Goal: Task Accomplishment & Management: Manage account settings

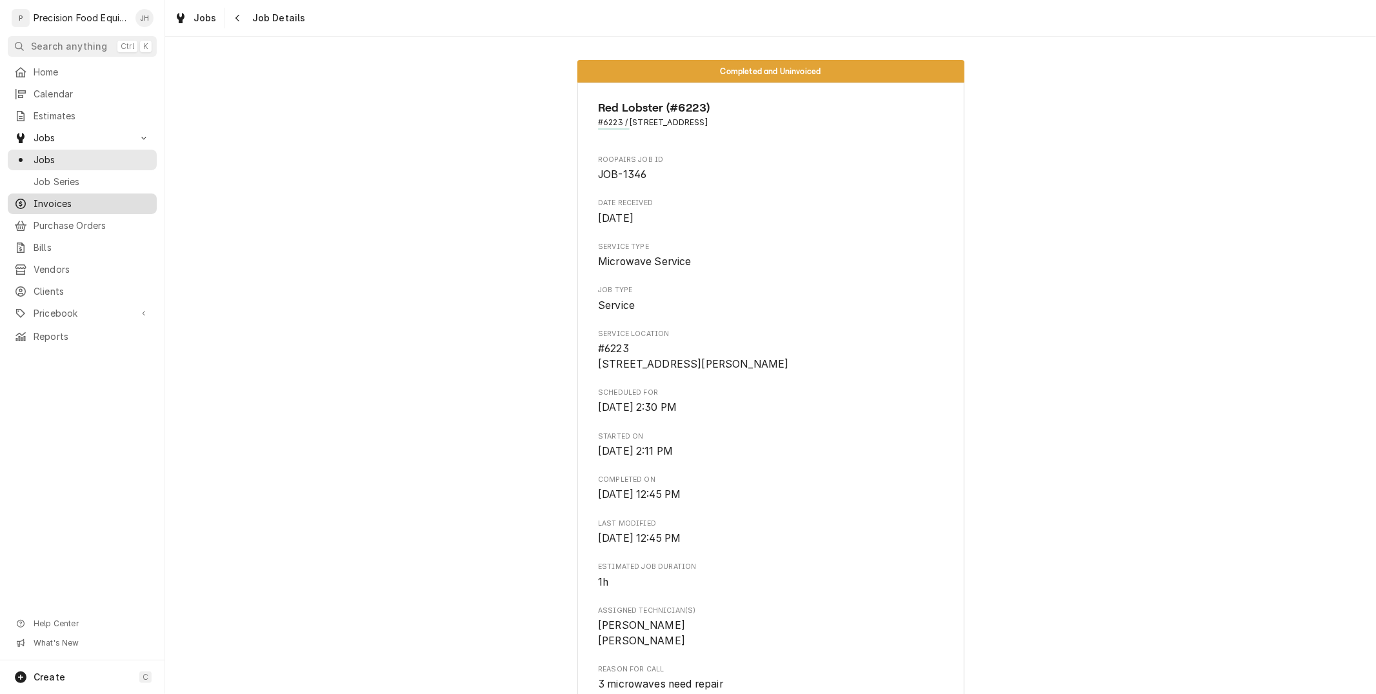
click at [48, 205] on span "Invoices" at bounding box center [92, 203] width 117 height 13
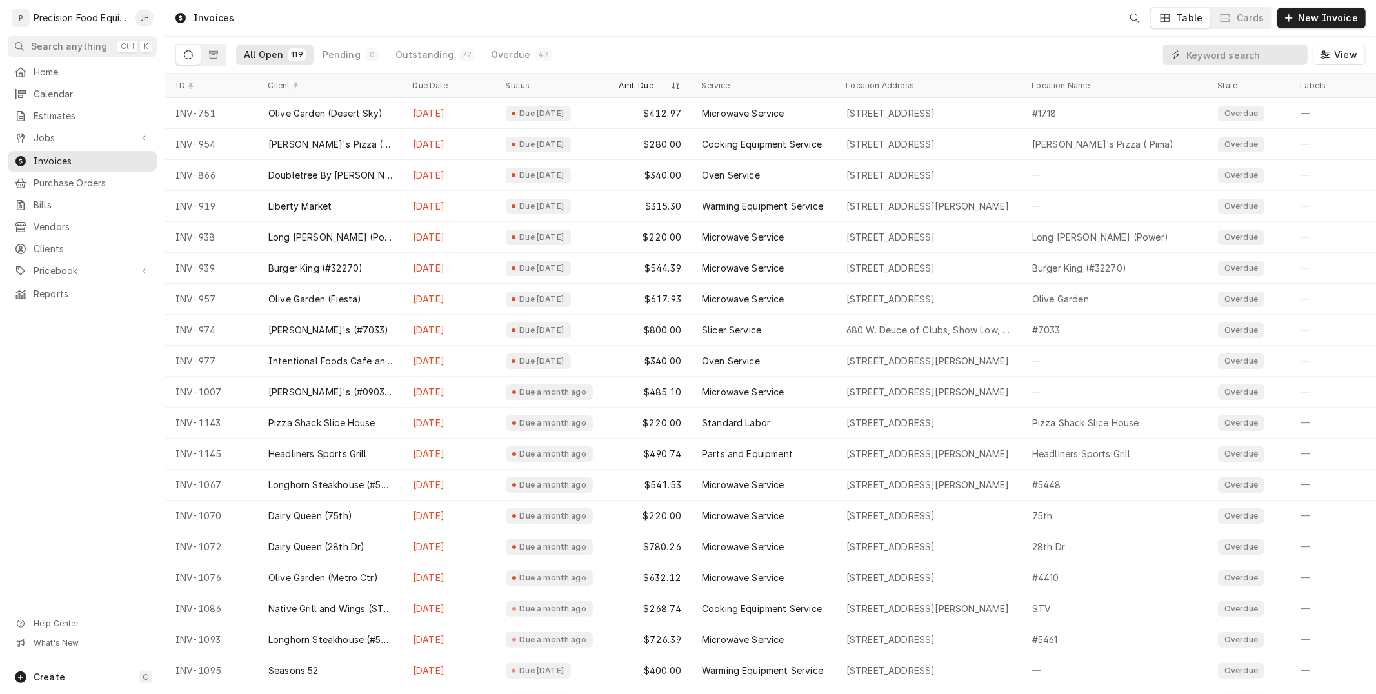
click at [1215, 52] on input "Dynamic Content Wrapper" at bounding box center [1243, 55] width 115 height 21
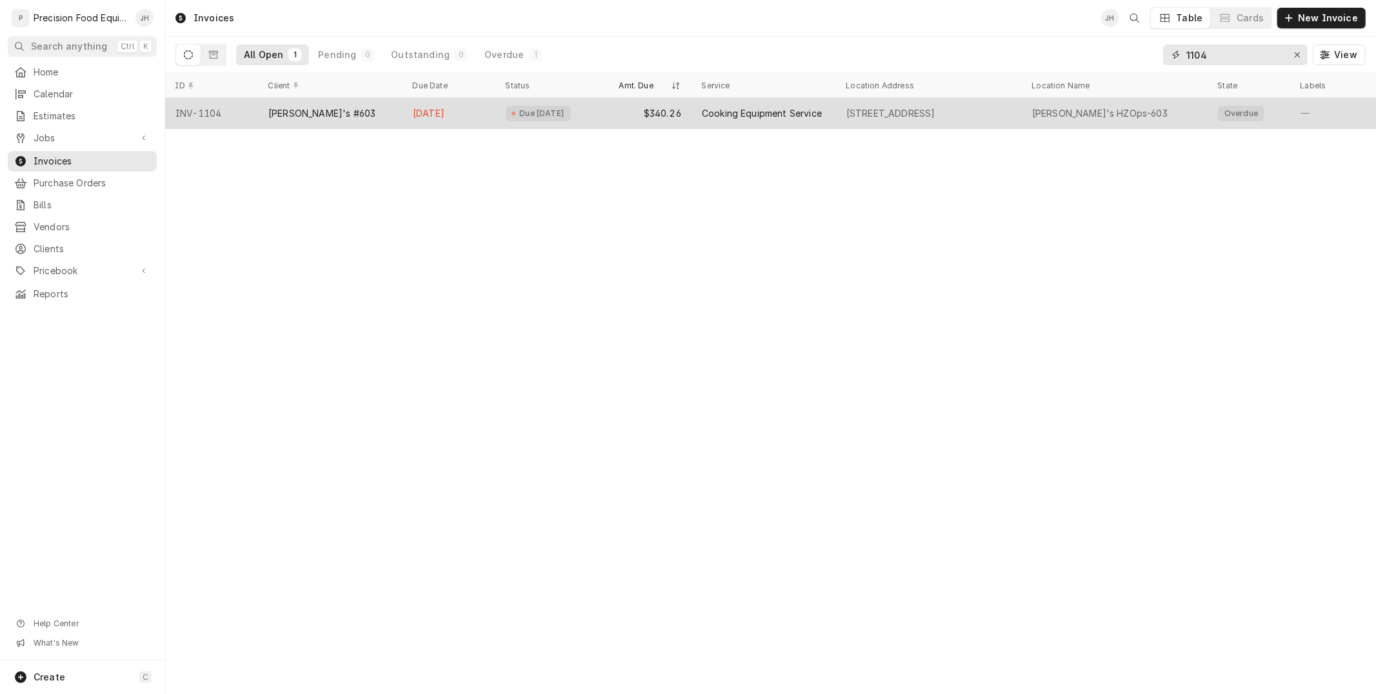
type input "1104"
click at [571, 104] on div "Due 20 days ago" at bounding box center [552, 113] width 114 height 31
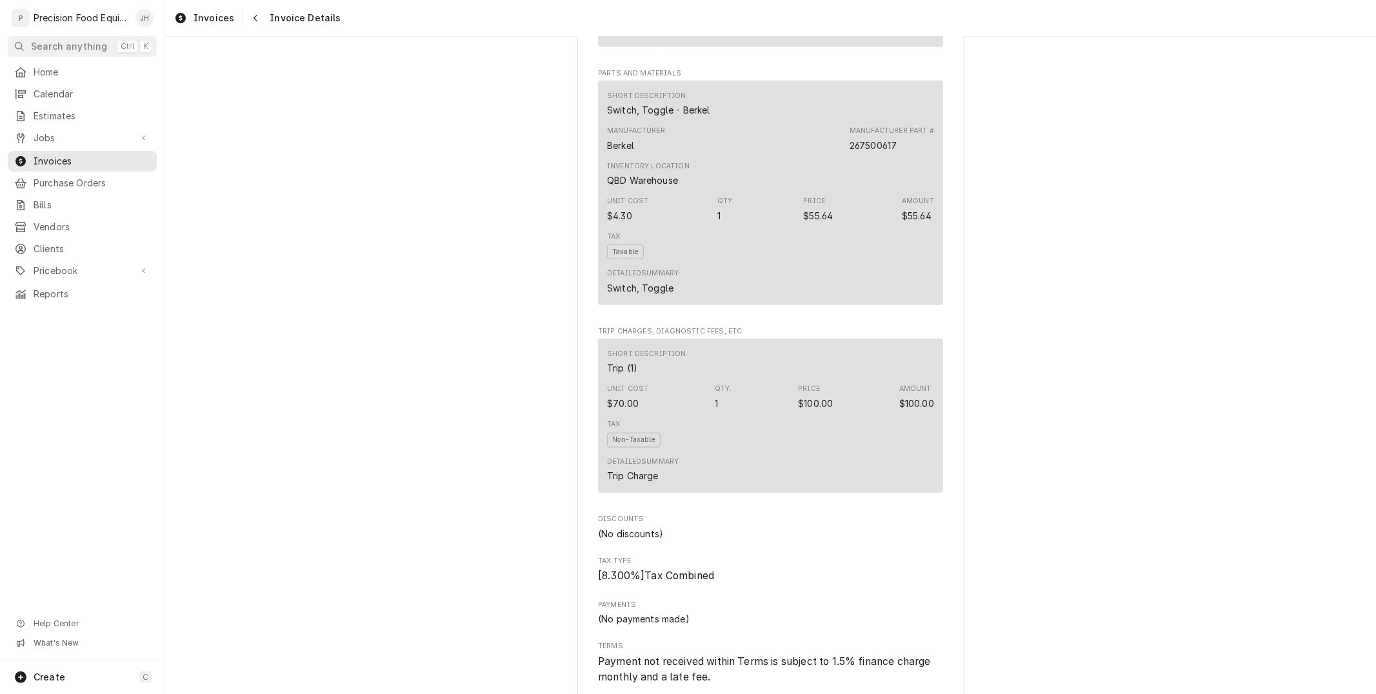
scroll to position [1468, 0]
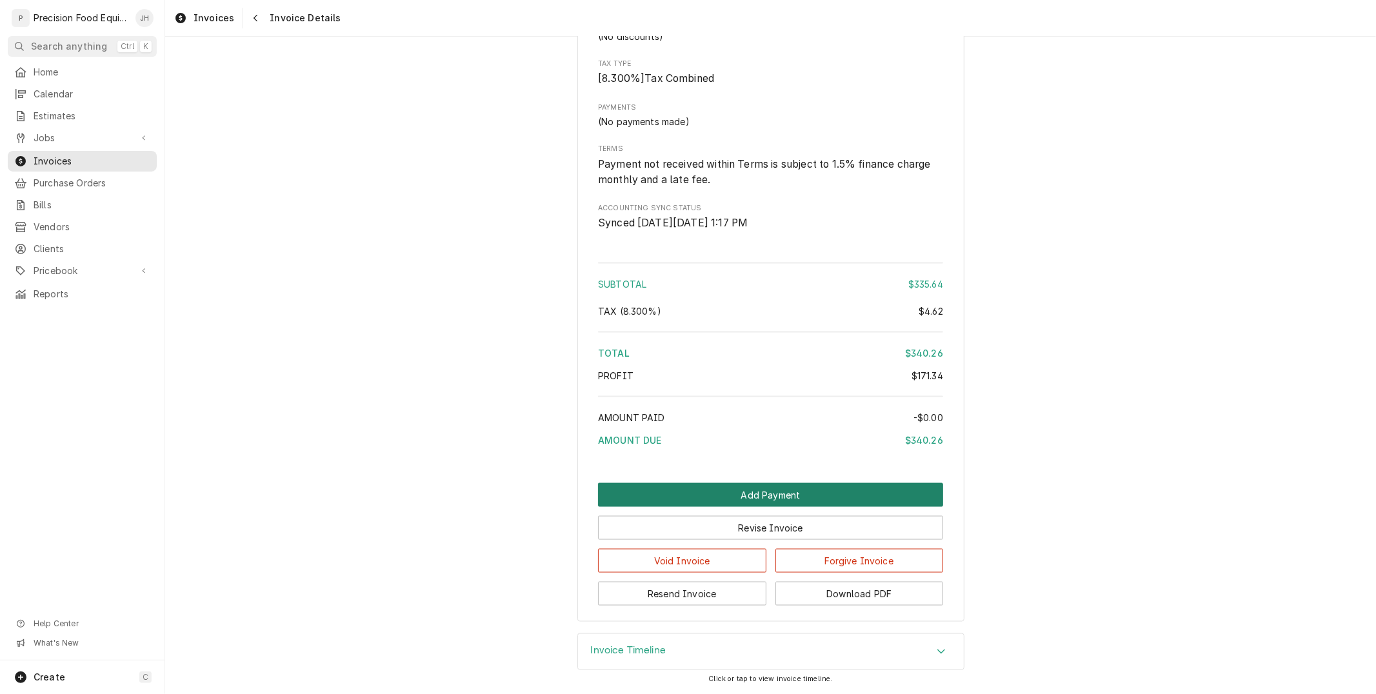
click at [846, 495] on button "Add Payment" at bounding box center [770, 495] width 345 height 24
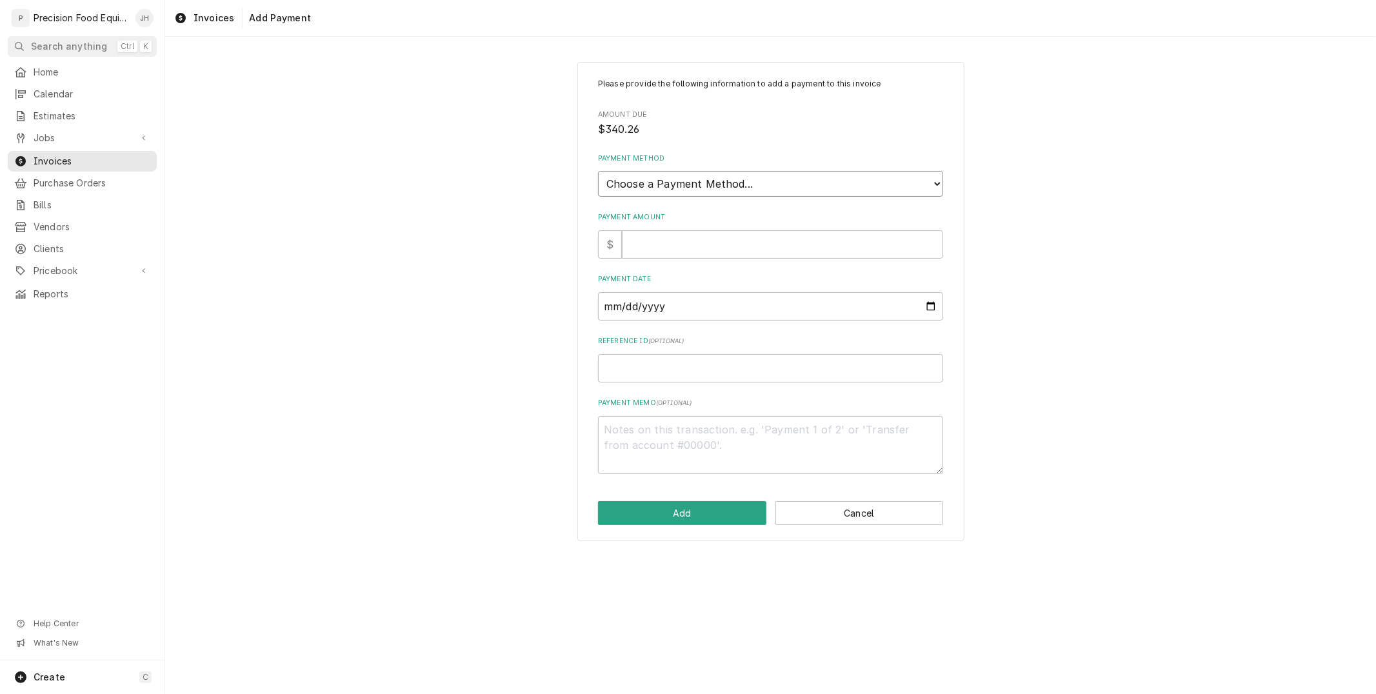
click at [764, 190] on select "Choose a Payment Method... Cash Check Credit/Debit Card ACH/eCheck Other" at bounding box center [770, 184] width 345 height 26
select select "3"
click at [598, 171] on select "Choose a Payment Method... Cash Check Credit/Debit Card ACH/eCheck Other" at bounding box center [770, 184] width 345 height 26
type textarea "x"
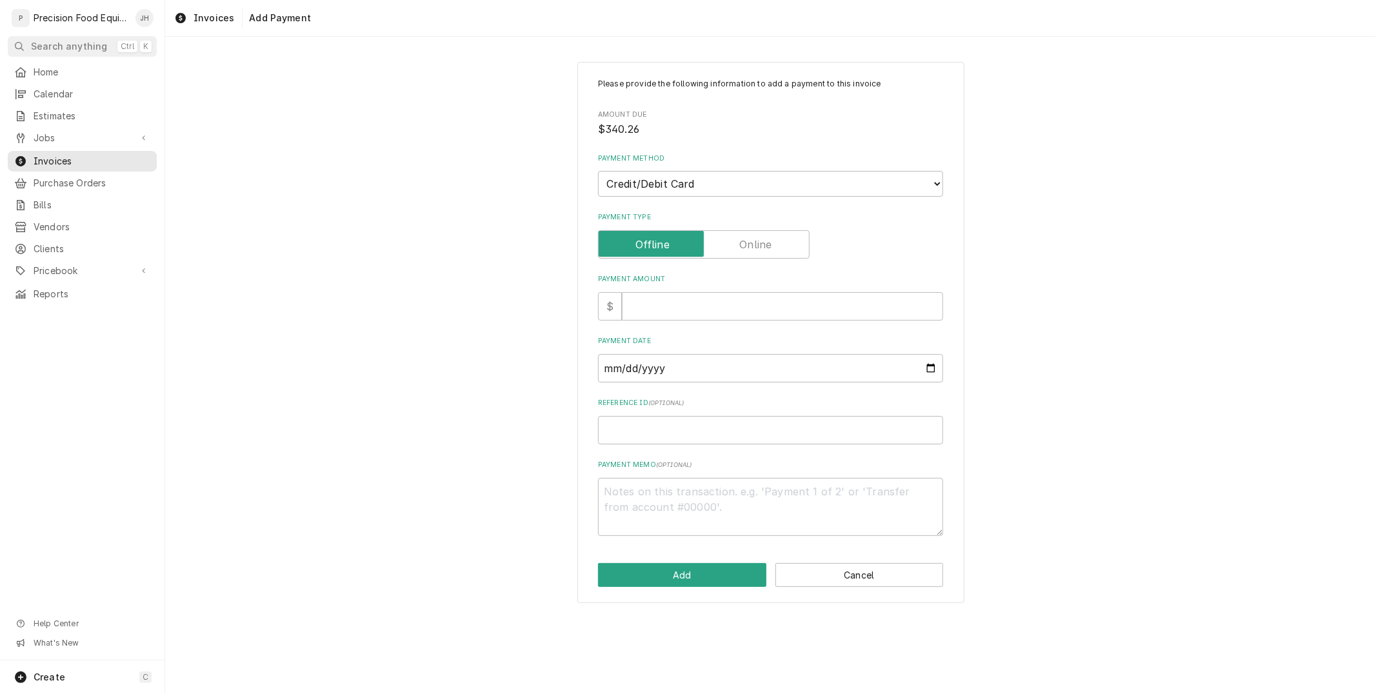
click at [758, 249] on label "Payment Type" at bounding box center [704, 244] width 212 height 28
click at [758, 249] on input "Payment Type" at bounding box center [704, 244] width 200 height 28
checkbox input "true"
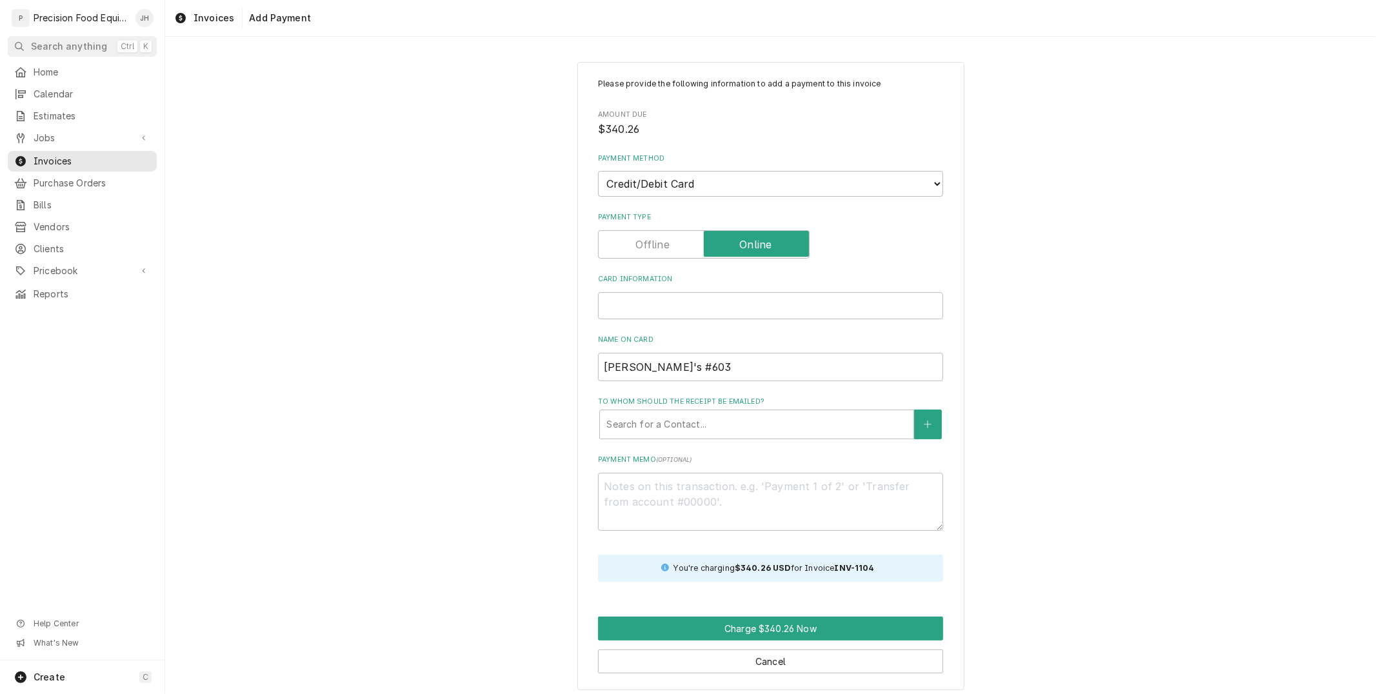
click at [1104, 272] on div "Please provide the following information to add a payment to this invoice Amoun…" at bounding box center [770, 375] width 1211 height 651
click at [857, 374] on input "Popeye's #603" at bounding box center [770, 367] width 345 height 28
click at [635, 441] on div "Please provide the following information to add a payment to this invoice Amoun…" at bounding box center [770, 333] width 345 height 511
click at [635, 435] on div "Search for a Contact..." at bounding box center [756, 424] width 313 height 28
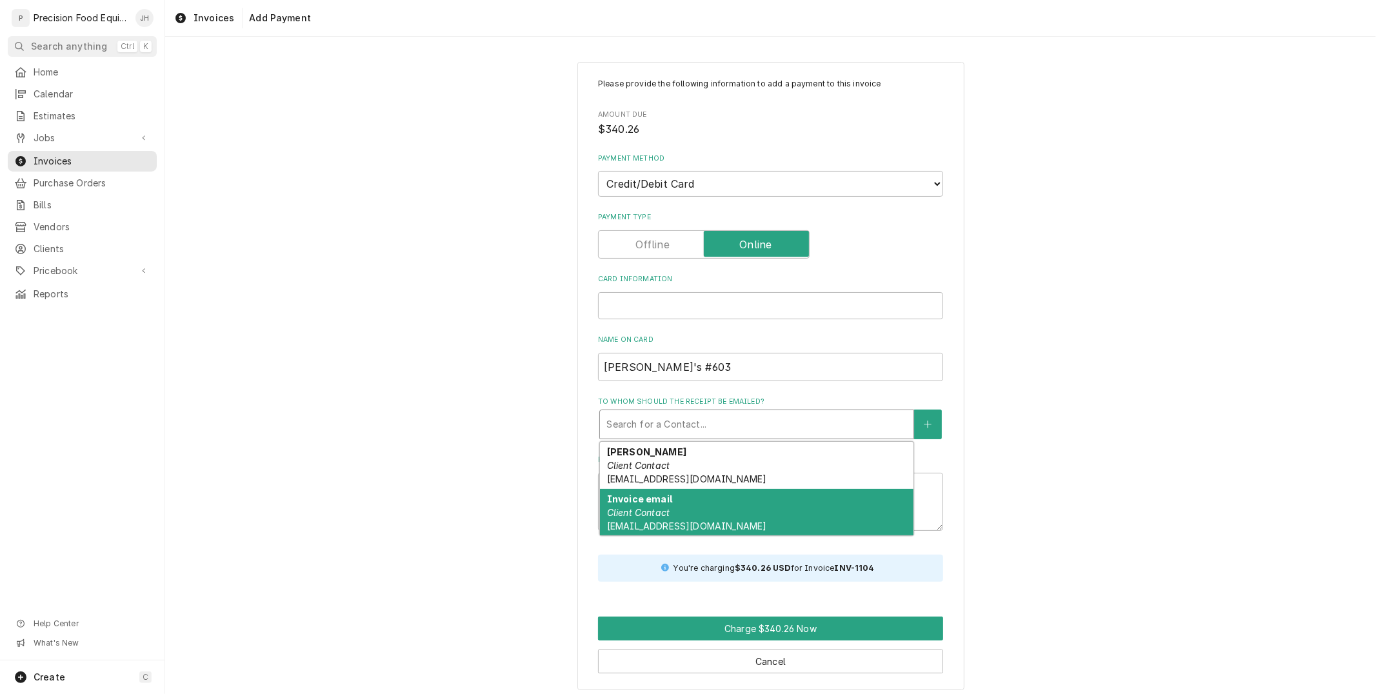
click at [644, 515] on em "Client Contact" at bounding box center [638, 512] width 63 height 11
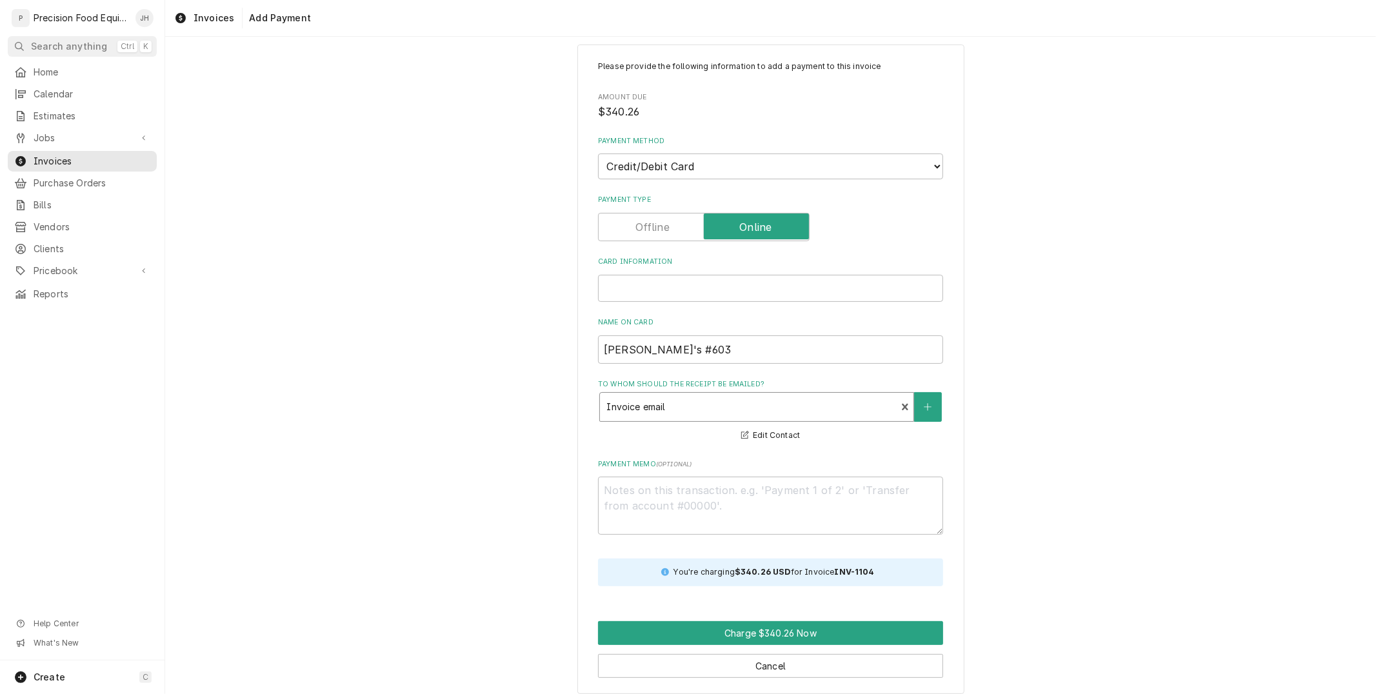
scroll to position [27, 0]
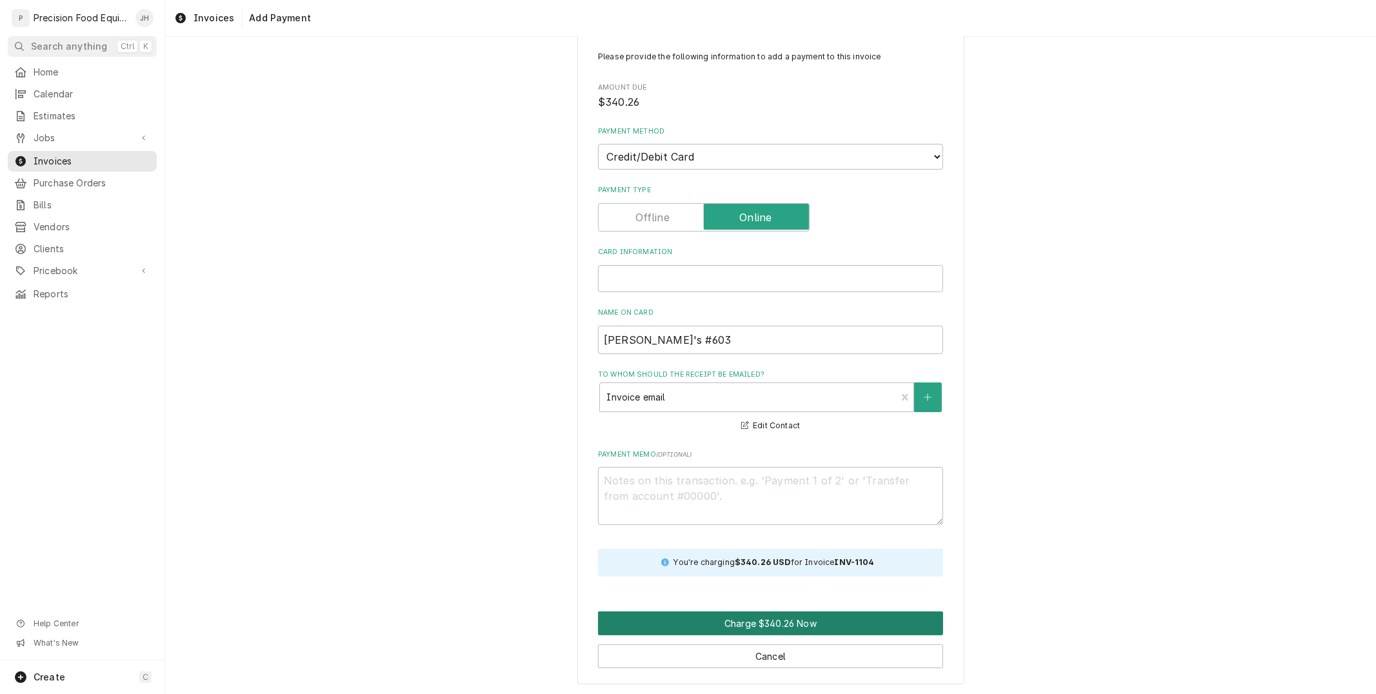
click at [692, 618] on button "Charge $340.26 Now" at bounding box center [770, 623] width 345 height 24
drag, startPoint x: 687, startPoint y: 345, endPoint x: 503, endPoint y: 370, distance: 185.5
click at [503, 370] on div "Please provide the following information to add a payment to this invoice Amoun…" at bounding box center [770, 359] width 1211 height 673
type textarea "x"
paste input "CORPAY"
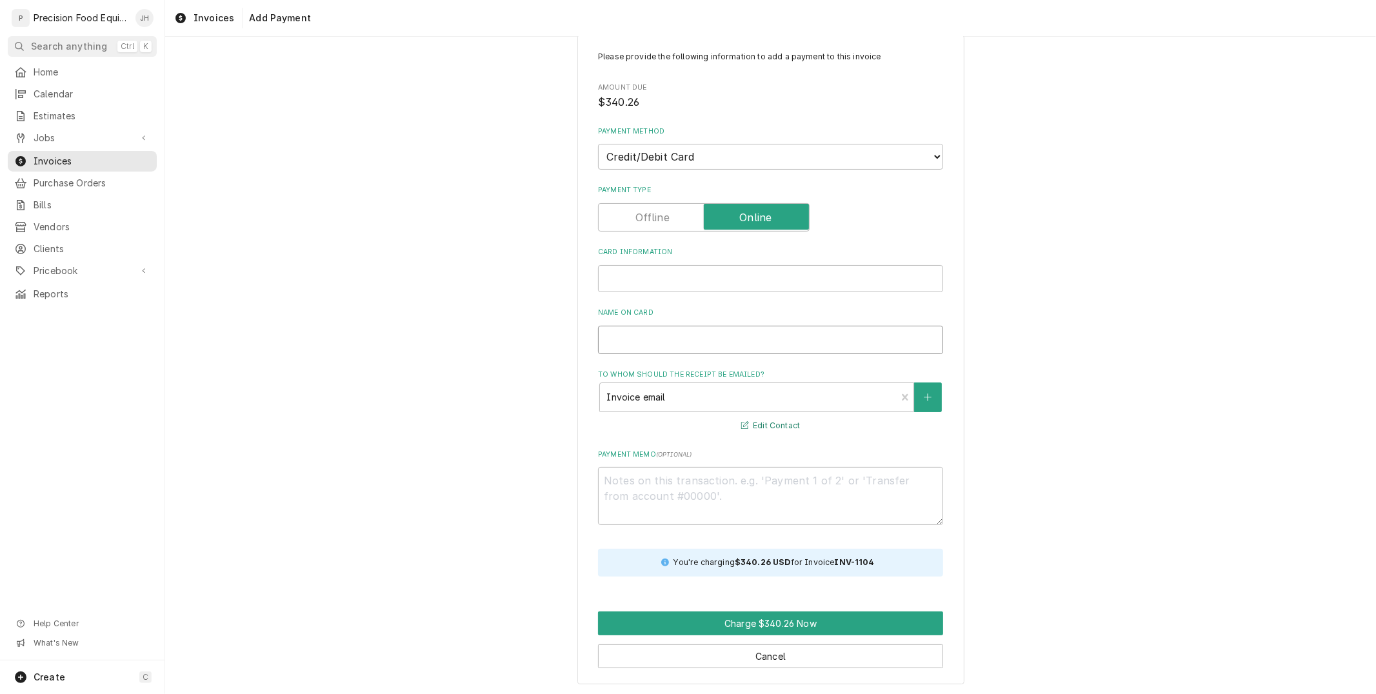
type textarea "x"
type input "CORPAY"
click at [1000, 432] on div "Please provide the following information to add a payment to this invoice Amoun…" at bounding box center [770, 359] width 1211 height 673
click at [828, 628] on button "Charge $340.26 Now" at bounding box center [770, 623] width 345 height 24
click at [820, 338] on input "CORPAY" at bounding box center [770, 340] width 345 height 28
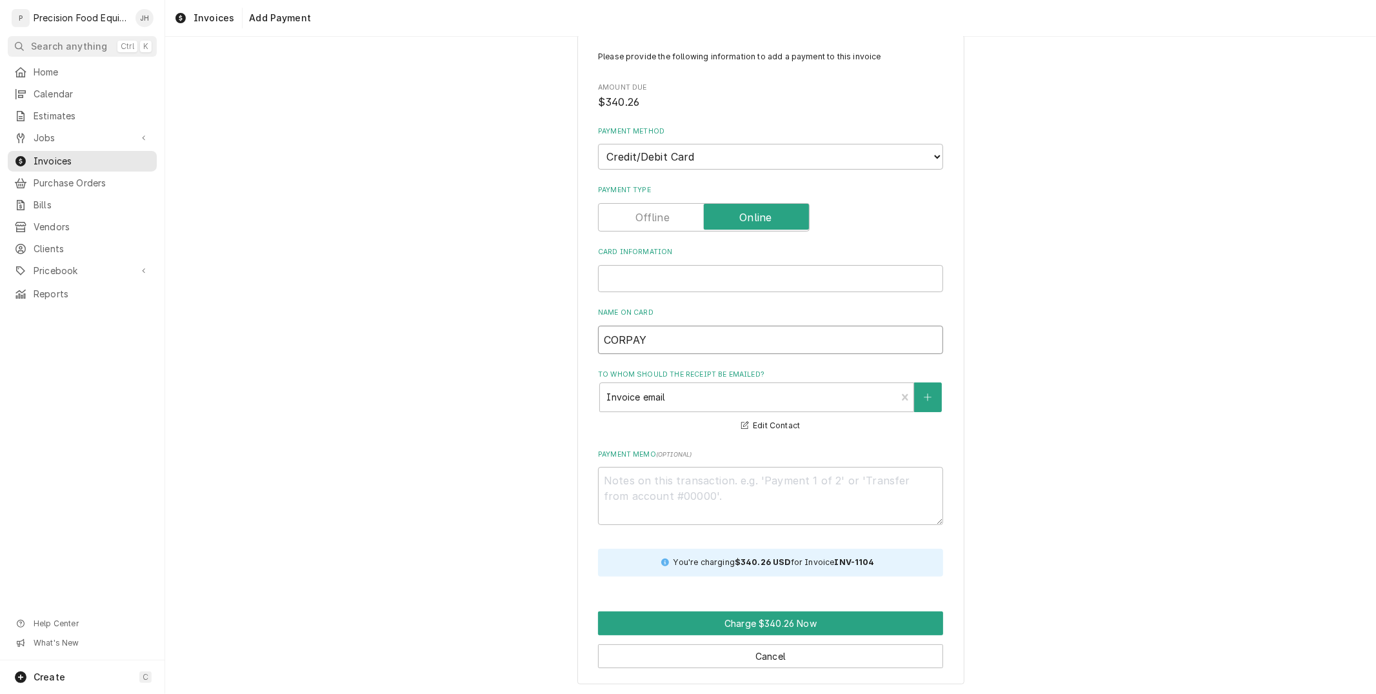
click at [805, 346] on input "CORPAY" at bounding box center [770, 340] width 345 height 28
click at [885, 453] on label "Payment Memo ( optional )" at bounding box center [770, 455] width 345 height 10
click at [885, 467] on textarea "Payment Memo ( optional )" at bounding box center [770, 496] width 345 height 58
click at [719, 283] on div "Card Information" at bounding box center [770, 278] width 345 height 27
click at [946, 295] on div "Please provide the following information to add a payment to this invoice Amoun…" at bounding box center [770, 360] width 387 height 650
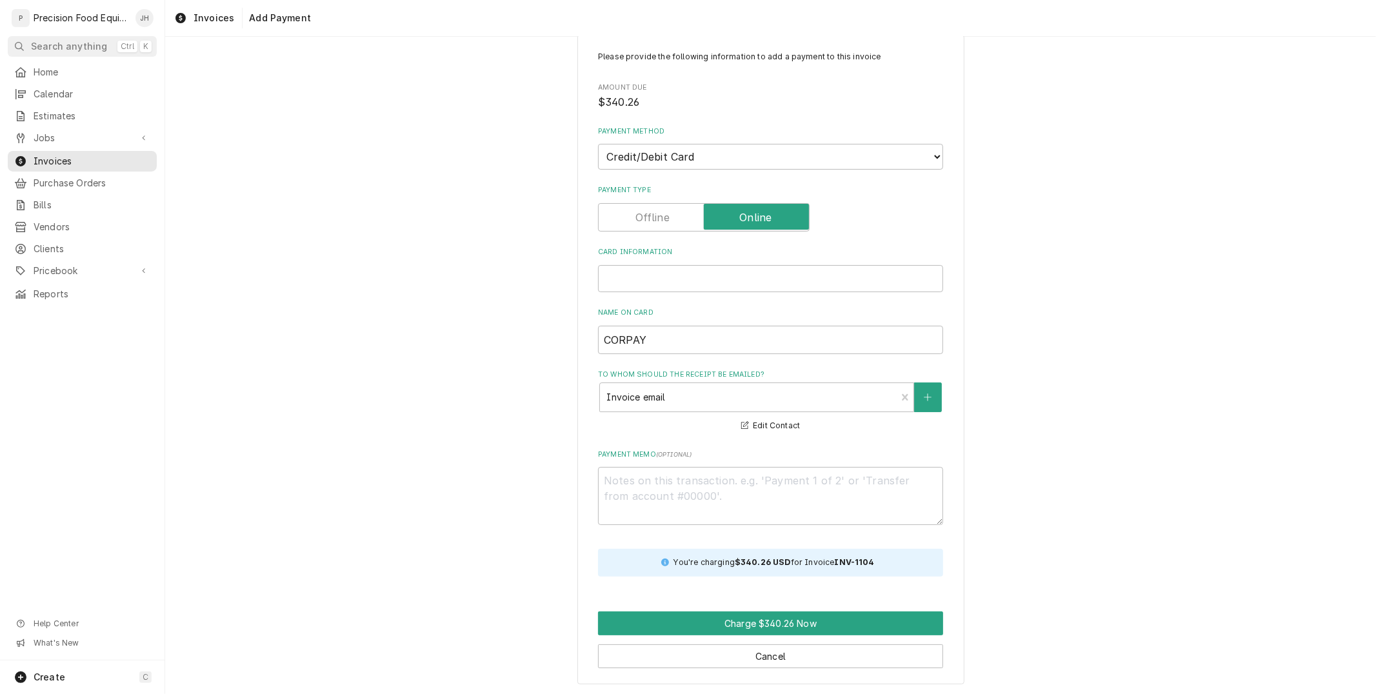
click at [744, 270] on div "Card Information" at bounding box center [770, 278] width 345 height 27
click at [743, 270] on div "Card Information" at bounding box center [770, 278] width 345 height 27
click at [789, 620] on button "Charge $340.26 Now" at bounding box center [770, 623] width 345 height 24
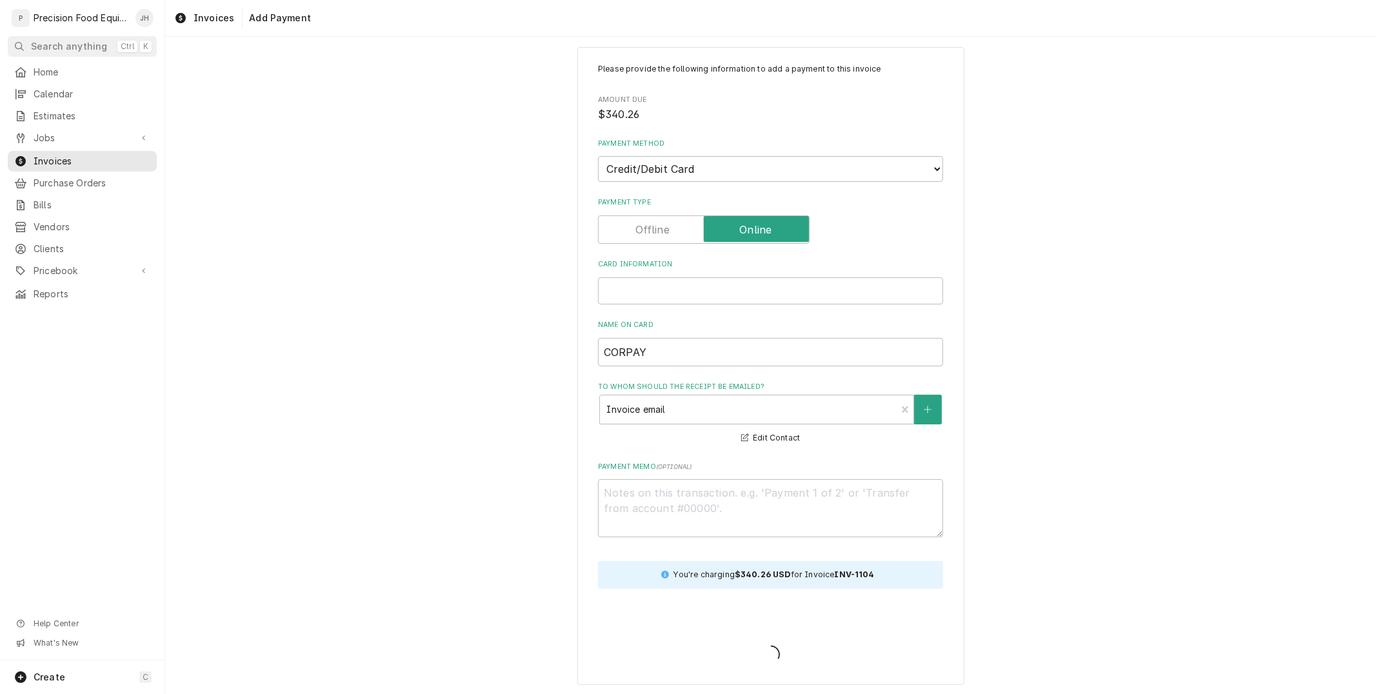
type textarea "x"
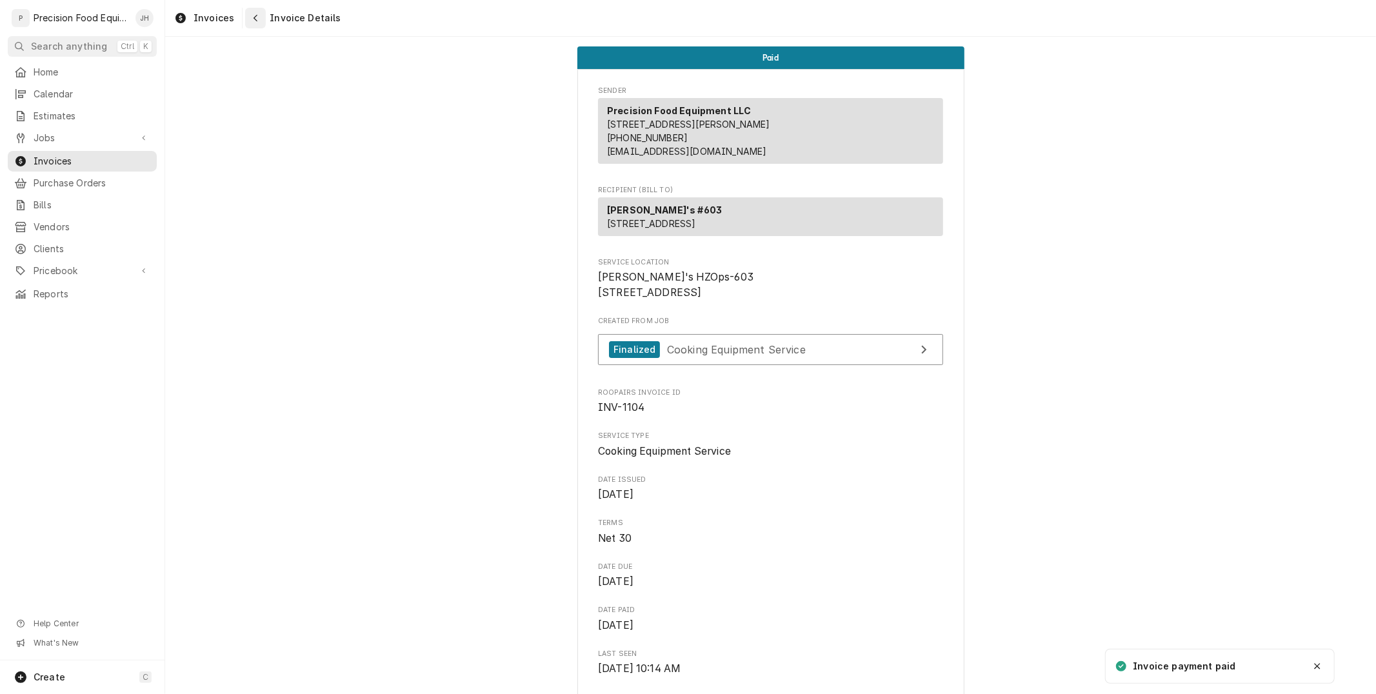
click at [249, 17] on div "Navigate back" at bounding box center [255, 18] width 13 height 13
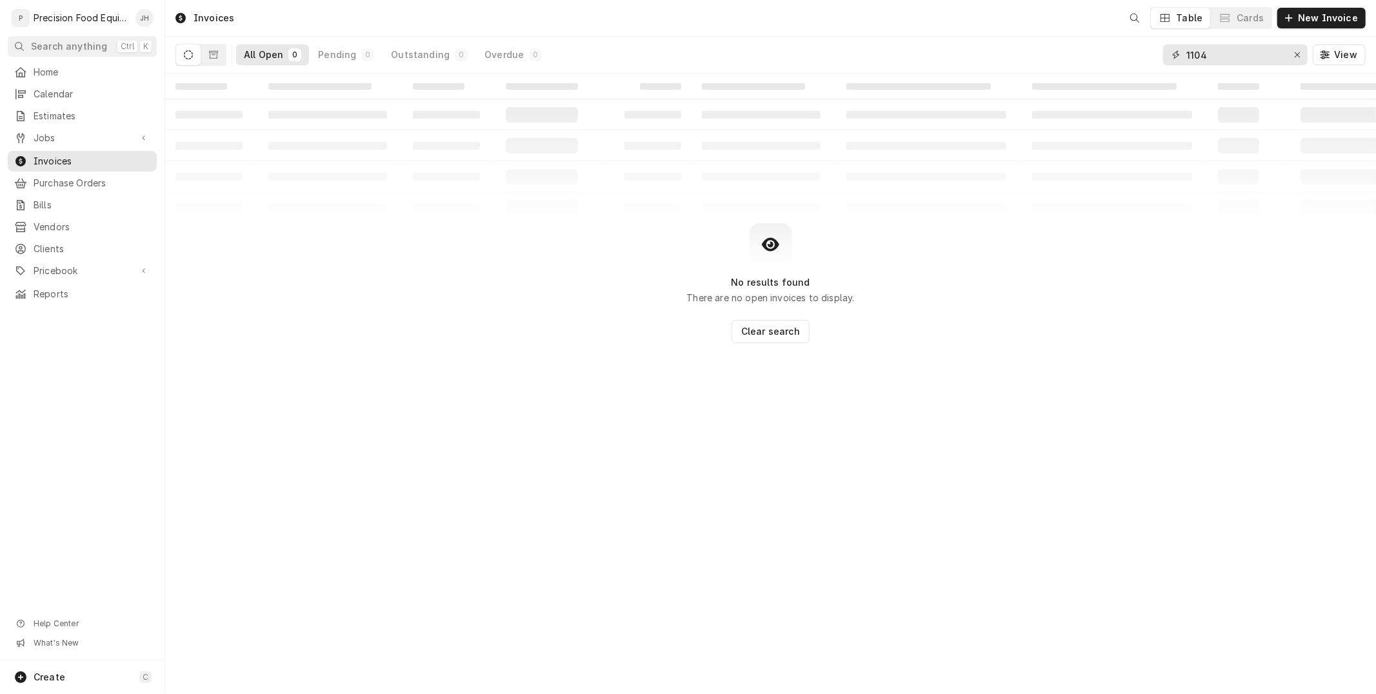
click at [1220, 50] on input "1104" at bounding box center [1234, 55] width 97 height 21
type input "1151"
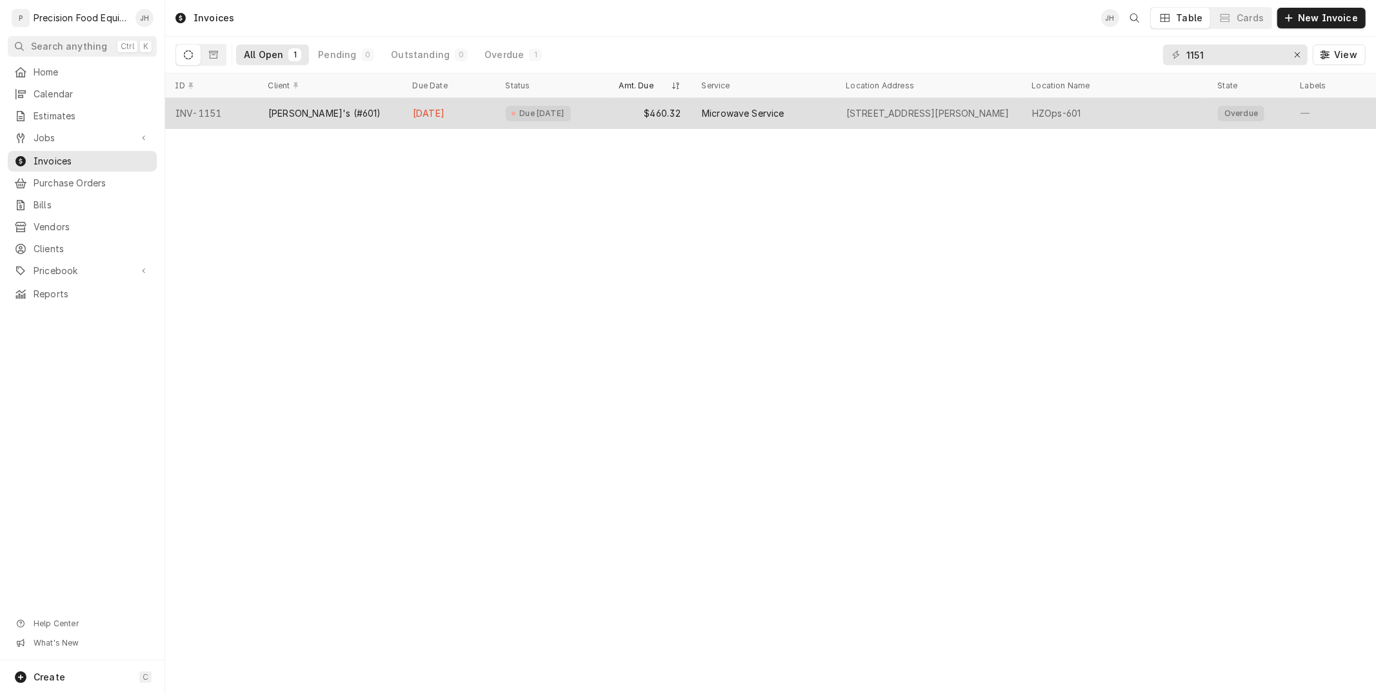
click at [673, 108] on div "$460.32" at bounding box center [650, 113] width 83 height 31
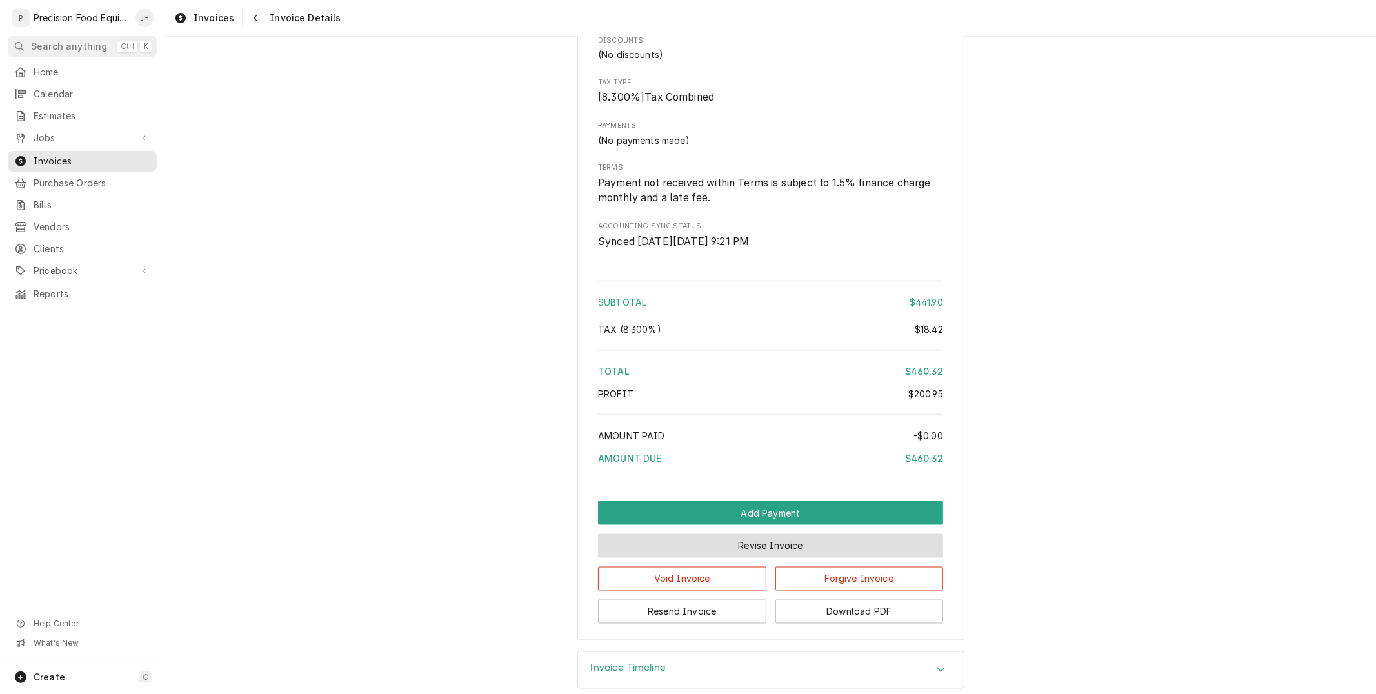
scroll to position [1640, 0]
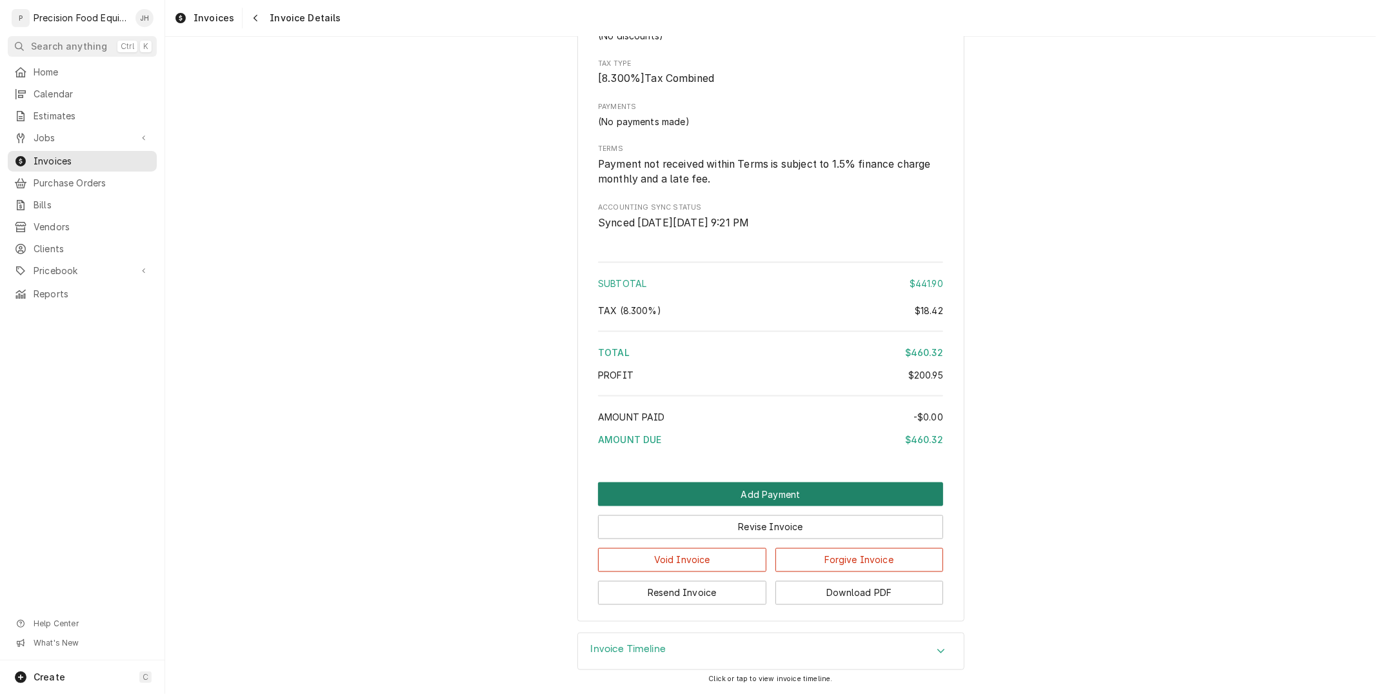
click at [831, 504] on button "Add Payment" at bounding box center [770, 494] width 345 height 24
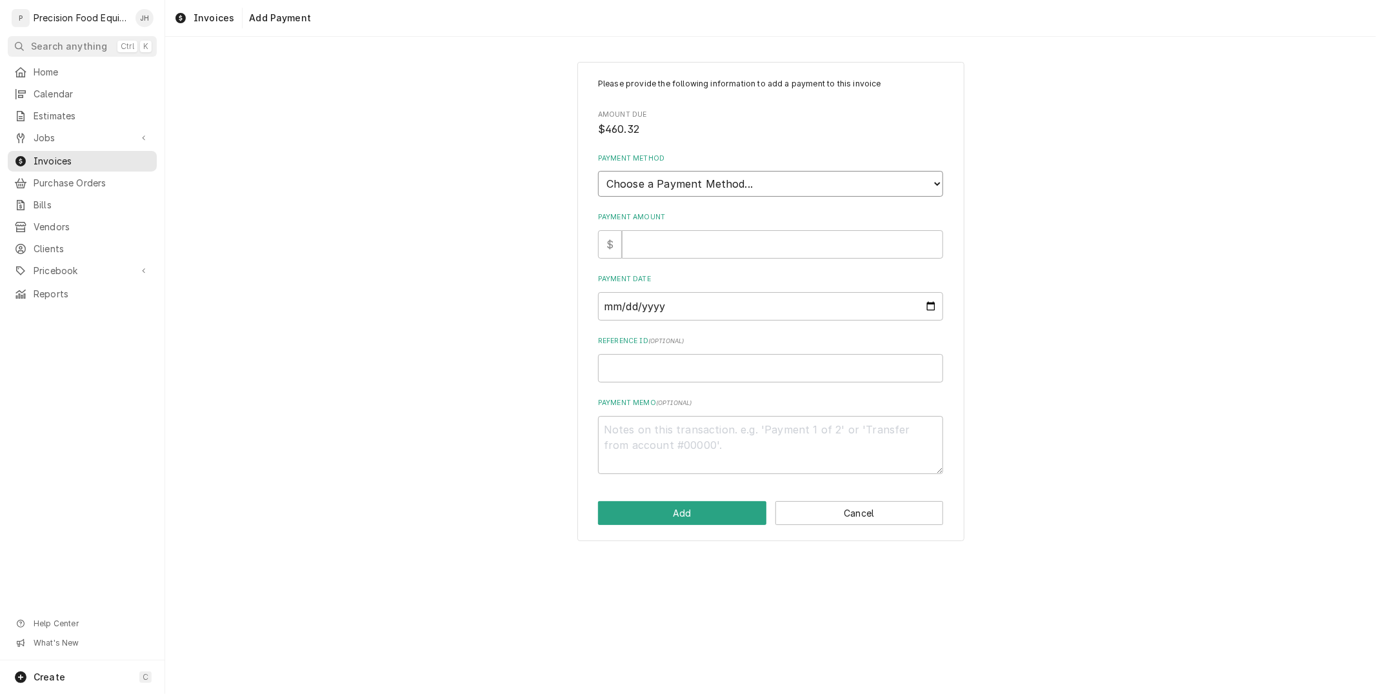
click at [641, 186] on select "Choose a Payment Method... Cash Check Credit/Debit Card ACH/eCheck Other" at bounding box center [770, 184] width 345 height 26
select select "3"
click at [598, 171] on select "Choose a Payment Method... Cash Check Credit/Debit Card ACH/eCheck Other" at bounding box center [770, 184] width 345 height 26
type textarea "x"
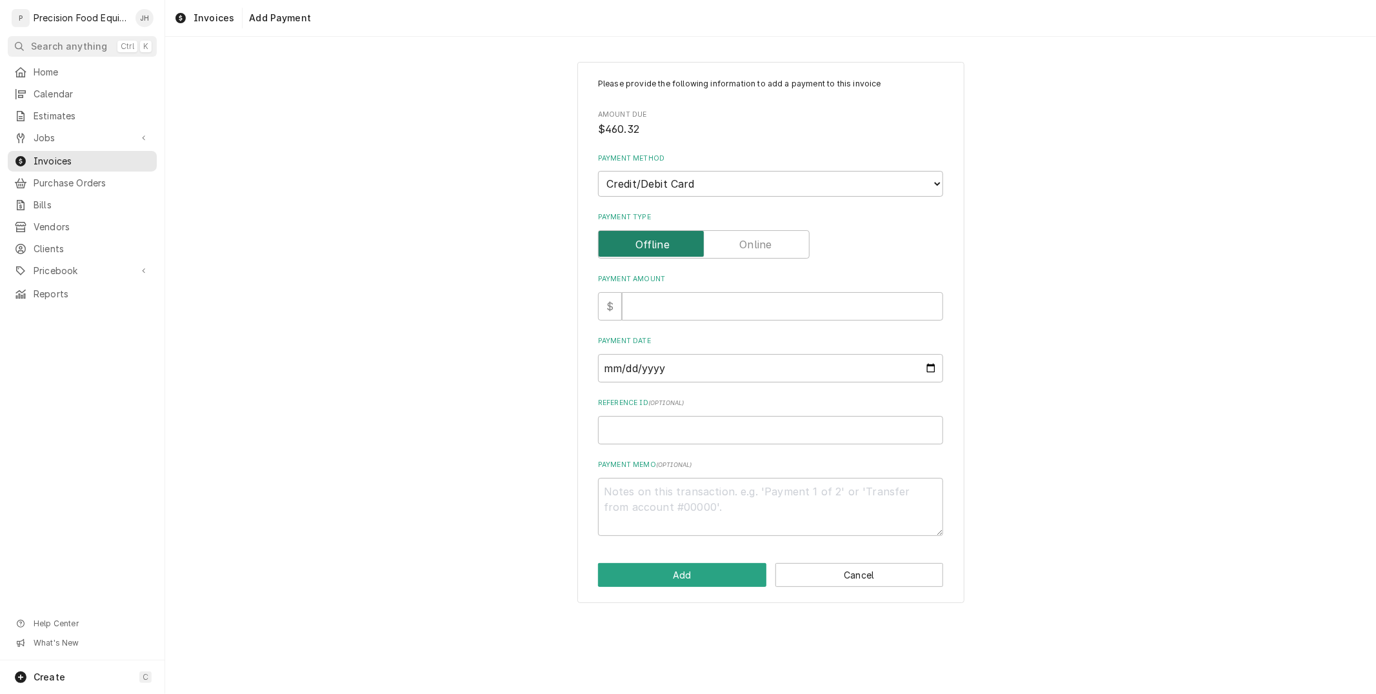
click at [735, 248] on input "Payment Type" at bounding box center [704, 244] width 200 height 28
checkbox input "true"
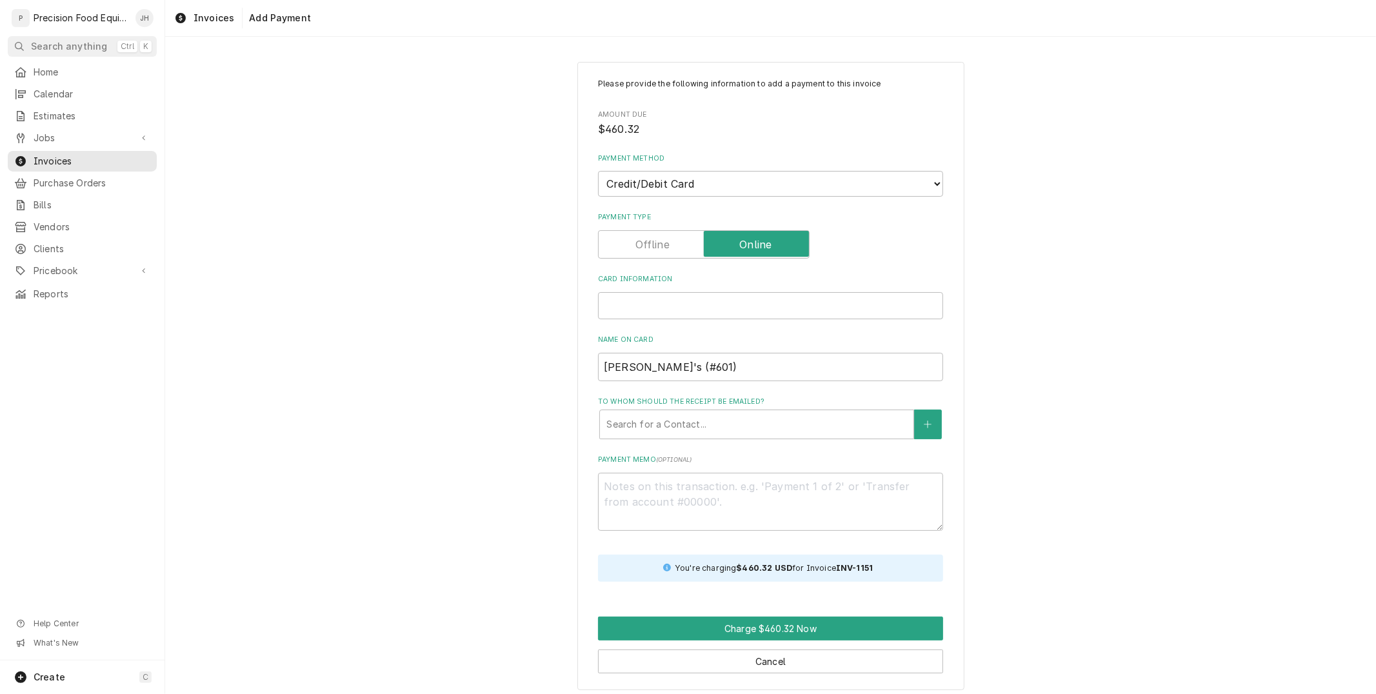
click at [686, 297] on div "Card Information" at bounding box center [770, 305] width 345 height 27
click at [908, 345] on div "Name on Card Popeye's (#601)" at bounding box center [770, 358] width 345 height 46
click at [846, 308] on iframe "Card Information" at bounding box center [770, 305] width 333 height 11
click at [841, 293] on div "Card Information" at bounding box center [770, 305] width 345 height 27
drag, startPoint x: 558, startPoint y: 418, endPoint x: 230, endPoint y: 490, distance: 336.2
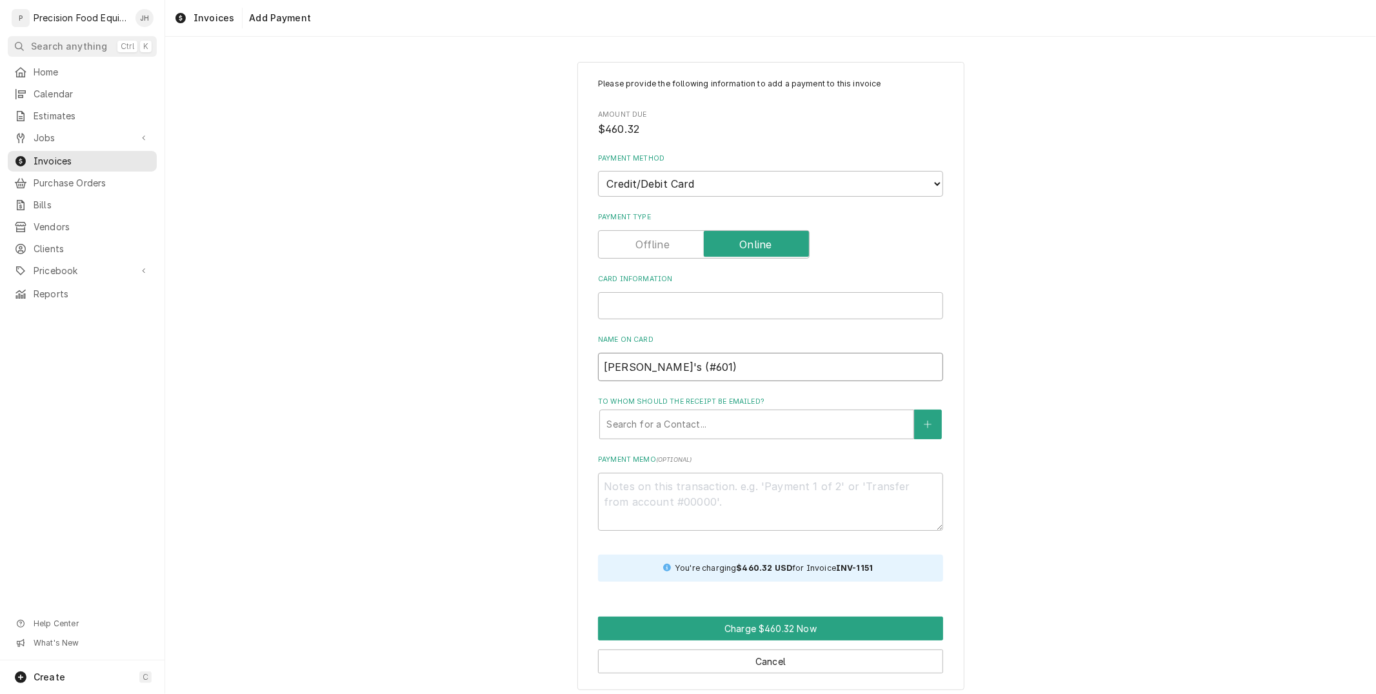
click at [230, 489] on div "Please provide the following information to add a payment to this invoice Amoun…" at bounding box center [770, 375] width 1211 height 651
type textarea "x"
type input "C"
type textarea "x"
type input "Co"
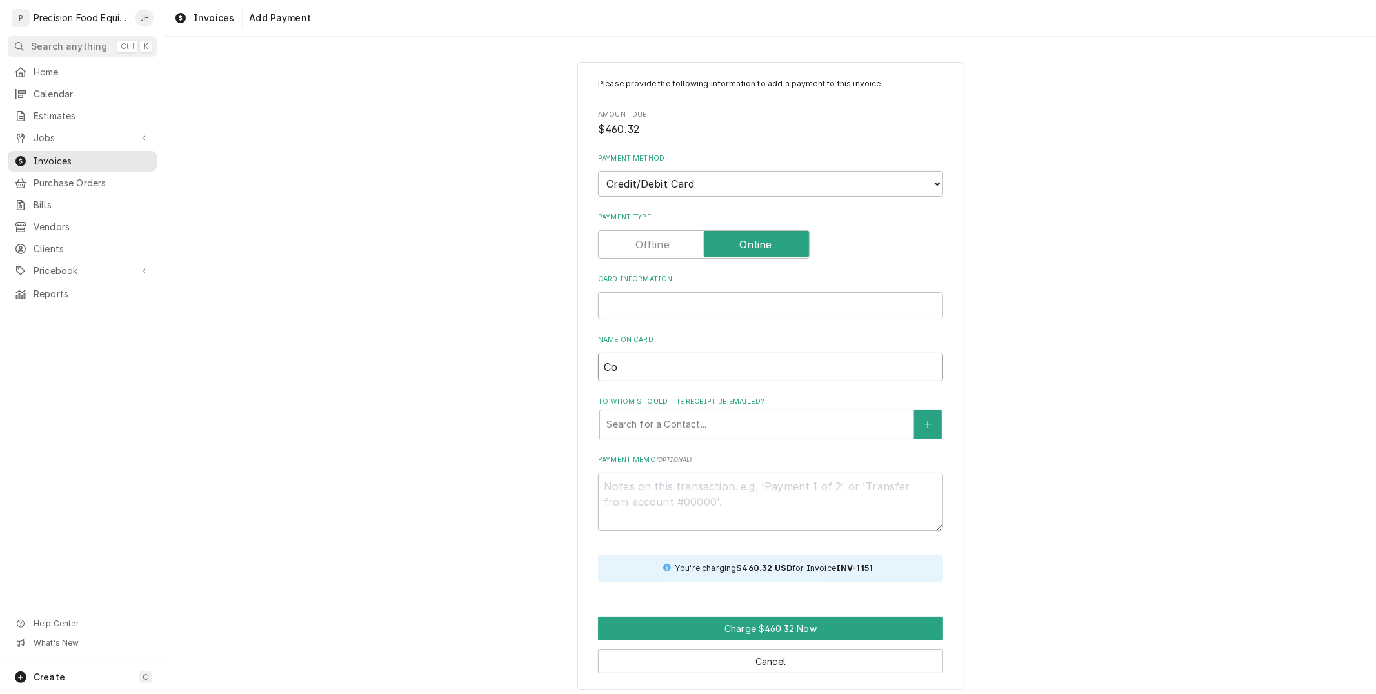
type textarea "x"
type input "Cor"
type textarea "x"
type input "Corpa"
type textarea "x"
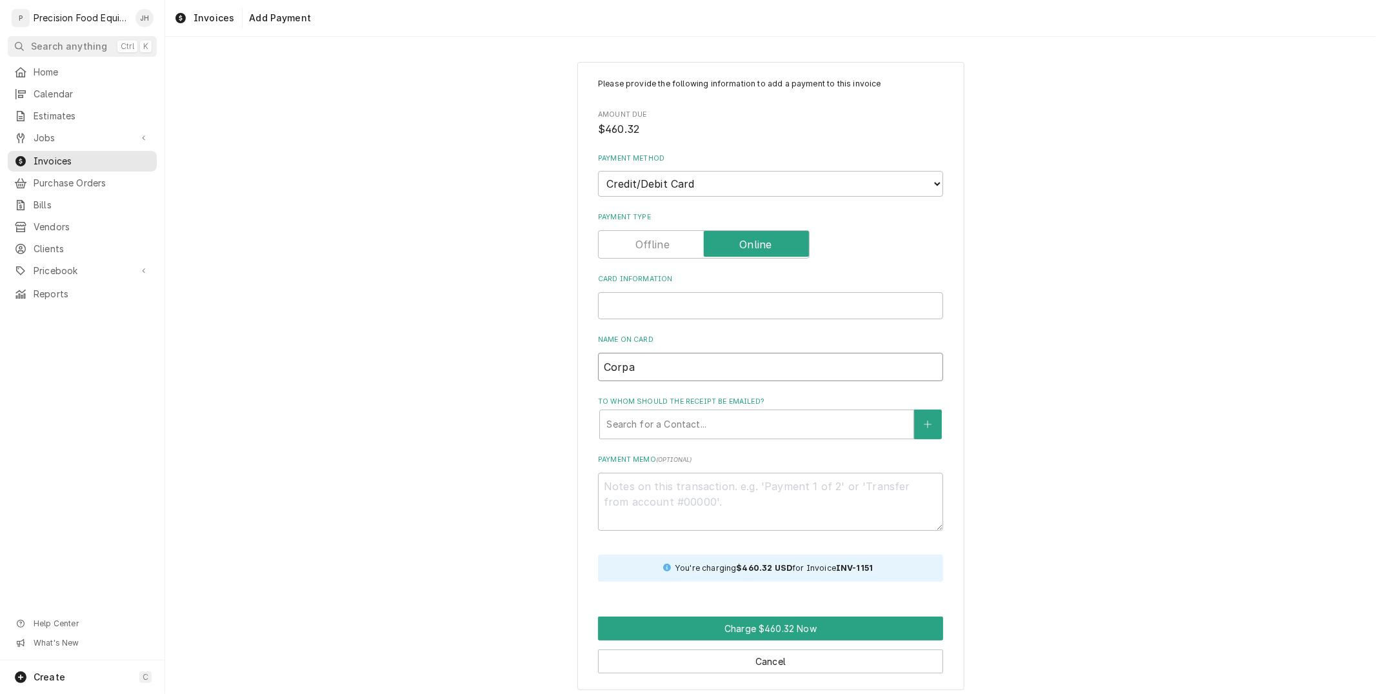
type input "Corpay"
type textarea "x"
type input "Corpay"
click at [613, 426] on div "To whom should the receipt be emailed?" at bounding box center [756, 424] width 301 height 23
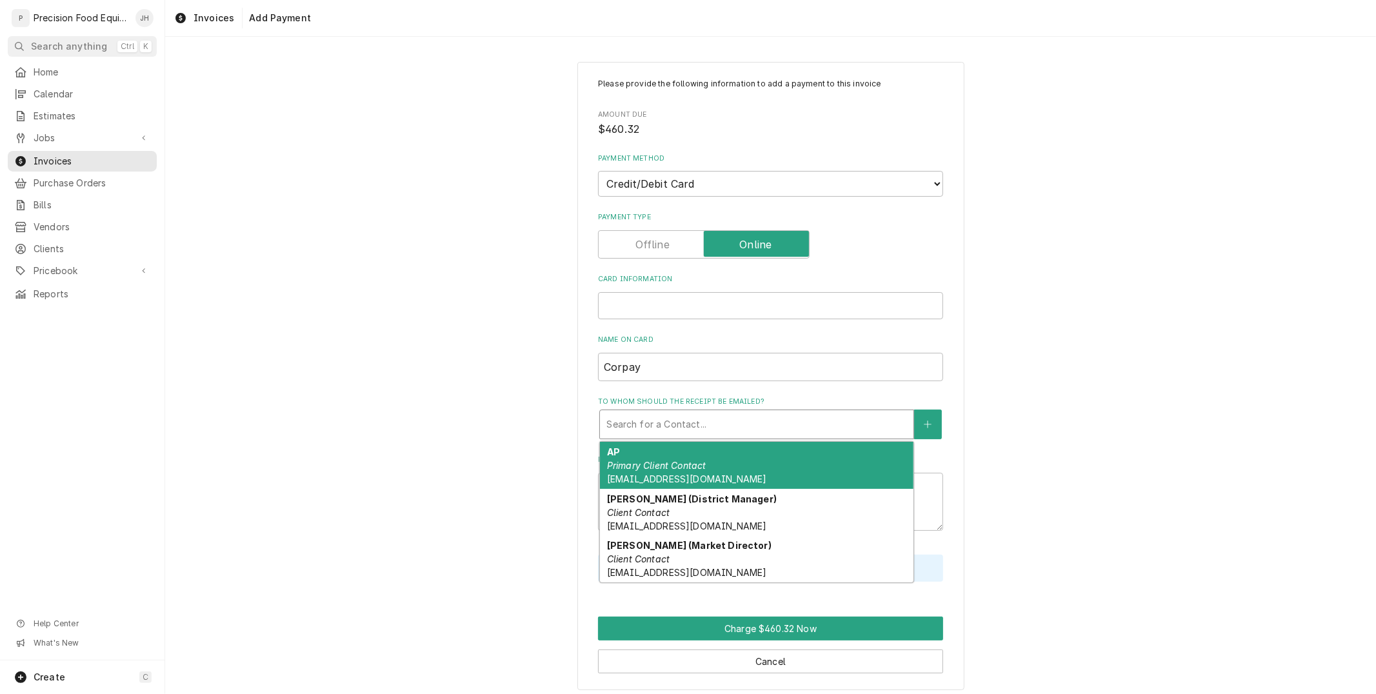
click at [663, 475] on span "popinv@znhfoodsinc.com" at bounding box center [686, 478] width 159 height 11
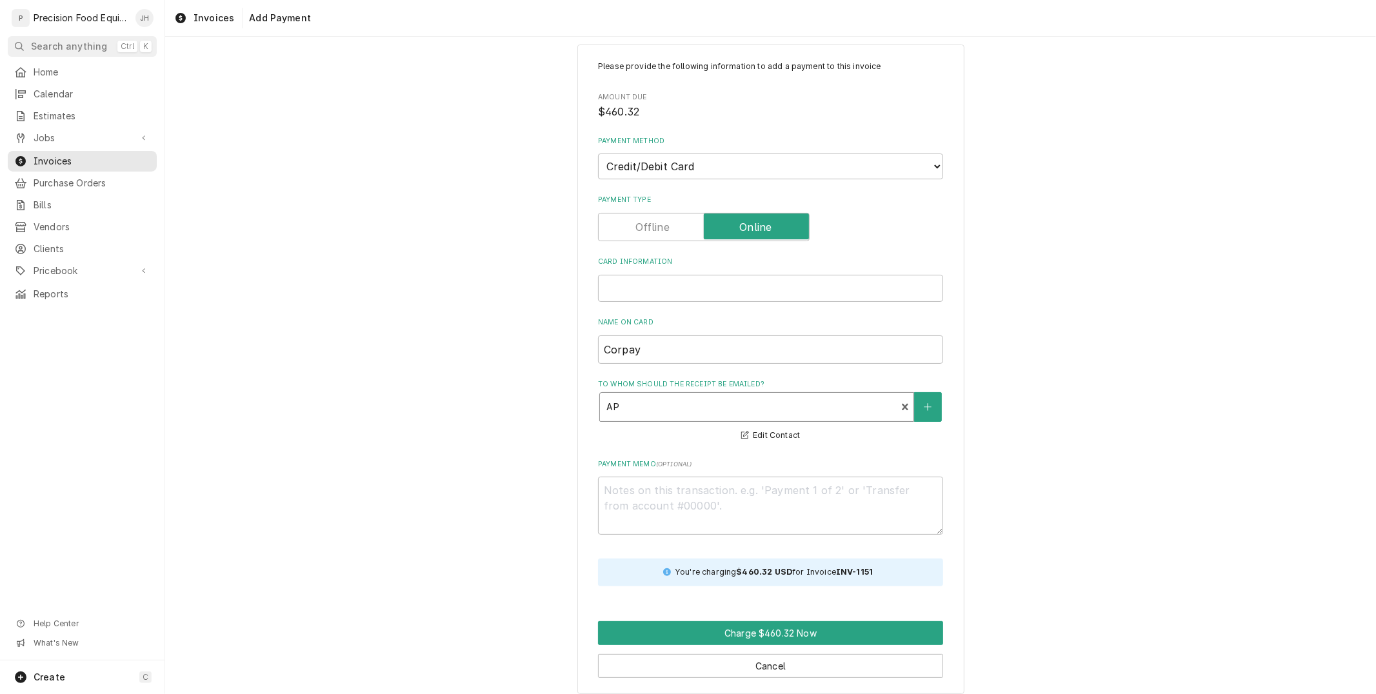
scroll to position [27, 0]
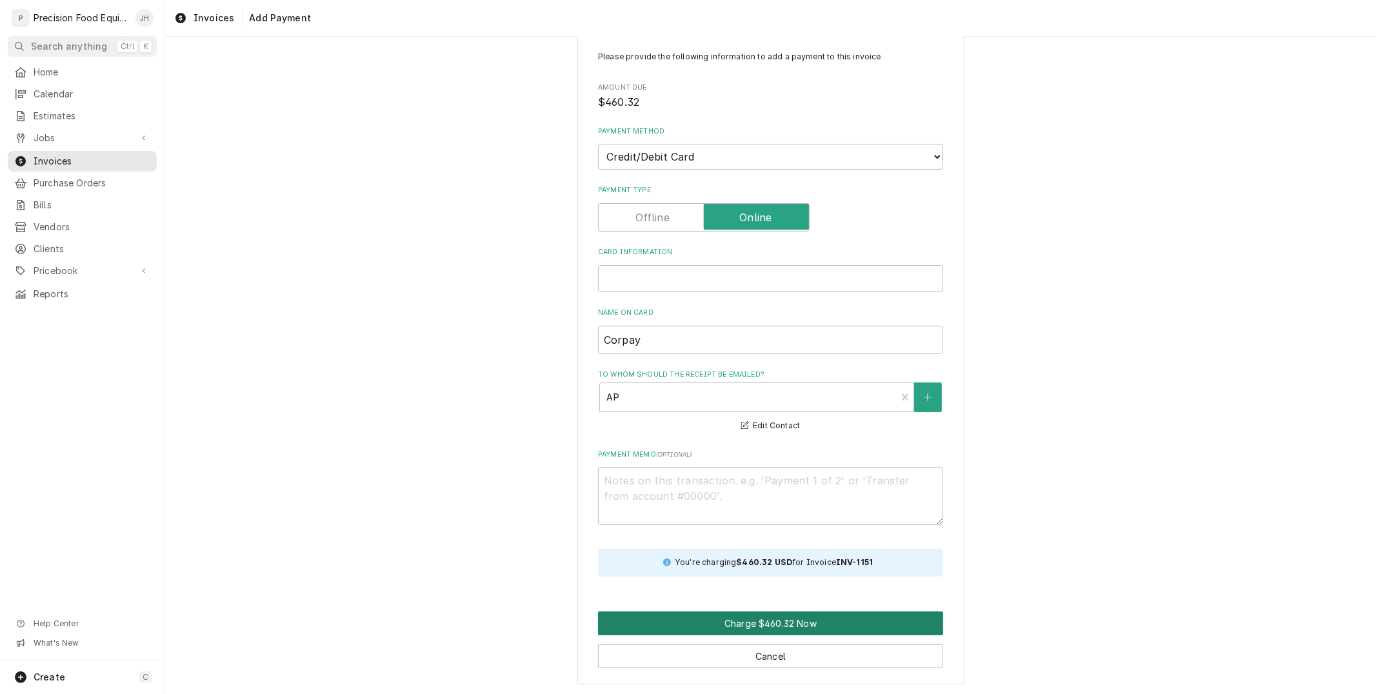
click at [766, 614] on button "Charge $460.32 Now" at bounding box center [770, 623] width 345 height 24
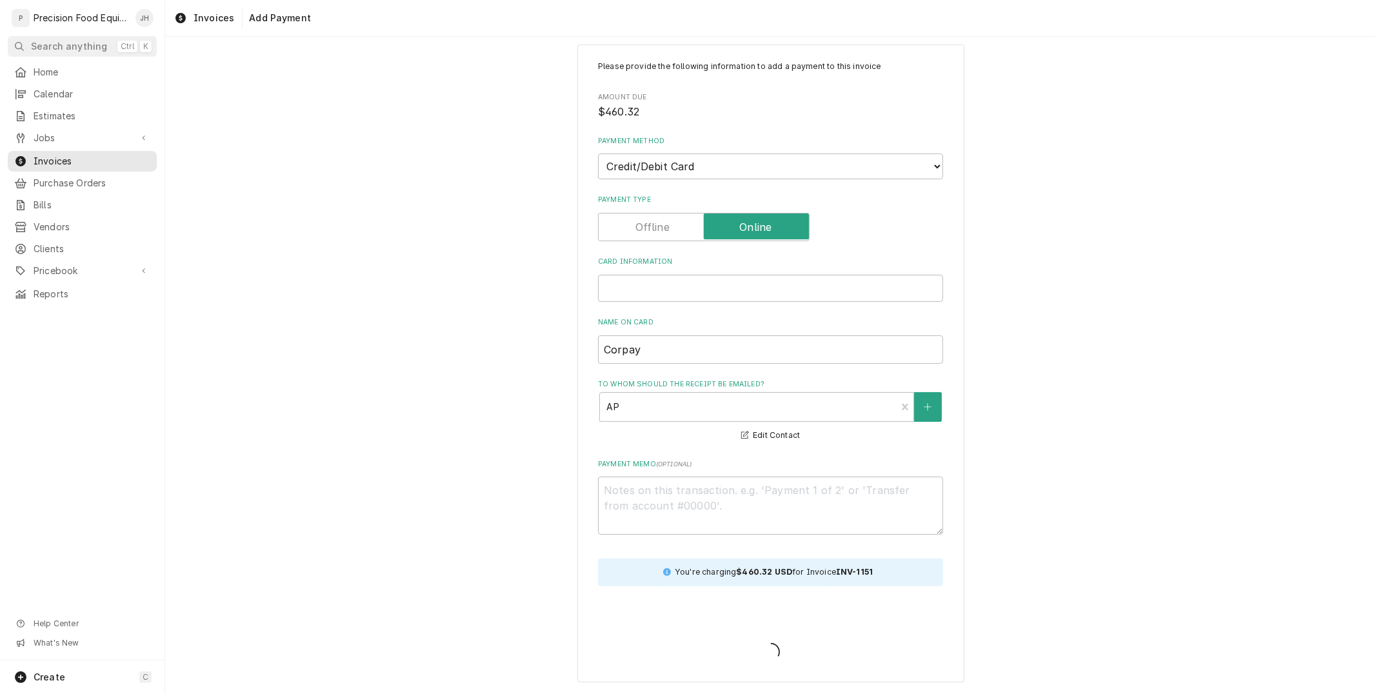
scroll to position [15, 0]
type textarea "x"
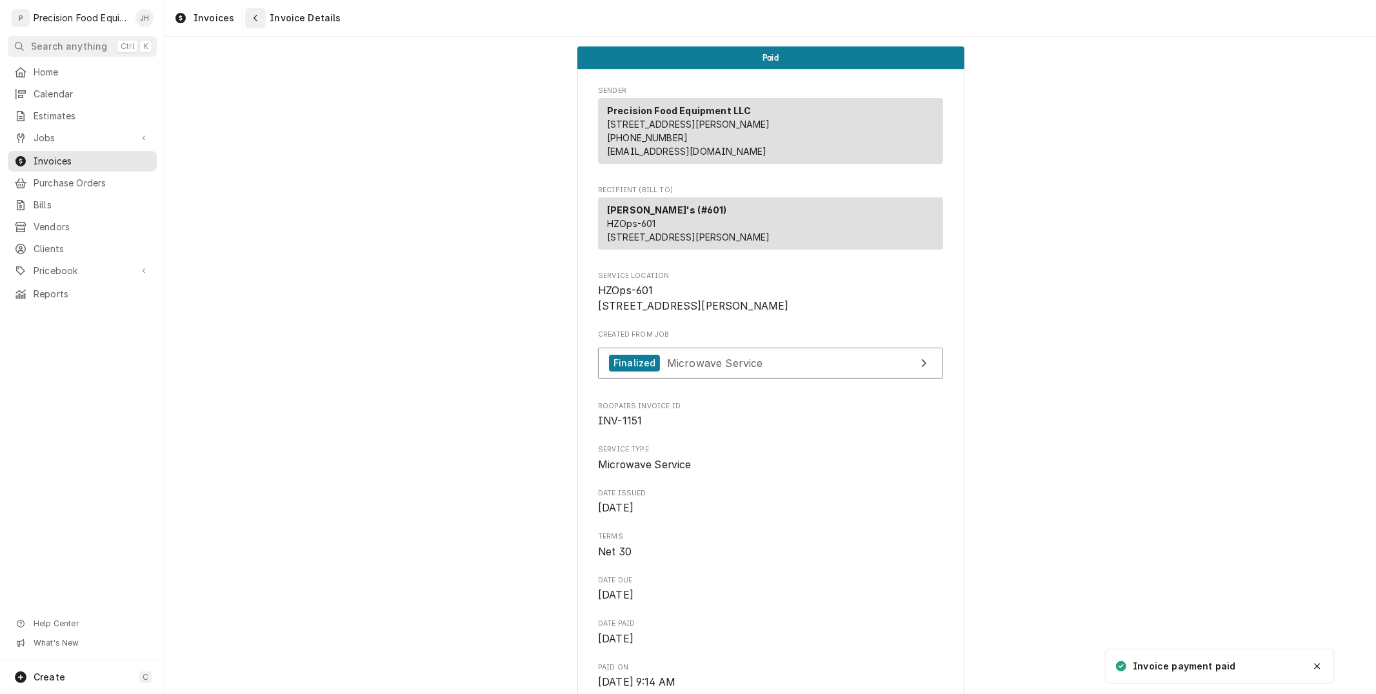
click at [245, 17] on button "Navigate back" at bounding box center [255, 18] width 21 height 21
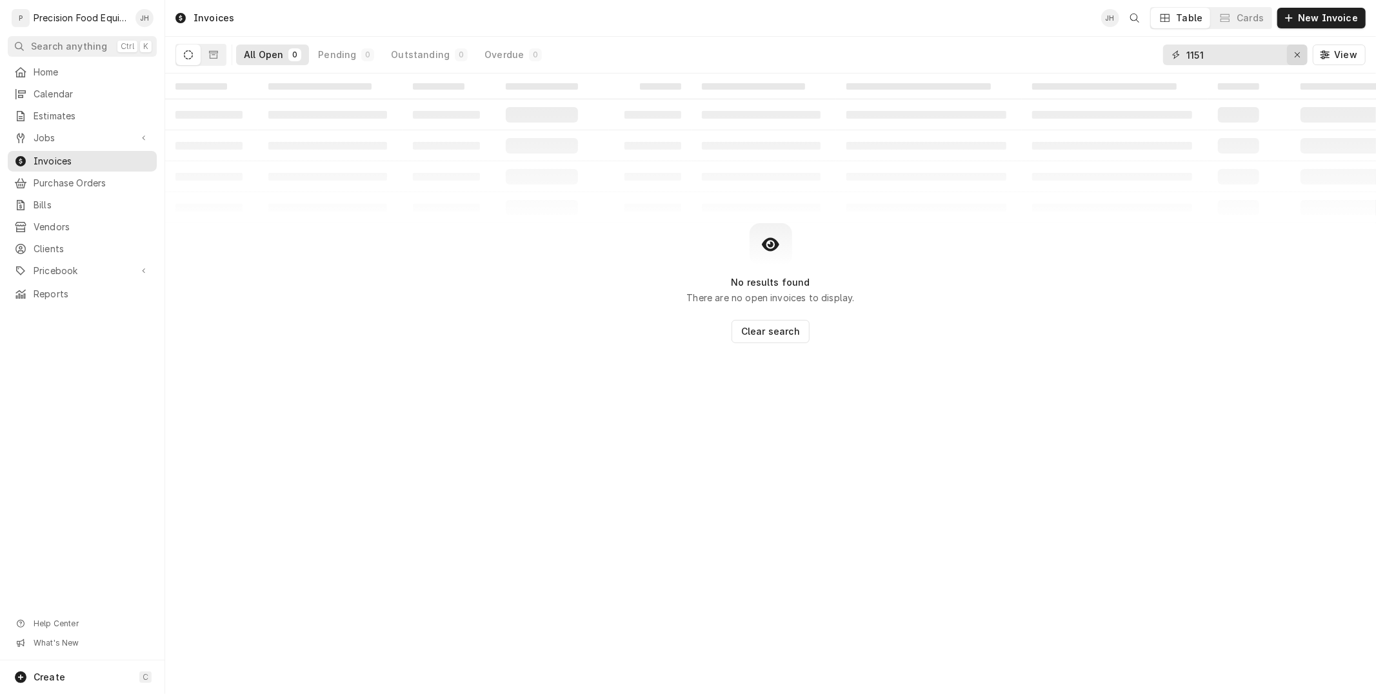
click at [1300, 49] on div "Erase input" at bounding box center [1297, 54] width 13 height 13
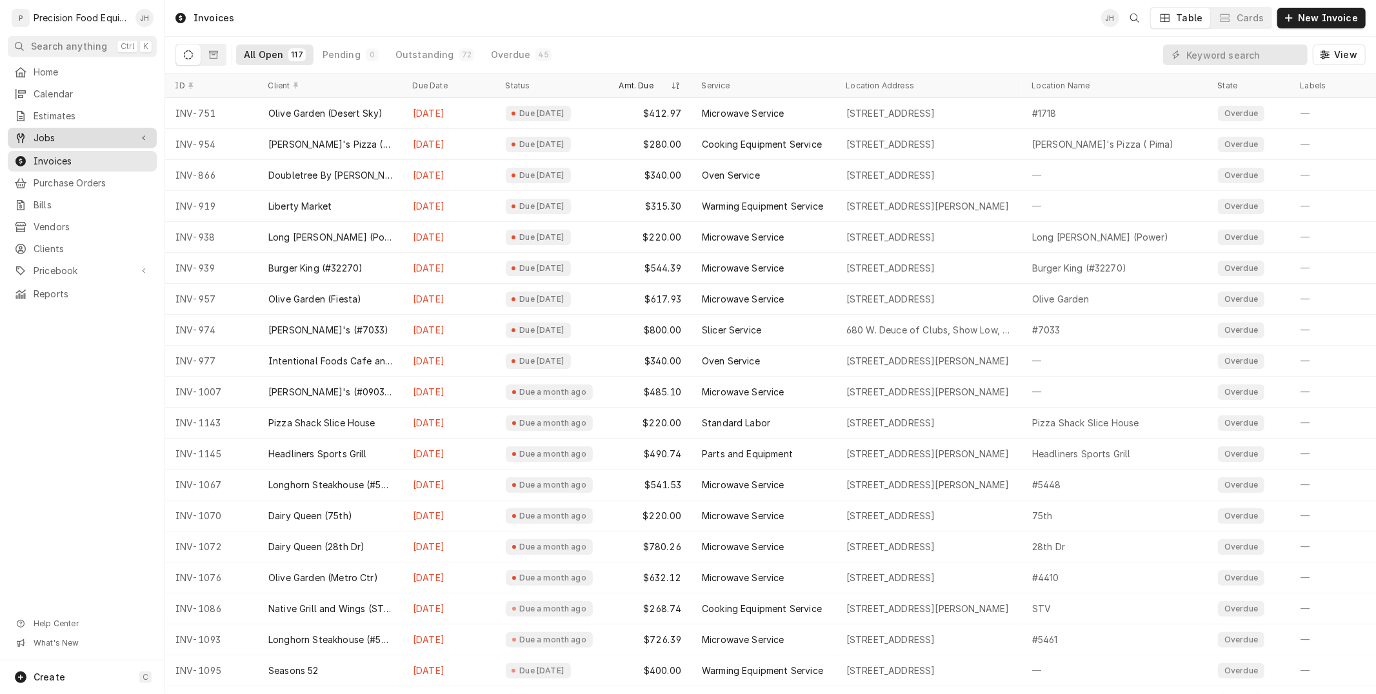
click at [45, 137] on span "Jobs" at bounding box center [82, 138] width 97 height 13
click at [58, 164] on span "Jobs" at bounding box center [92, 160] width 117 height 13
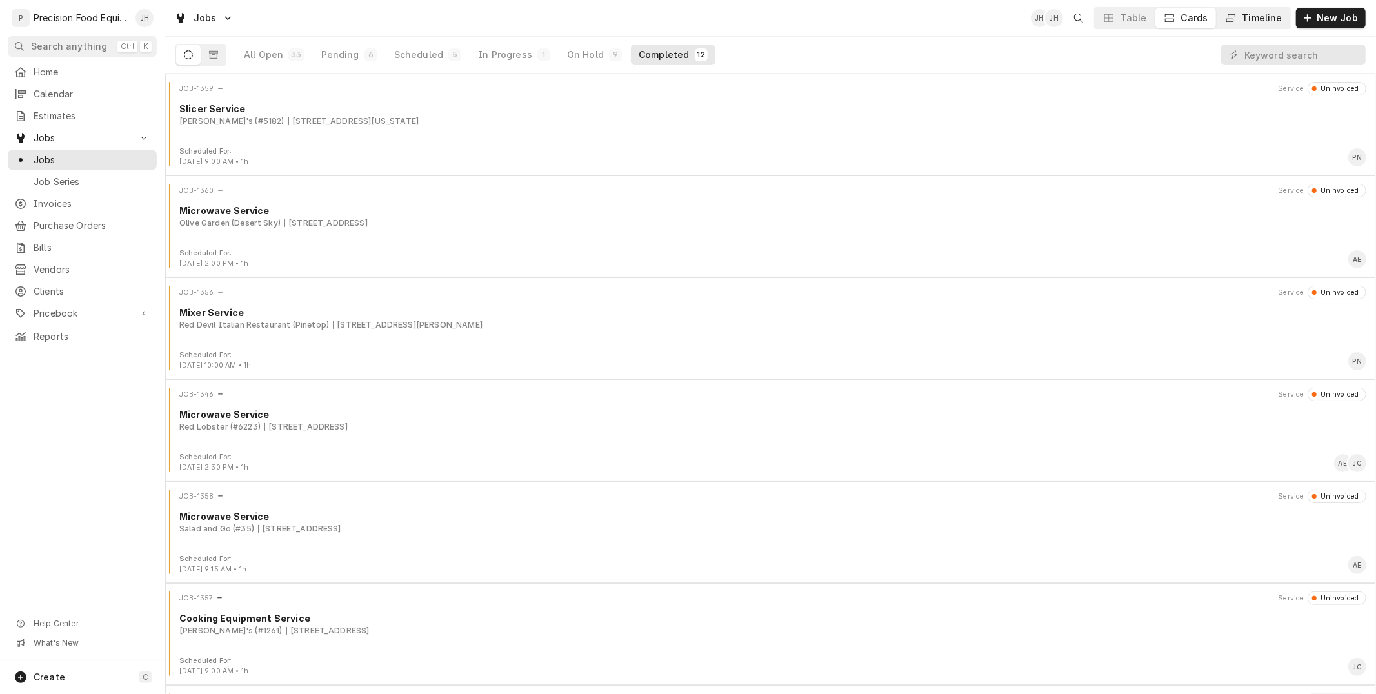
click at [1264, 15] on div "Timeline" at bounding box center [1262, 18] width 40 height 13
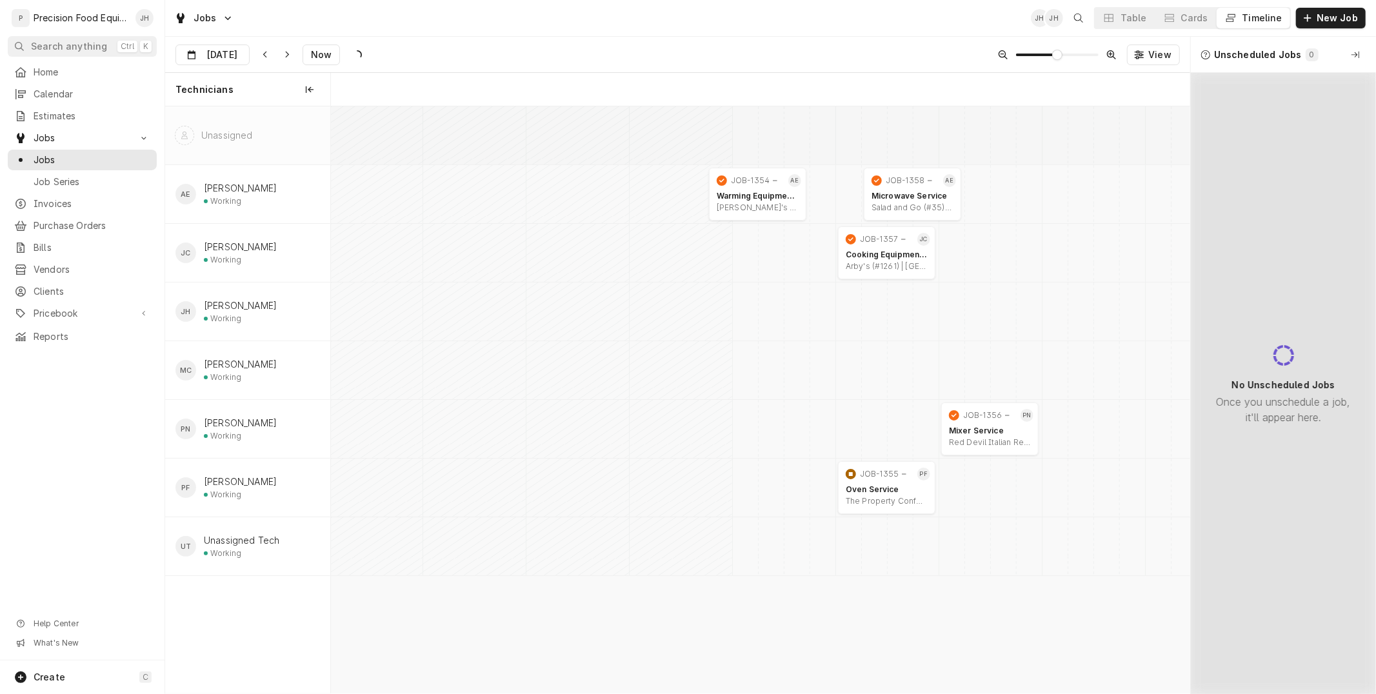
scroll to position [0, 17040]
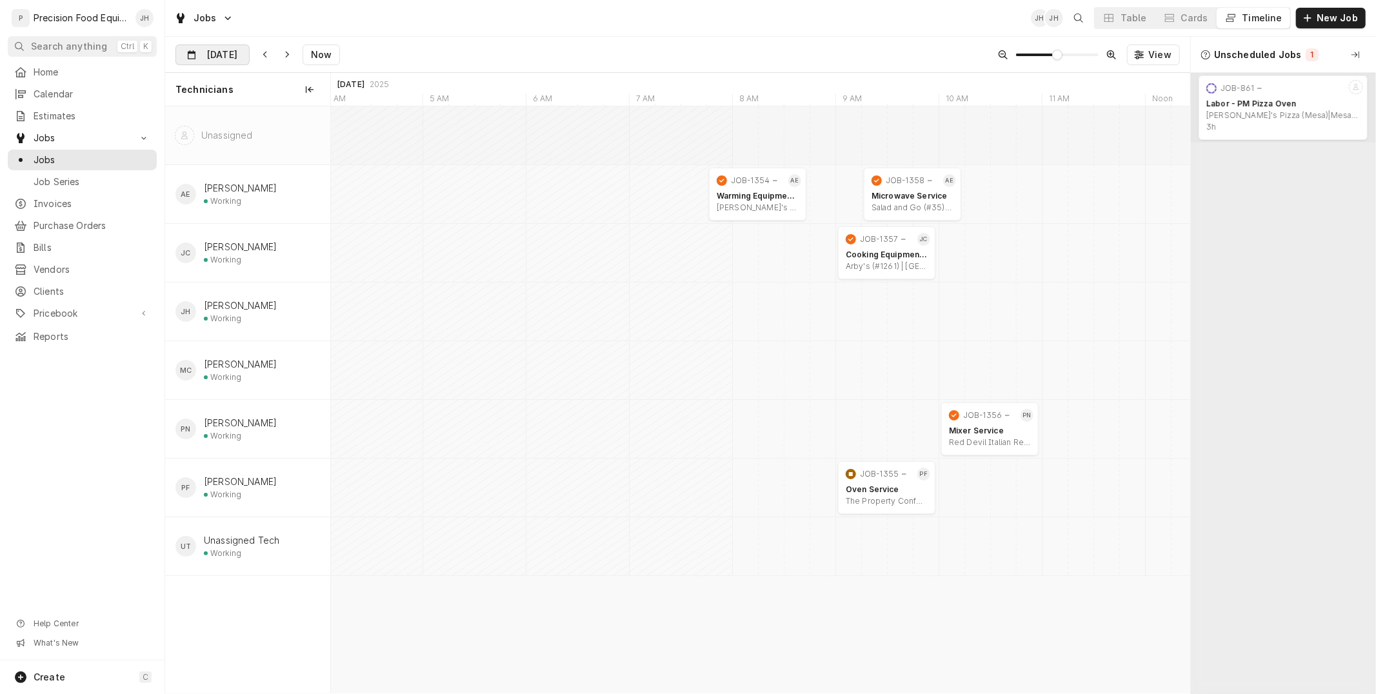
click at [228, 53] on input "Aug 12" at bounding box center [203, 57] width 55 height 25
click at [259, 183] on div "13" at bounding box center [258, 184] width 18 height 18
type input "Aug 13"
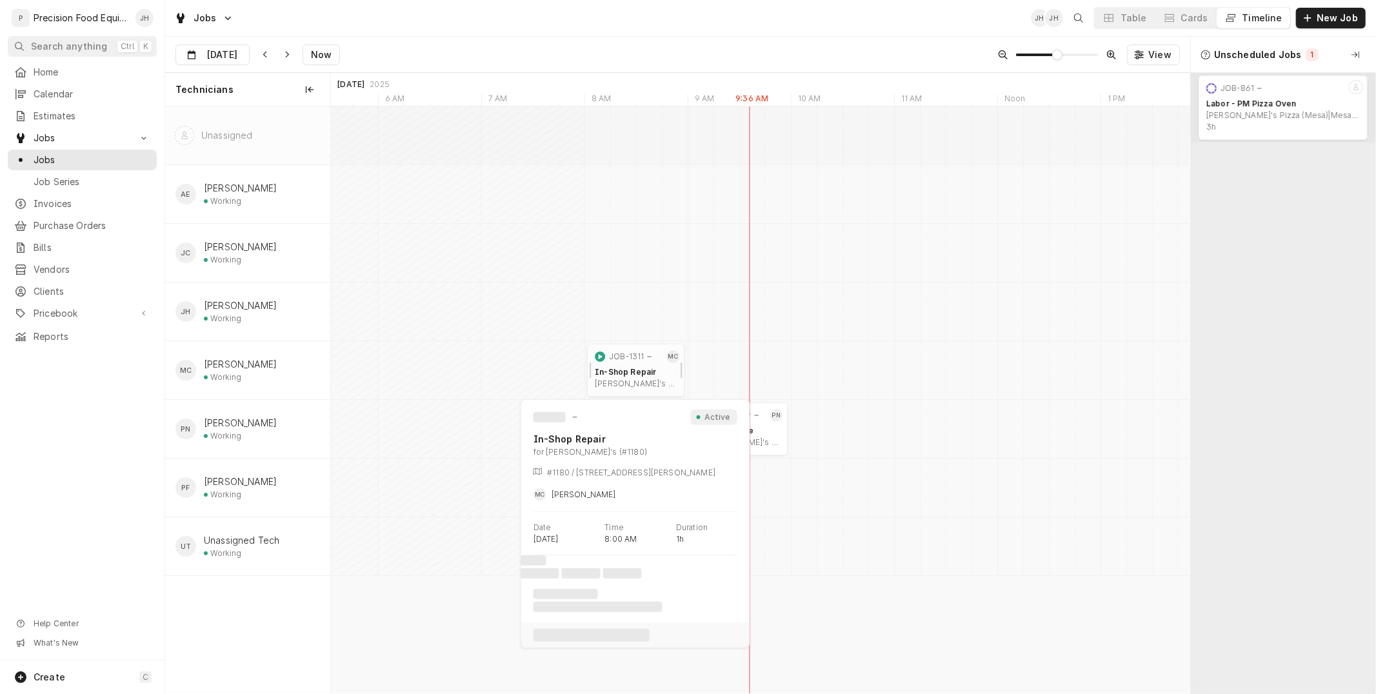
click at [637, 372] on div "In-Shop Repair" at bounding box center [636, 372] width 82 height 10
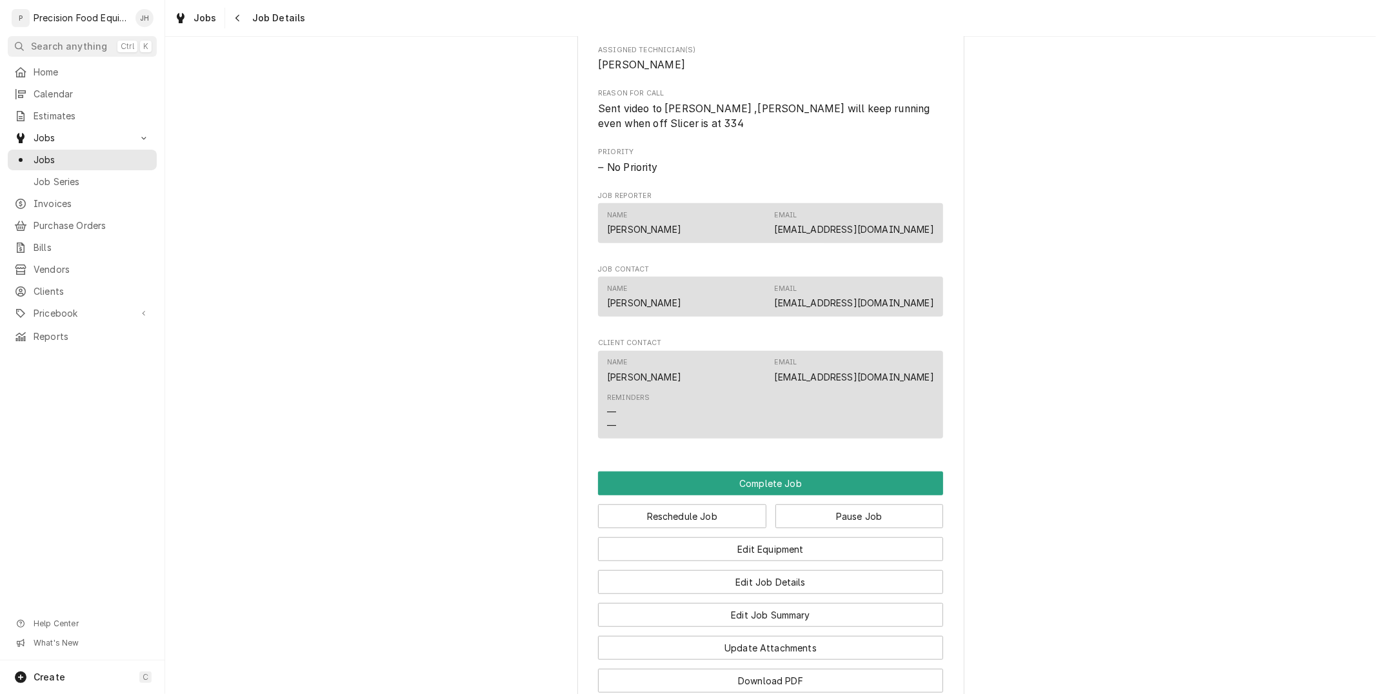
scroll to position [900, 0]
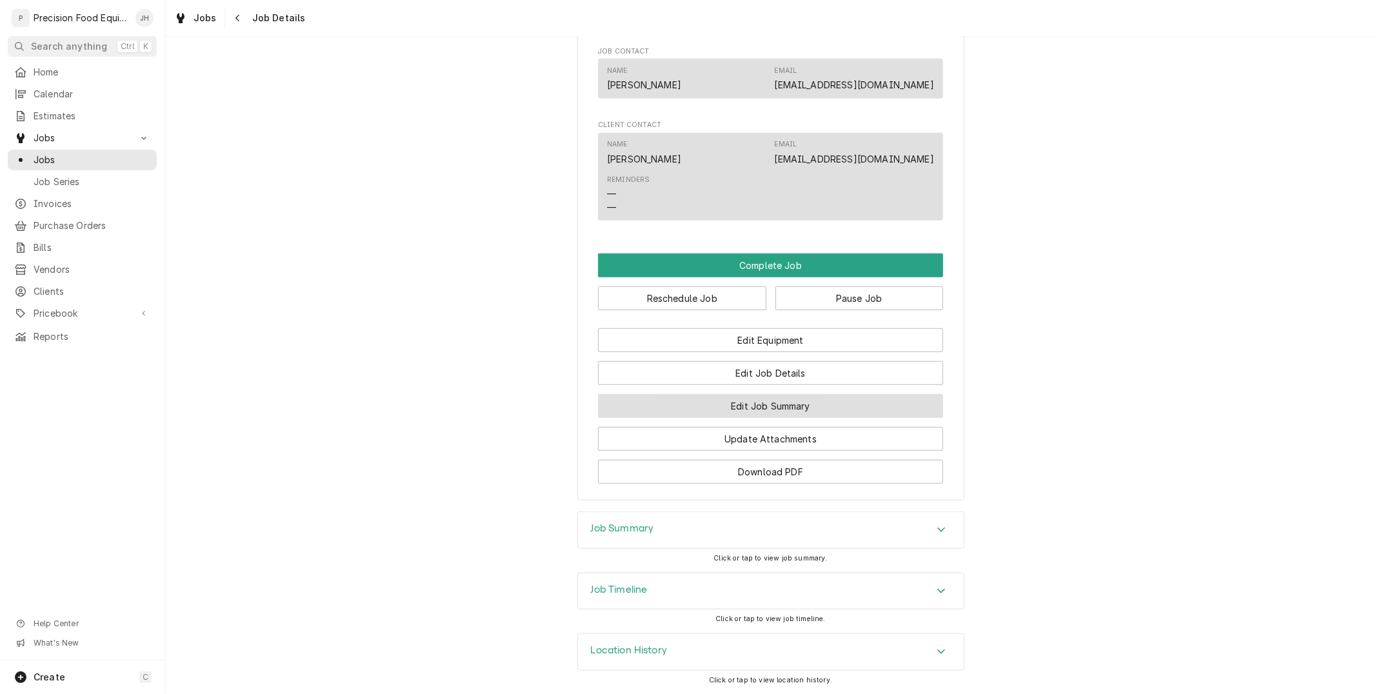
click at [770, 418] on button "Edit Job Summary" at bounding box center [770, 406] width 345 height 24
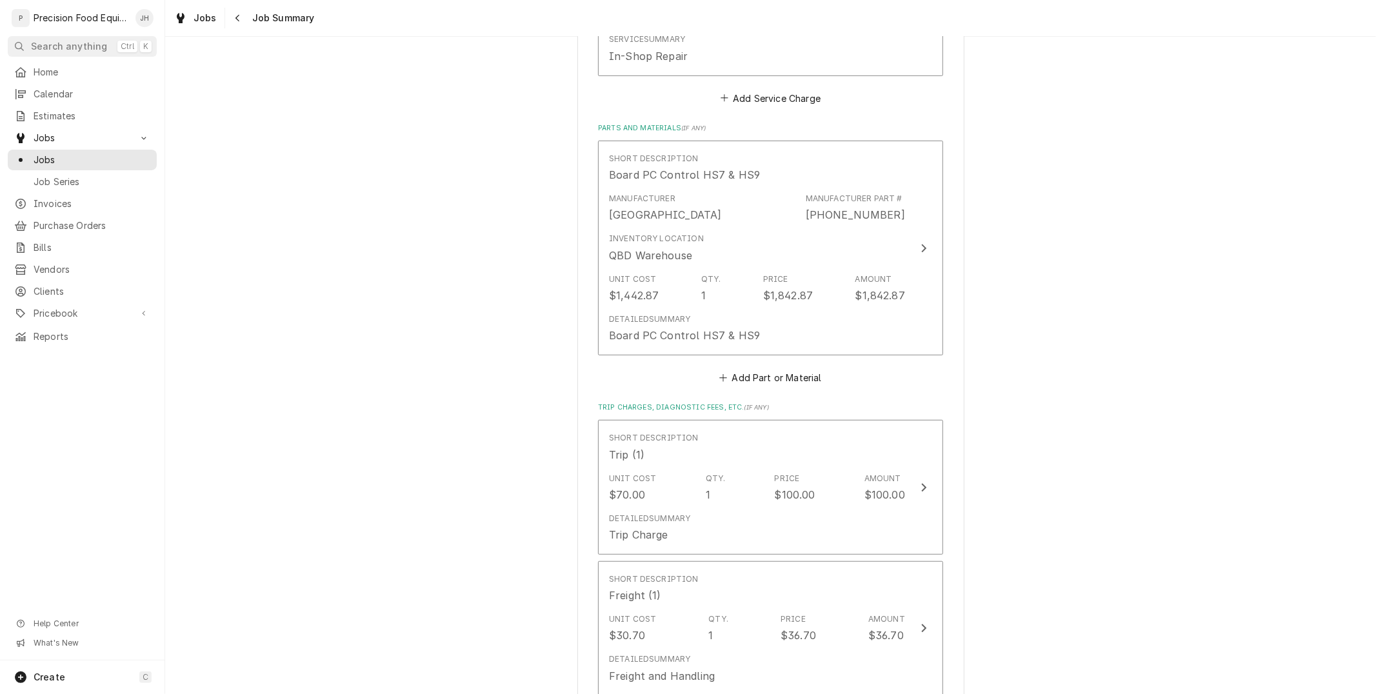
scroll to position [430, 0]
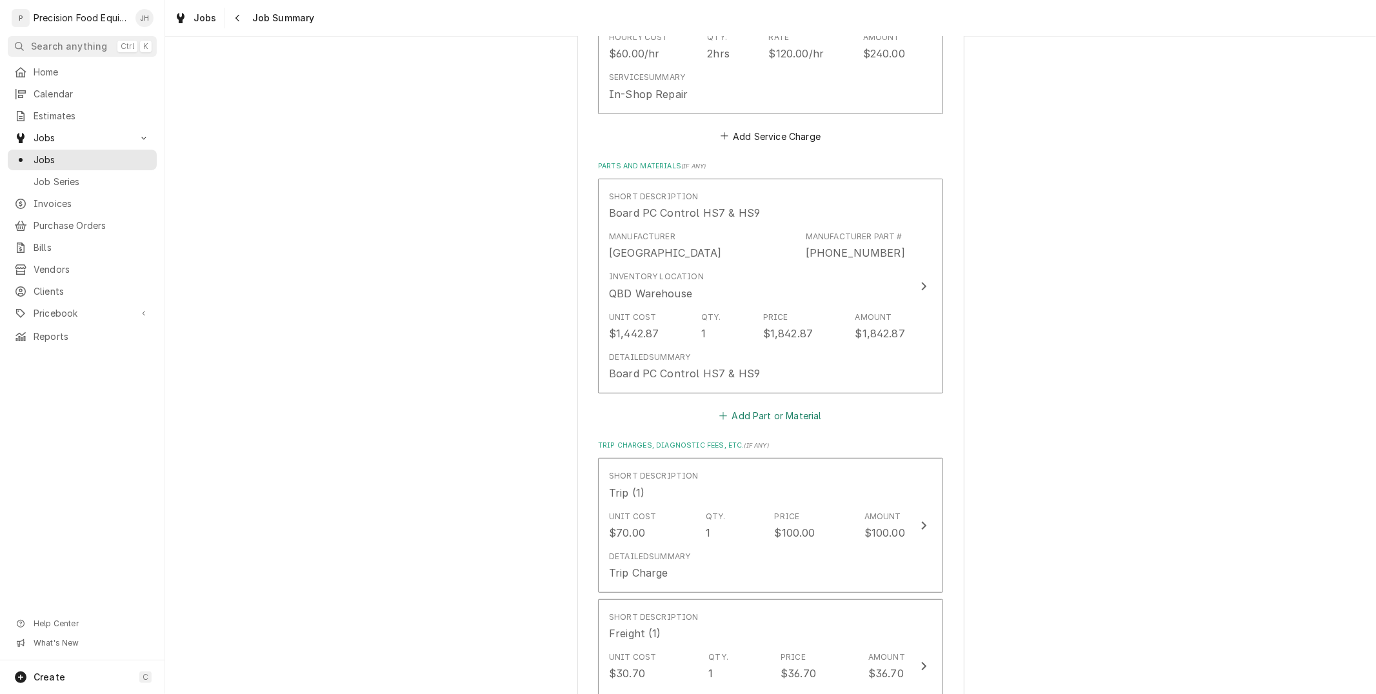
click at [792, 419] on button "Add Part or Material" at bounding box center [770, 415] width 106 height 18
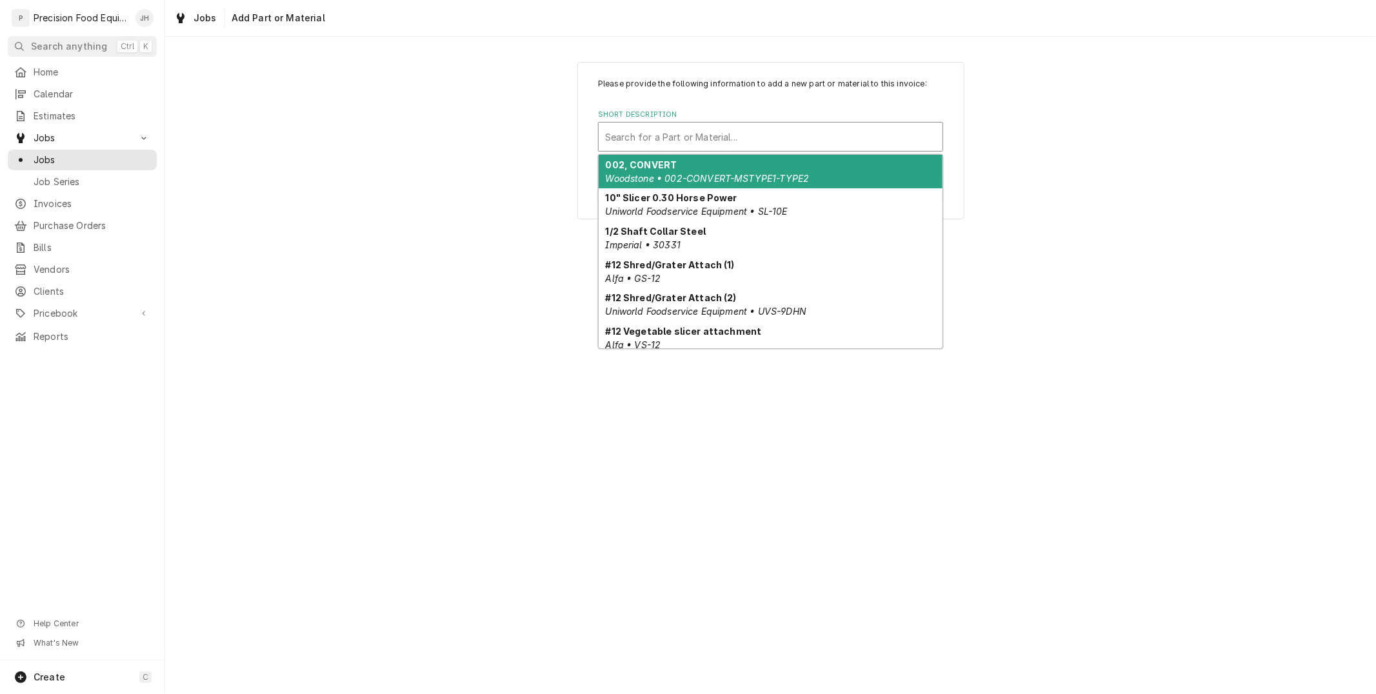
click at [662, 139] on div "Short Description" at bounding box center [770, 136] width 331 height 23
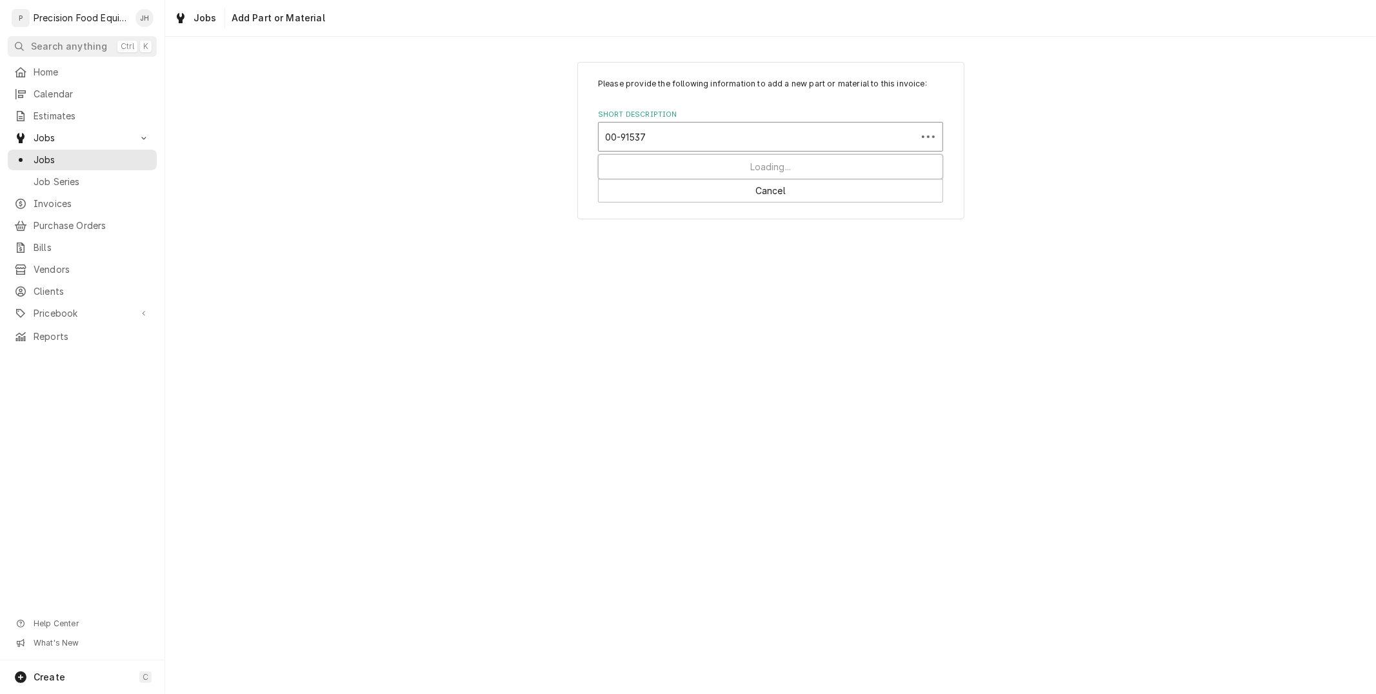
type input "00-915373"
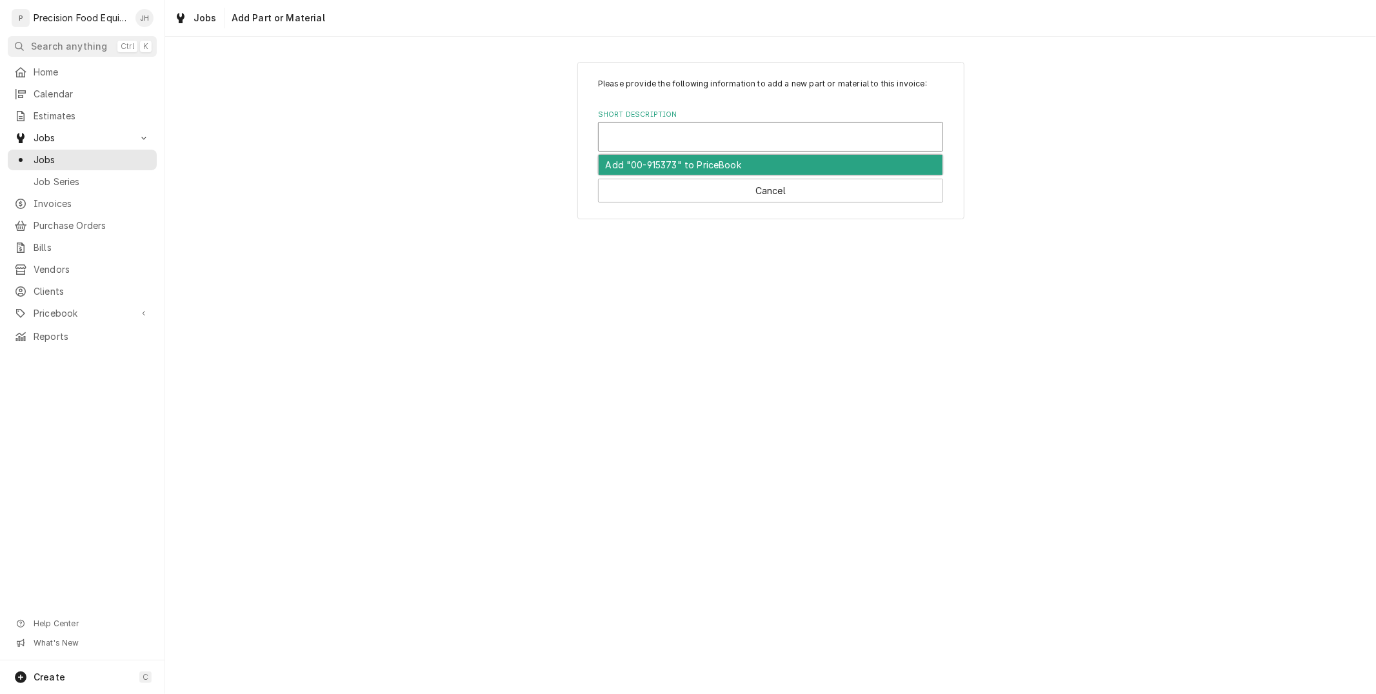
click at [693, 121] on div "Short Description 1 result available for search term 00-915373. Use Up and Down…" at bounding box center [770, 131] width 345 height 42
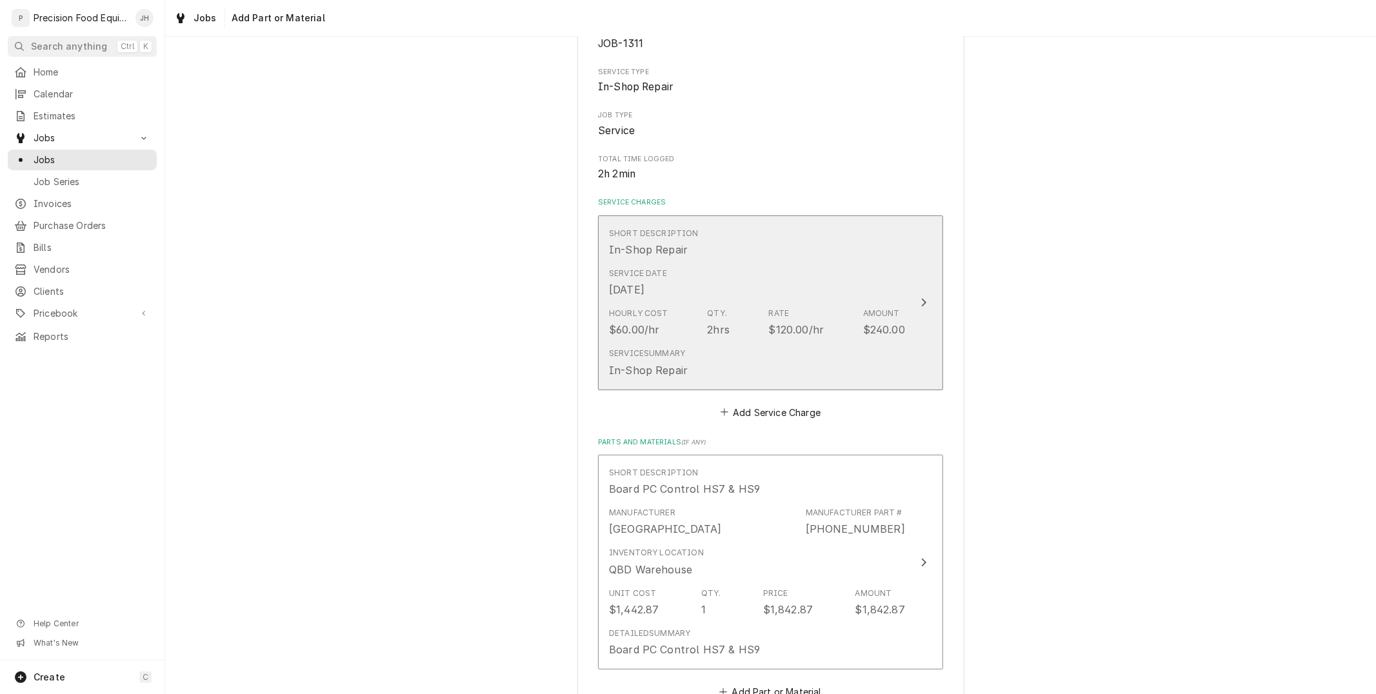
scroll to position [143, 0]
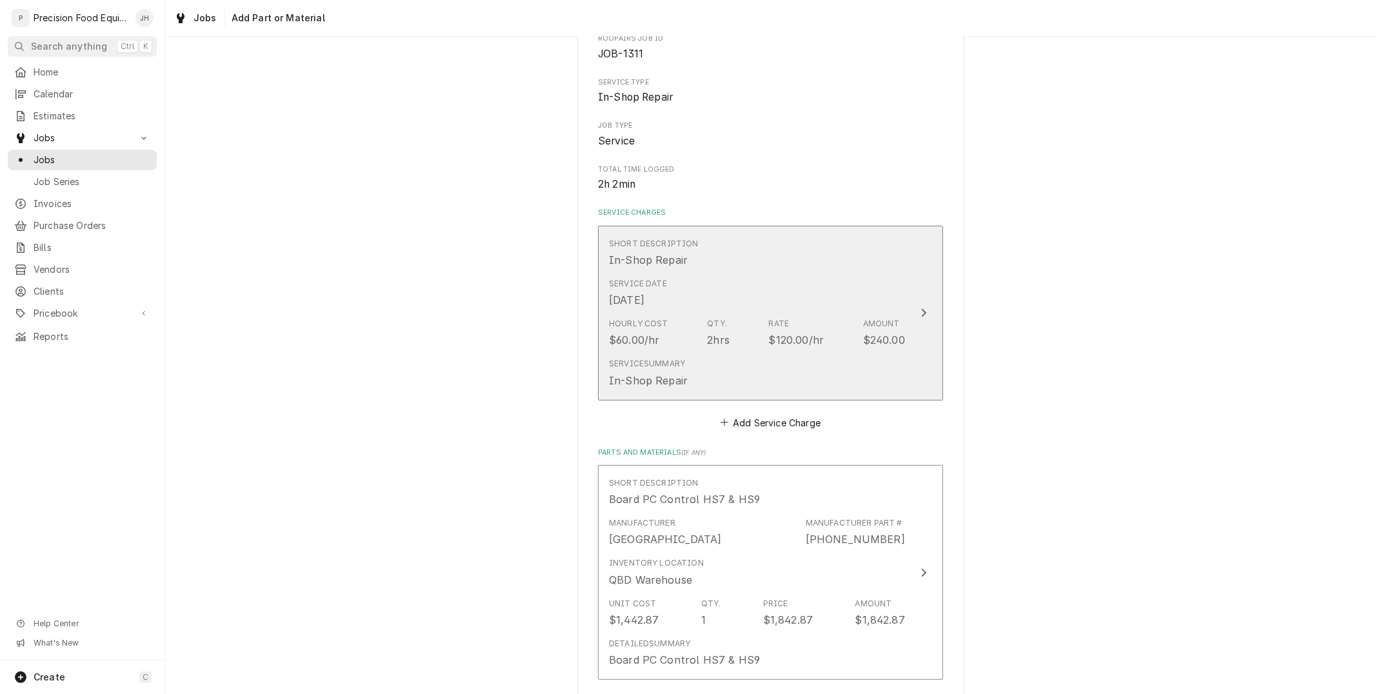
click at [819, 327] on div "Hourly Cost $60.00/hr Qty. 2hrs Rate $120.00/hr Amount $240.00" at bounding box center [757, 333] width 296 height 40
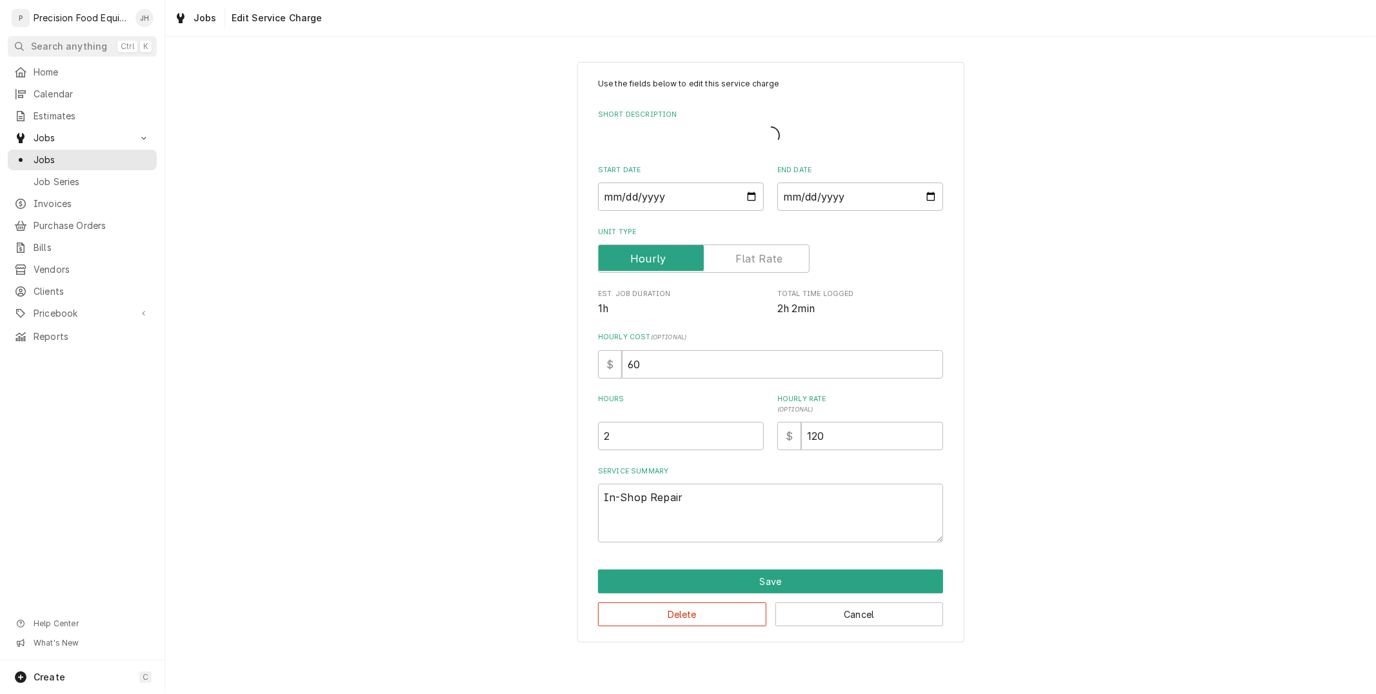
type textarea "x"
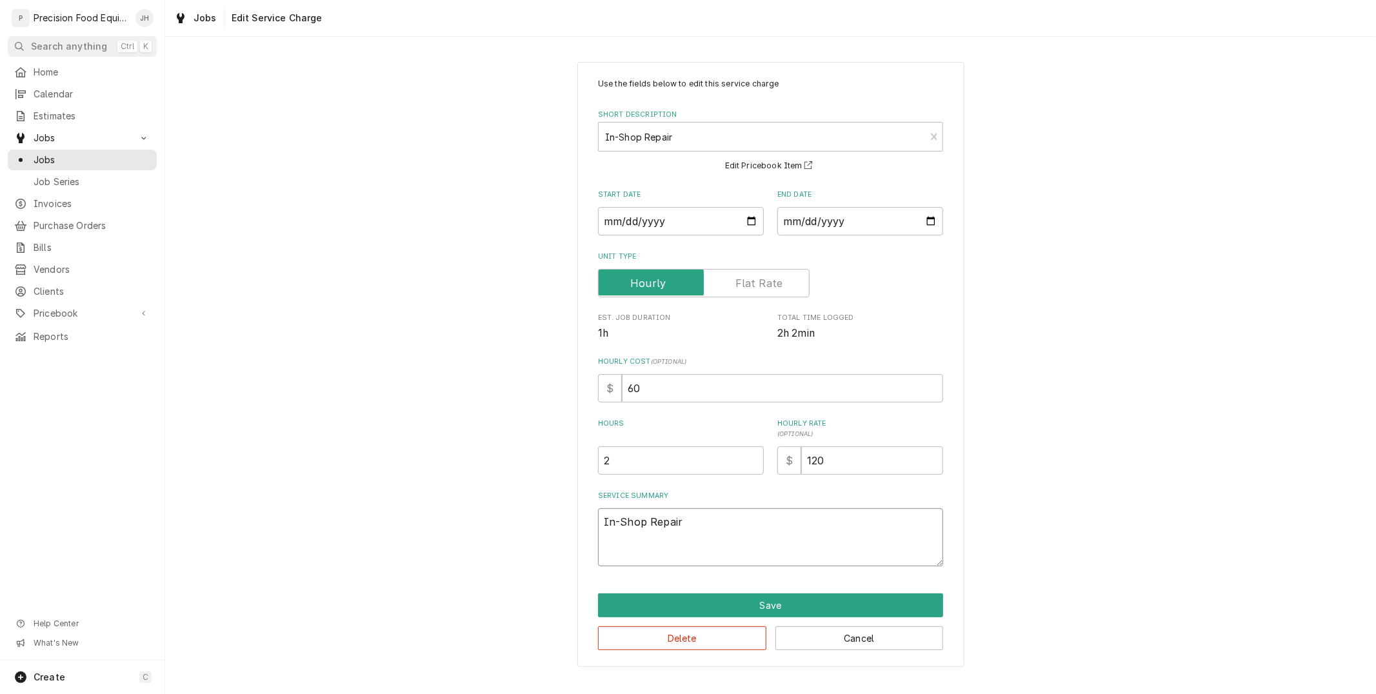
click at [719, 531] on textarea "In-Shop Repair" at bounding box center [770, 537] width 345 height 58
type textarea "In-Shop Repair"
type textarea "x"
type textarea "In-Shop Repair W"
type textarea "x"
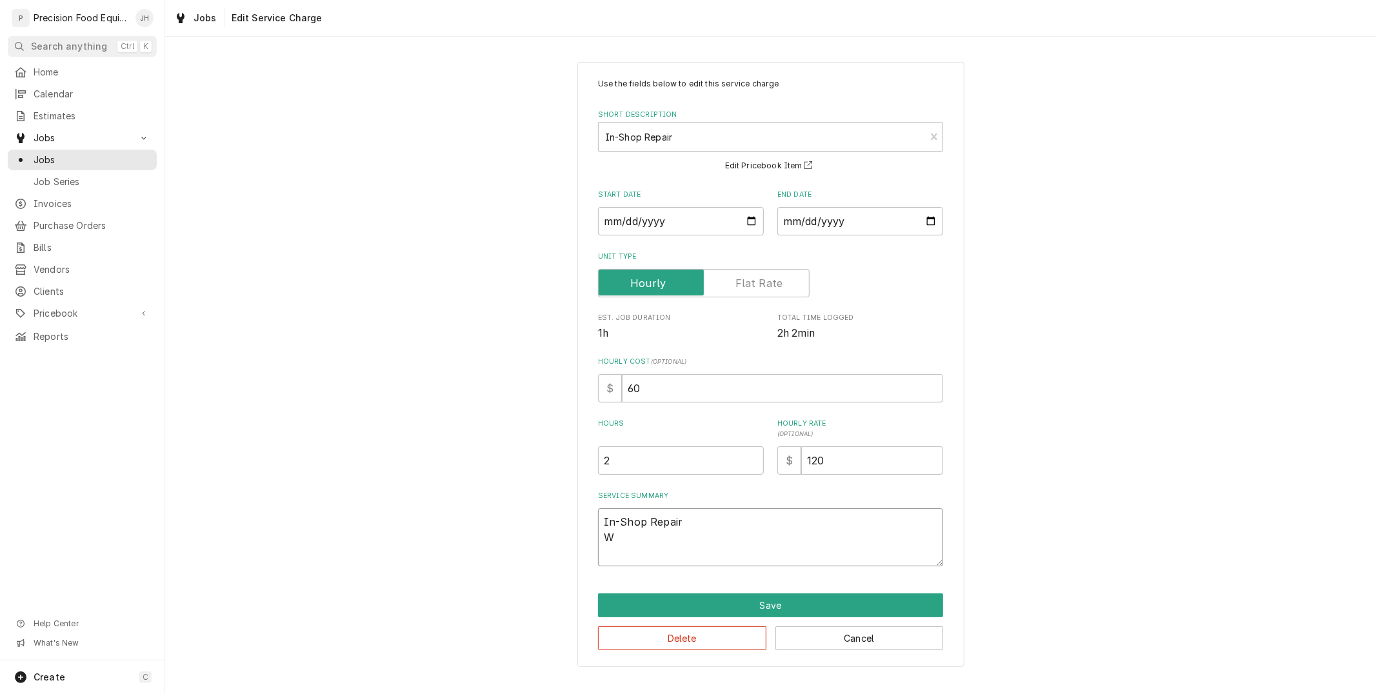
type textarea "In-Shop Repair Wh"
type textarea "x"
type textarea "In-Shop Repair Whi"
type textarea "x"
type textarea "In-Shop Repair Whil"
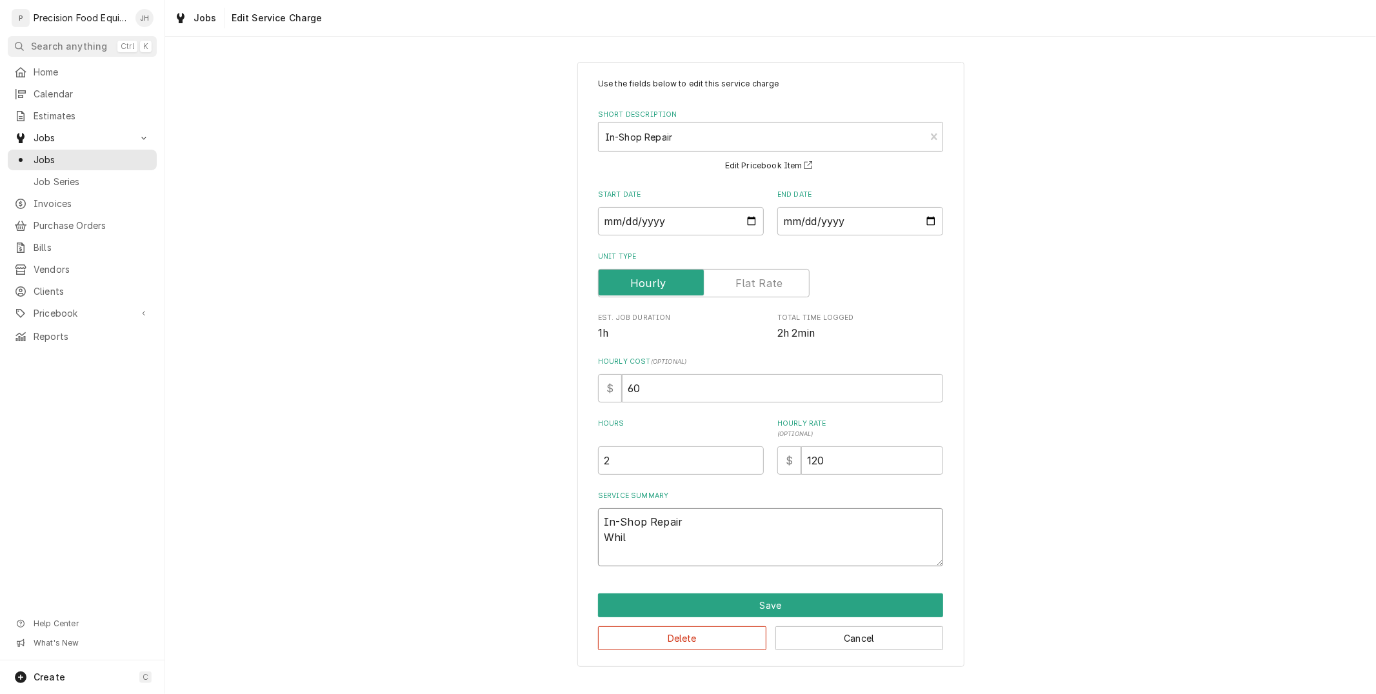
type textarea "x"
type textarea "In-Shop Repair While"
type textarea "x"
type textarea "In-Shop Repair While"
type textarea "x"
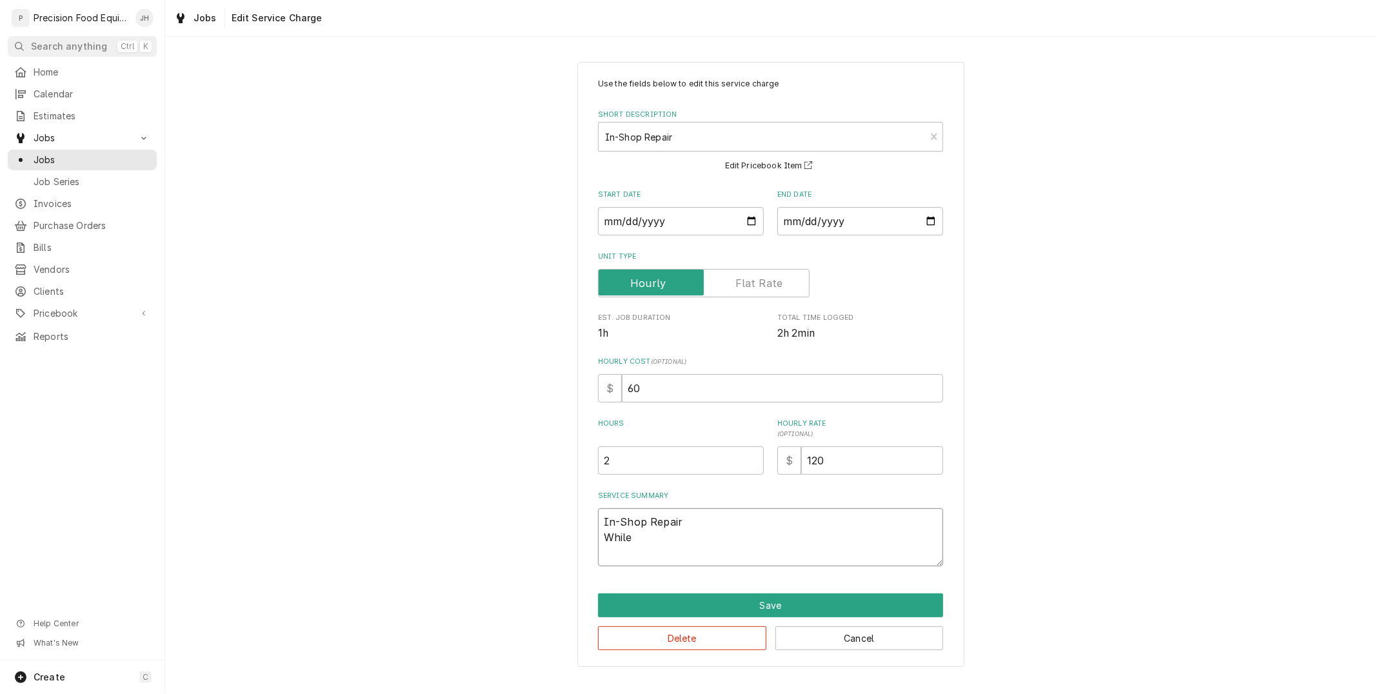
type textarea "In-Shop Repair While r"
type textarea "x"
type textarea "In-Shop Repair While re"
type textarea "x"
type textarea "In-Shop Repair While ree"
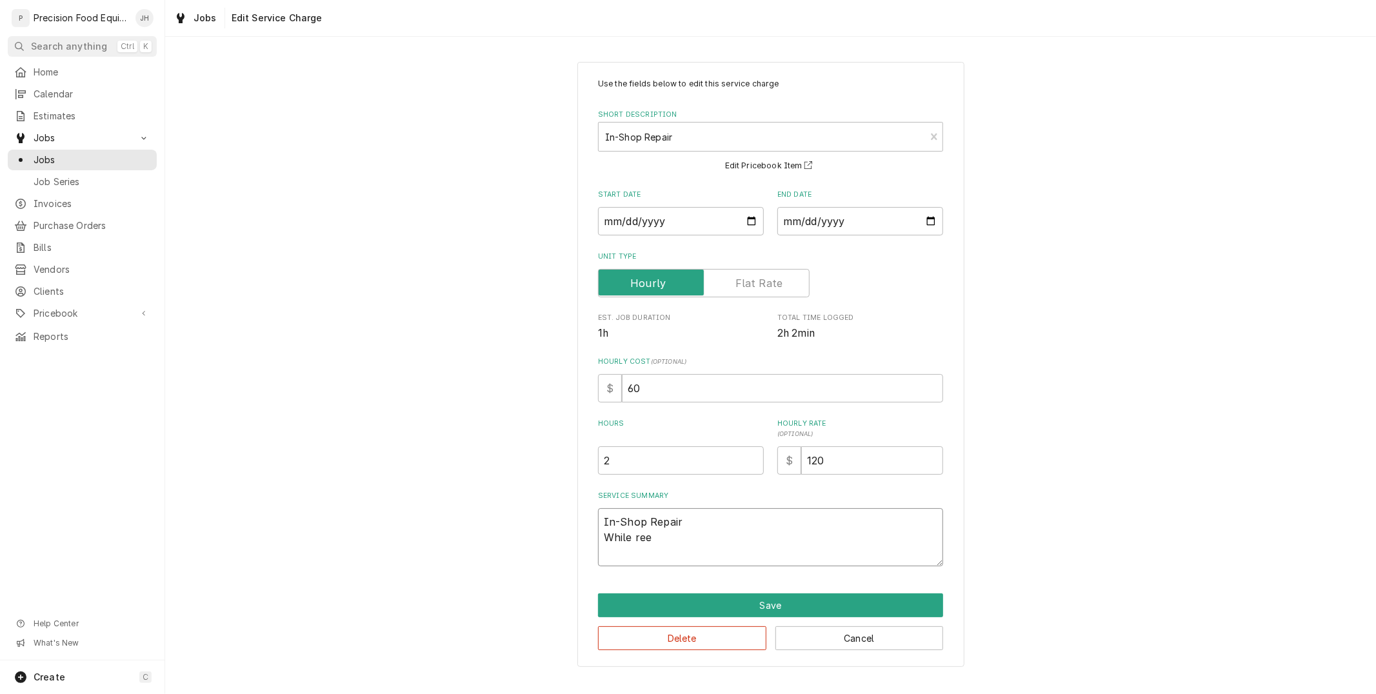
type textarea "x"
type textarea "In-Shop Repair While reep"
type textarea "x"
type textarea "In-Shop Repair While reepl"
type textarea "x"
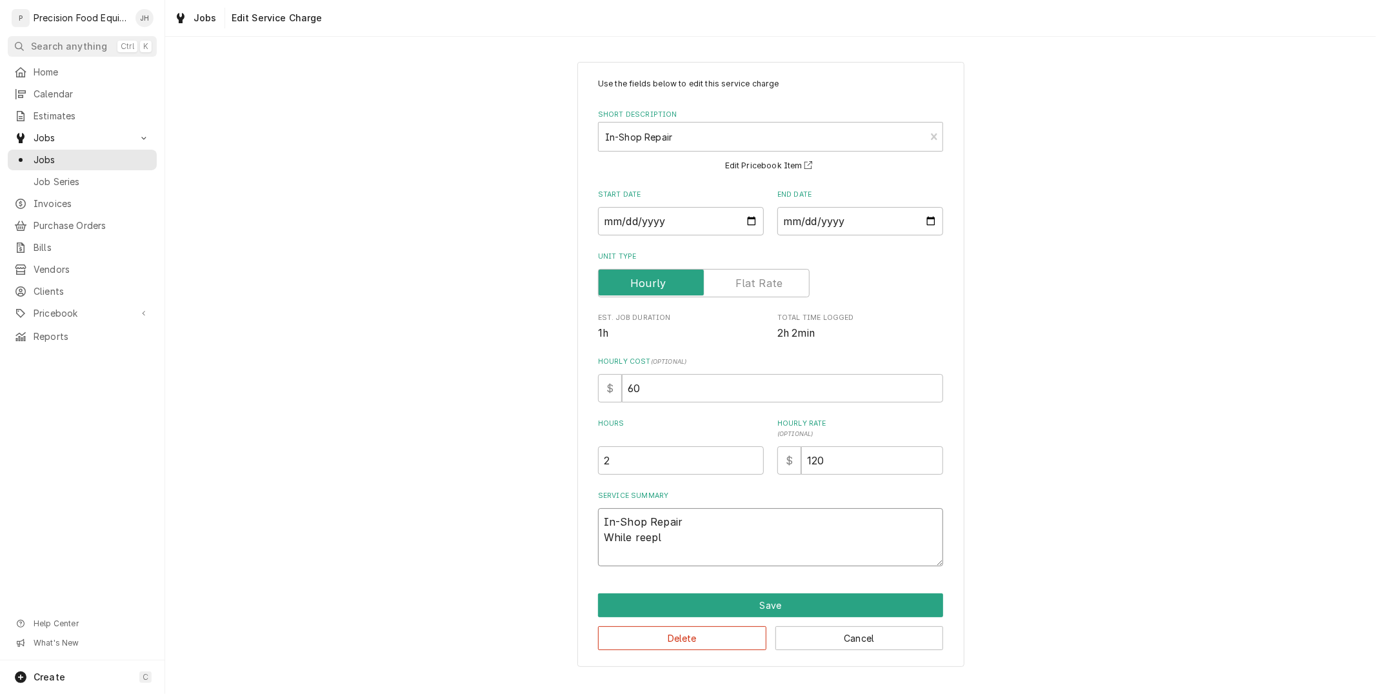
type textarea "In-Shop Repair While reepla"
type textarea "x"
type textarea "In-Shop Repair While reepl"
type textarea "x"
type textarea "In-Shop Repair While reep"
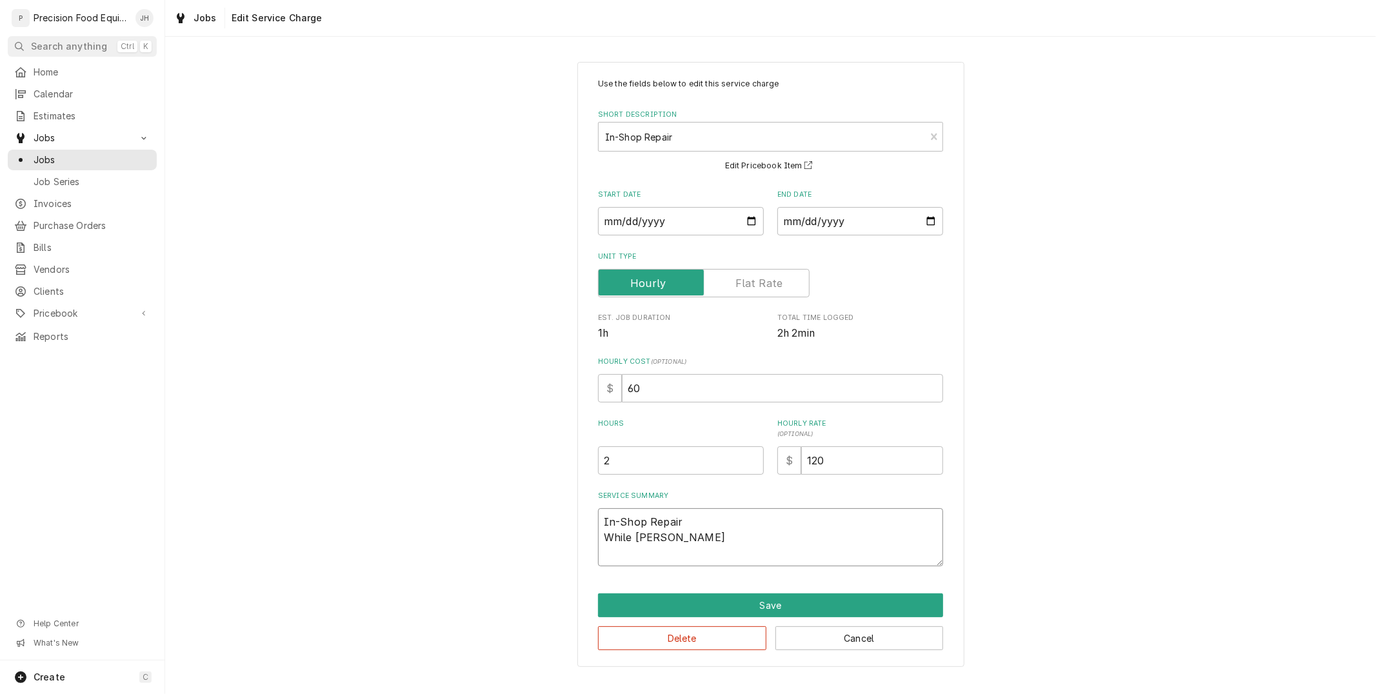
type textarea "x"
type textarea "In-Shop Repair While ree"
type textarea "x"
type textarea "In-Shop Repair While re"
type textarea "x"
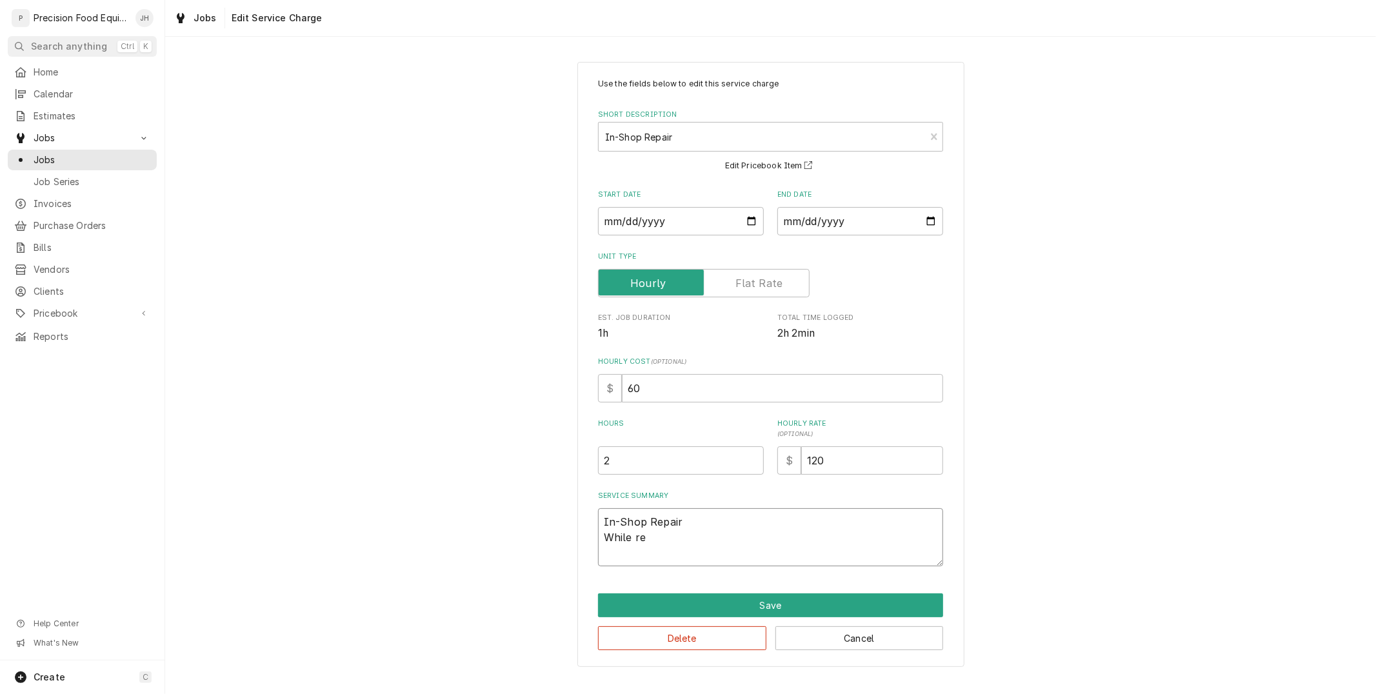
type textarea "In-Shop Repair While rep"
type textarea "x"
type textarea "In-Shop Repair While repl"
type textarea "x"
type textarea "In-Shop Repair While repla"
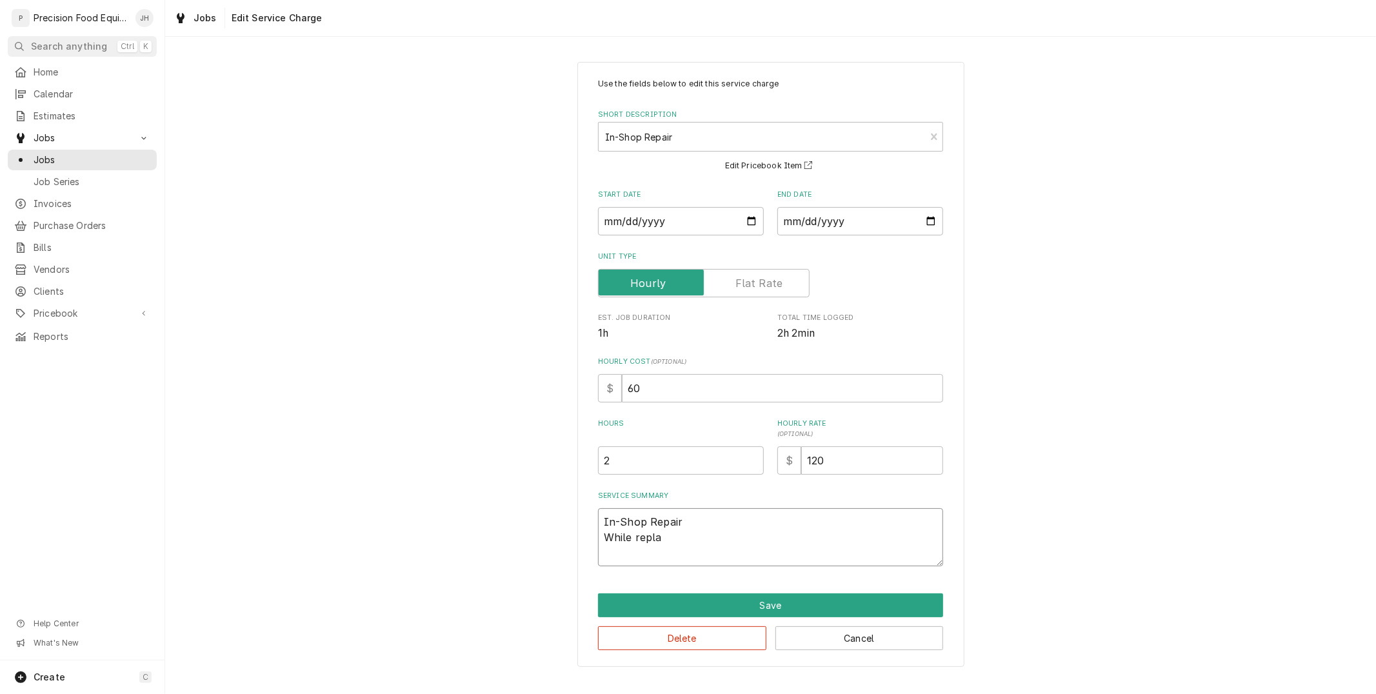
type textarea "x"
type textarea "In-Shop Repair While replac"
type textarea "x"
type textarea "In-Shop Repair While replaci"
type textarea "x"
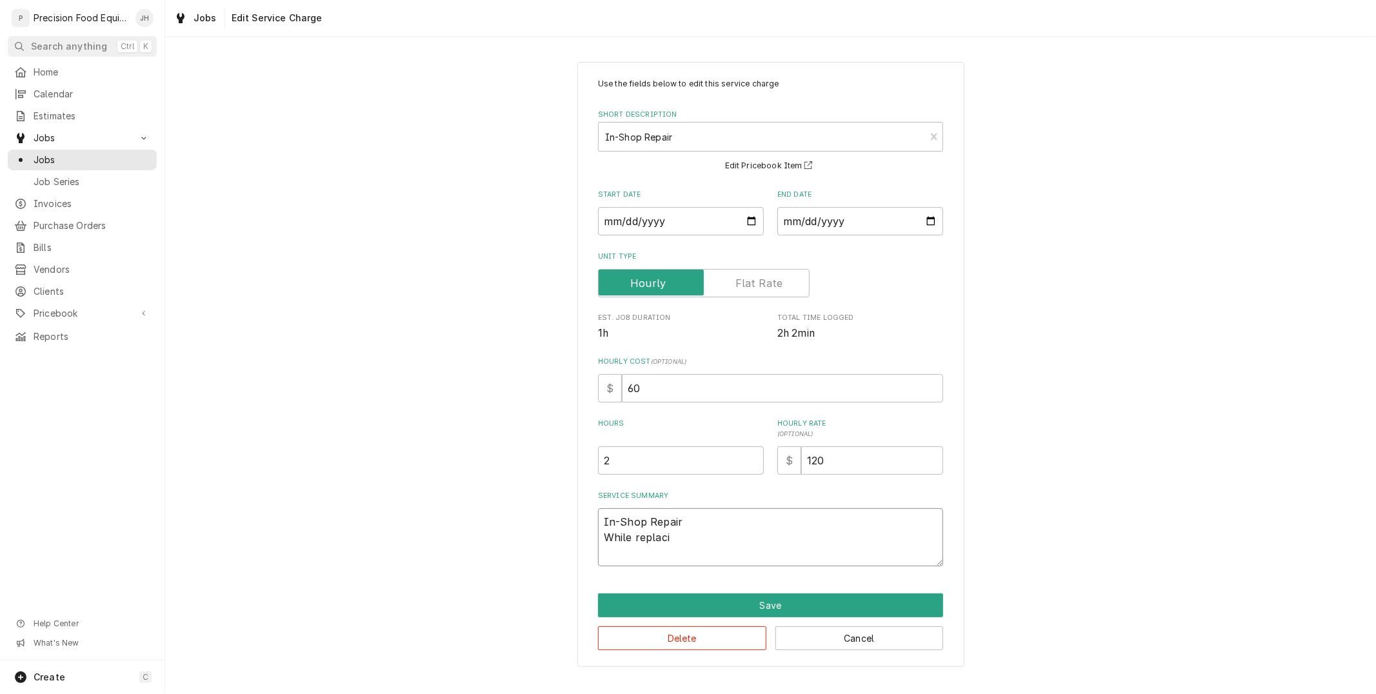
type textarea "In-Shop Repair While replacin"
type textarea "x"
type textarea "In-Shop Repair While replacing"
type textarea "x"
type textarea "In-Shop Repair While replacing"
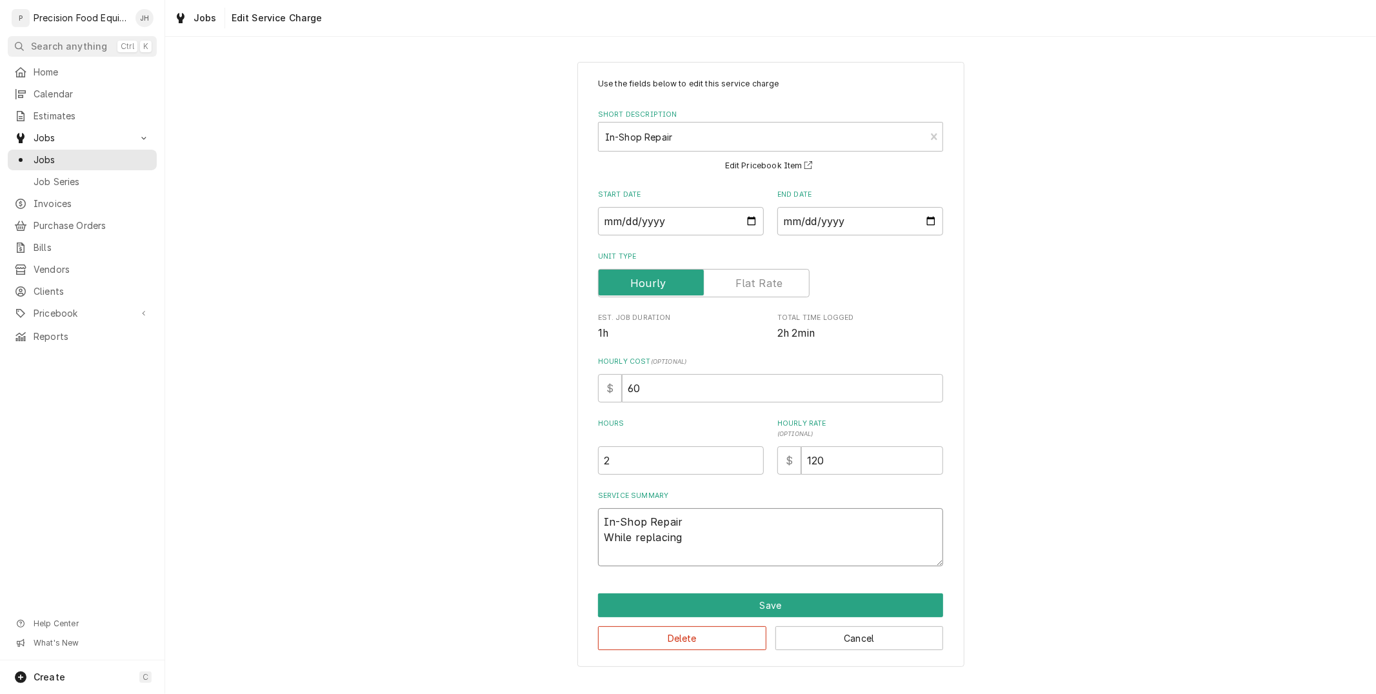
type textarea "x"
type textarea "In-Shop Repair While replacing b"
type textarea "x"
type textarea "In-Shop Repair While replacing boa"
type textarea "x"
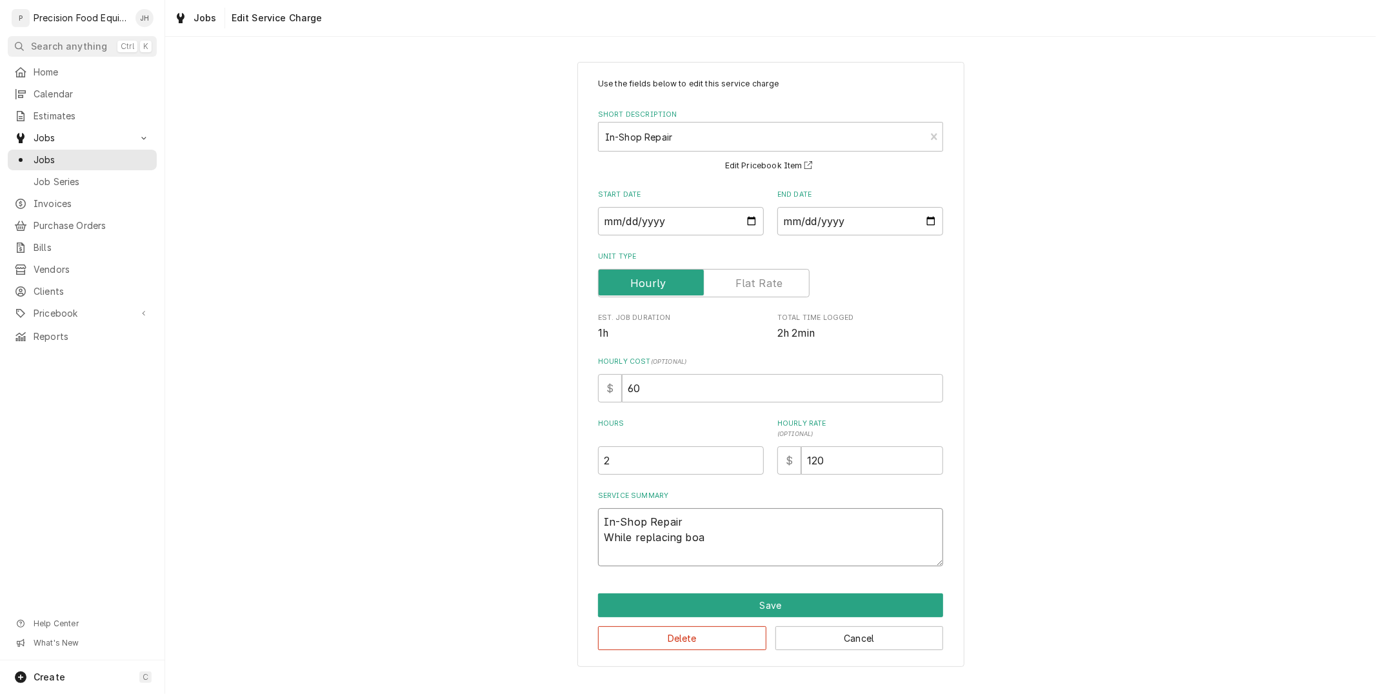
type textarea "In-Shop Repair While replacing boar"
type textarea "x"
type textarea "In-Shop Repair While replacing board"
type textarea "x"
type textarea "In-Shop Repair While replacing board,"
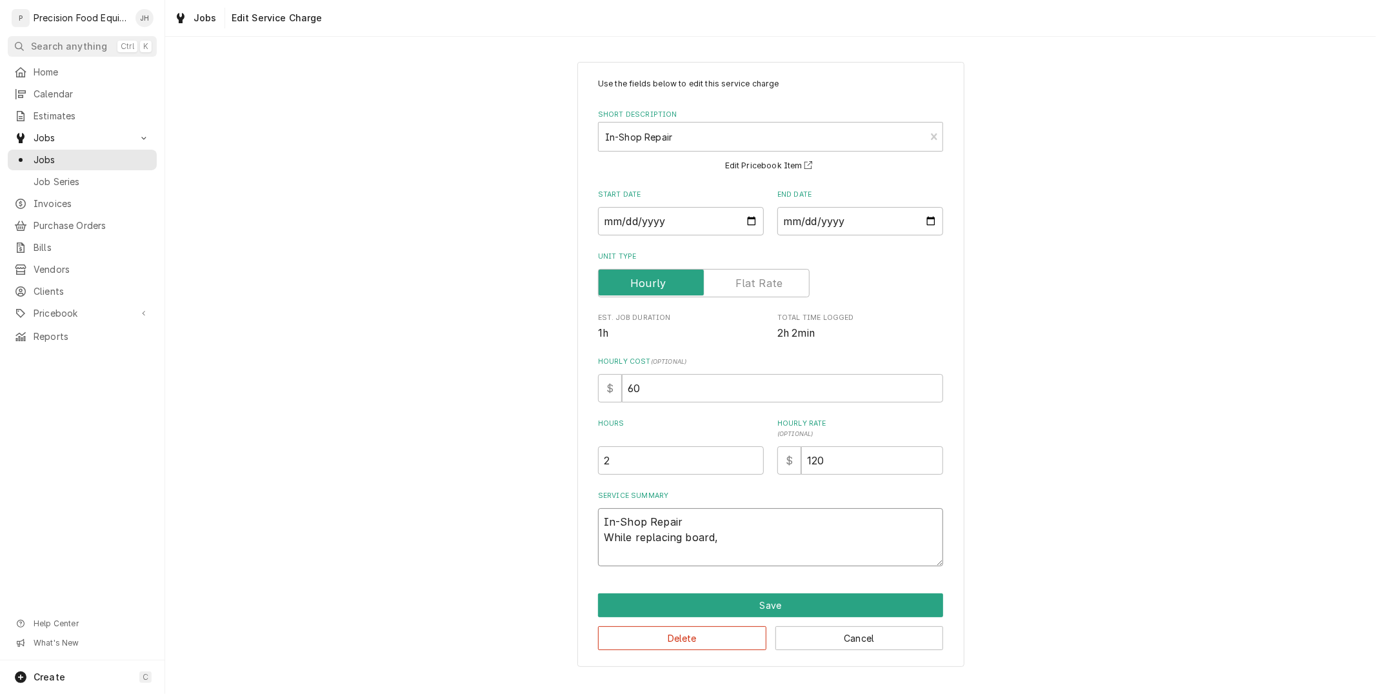
type textarea "x"
type textarea "In-Shop Repair While replacing board,"
type textarea "x"
type textarea "In-Shop Repair While replacing board, n"
type textarea "x"
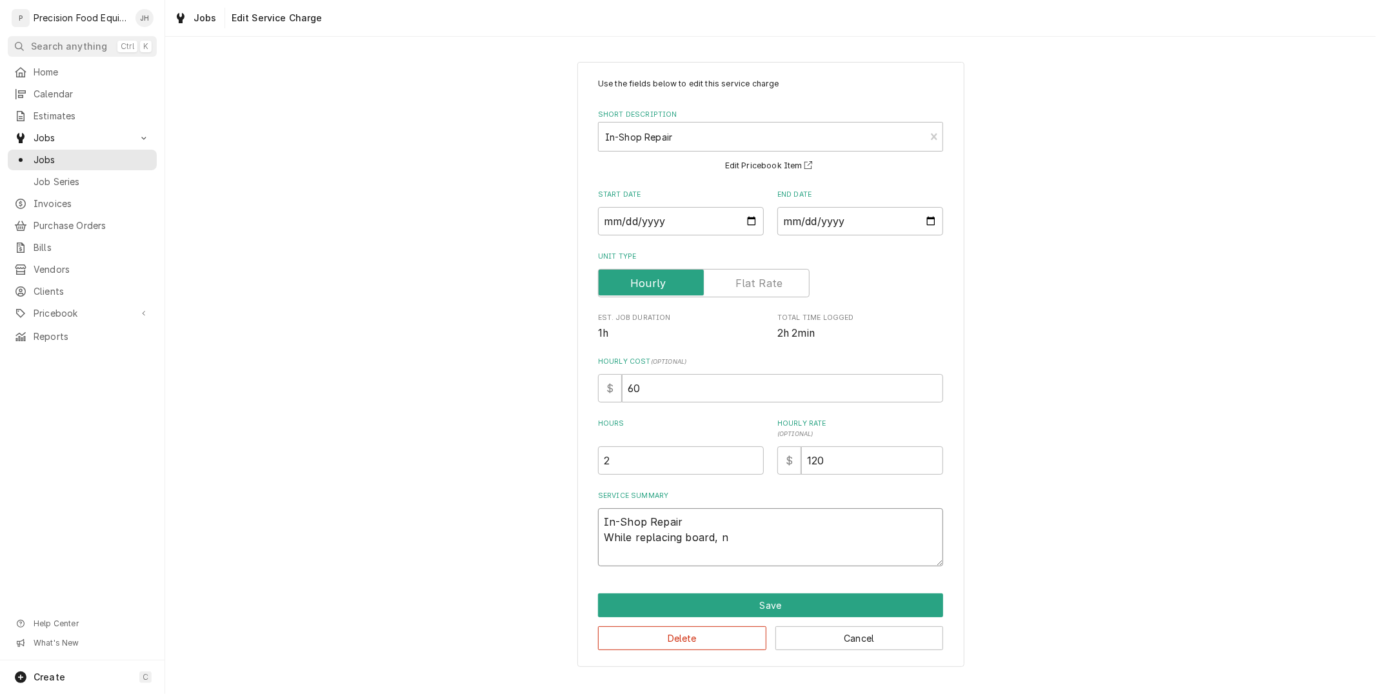
type textarea "In-Shop Repair While replacing board, no"
type textarea "x"
type textarea "In-Shop Repair While replacing board, not"
type textarea "x"
type textarea "In-Shop Repair While replacing board, noti"
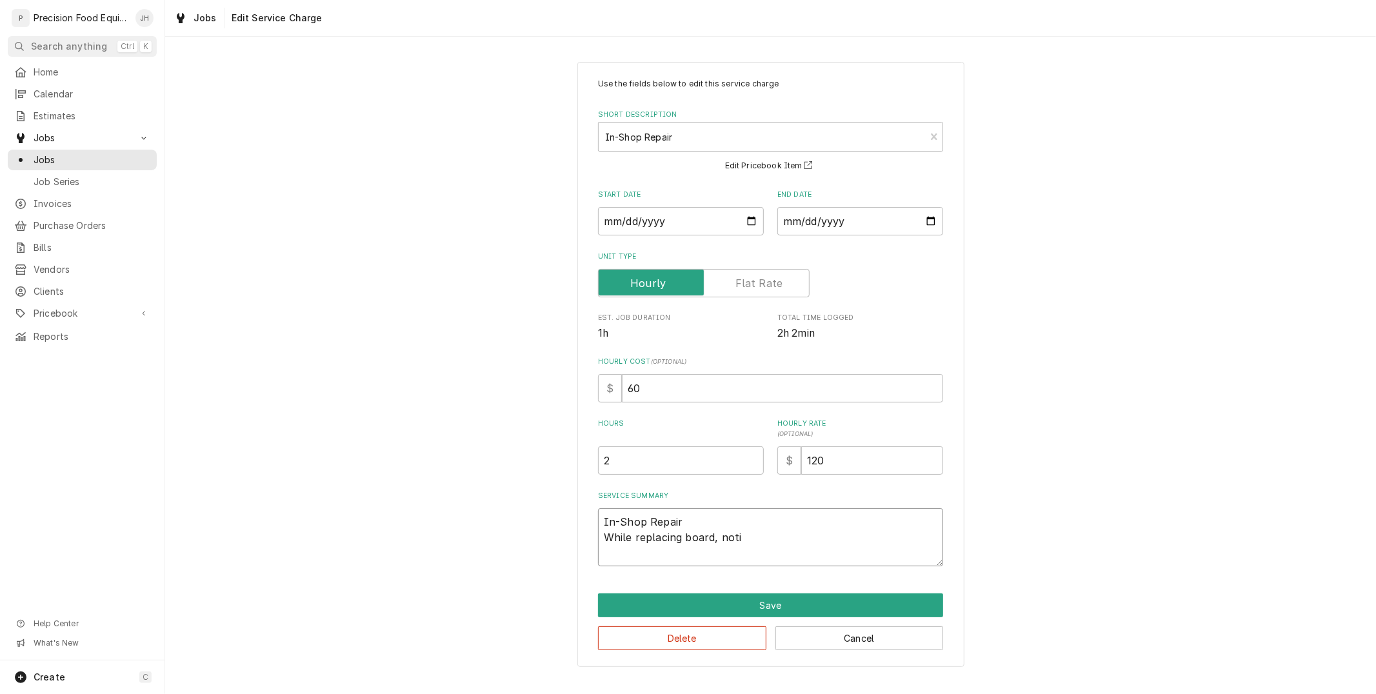
type textarea "x"
type textarea "In-Shop Repair While replacing board, notic"
type textarea "x"
type textarea "In-Shop Repair While replacing board, notice"
type textarea "x"
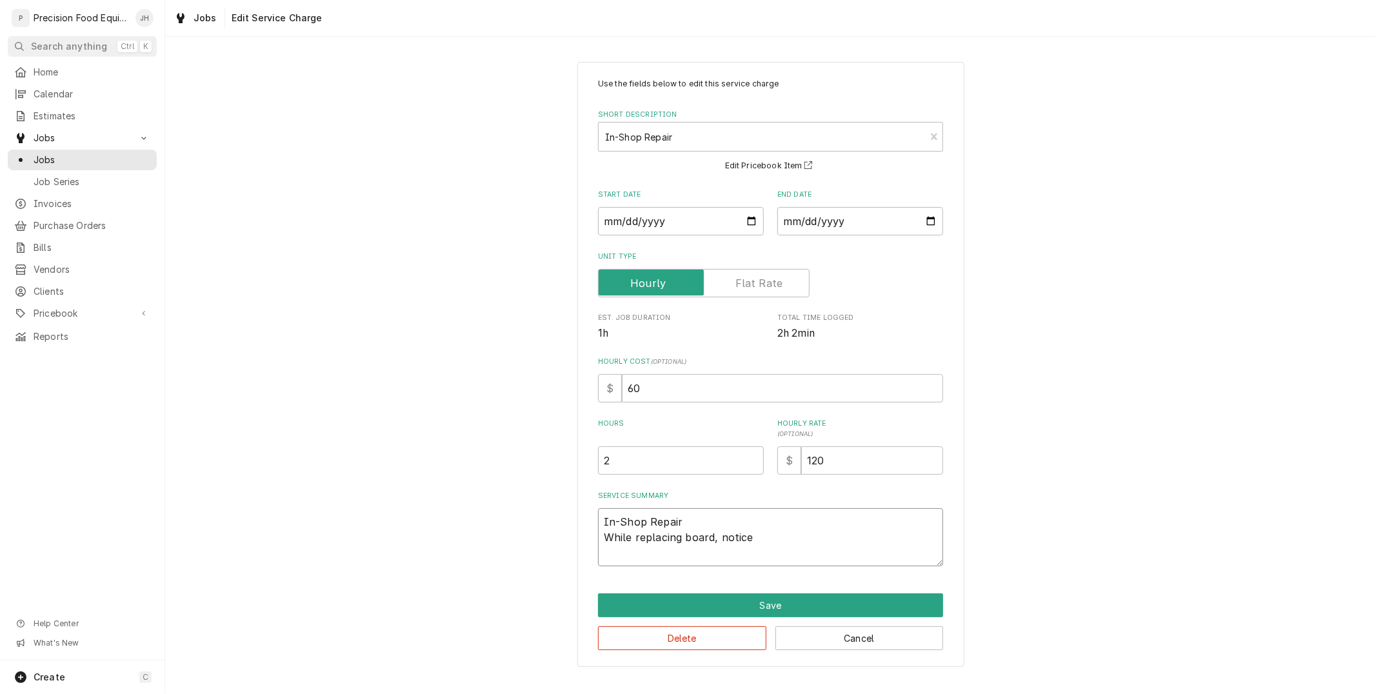
type textarea "In-Shop Repair While replacing board, noticed"
type textarea "x"
type textarea "In-Shop Repair While replacing board, noticed"
type textarea "x"
type textarea "In-Shop Repair While replacing board, noticed t"
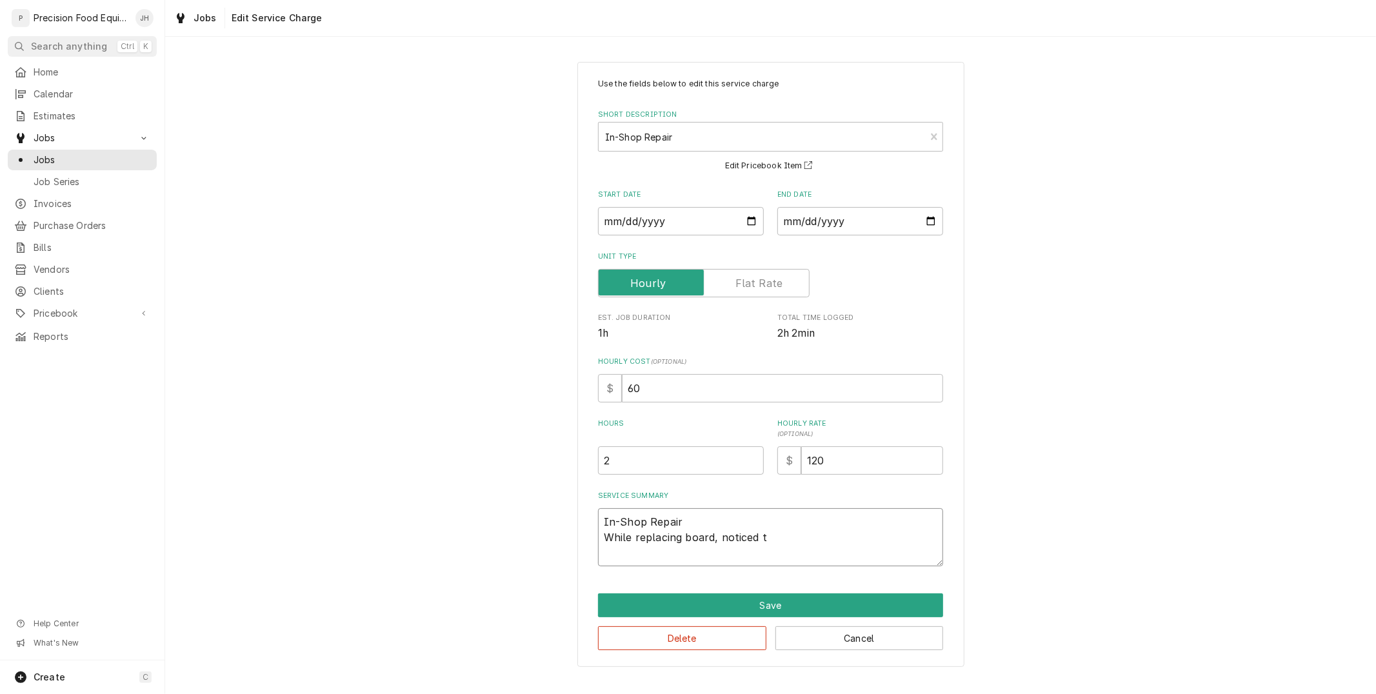
type textarea "x"
type textarea "In-Shop Repair While replacing board, noticed th"
type textarea "x"
type textarea "In-Shop Repair While replacing board, noticed tha"
type textarea "x"
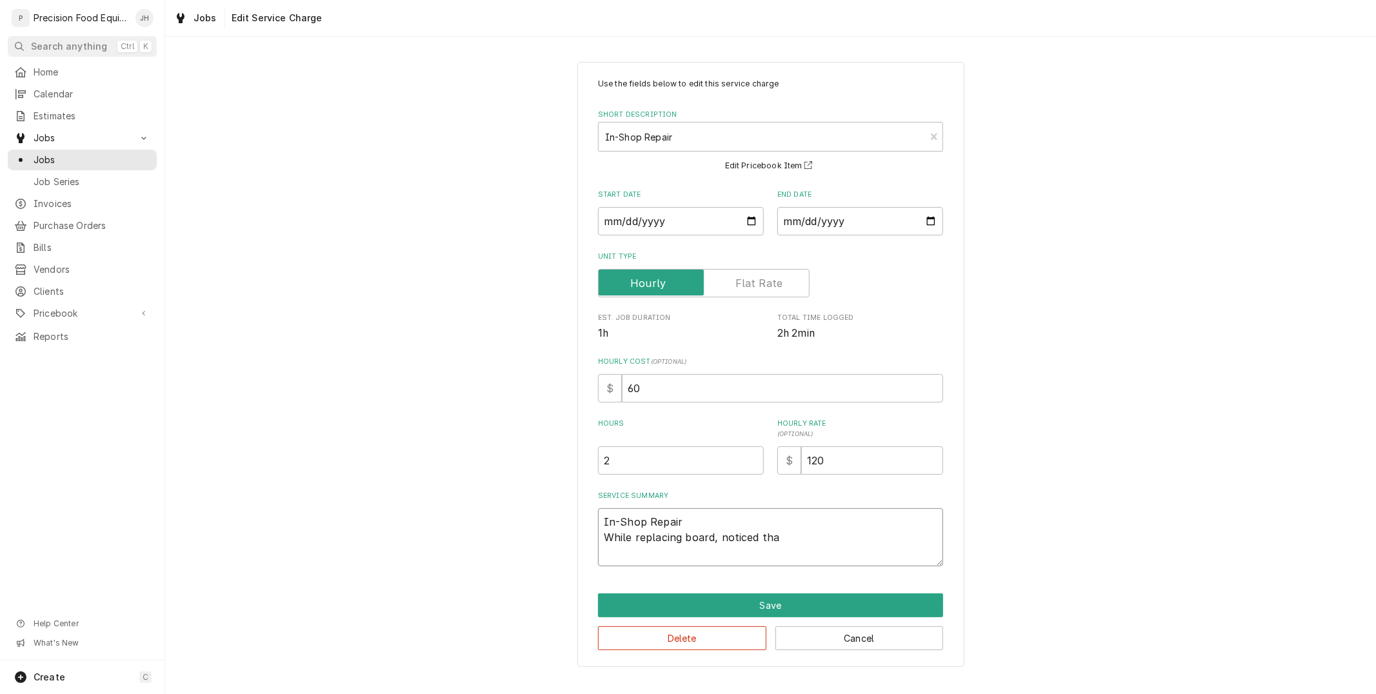
type textarea "In-Shop Repair While replacing board, noticed that"
type textarea "x"
type textarea "In-Shop Repair While replacing board, noticed that"
type textarea "x"
type textarea "In-Shop Repair While replacing board, noticed that t"
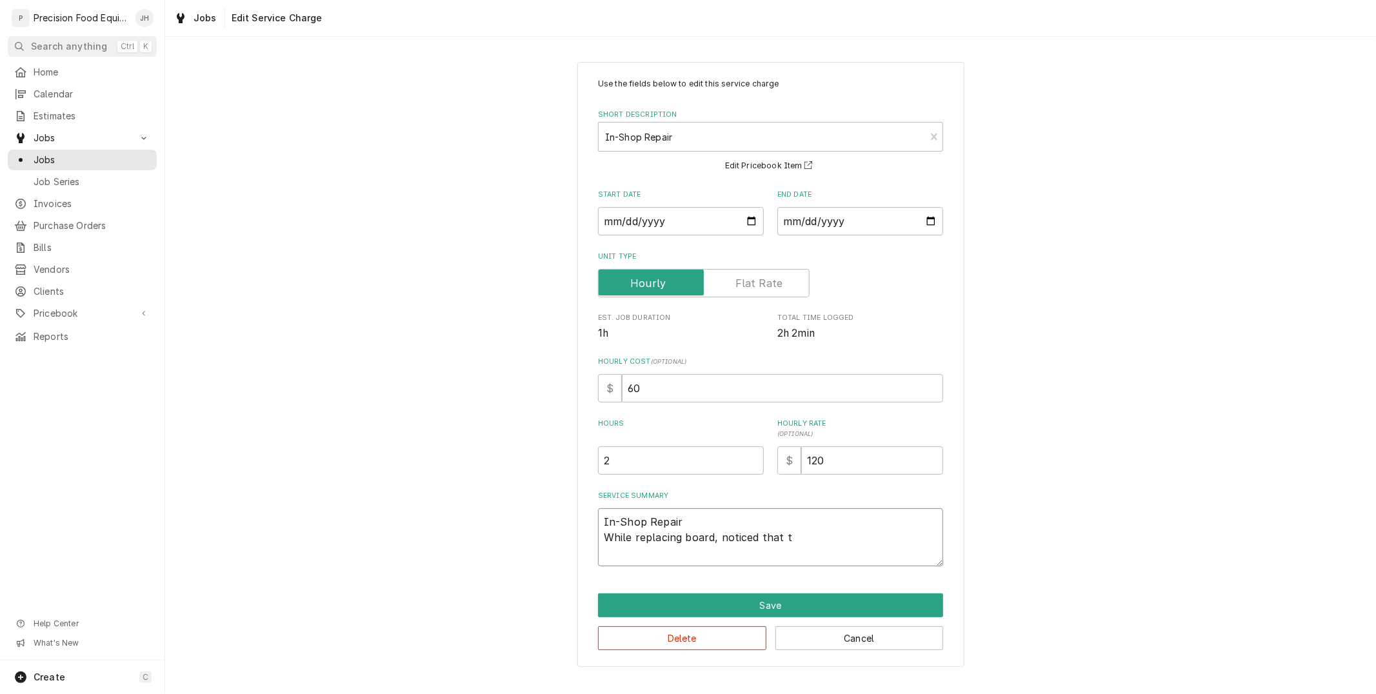
type textarea "x"
type textarea "In-Shop Repair While replacing board, noticed that th"
type textarea "x"
type textarea "In-Shop Repair While replacing board, noticed that the"
type textarea "x"
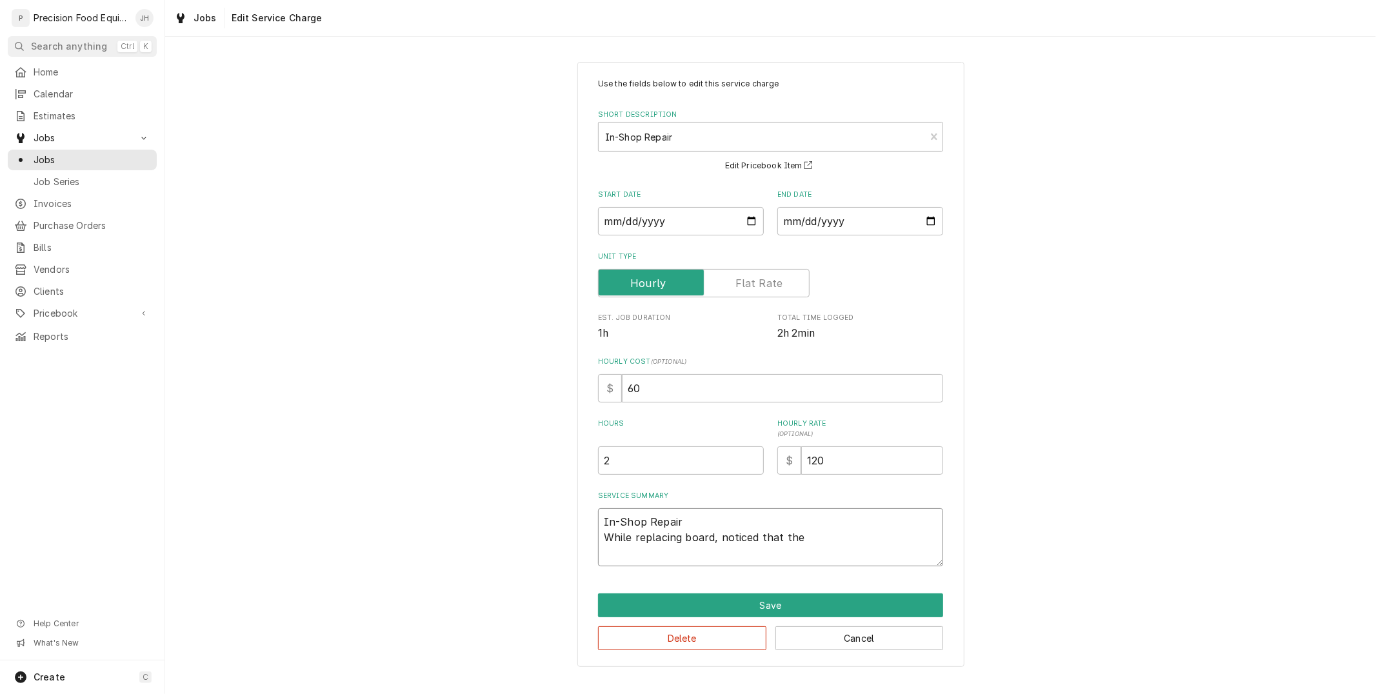
type textarea "In-Shop Repair While replacing board, noticed that the f"
type textarea "x"
type textarea "In-Shop Repair While replacing board, noticed that the fo"
type textarea "x"
type textarea "In-Shop Repair While replacing board, noticed that the fol"
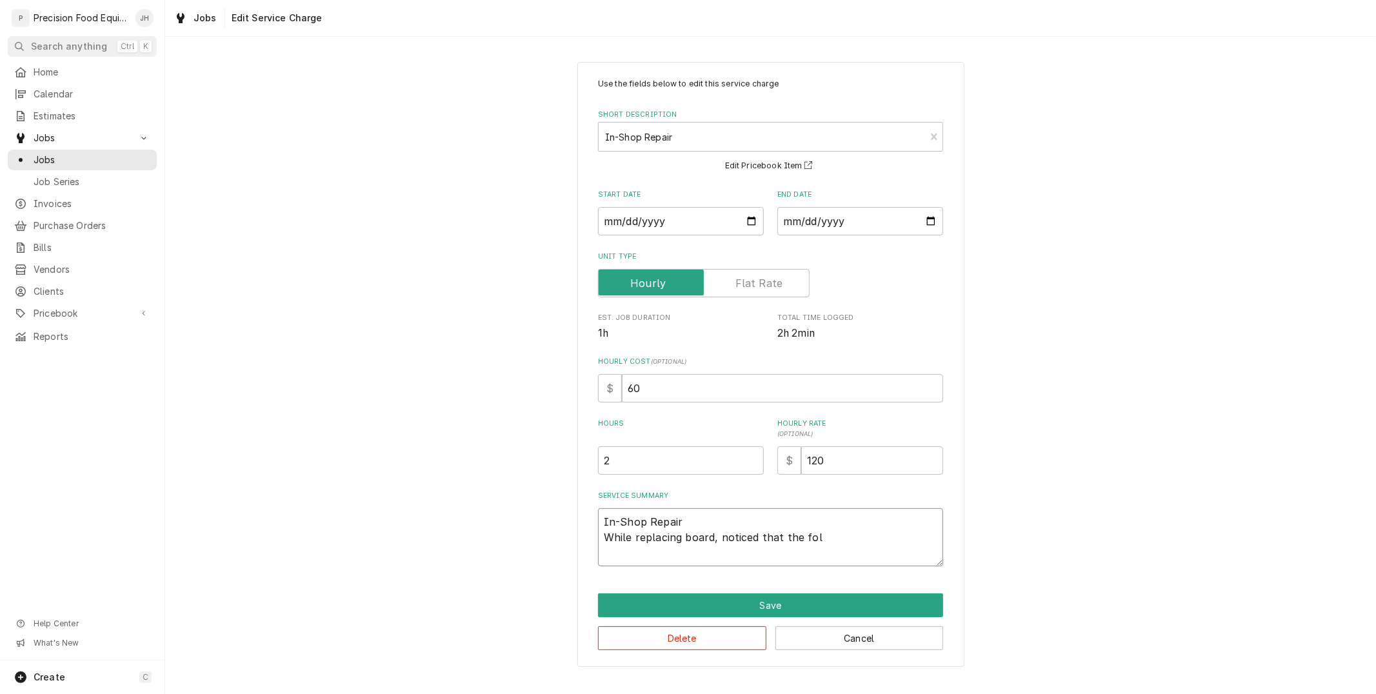
type textarea "x"
type textarea "In-Shop Repair While replacing board, noticed that the foll"
type textarea "x"
type textarea "In-Shop Repair While replacing board, noticed that the follo"
type textarea "x"
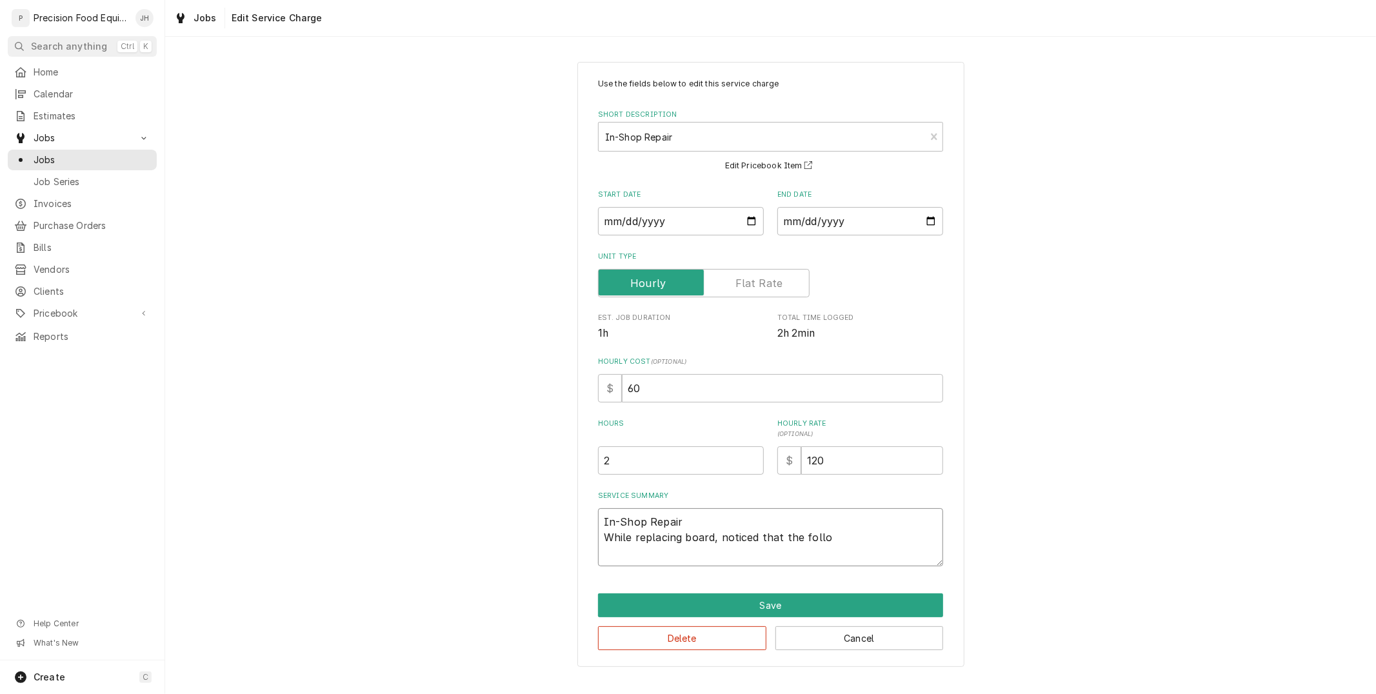
type textarea "In-Shop Repair While replacing board, noticed that the follow"
type textarea "x"
type textarea "In-Shop Repair While replacing board, noticed that the followi"
type textarea "x"
type textarea "In-Shop Repair While replacing board, noticed that the followin"
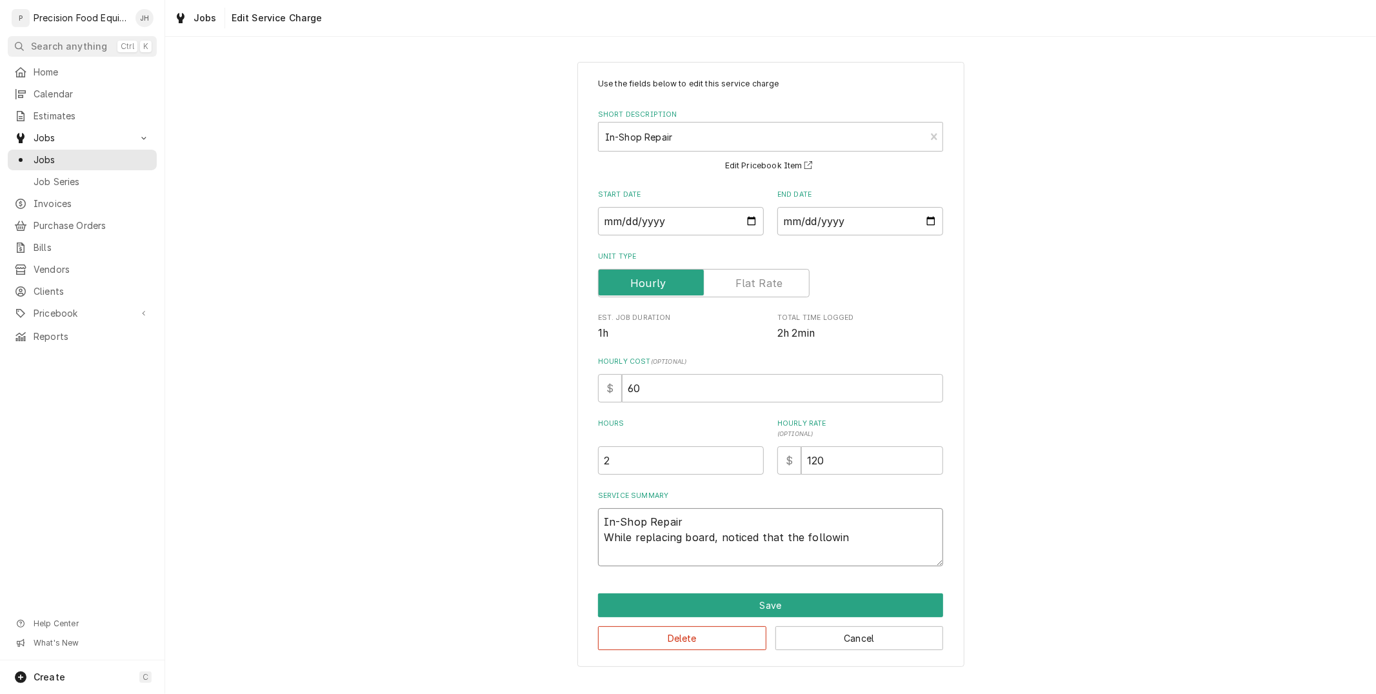
type textarea "x"
type textarea "In-Shop Repair While replacing board, noticed that the following"
type textarea "x"
type textarea "In-Shop Repair While replacing board, noticed that the following"
type textarea "x"
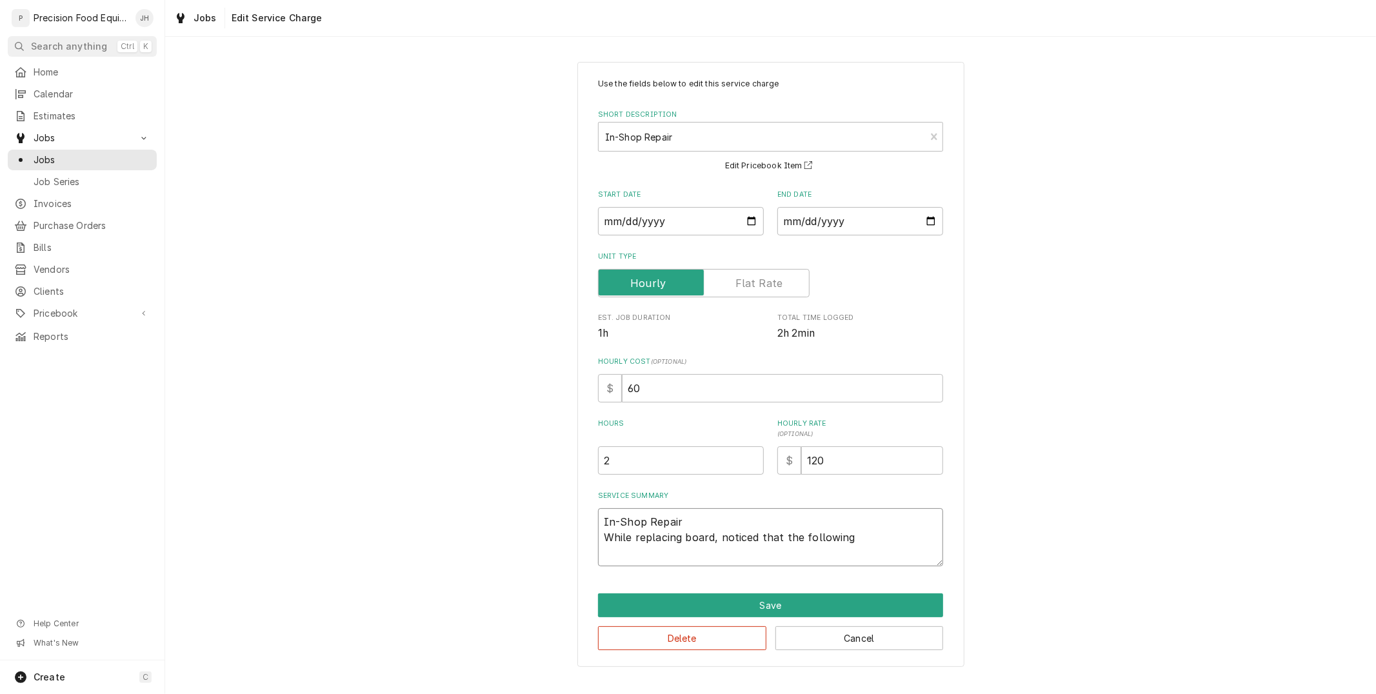
type textarea "In-Shop Repair While replacing board, noticed that the following b"
type textarea "x"
type textarea "In-Shop Repair While replacing board, noticed that the following be"
type textarea "x"
type textarea "In-Shop Repair While replacing board, noticed that the following bel"
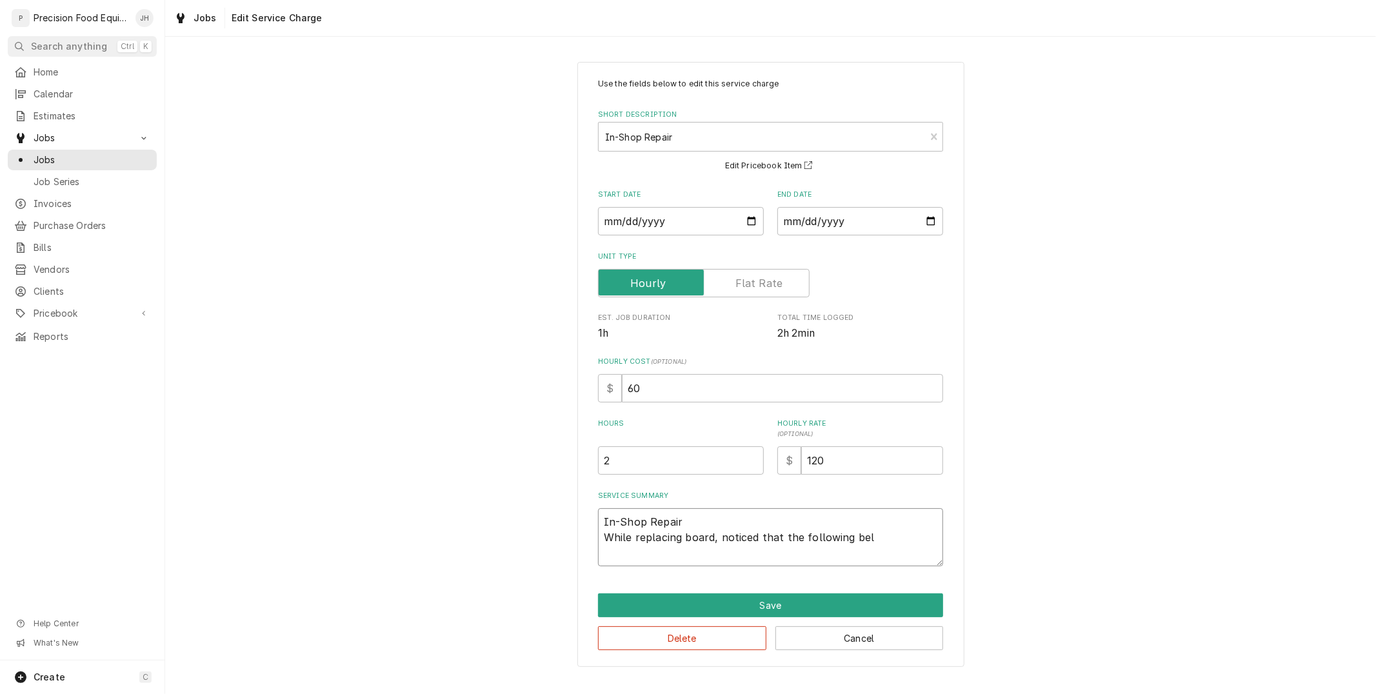
type textarea "x"
type textarea "In-Shop Repair While replacing board, noticed that the following belt"
type textarea "x"
type textarea "In-Shop Repair While replacing board, noticed that the following belts"
type textarea "x"
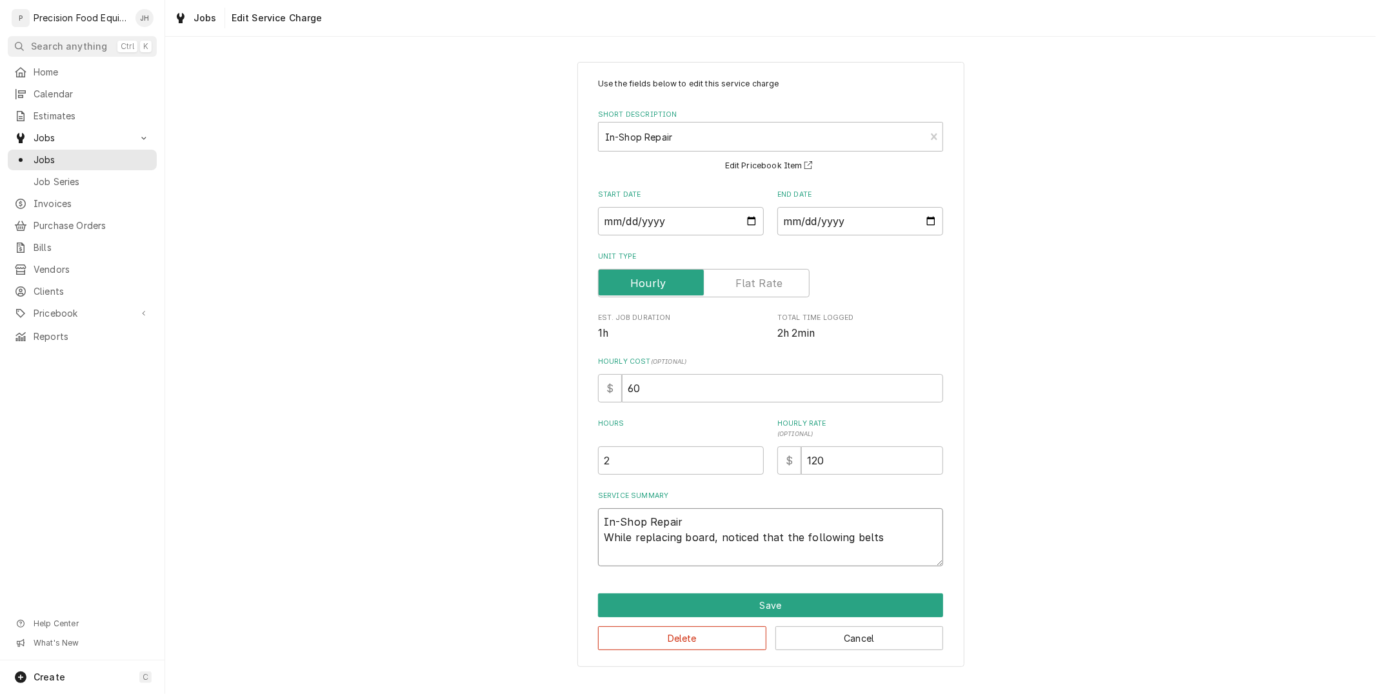
type textarea "In-Shop Repair While replacing board, noticed that the following belts"
type textarea "x"
type textarea "In-Shop Repair While replacing board, noticed that the following belts w"
type textarea "x"
type textarea "In-Shop Repair While replacing board, noticed that the following belts we"
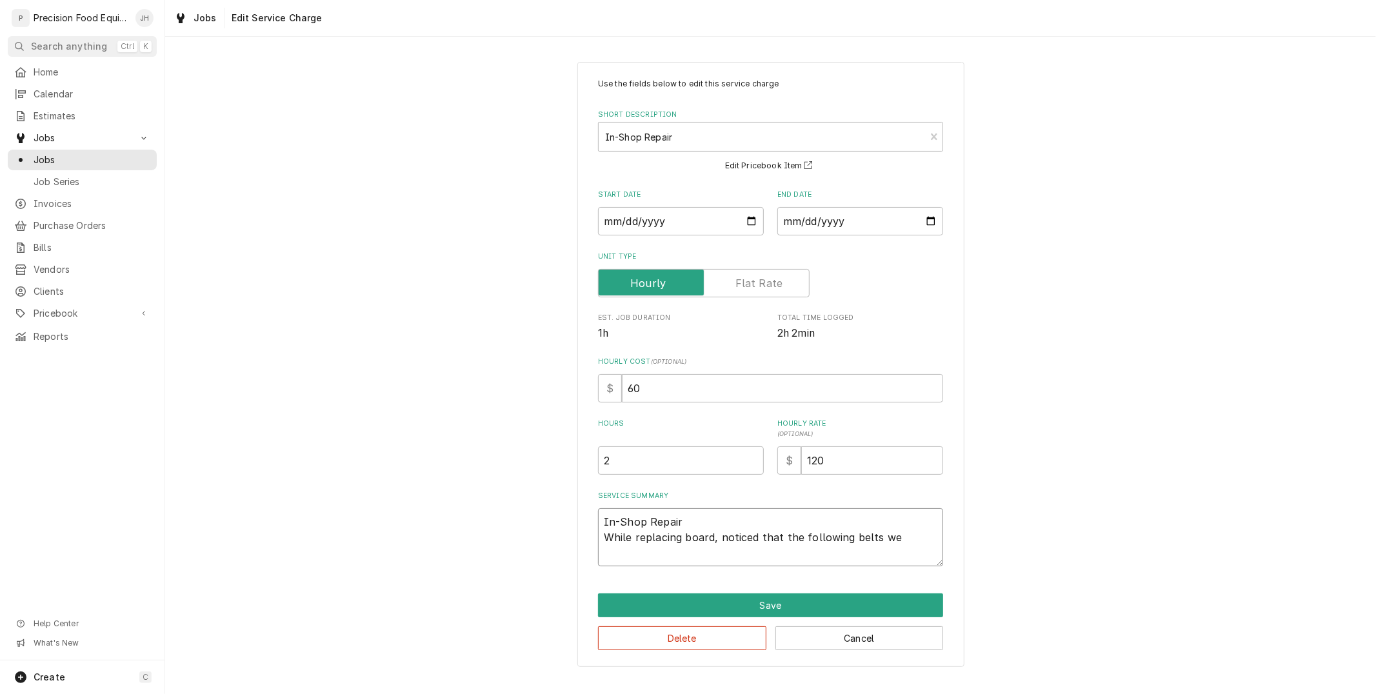
type textarea "x"
type textarea "In-Shop Repair While replacing board, noticed that the following belts wer"
type textarea "x"
type textarea "In-Shop Repair While replacing board, noticed that the following belts were"
type textarea "x"
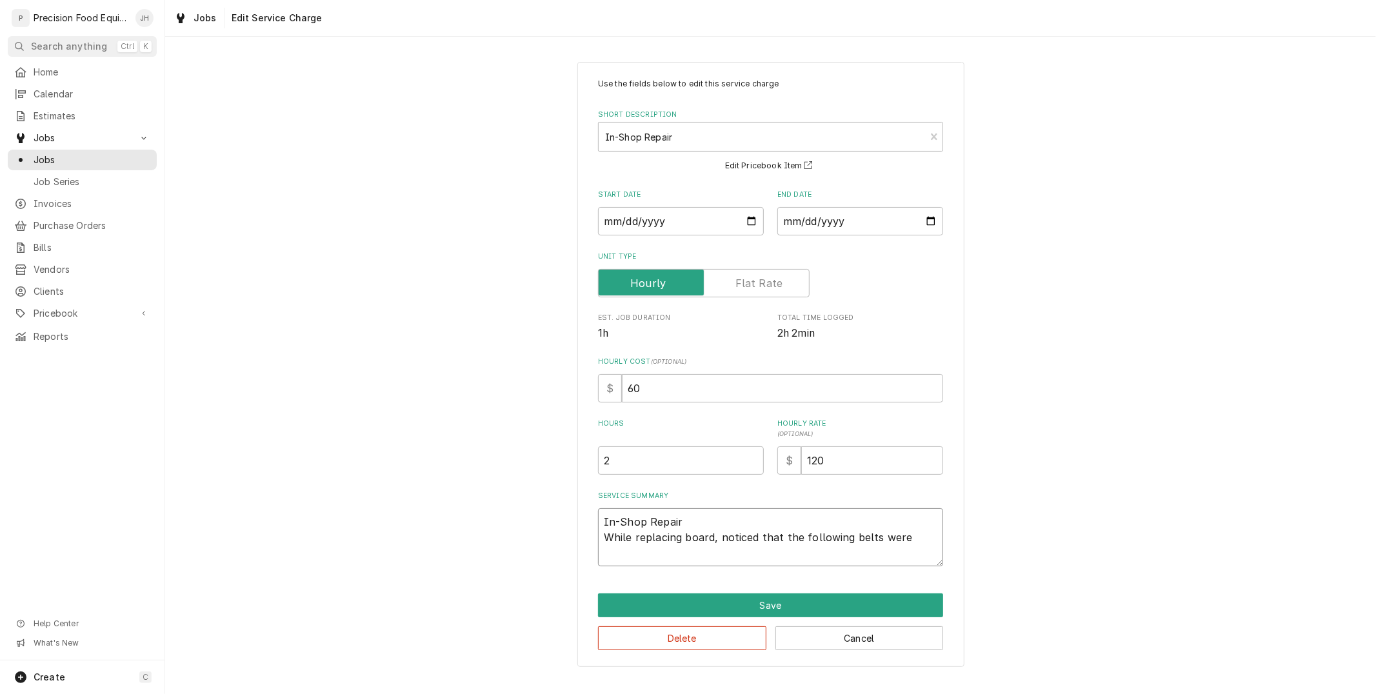
type textarea "In-Shop Repair While replacing board, noticed that the following belts were"
type textarea "x"
type textarea "In-Shop Repair While replacing board, noticed that the following belts were w"
type textarea "x"
type textarea "In-Shop Repair While replacing board, noticed that the following belts were wor"
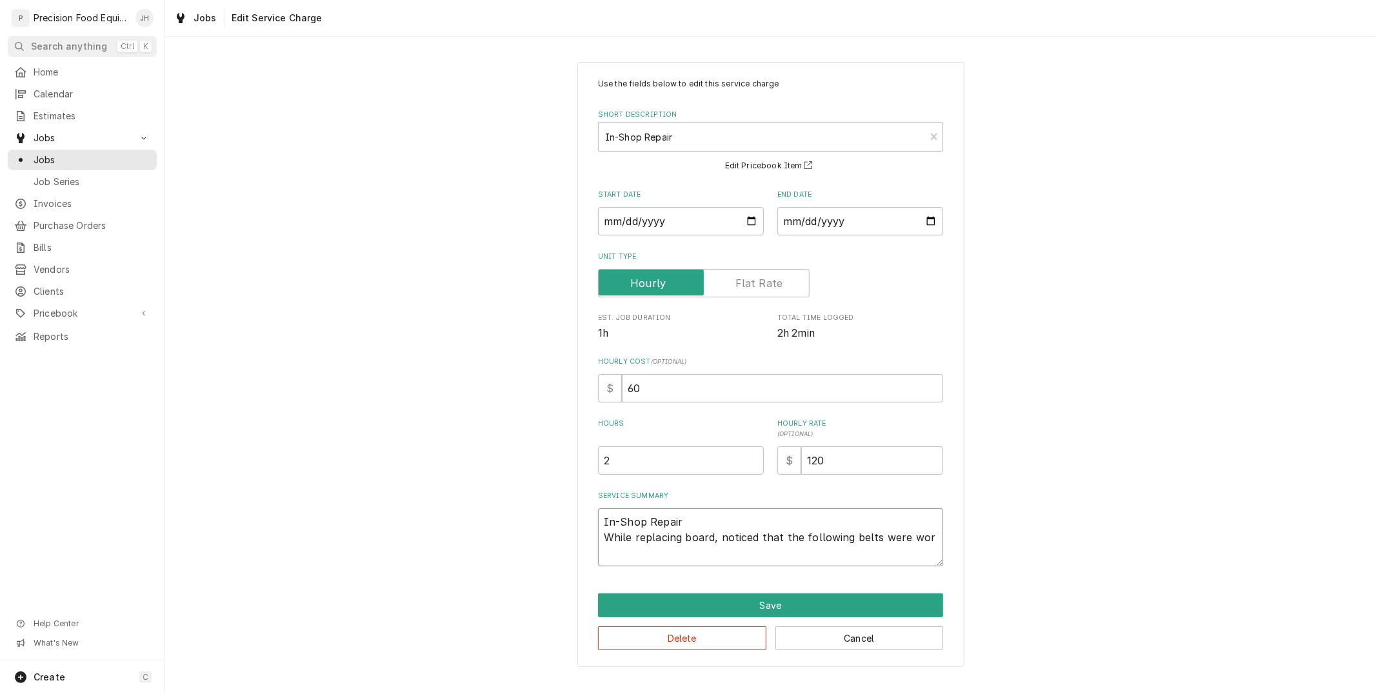
type textarea "x"
type textarea "In-Shop Repair While replacing board, noticed that the following belts were worn"
type textarea "x"
type textarea "In-Shop Repair While replacing board, noticed that the following belts were wor…"
type textarea "x"
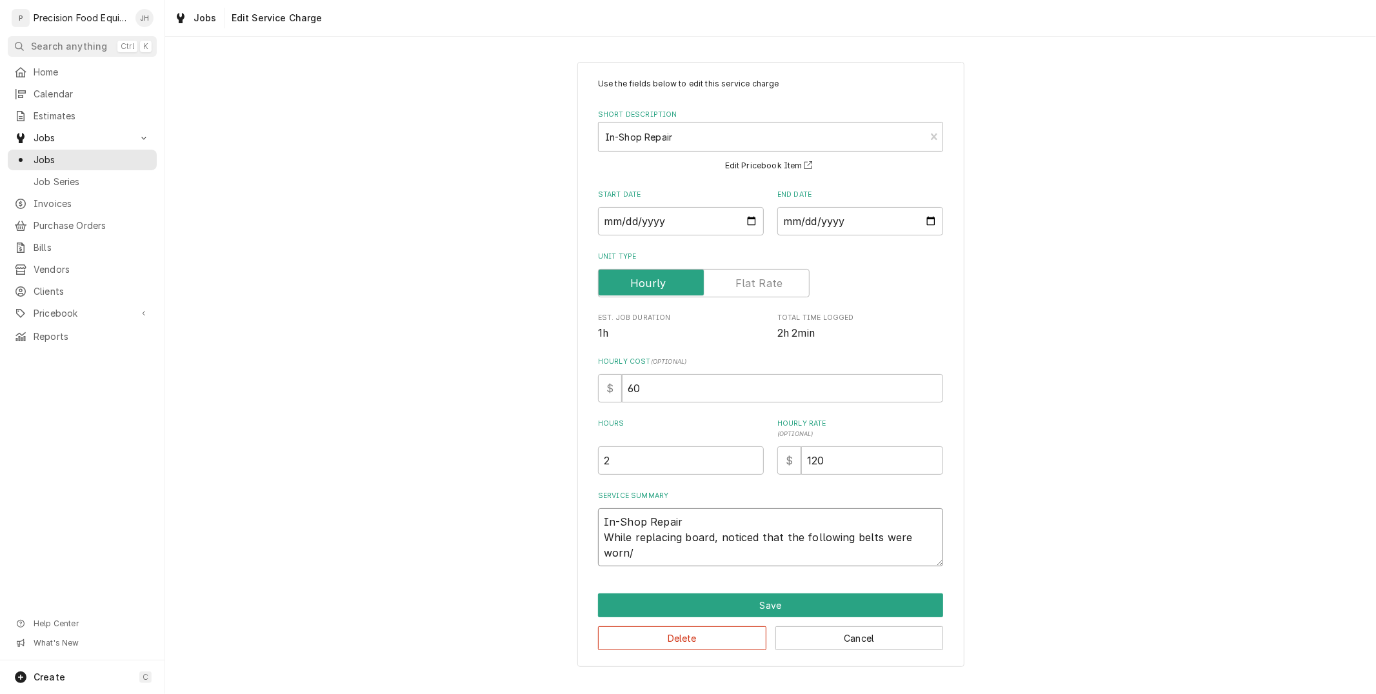
type textarea "In-Shop Repair While replacing board, noticed that the following belts were wor…"
type textarea "x"
type textarea "In-Shop Repair While replacing board, noticed that the following belts were wor…"
type textarea "x"
type textarea "In-Shop Repair While replacing board, noticed that the following belts were wor…"
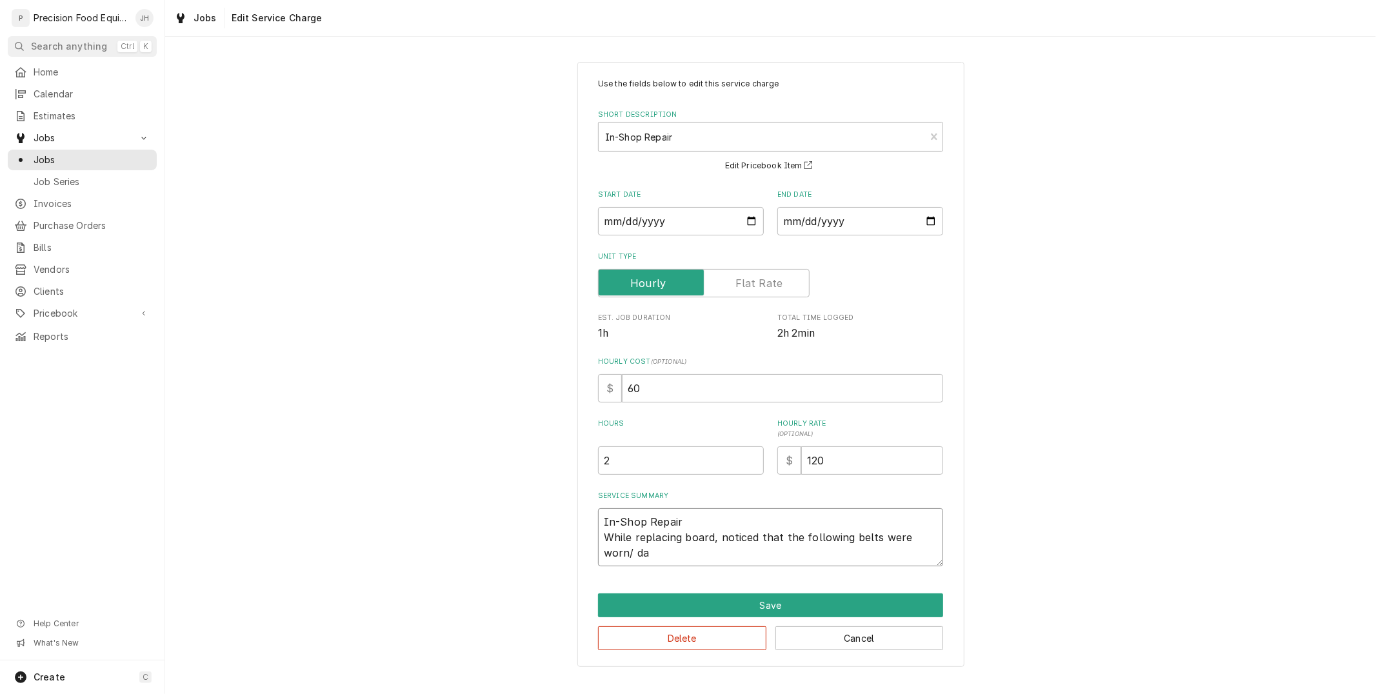
type textarea "x"
type textarea "In-Shop Repair While replacing board, noticed that the following belts were wor…"
type textarea "x"
type textarea "In-Shop Repair While replacing board, noticed that the following belts were wor…"
type textarea "x"
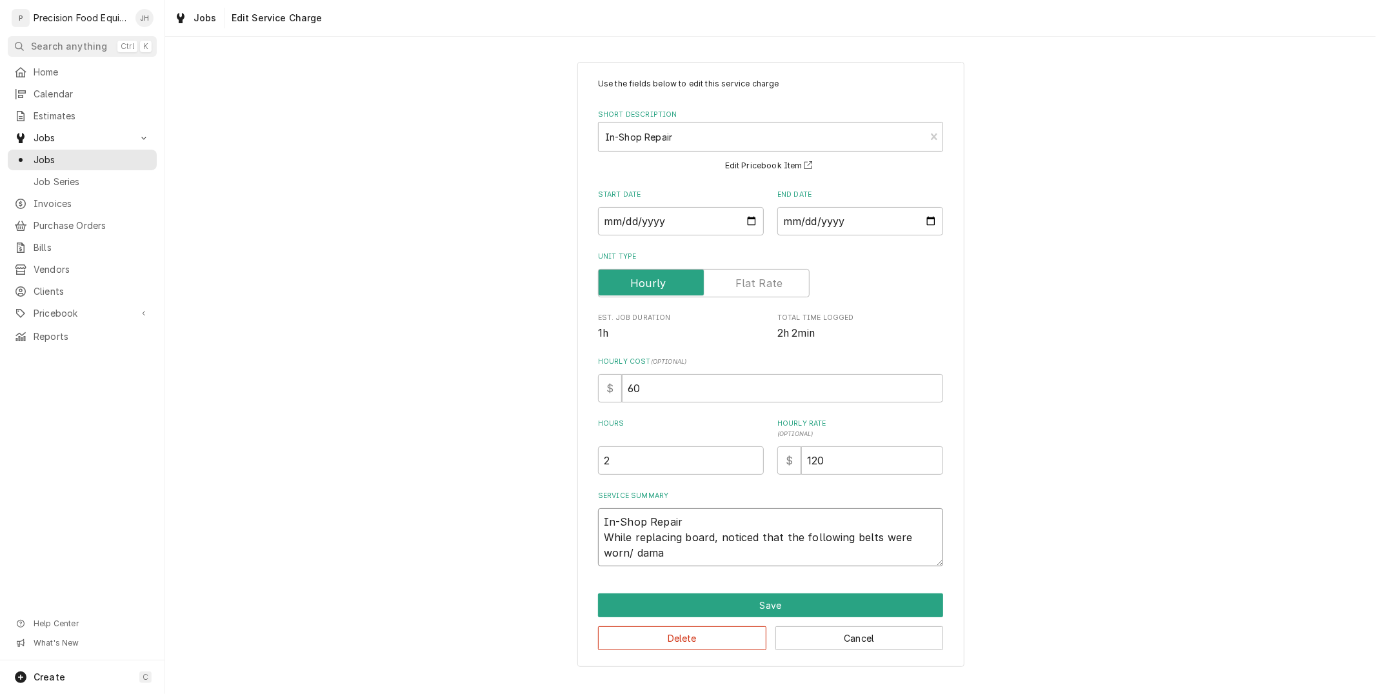
type textarea "In-Shop Repair While replacing board, noticed that the following belts were wor…"
type textarea "x"
type textarea "In-Shop Repair While replacing board, noticed that the following belts were wor…"
type textarea "x"
type textarea "In-Shop Repair While replacing board, noticed that the following belts were wor…"
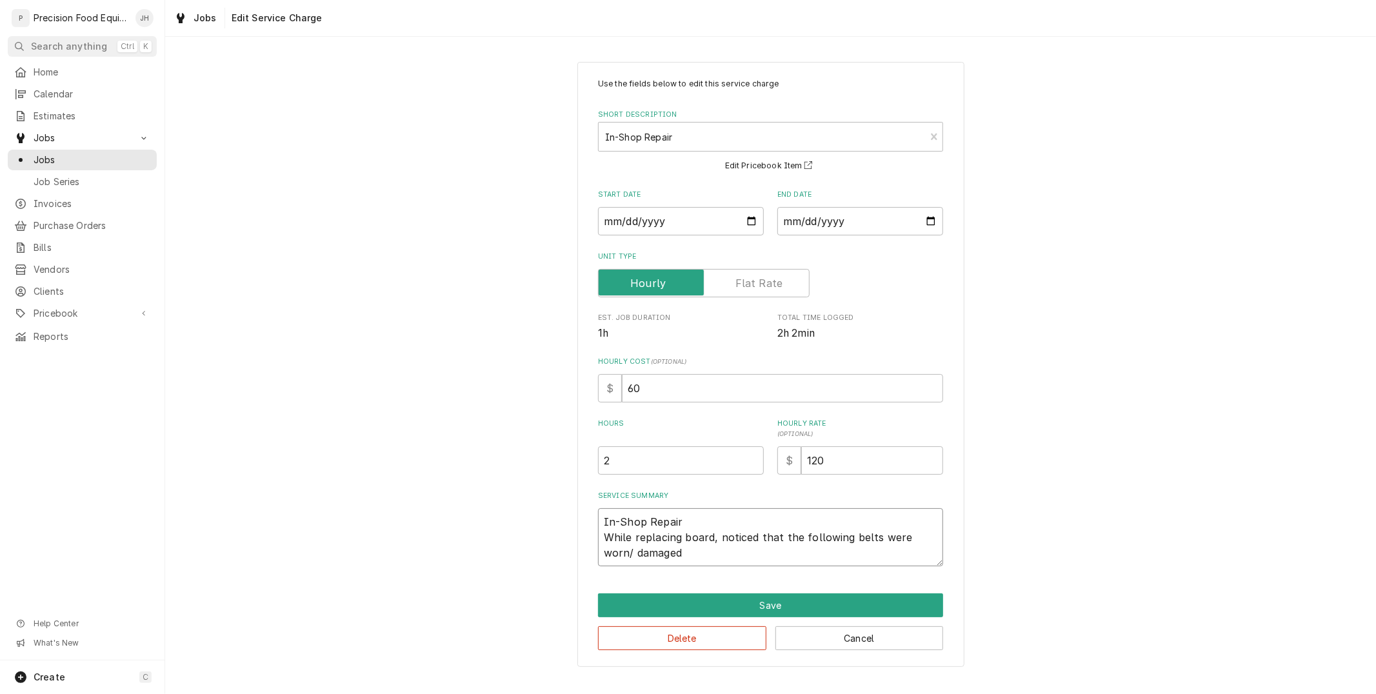
type textarea "x"
type textarea "In-Shop Repair While replacing board, noticed that the following belts were wor…"
type textarea "x"
type textarea "In-Shop Repair While replacing board, noticed that the following belts were wor…"
type textarea "x"
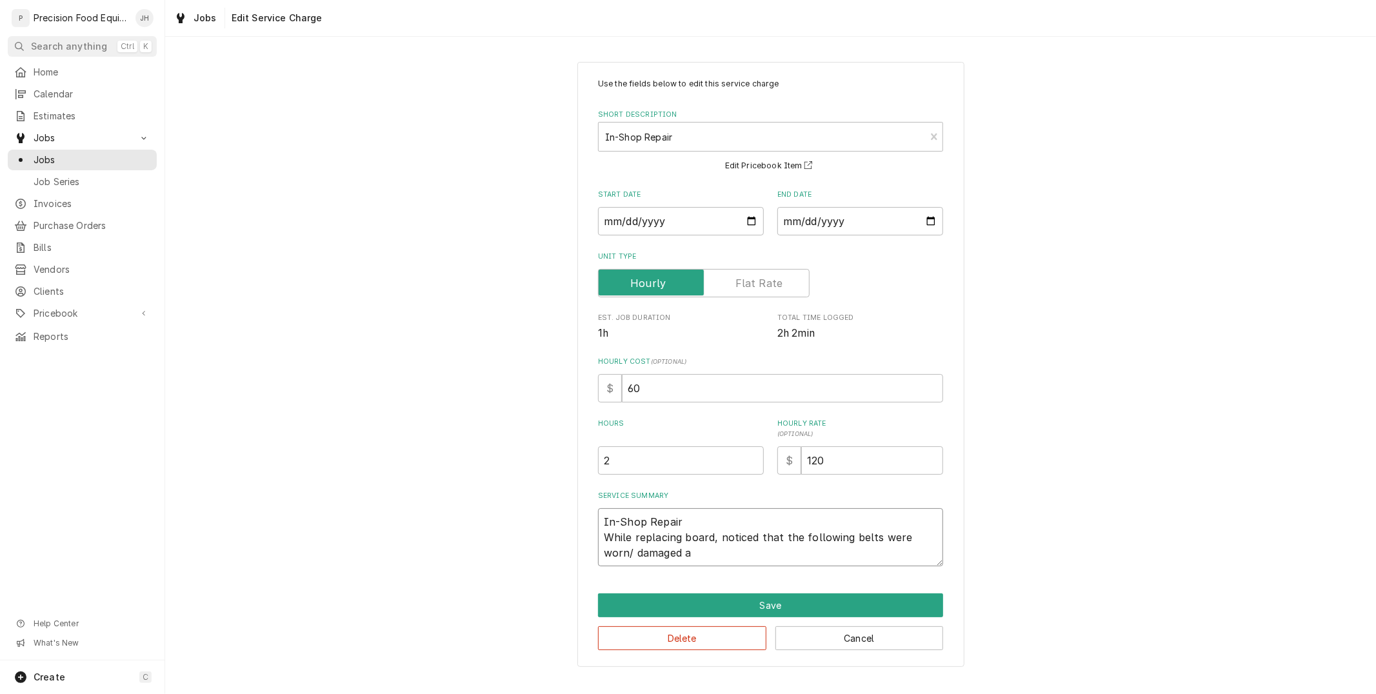
type textarea "In-Shop Repair While replacing board, noticed that the following belts were wor…"
type textarea "x"
type textarea "In-Shop Repair While replacing board, noticed that the following belts were wor…"
type textarea "x"
type textarea "In-Shop Repair While replacing board, noticed that the following belts were wor…"
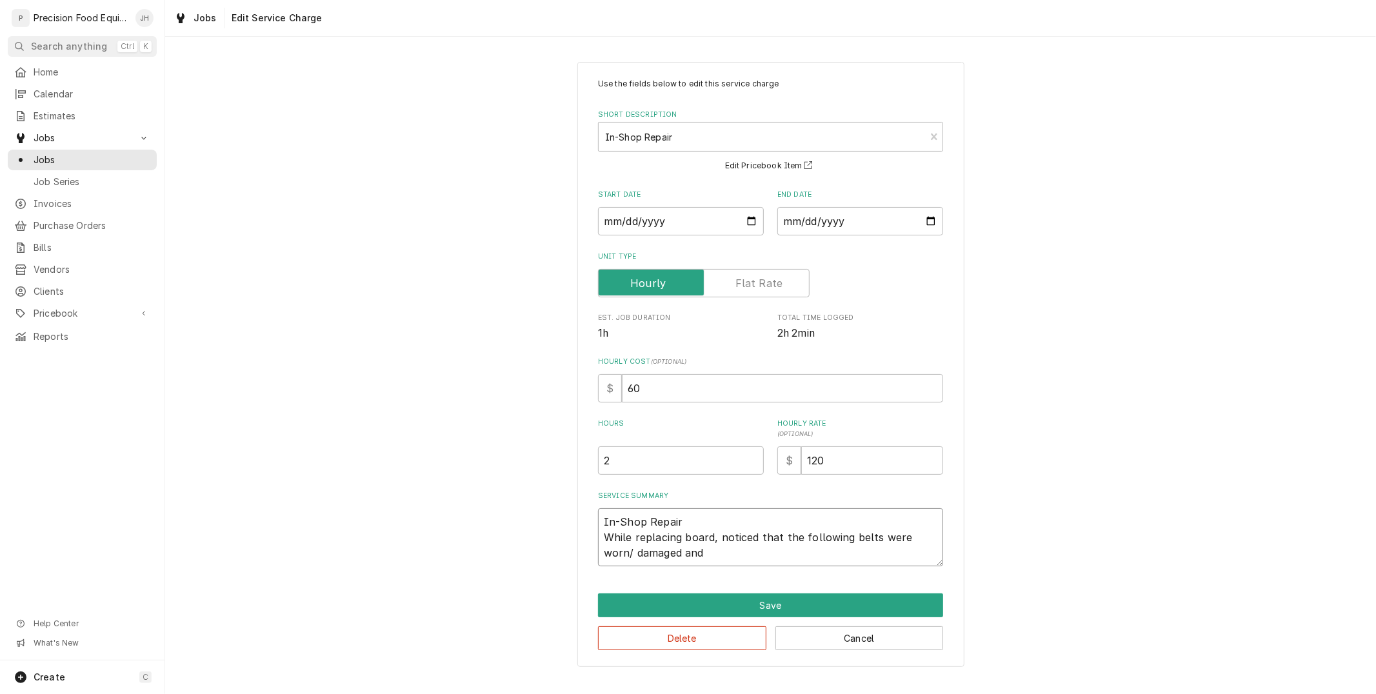
type textarea "x"
type textarea "In-Shop Repair While replacing board, noticed that the following belts were wor…"
type textarea "x"
type textarea "In-Shop Repair While replacing board, noticed that the following belts were wor…"
type textarea "x"
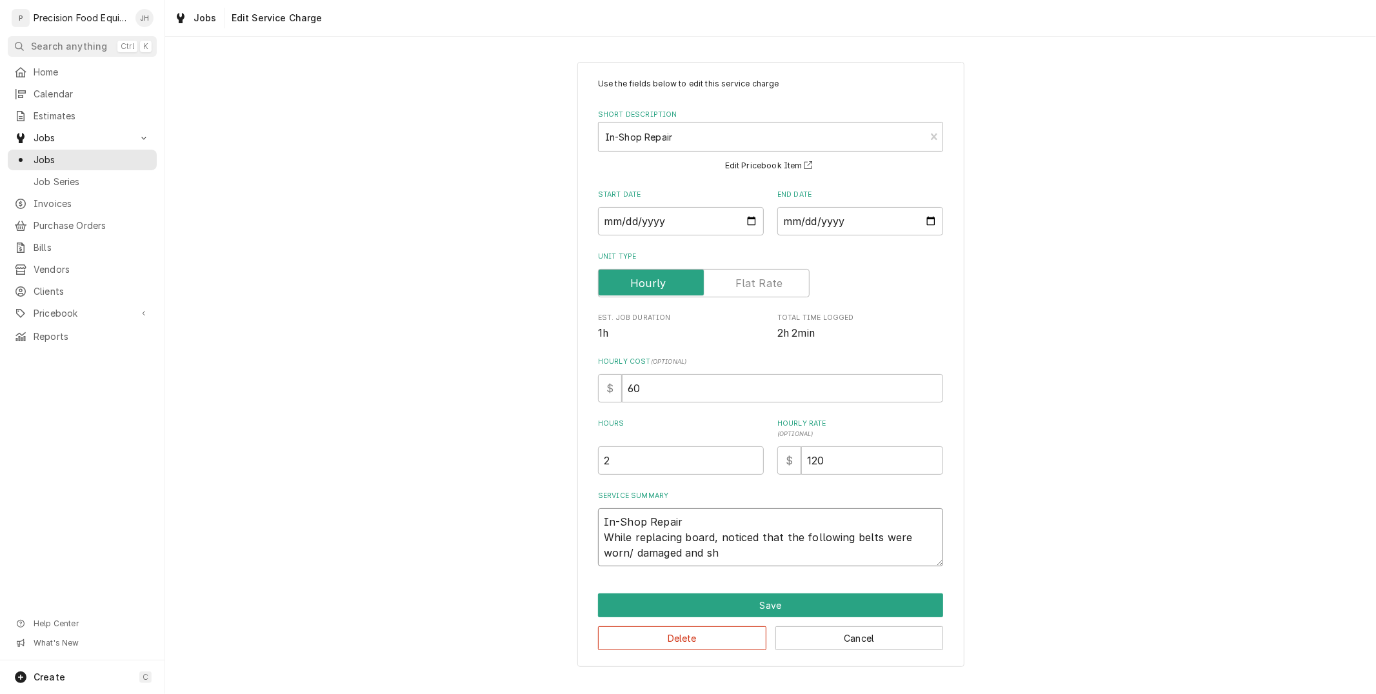
type textarea "In-Shop Repair While replacing board, noticed that the following belts were wor…"
type textarea "x"
type textarea "In-Shop Repair While replacing board, noticed that the following belts were wor…"
type textarea "x"
type textarea "In-Shop Repair While replacing board, noticed that the following belts were wor…"
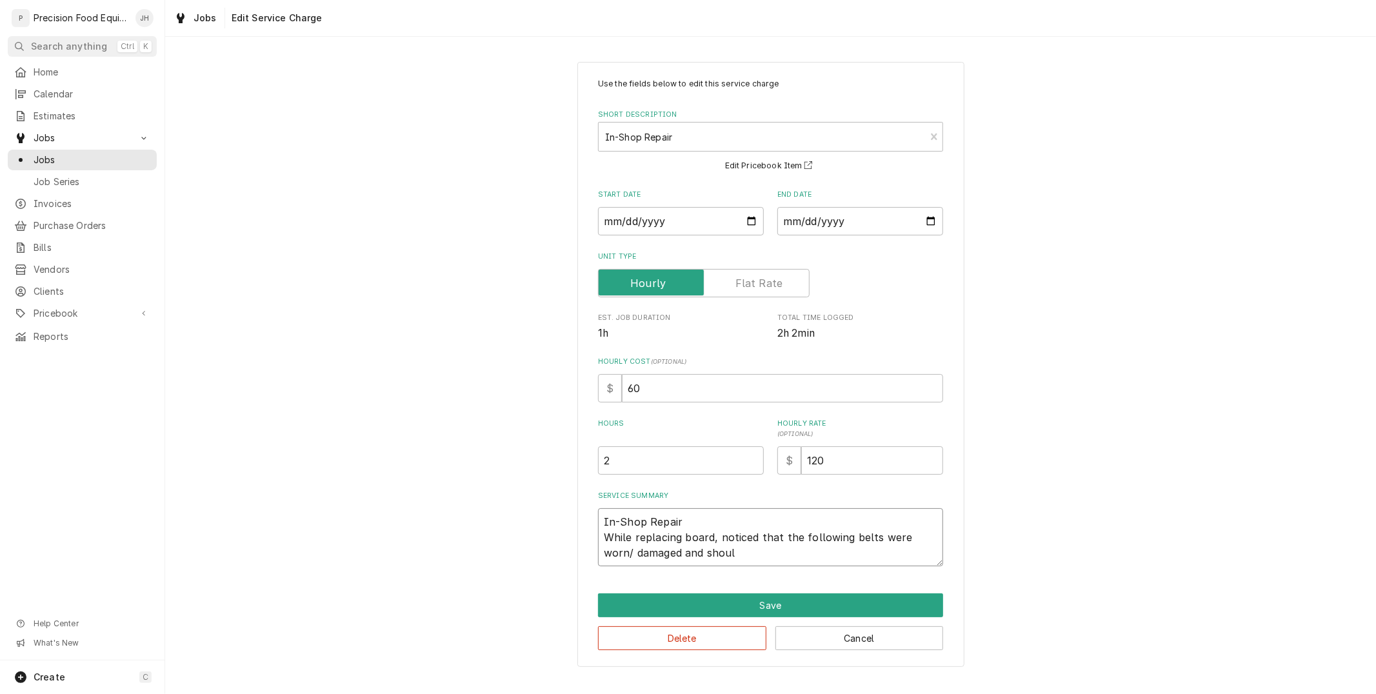
type textarea "x"
type textarea "In-Shop Repair While replacing board, noticed that the following belts were wor…"
type textarea "x"
type textarea "In-Shop Repair While replacing board, noticed that the following belts were wor…"
type textarea "x"
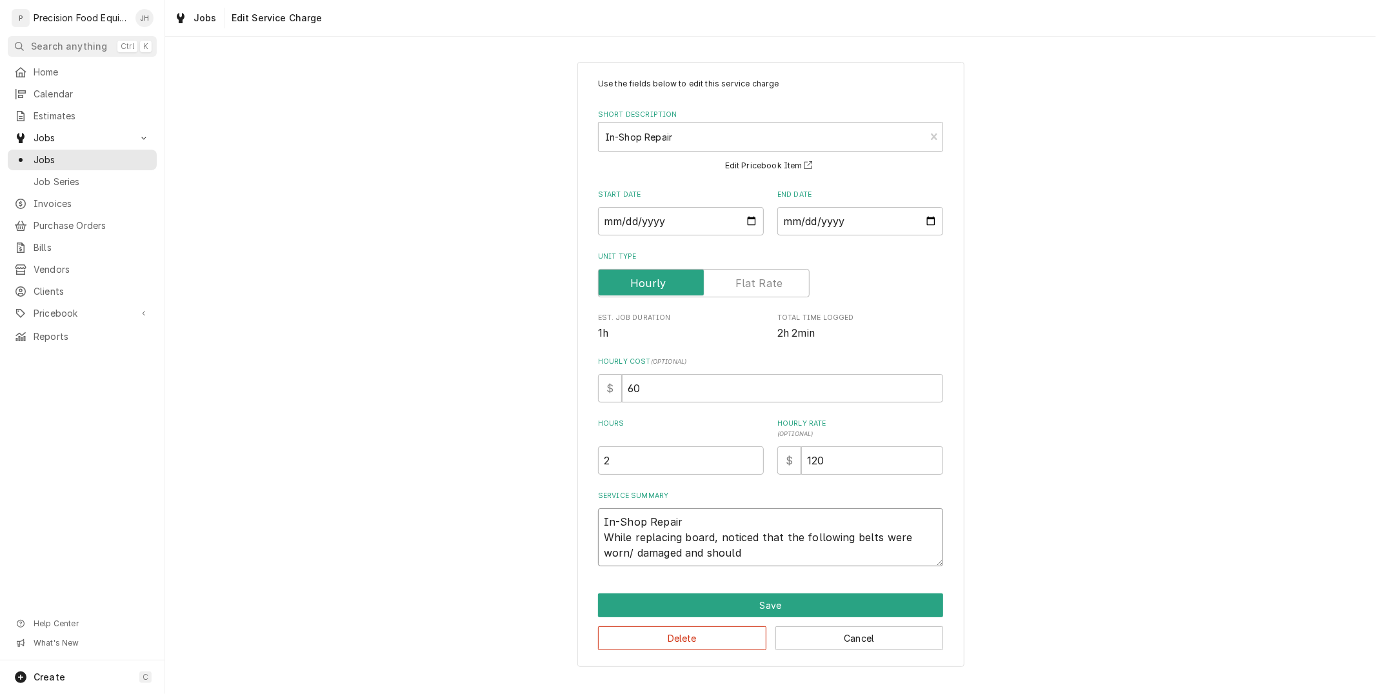
type textarea "In-Shop Repair While replacing board, noticed that the following belts were wor…"
type textarea "x"
type textarea "In-Shop Repair While replacing board, noticed that the following belts were wor…"
type textarea "x"
type textarea "In-Shop Repair While replacing board, noticed that the following belts were wor…"
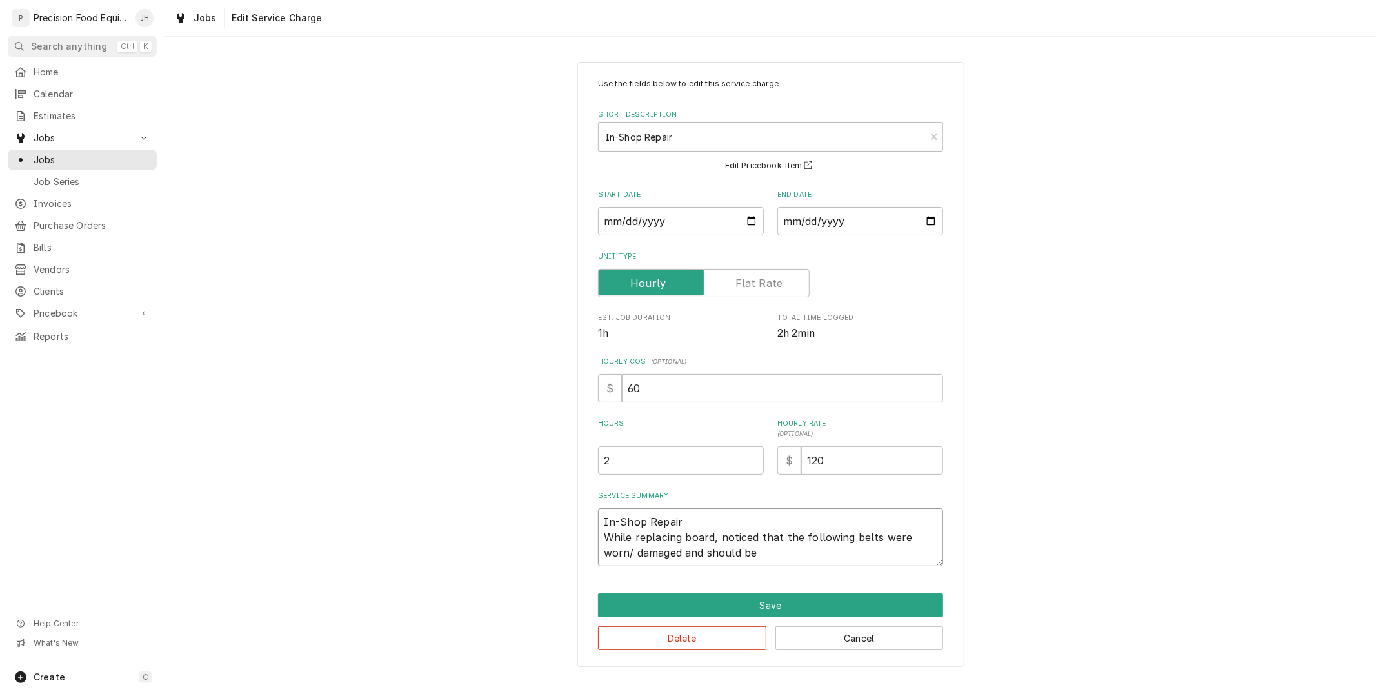
type textarea "x"
type textarea "In-Shop Repair While replacing board, noticed that the following belts were wor…"
type textarea "x"
type textarea "In-Shop Repair While replacing board, noticed that the following belts were wor…"
type textarea "x"
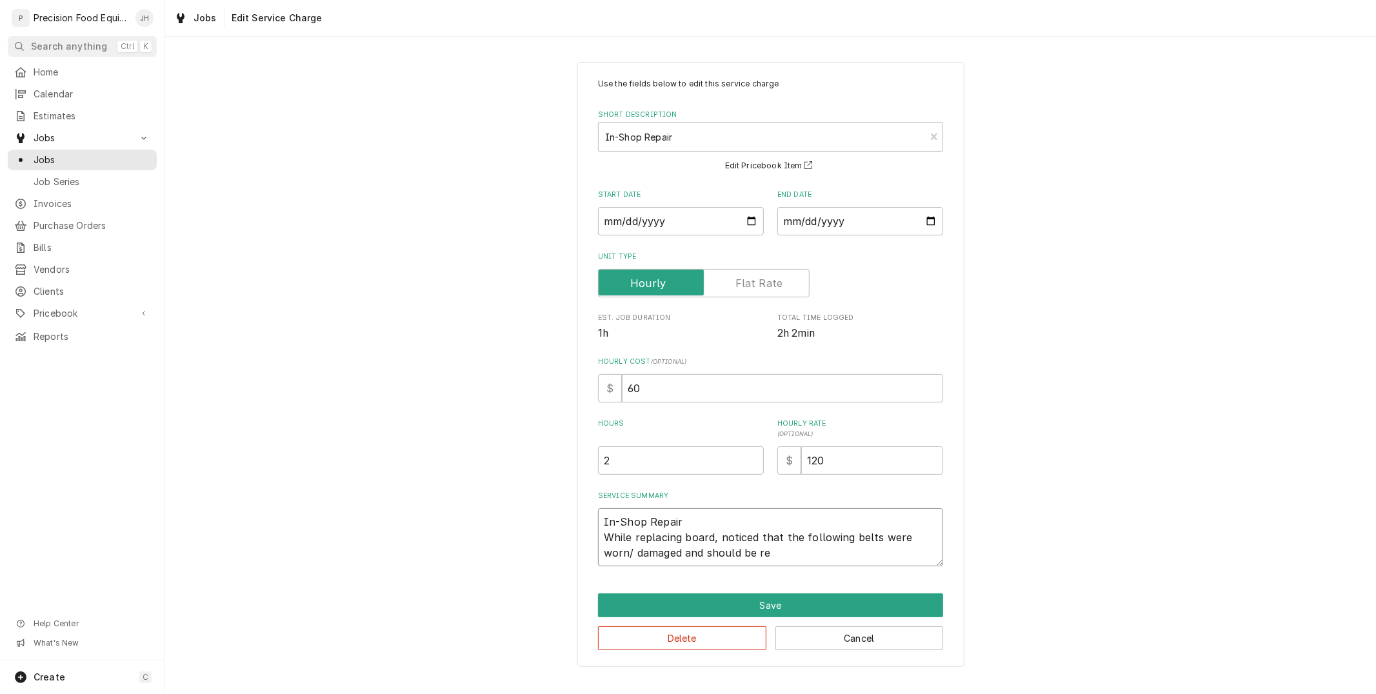
type textarea "In-Shop Repair While replacing board, noticed that the following belts were wor…"
type textarea "x"
type textarea "In-Shop Repair While replacing board, noticed that the following belts were wor…"
click at [802, 596] on button "Save" at bounding box center [770, 605] width 345 height 24
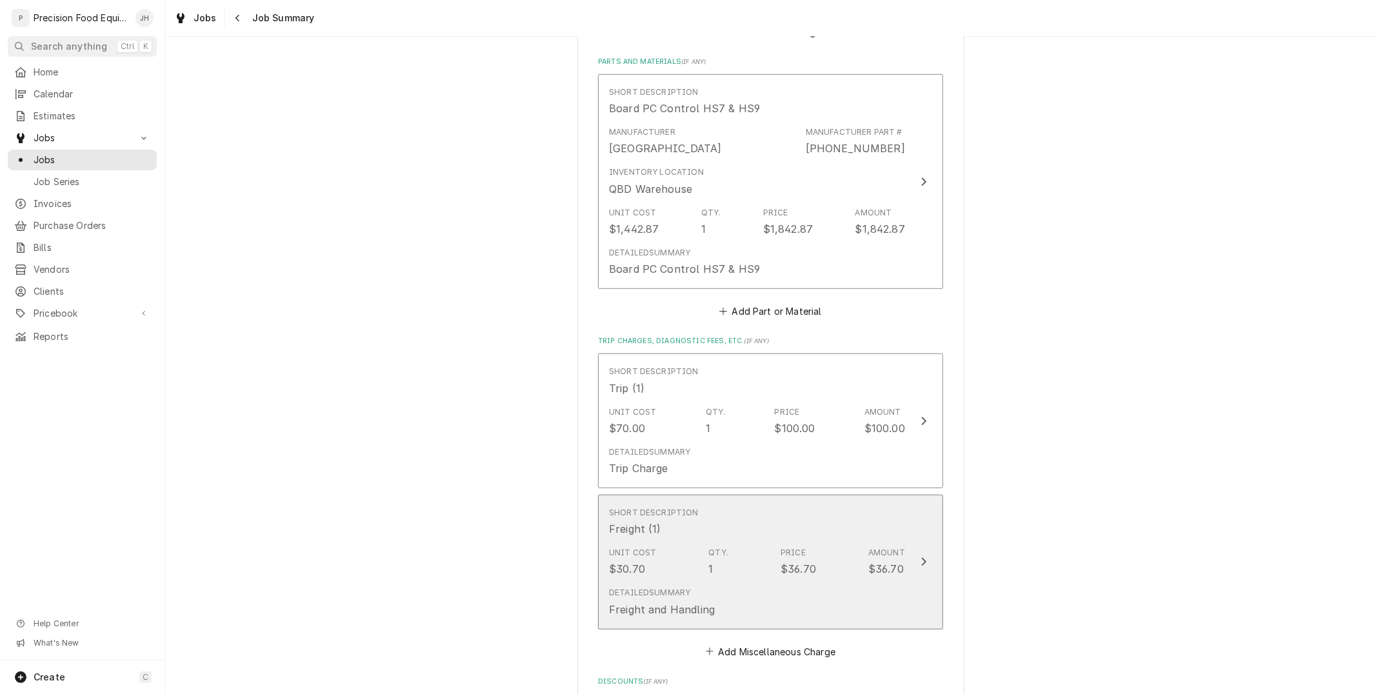
scroll to position [564, 0]
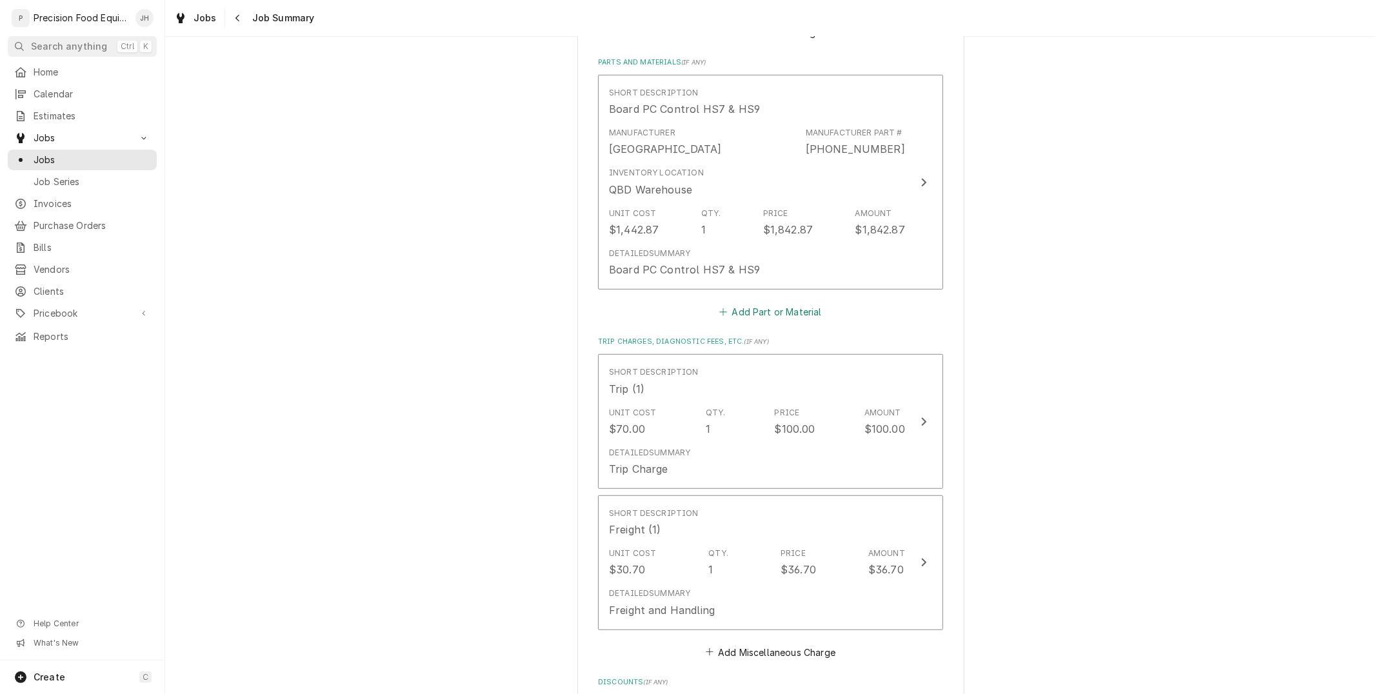
click at [744, 314] on button "Add Part or Material" at bounding box center [770, 312] width 106 height 18
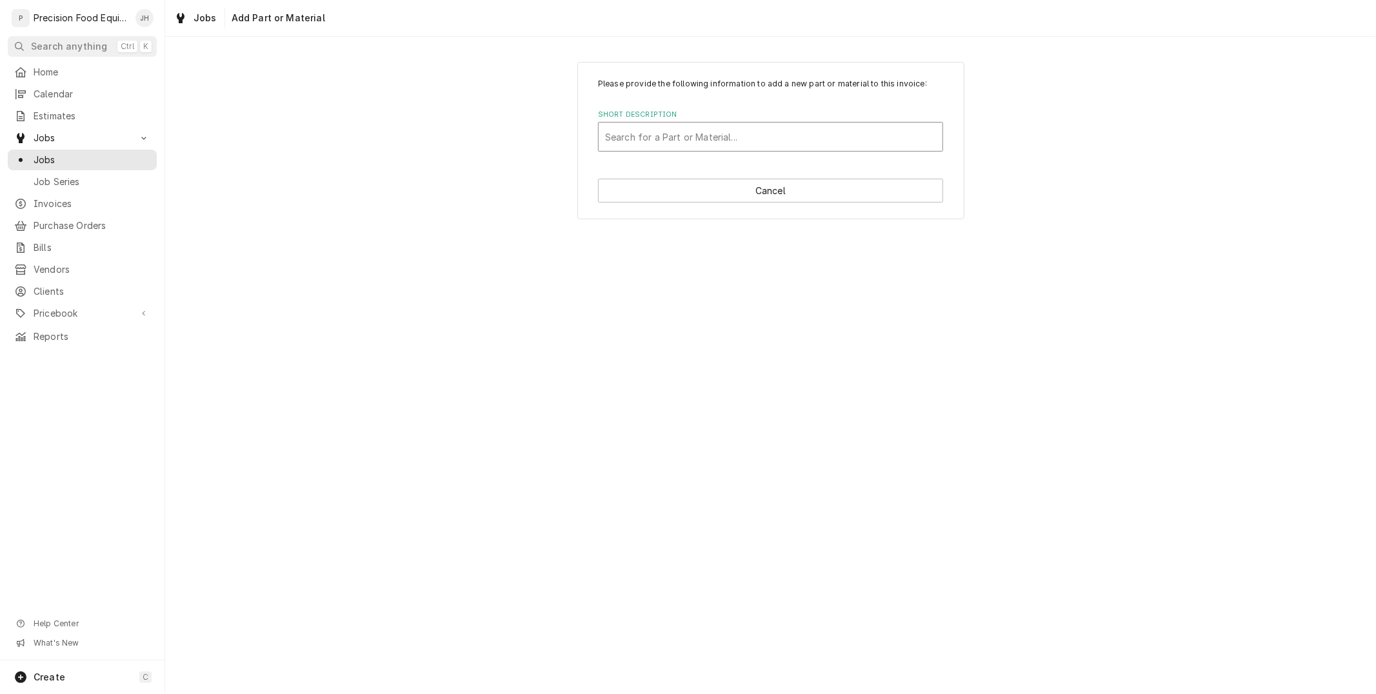
click at [730, 134] on div "Short Description" at bounding box center [770, 136] width 331 height 23
click at [756, 134] on div "Short Description" at bounding box center [770, 136] width 331 height 23
click at [808, 137] on div "Short Description" at bounding box center [770, 136] width 331 height 23
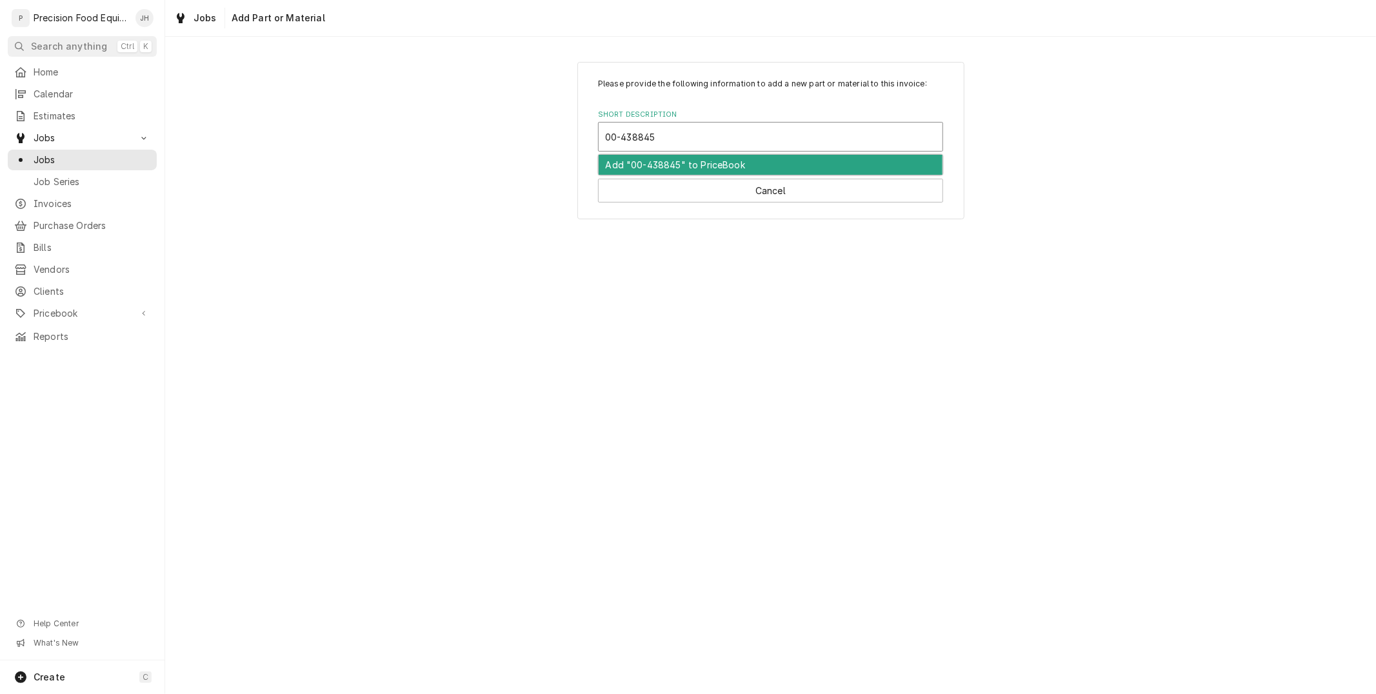
click at [804, 108] on div "Please provide the following information to add a new part or material to this …" at bounding box center [770, 115] width 345 height 74
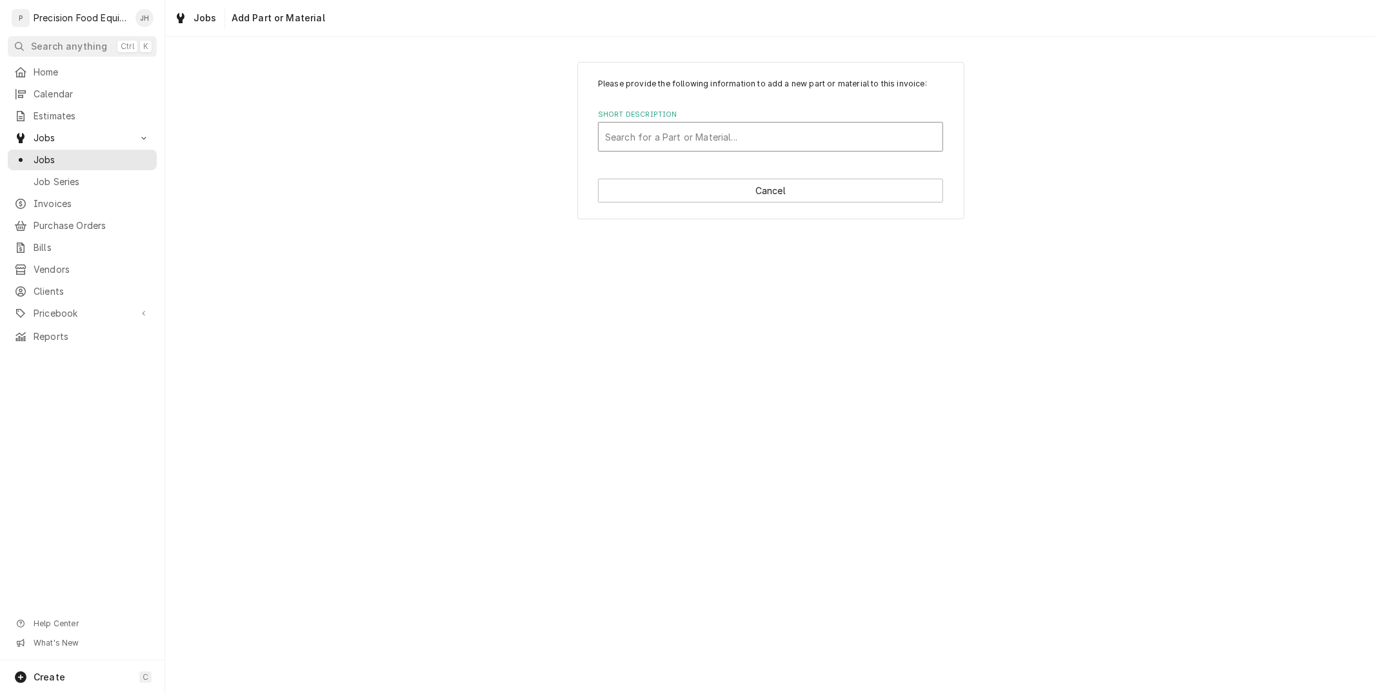
click at [834, 130] on div "Short Description" at bounding box center [770, 136] width 331 height 23
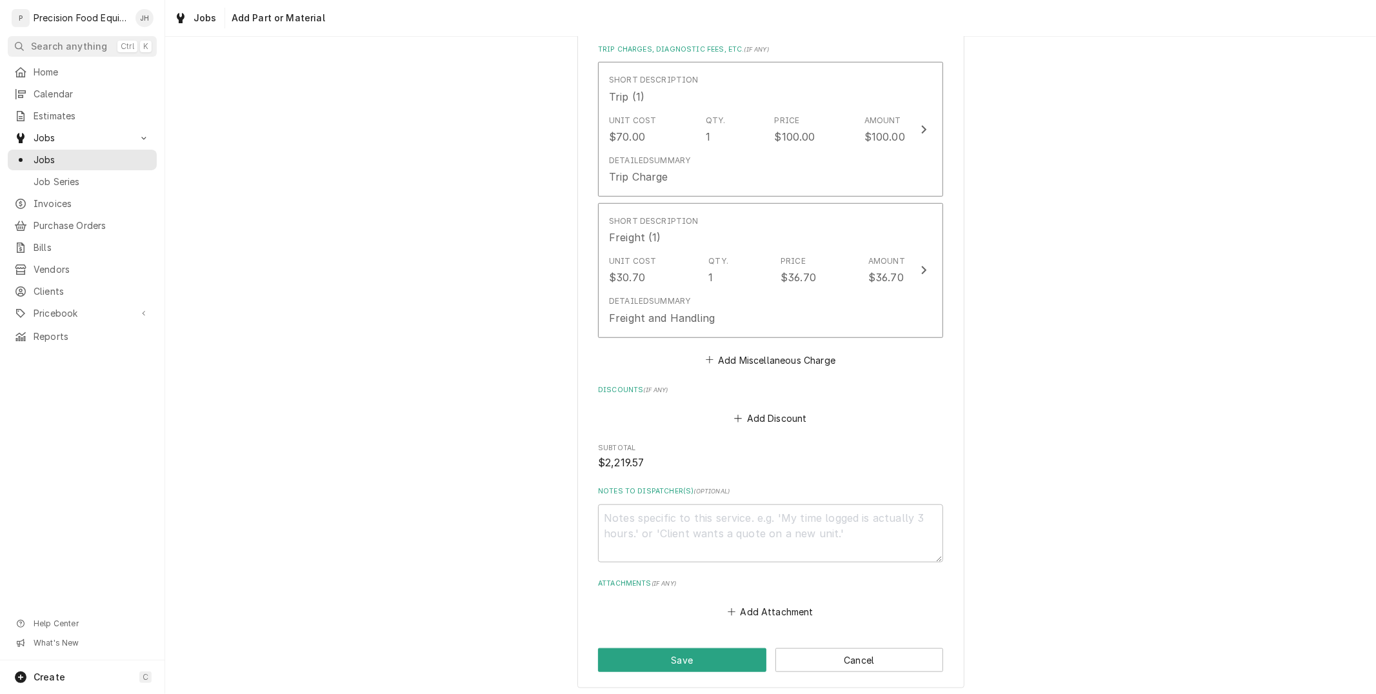
scroll to position [923, 0]
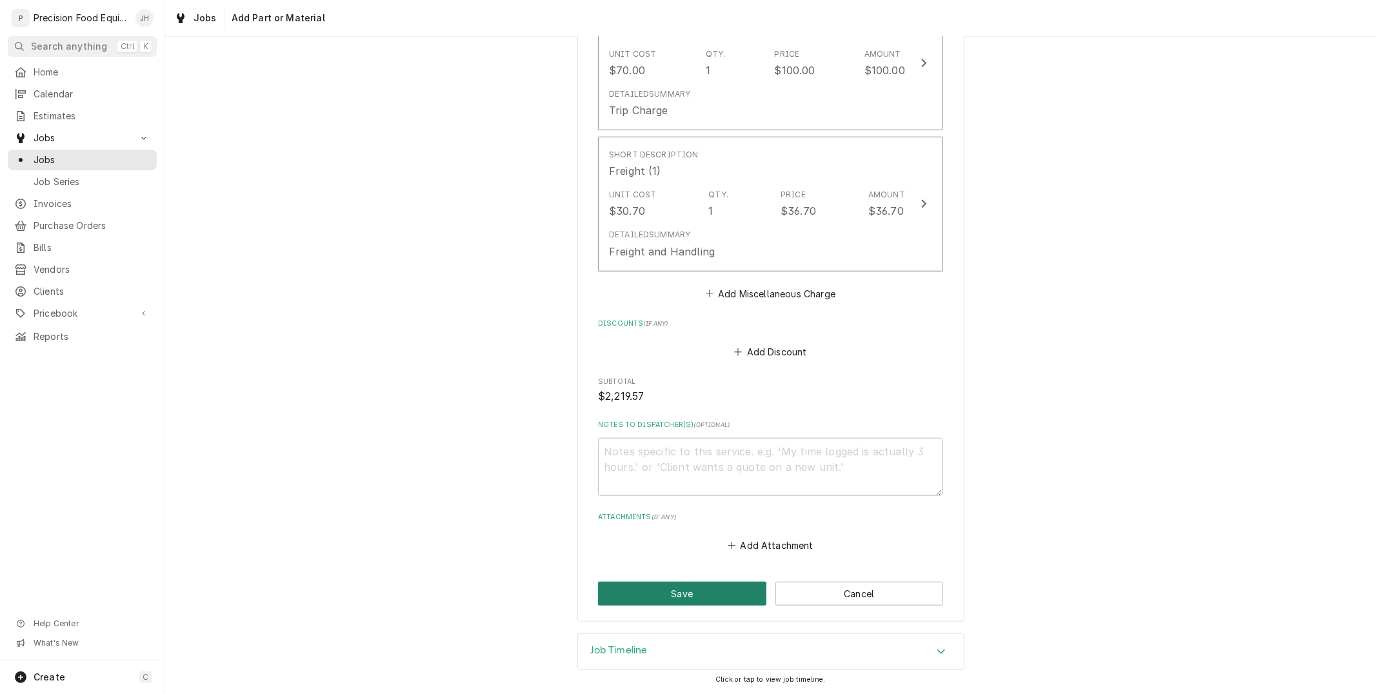
click at [714, 591] on button "Save" at bounding box center [682, 594] width 168 height 24
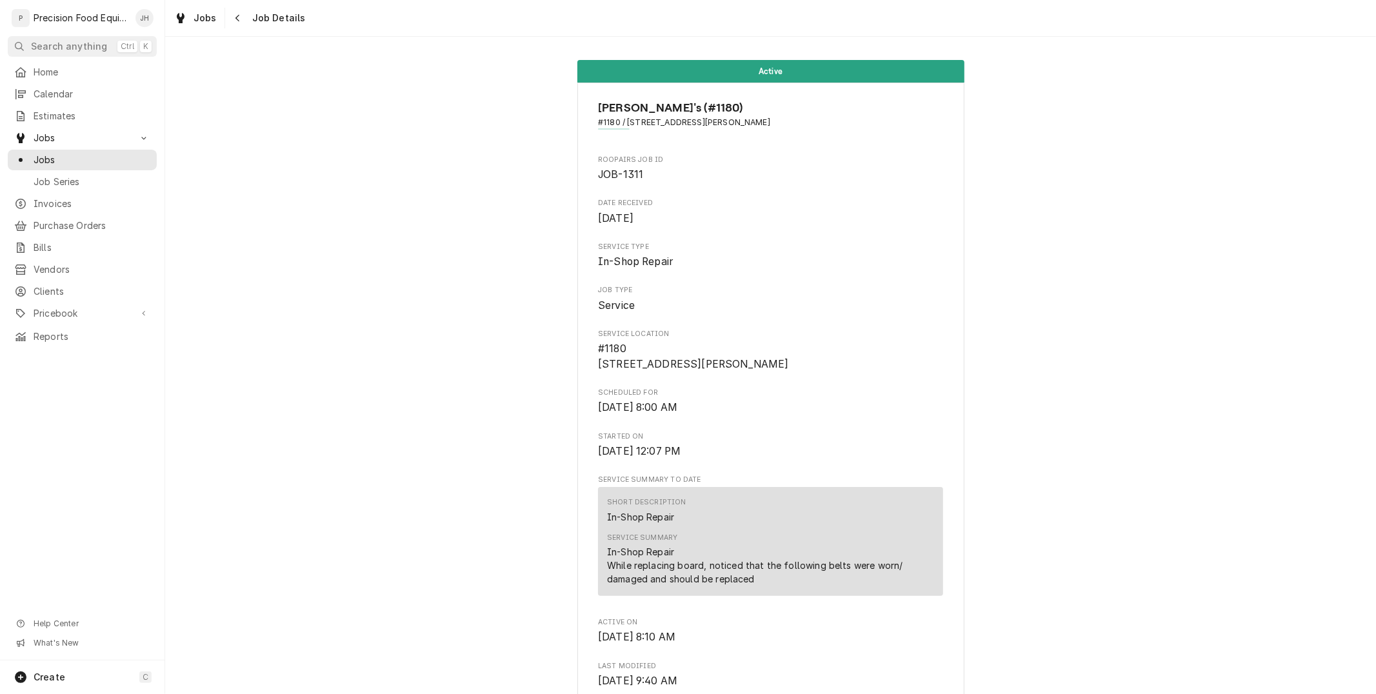
drag, startPoint x: 945, startPoint y: 302, endPoint x: 700, endPoint y: 166, distance: 279.8
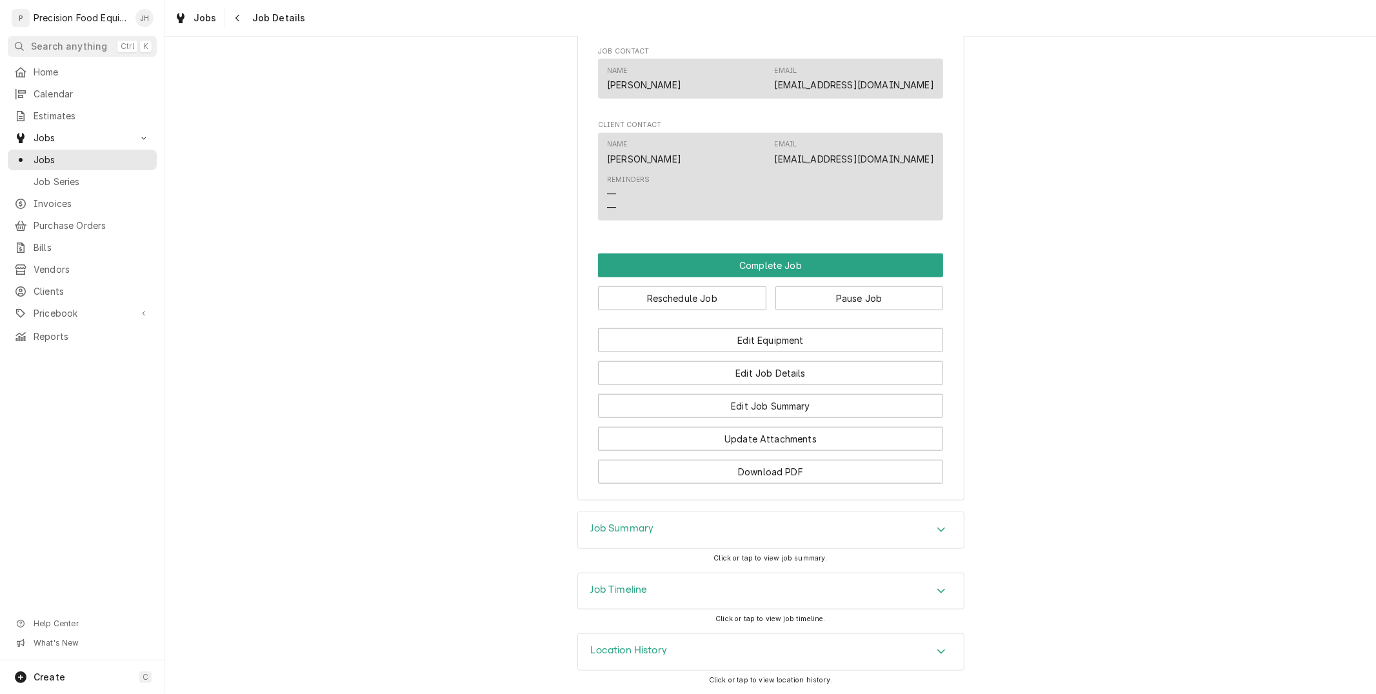
scroll to position [937, 0]
click at [837, 291] on button "Pause Job" at bounding box center [859, 298] width 168 height 24
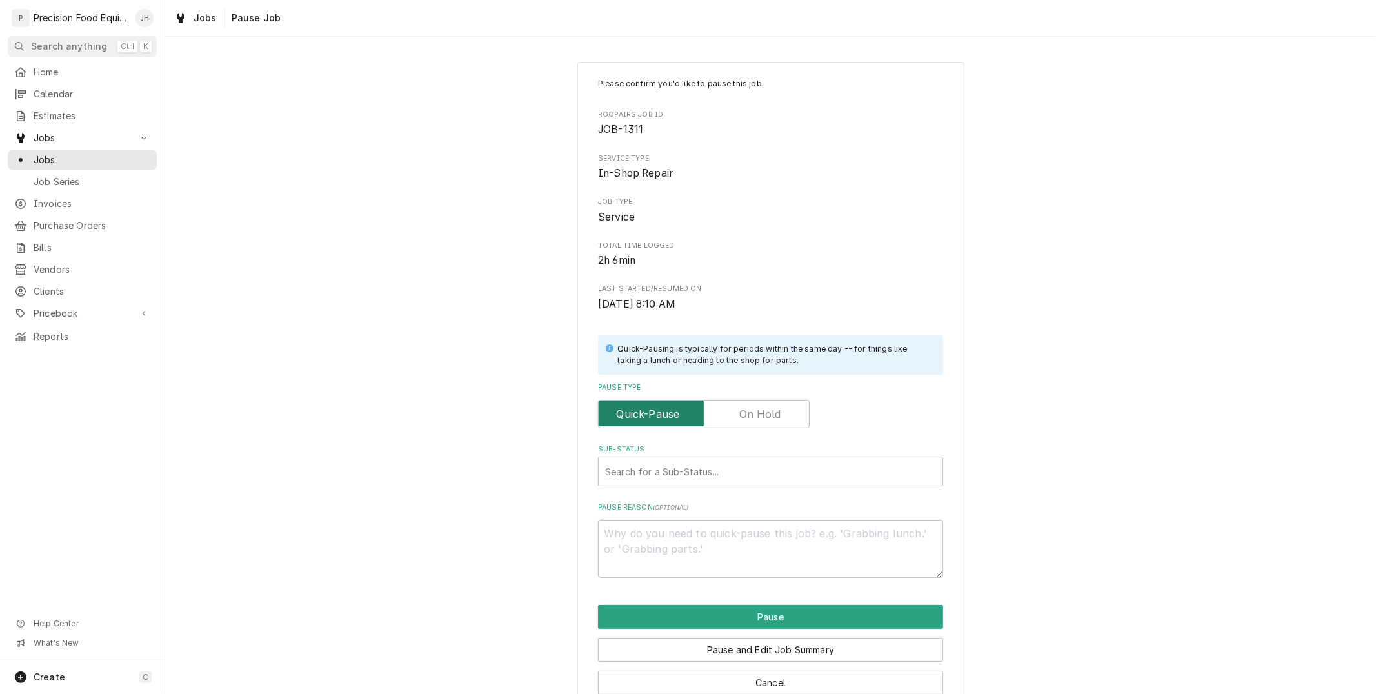
click at [777, 414] on input "Pause Type" at bounding box center [704, 414] width 200 height 28
checkbox input "true"
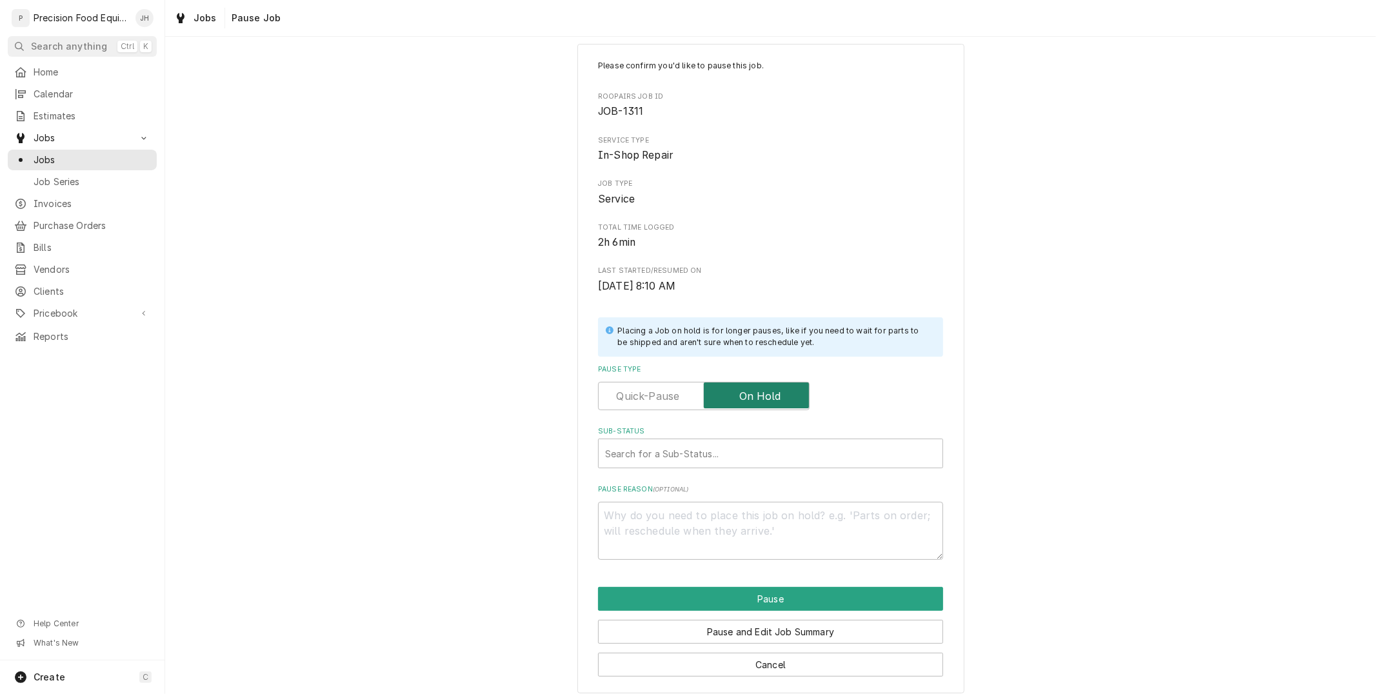
scroll to position [28, 0]
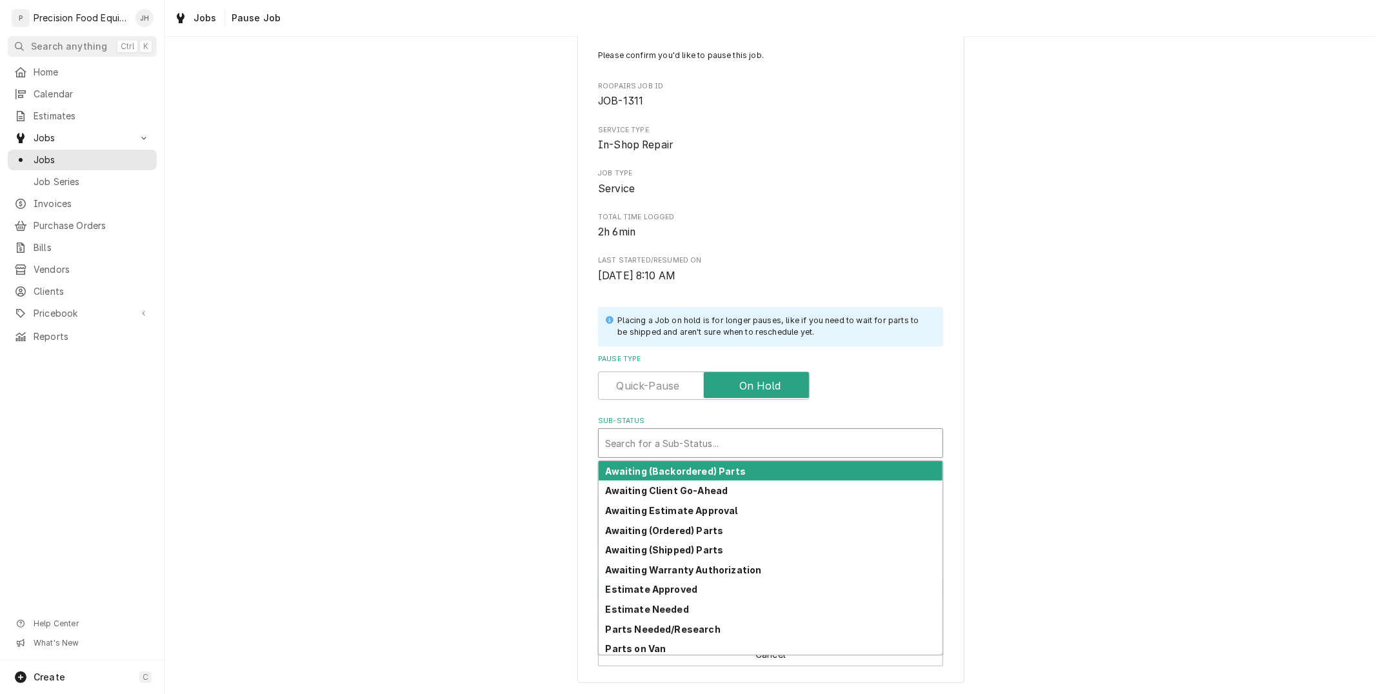
click at [750, 447] on div "Sub-Status" at bounding box center [770, 443] width 331 height 23
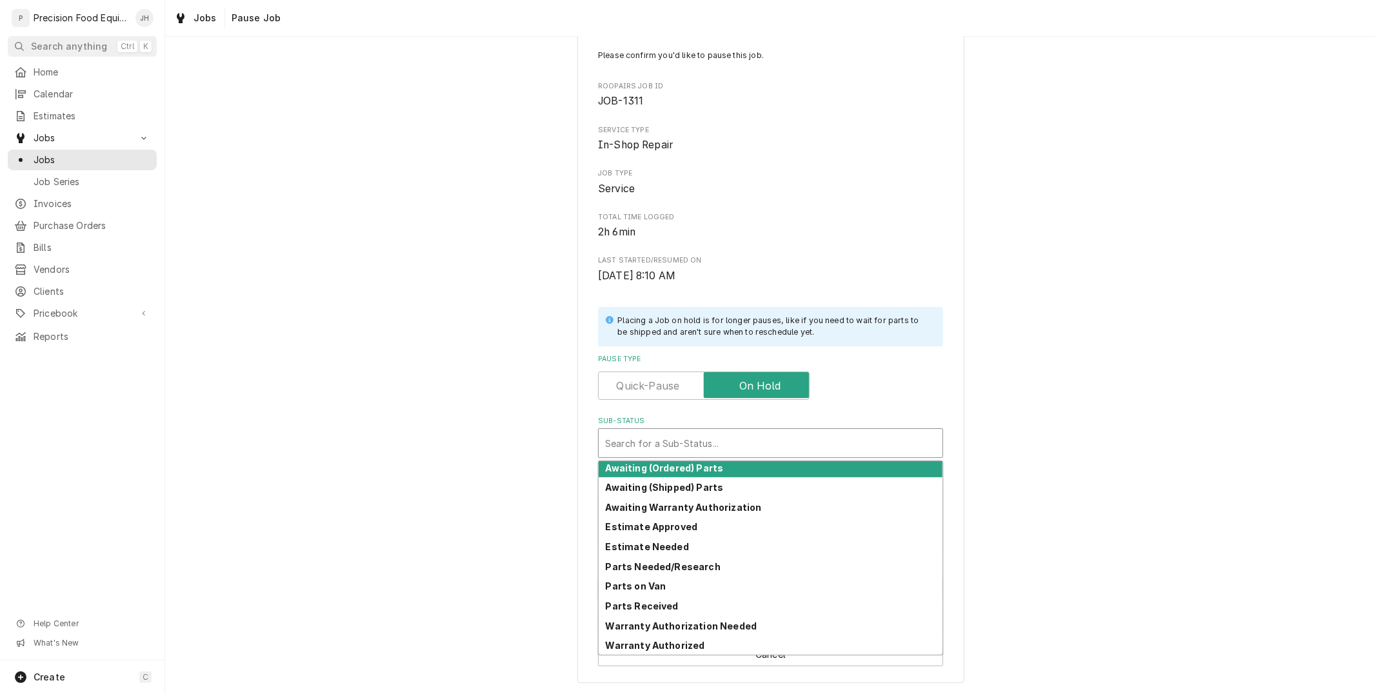
scroll to position [0, 0]
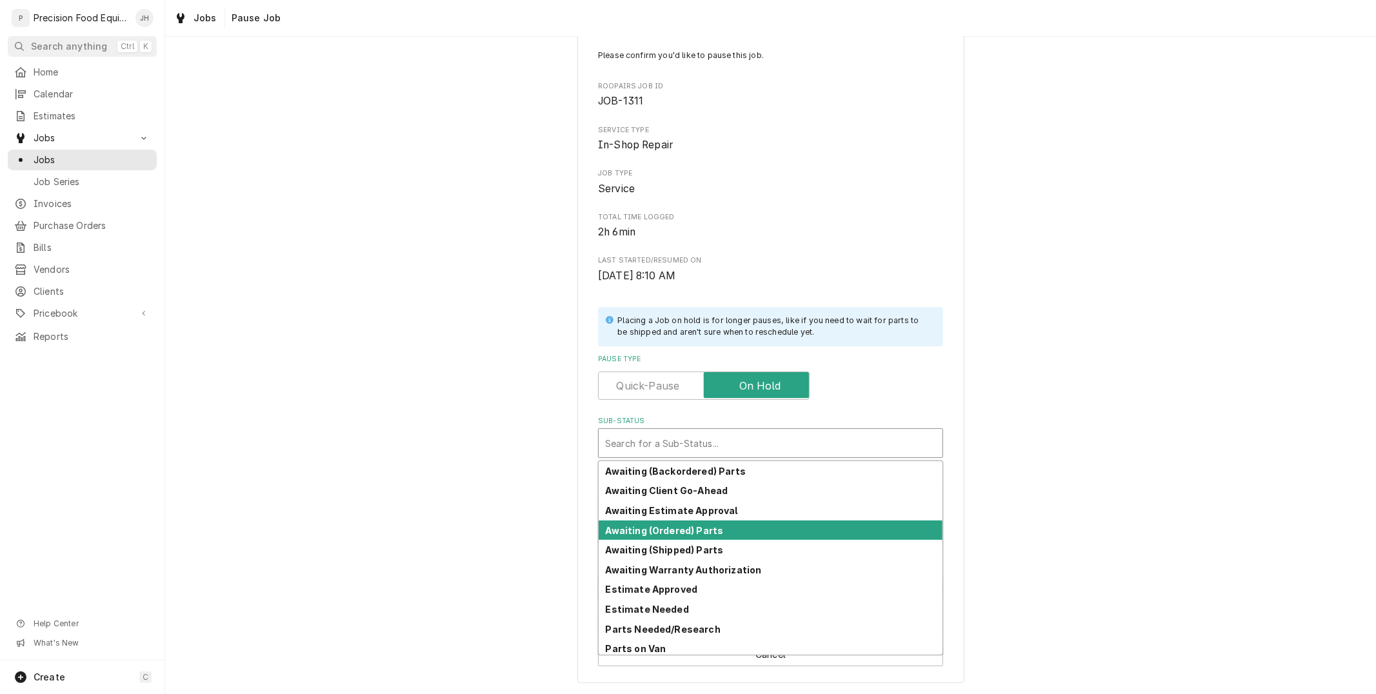
click at [746, 537] on div "Awaiting (Ordered) Parts" at bounding box center [771, 531] width 344 height 20
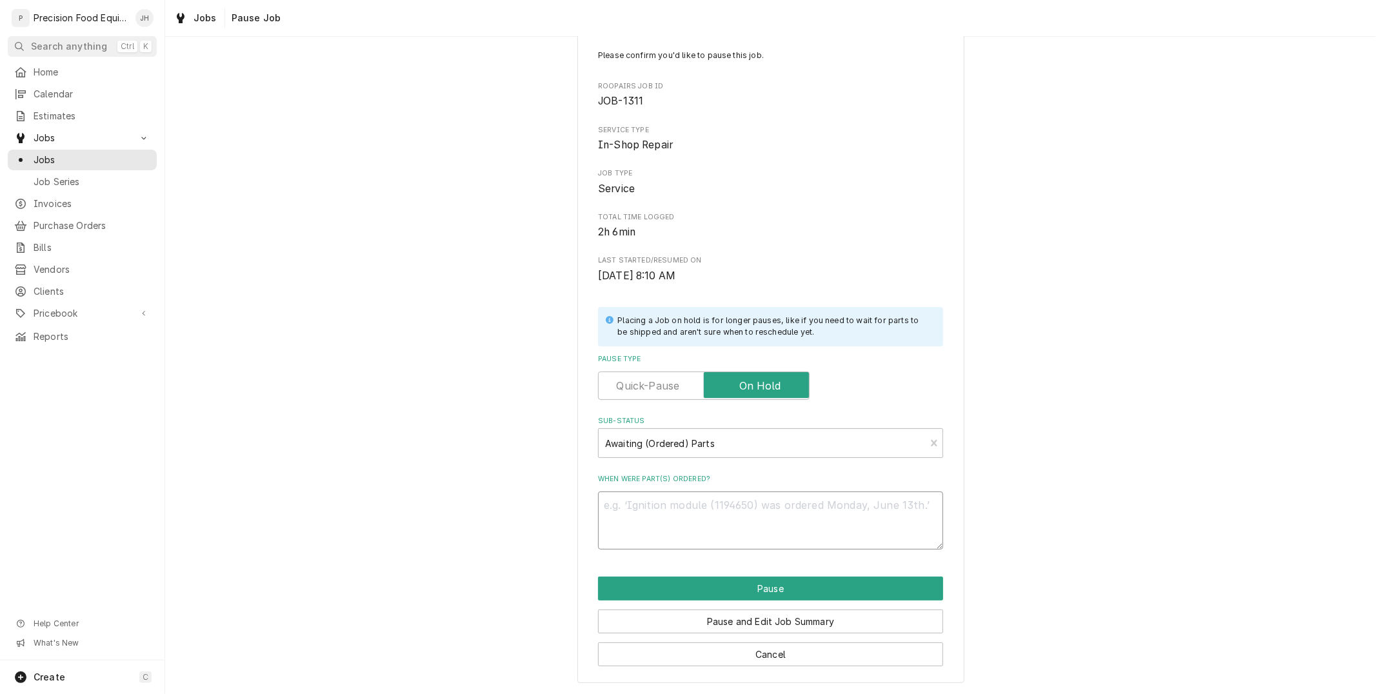
click at [746, 537] on textarea "When were part(s) ordered?" at bounding box center [770, 520] width 345 height 58
click at [733, 441] on div "Sub-Status" at bounding box center [761, 443] width 313 height 23
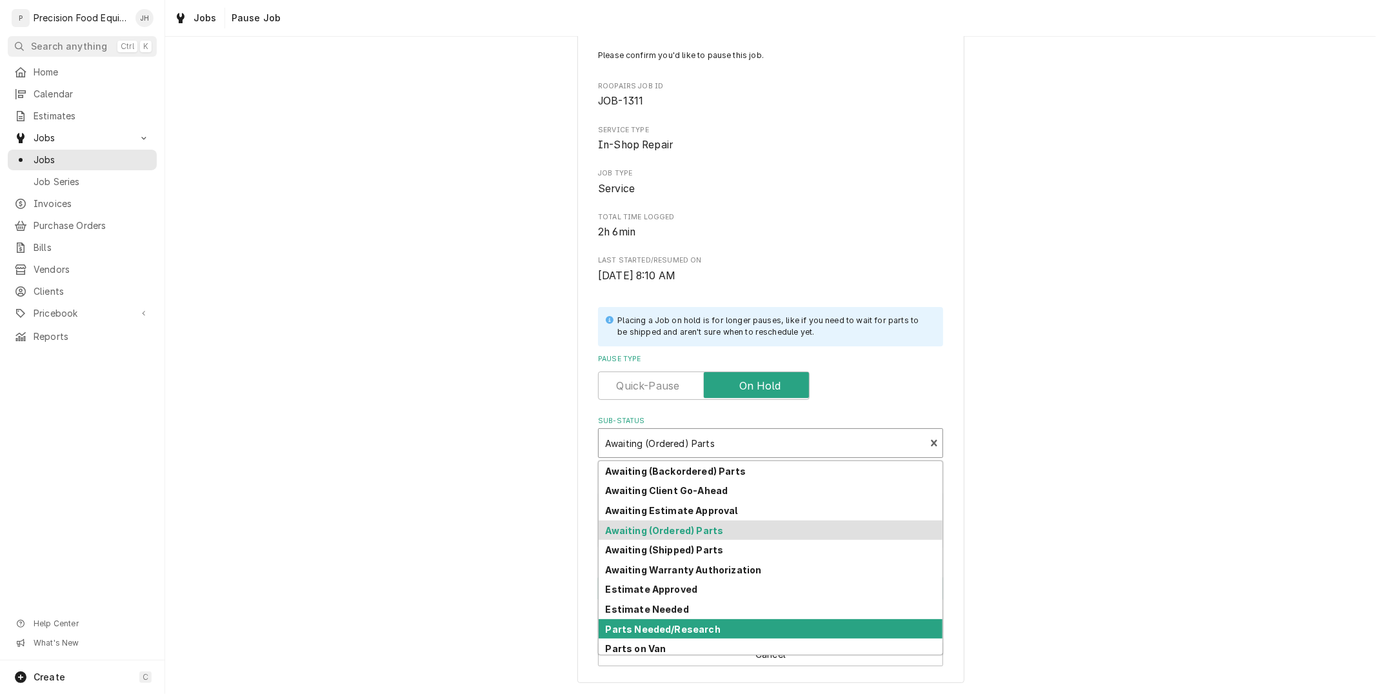
click at [697, 633] on strong "Parts Needed/Research" at bounding box center [663, 629] width 115 height 11
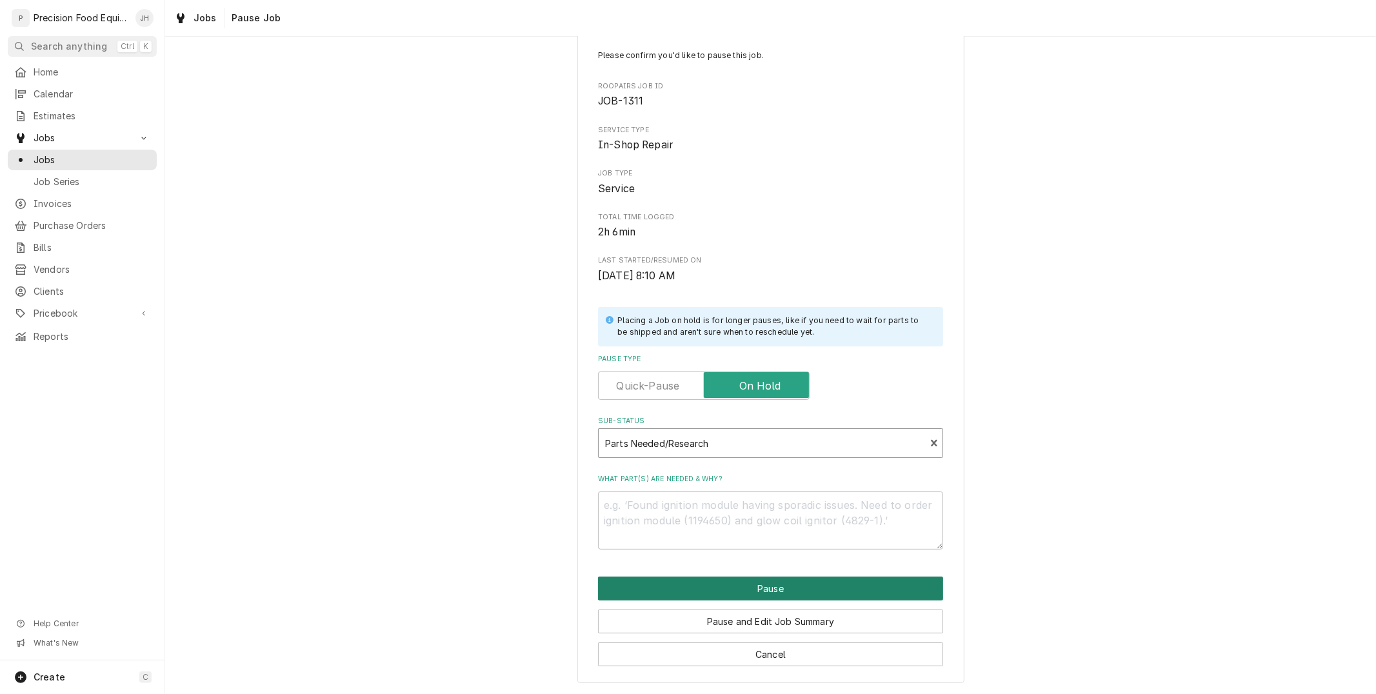
click at [733, 597] on button "Pause" at bounding box center [770, 589] width 345 height 24
type textarea "x"
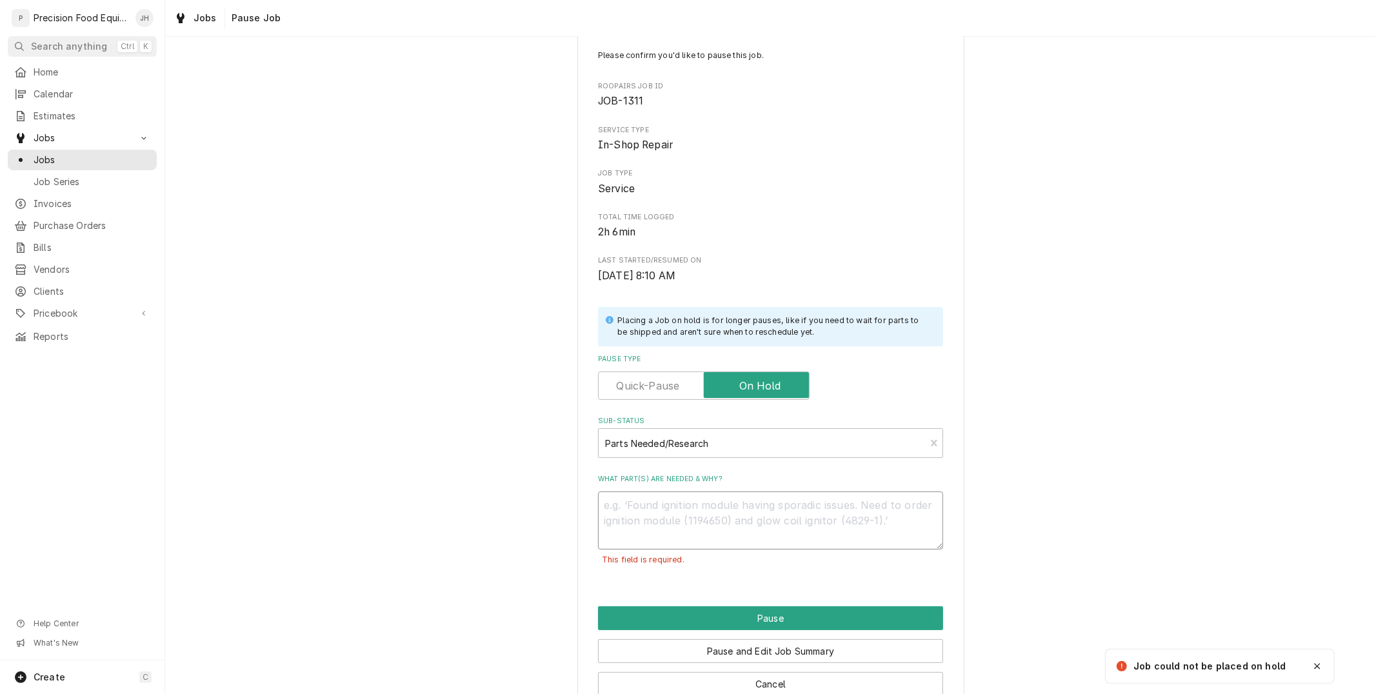
click at [714, 514] on textarea "What part(s) are needed & why?" at bounding box center [770, 520] width 345 height 58
type textarea "0"
type textarea "x"
type textarea "00"
type textarea "x"
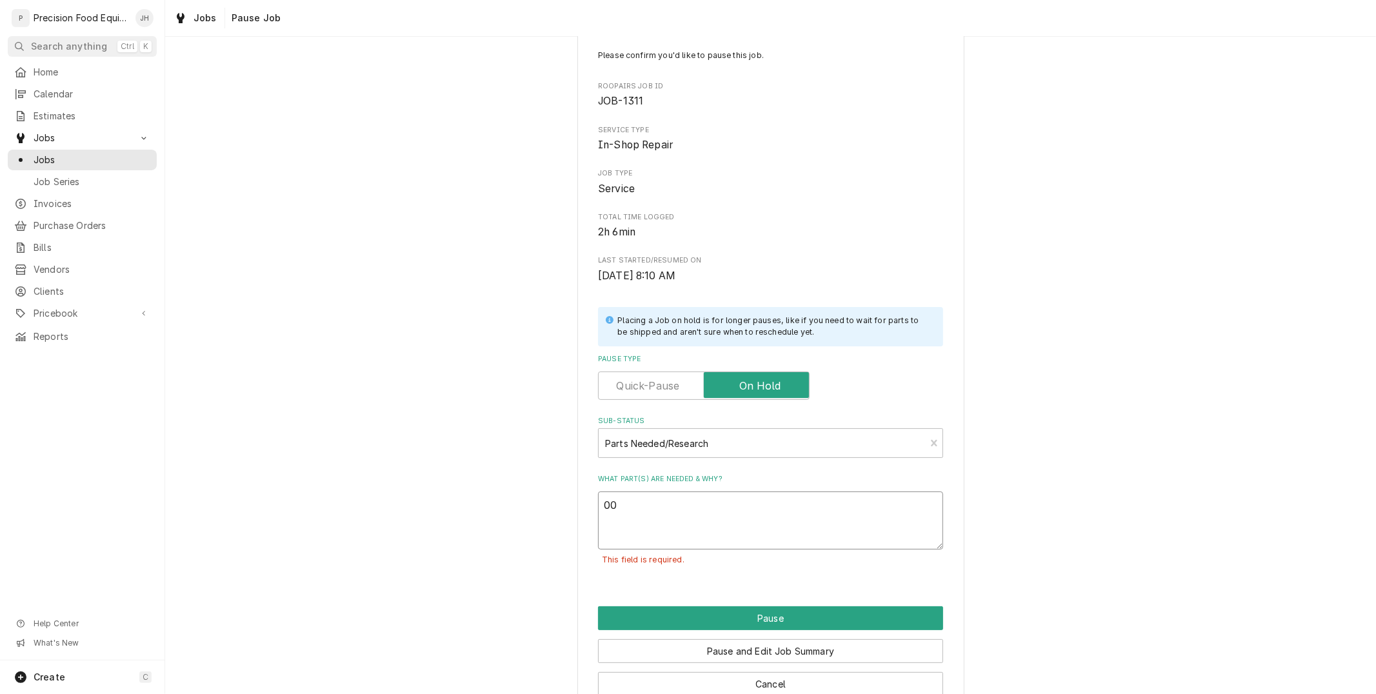
type textarea "00-"
type textarea "x"
type textarea "00-9"
type textarea "x"
type textarea "00-91"
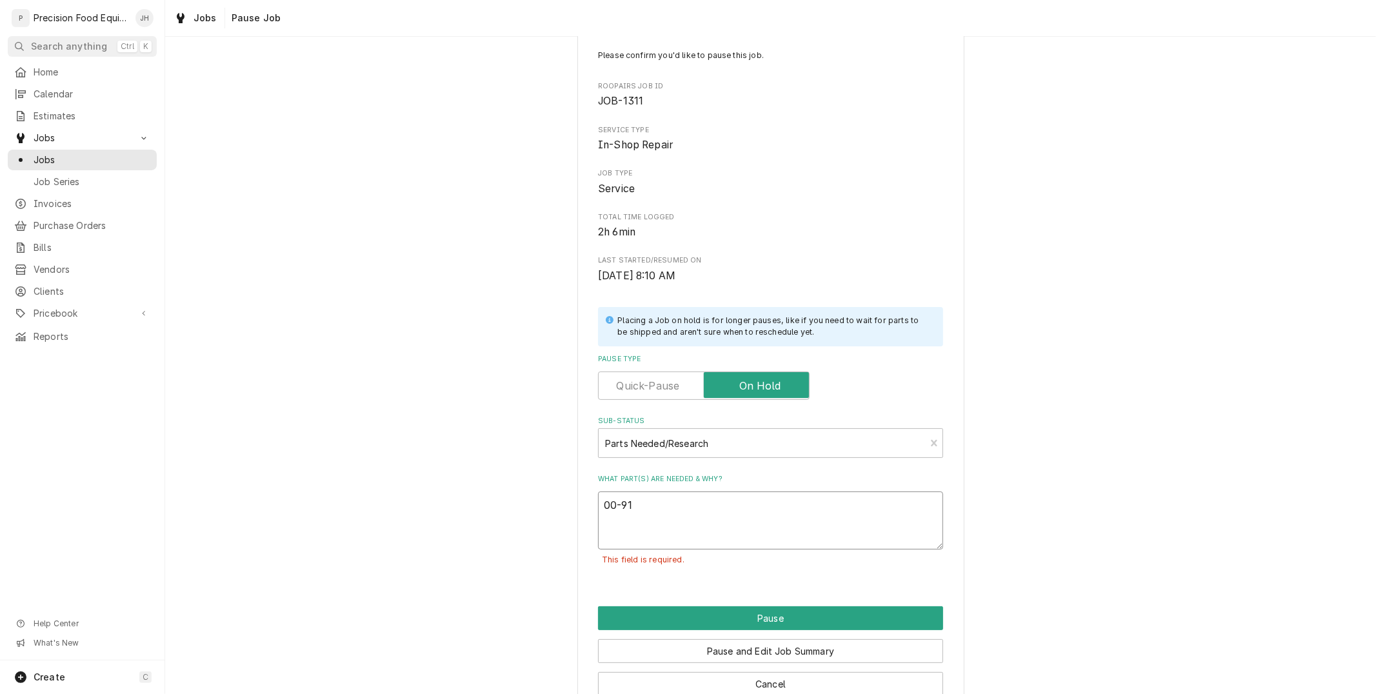
type textarea "x"
type textarea "00-915"
type textarea "x"
type textarea "00-9153"
type textarea "x"
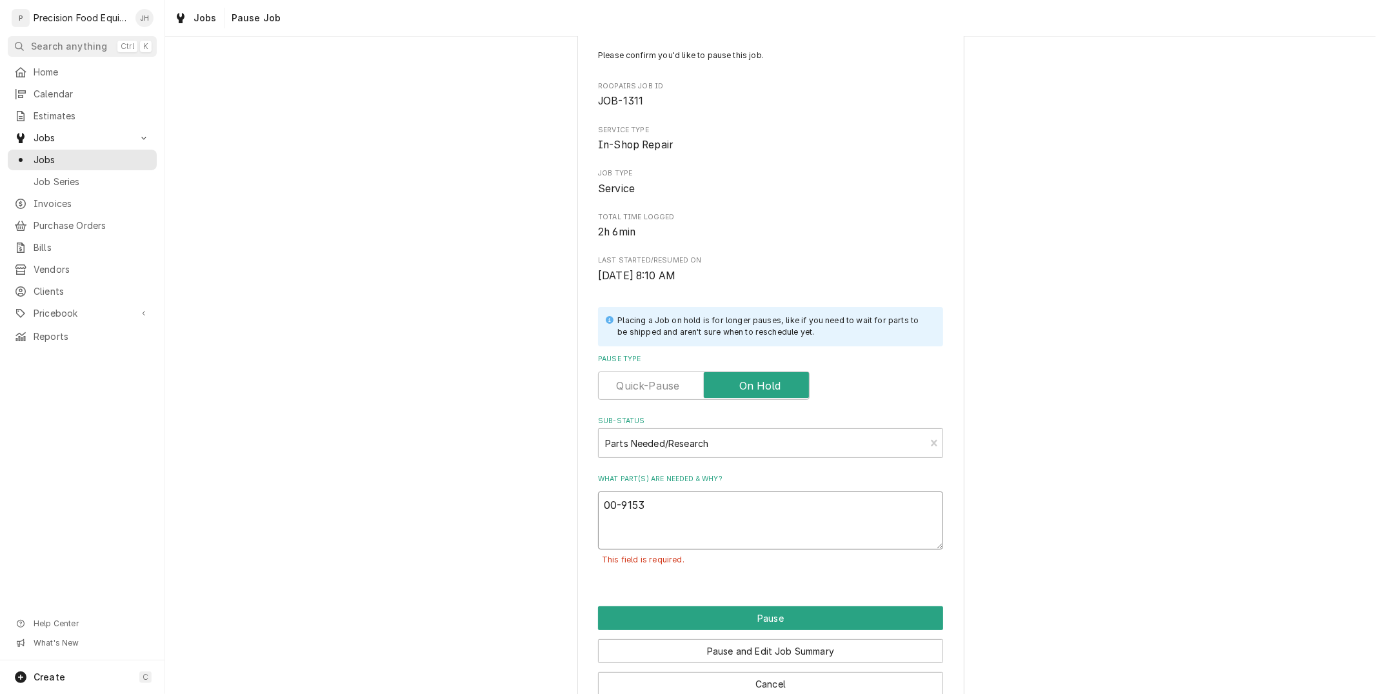
type textarea "00-91537"
type textarea "x"
type textarea "00-915373"
type textarea "x"
type textarea "00-915373"
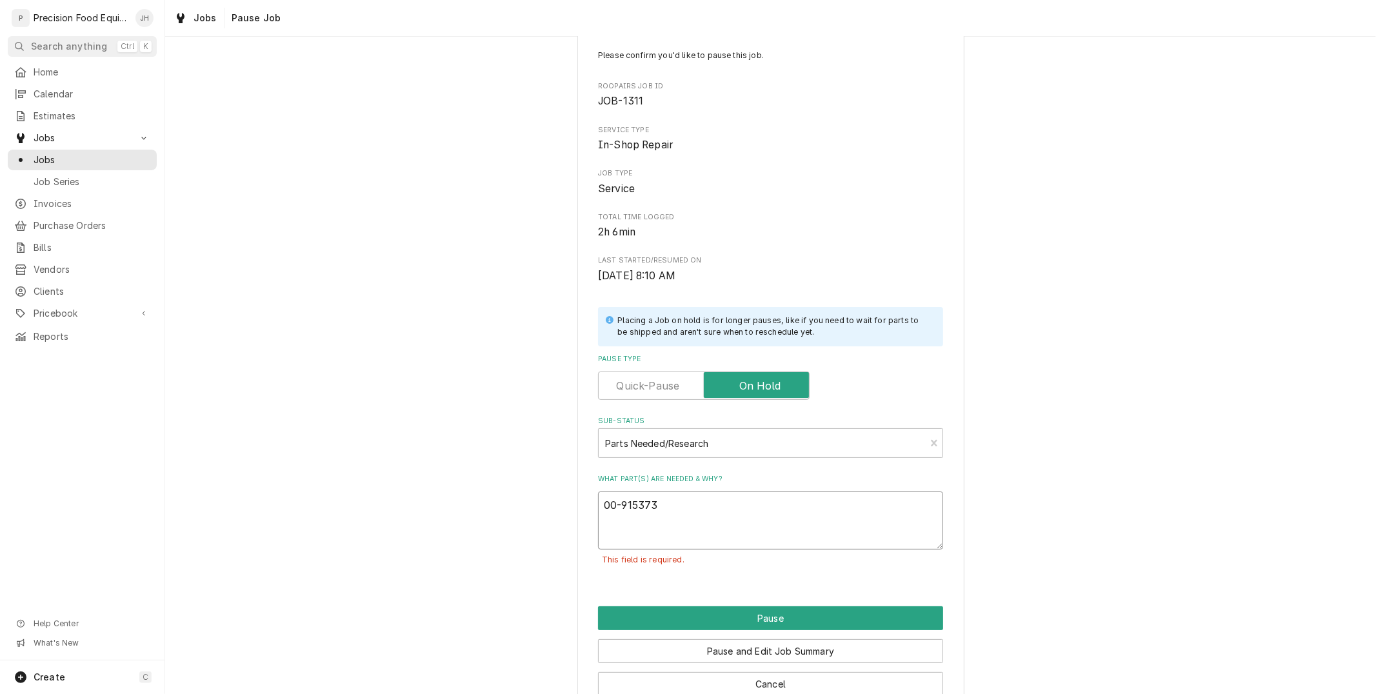
type textarea "x"
type textarea "00-915373 0"
type textarea "x"
type textarea "00-915373 00"
type textarea "x"
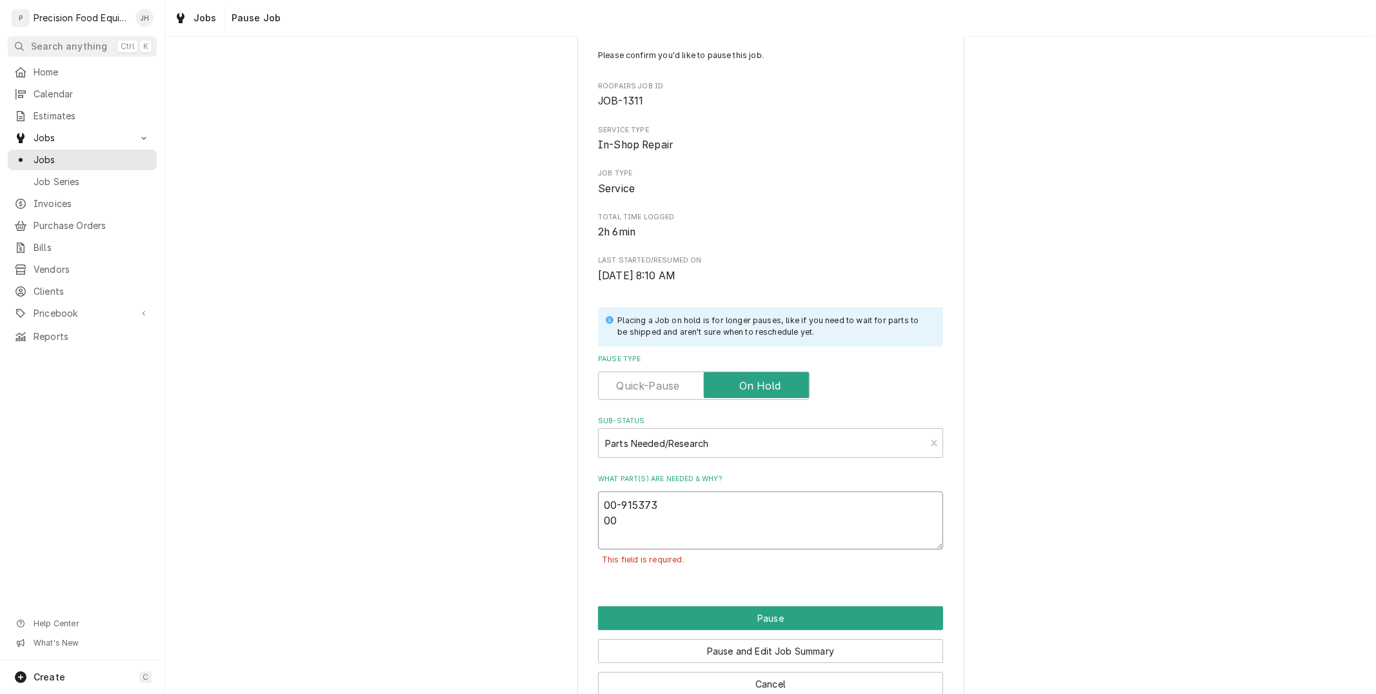
type textarea "00-915373 00-"
type textarea "x"
type textarea "00-915373 00-4"
type textarea "x"
type textarea "00-915373 00-43"
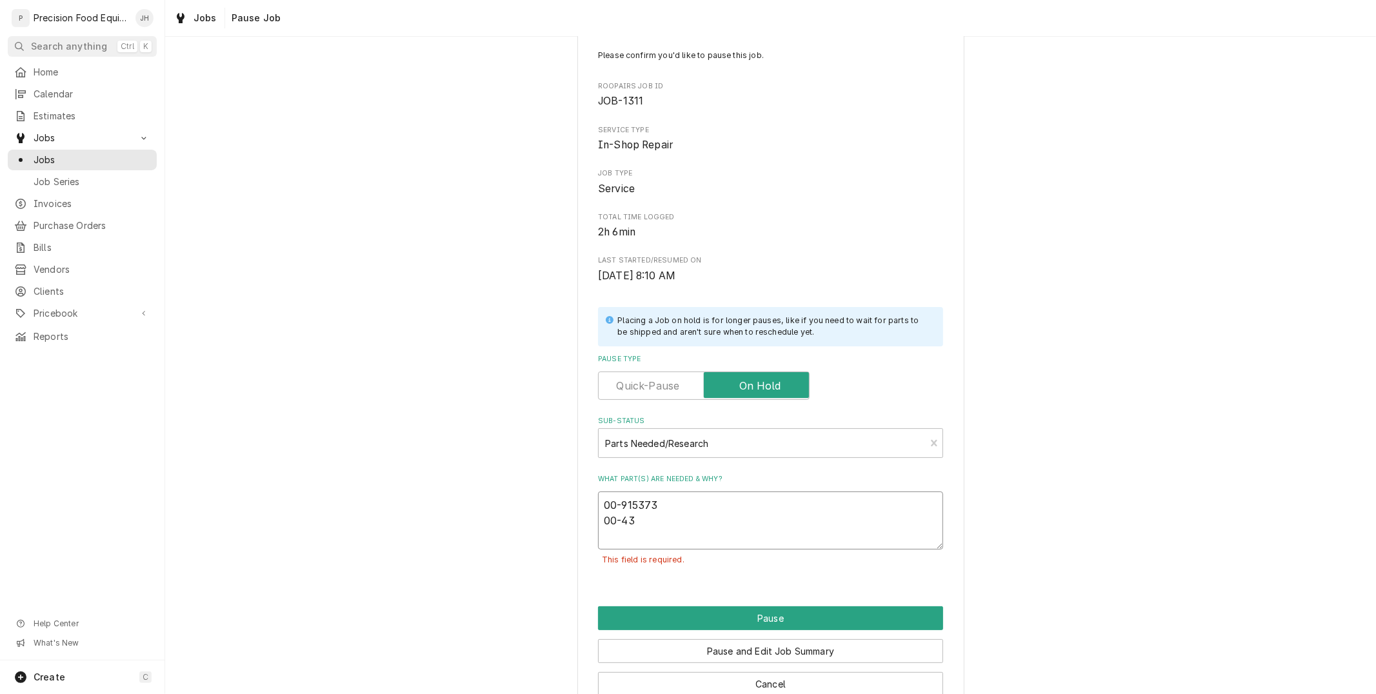
type textarea "x"
type textarea "00-915373 00-438"
type textarea "x"
type textarea "00-915373 00-4388"
type textarea "x"
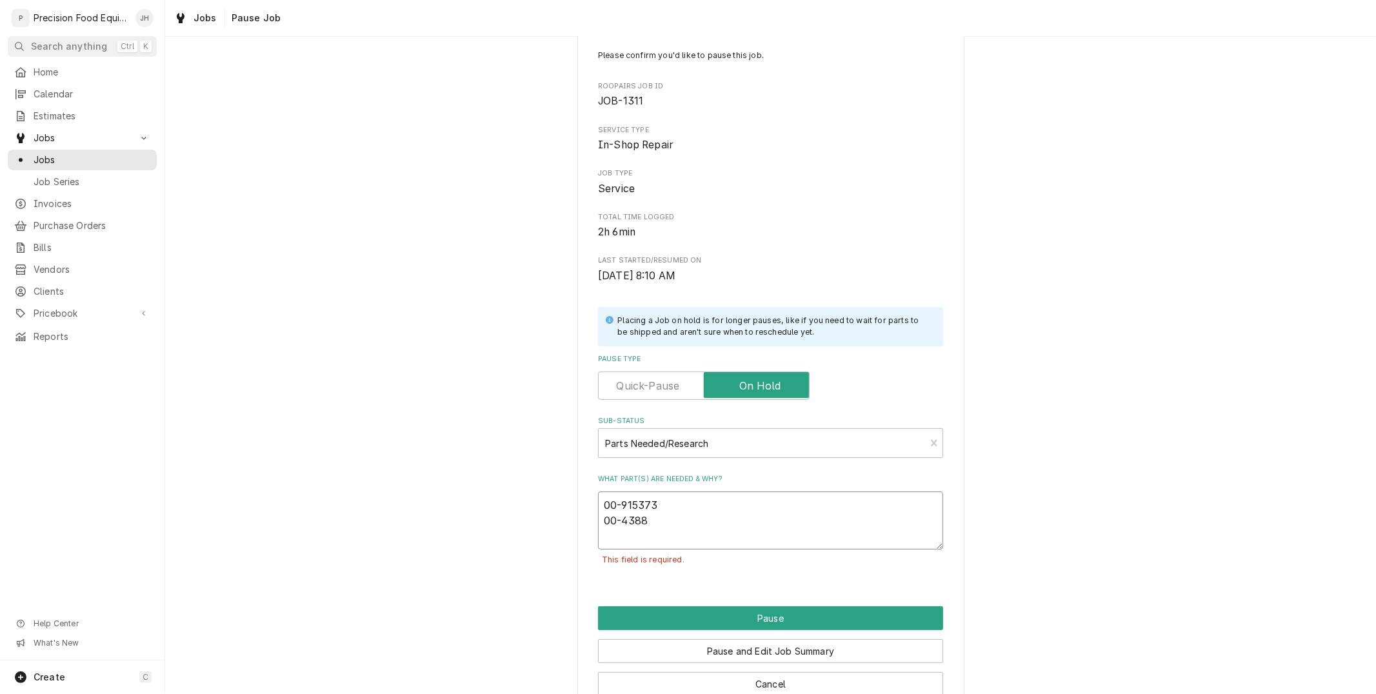
type textarea "00-915373 00-43884"
type textarea "x"
type textarea "00-915373 00-438845"
type textarea "x"
type textarea "00-915373 00-438845"
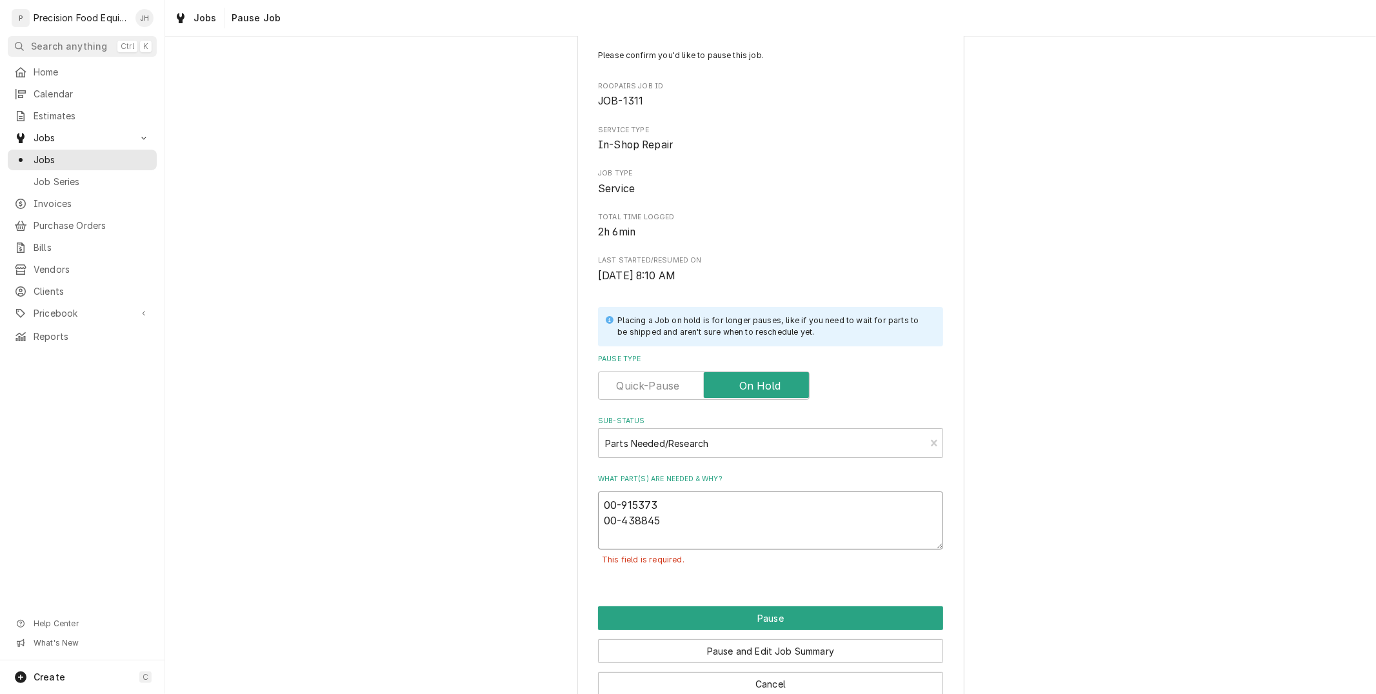
type textarea "x"
type textarea "00-915373 00-438845 x"
type textarea "x"
type textarea "00-915373 00-438845 x1"
type textarea "x"
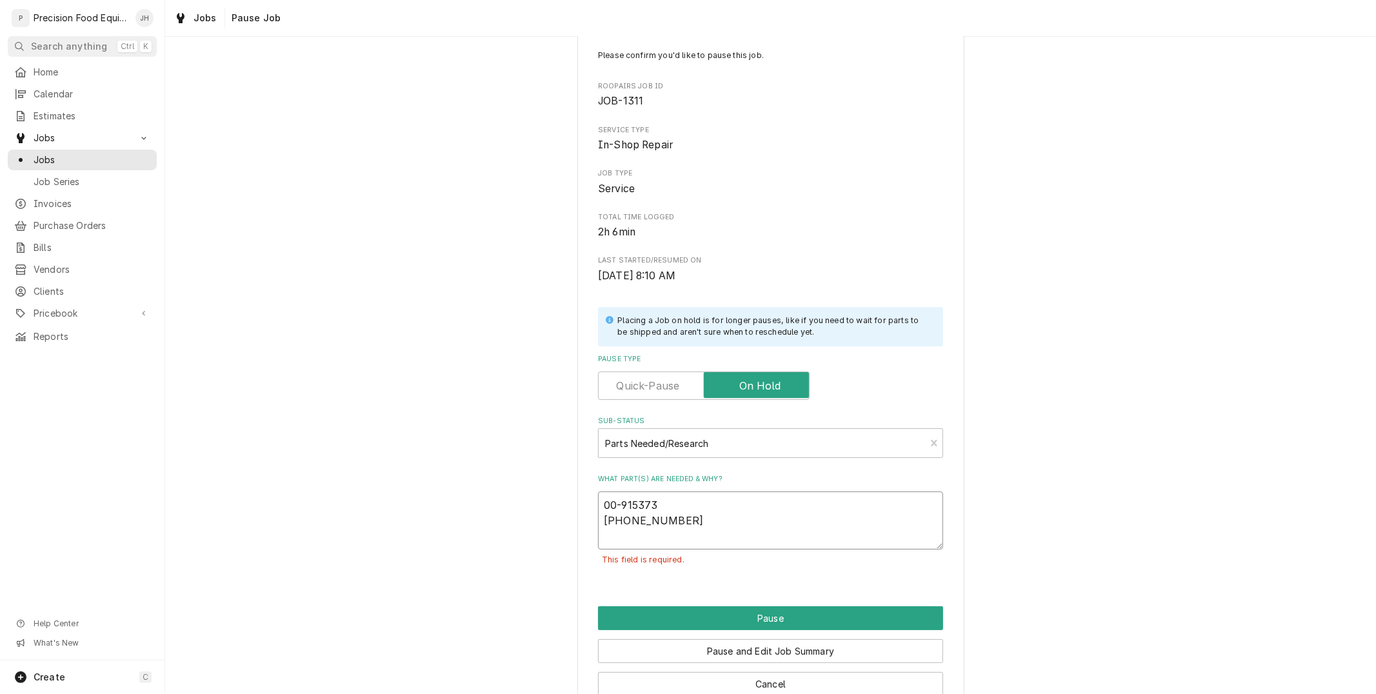
type textarea "00-915373 00-438845 x1"
click at [691, 506] on textarea "00-915373 00-438845 x1" at bounding box center [770, 520] width 345 height 58
type textarea "x"
type textarea "00-915373 00-438845 x1"
type textarea "x"
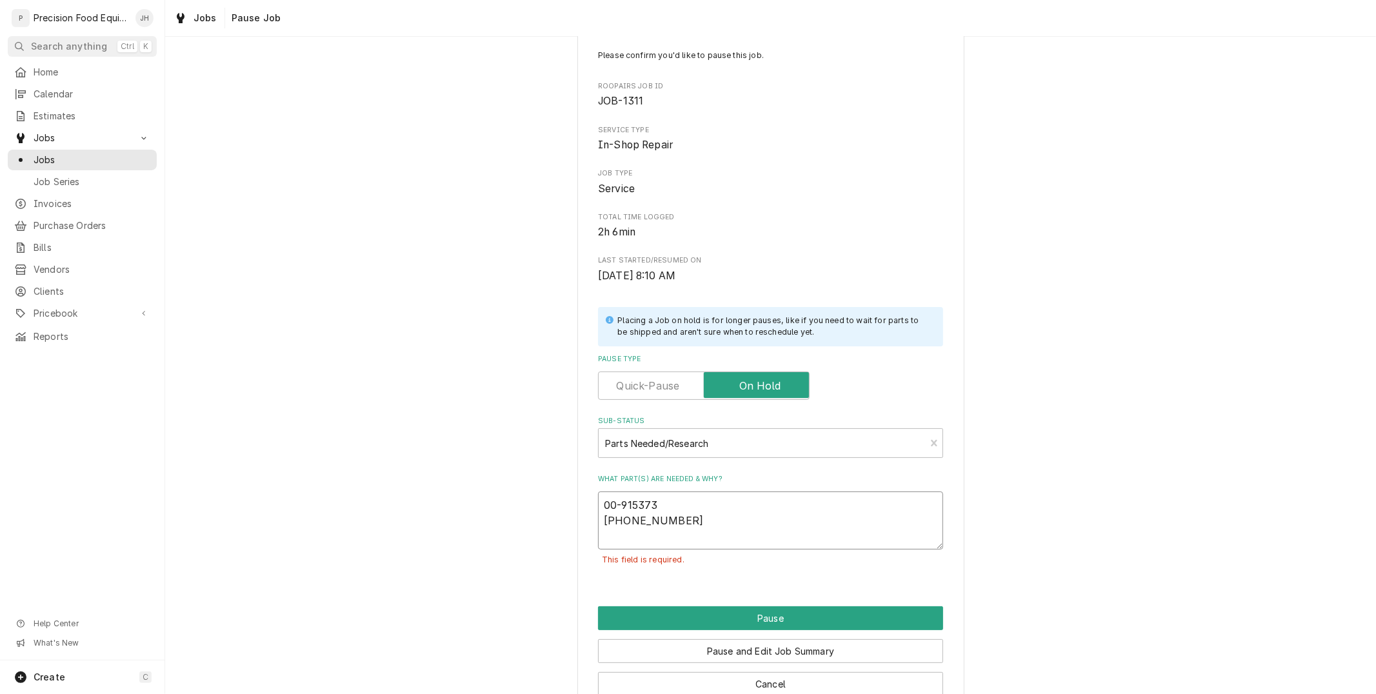
type textarea "00-915373 x 00-438845 x1"
type textarea "x"
type textarea "[PHONE_NUMBER] [PHONE_NUMBER]"
click at [771, 614] on button "Pause" at bounding box center [770, 618] width 345 height 24
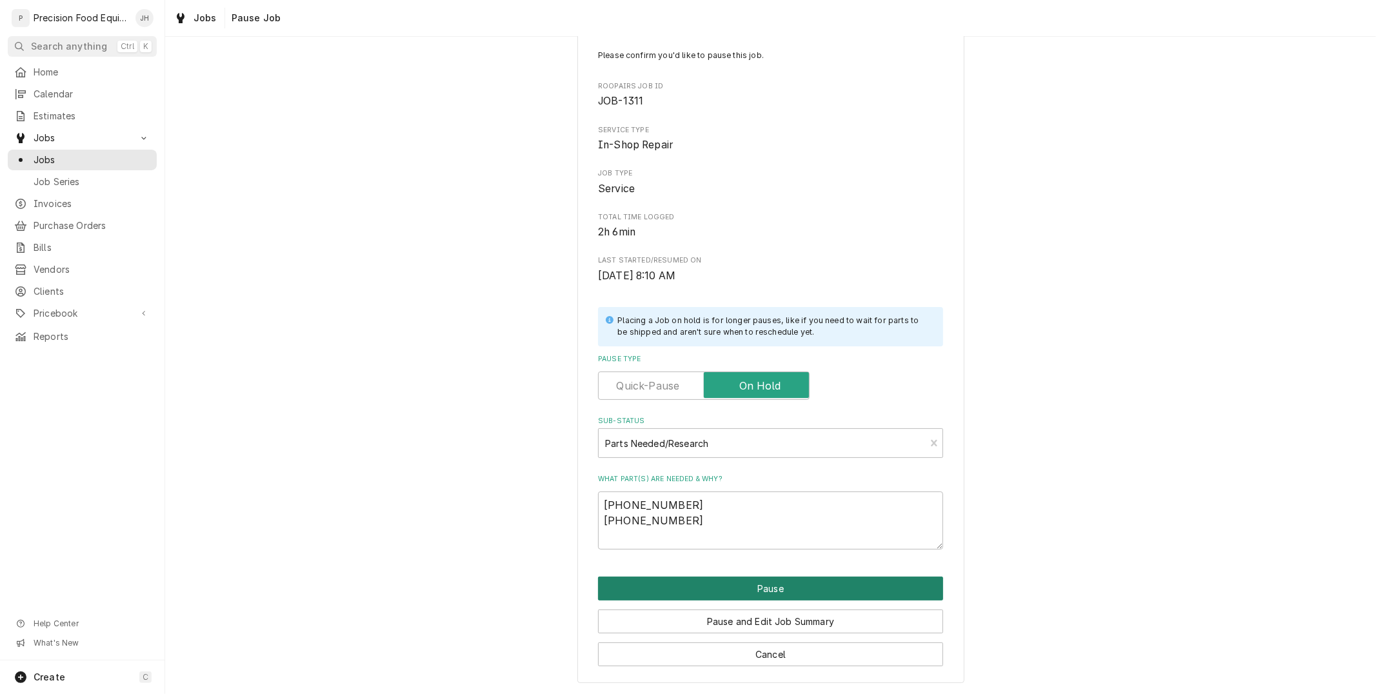
type textarea "x"
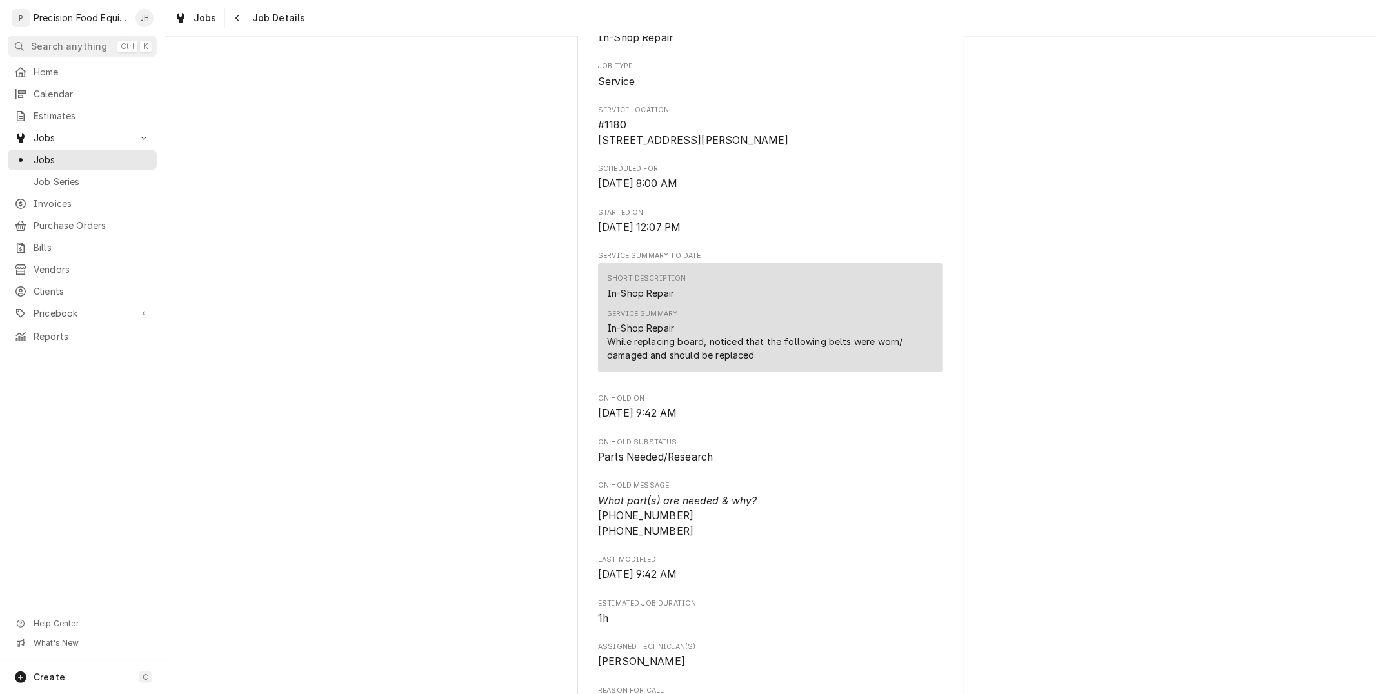
scroll to position [117, 0]
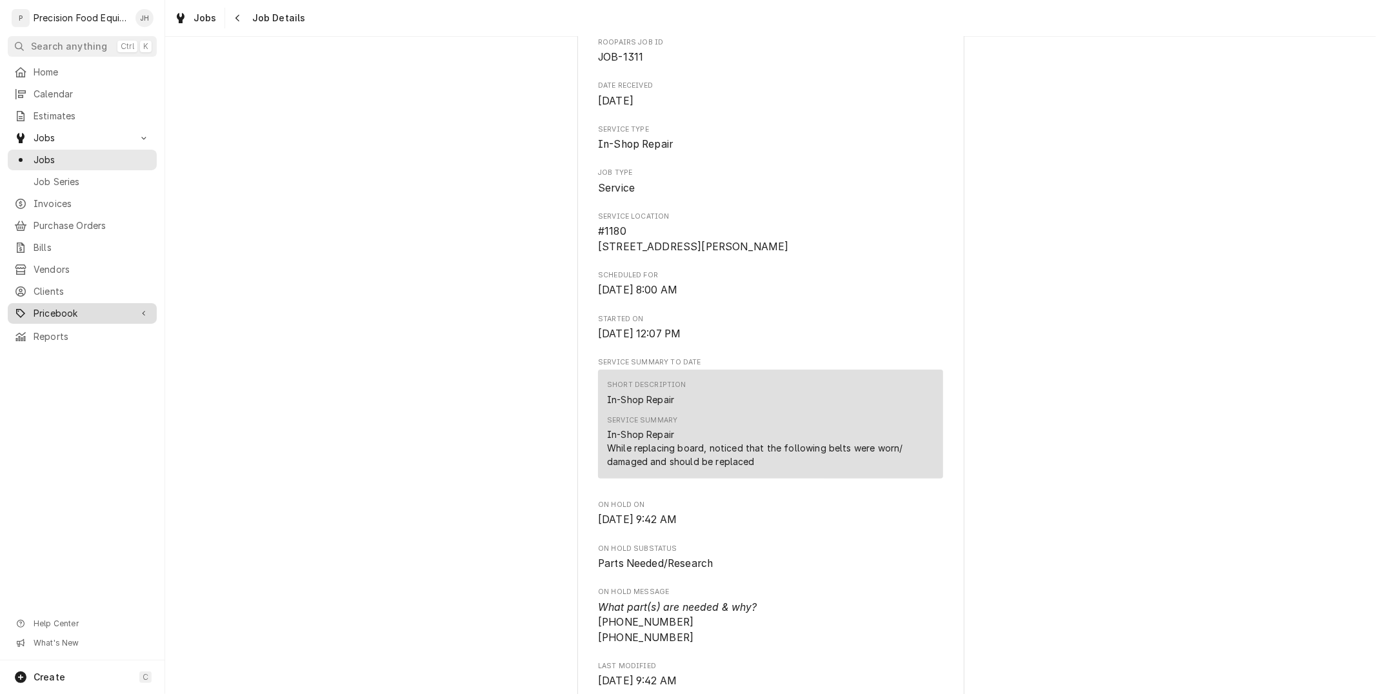
click at [66, 319] on span "Pricebook" at bounding box center [82, 313] width 97 height 13
click at [85, 353] on span "Parts & Materials" at bounding box center [92, 357] width 117 height 13
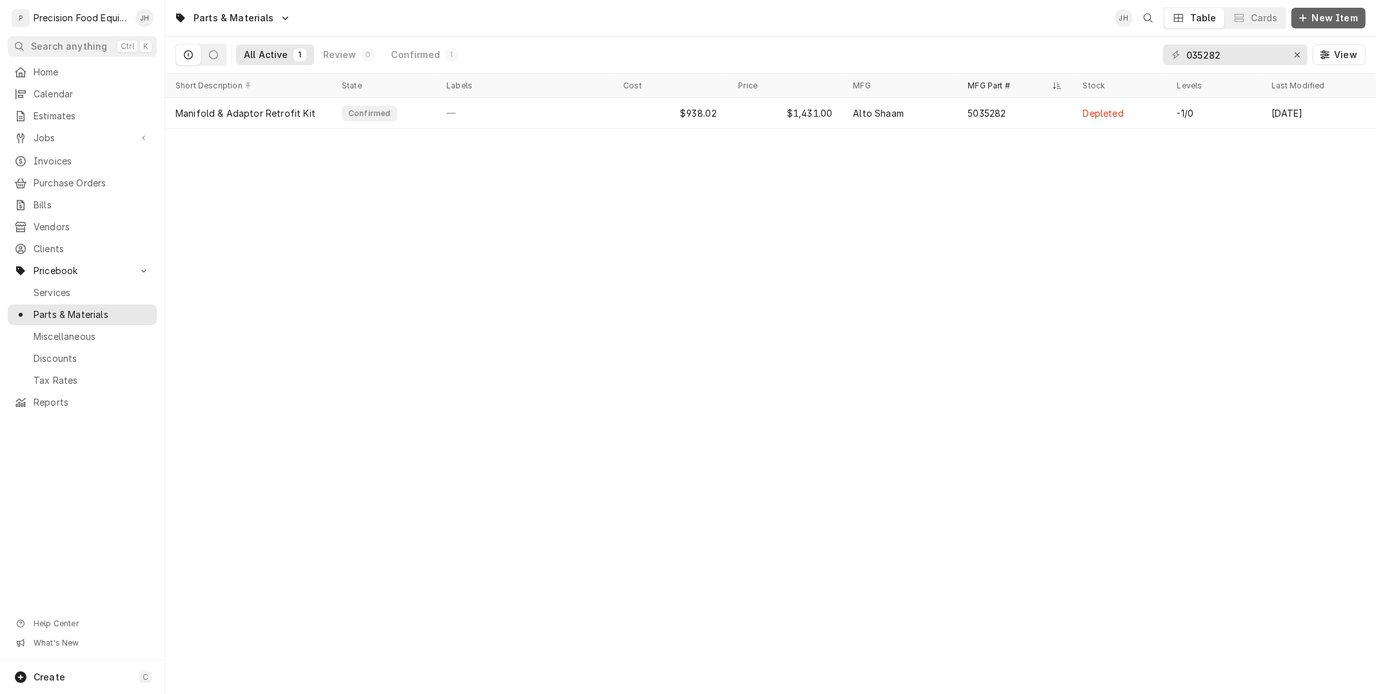
click at [1321, 21] on span "New Item" at bounding box center [1334, 18] width 51 height 13
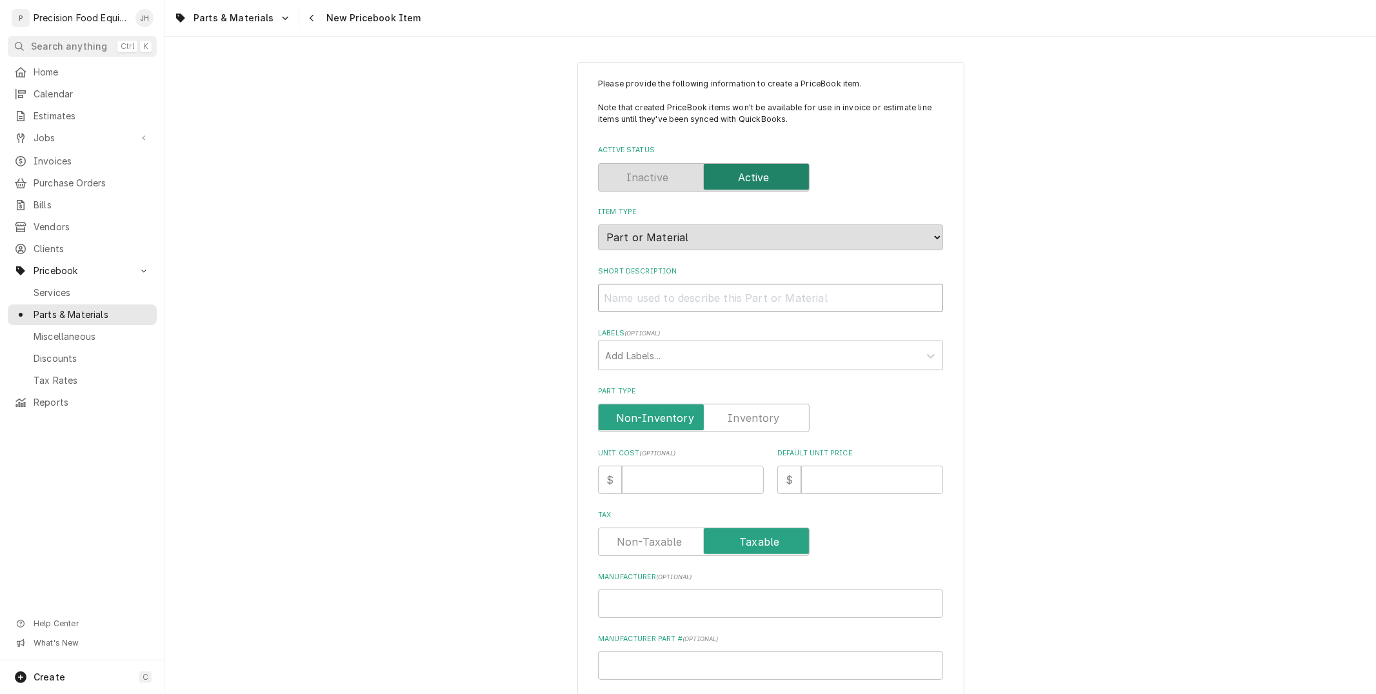
click at [694, 301] on input "Short Description" at bounding box center [770, 298] width 345 height 28
paste input "Belt, 150 Tooth"
type textarea "x"
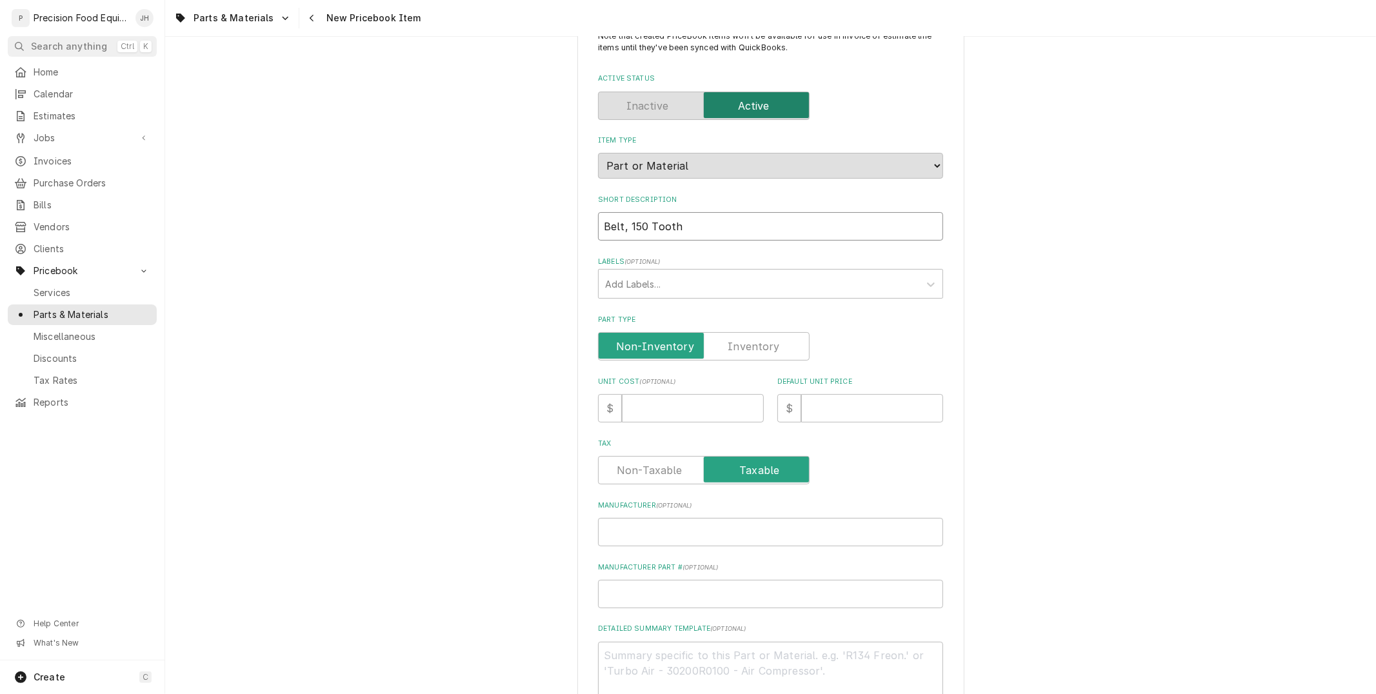
scroll to position [143, 0]
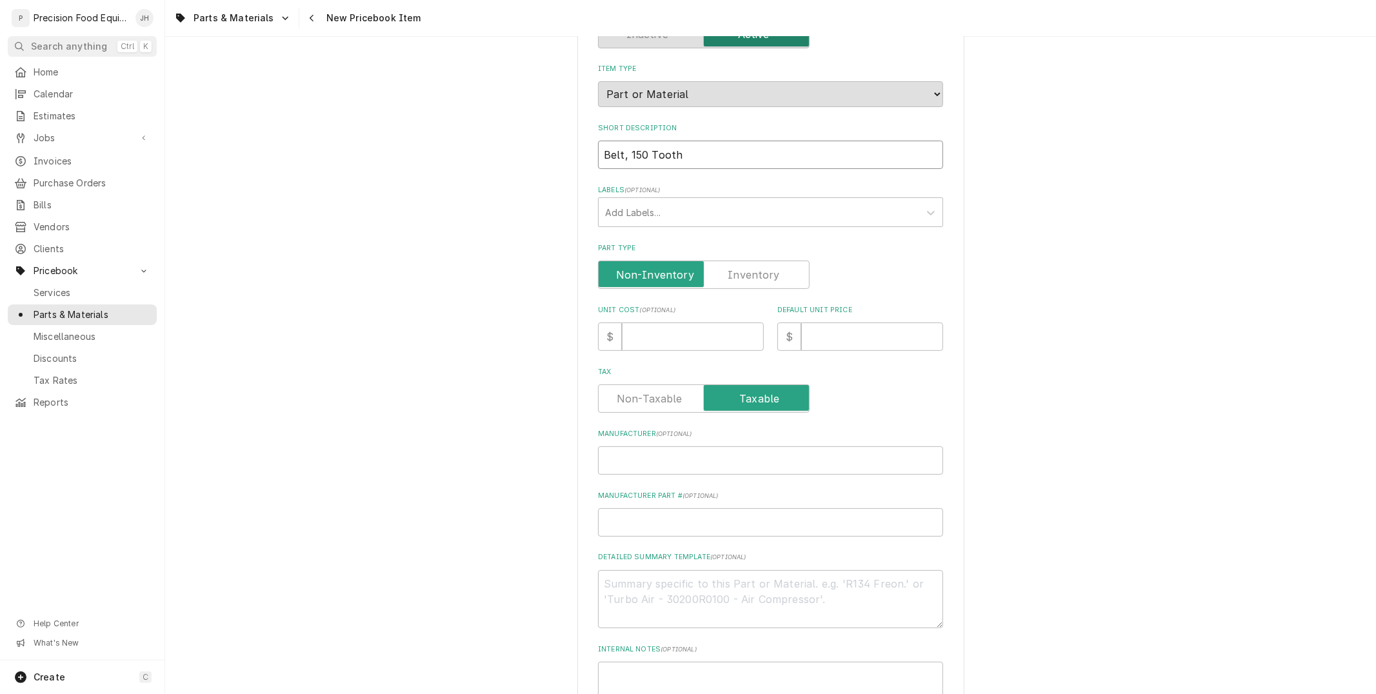
type input "Belt, 150 Tooth"
click at [704, 339] on input "Unit Cost ( optional )" at bounding box center [693, 337] width 142 height 28
type input "9"
type textarea "x"
type input "90"
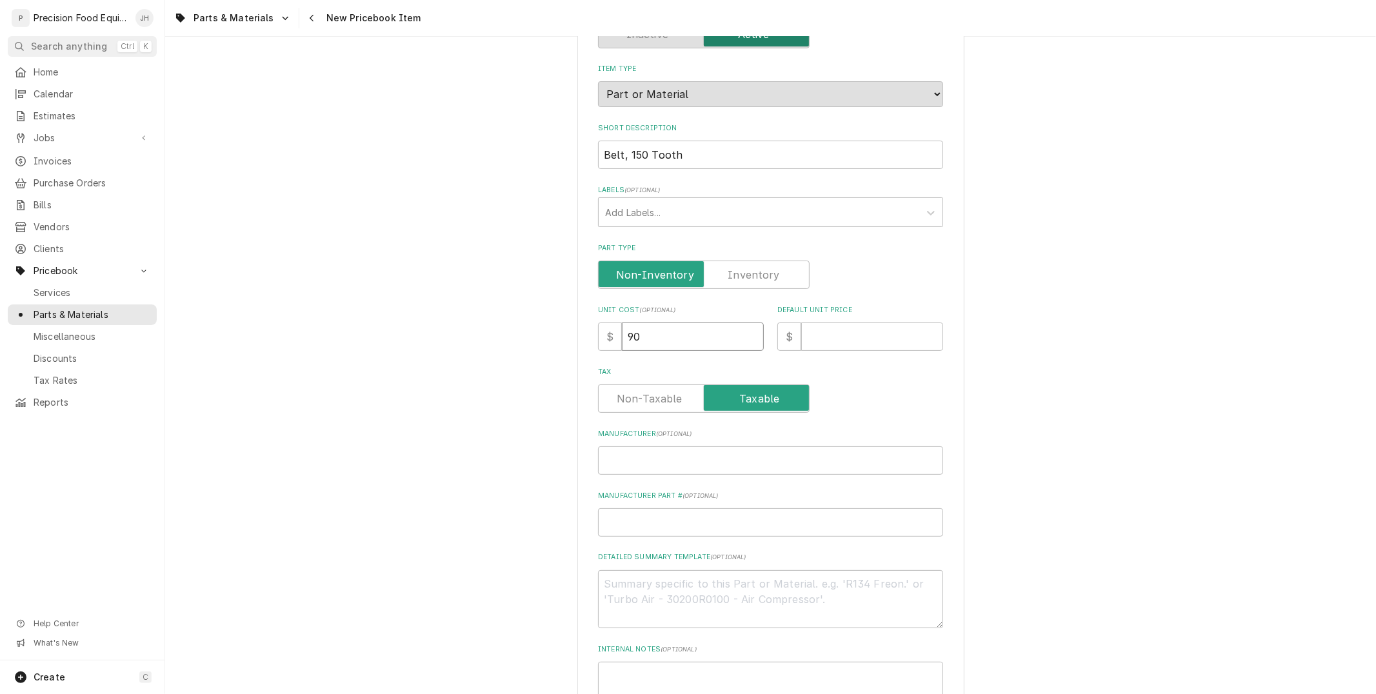
type textarea "x"
type input "90.1"
type textarea "x"
type input "90.12"
click at [851, 333] on input "Default Unit Price" at bounding box center [872, 337] width 142 height 28
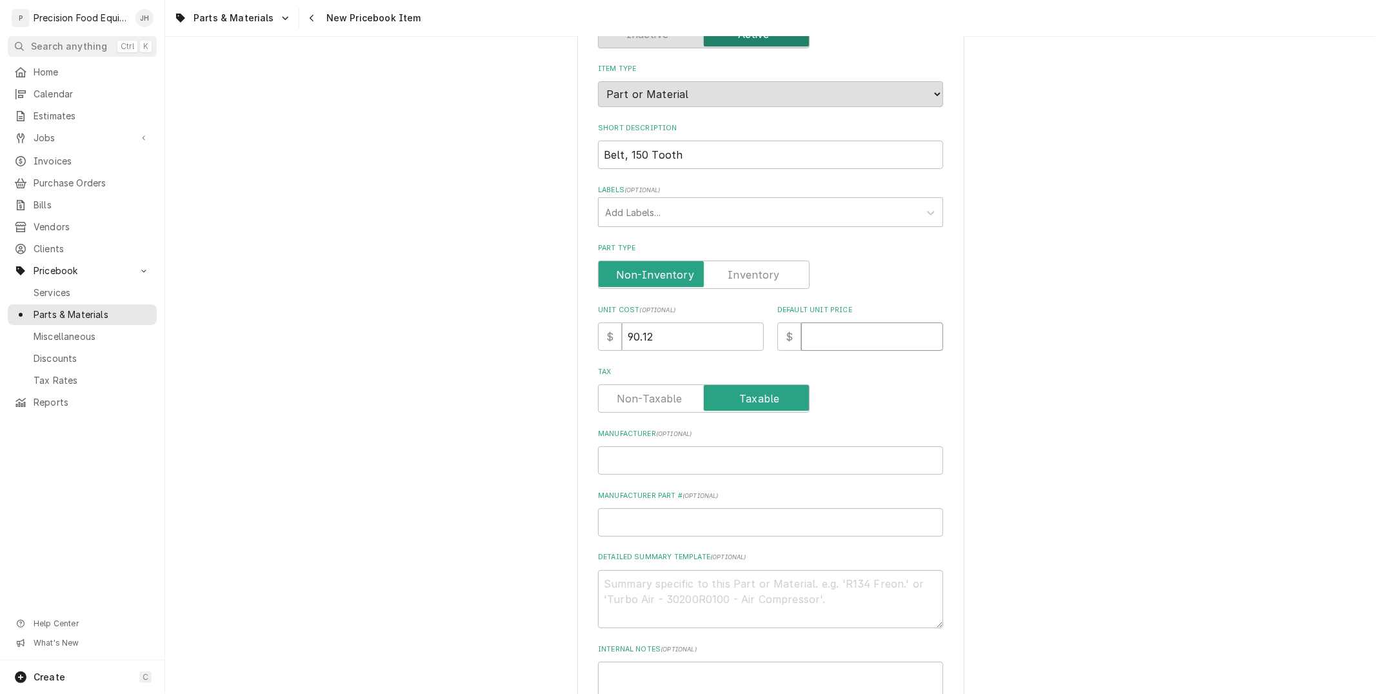
type textarea "x"
type input "1"
type textarea "x"
type input "11"
type textarea "x"
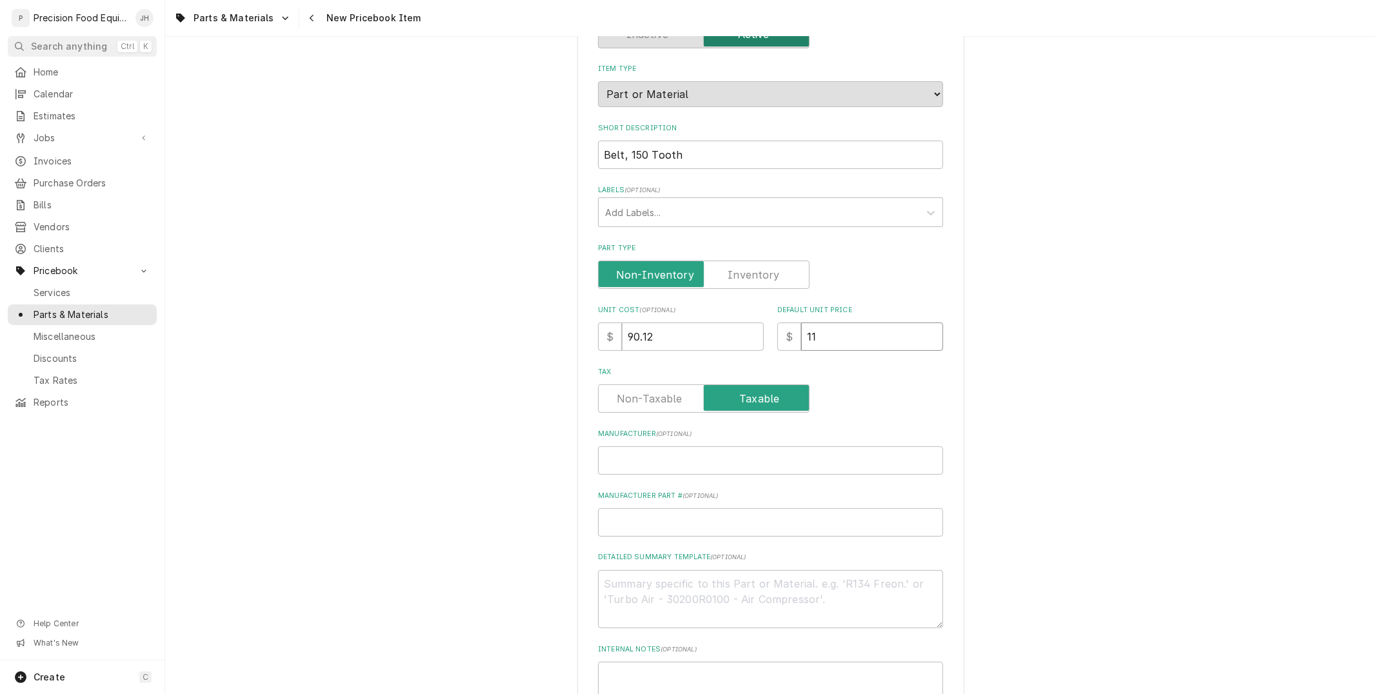
type input "119"
type textarea "x"
type input "119.0"
type textarea "x"
type input "119.00"
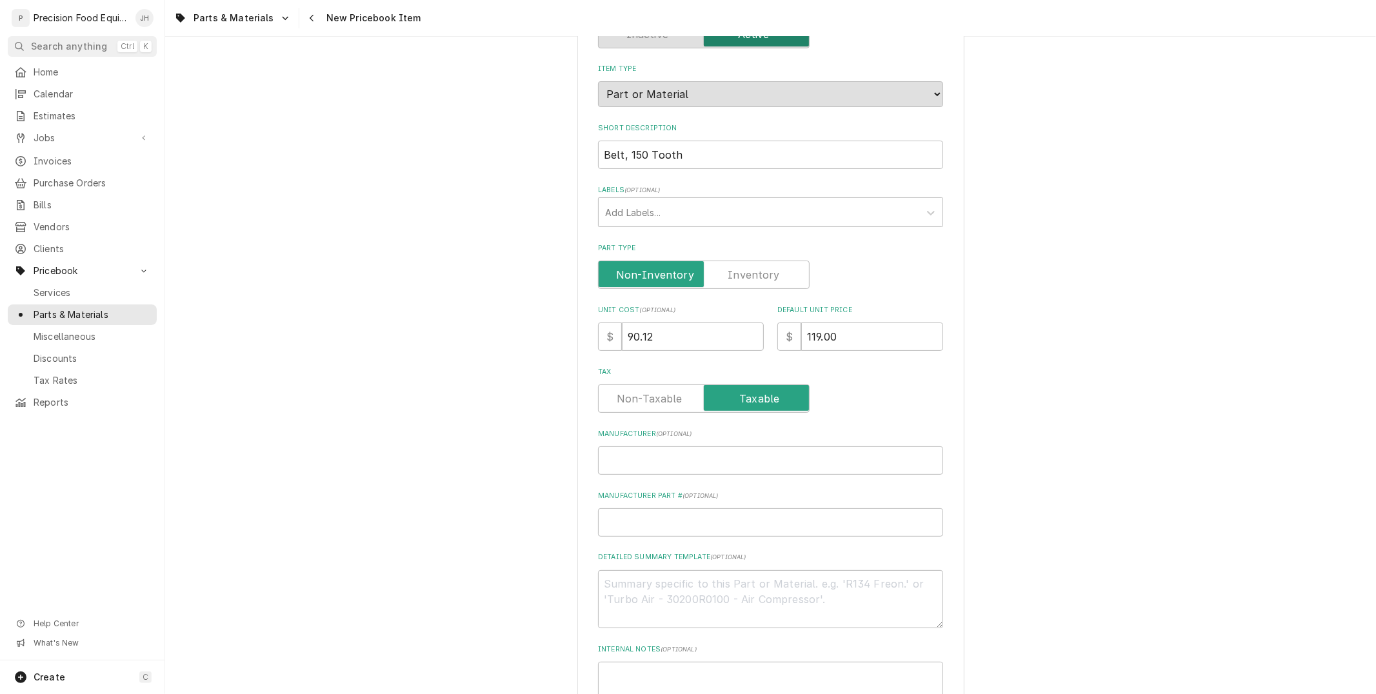
scroll to position [215, 0]
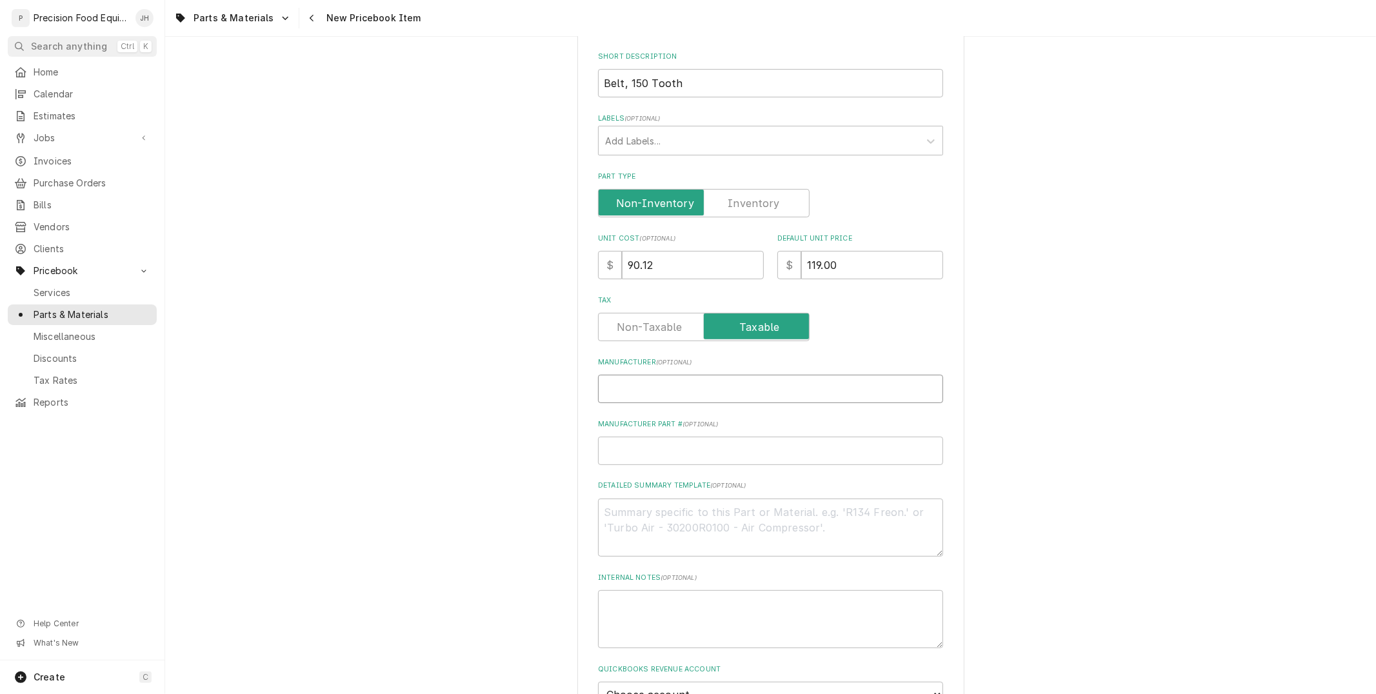
click at [745, 392] on input "Manufacturer ( optional )" at bounding box center [770, 389] width 345 height 28
type textarea "x"
type input "H"
type textarea "x"
type input "Ho"
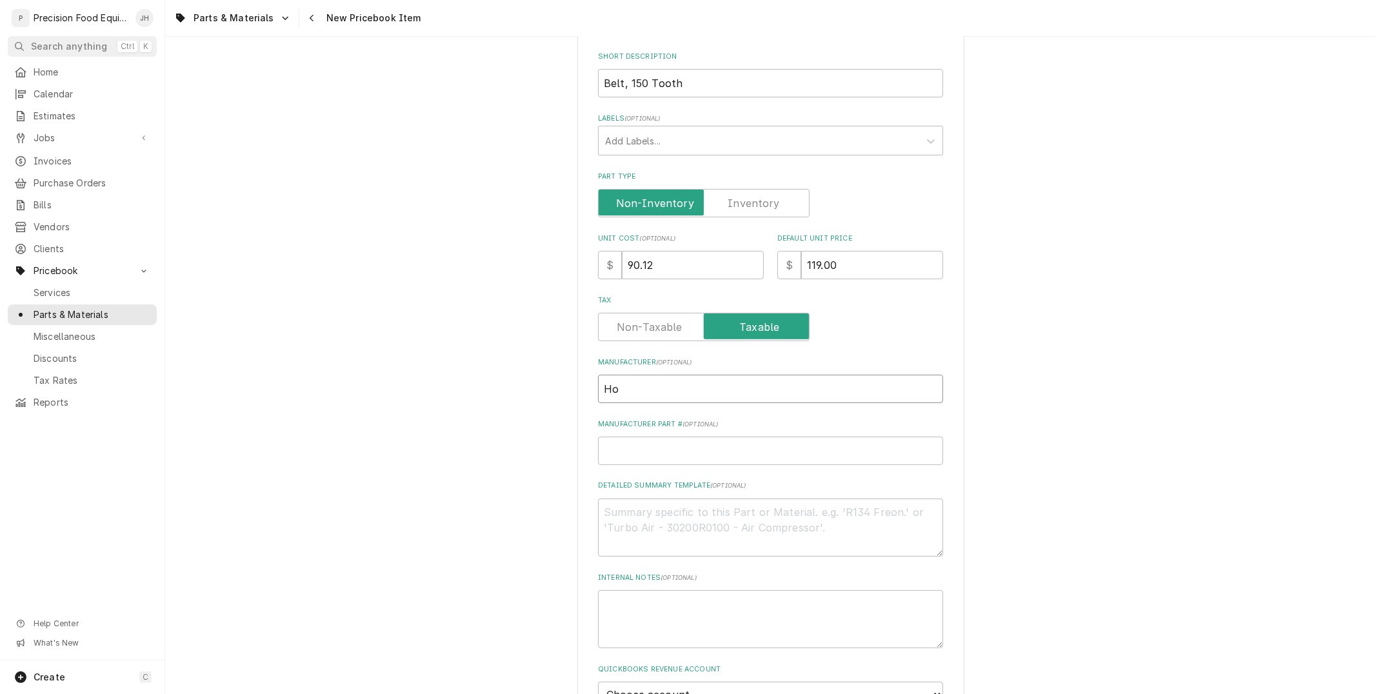
type textarea "x"
type input "Hob"
type textarea "x"
type input "Hoba"
type textarea "x"
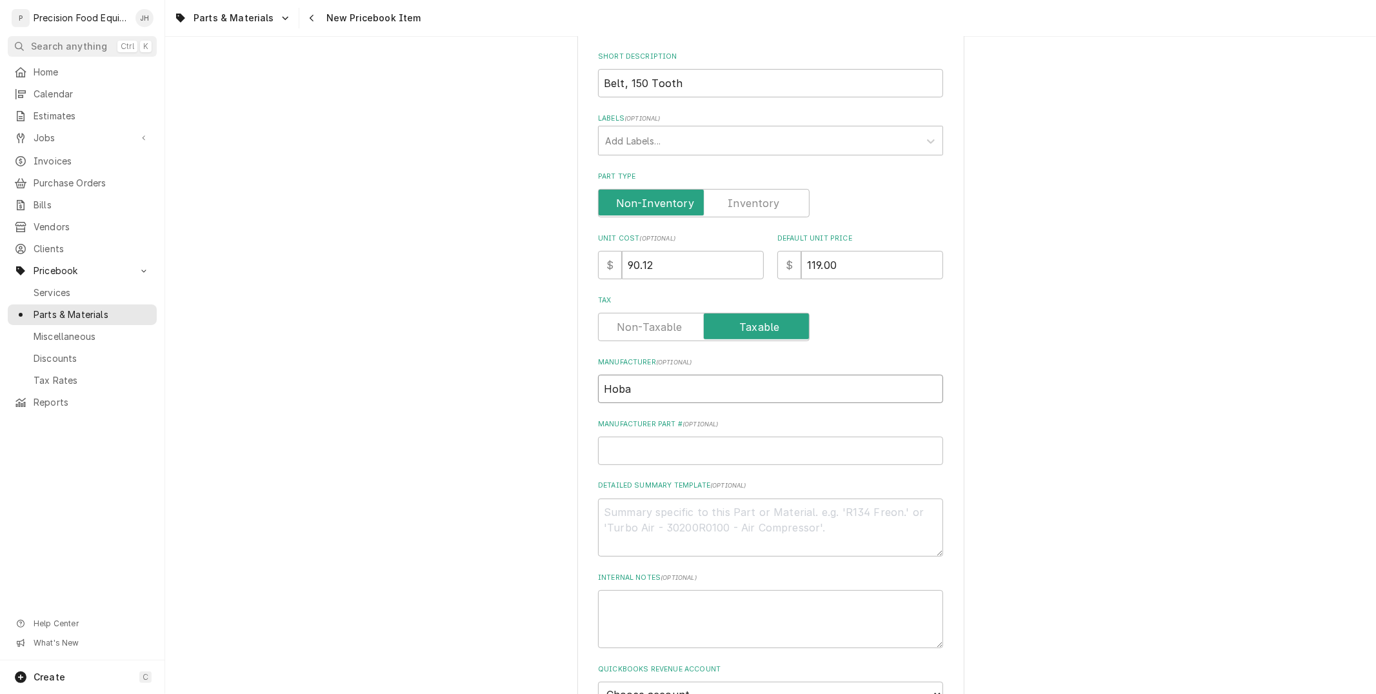
type input "Hobar"
type textarea "x"
type input "Hobart"
type textarea "x"
type input "Hobart"
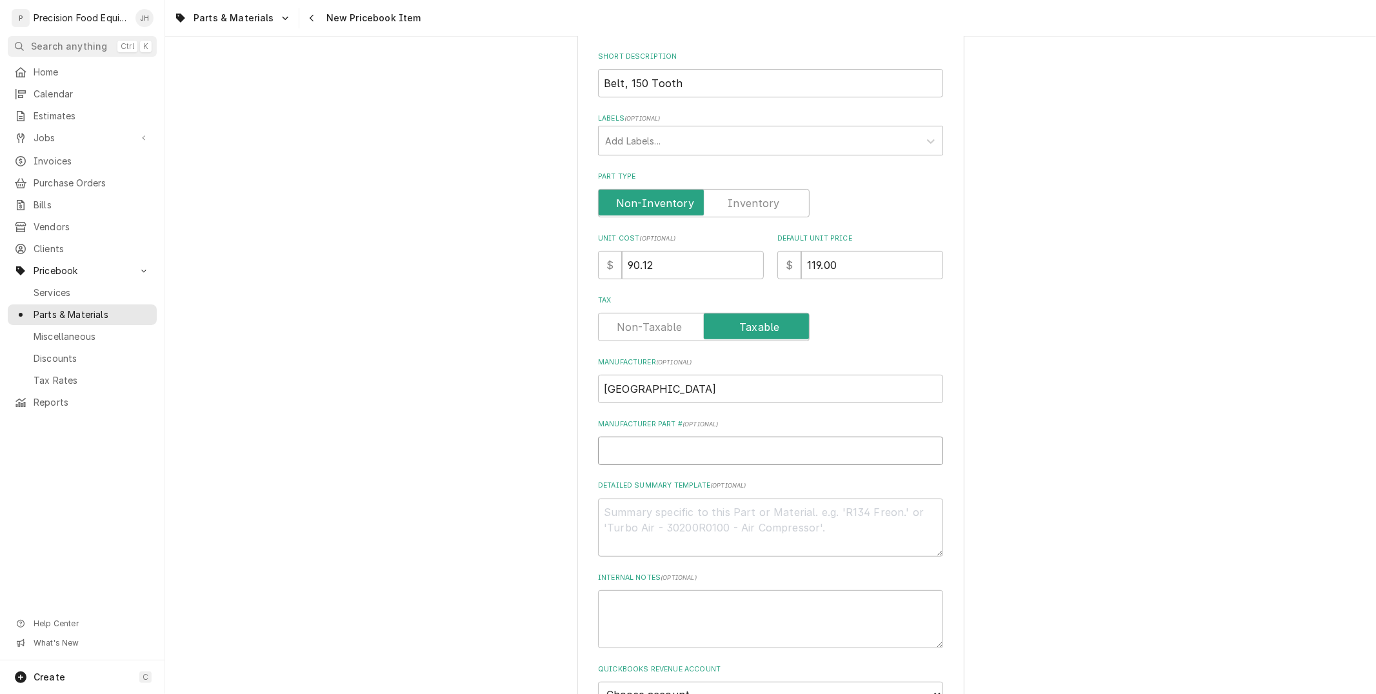
click at [733, 450] on input "Manufacturer Part # ( optional )" at bounding box center [770, 451] width 345 height 28
type textarea "x"
type input "9"
type textarea "x"
type input "91"
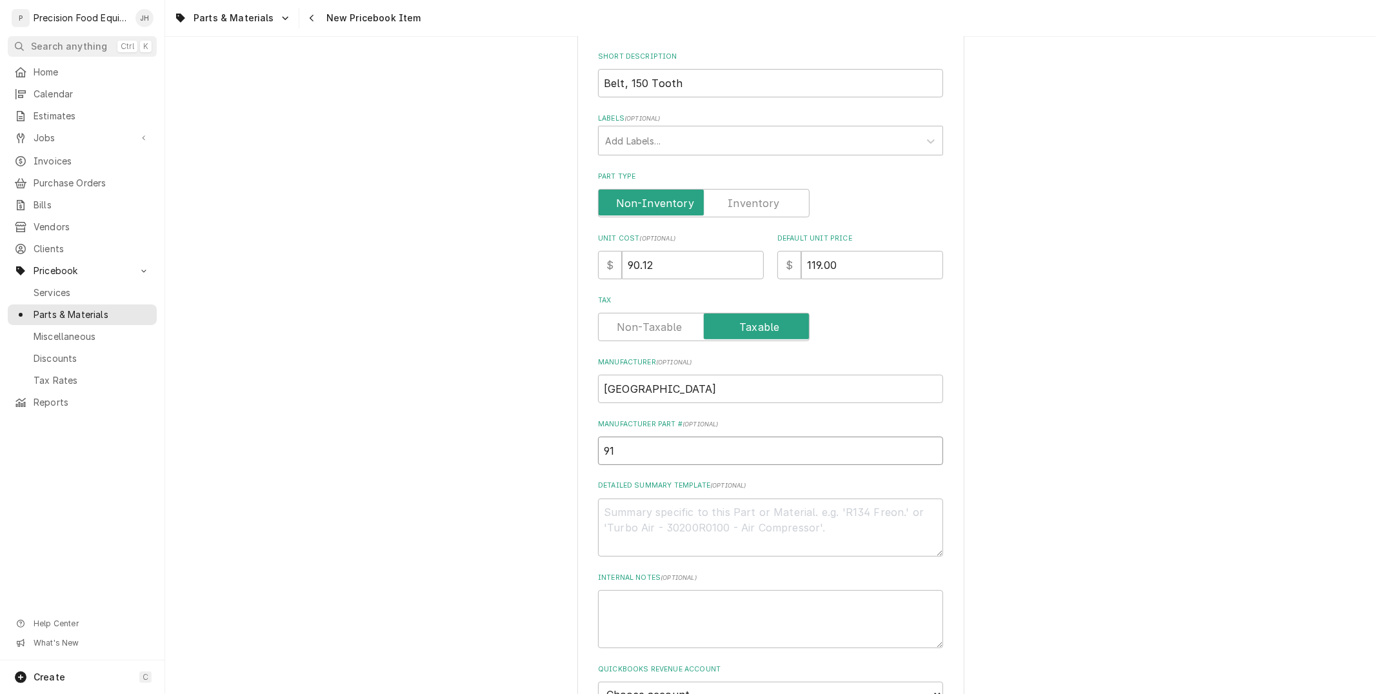
type textarea "x"
type input "915"
type textarea "x"
type input "9153"
type textarea "x"
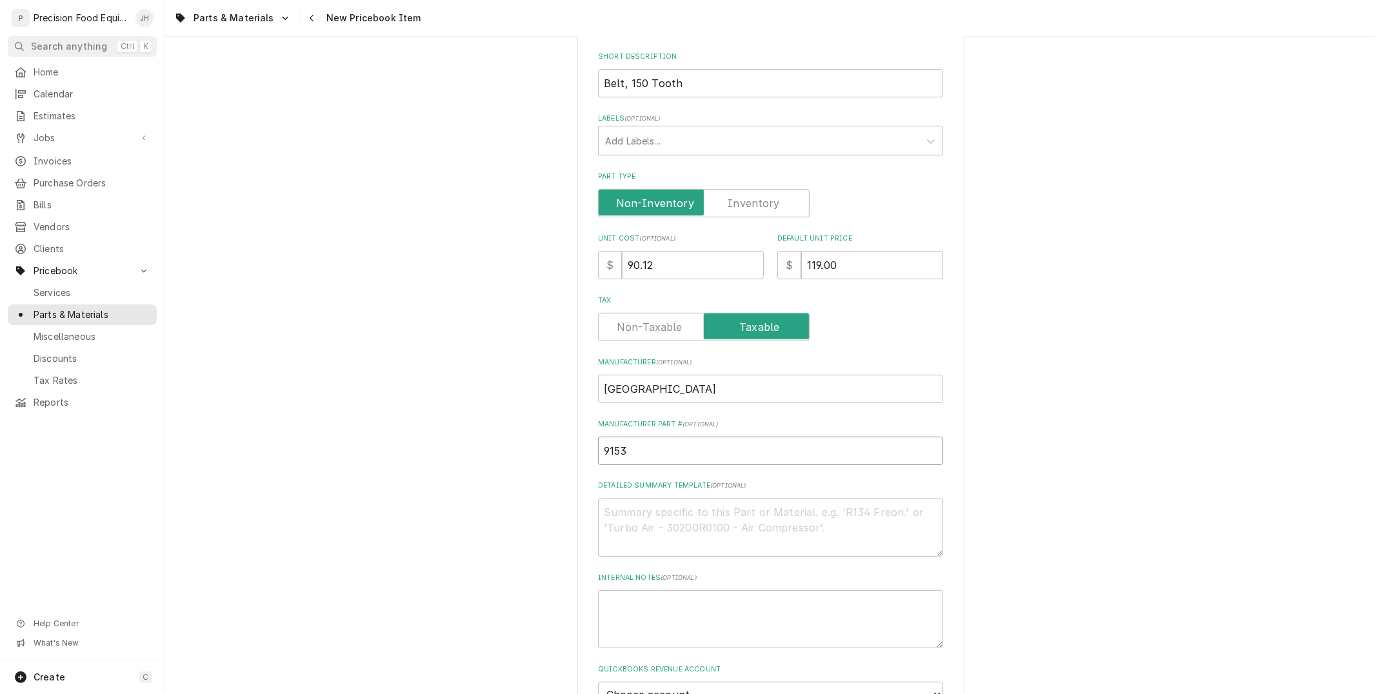
type input "91537"
type textarea "x"
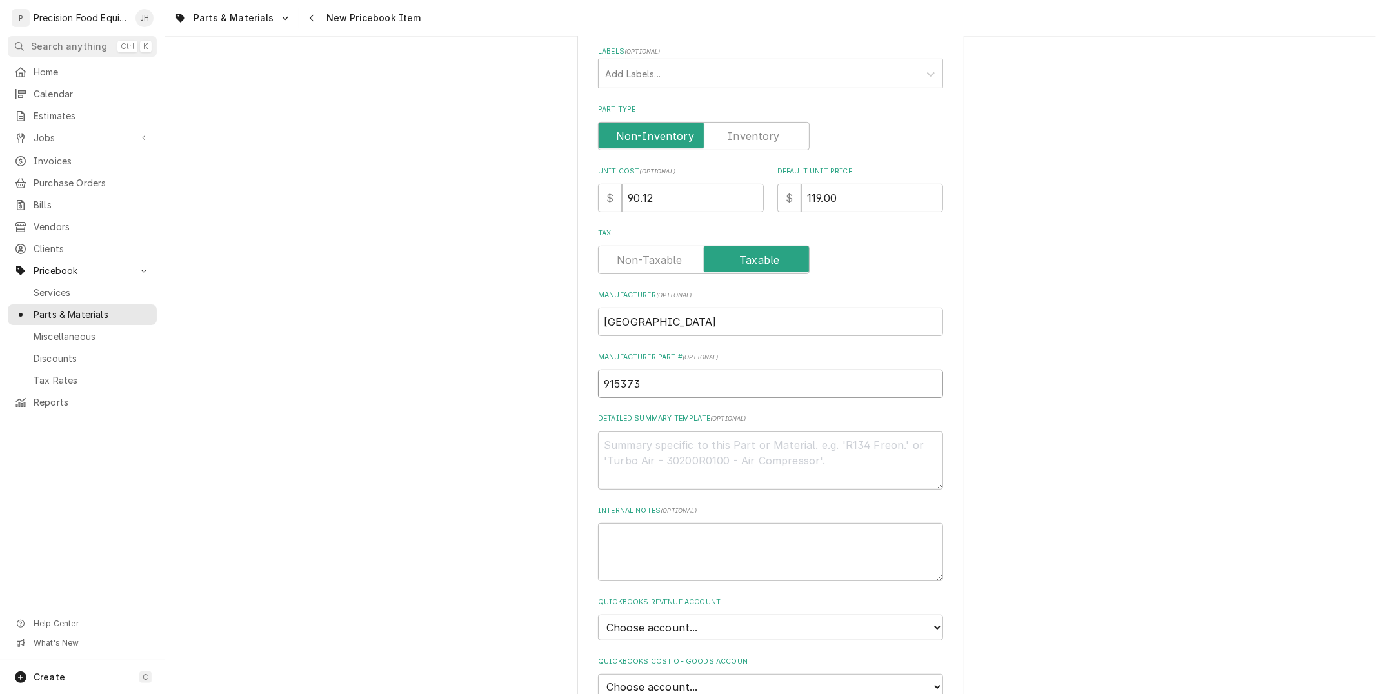
scroll to position [358, 0]
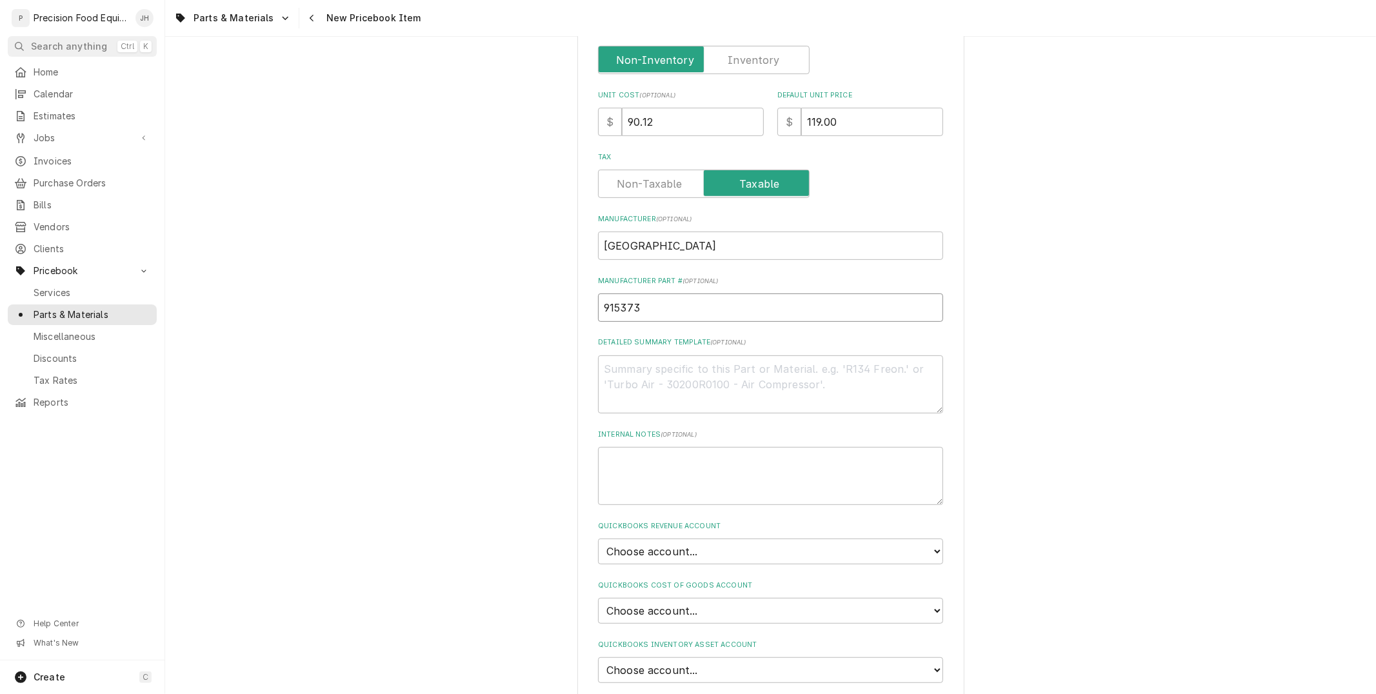
type input "915373"
click at [711, 395] on textarea "Detailed Summary Template ( optional )" at bounding box center [770, 384] width 345 height 58
paste textarea "Belt, 150 Tooth"
type textarea "x"
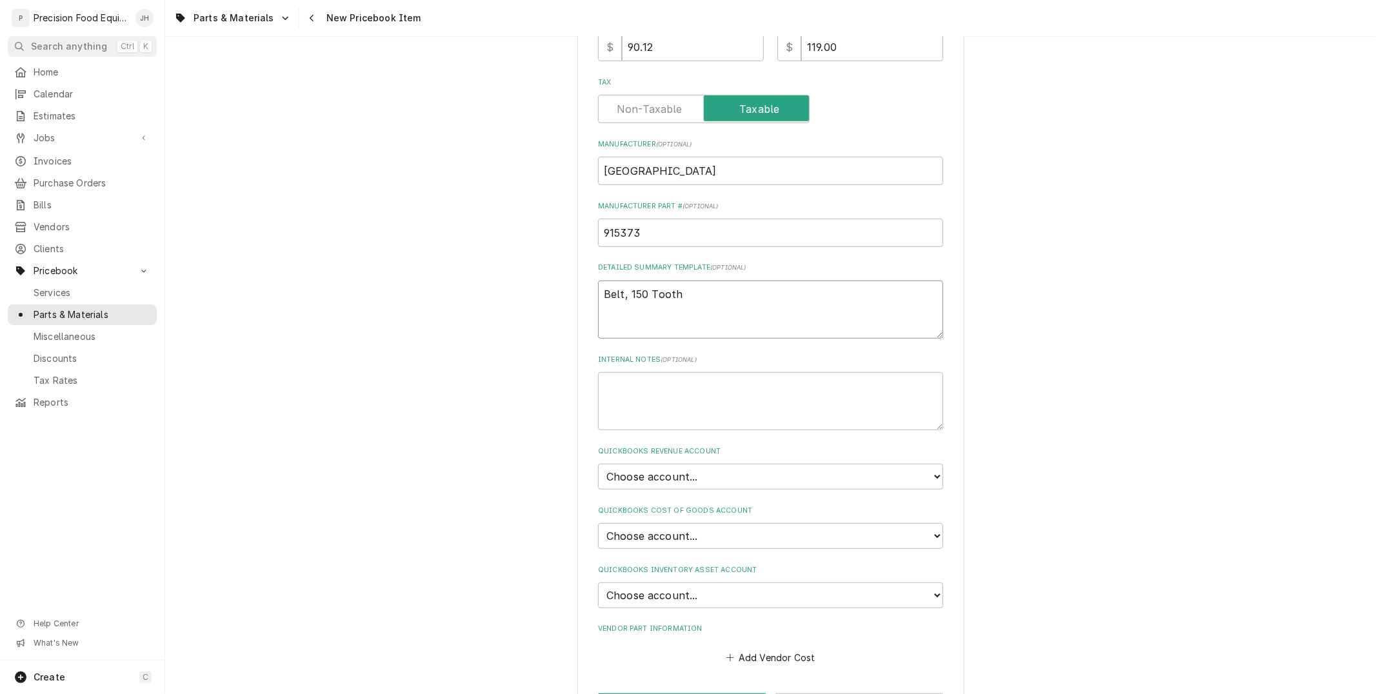
scroll to position [475, 0]
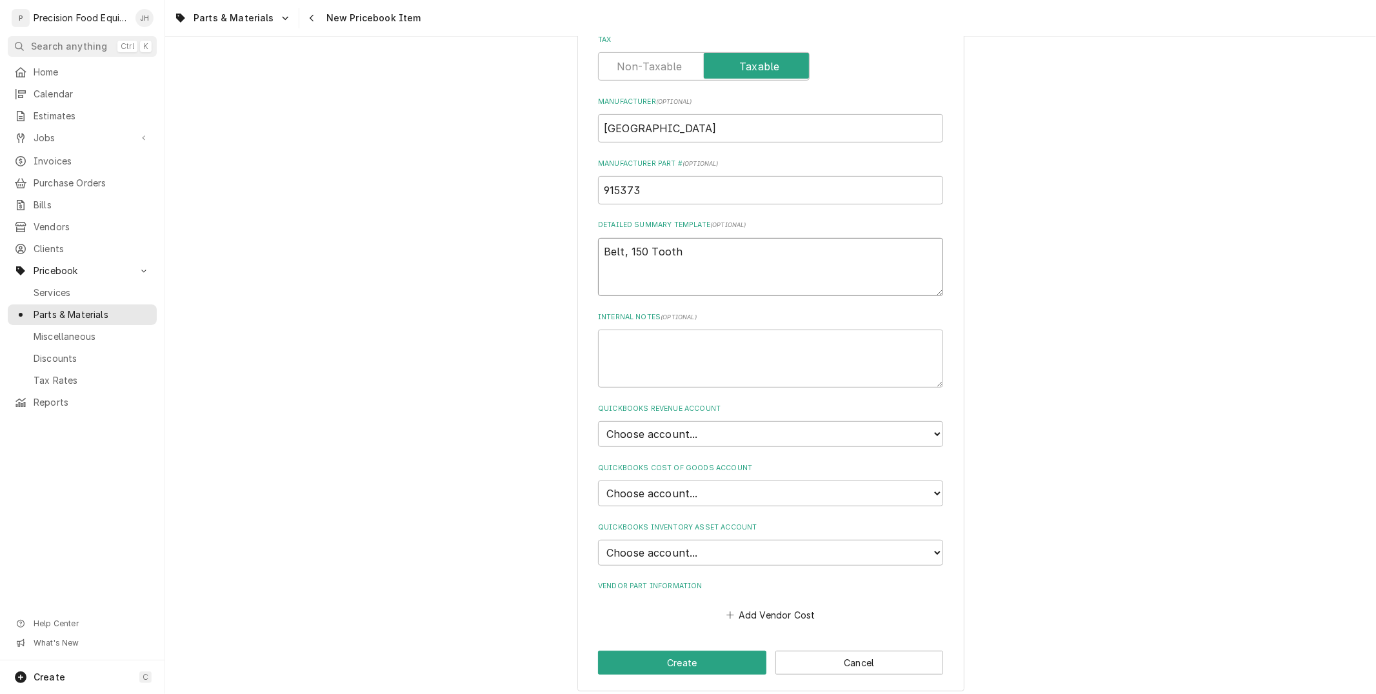
type textarea "Belt, 150 Tooth"
click at [763, 435] on select "Choose account... Discount Income Misc Income Non taxable issues 46600: Parts a…" at bounding box center [770, 434] width 345 height 26
select select "8000000A-1210141275"
click at [598, 421] on select "Choose account... Discount Income Misc Income Non taxable issues 46600: Parts a…" at bounding box center [770, 434] width 345 height 26
type textarea "x"
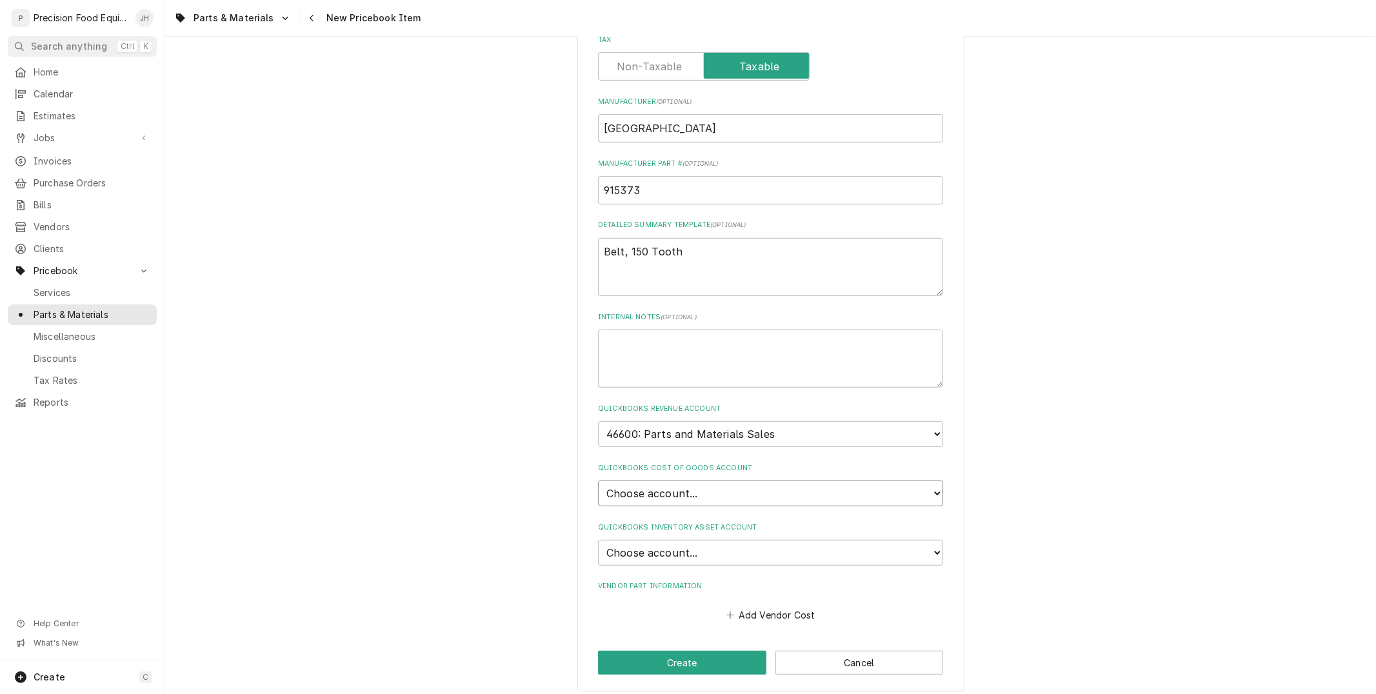
click at [755, 487] on select "Choose account... Loss Expense Loss Expense 11/3/2014 Loss Expense 11/4/2014 Co…" at bounding box center [770, 494] width 345 height 26
select select "80000023-1210145225"
click at [598, 481] on select "Choose account... Loss Expense Loss Expense 11/3/2014 Loss Expense 11/4/2014 Co…" at bounding box center [770, 494] width 345 height 26
type textarea "x"
click at [746, 545] on select "Choose account... Undeposited Funds Inventory Asset Payroll Asset" at bounding box center [770, 553] width 345 height 26
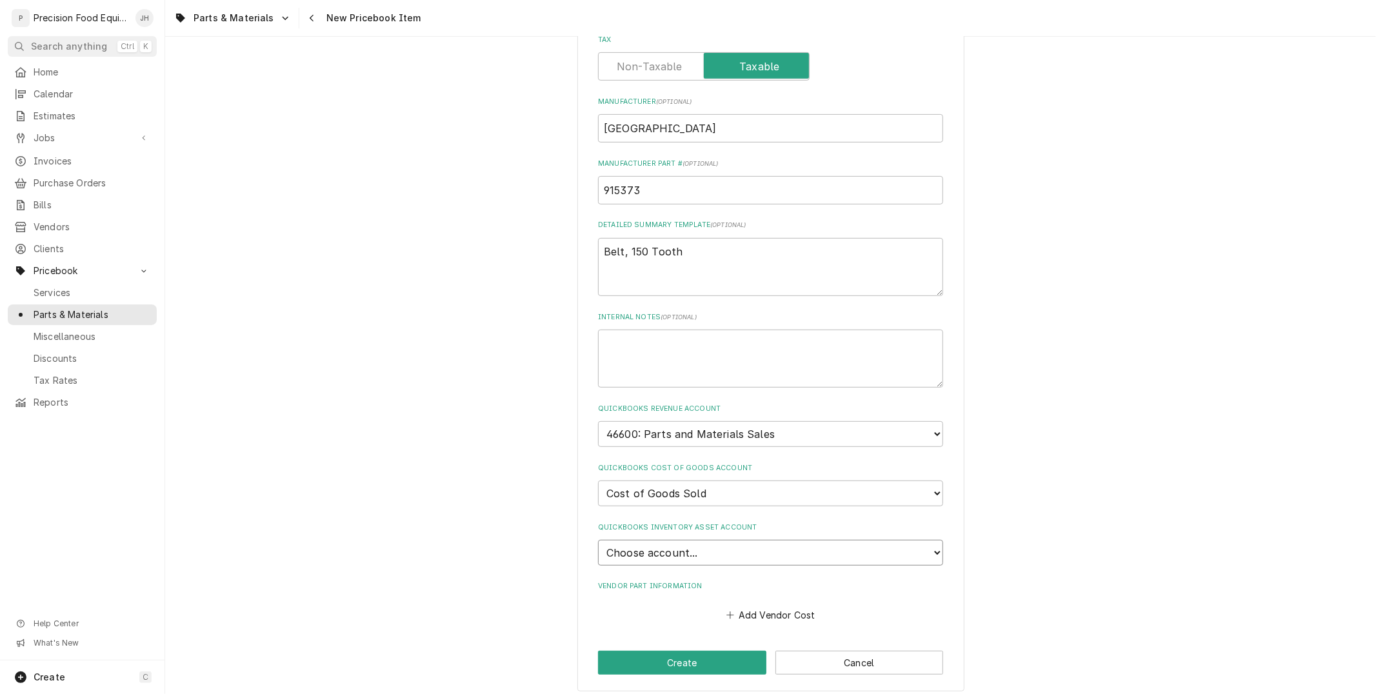
select select "80000022-1210145225"
click at [598, 540] on select "Choose account... Undeposited Funds Inventory Asset Payroll Asset" at bounding box center [770, 553] width 345 height 26
click at [749, 608] on button "Add Vendor Cost" at bounding box center [771, 615] width 94 height 18
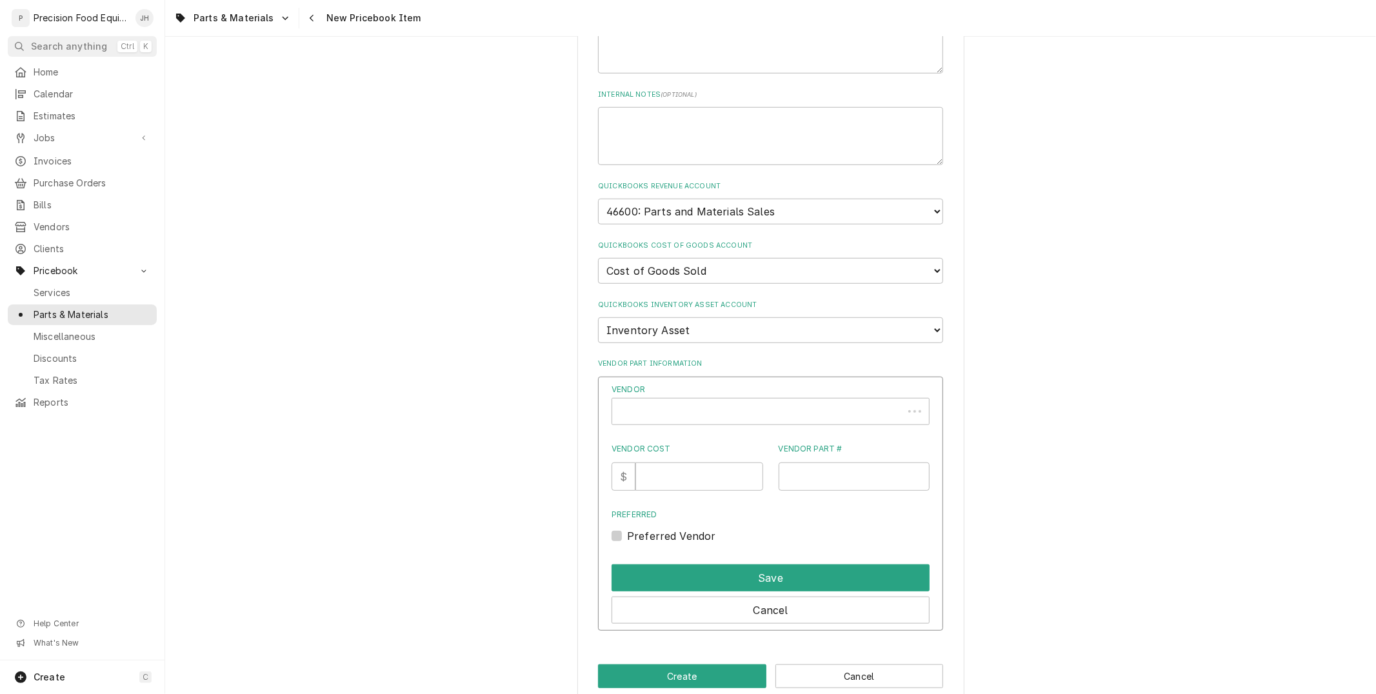
scroll to position [713, 0]
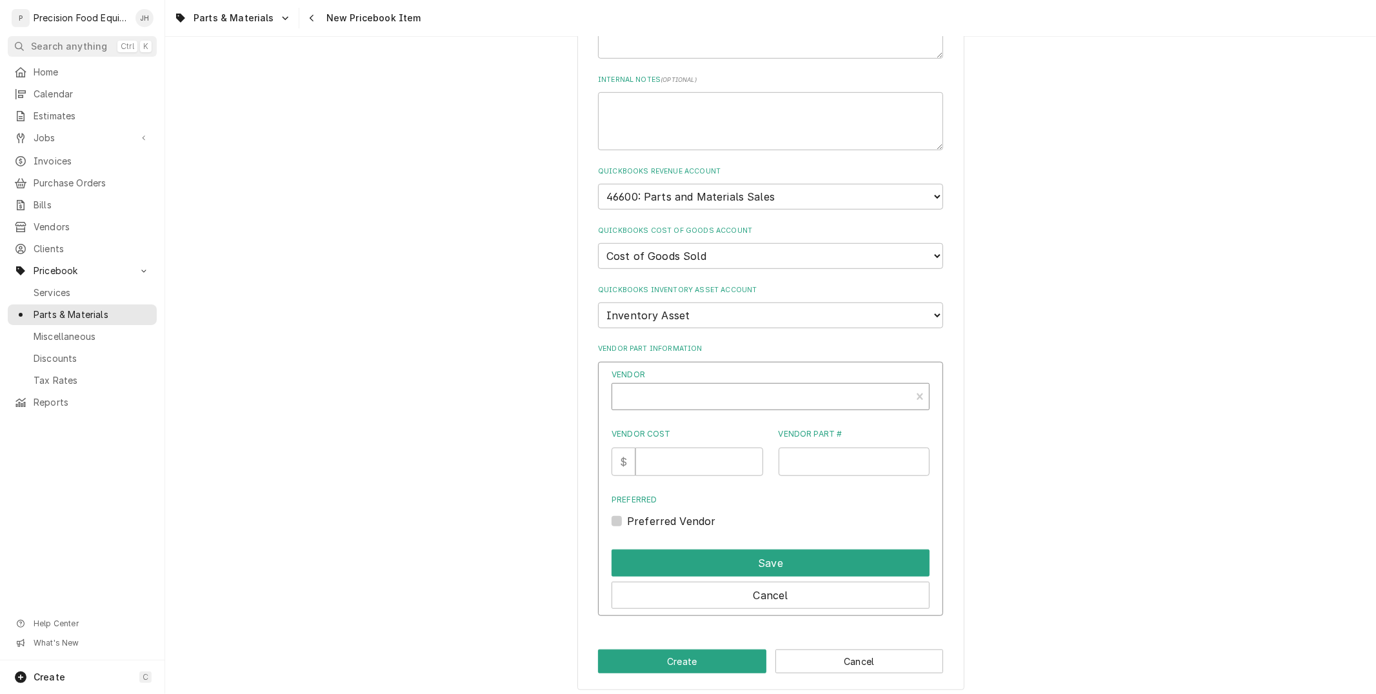
type textarea "x"
click at [784, 394] on div "Vendor" at bounding box center [762, 401] width 286 height 31
type input "Hobart"
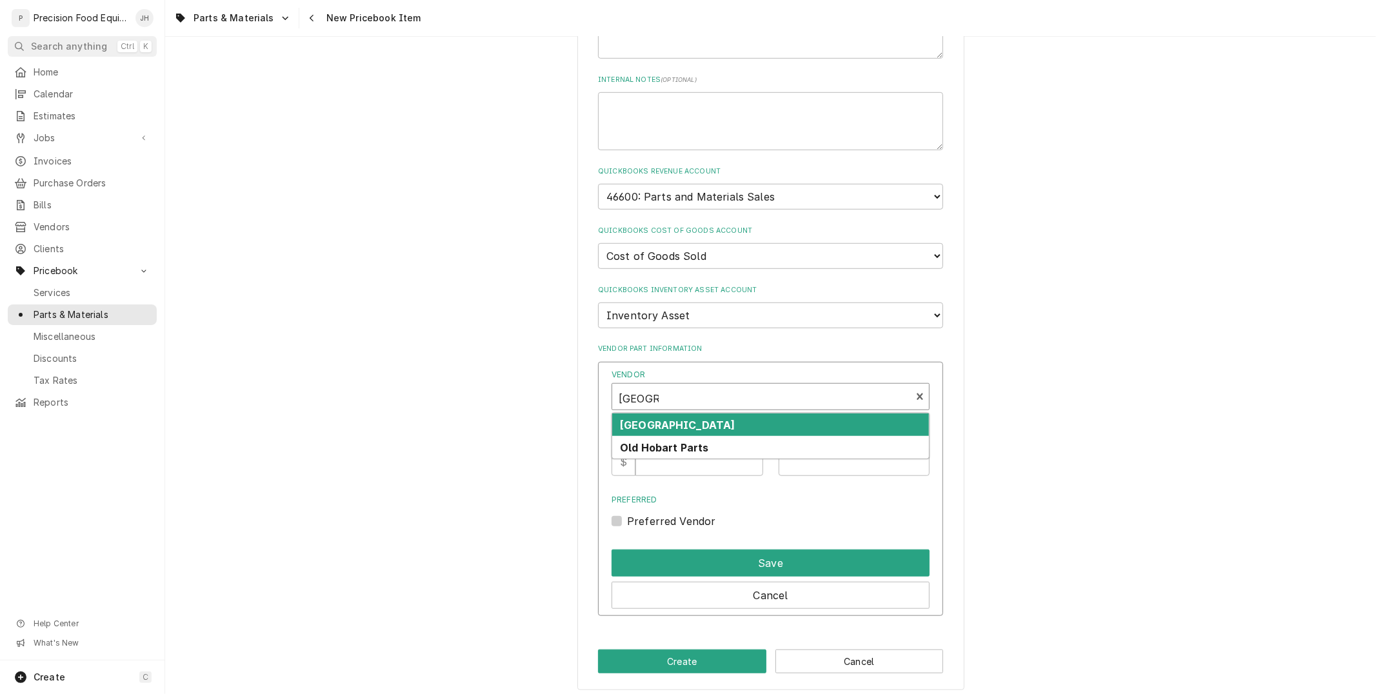
click at [778, 415] on div "Hobart" at bounding box center [770, 424] width 317 height 23
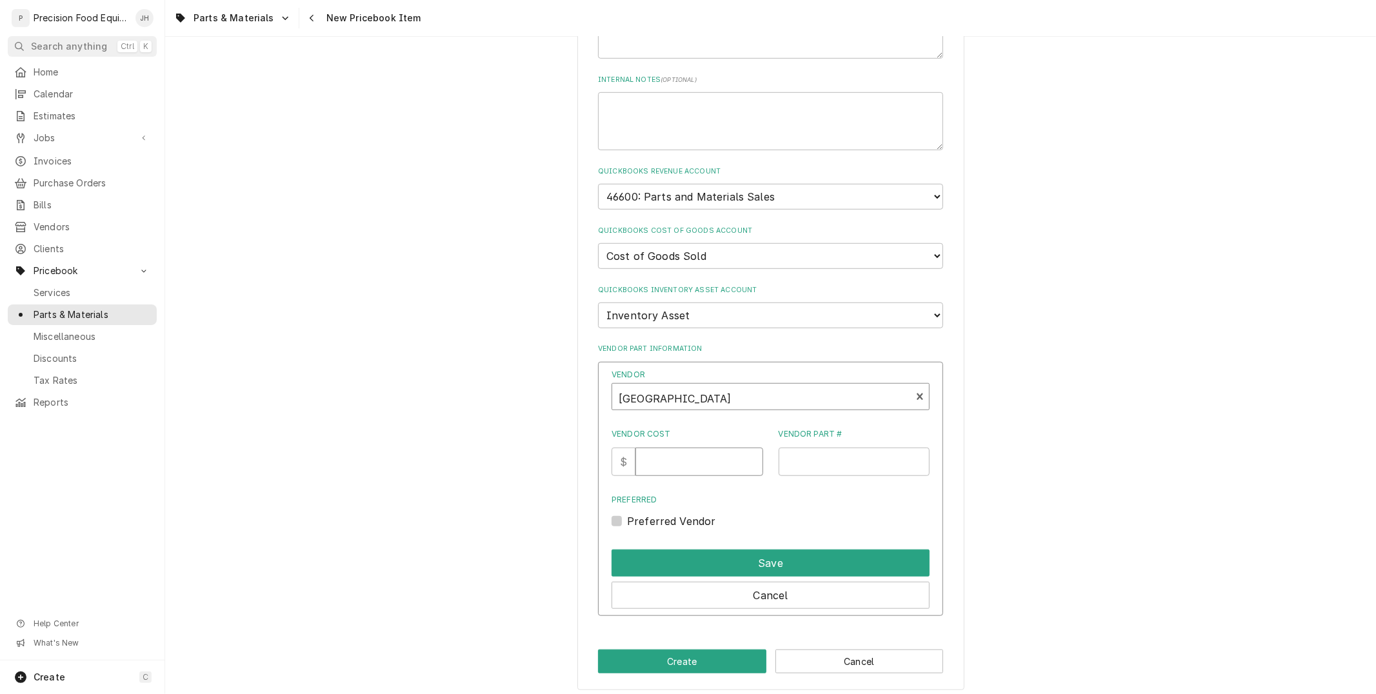
click at [722, 459] on input "Vendor Cost" at bounding box center [698, 462] width 127 height 28
type input "90.12"
click at [808, 454] on input "Vendor Part #" at bounding box center [855, 462] width 152 height 28
type input "915373"
click at [811, 494] on label "Preferred" at bounding box center [770, 500] width 318 height 12
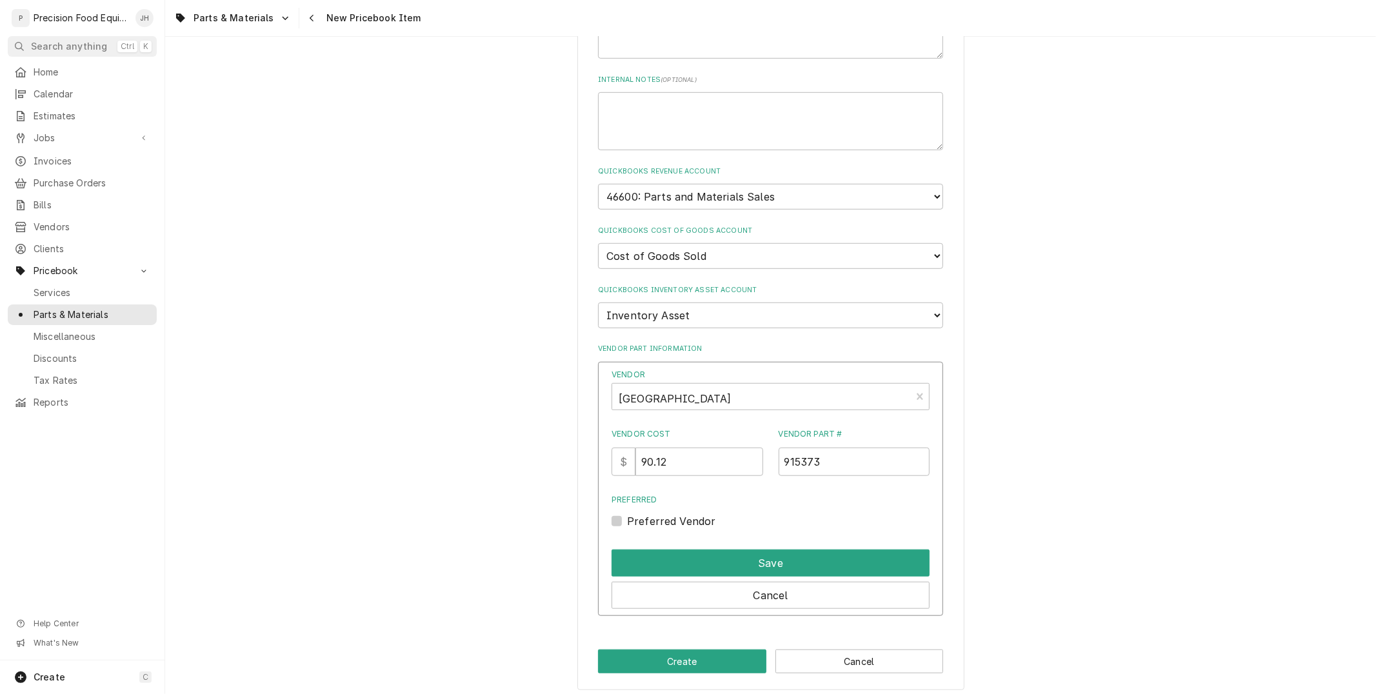
click at [811, 513] on input "Preferred" at bounding box center [786, 527] width 318 height 28
checkbox input "true"
click at [826, 555] on button "Save" at bounding box center [770, 563] width 318 height 27
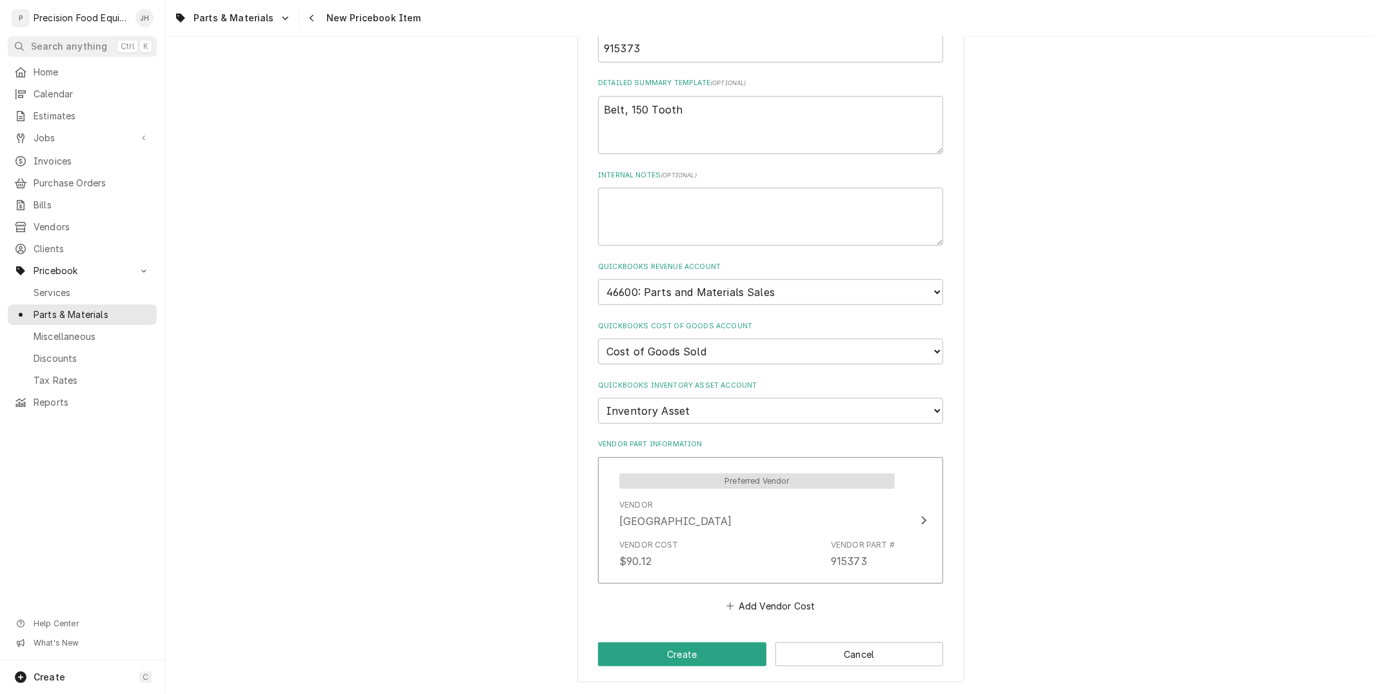
scroll to position [610, 0]
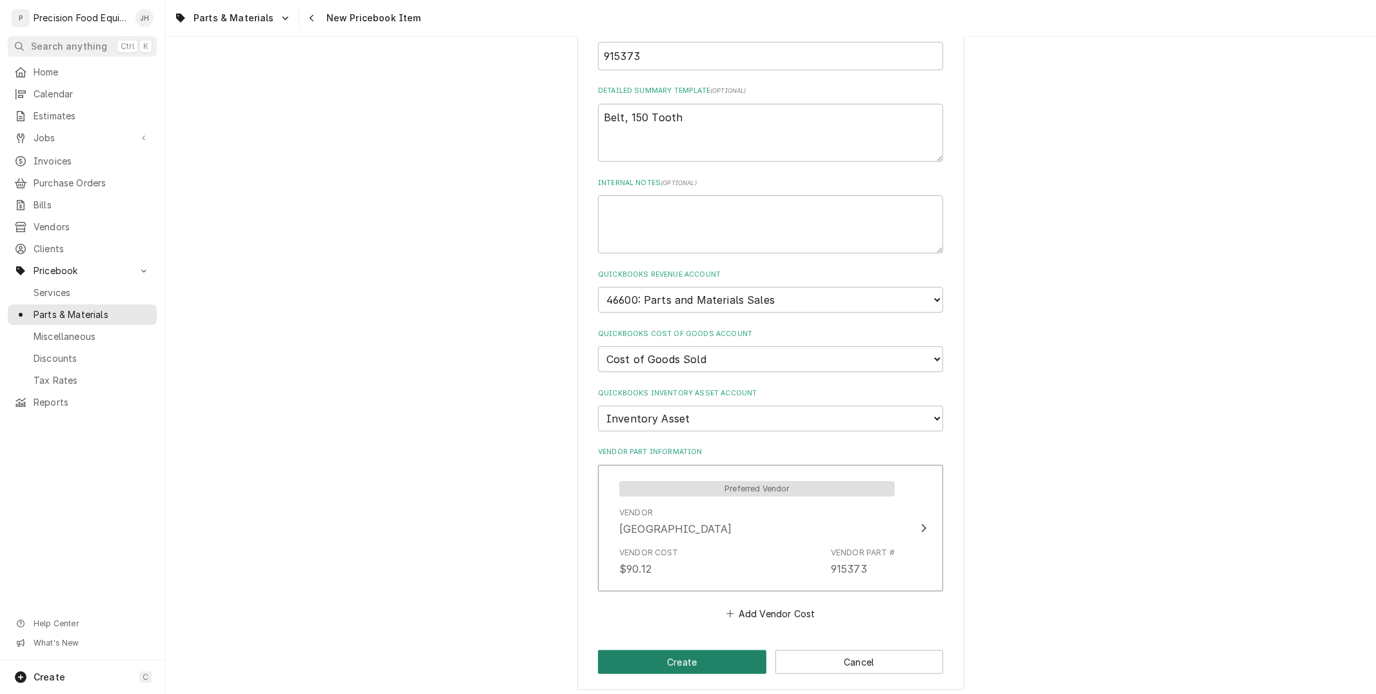
click at [707, 653] on button "Create" at bounding box center [682, 662] width 168 height 24
type textarea "x"
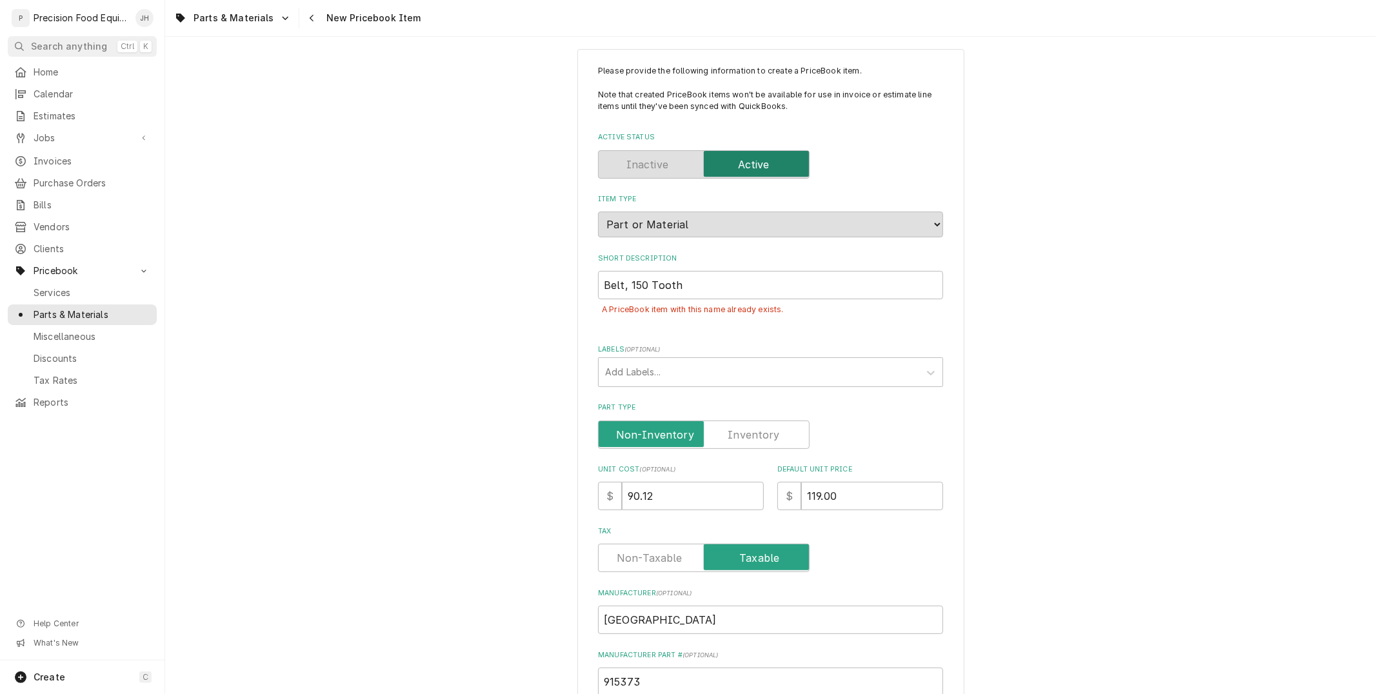
scroll to position [0, 0]
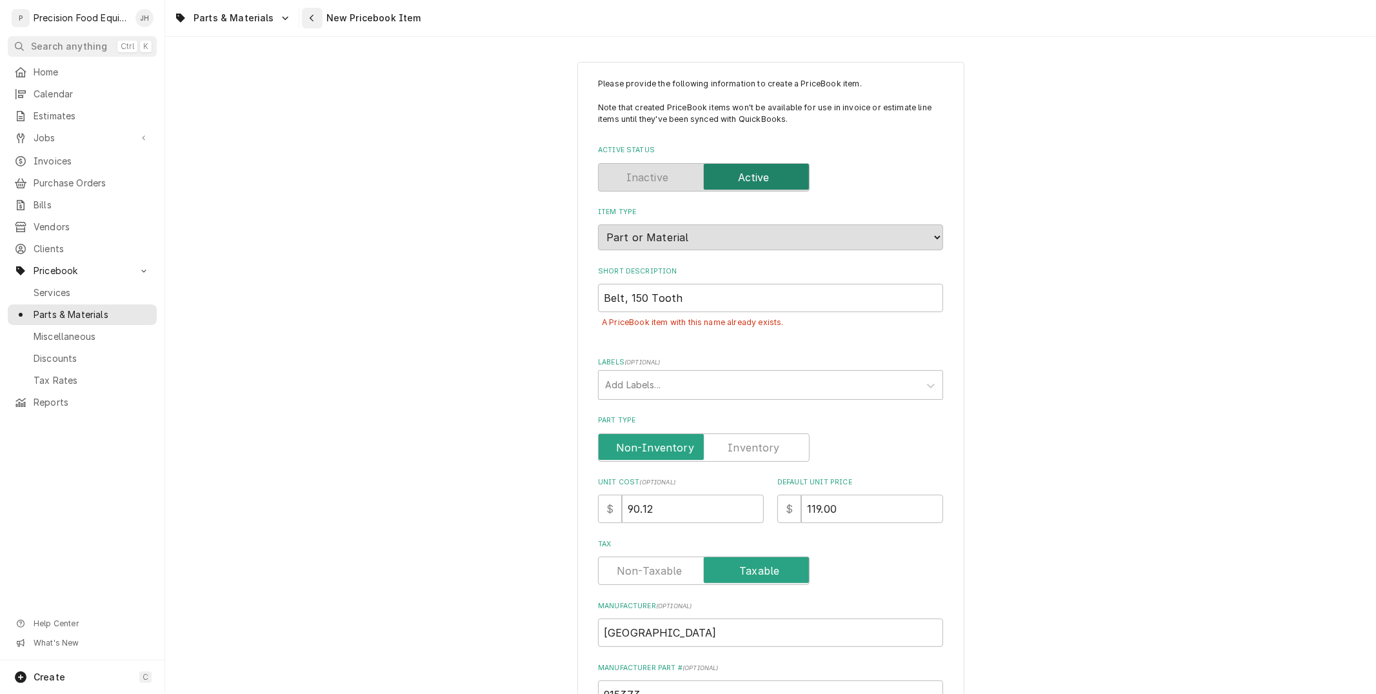
click at [306, 12] on div "Navigate back" at bounding box center [312, 18] width 13 height 13
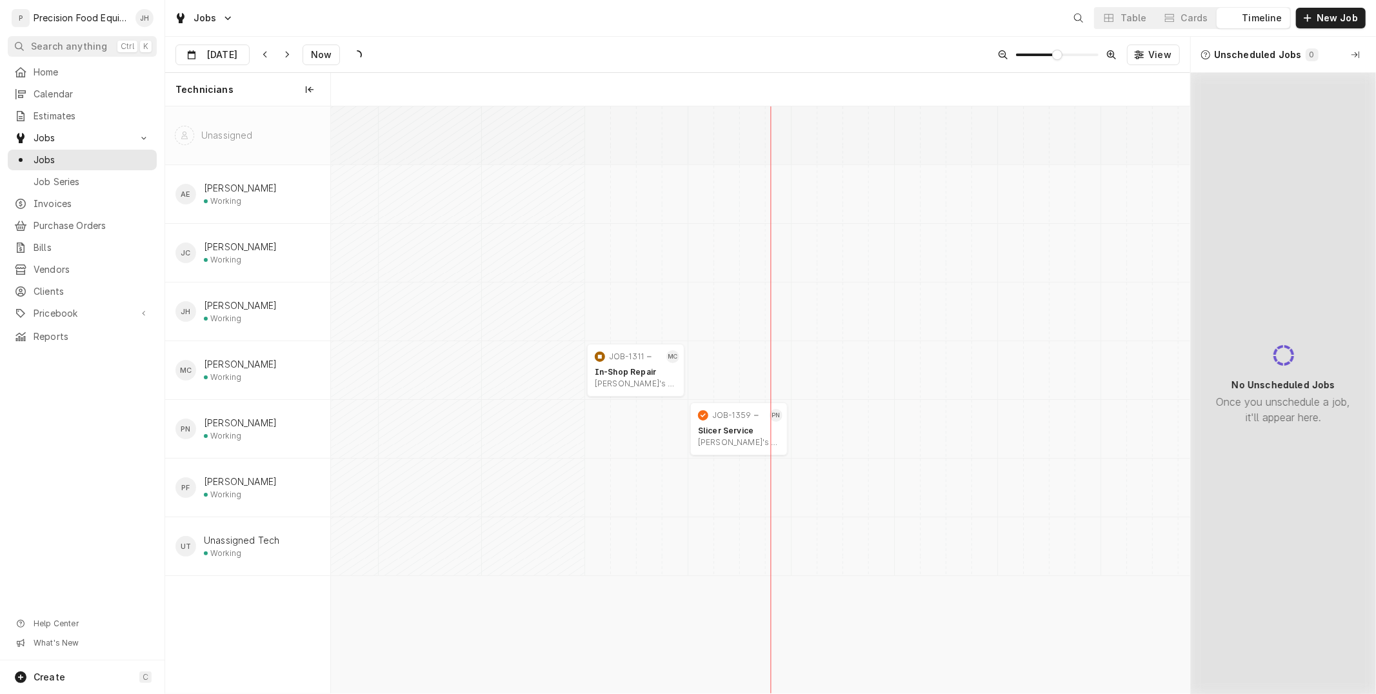
scroll to position [0, 17058]
click at [95, 312] on span "Pricebook" at bounding box center [82, 313] width 97 height 13
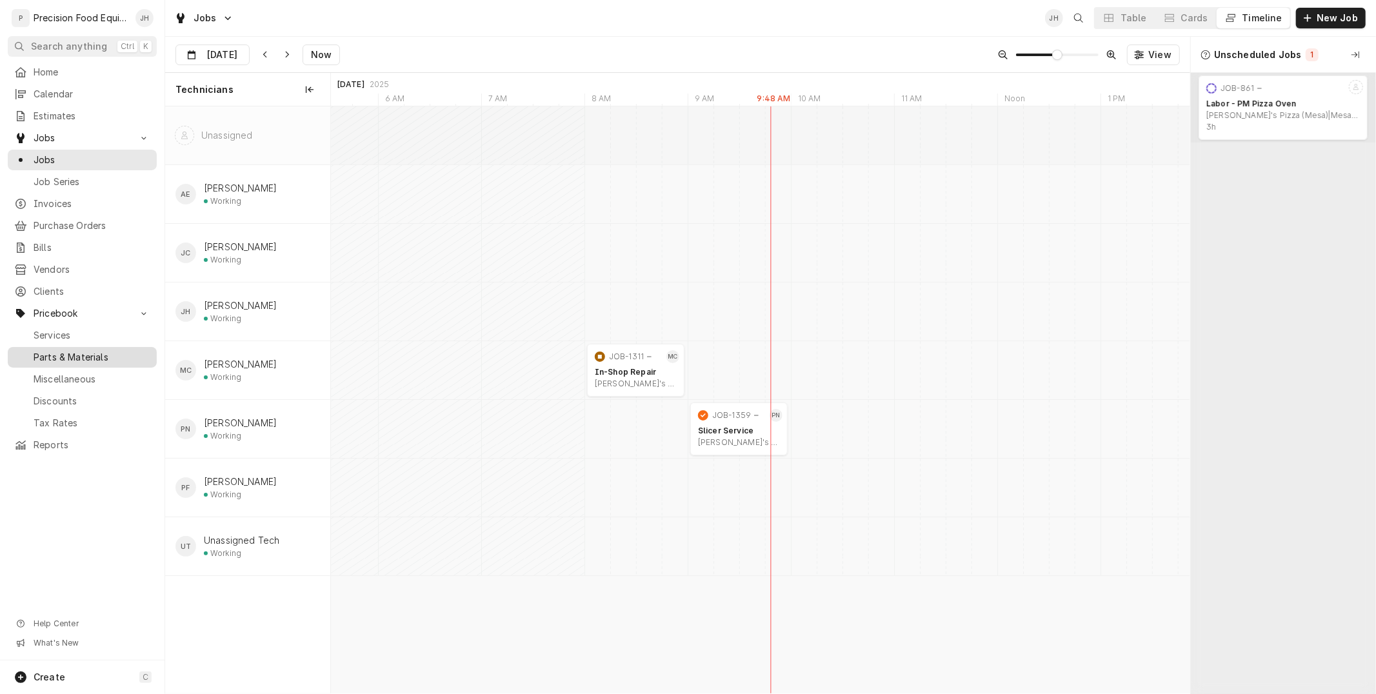
click at [82, 352] on span "Parts & Materials" at bounding box center [92, 357] width 117 height 13
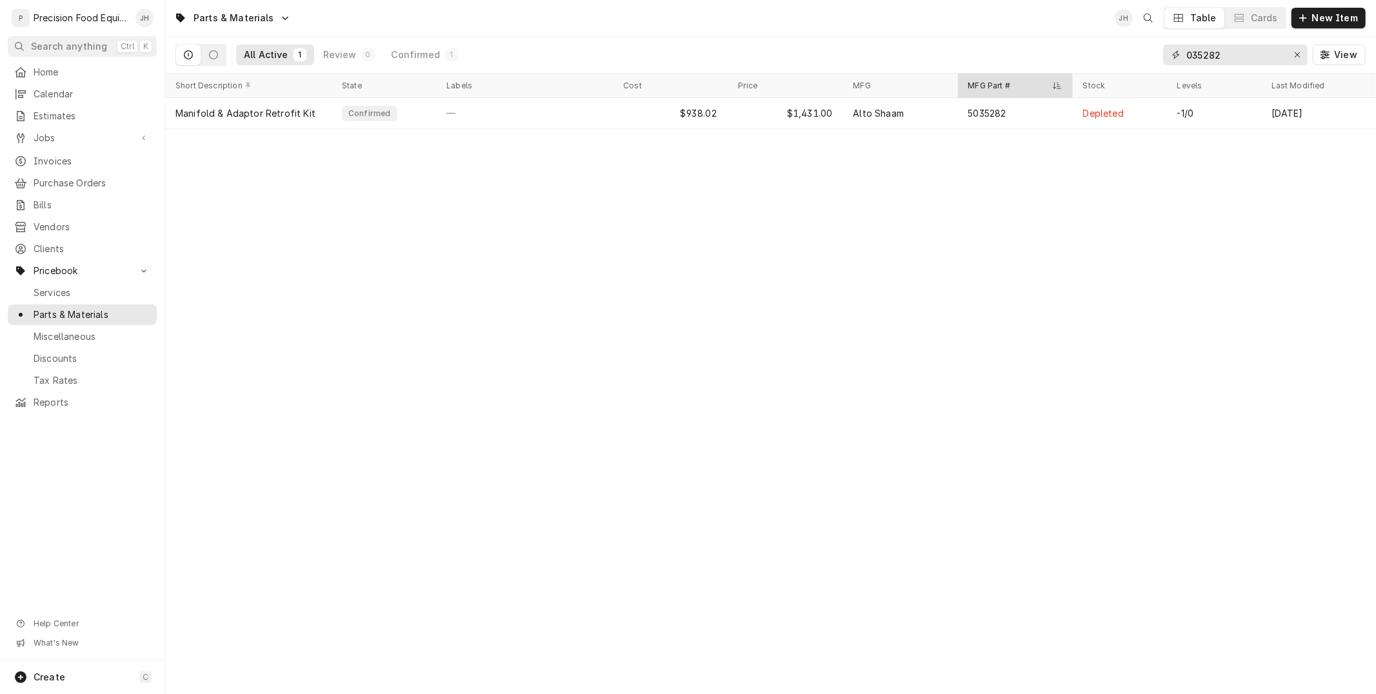
drag, startPoint x: 1237, startPoint y: 50, endPoint x: 1056, endPoint y: 93, distance: 186.2
click at [1056, 93] on div "Parts & Materials JH Table Cards New Item All Active 1 Review 0 Confirmed 1 035…" at bounding box center [770, 347] width 1211 height 694
click at [1246, 50] on input "915373" at bounding box center [1234, 55] width 97 height 21
drag, startPoint x: 1246, startPoint y: 50, endPoint x: 1137, endPoint y: 75, distance: 112.0
click at [1137, 75] on div "Parts & Materials JH Table Cards New Item All Active 1 Review 0 Confirmed 1 915…" at bounding box center [770, 347] width 1211 height 694
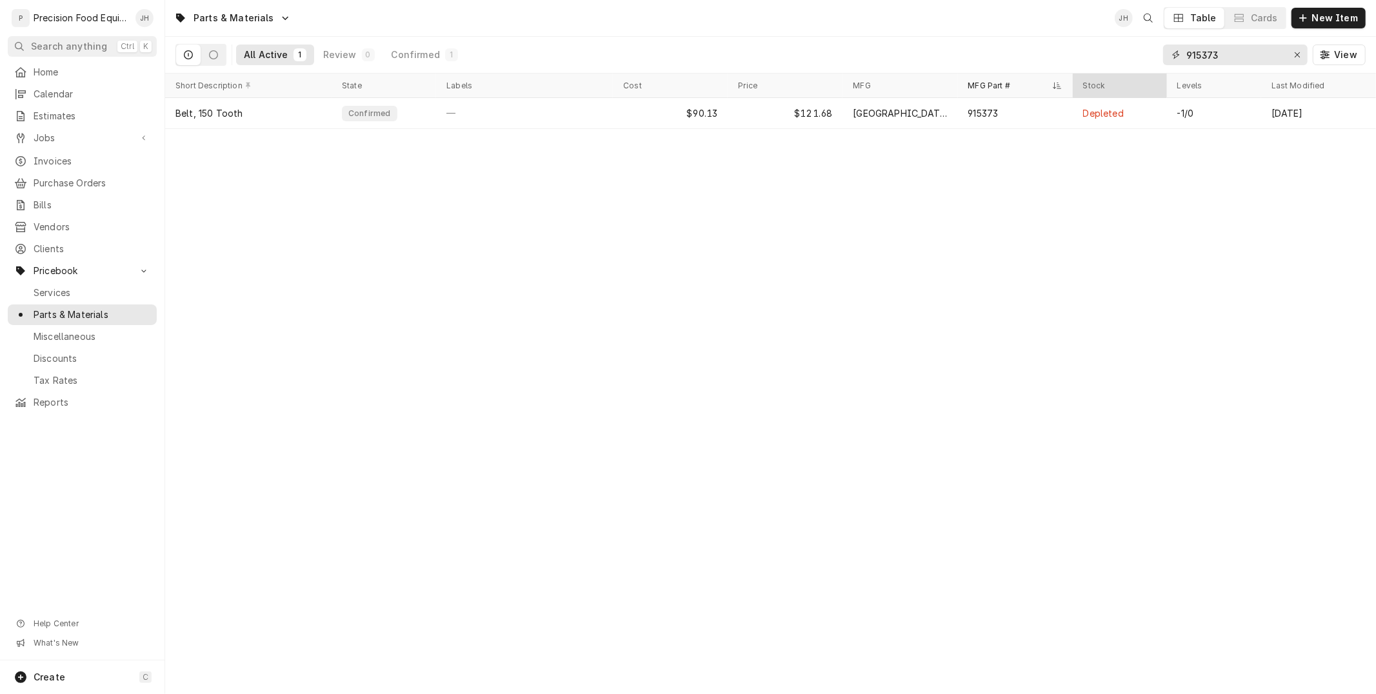
type input "4"
type input "3"
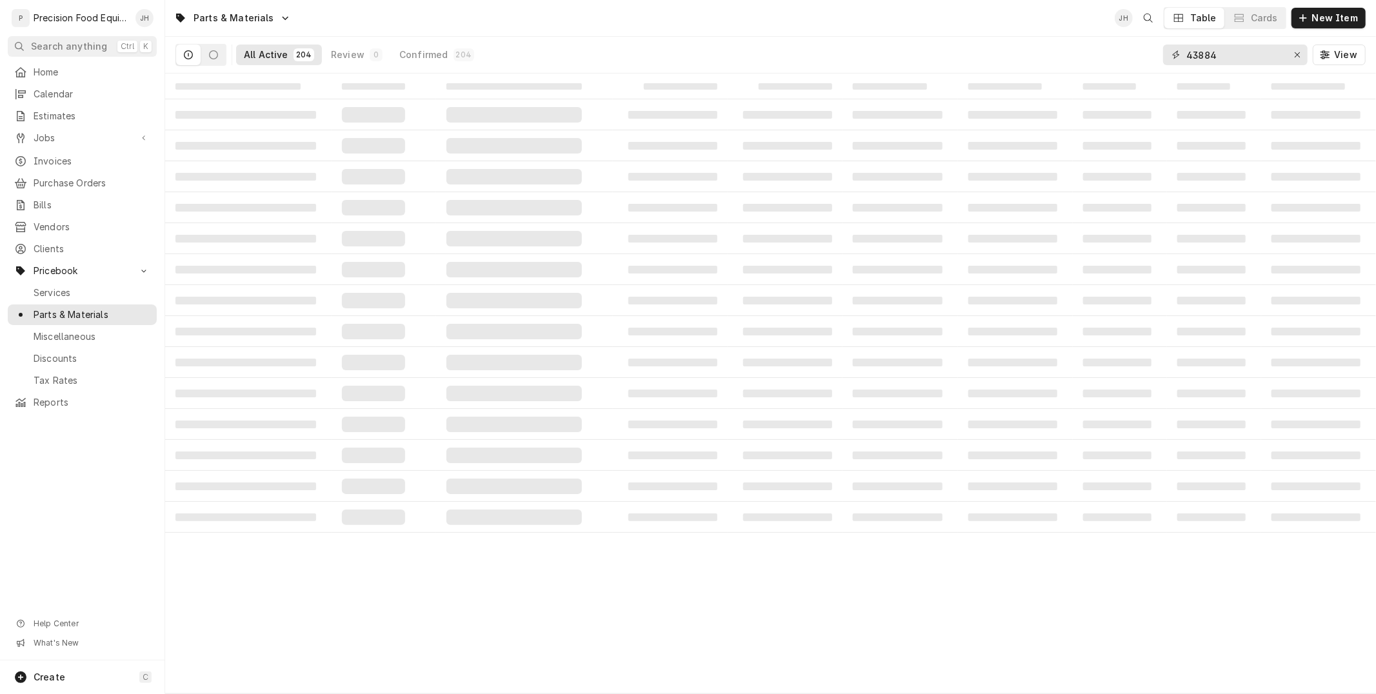
type input "438845"
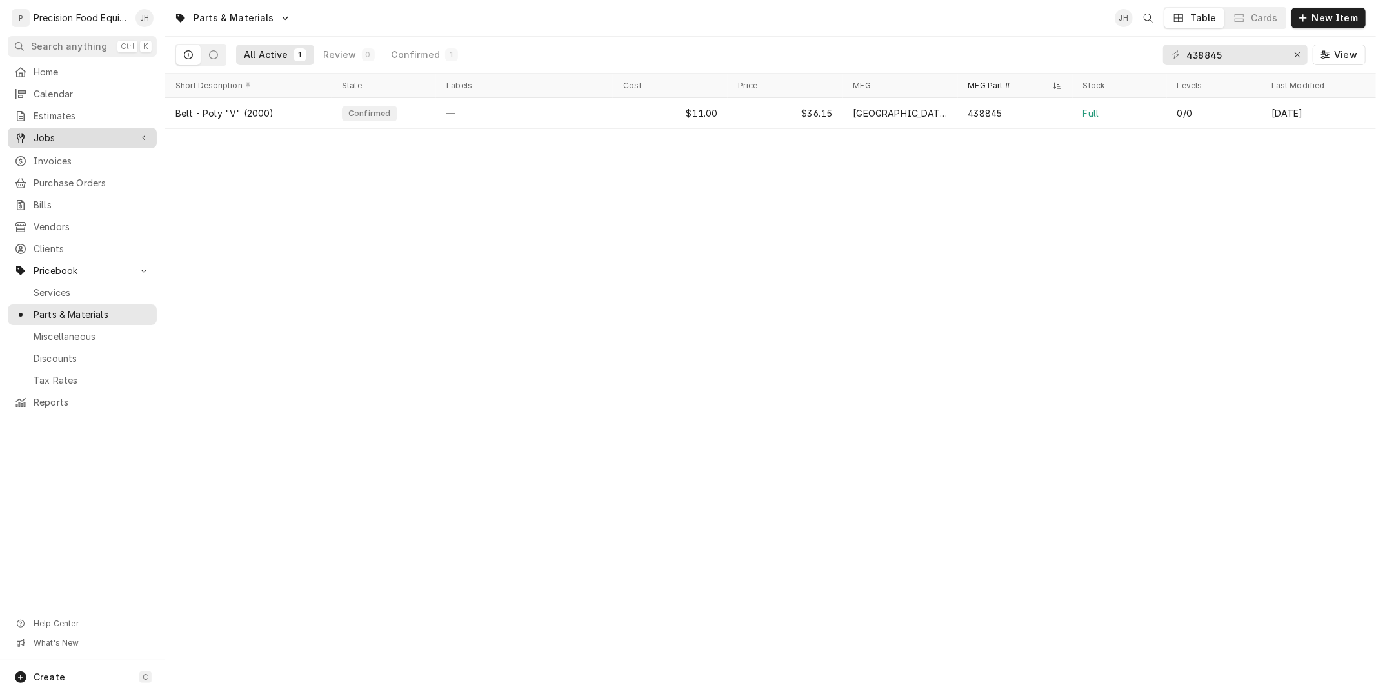
click at [92, 144] on span "Jobs" at bounding box center [82, 138] width 97 height 13
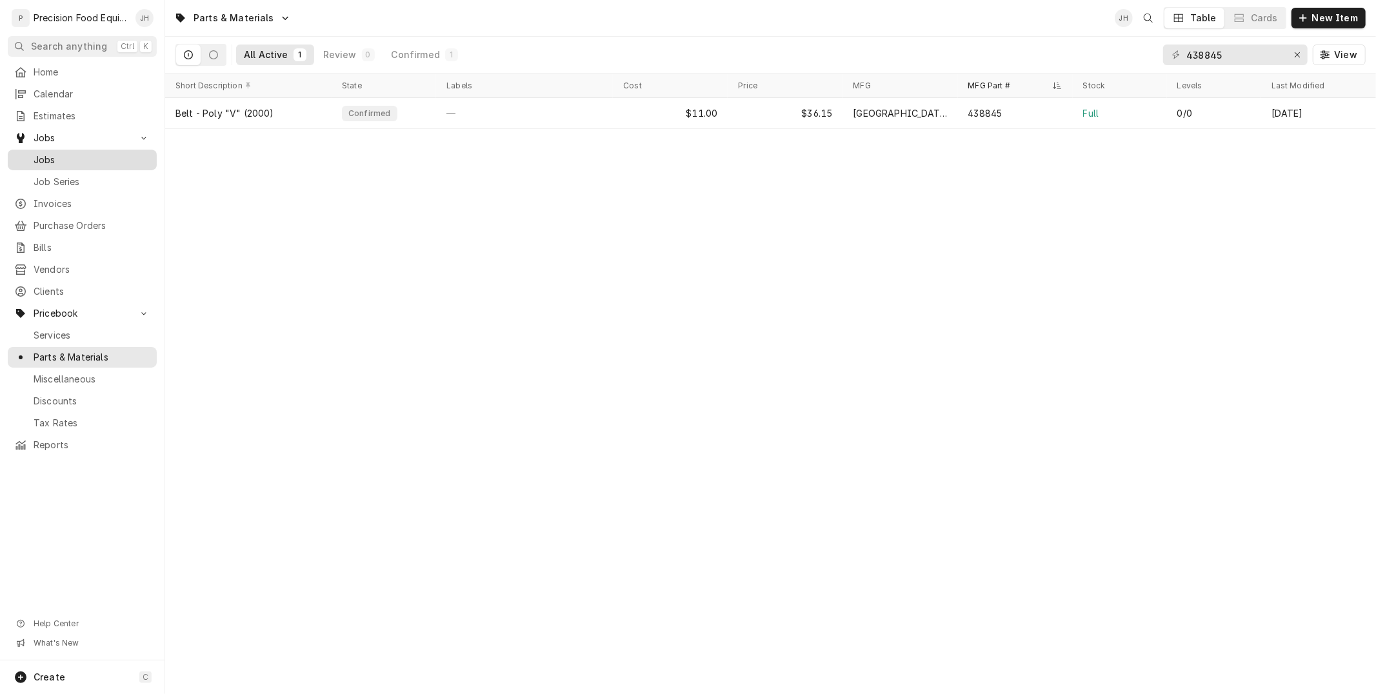
click at [83, 158] on span "Jobs" at bounding box center [92, 160] width 117 height 13
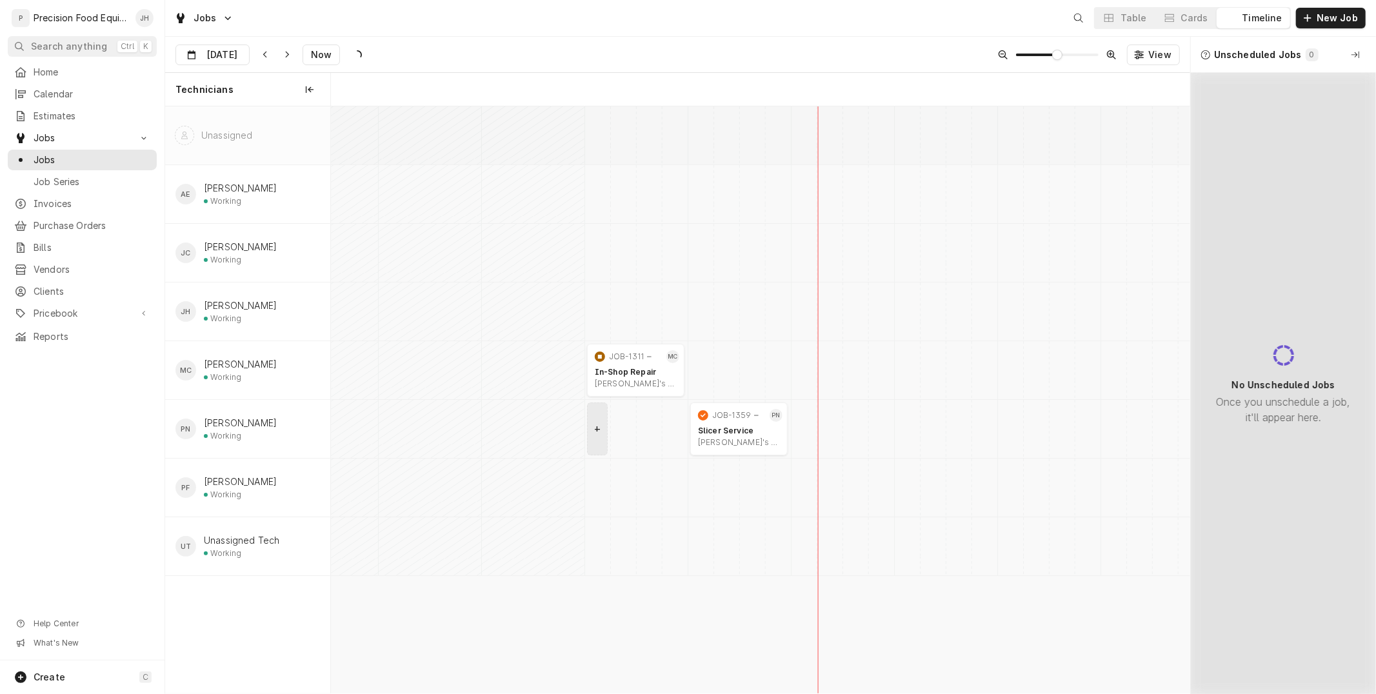
scroll to position [0, 17058]
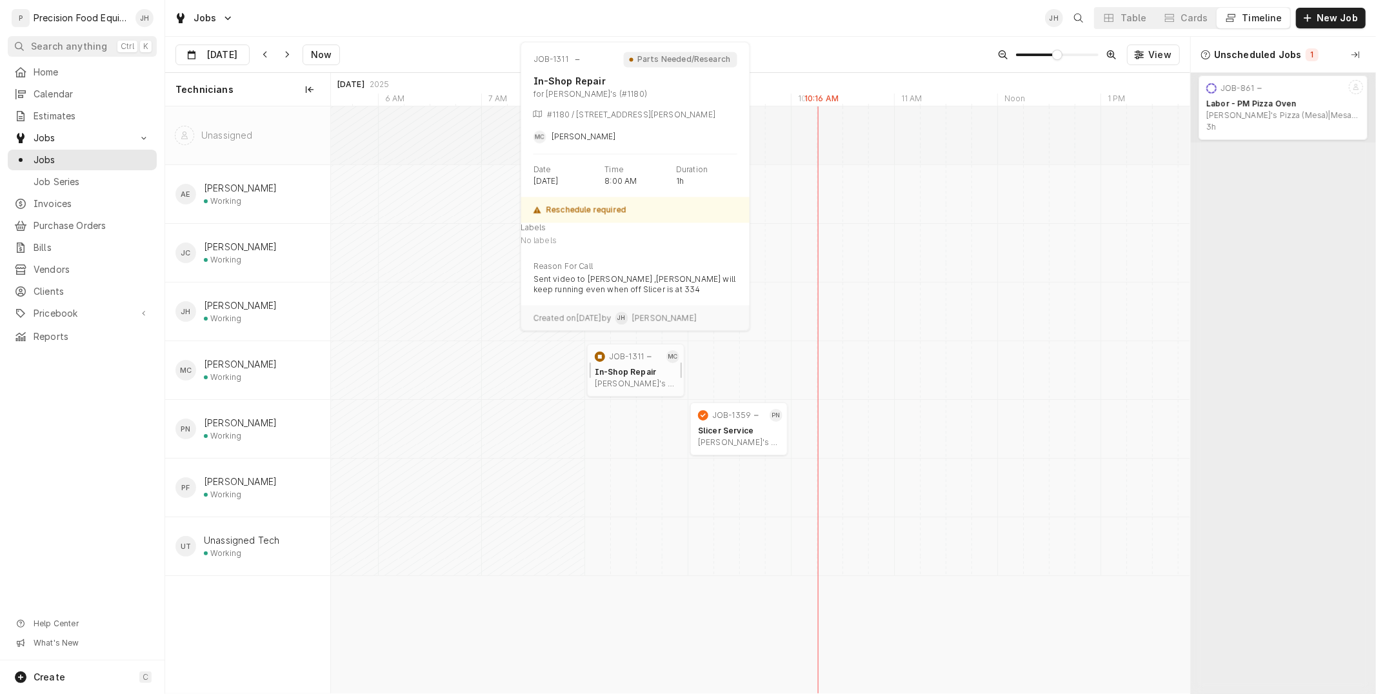
click at [611, 375] on div "In-Shop Repair" at bounding box center [636, 372] width 82 height 10
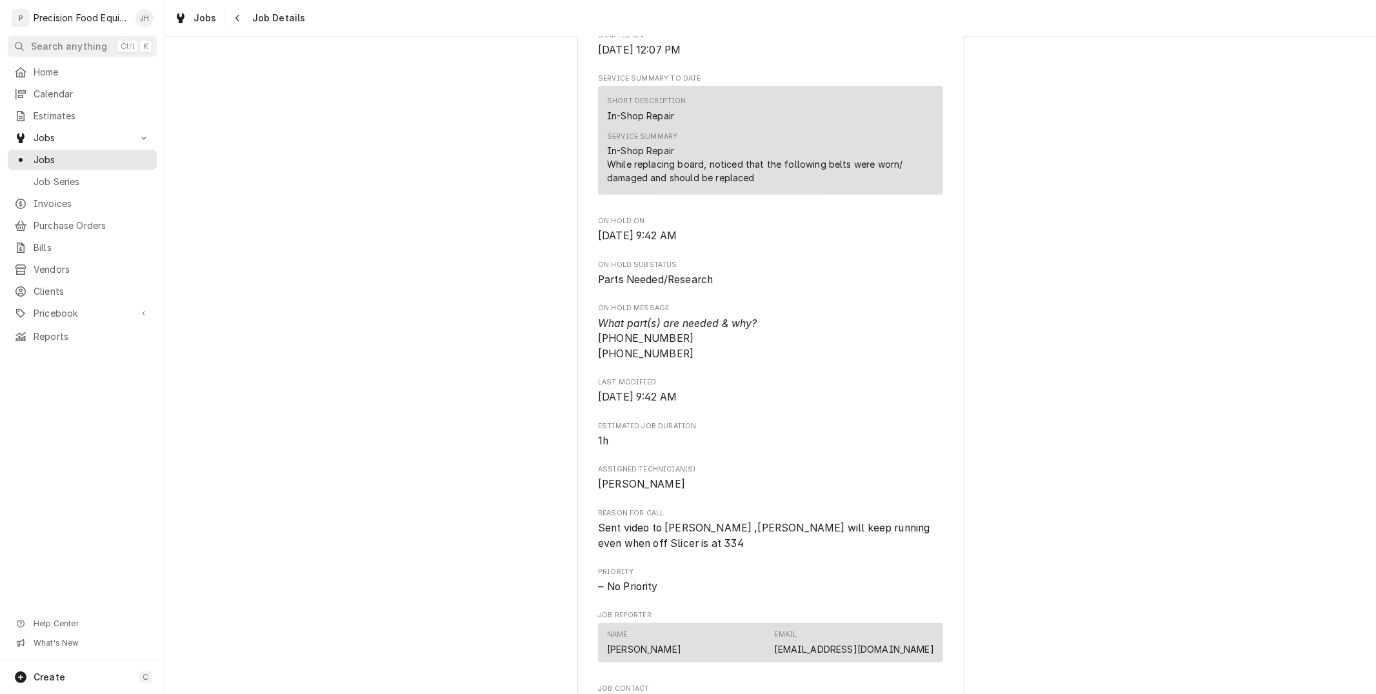
scroll to position [430, 0]
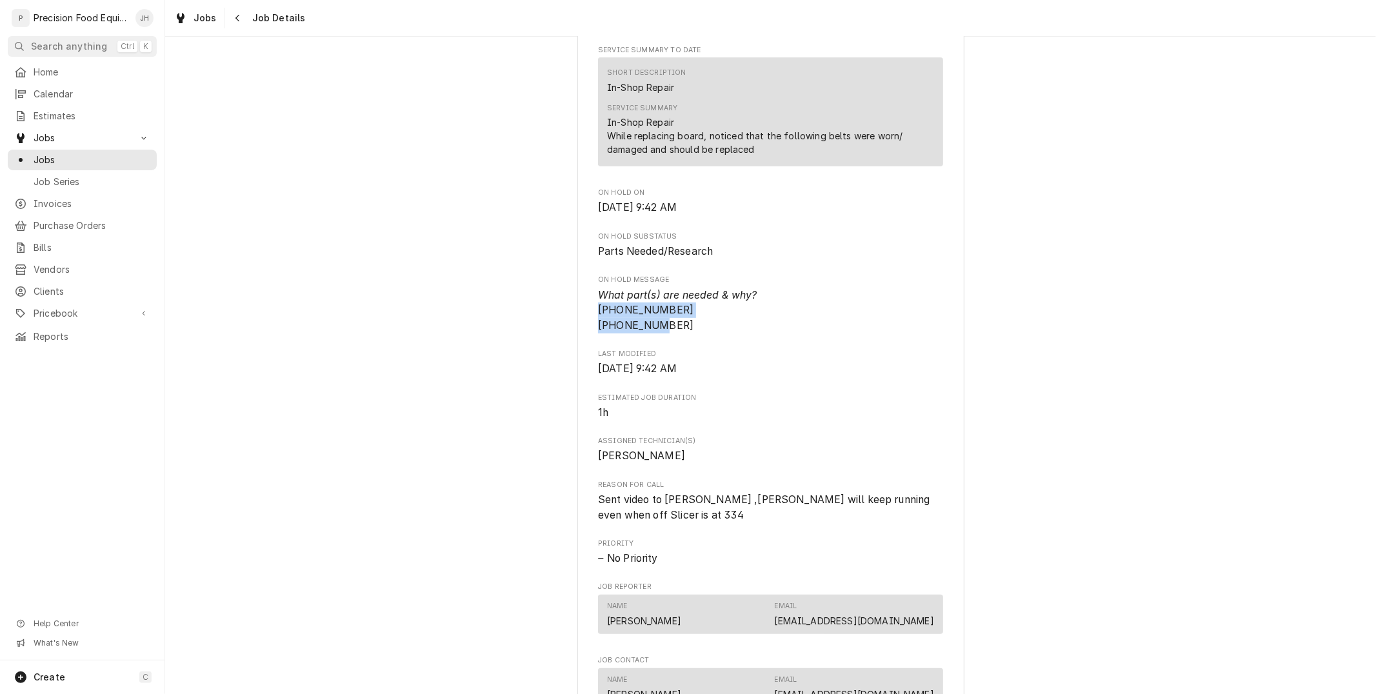
drag, startPoint x: 586, startPoint y: 321, endPoint x: 666, endPoint y: 344, distance: 83.1
click at [666, 344] on div "Arby's (#1180) #1180 / 3265 E [PERSON_NAME], [GEOGRAPHIC_DATA] Roopairs Job ID …" at bounding box center [770, 414] width 387 height 1522
click at [744, 349] on div "Roopairs Job ID JOB-1311 Date Received [DATE] Service Type In-Shop Repair Job T…" at bounding box center [770, 280] width 345 height 1111
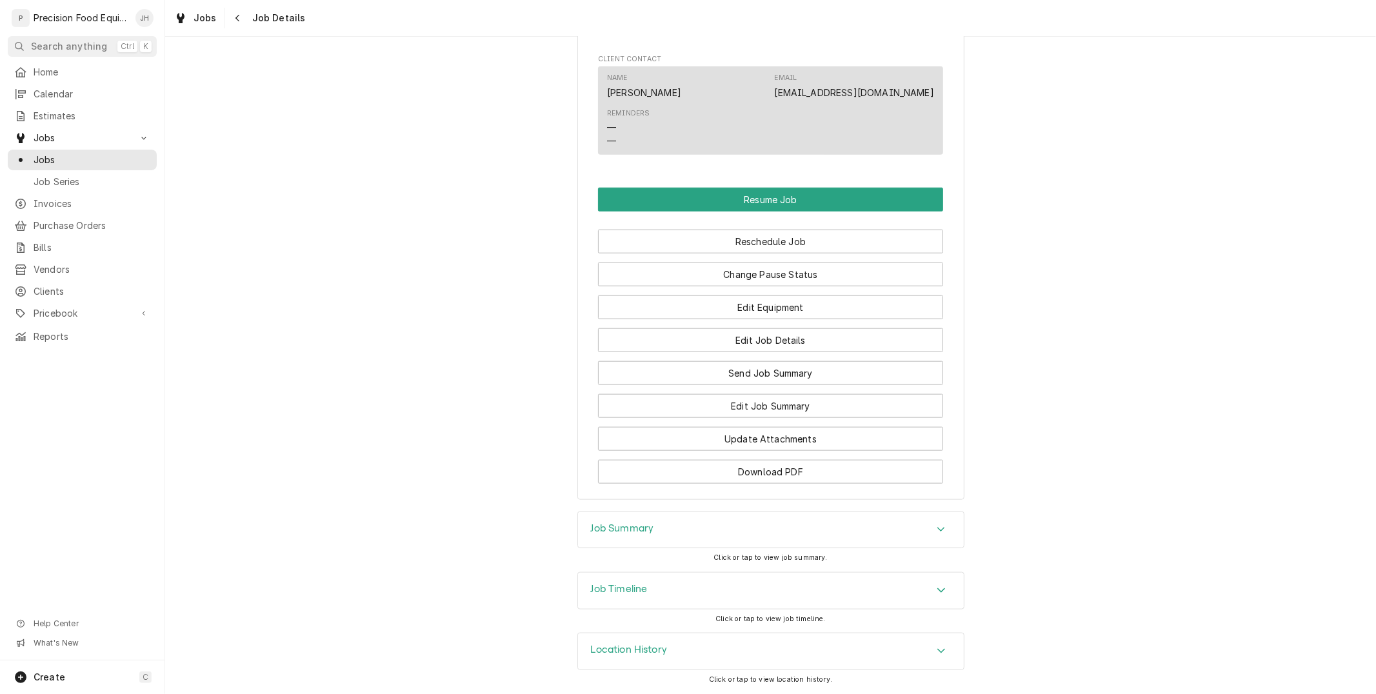
scroll to position [1120, 0]
click at [835, 277] on button "Change Pause Status" at bounding box center [770, 275] width 345 height 24
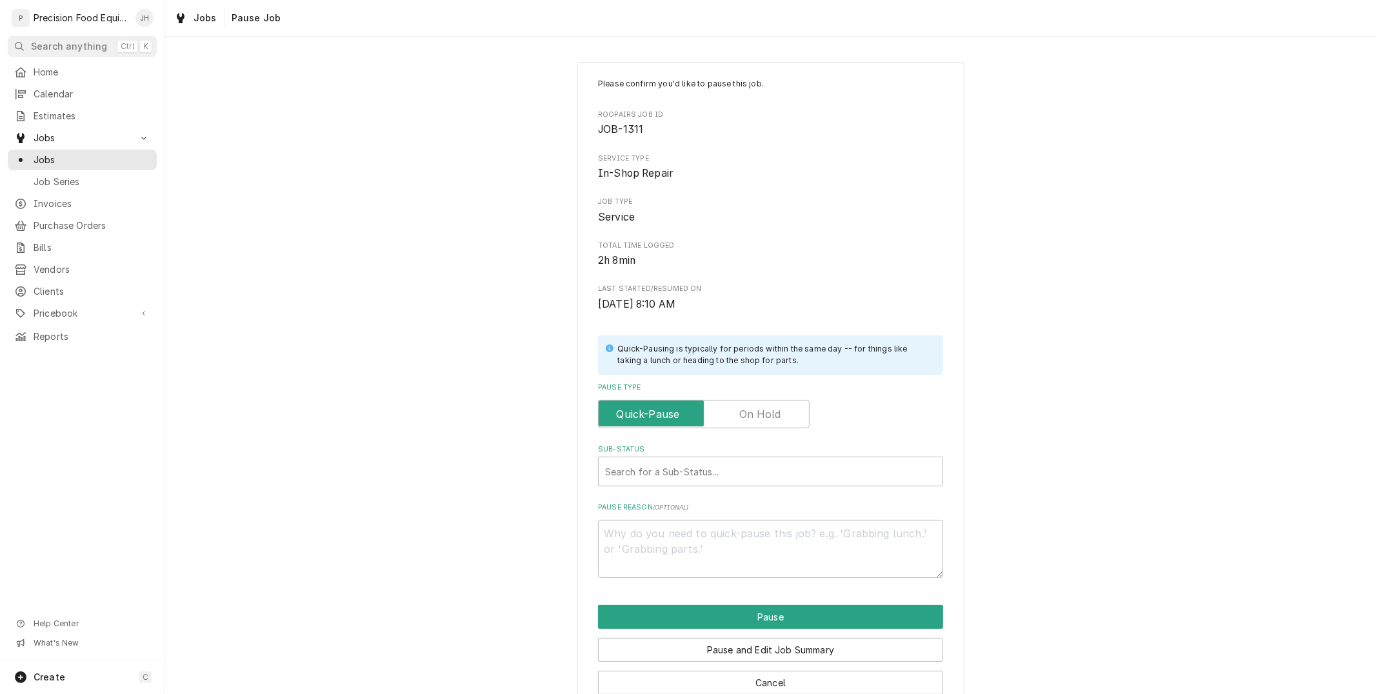
click at [753, 415] on label "Pause Type" at bounding box center [704, 414] width 212 height 28
click at [753, 415] on input "Pause Type" at bounding box center [704, 414] width 200 height 28
checkbox input "true"
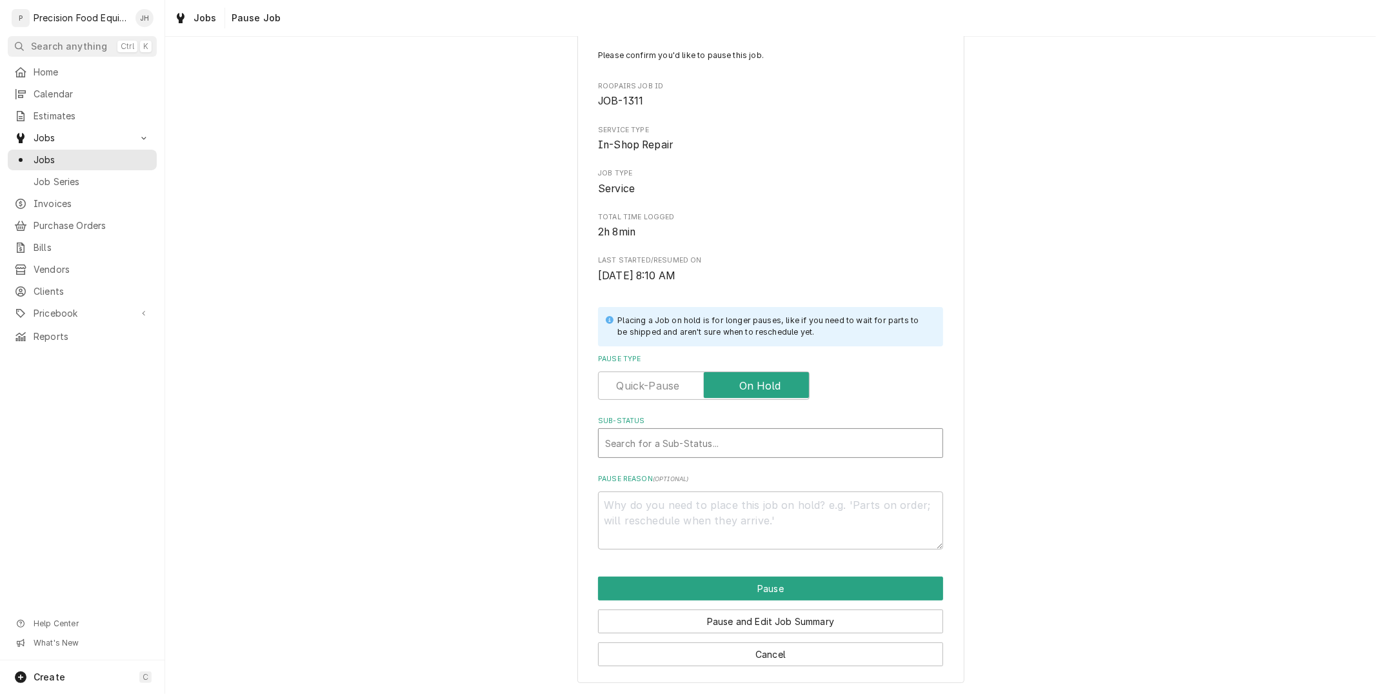
click at [753, 443] on div "Sub-Status" at bounding box center [770, 443] width 331 height 23
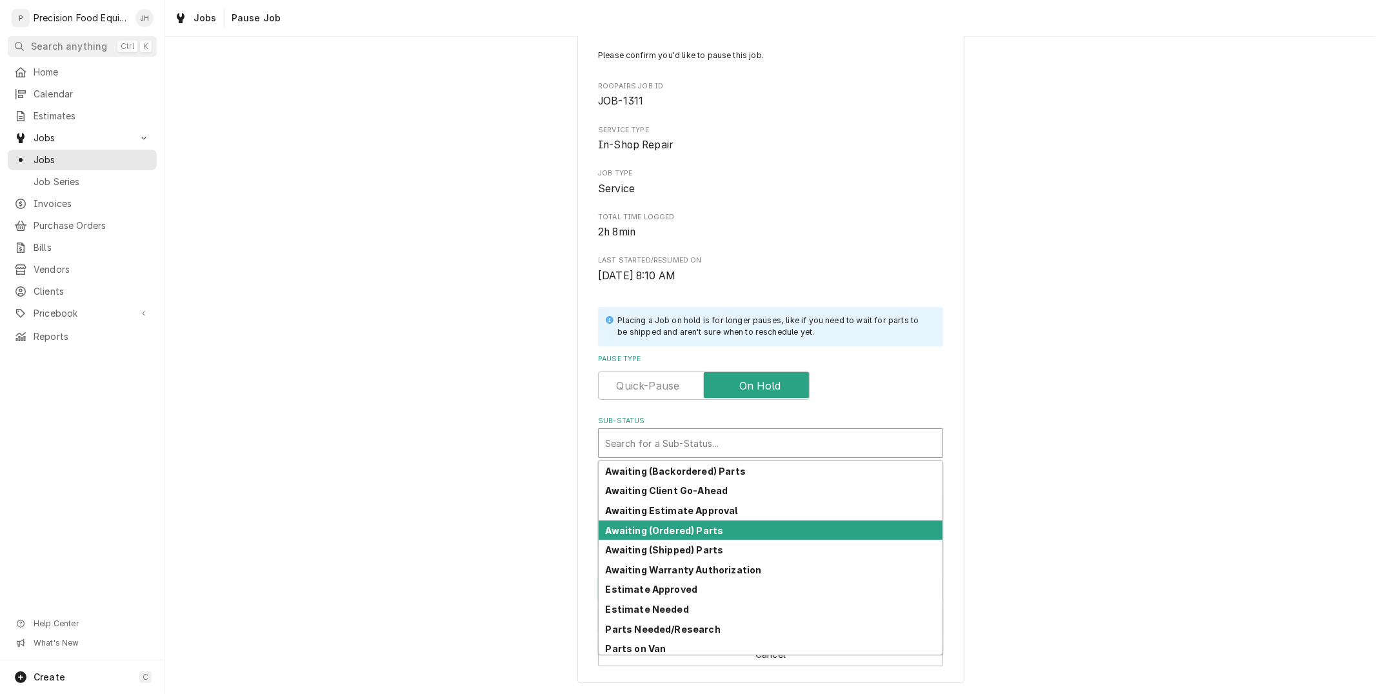
click at [750, 523] on div "Awaiting (Ordered) Parts" at bounding box center [771, 531] width 344 height 20
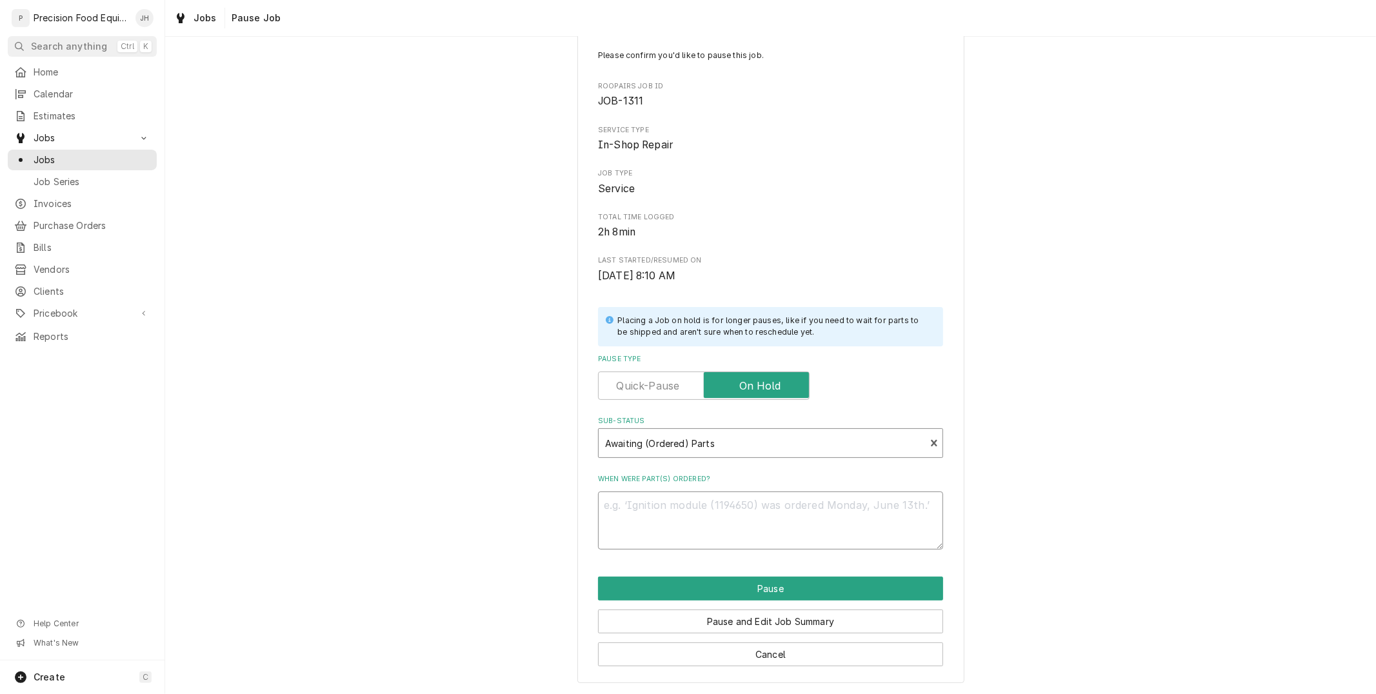
click at [759, 505] on textarea "When were part(s) ordered?" at bounding box center [770, 520] width 345 height 58
type textarea "x"
type textarea "O"
type textarea "x"
type textarea "Or"
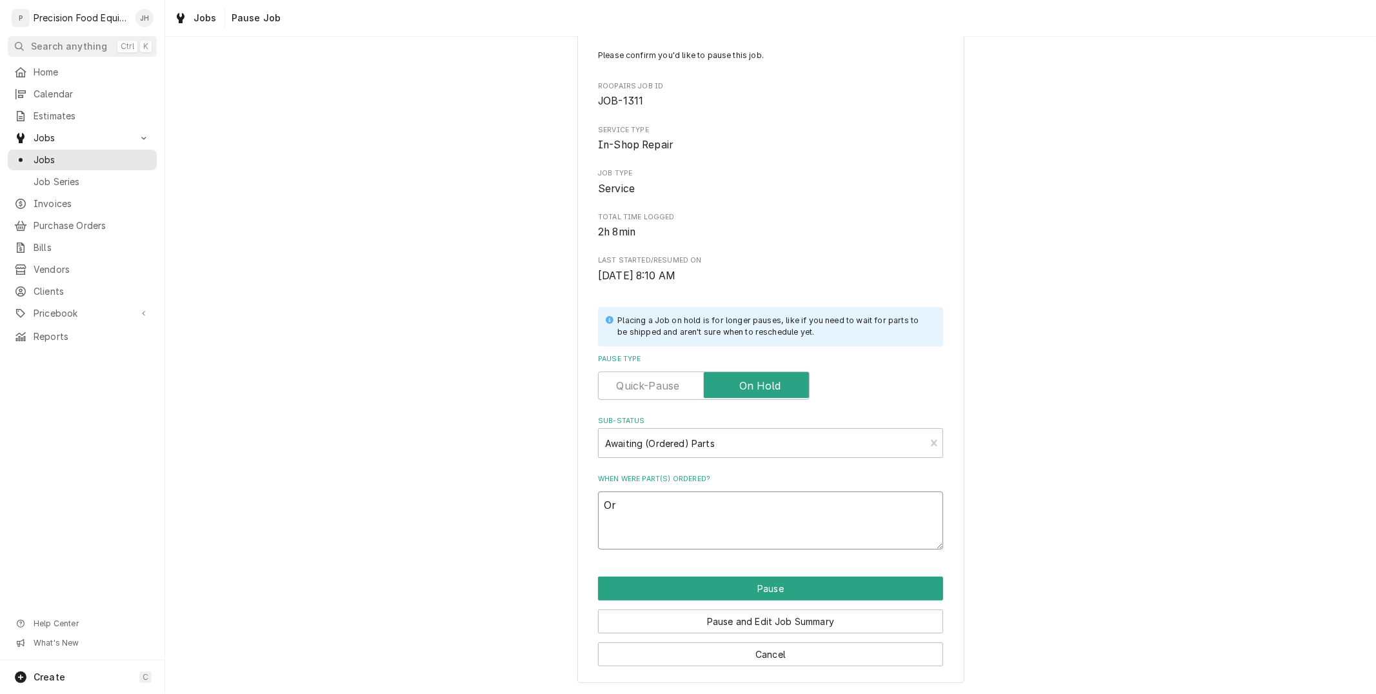
type textarea "x"
type textarea "Ord"
type textarea "x"
type textarea "Orde"
type textarea "x"
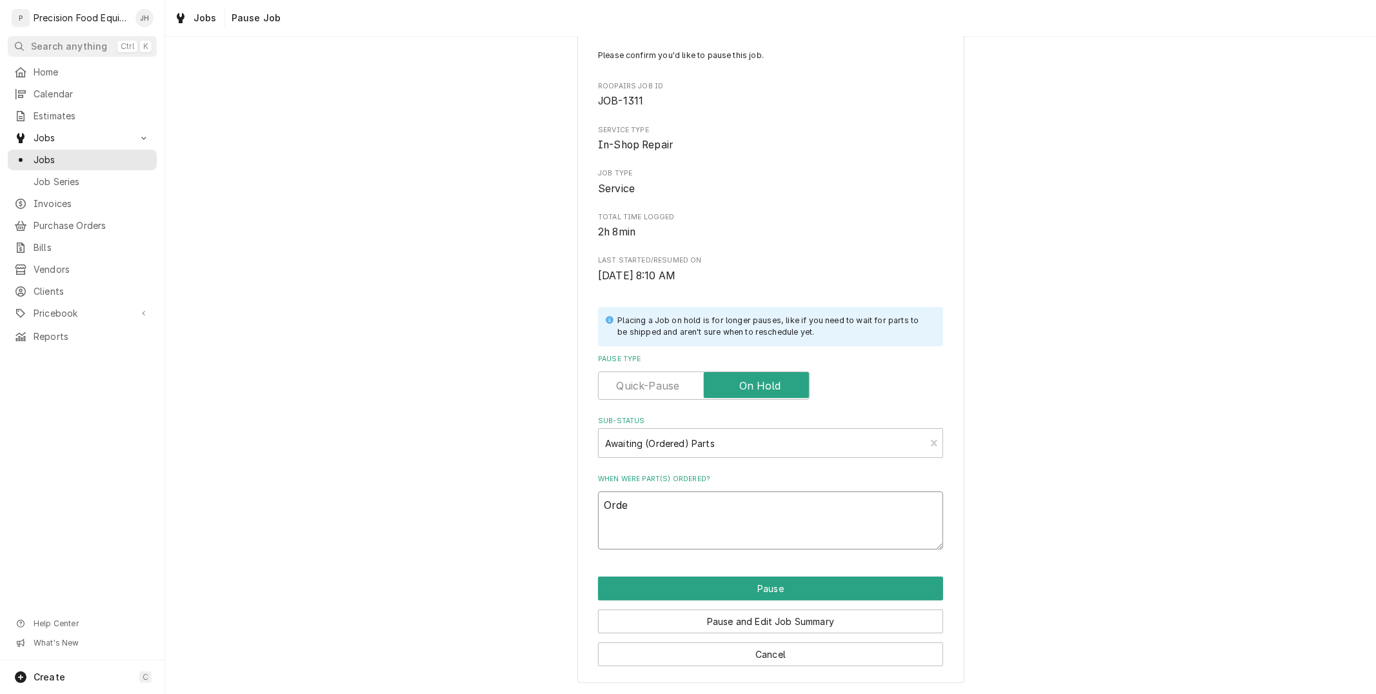
type textarea "Order"
type textarea "x"
type textarea "Ordere"
type textarea "x"
type textarea "Ordered"
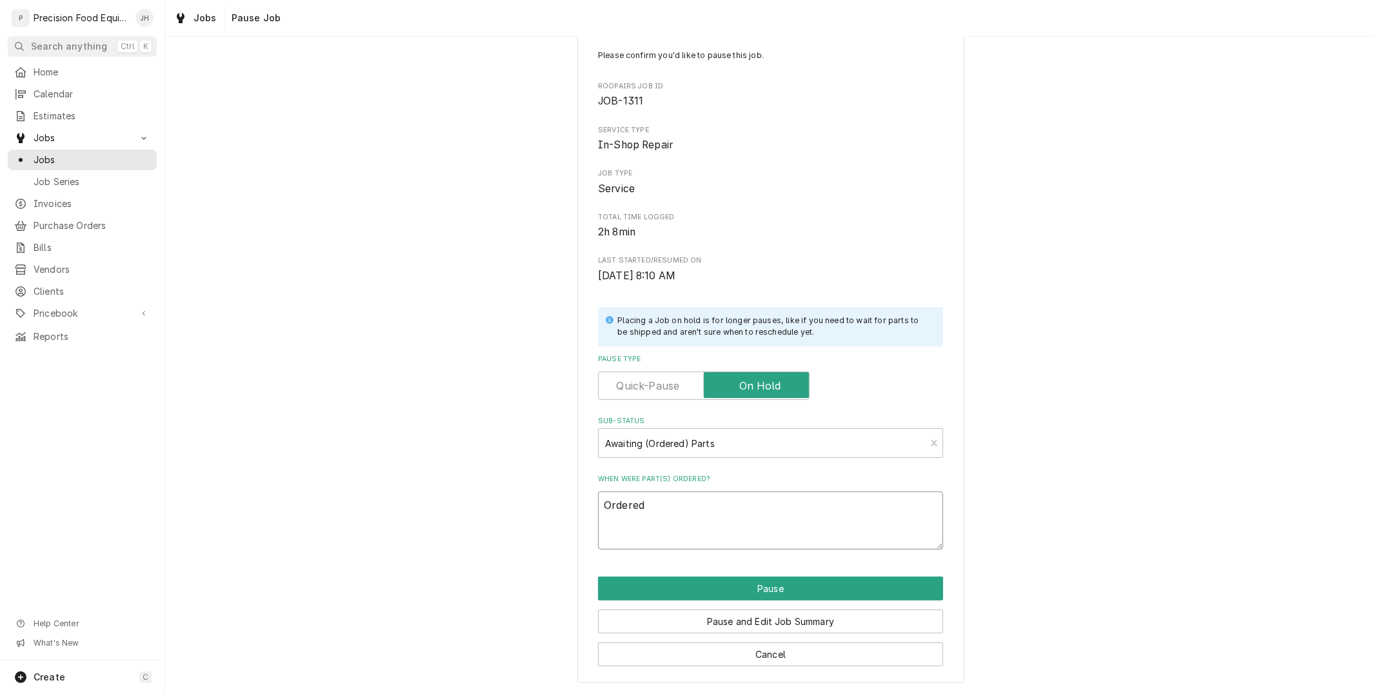
type textarea "x"
type textarea "Ordered"
type textarea "x"
type textarea "Ordered p"
type textarea "x"
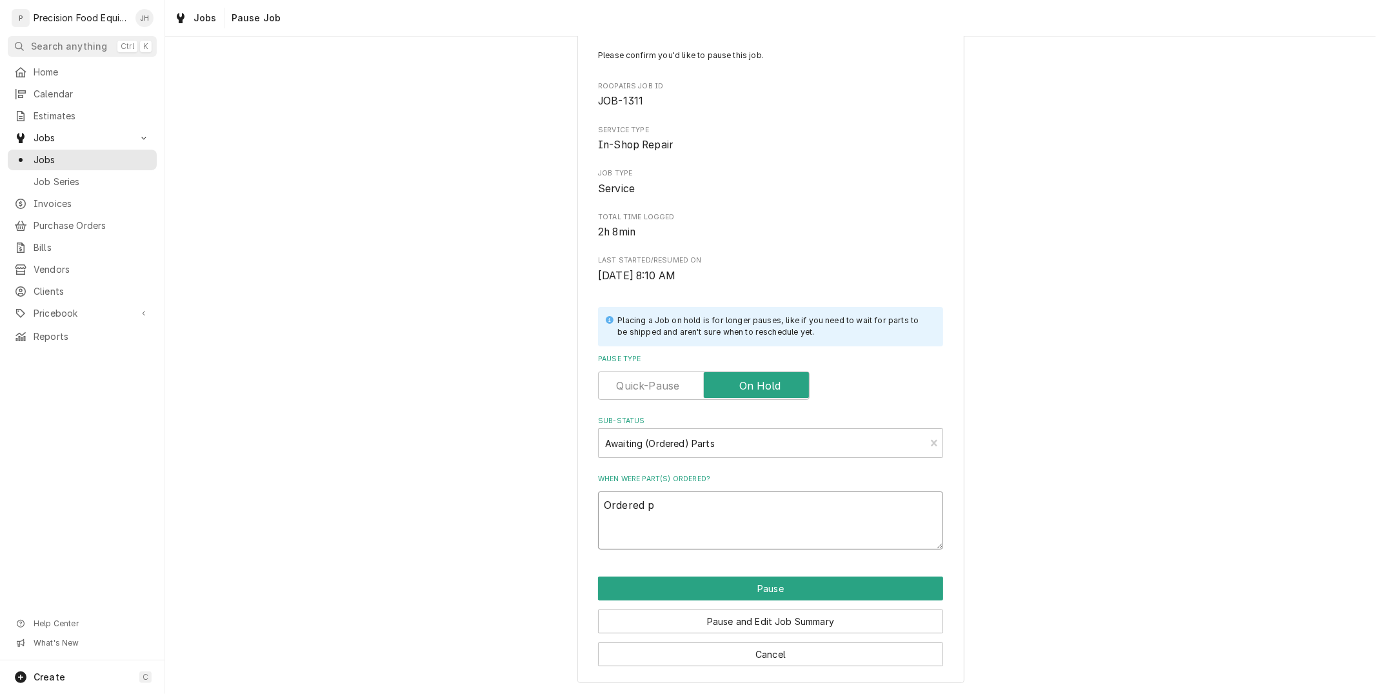
type textarea "Ordered pa"
type textarea "x"
type textarea "Ordered par"
type textarea "x"
type textarea "Ordered part"
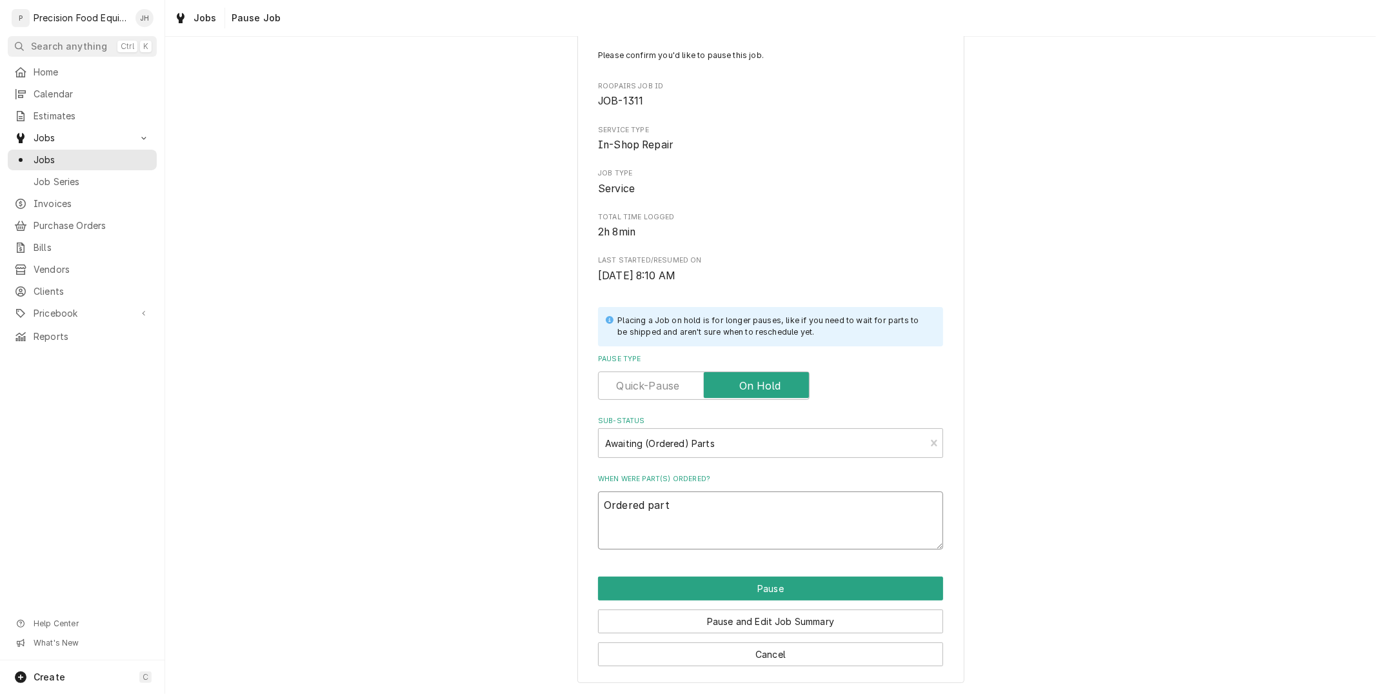
type textarea "x"
type textarea "Ordered parts"
type textarea "x"
type textarea "Ordered parts"
type textarea "x"
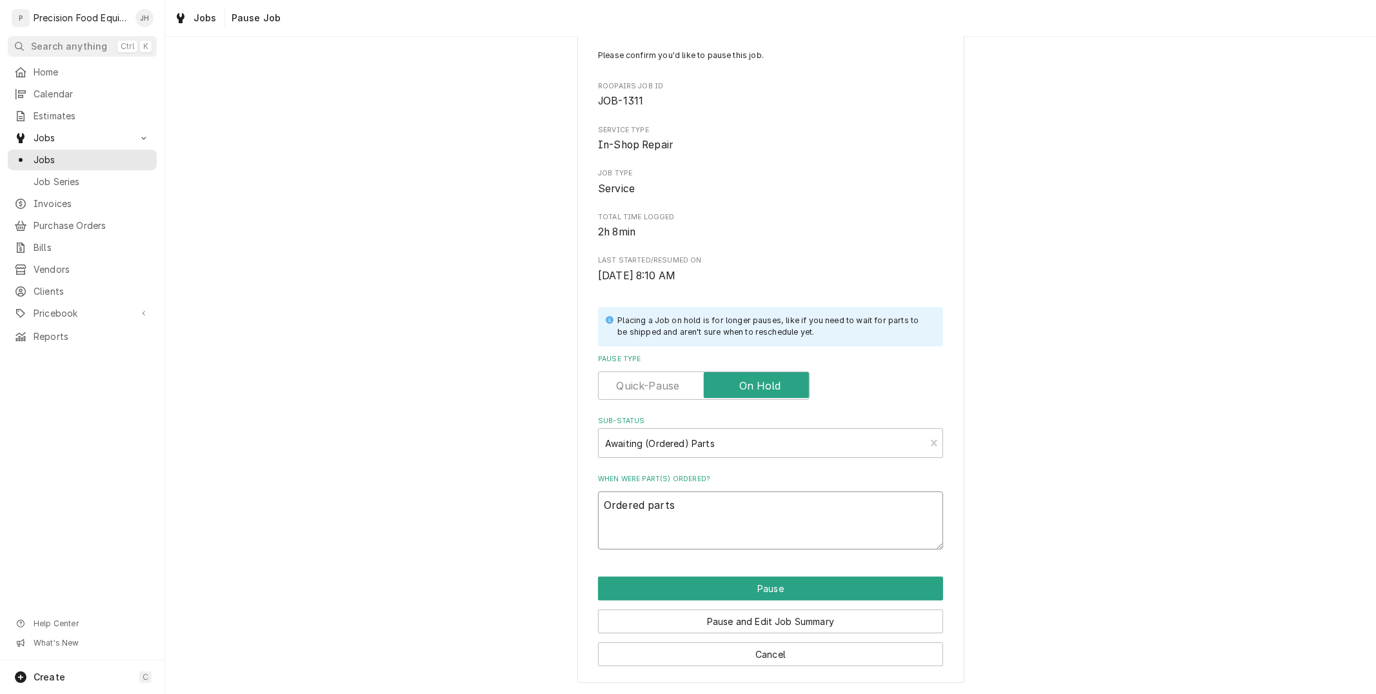
type textarea "Ordered parts 1"
type textarea "x"
type textarea "Ordered parts 11"
type textarea "x"
type textarea "Ordered parts 11-"
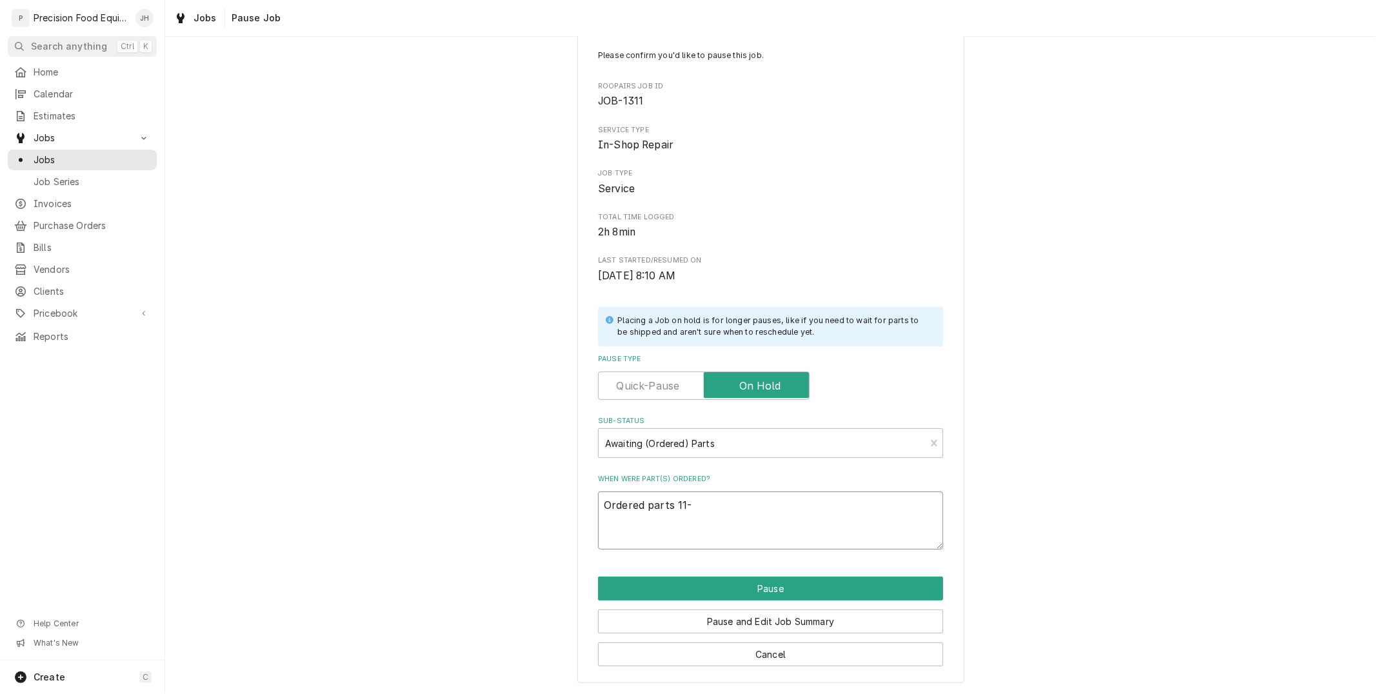
type textarea "x"
type textarea "Ordered parts 11-9"
type textarea "x"
type textarea "Ordered parts 11-91"
type textarea "x"
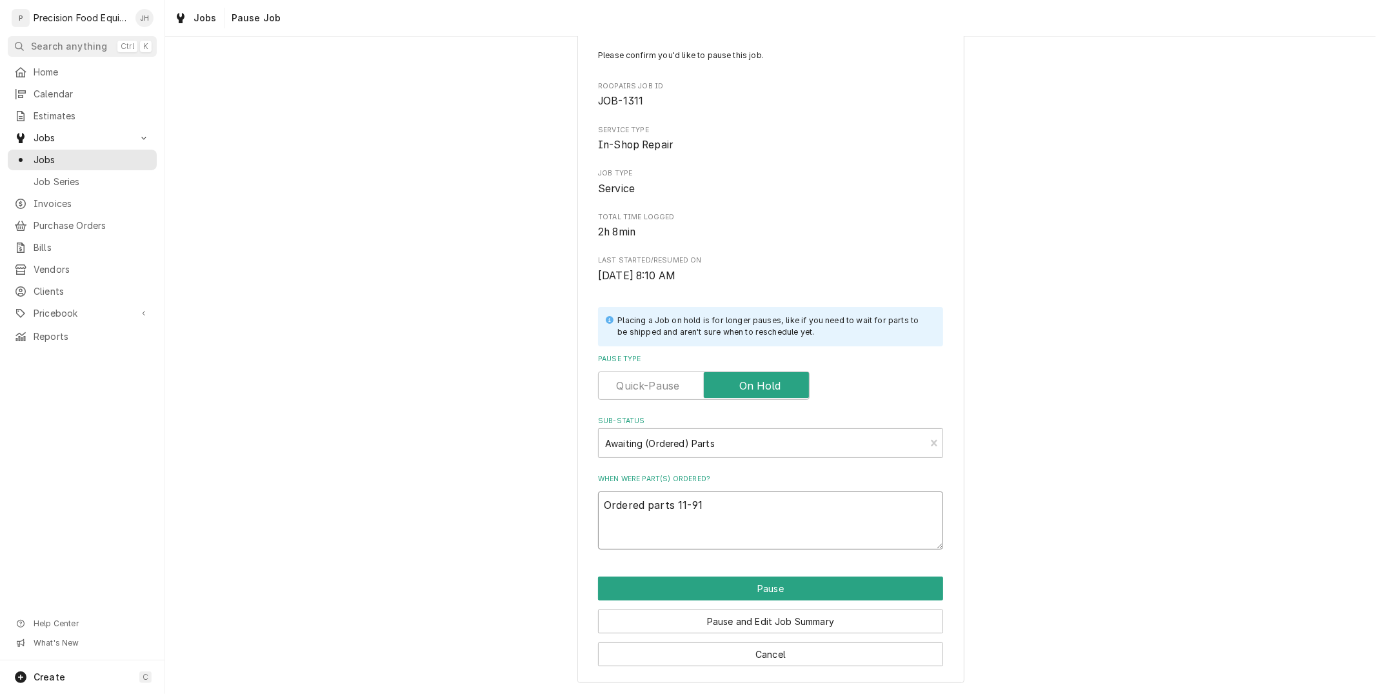
type textarea "Ordered parts 11-915"
type textarea "x"
type textarea "Ordered parts 11-9153"
type textarea "x"
type textarea "Ordered parts 11-91537"
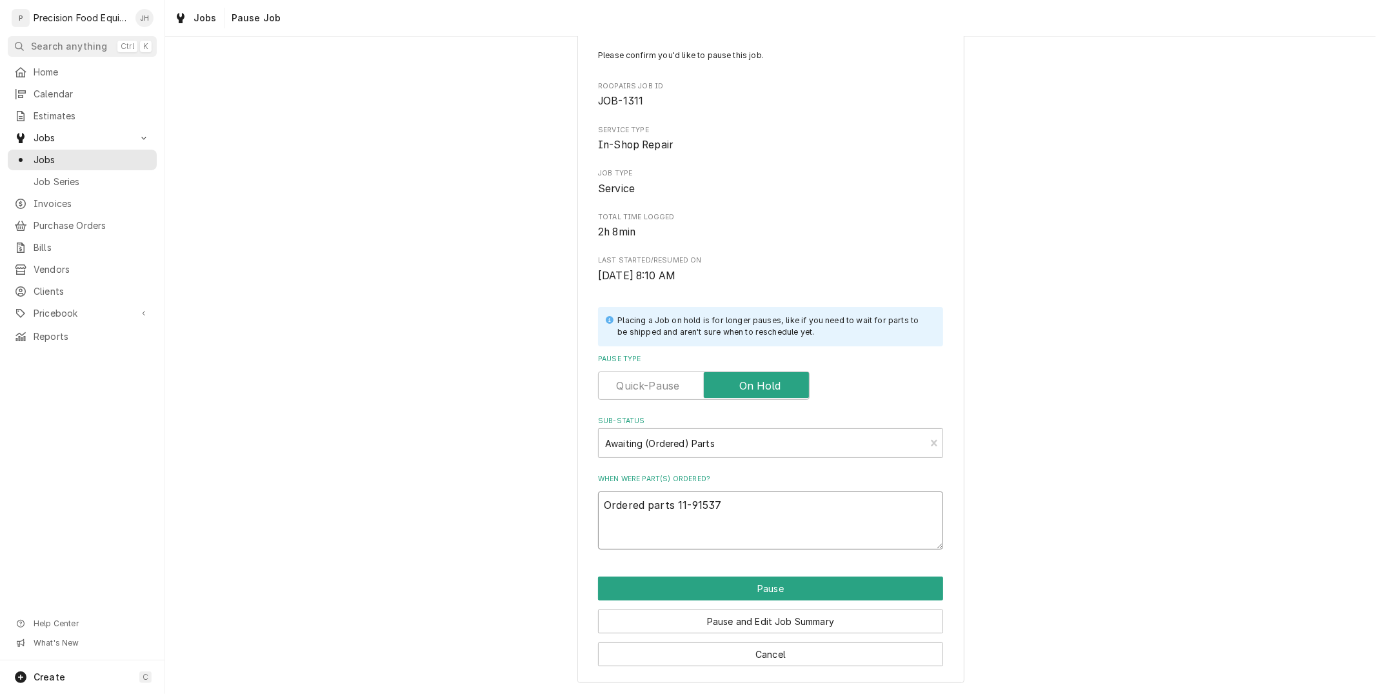
type textarea "x"
type textarea "Ordered parts 11-915373"
type textarea "x"
type textarea "Ordered parts 11-915373"
type textarea "x"
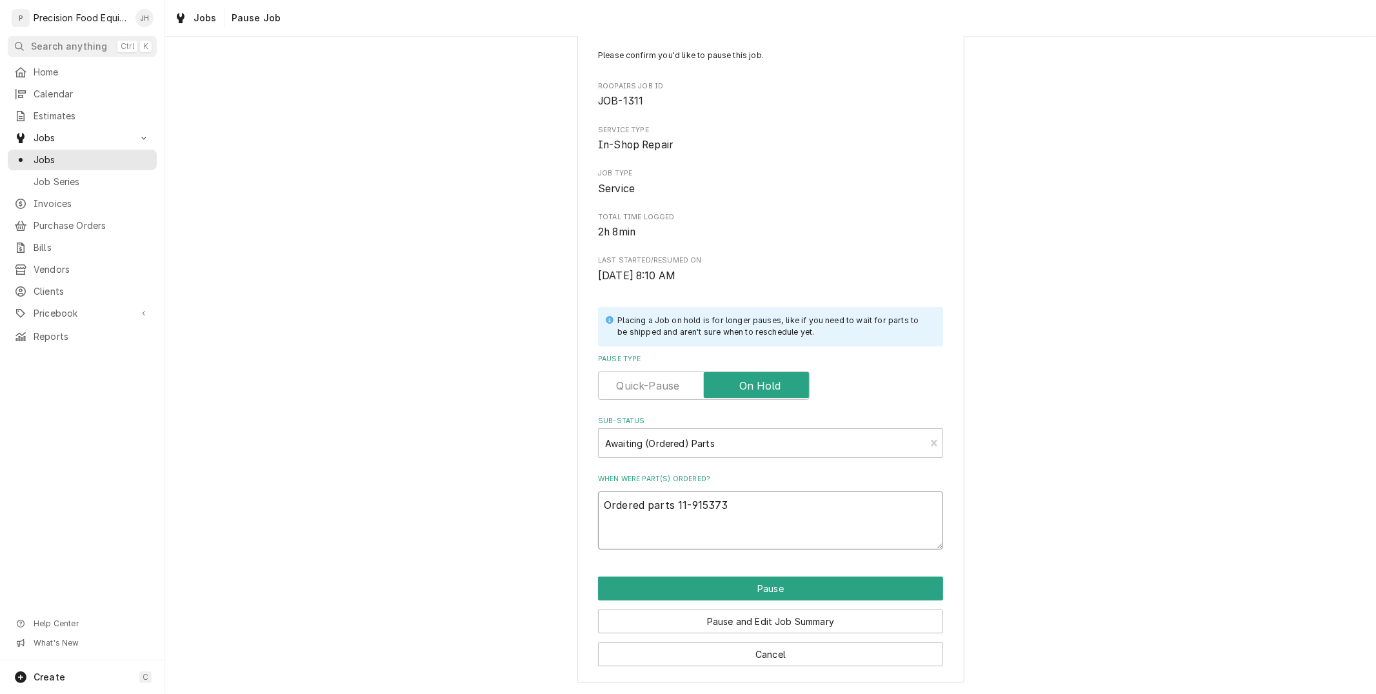
type textarea "Ordered parts 11-915373 x"
type textarea "x"
type textarea "Ordered parts 11-915373 x1"
type textarea "x"
type textarea "Ordered parts 11-915373 x1"
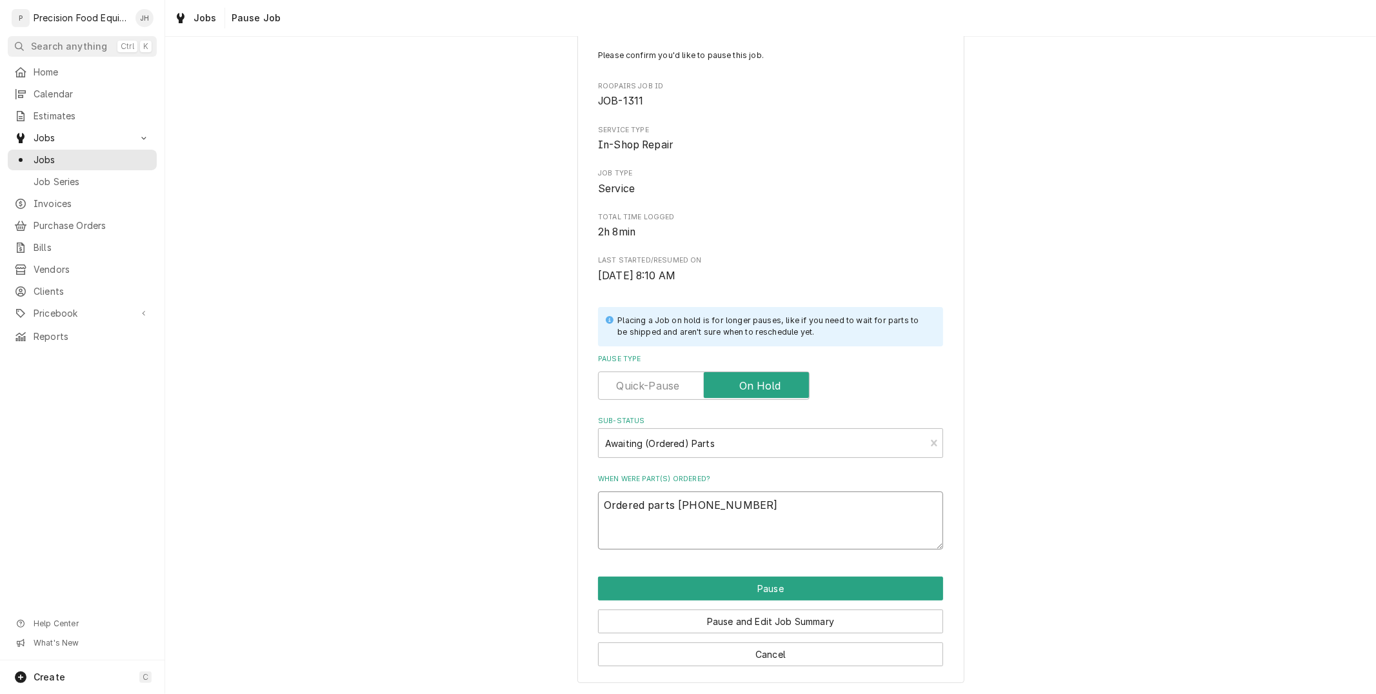
type textarea "x"
type textarea "Ordered parts 11-915373 x1 a"
type textarea "x"
type textarea "Ordered parts 11-915373 x1 an"
type textarea "x"
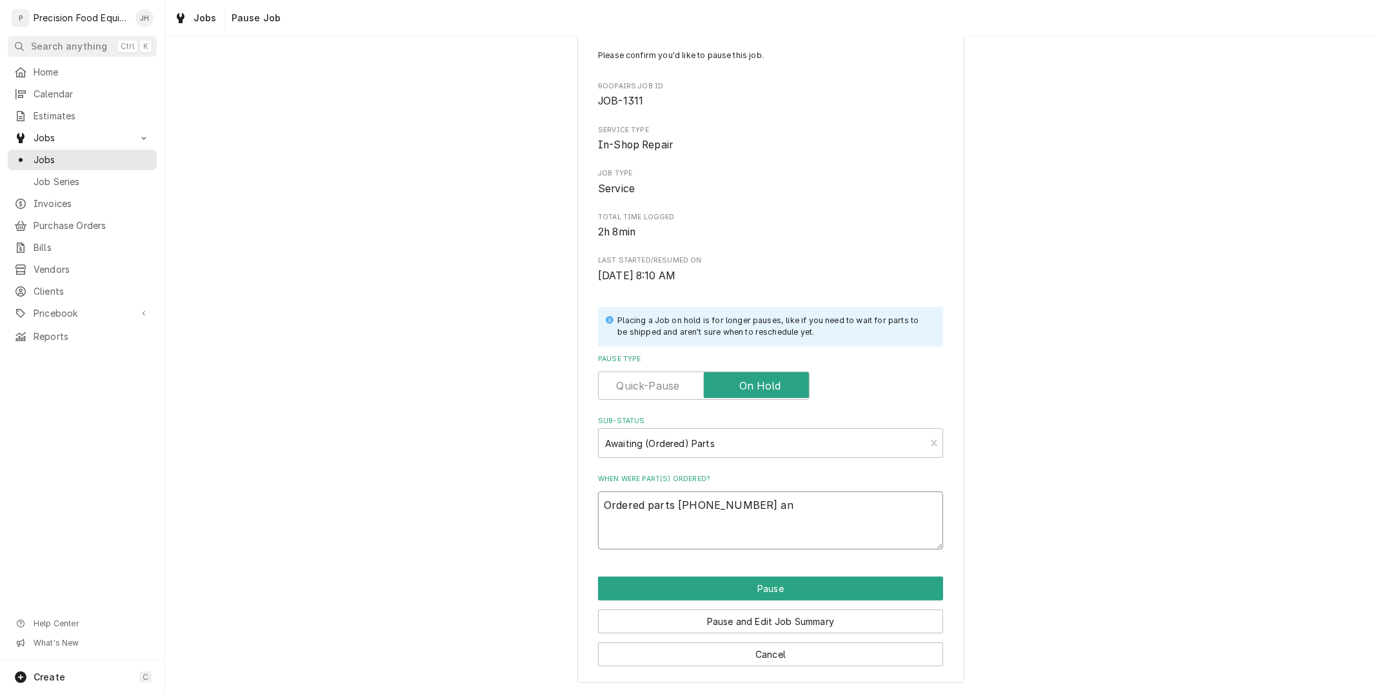
type textarea "Ordered parts 11-915373 x1 and"
type textarea "x"
type textarea "Ordered parts 11-915373 x1 and"
type textarea "x"
type textarea "Ordered parts 11-915373 x1 and 0"
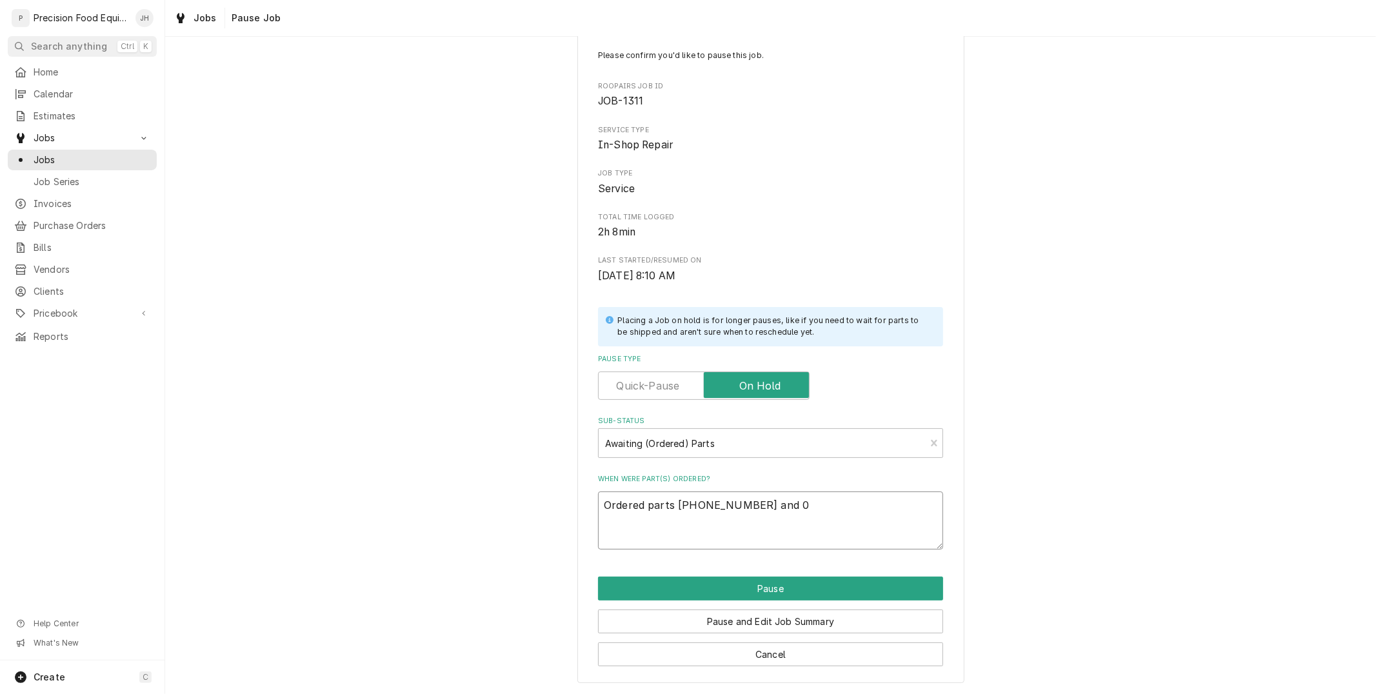
type textarea "x"
type textarea "Ordered parts 11-915373 x1 and 00"
type textarea "x"
type textarea "Ordered parts 11-915373 x1 and 00-"
type textarea "x"
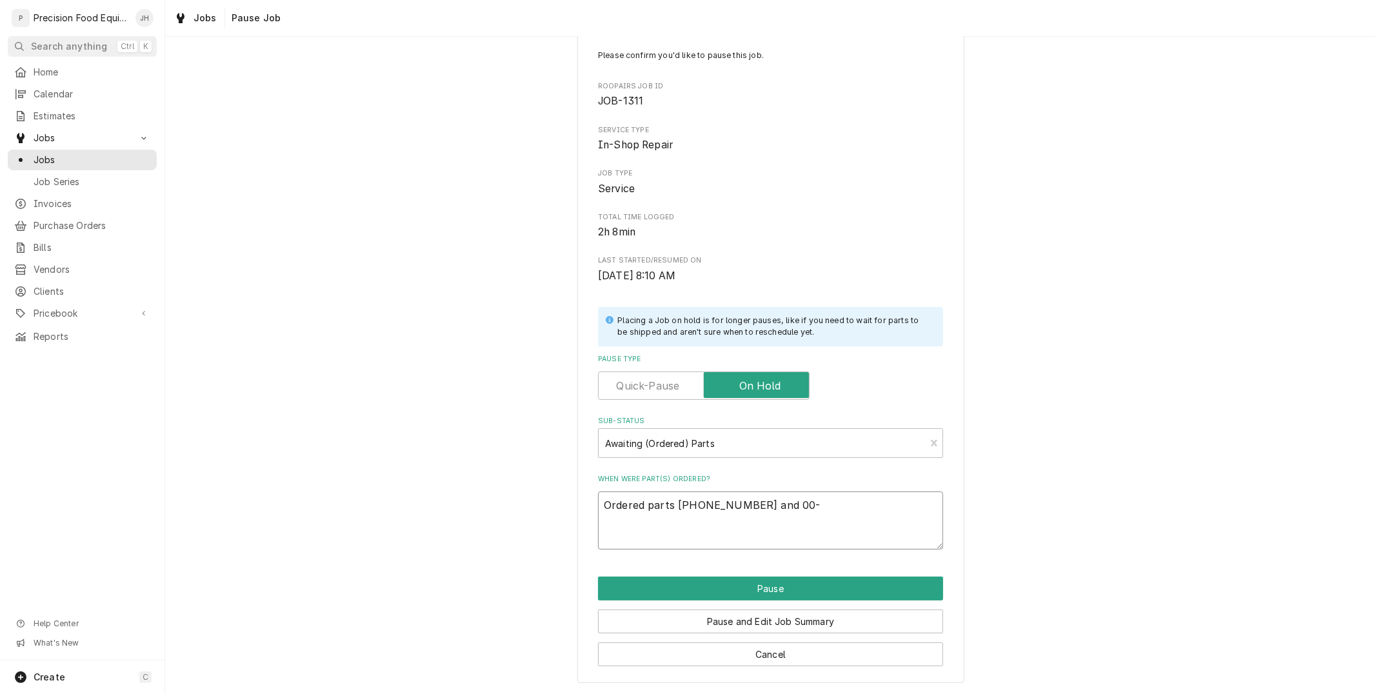
type textarea "Ordered parts 11-915373 x1 and 00-4"
type textarea "x"
type textarea "Ordered parts 11-915373 x1 and 00-43"
type textarea "x"
type textarea "Ordered parts 11-915373 x1 and 00-438"
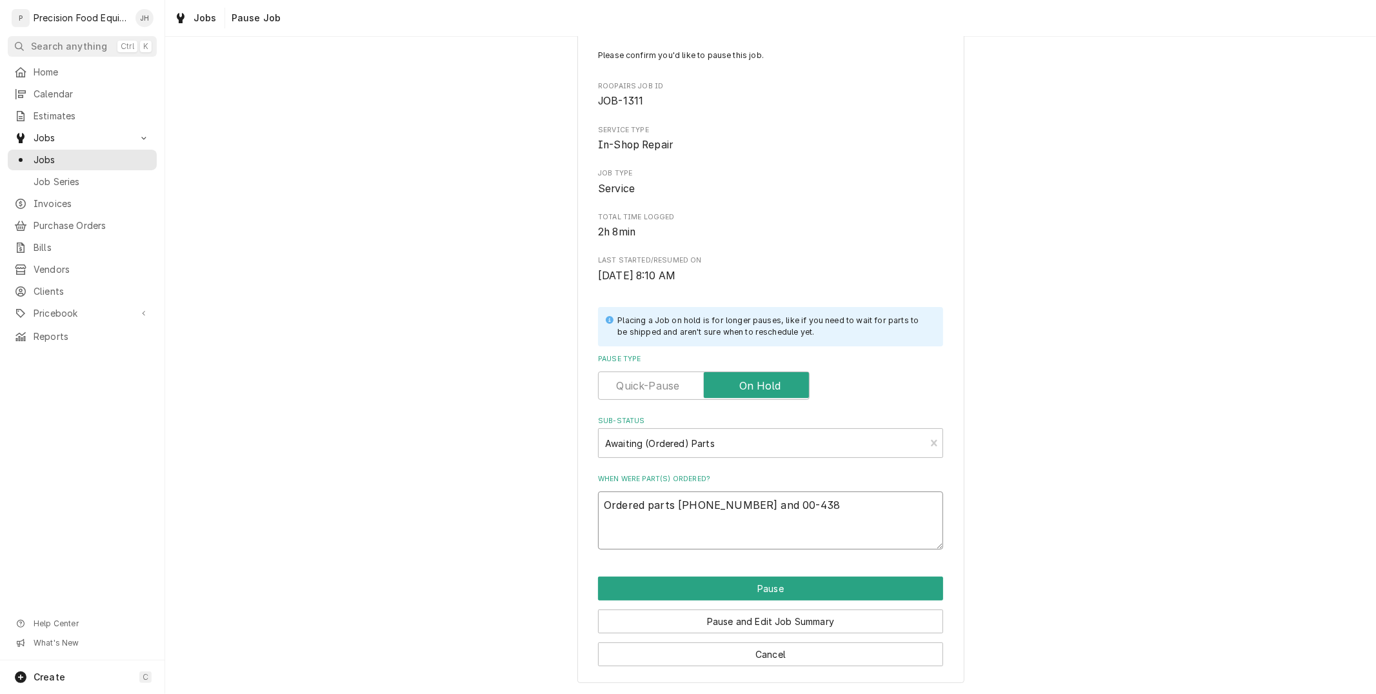
type textarea "x"
type textarea "Ordered parts 11-915373 x1 and 00-4388"
type textarea "x"
type textarea "Ordered parts 11-915373 x1 and 00-43884"
type textarea "x"
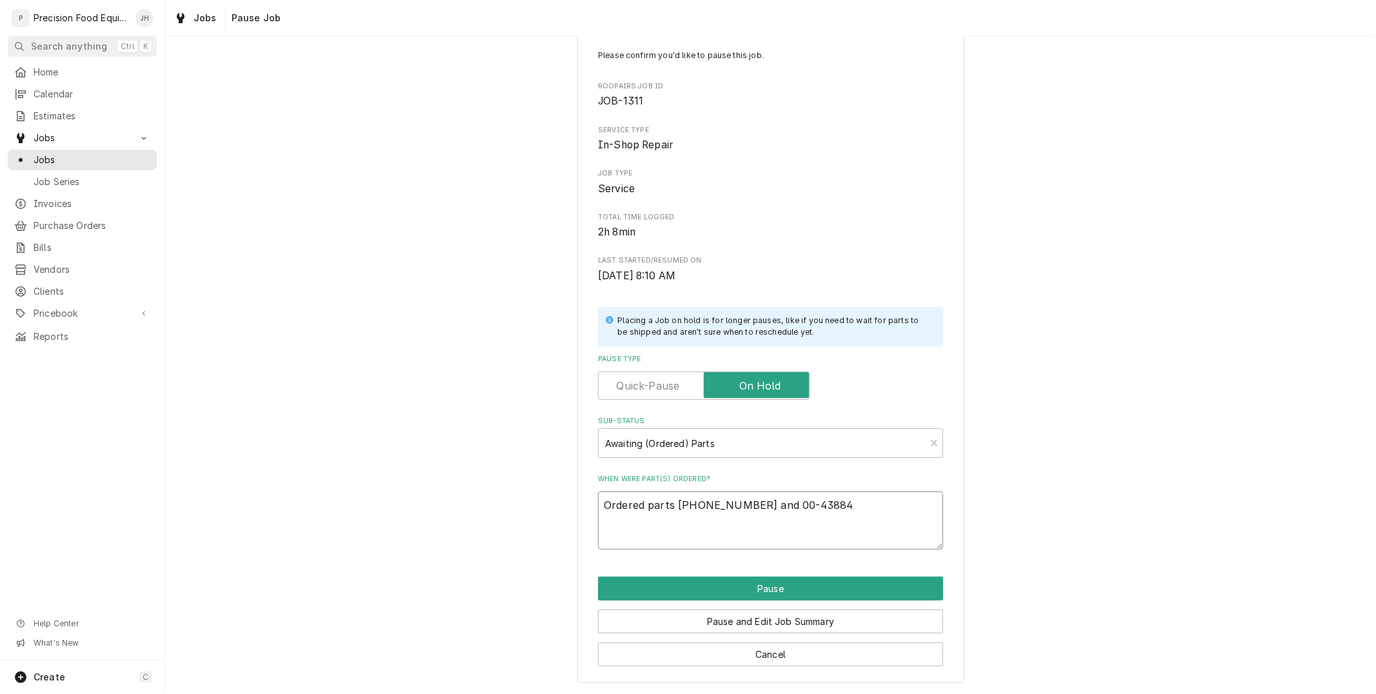
type textarea "Ordered parts 11-915373 x1 and 00-438845"
type textarea "x"
type textarea "Ordered parts 11-915373 x1 and 00-438845"
type textarea "x"
type textarea "Ordered parts 11-915373 x1 and 00-438845 x"
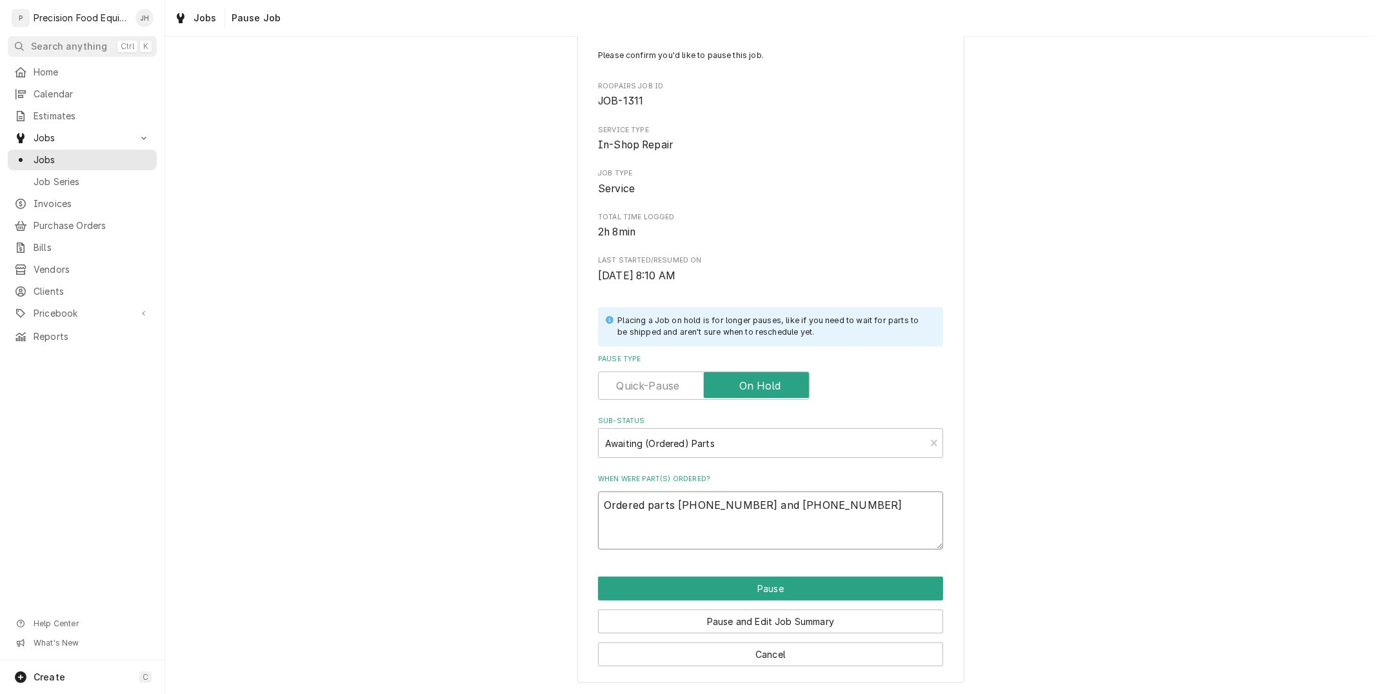
type textarea "x"
type textarea "Ordered parts 11-915373 x1 and 00-438845 x1"
type textarea "x"
type textarea "Ordered parts 11-915373 x1 and 00-438845 x1"
type textarea "x"
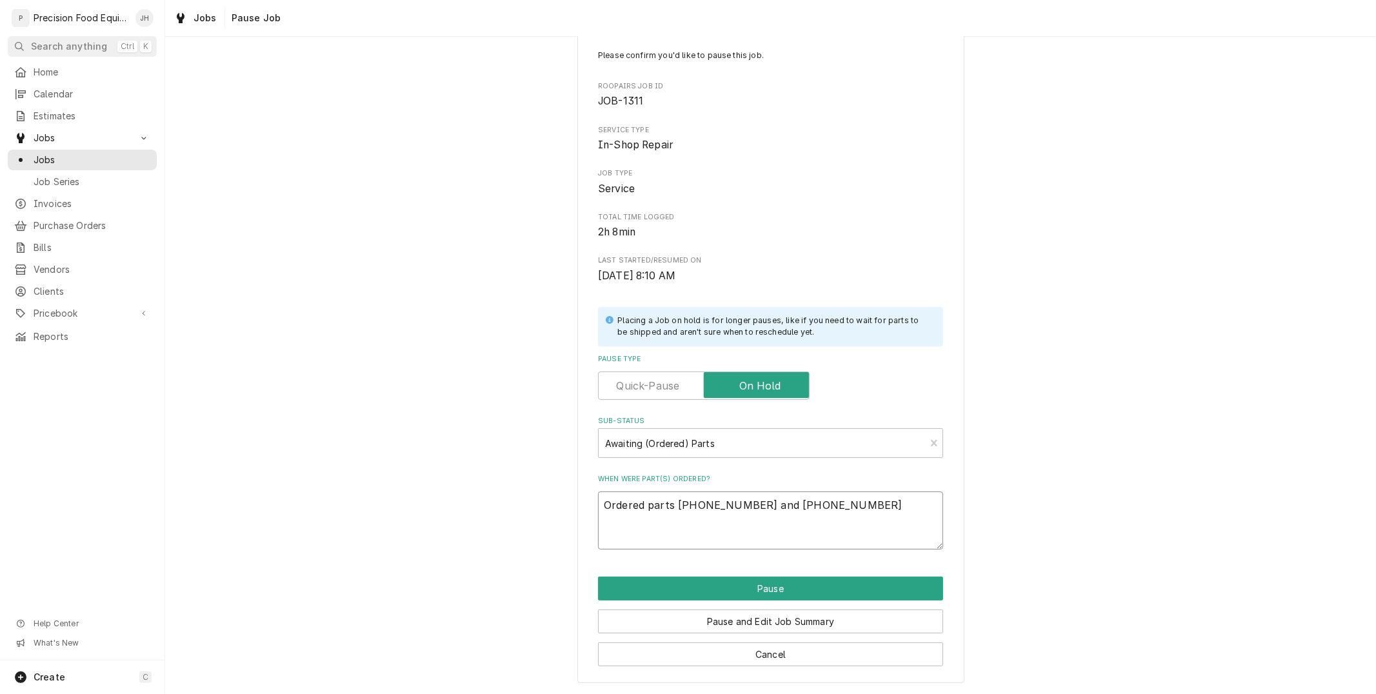
type textarea "Ordered parts 11-915373 x1 and 00-438845 x1 f"
type textarea "x"
type textarea "Ordered parts 11-915373 x1 and 00-438845 x1 fr"
type textarea "x"
type textarea "Ordered parts 11-915373 x1 and 00-438845 x1 fro"
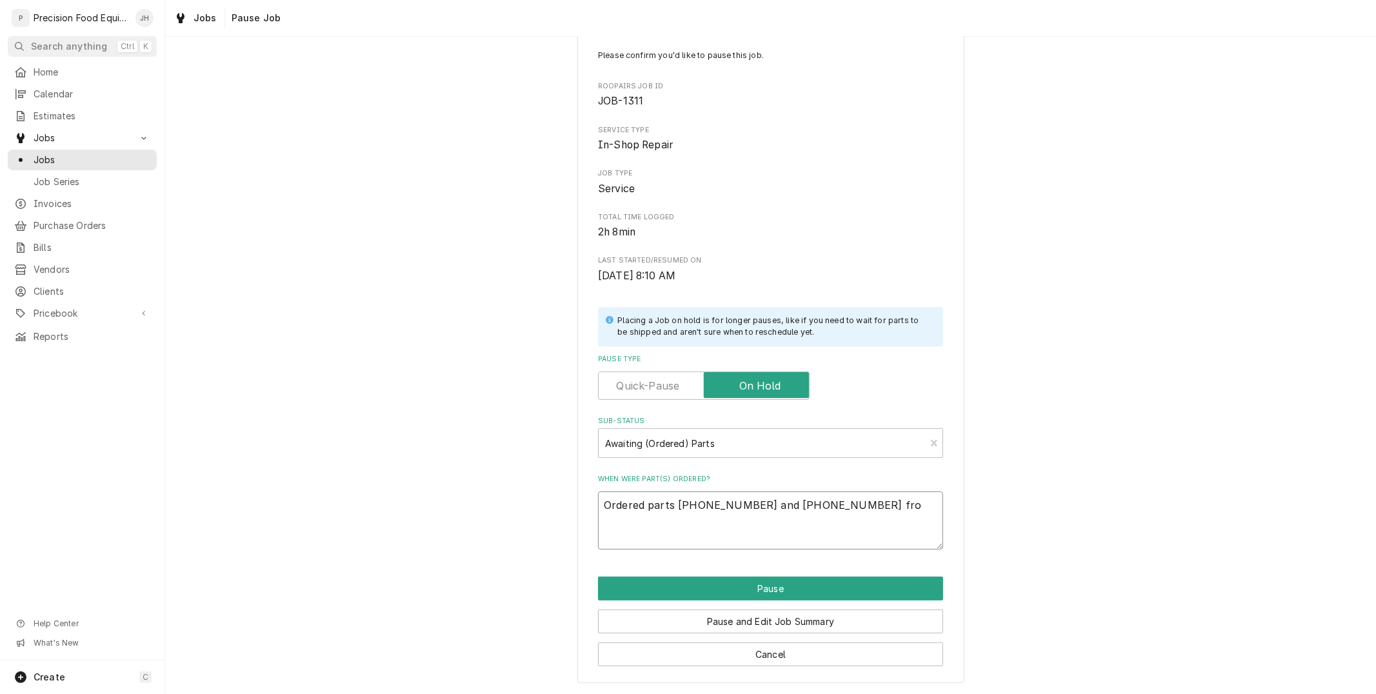
type textarea "x"
type textarea "Ordered parts 11-915373 x1 and 00-438845 x1 from"
type textarea "x"
type textarea "Ordered parts 11-915373 x1 and 00-438845 x1 from"
type textarea "x"
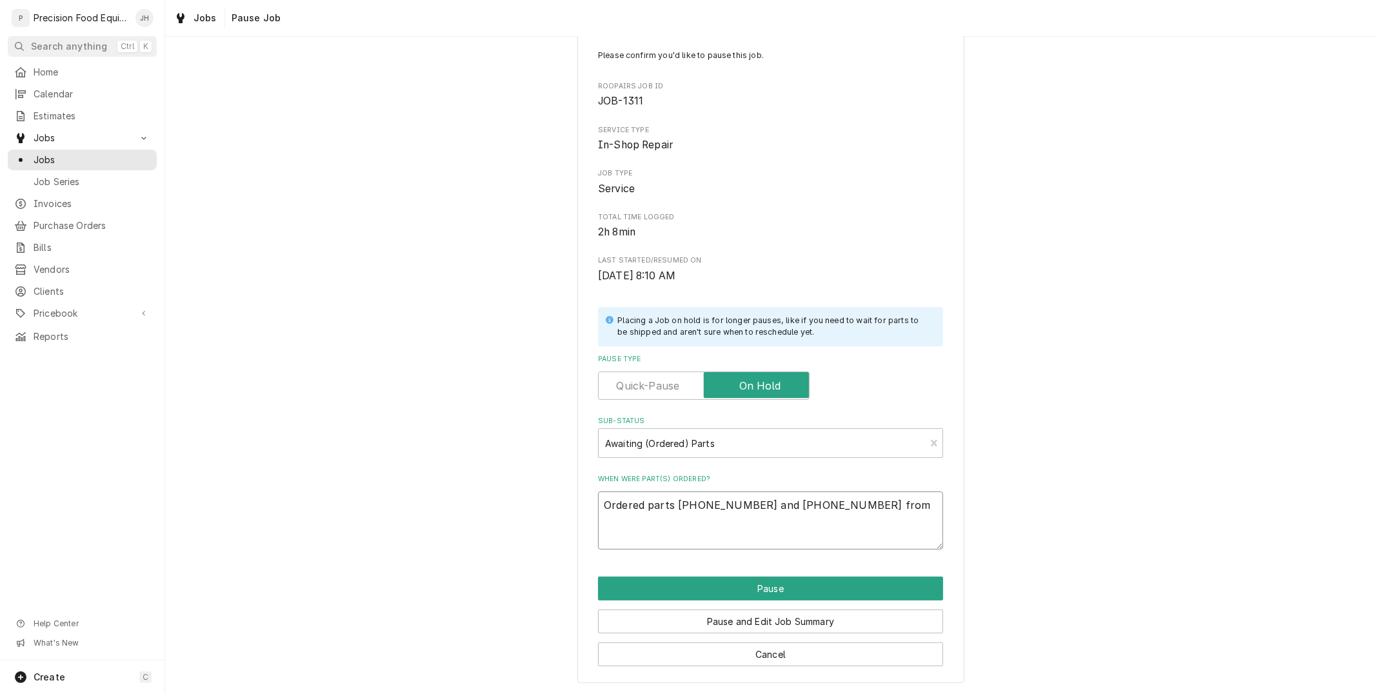
type textarea "Ordered parts 11-915373 x1 and 00-438845 x1 from H"
type textarea "x"
type textarea "Ordered parts 11-915373 x1 and 00-438845 x1 from Ho"
type textarea "x"
type textarea "Ordered parts 11-915373 x1 and 00-438845 x1 from Hob"
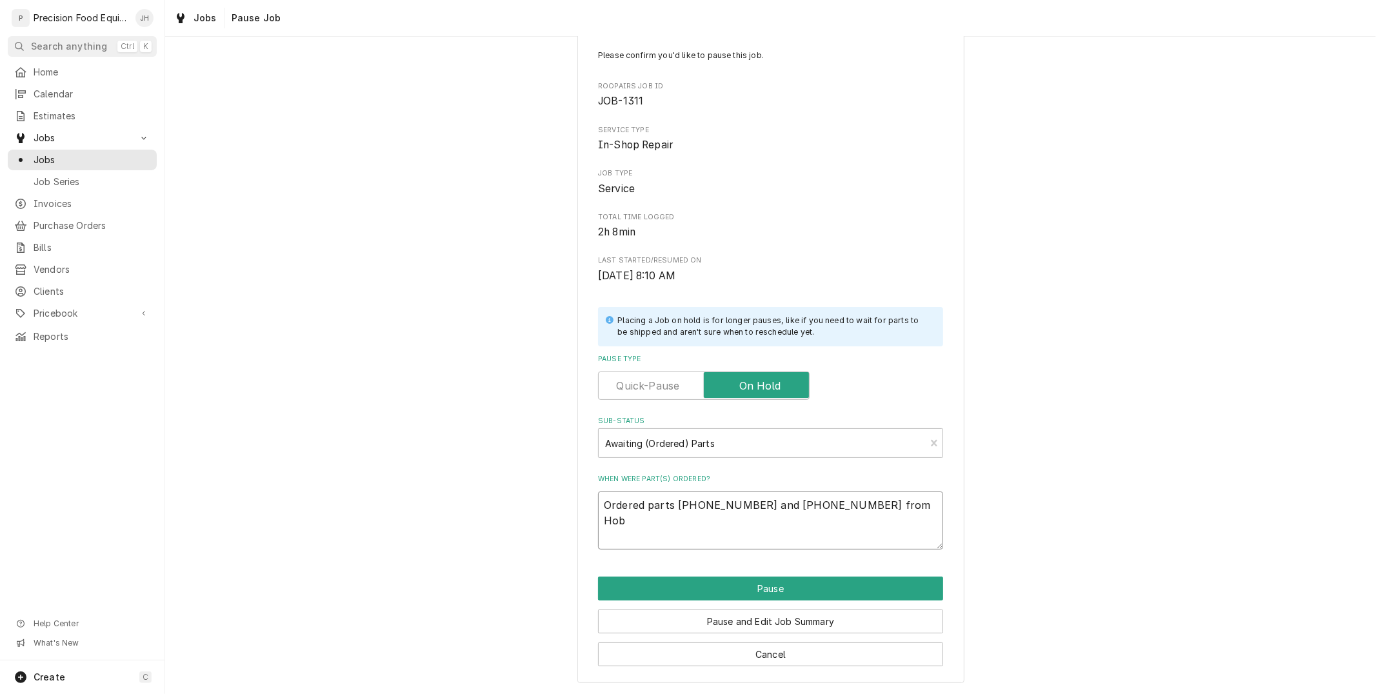
type textarea "x"
type textarea "Ordered parts 11-915373 x1 and 00-438845 x1 from Hoba"
type textarea "x"
type textarea "Ordered parts 11-915373 x1 and 00-438845 x1 from Hobar"
type textarea "x"
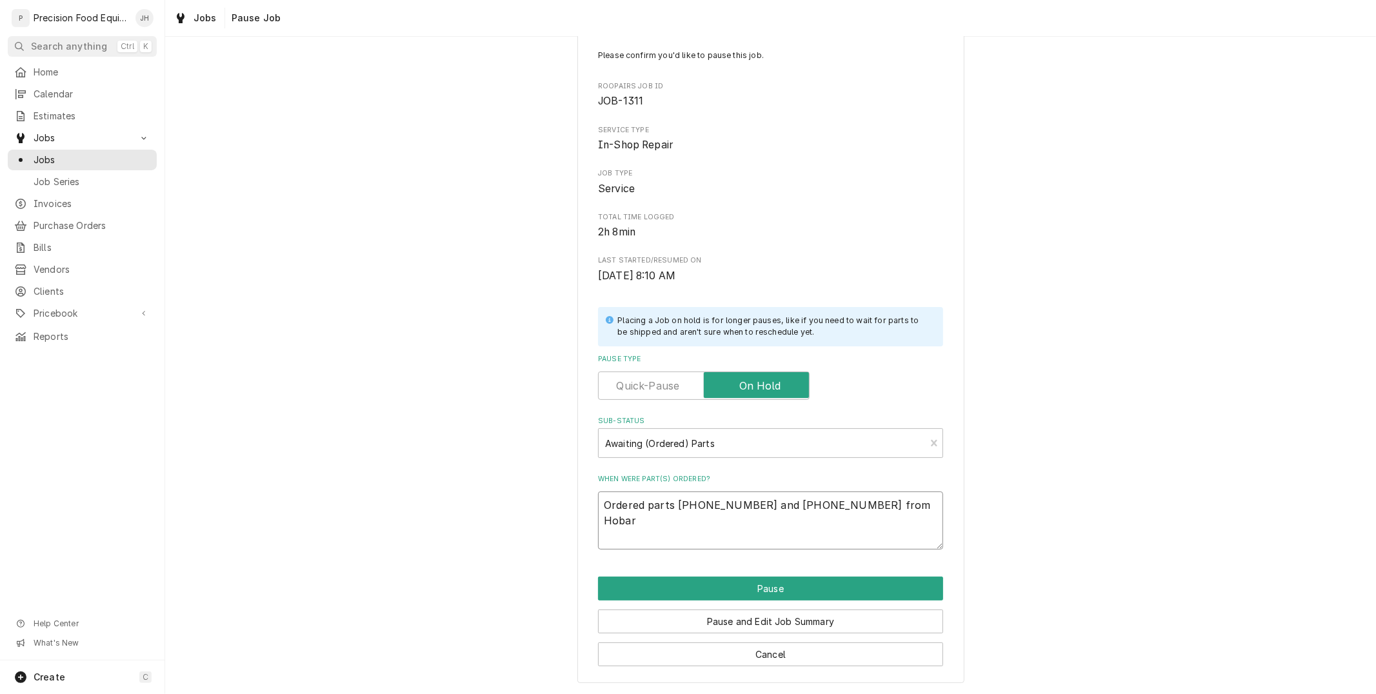
type textarea "Ordered parts 11-915373 x1 and 00-438845 x1 from Hobart"
type textarea "x"
type textarea "Ordered parts 11-915373 x1 and 00-438845 x1 from Hobart"
click at [684, 508] on textarea "Ordered parts 11-915373 x1 and 00-438845 x1 from Hobart" at bounding box center [770, 520] width 345 height 58
click at [675, 506] on textarea "Ordered parts 11-915373 x1 and 00-438845 x1 from Hobart" at bounding box center [770, 520] width 345 height 58
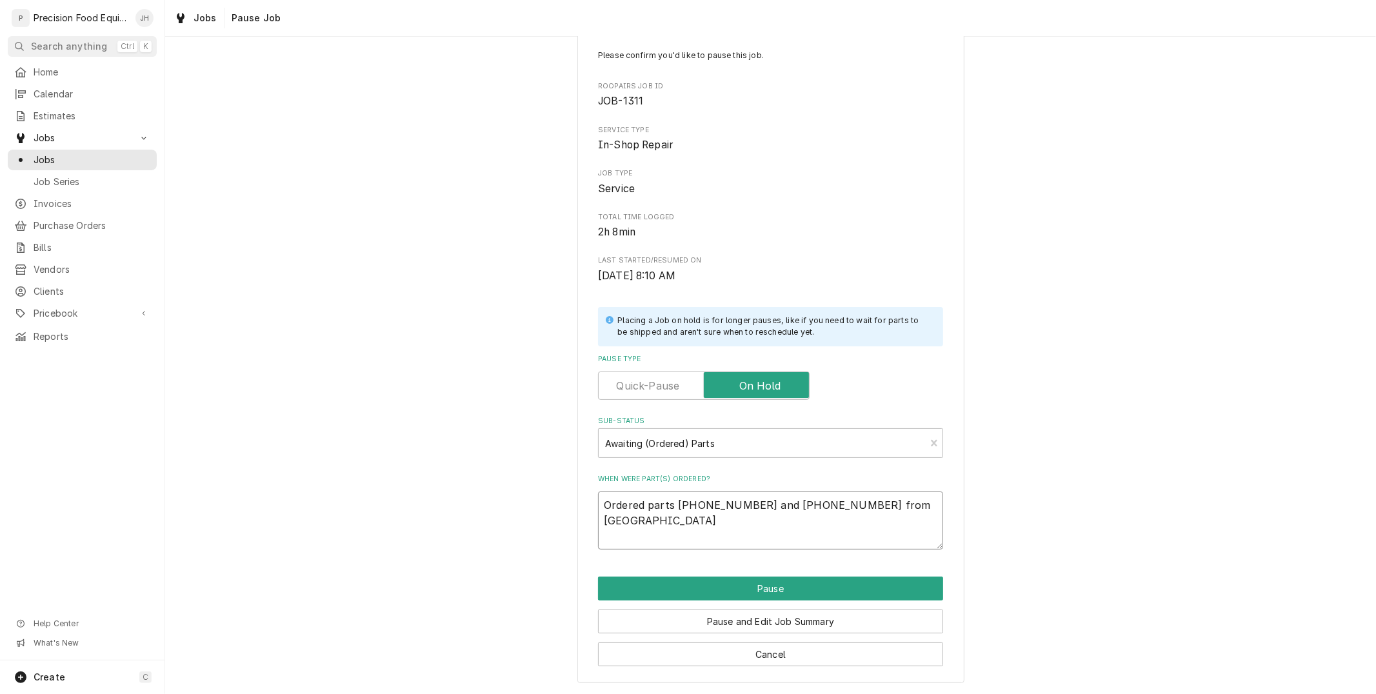
click at [676, 506] on textarea "Ordered parts 11-915373 x1 and 00-438845 x1 from Hobart" at bounding box center [770, 520] width 345 height 58
click at [669, 525] on textarea "Ordered parts 11-915373 x1 and 00-438845 x1 from Hobart" at bounding box center [770, 520] width 345 height 58
click at [678, 504] on textarea "Ordered parts 11-915373 x1 and 00-438845 x1 from Hobart" at bounding box center [770, 520] width 345 height 58
type textarea "x"
type textarea "Ordered parts 1-915373 x1 and 00-438845 x1 from Hobart"
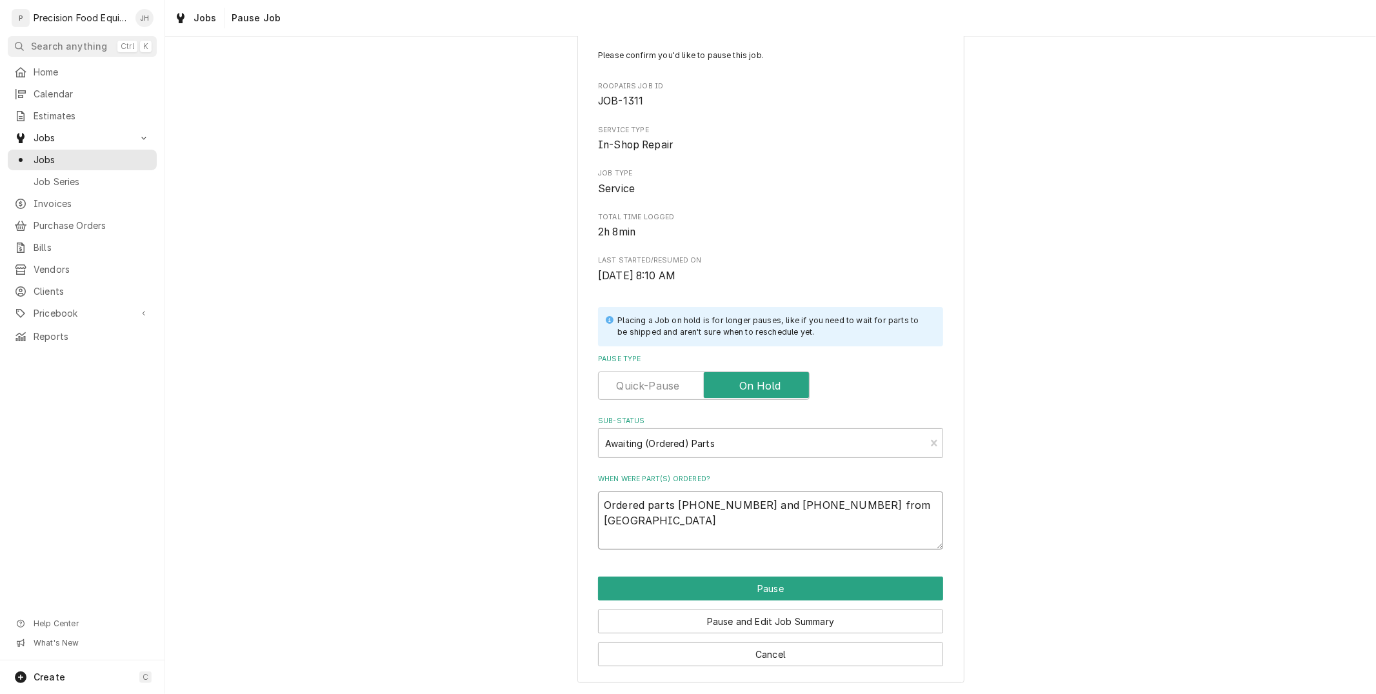
type textarea "x"
type textarea "Ordered parts -915373 x1 and 00-438845 x1 from Hobart"
type textarea "x"
type textarea "Ordered parts 0-915373 x1 and 00-438845 x1 from Hobart"
type textarea "x"
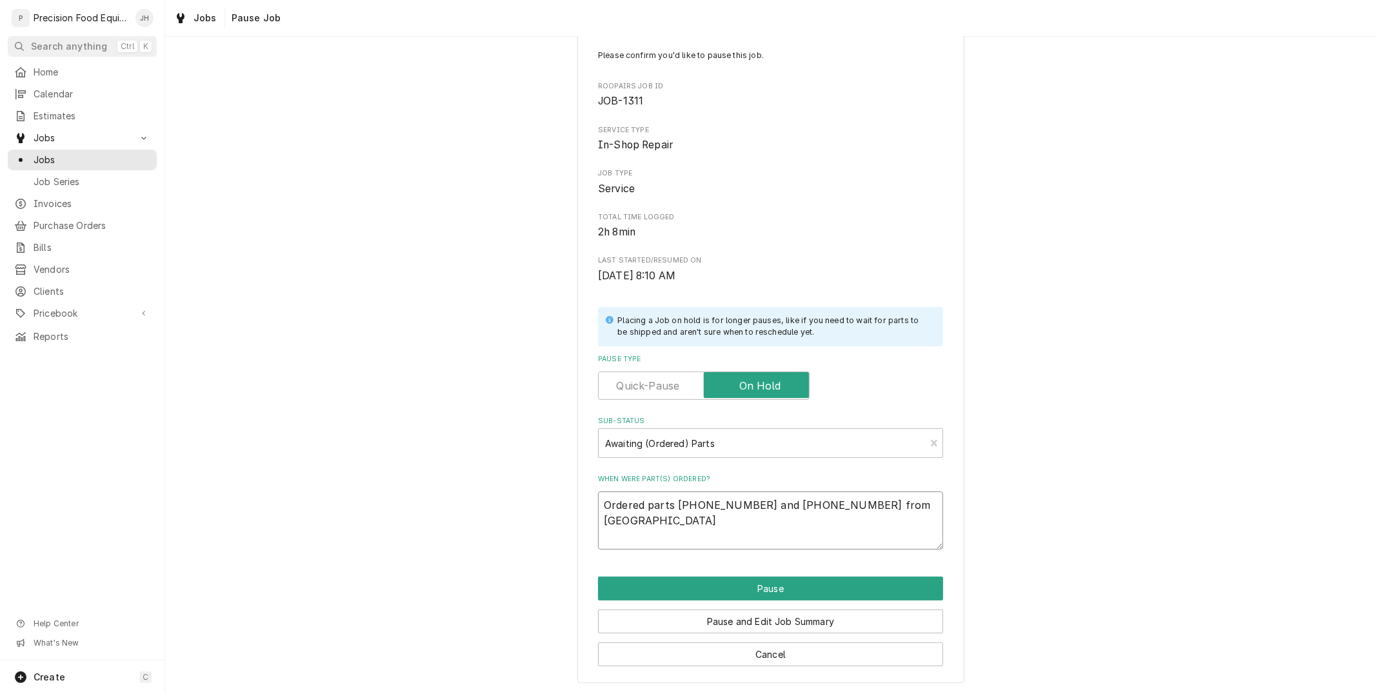
click at [884, 510] on textarea "Ordered parts 00-915373 x1 and 00-438845 x1 from Hobart" at bounding box center [770, 520] width 345 height 58
type textarea "Ordered parts 00-915373 x1 and 00-438845 x1 from Hobart"
click at [794, 598] on button "Pause" at bounding box center [770, 589] width 345 height 24
type textarea "x"
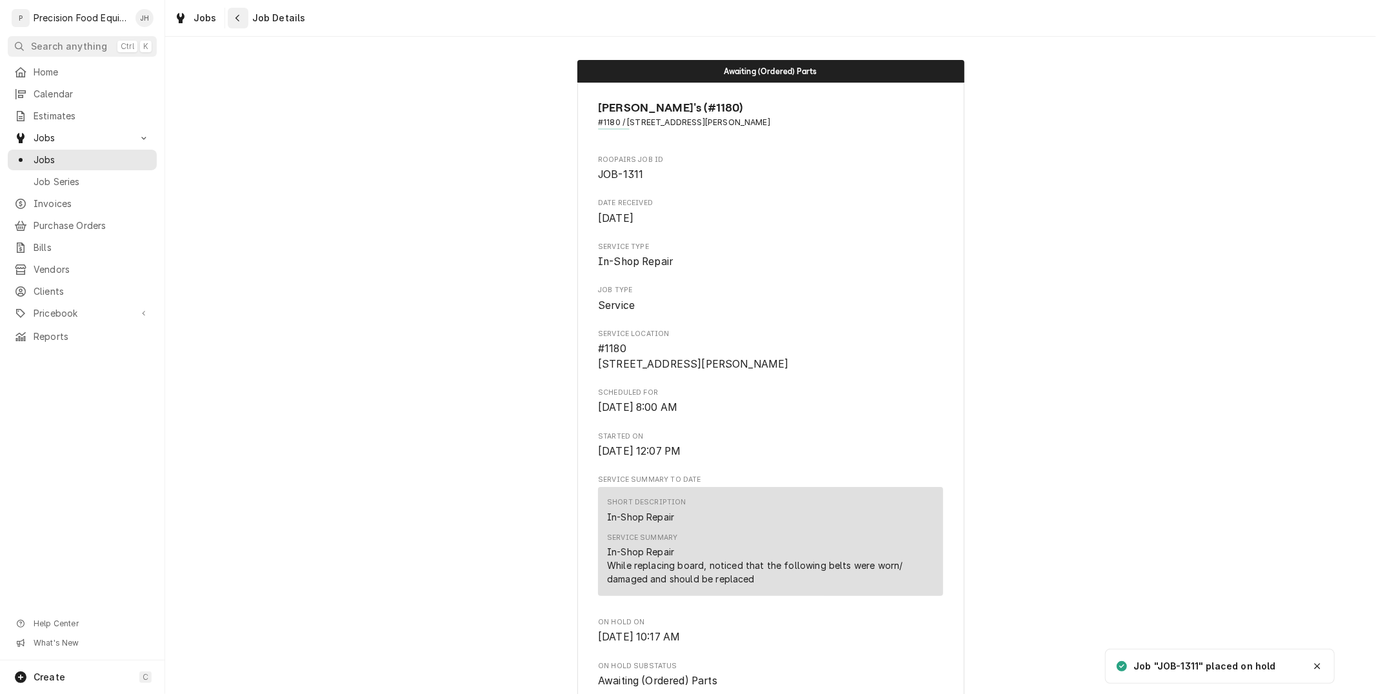
click at [241, 14] on div "Navigate back" at bounding box center [238, 18] width 13 height 13
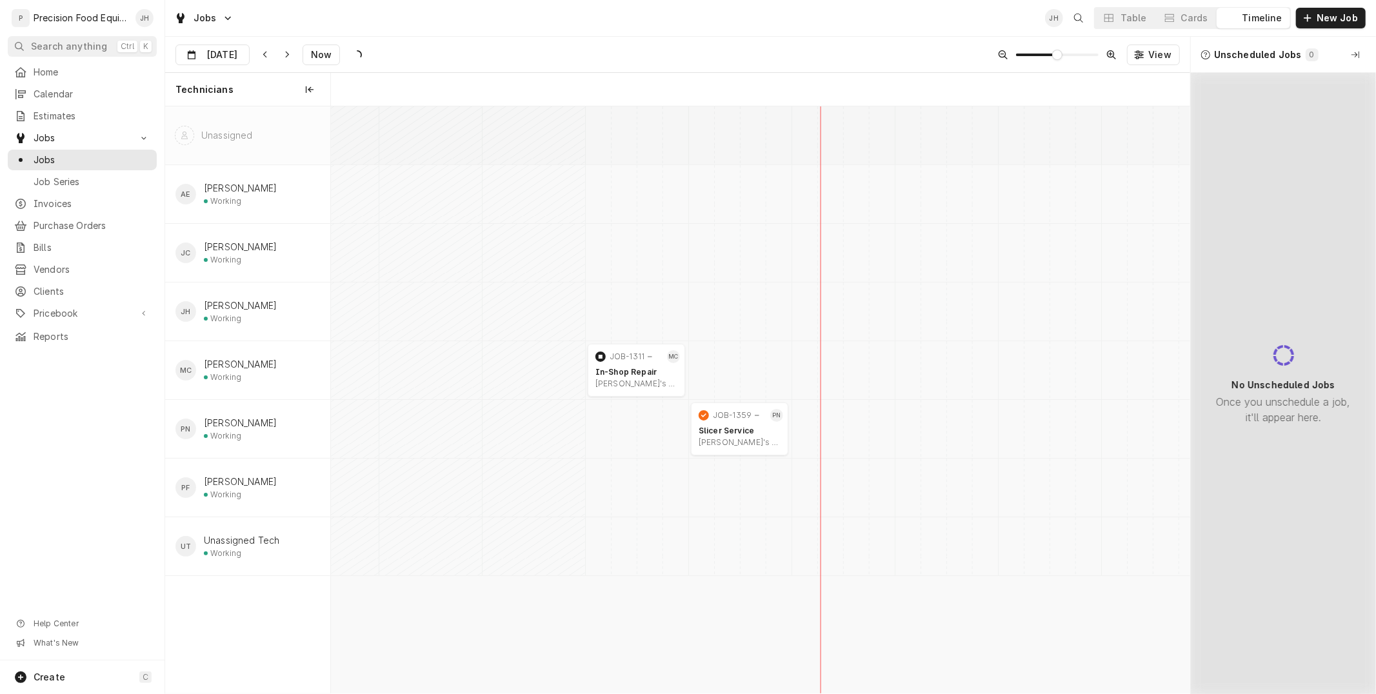
scroll to position [0, 17058]
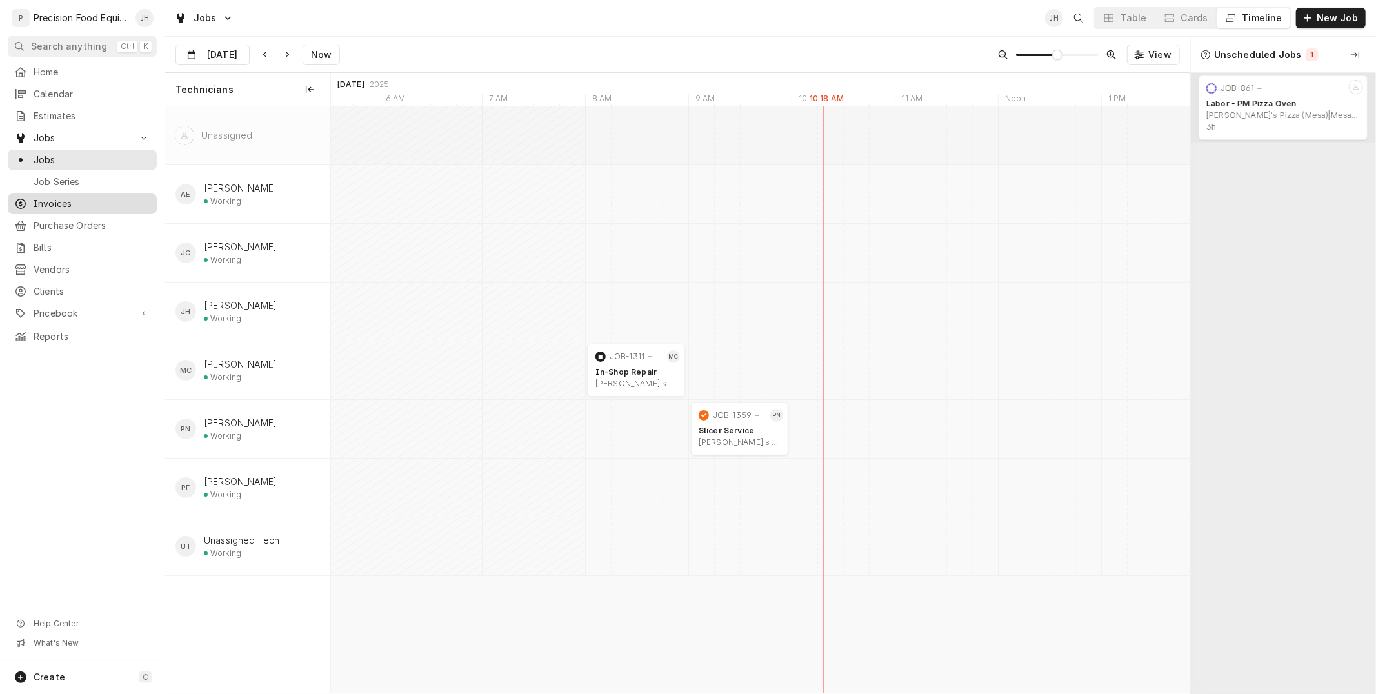
click at [66, 205] on span "Invoices" at bounding box center [92, 203] width 117 height 13
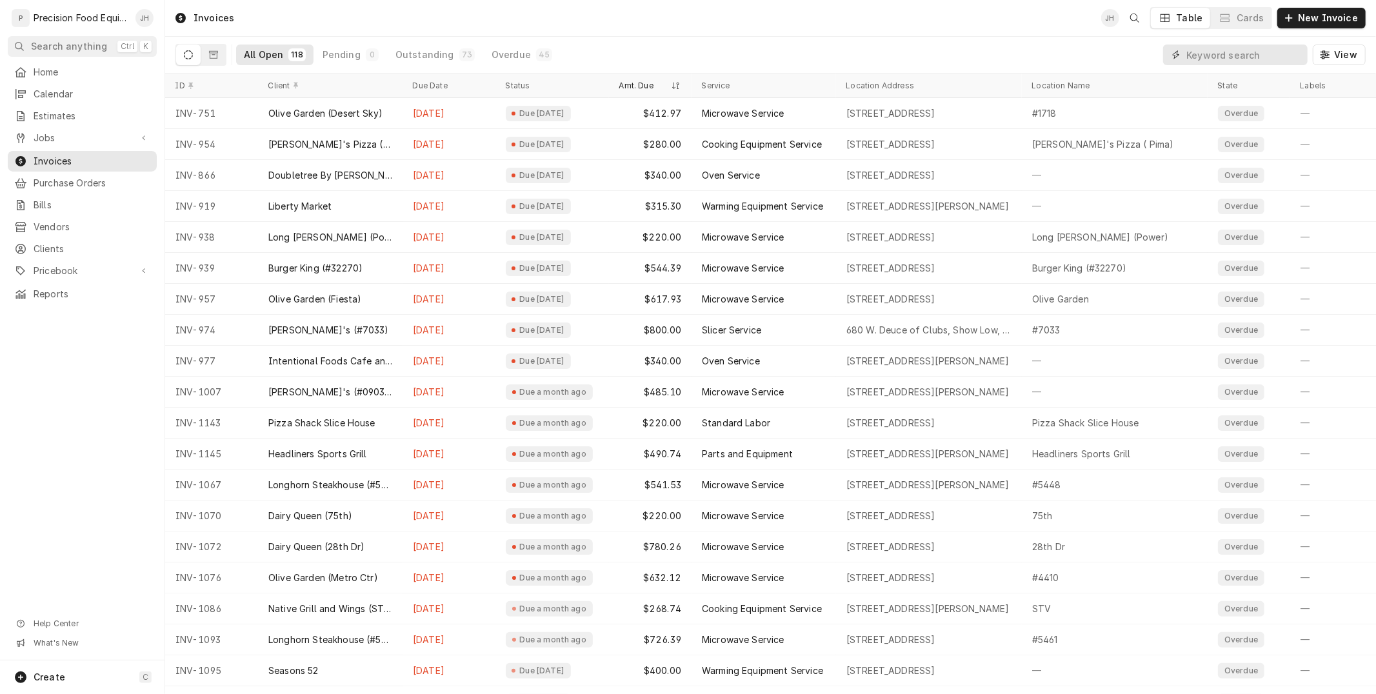
click at [1211, 54] on input "Dynamic Content Wrapper" at bounding box center [1243, 55] width 115 height 21
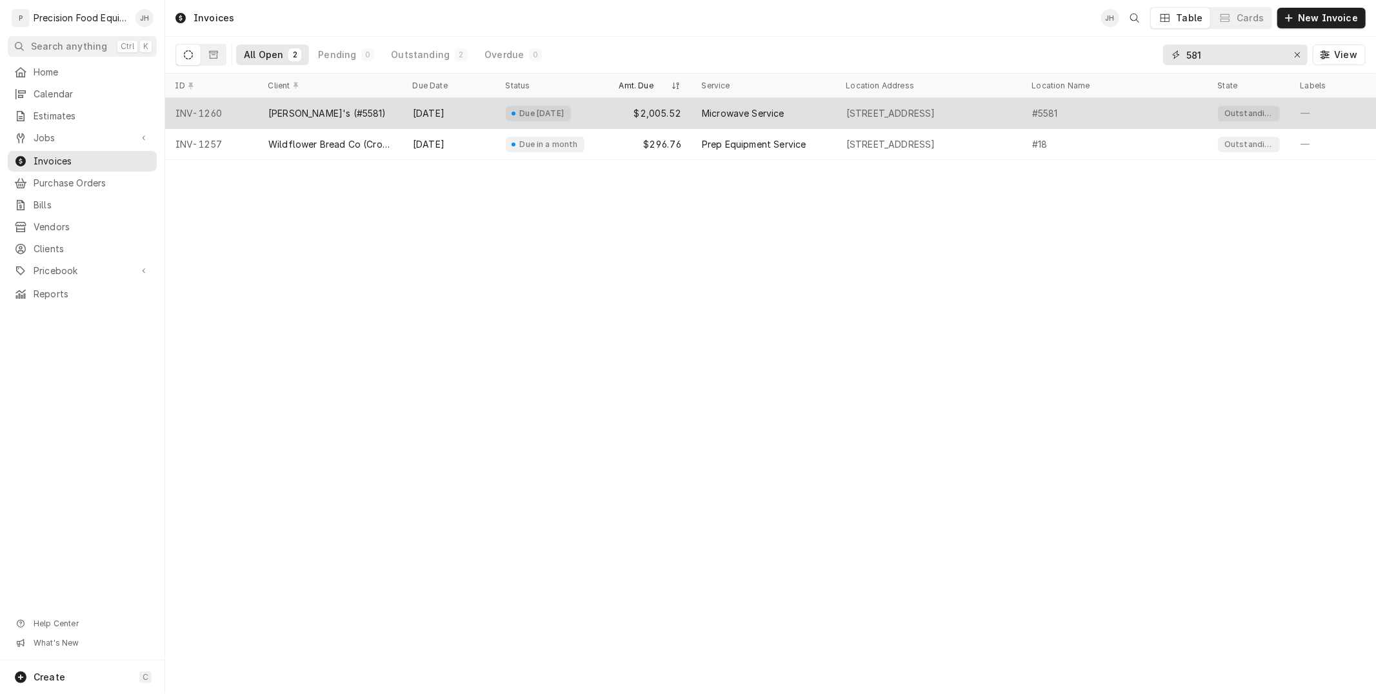
type input "581"
click at [686, 113] on div "$2,005.52" at bounding box center [650, 113] width 83 height 31
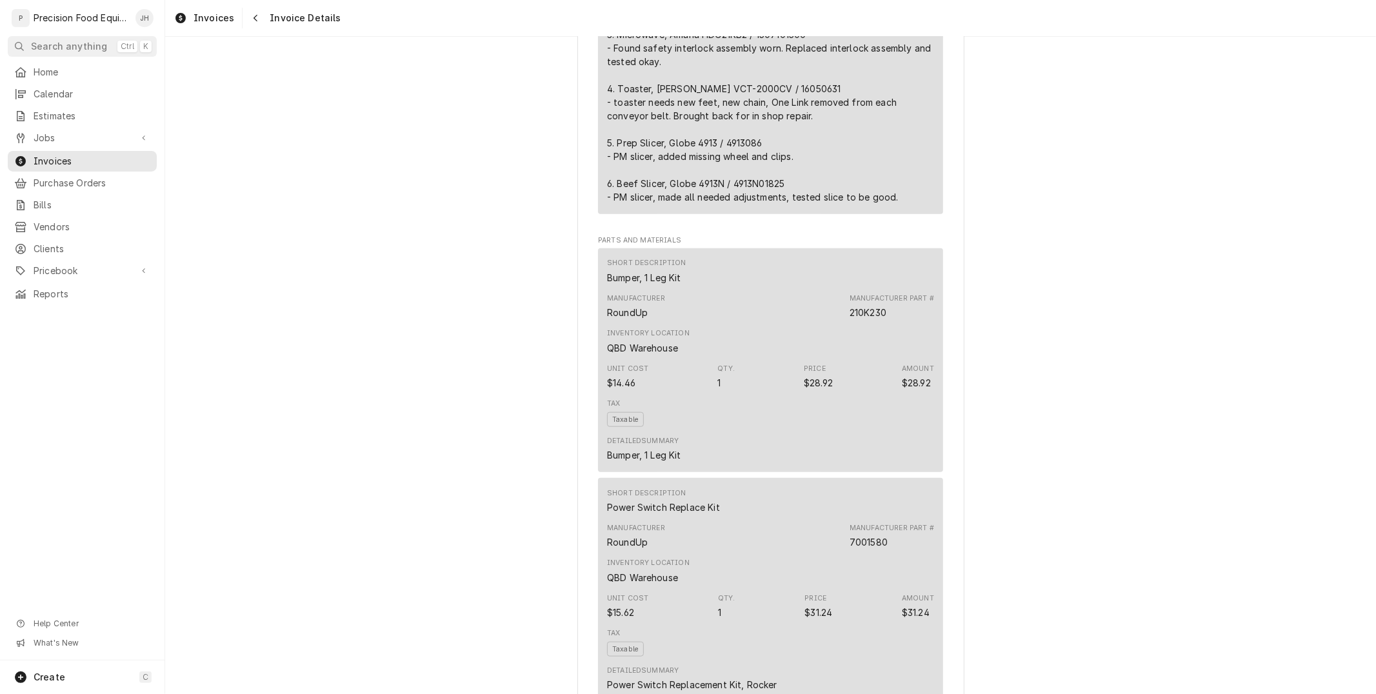
scroll to position [1003, 0]
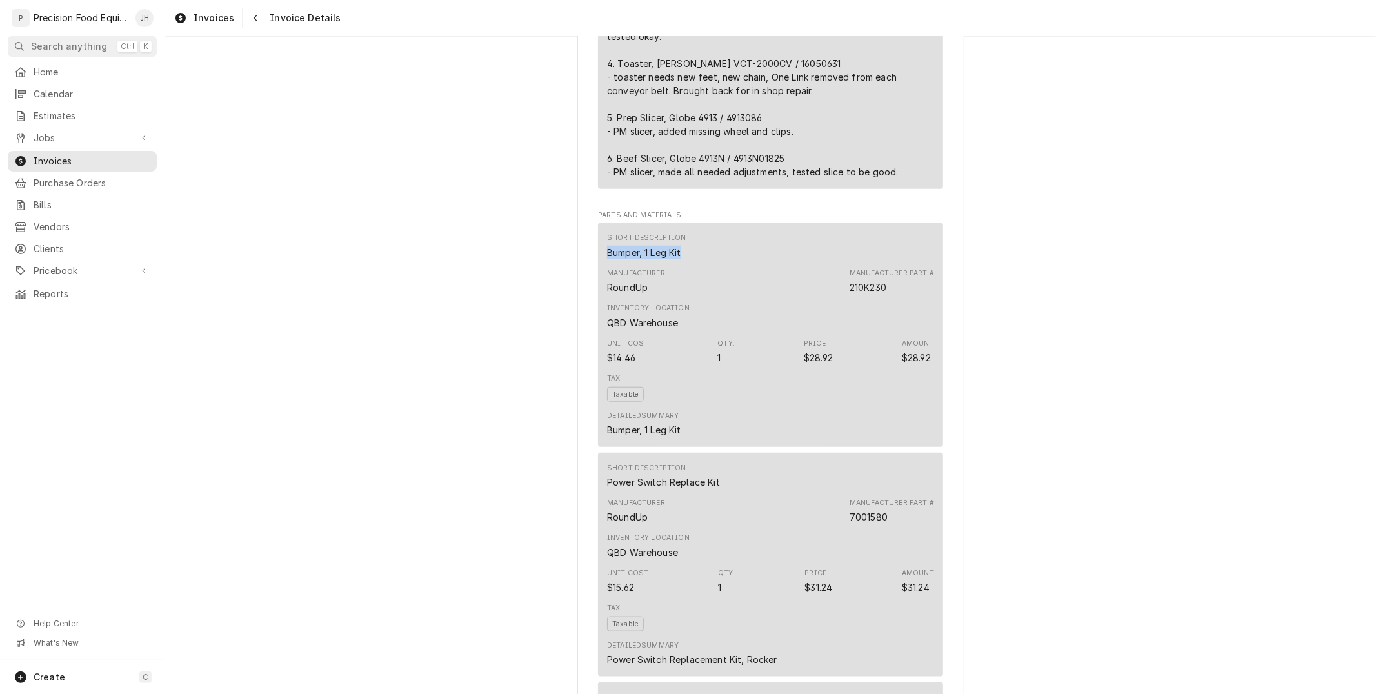
drag, startPoint x: 680, startPoint y: 279, endPoint x: 599, endPoint y: 282, distance: 81.3
click at [599, 282] on div "Short Description Bumper, 1 Leg Kit Manufacturer RoundUp Manufacturer Part # 21…" at bounding box center [770, 335] width 345 height 224
copy div "Bumper, 1 Leg Kit"
drag, startPoint x: 851, startPoint y: 441, endPoint x: 833, endPoint y: 411, distance: 34.7
click at [850, 439] on div "Detailed Summary Bumper, 1 Leg Kit" at bounding box center [770, 423] width 327 height 35
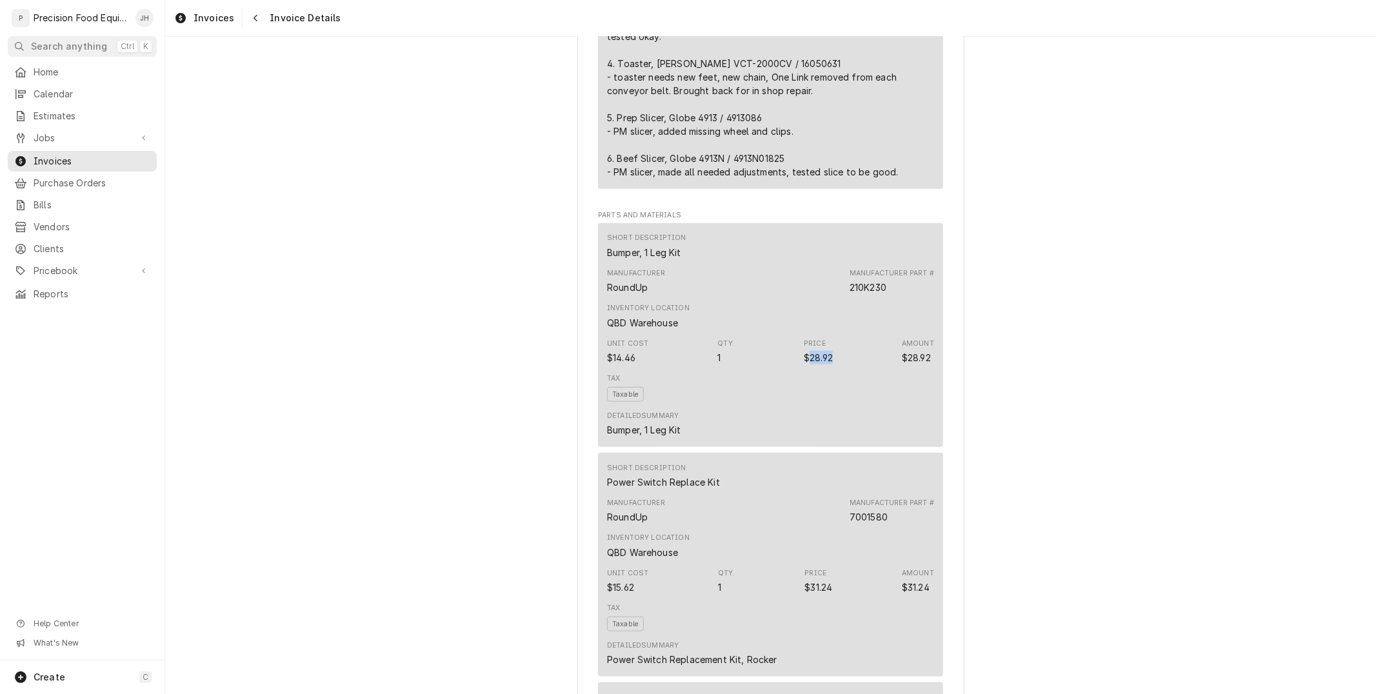
drag, startPoint x: 828, startPoint y: 389, endPoint x: 804, endPoint y: 383, distance: 24.6
click at [804, 369] on div "Unit Cost $14.46 Qty. 1 Price $28.92 Amount $28.92" at bounding box center [770, 351] width 327 height 35
copy div "28.92"
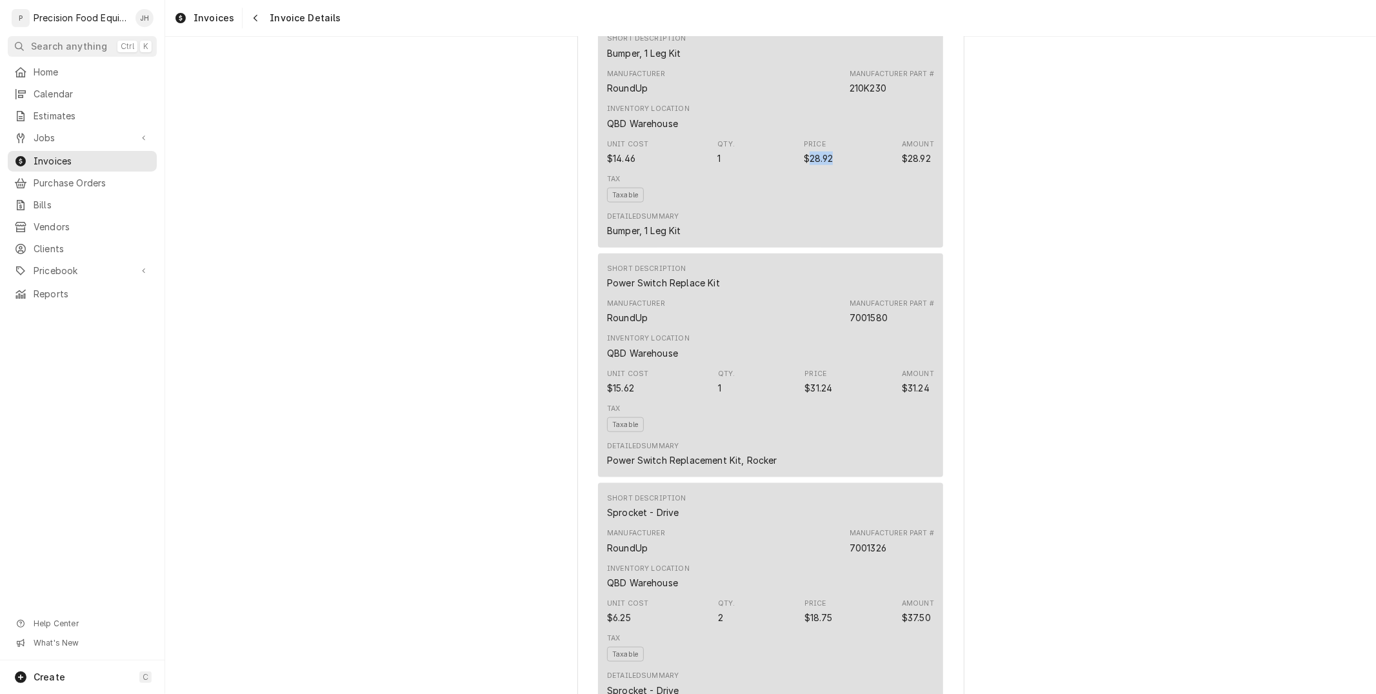
scroll to position [1218, 0]
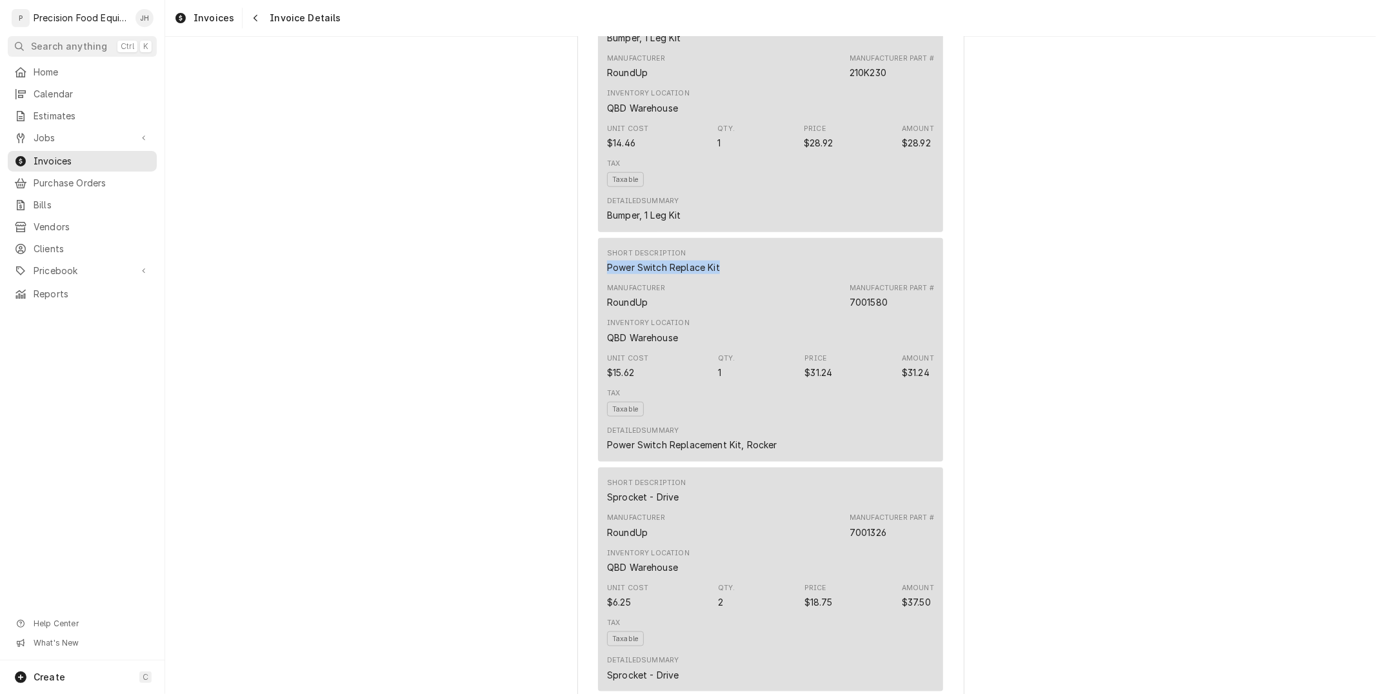
drag, startPoint x: 715, startPoint y: 293, endPoint x: 602, endPoint y: 290, distance: 112.9
click at [607, 279] on div "Short Description Power Switch Replace Kit" at bounding box center [770, 261] width 327 height 35
copy div "Power Switch Replace Kit"
click at [833, 446] on div "Detailed Summary Power Switch Replacement Kit, Rocker" at bounding box center [770, 438] width 327 height 35
drag, startPoint x: 827, startPoint y: 401, endPoint x: 804, endPoint y: 396, distance: 23.7
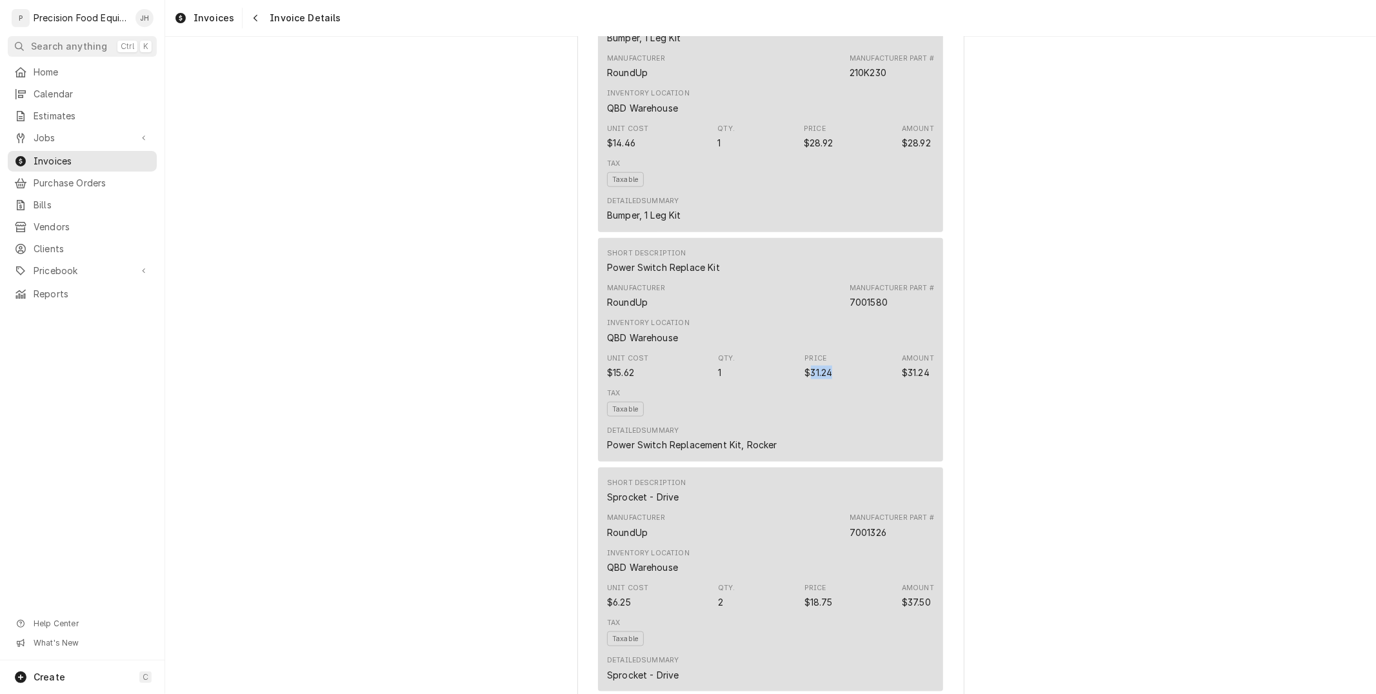
click at [804, 384] on div "Unit Cost $15.62 Qty. 1 Price $31.24 Amount $31.24" at bounding box center [770, 366] width 327 height 35
copy div "31.24"
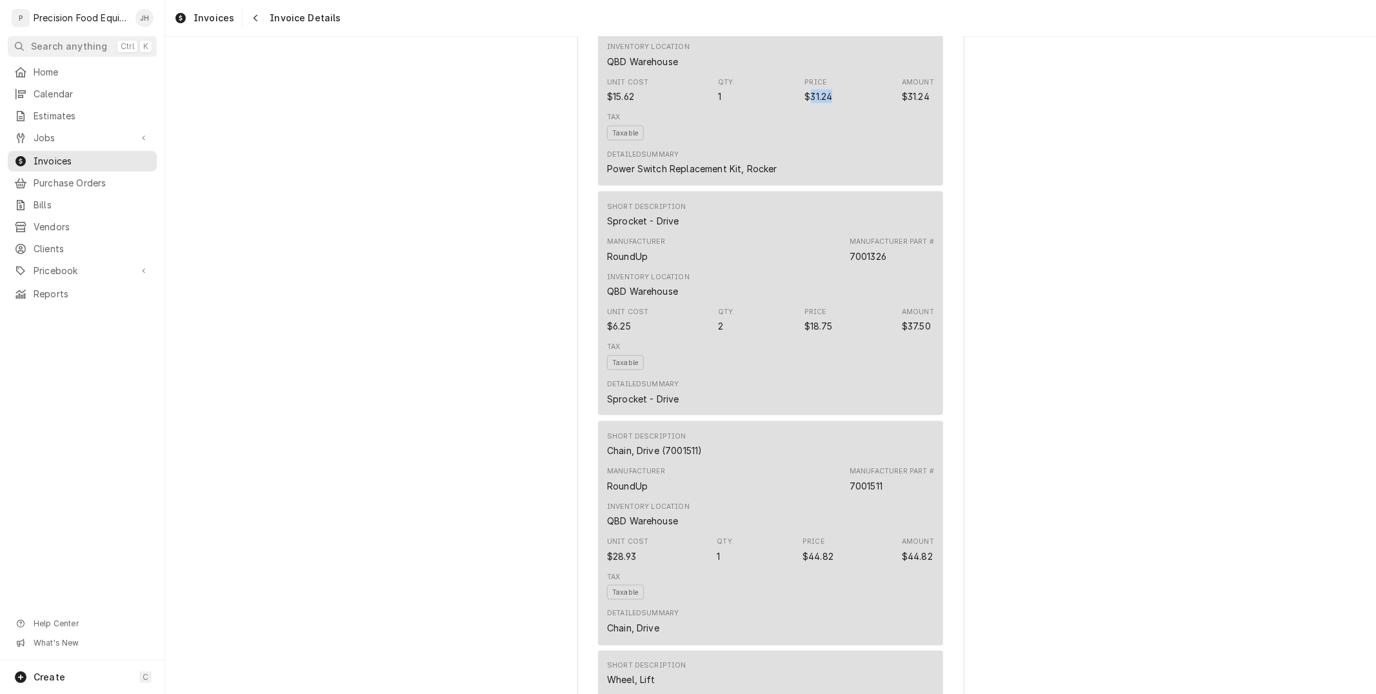
scroll to position [1505, 0]
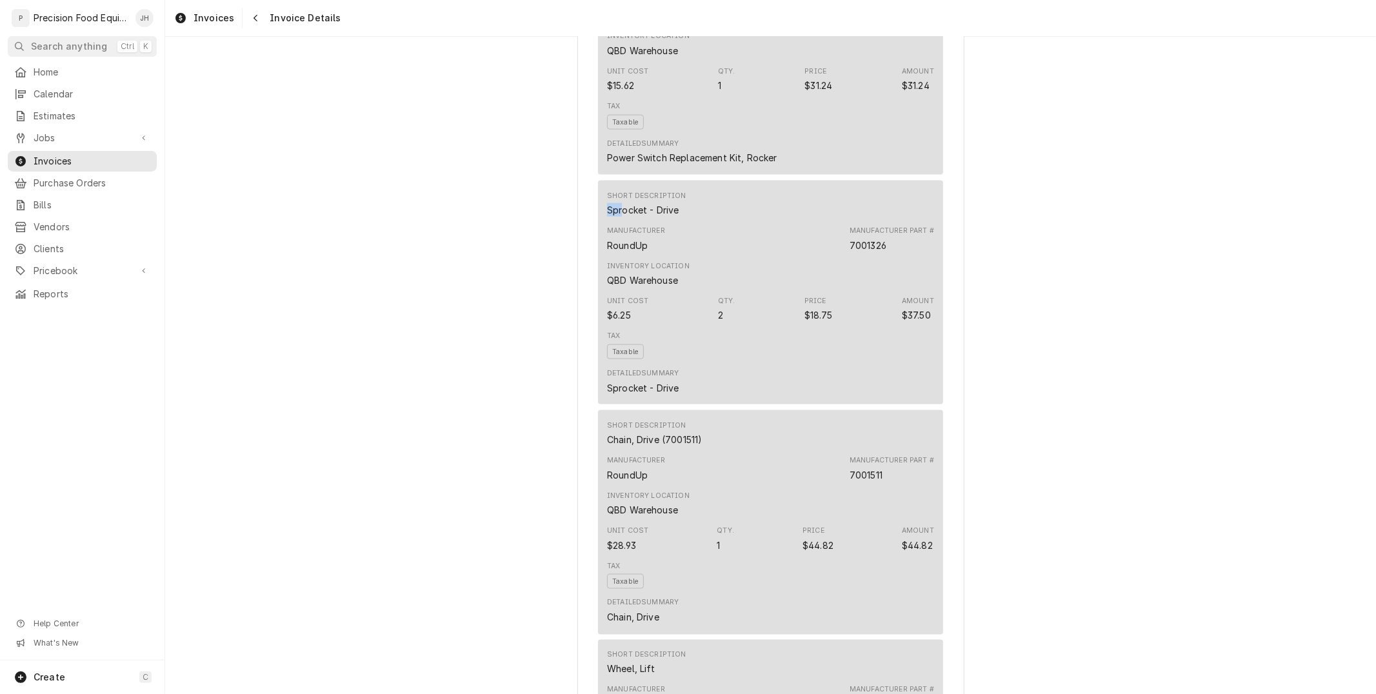
drag, startPoint x: 679, startPoint y: 231, endPoint x: 637, endPoint y: 235, distance: 41.5
click at [615, 221] on div "Short Description Sprocket - Drive" at bounding box center [770, 203] width 327 height 35
click at [673, 217] on div "Short Description Sprocket - Drive" at bounding box center [646, 204] width 79 height 26
drag, startPoint x: 676, startPoint y: 235, endPoint x: 551, endPoint y: 239, distance: 124.5
click at [544, 240] on div "Outstanding Sender Precision Food Equipment LLC 15615 E. Appleby Rd Gilbert, AZ…" at bounding box center [770, 650] width 1211 height 4236
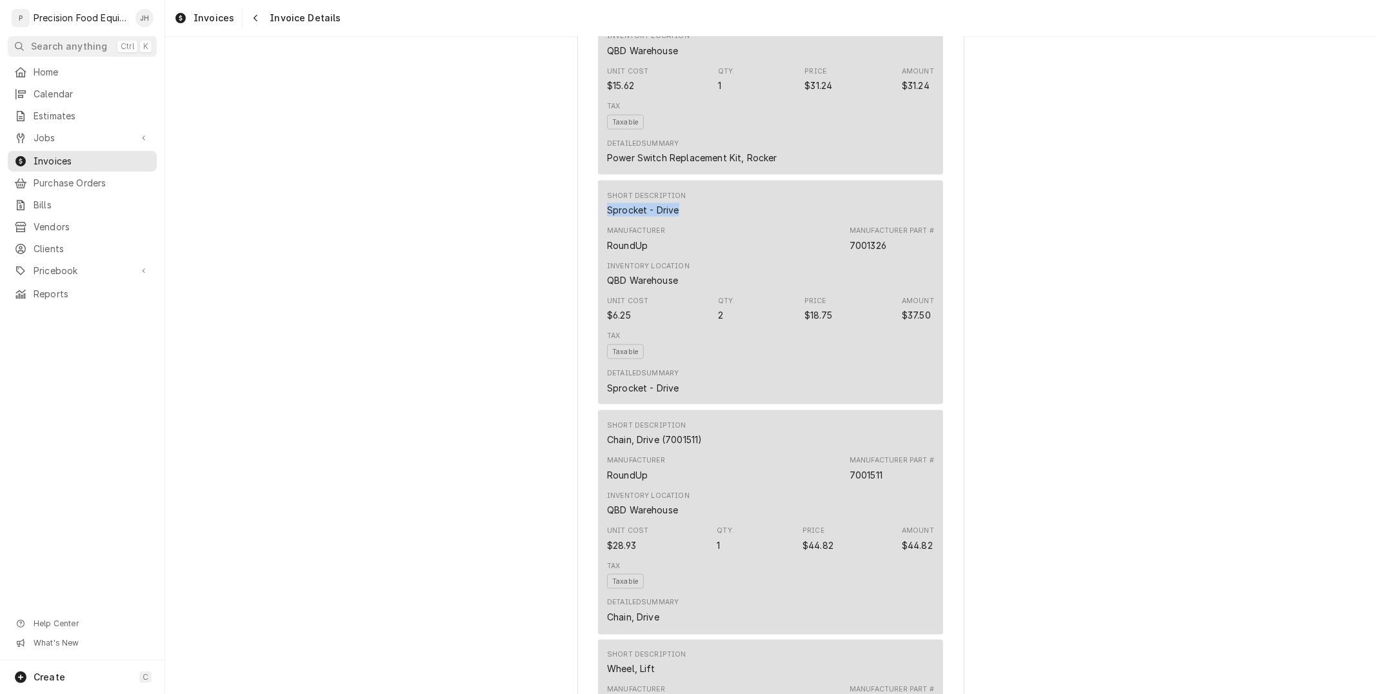
copy div "Sprocket - Drive"
click at [725, 393] on div "Detailed Summary Sprocket - Drive" at bounding box center [770, 381] width 327 height 35
drag, startPoint x: 834, startPoint y: 339, endPoint x: 804, endPoint y: 337, distance: 30.4
click at [804, 326] on div "Unit Cost $6.25 Qty. 2 Price $18.75 Amount $37.50" at bounding box center [770, 309] width 327 height 35
copy div "18.75"
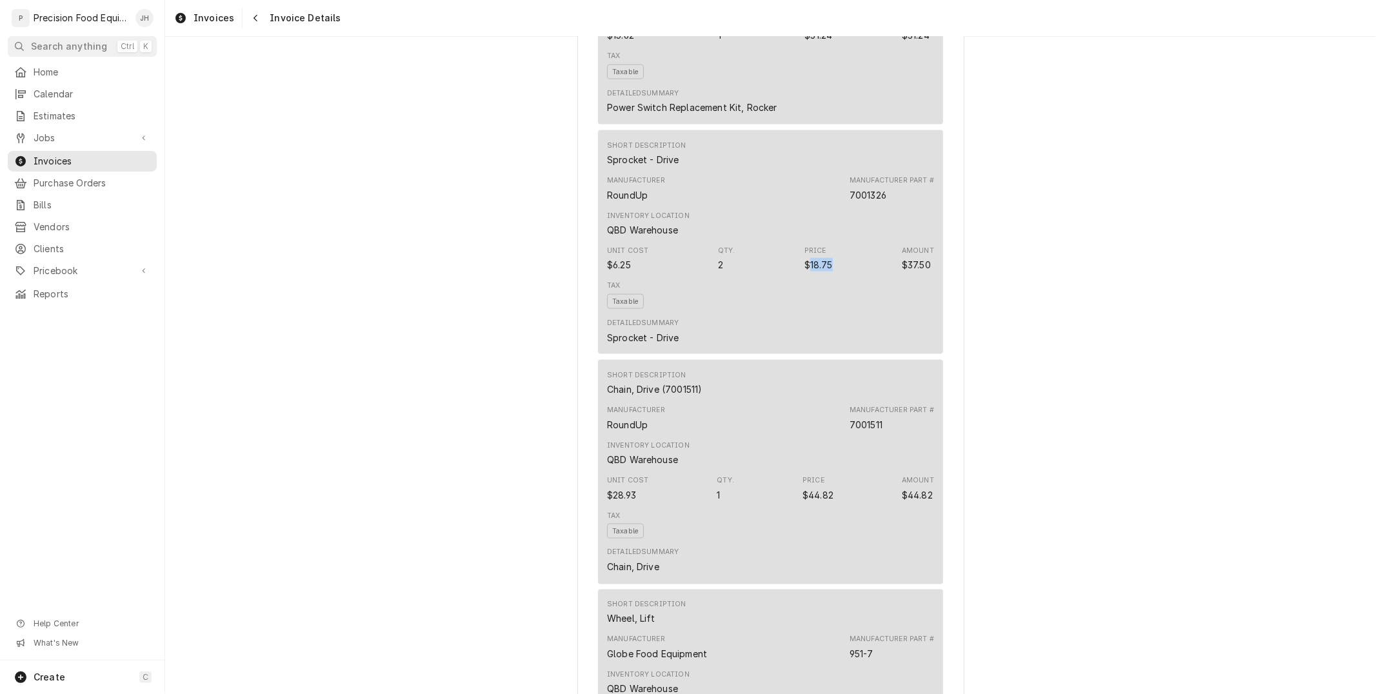
scroll to position [1648, 0]
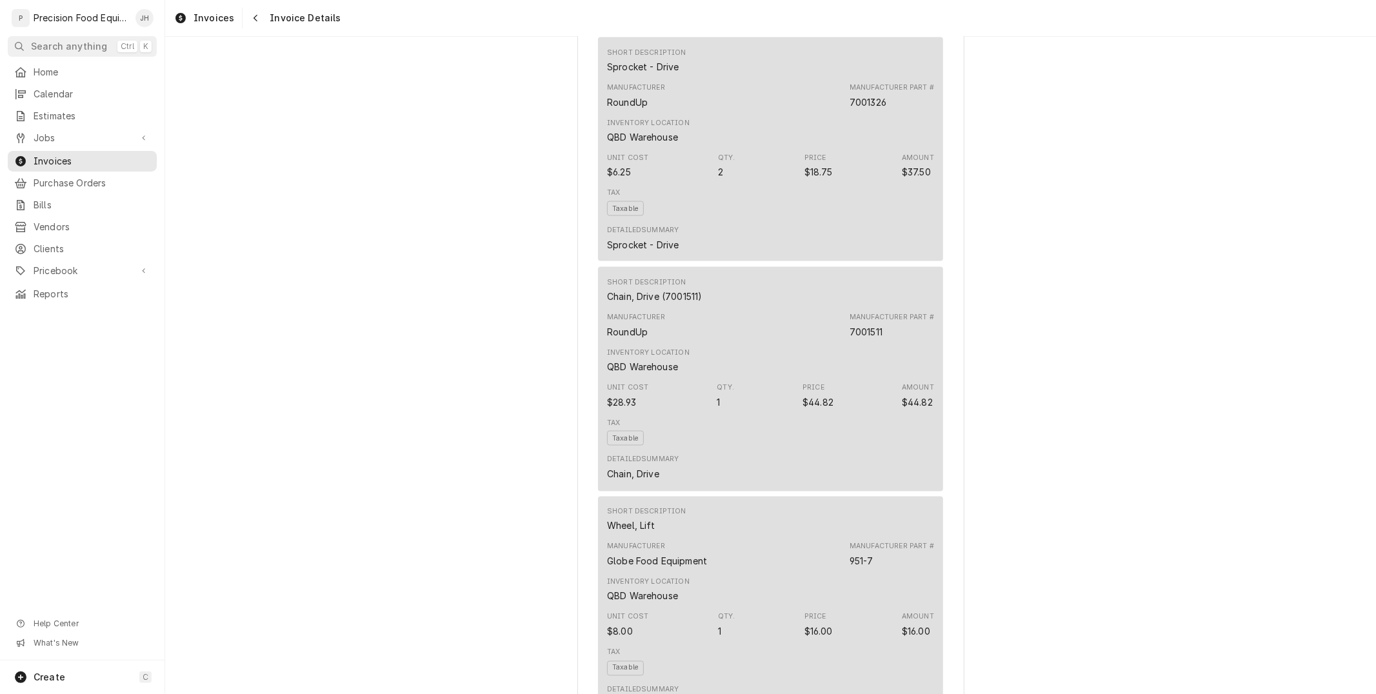
click at [701, 342] on div "Manufacturer RoundUp Manufacturer Part # 7001511" at bounding box center [770, 325] width 327 height 35
drag, startPoint x: 653, startPoint y: 318, endPoint x: 598, endPoint y: 318, distance: 55.5
click at [598, 318] on div "Short Description Chain, Drive (7001511) Manufacturer RoundUp Manufacturer Part…" at bounding box center [770, 379] width 345 height 224
copy div "Chain, Drive"
click at [818, 451] on div "Tax Taxable" at bounding box center [770, 431] width 327 height 37
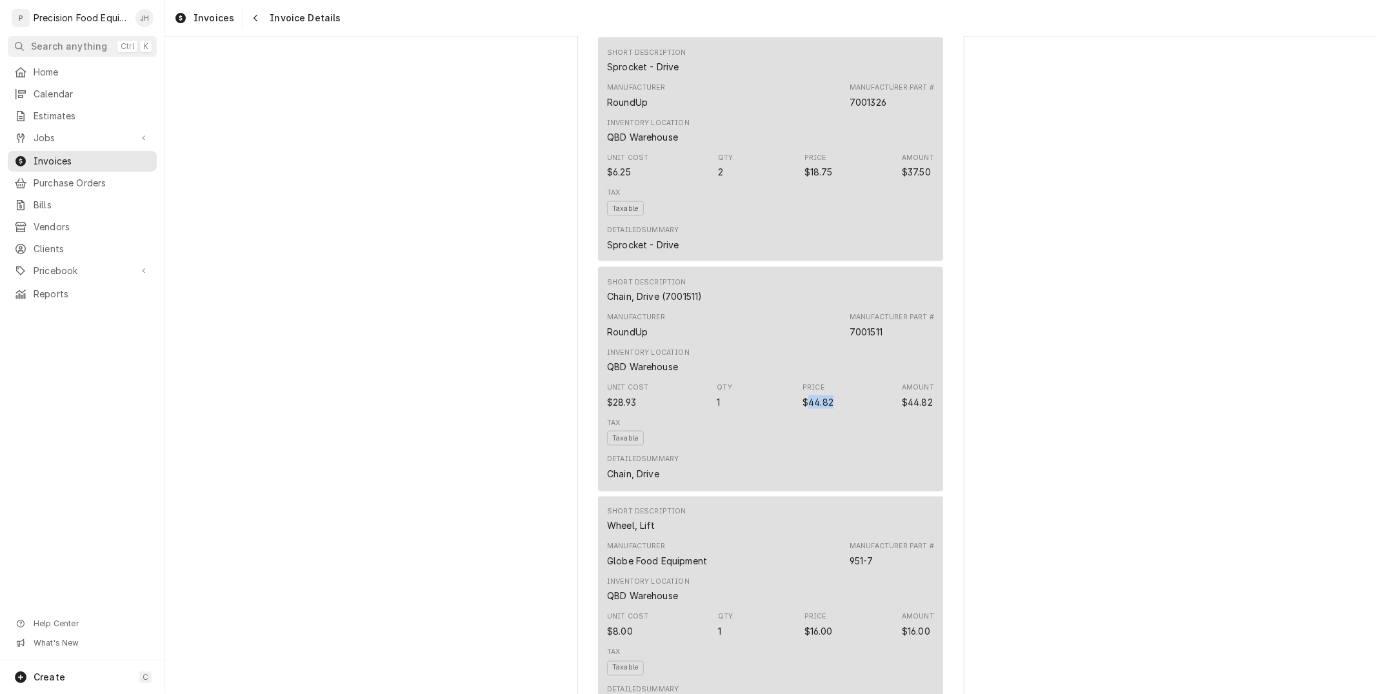
drag, startPoint x: 805, startPoint y: 427, endPoint x: 799, endPoint y: 426, distance: 6.5
click at [799, 413] on div "Unit Cost $28.93 Qty. 1 Price $44.82 Amount $44.82" at bounding box center [770, 395] width 327 height 35
copy div "44.82"
click at [730, 572] on div "Manufacturer Globe Food Equipment Manufacturer Part # 951-7" at bounding box center [770, 554] width 327 height 35
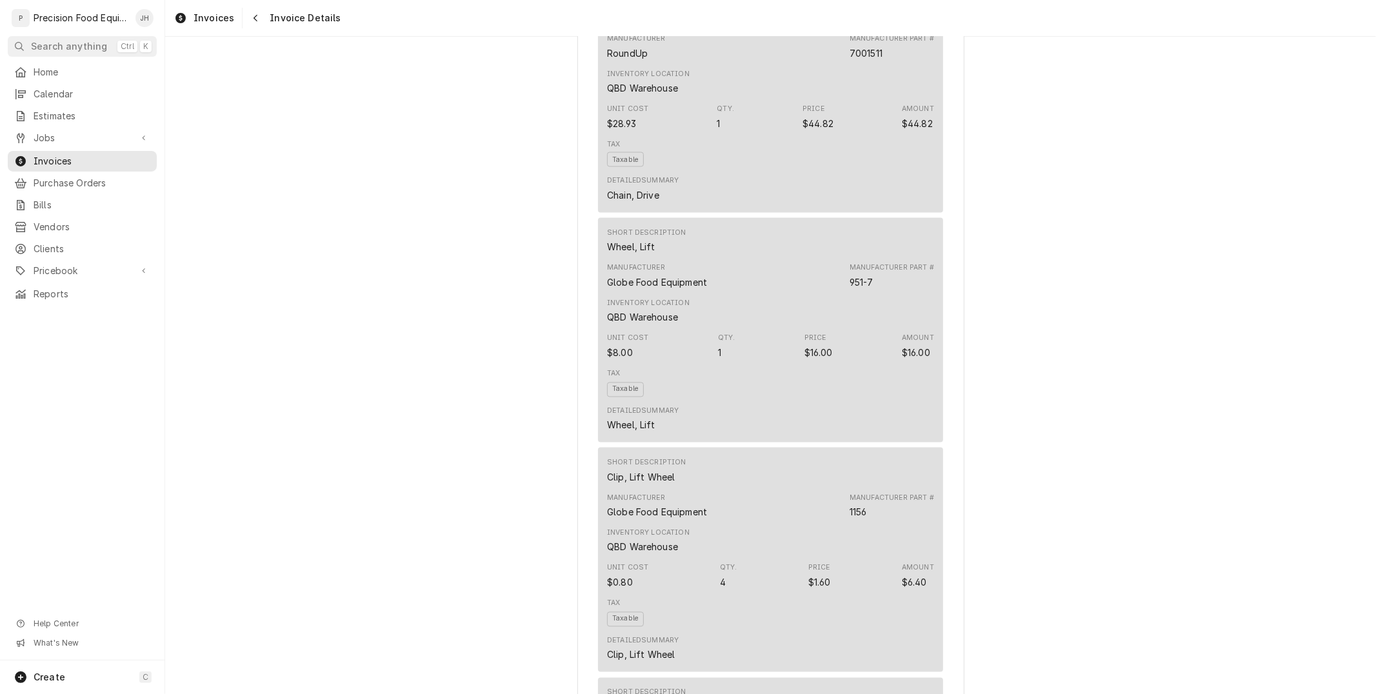
scroll to position [1935, 0]
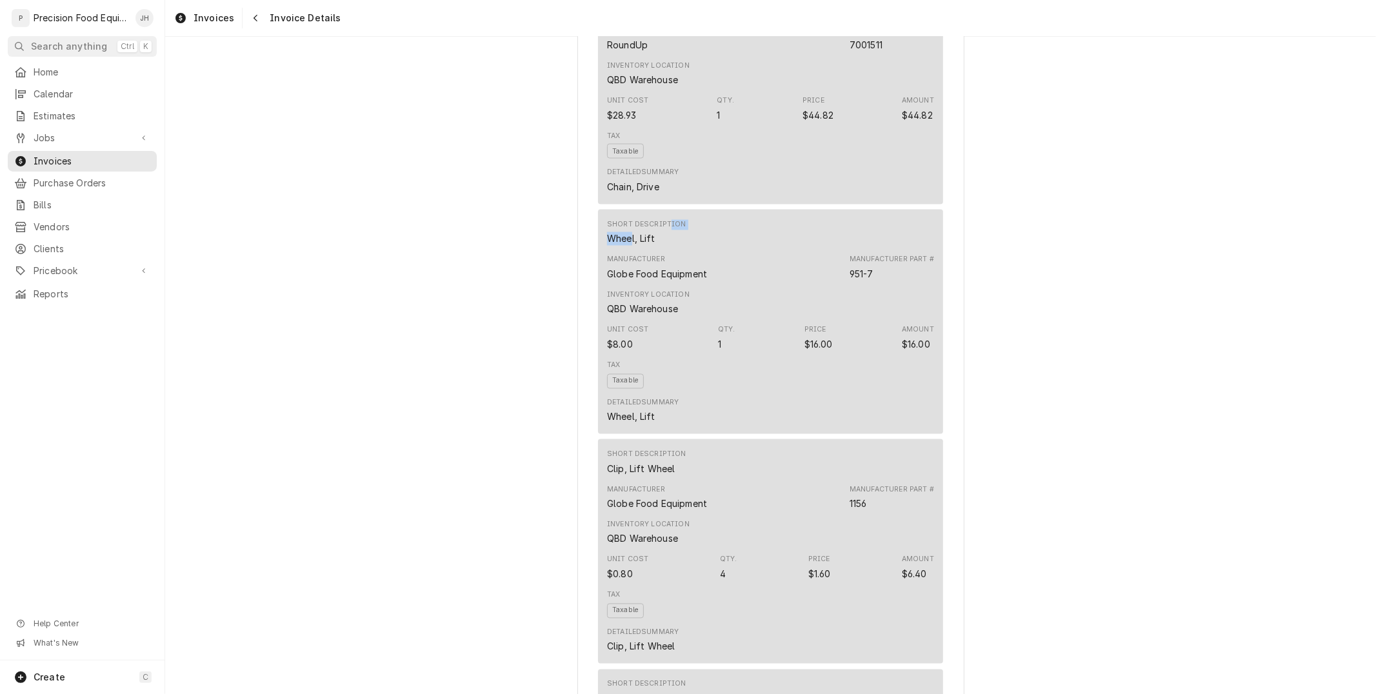
drag, startPoint x: 658, startPoint y: 261, endPoint x: 635, endPoint y: 261, distance: 23.2
click at [626, 246] on div "Short Description Wheel, Lift" at bounding box center [646, 233] width 79 height 26
click at [641, 246] on div "Wheel, Lift" at bounding box center [631, 239] width 48 height 14
drag, startPoint x: 647, startPoint y: 261, endPoint x: 601, endPoint y: 262, distance: 45.8
click at [607, 246] on div "Short Description Wheel, Lift" at bounding box center [646, 233] width 79 height 26
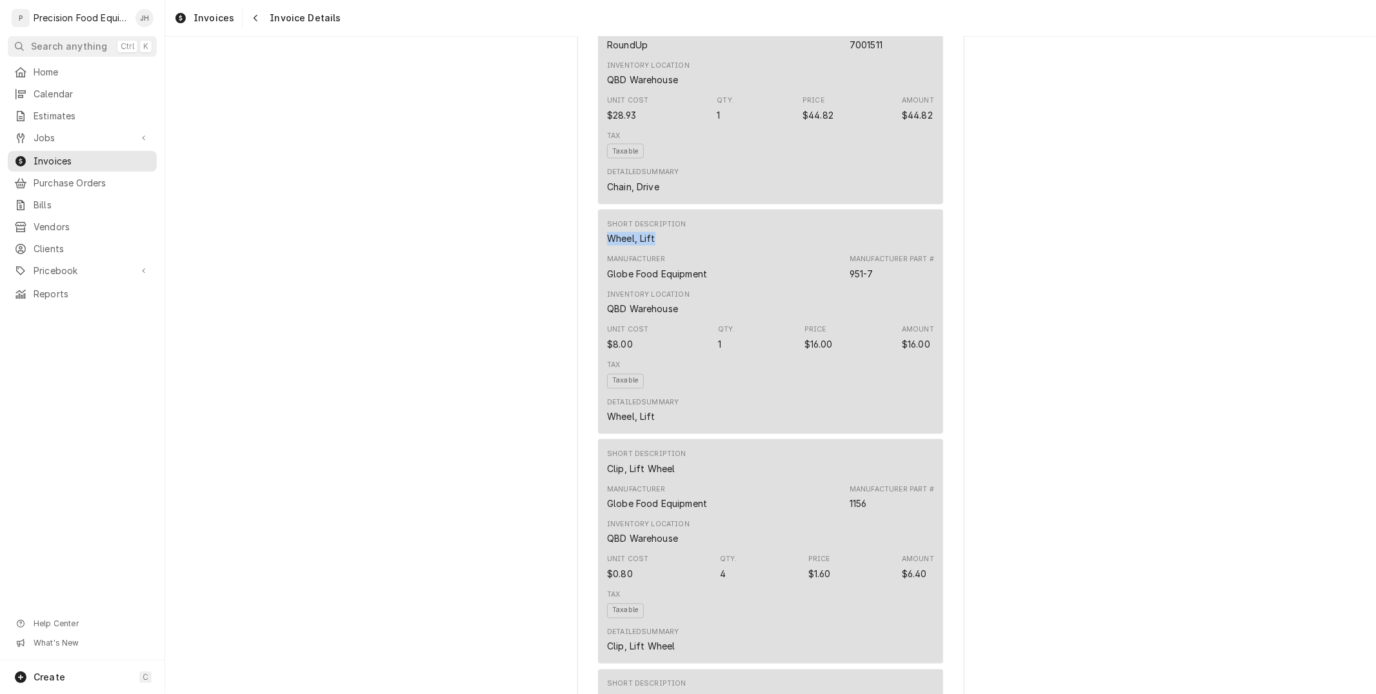
copy div "Wheel, Lift"
click at [867, 417] on div "Detailed Summary Wheel, Lift" at bounding box center [770, 410] width 327 height 35
drag, startPoint x: 834, startPoint y: 368, endPoint x: 807, endPoint y: 369, distance: 27.1
click at [807, 355] on div "Unit Cost $8.00 Qty. 1 Price $16.00 Amount $16.00" at bounding box center [770, 338] width 327 height 35
click at [807, 352] on div "$16.00" at bounding box center [818, 345] width 28 height 14
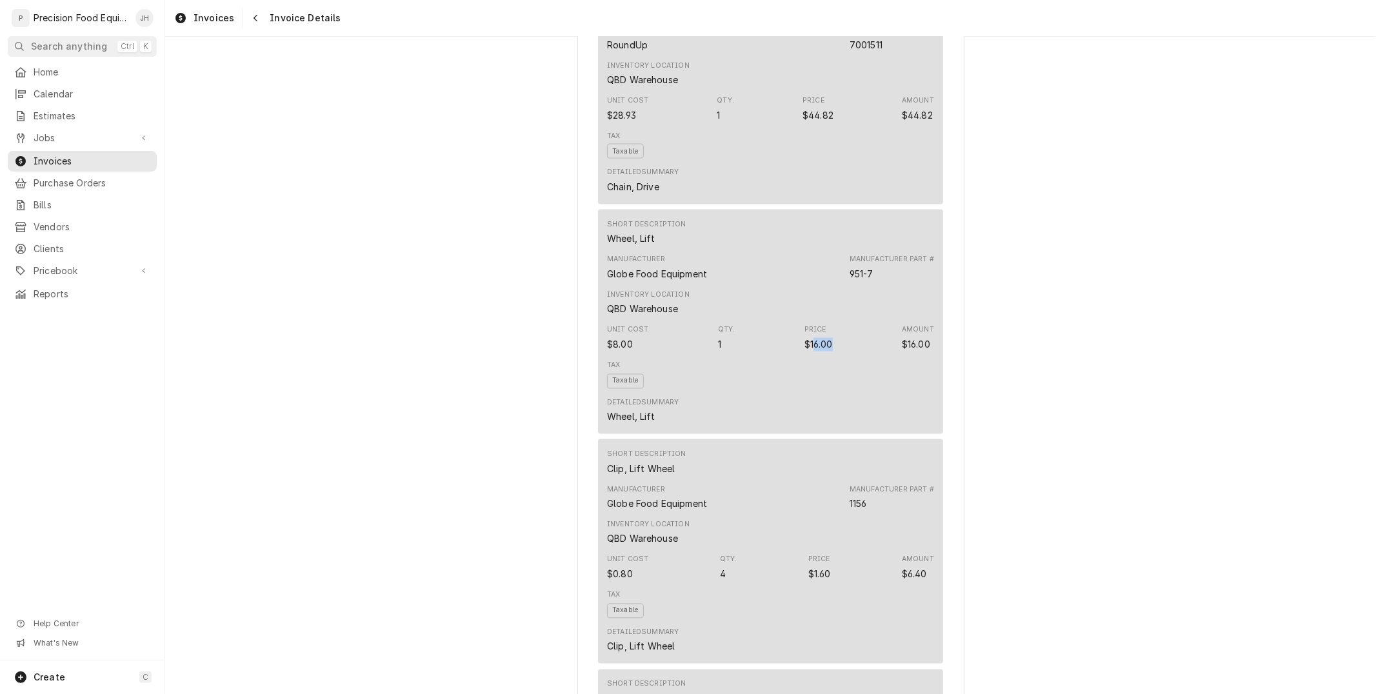
click at [827, 355] on div "Unit Cost $8.00 Qty. 1 Price $16.00 Amount $16.00" at bounding box center [770, 338] width 327 height 35
drag, startPoint x: 830, startPoint y: 366, endPoint x: 803, endPoint y: 368, distance: 27.2
click at [803, 355] on div "Unit Cost $8.00 Qty. 1 Price $16.00 Amount $16.00" at bounding box center [770, 338] width 327 height 35
copy div "16.00"
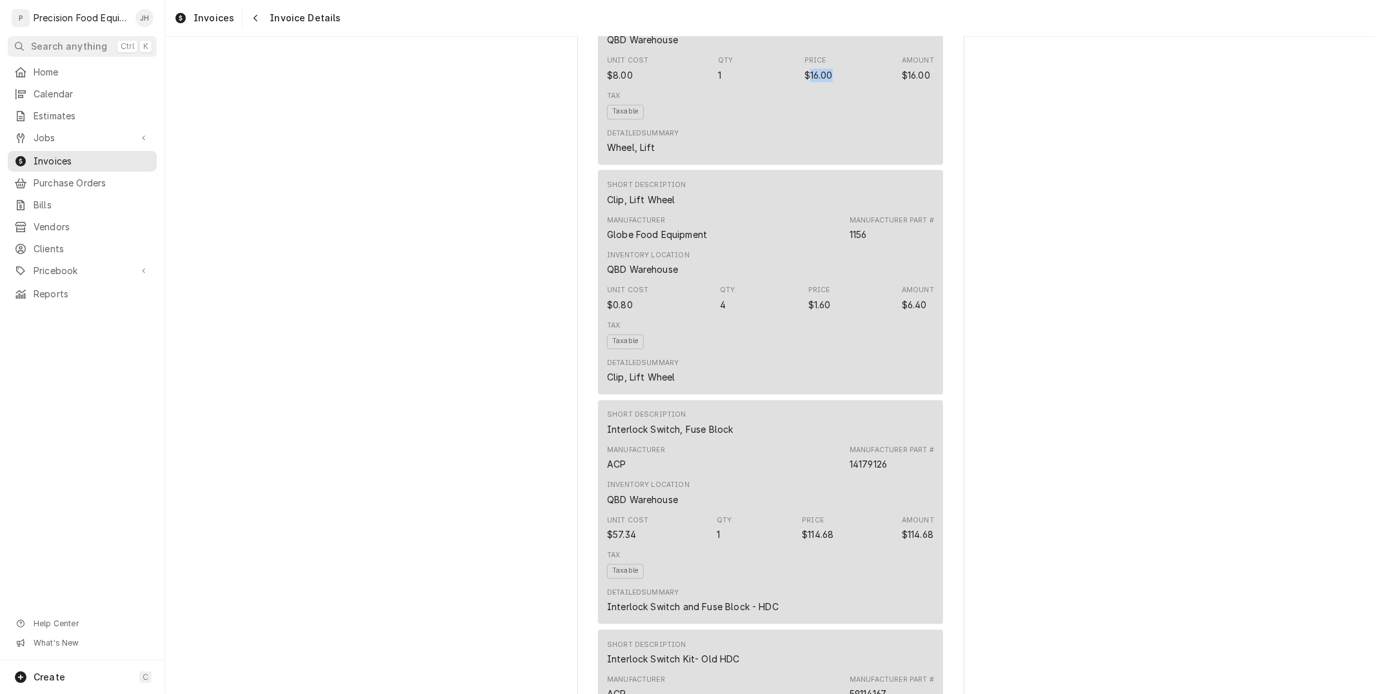
scroll to position [2221, 0]
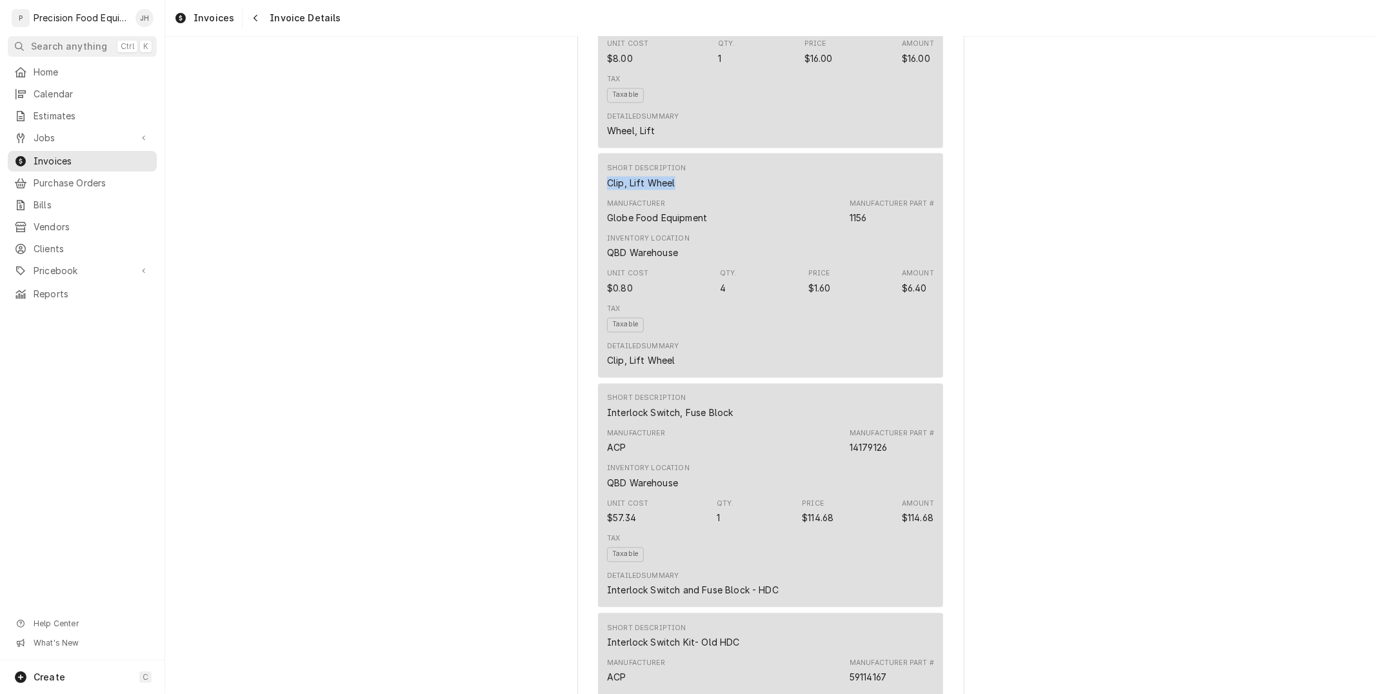
drag, startPoint x: 674, startPoint y: 206, endPoint x: 597, endPoint y: 204, distance: 77.4
click at [598, 204] on div "Short Description Clip, Lift Wheel Manufacturer Globe Food Equipment Manufactur…" at bounding box center [770, 265] width 345 height 224
drag, startPoint x: 860, startPoint y: 340, endPoint x: 854, endPoint y: 330, distance: 11.6
click at [860, 337] on div "Tax Taxable" at bounding box center [770, 317] width 327 height 37
drag, startPoint x: 831, startPoint y: 308, endPoint x: 806, endPoint y: 307, distance: 24.5
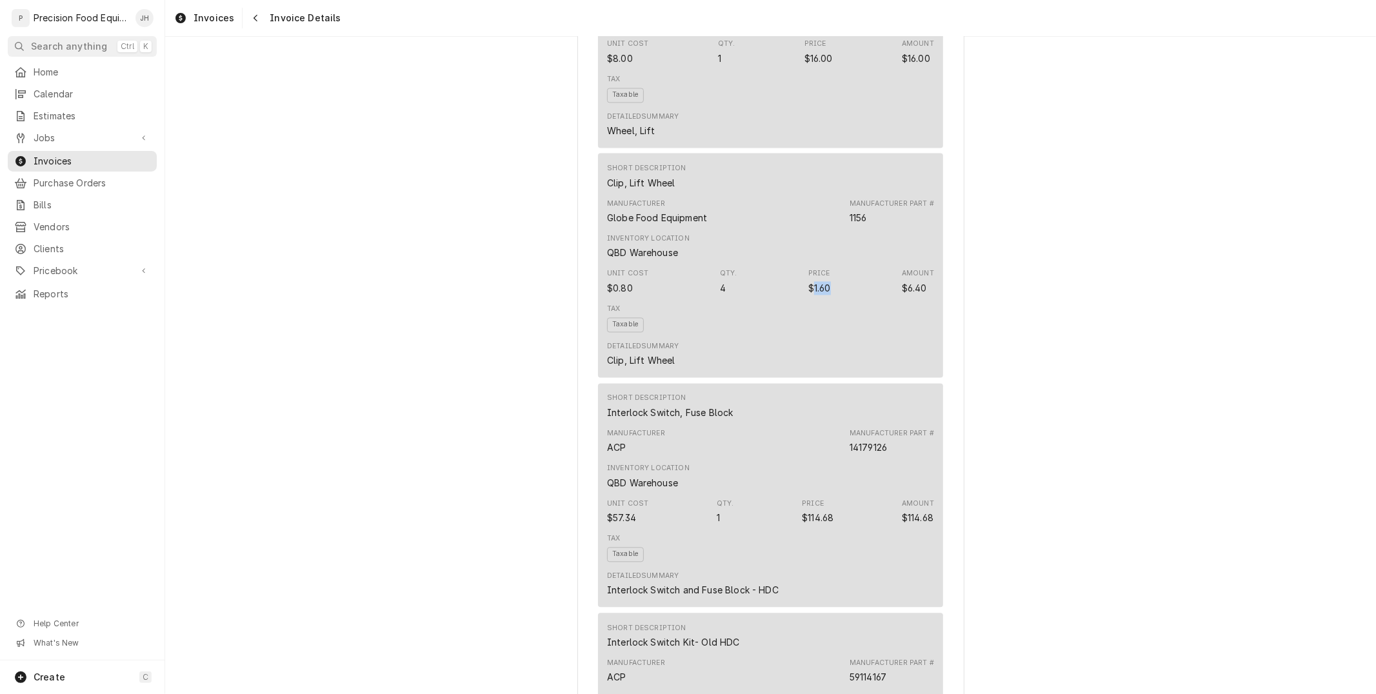
click at [806, 299] on div "Unit Cost $0.80 Qty. 4 Price $1.60 Amount $6.40" at bounding box center [770, 281] width 327 height 35
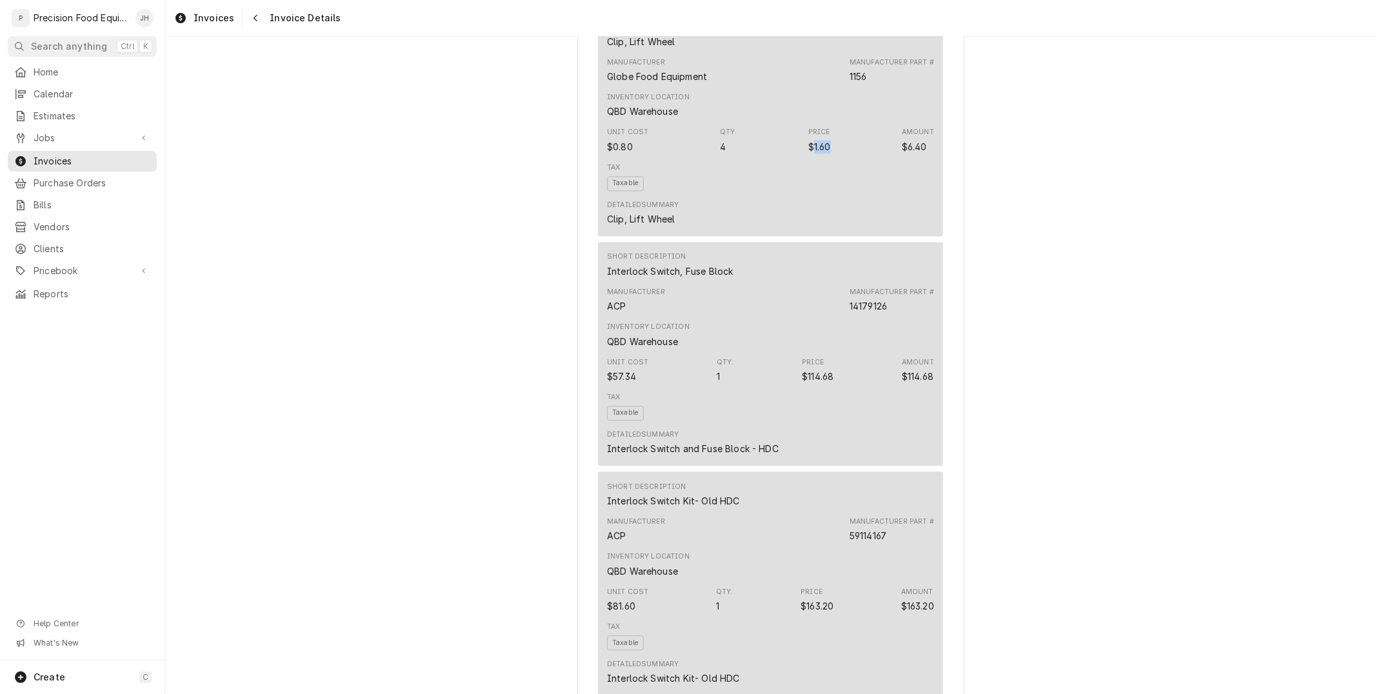
scroll to position [2365, 0]
click at [711, 315] on div "Manufacturer ACP Manufacturer Part # 14179126" at bounding box center [770, 298] width 327 height 35
drag, startPoint x: 722, startPoint y: 288, endPoint x: 609, endPoint y: 293, distance: 113.6
click at [607, 280] on div "Short Description Interlock Switch, Fuse Block" at bounding box center [770, 262] width 327 height 35
drag, startPoint x: 849, startPoint y: 441, endPoint x: 848, endPoint y: 423, distance: 17.5
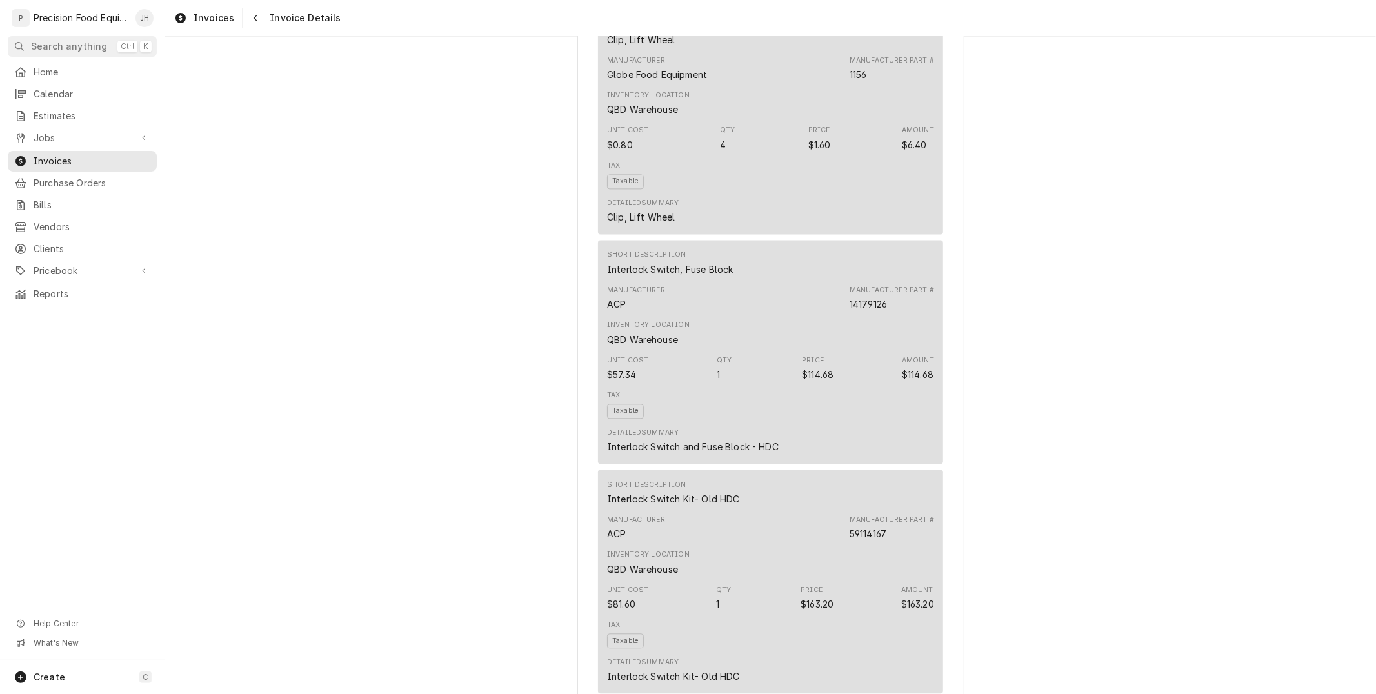
click at [849, 423] on div "Tax Taxable" at bounding box center [770, 404] width 327 height 37
drag, startPoint x: 828, startPoint y: 395, endPoint x: 798, endPoint y: 397, distance: 29.7
click at [798, 386] on div "Unit Cost $57.34 Qty. 1 Price $114.68 Amount $114.68" at bounding box center [770, 368] width 327 height 35
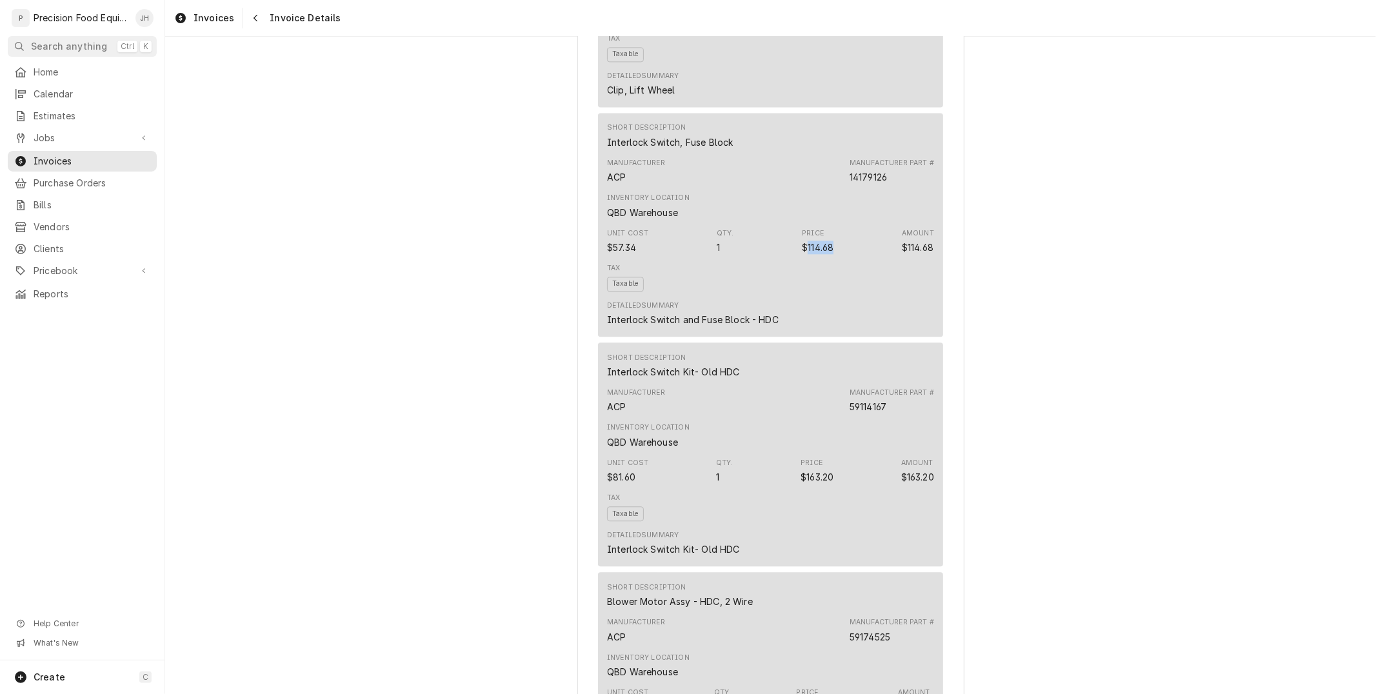
scroll to position [2580, 0]
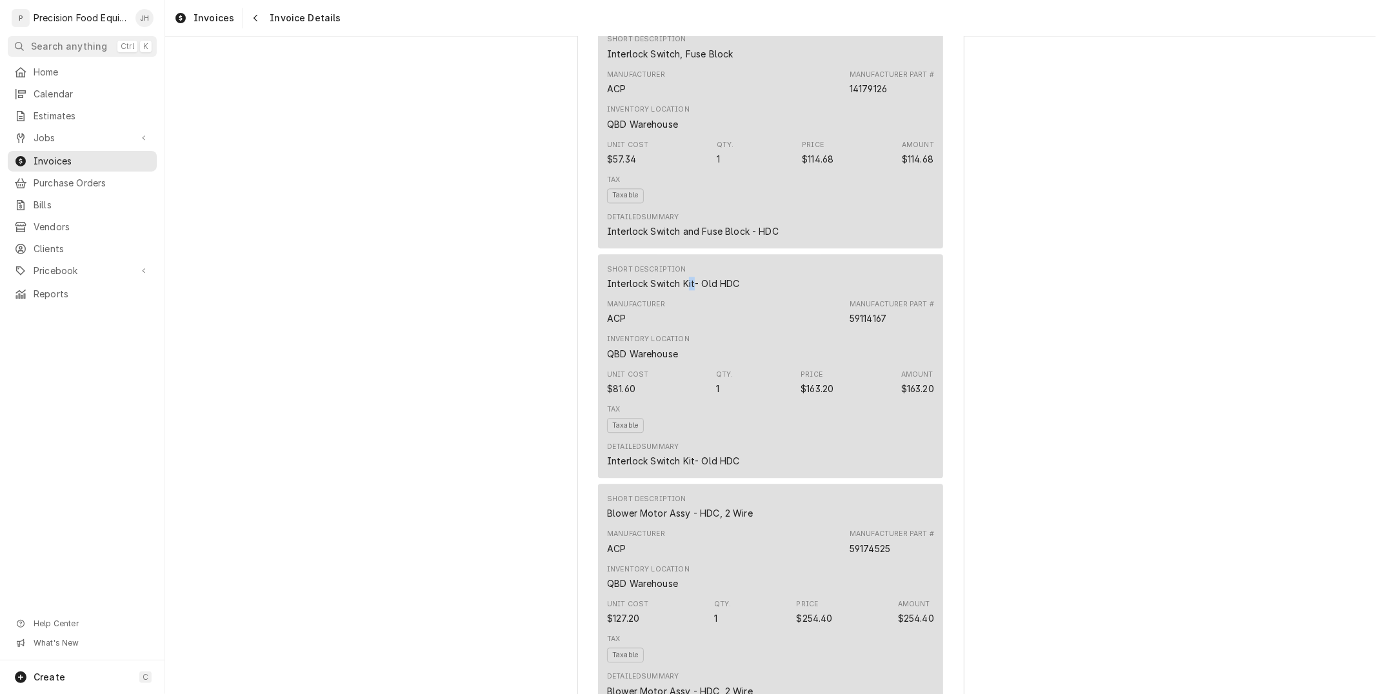
click at [682, 290] on div "Interlock Switch Kit- Old HDC" at bounding box center [673, 284] width 133 height 14
click at [731, 295] on div "Short Description Interlock Switch Kit- Old HDC" at bounding box center [770, 277] width 327 height 35
drag, startPoint x: 688, startPoint y: 304, endPoint x: 588, endPoint y: 299, distance: 100.1
drag, startPoint x: 819, startPoint y: 457, endPoint x: 840, endPoint y: 410, distance: 50.8
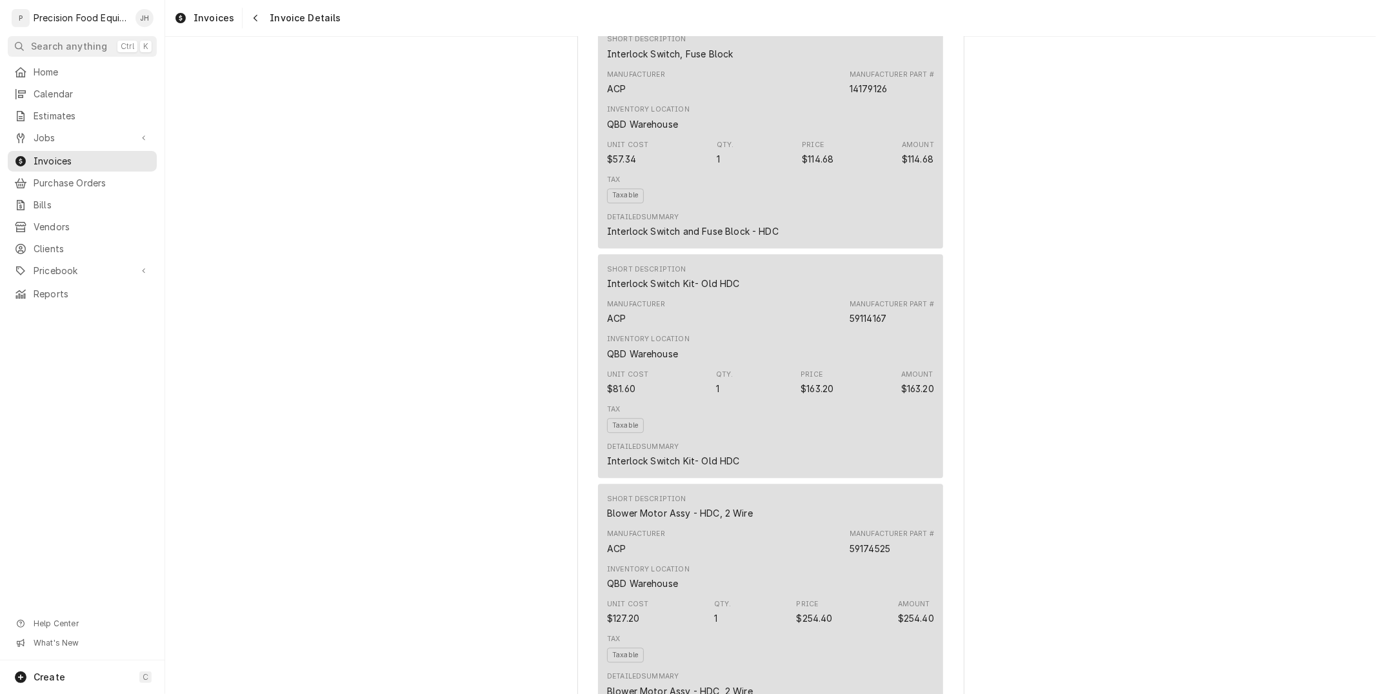
click at [820, 437] on div "Tax Taxable" at bounding box center [770, 418] width 327 height 37
drag, startPoint x: 821, startPoint y: 407, endPoint x: 797, endPoint y: 404, distance: 24.6
click at [797, 400] on div "Unit Cost $81.60 Qty. 1 Price $163.20 Amount $163.20" at bounding box center [770, 382] width 327 height 35
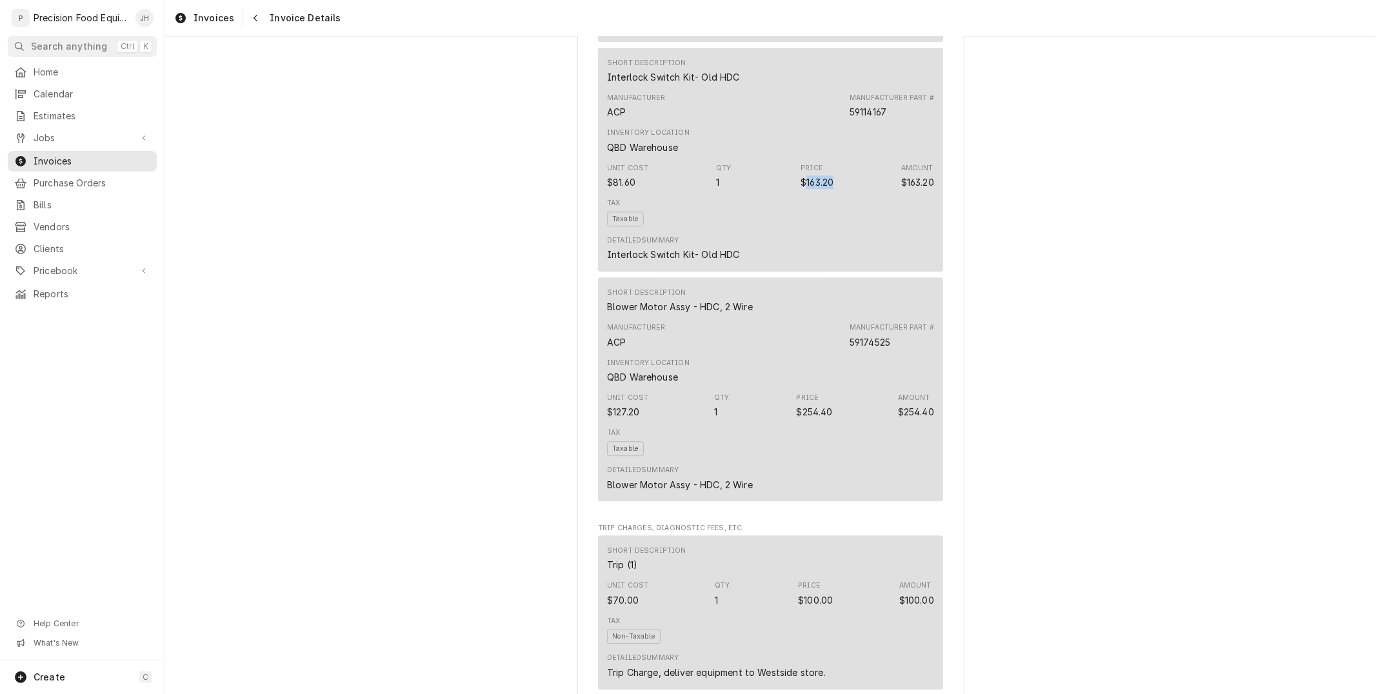
scroll to position [2795, 0]
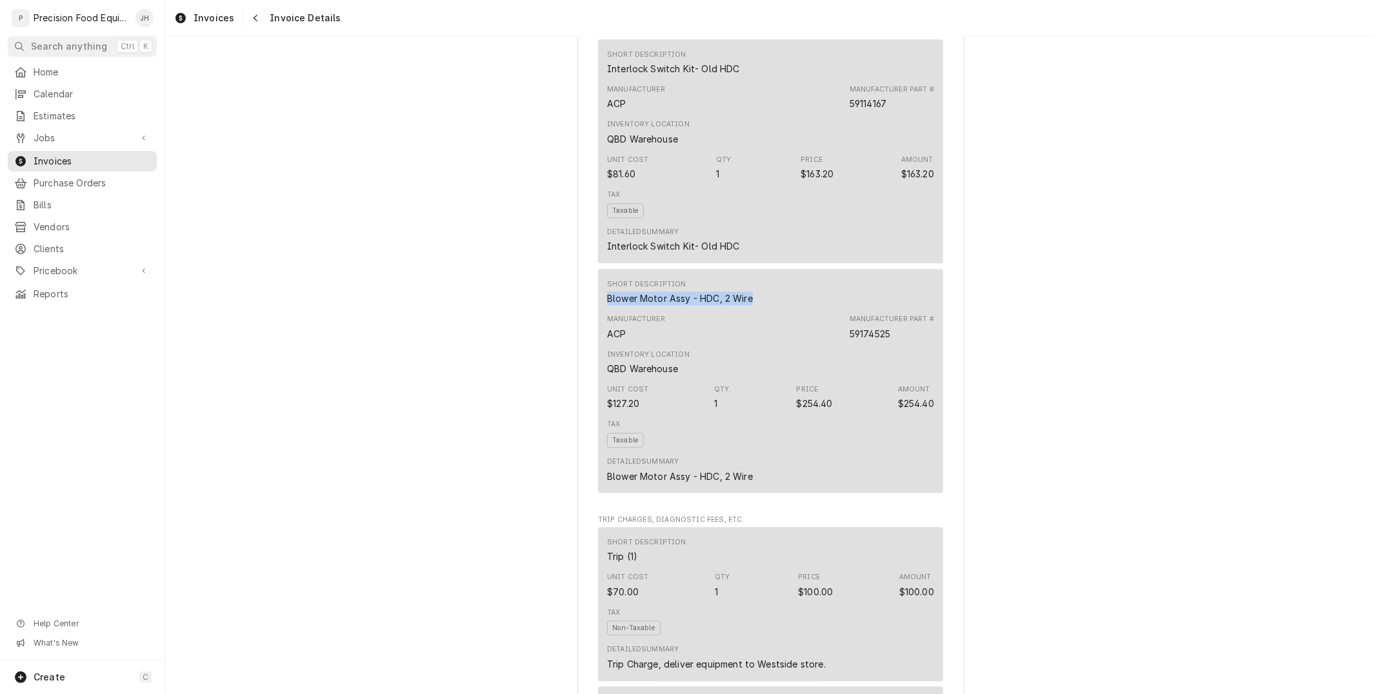
drag, startPoint x: 723, startPoint y: 318, endPoint x: 620, endPoint y: 318, distance: 103.2
click at [598, 312] on div "Short Description Blower Motor Assy - HDC, 2 Wire Manufacturer ACP Manufacturer…" at bounding box center [770, 381] width 345 height 224
drag, startPoint x: 819, startPoint y: 446, endPoint x: 834, endPoint y: 417, distance: 32.0
click at [819, 445] on div "Tax Taxable" at bounding box center [770, 433] width 327 height 37
drag, startPoint x: 828, startPoint y: 423, endPoint x: 793, endPoint y: 421, distance: 34.9
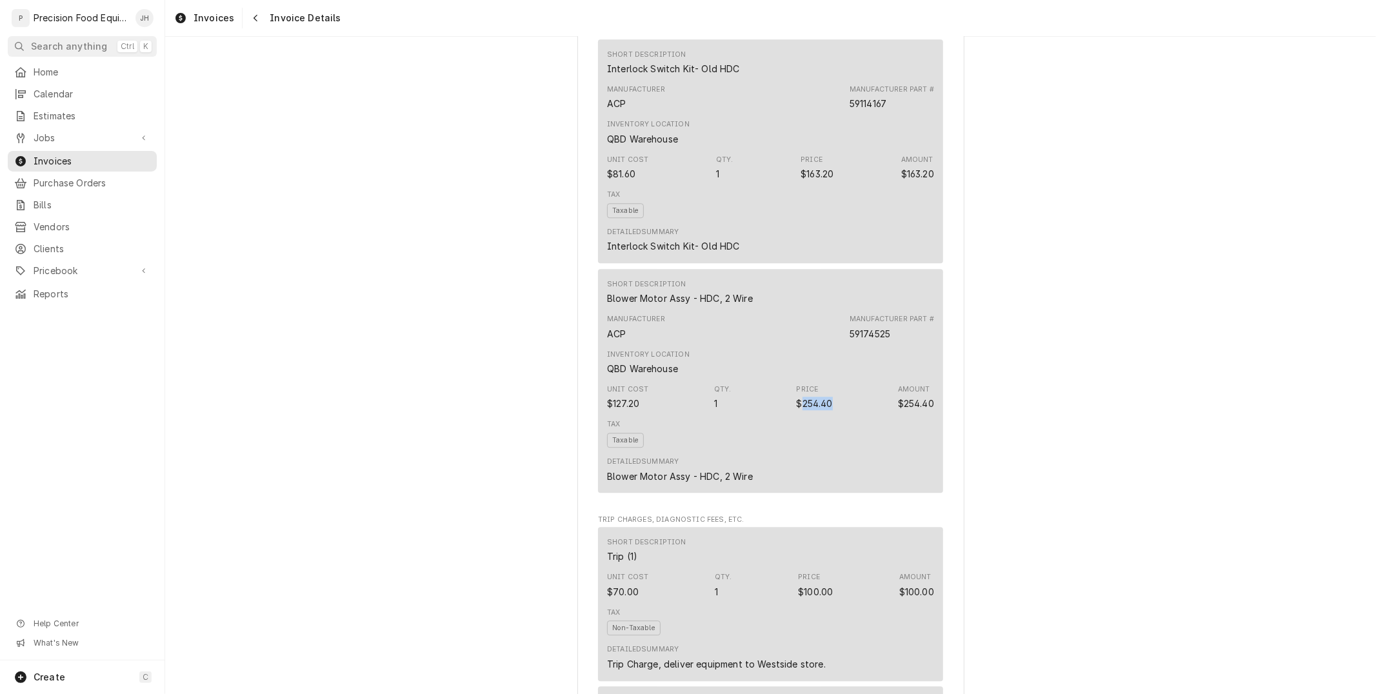
click at [793, 415] on div "Unit Cost $127.20 Qty. 1 Price $254.40 Amount $254.40" at bounding box center [770, 397] width 327 height 35
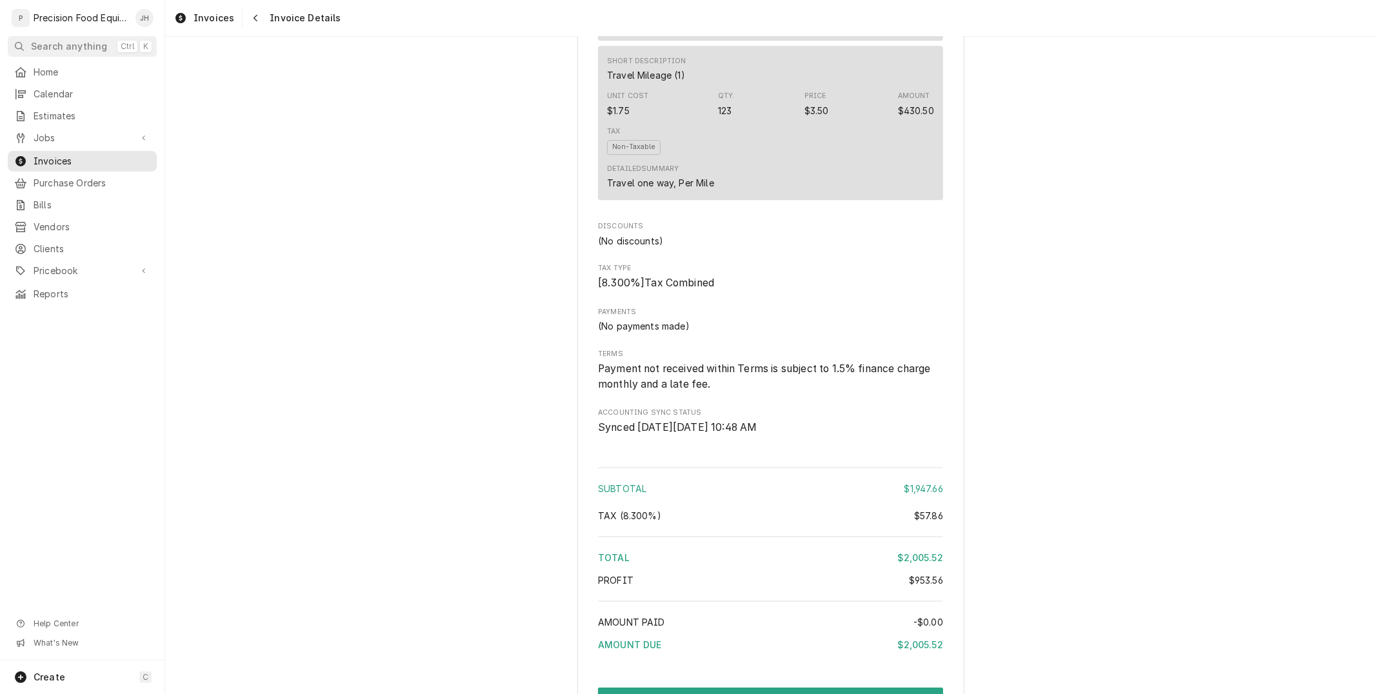
scroll to position [3440, 0]
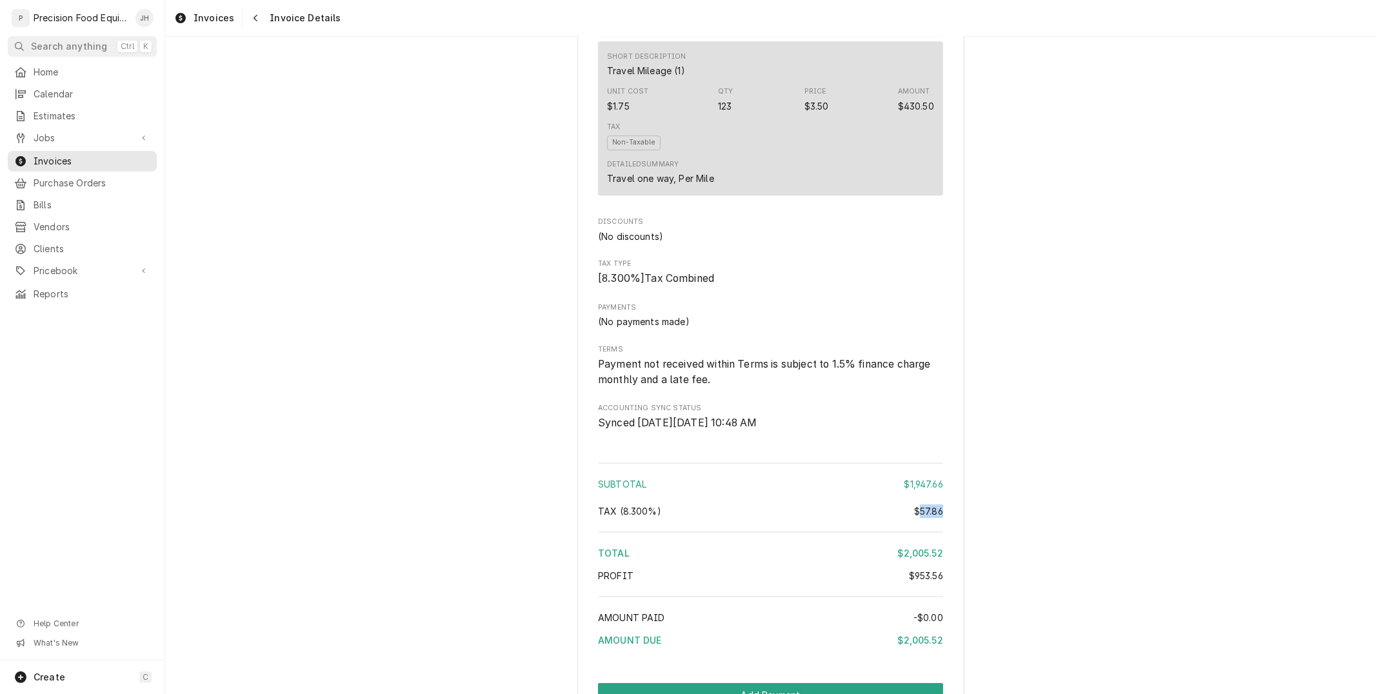
drag, startPoint x: 937, startPoint y: 529, endPoint x: 915, endPoint y: 527, distance: 22.0
click at [915, 518] on div "$57.86" at bounding box center [928, 511] width 29 height 14
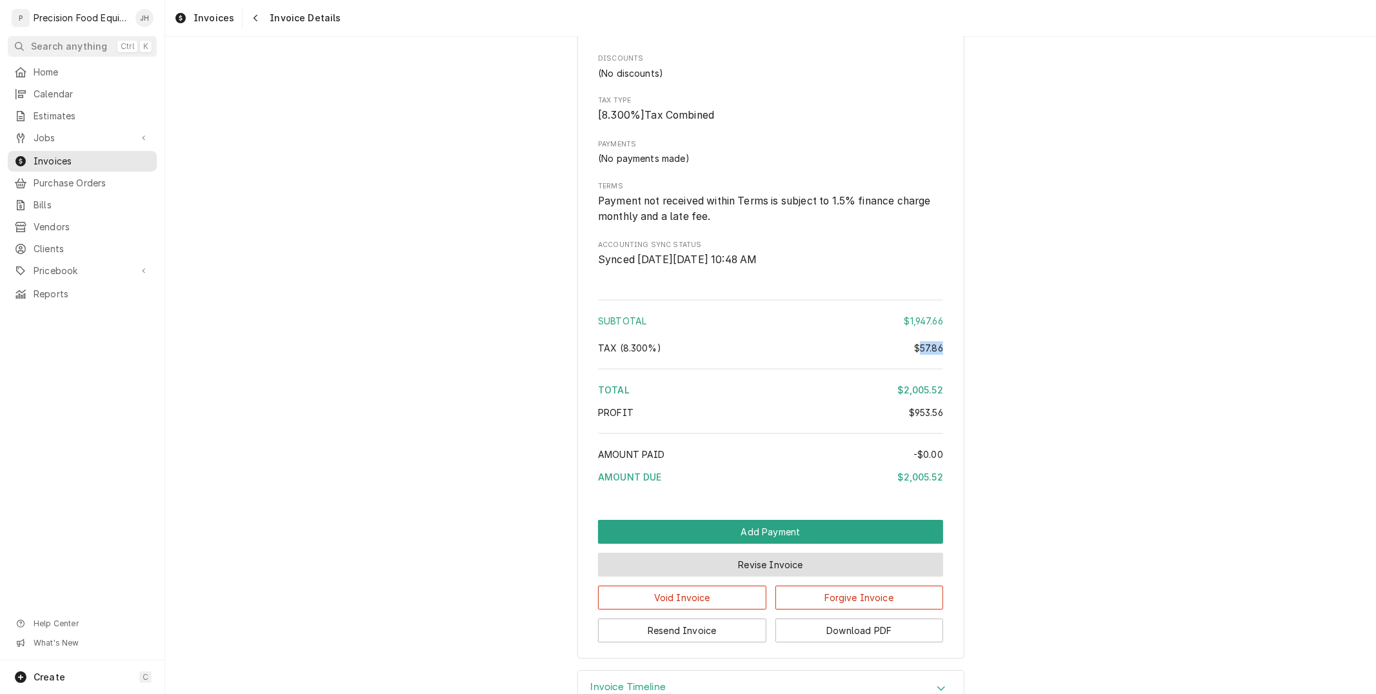
scroll to position [3658, 0]
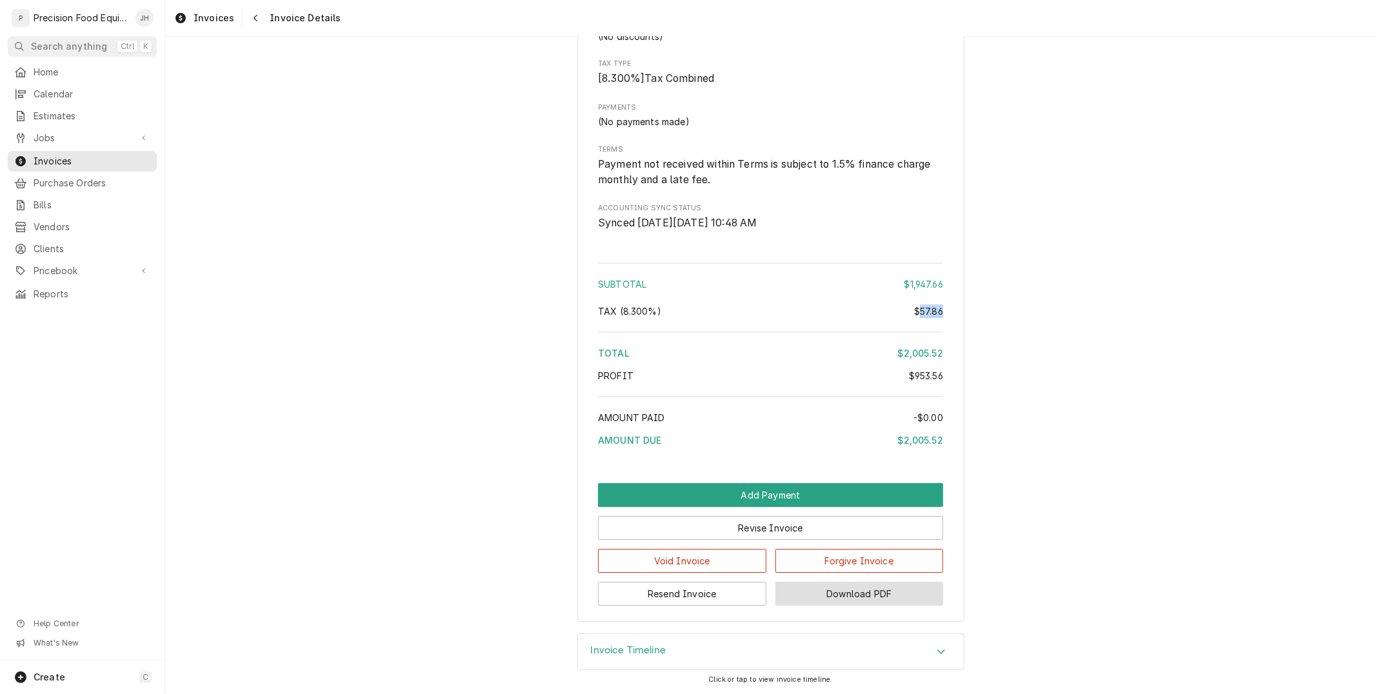
click at [849, 596] on button "Download PDF" at bounding box center [859, 594] width 168 height 24
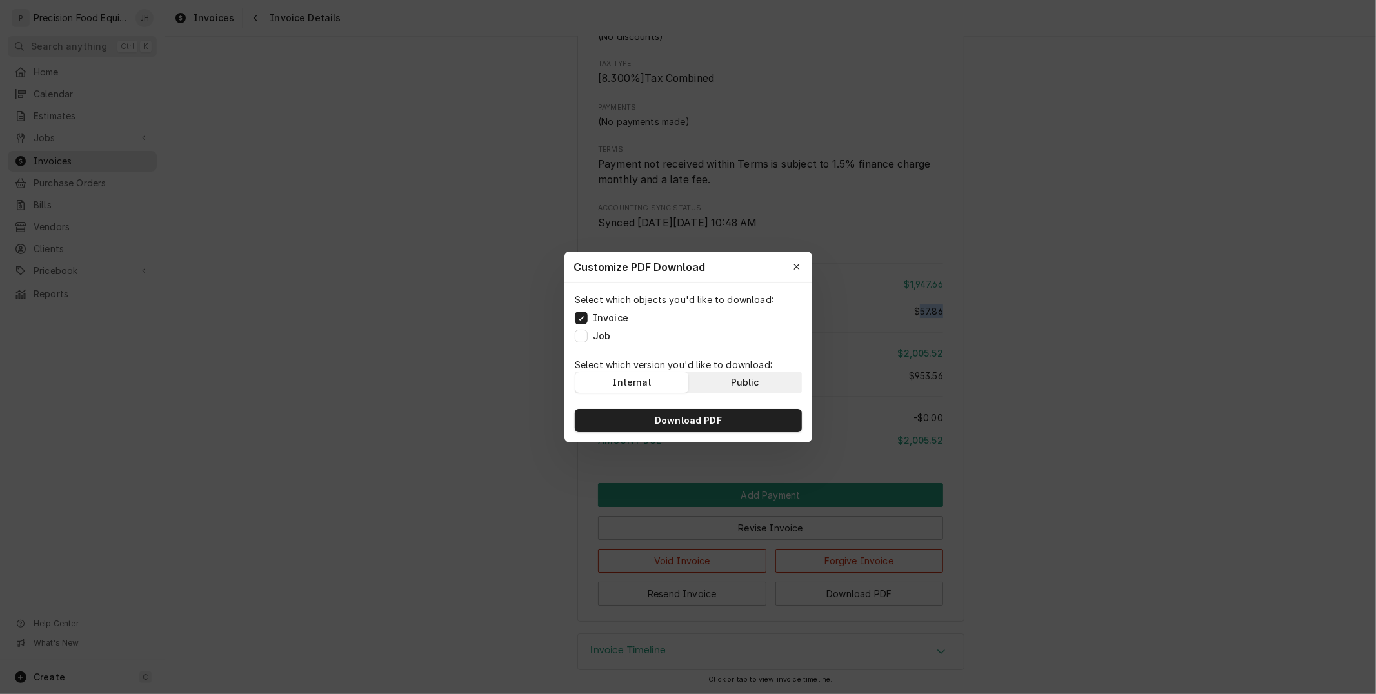
click at [732, 379] on div "Public" at bounding box center [744, 382] width 28 height 13
click at [766, 409] on button "Download PDF" at bounding box center [688, 420] width 227 height 23
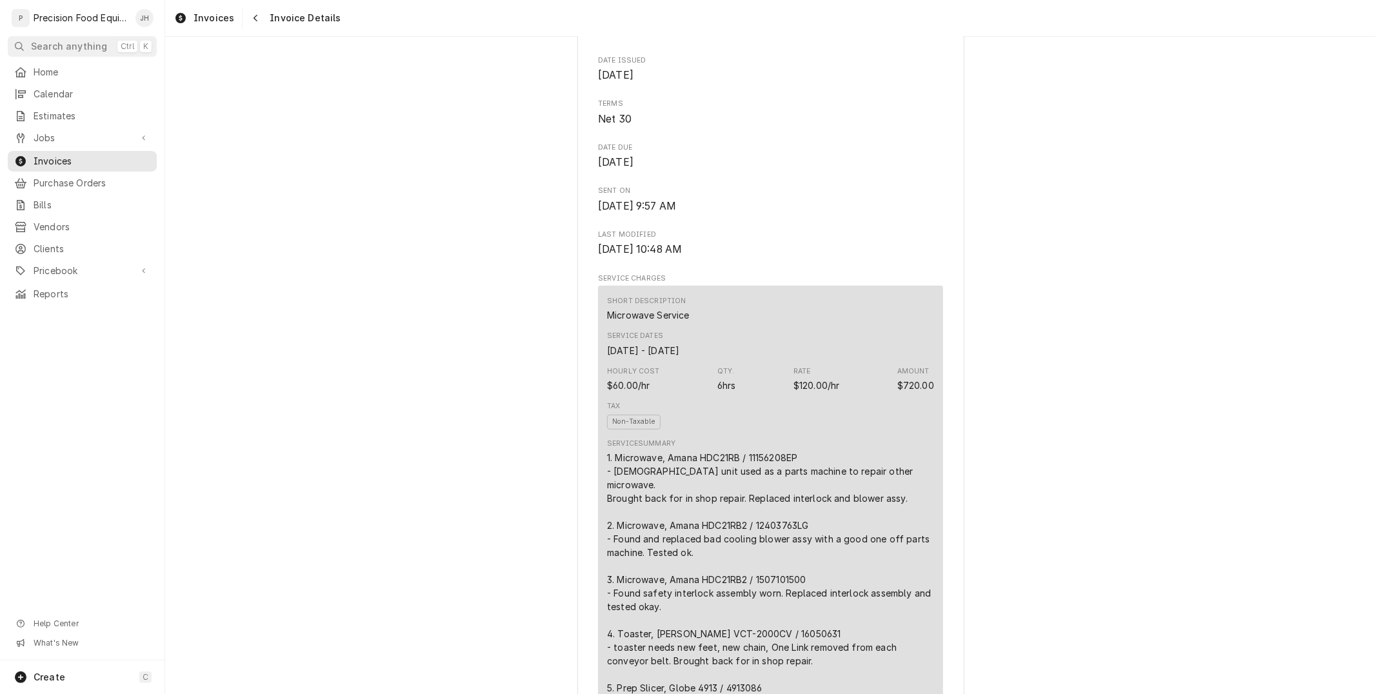
scroll to position [0, 0]
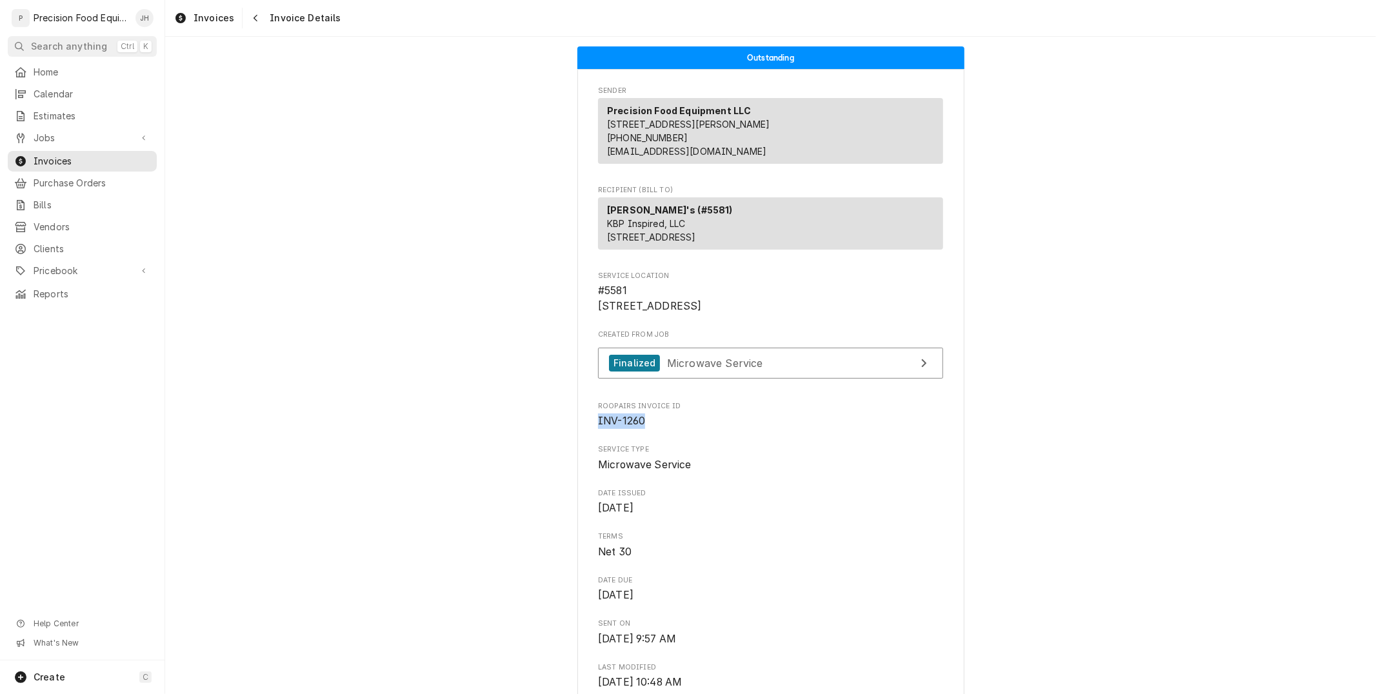
drag, startPoint x: 633, startPoint y: 466, endPoint x: 596, endPoint y: 470, distance: 37.6
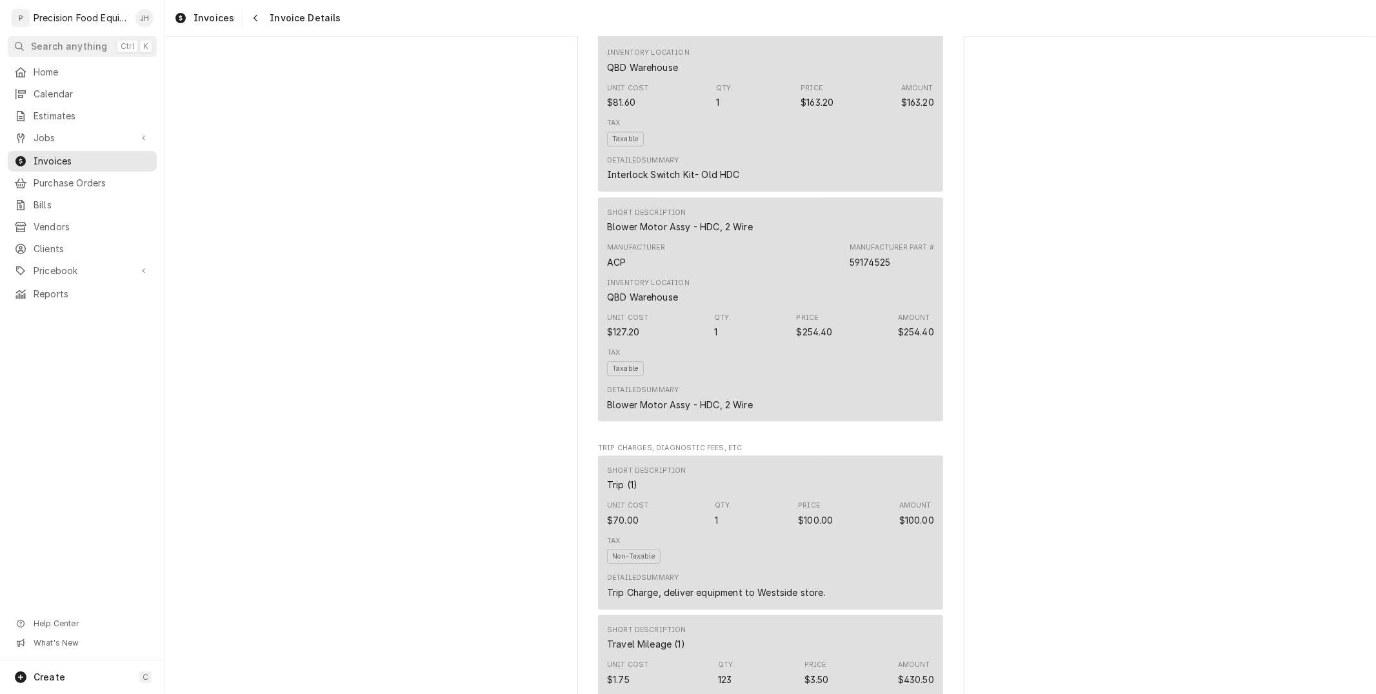
scroll to position [3658, 0]
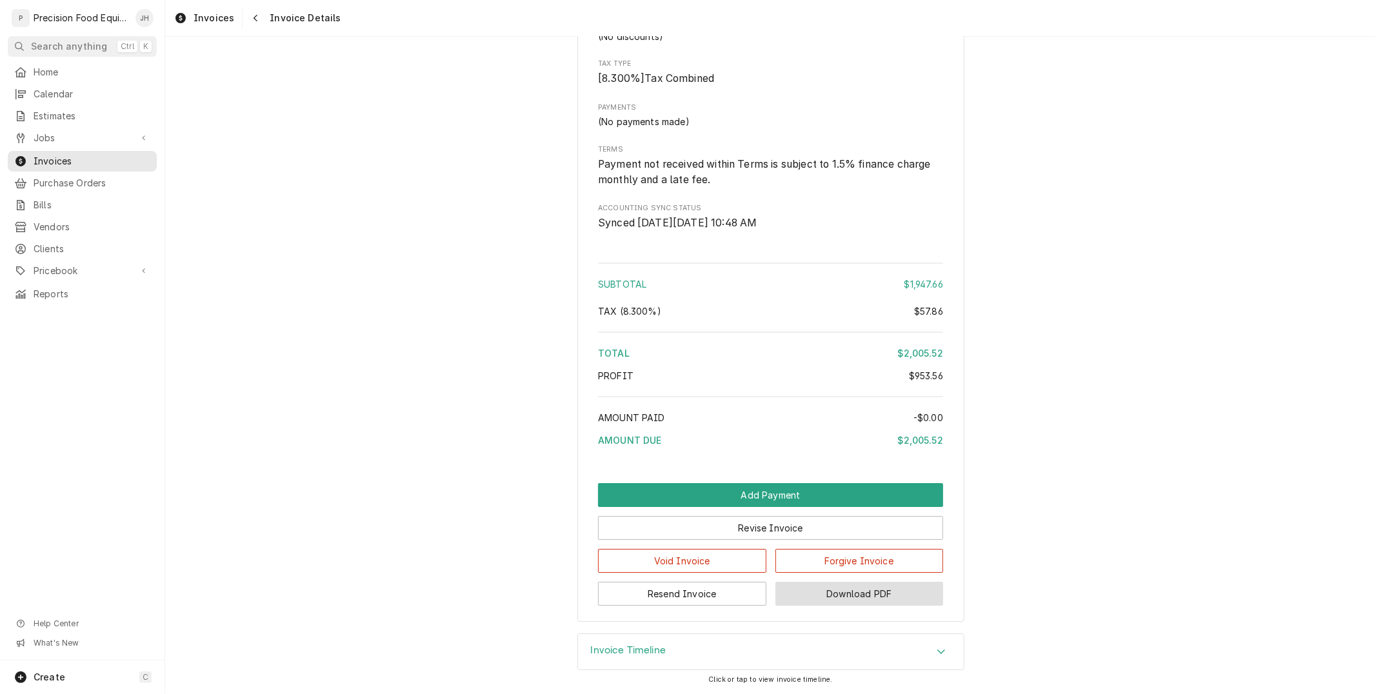
click at [847, 589] on button "Download PDF" at bounding box center [859, 594] width 168 height 24
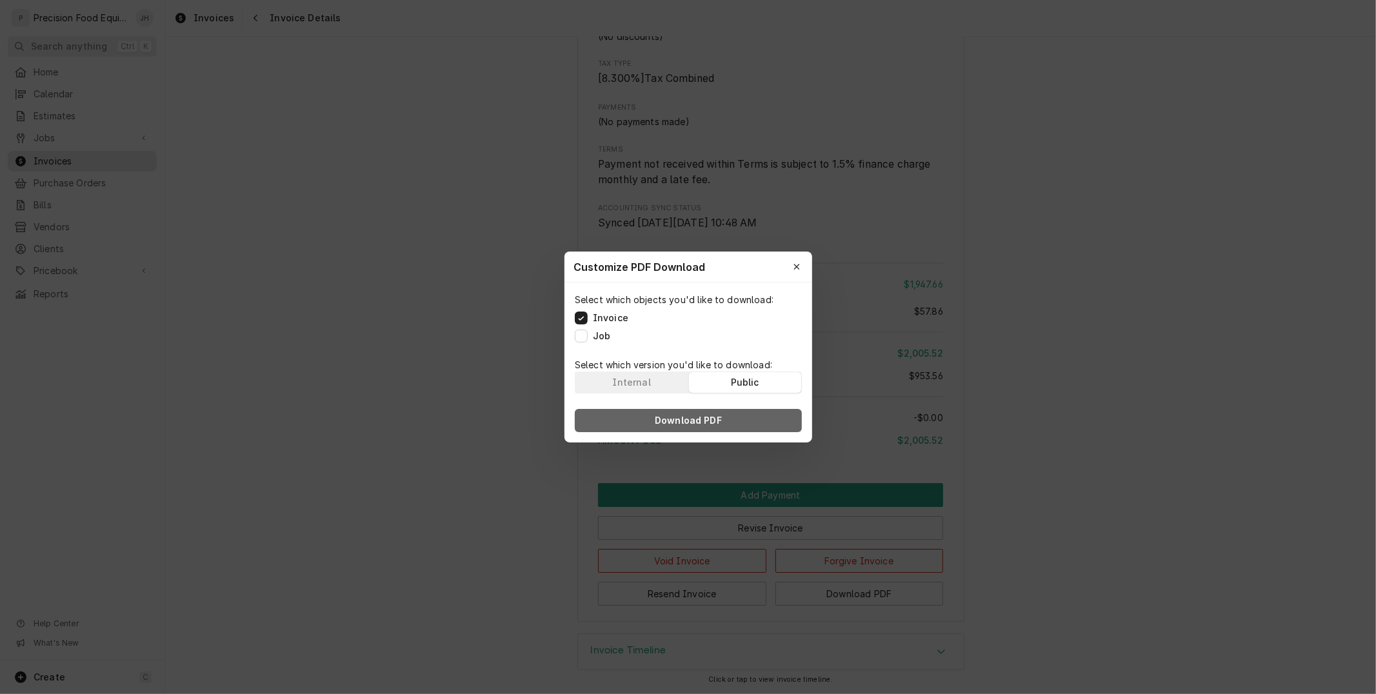
click at [688, 424] on span "Download PDF" at bounding box center [688, 420] width 72 height 13
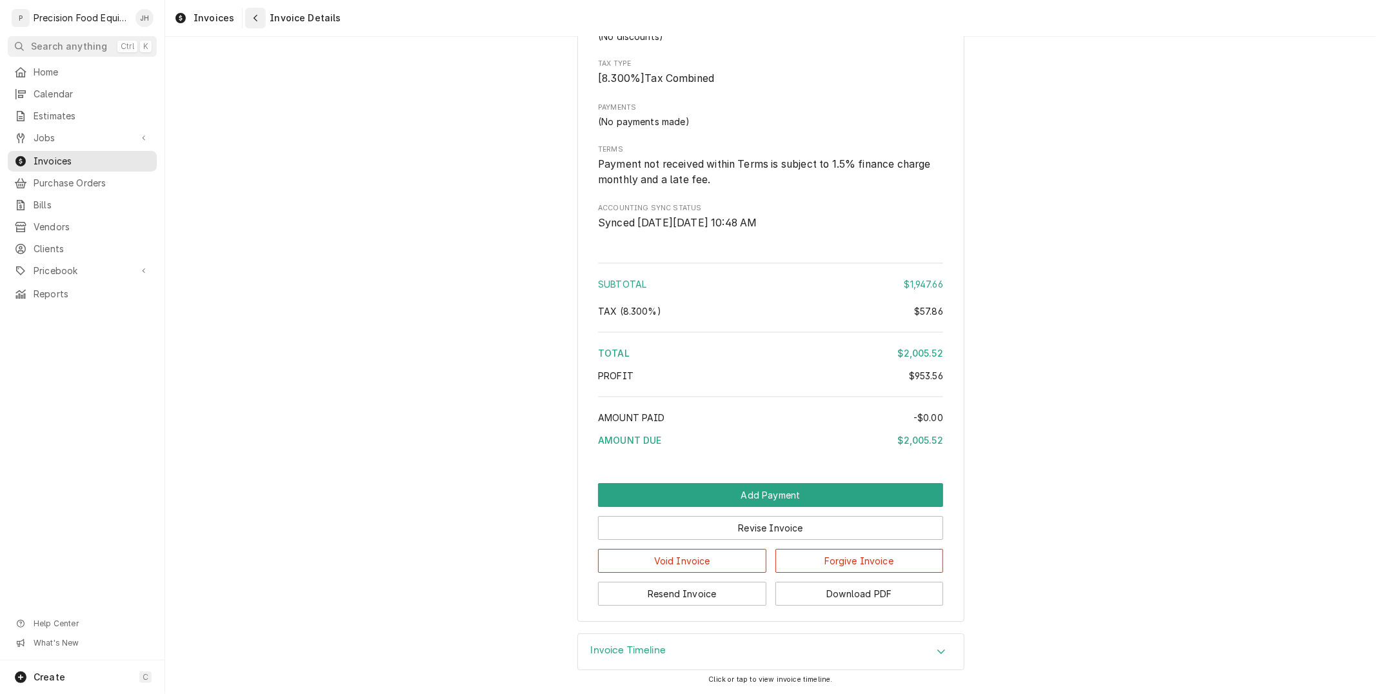
click at [253, 20] on icon "Navigate back" at bounding box center [256, 18] width 6 height 9
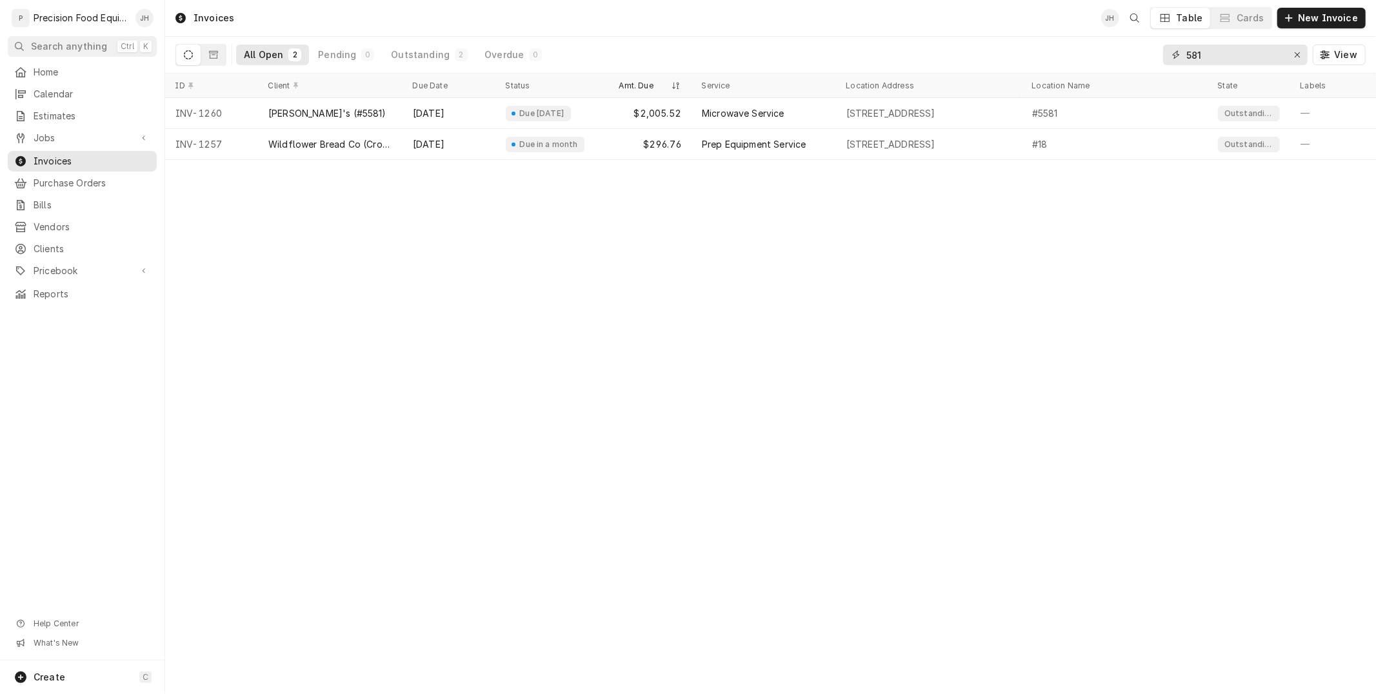
drag, startPoint x: 1222, startPoint y: 59, endPoint x: 1089, endPoint y: 66, distance: 133.0
click at [1093, 69] on div "All Open 2 Pending 0 Outstanding 2 Overdue 0 581 View" at bounding box center [770, 55] width 1190 height 36
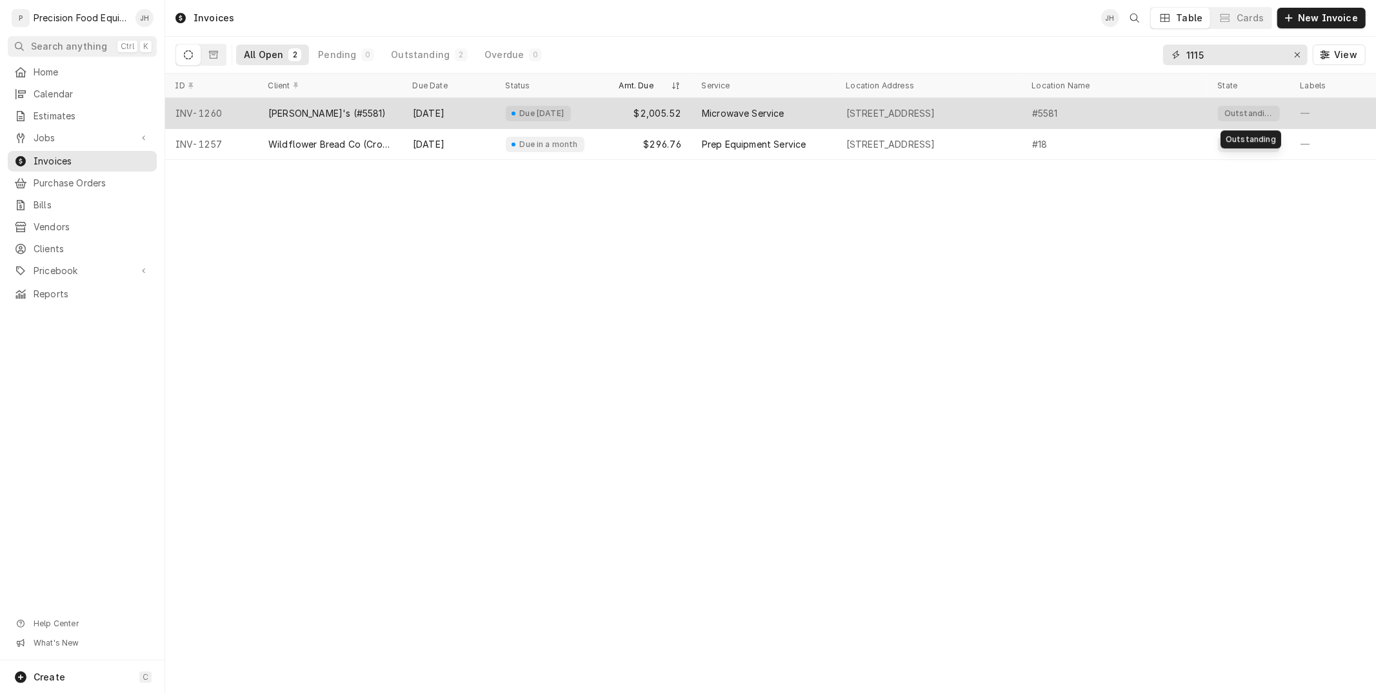
type input "1115"
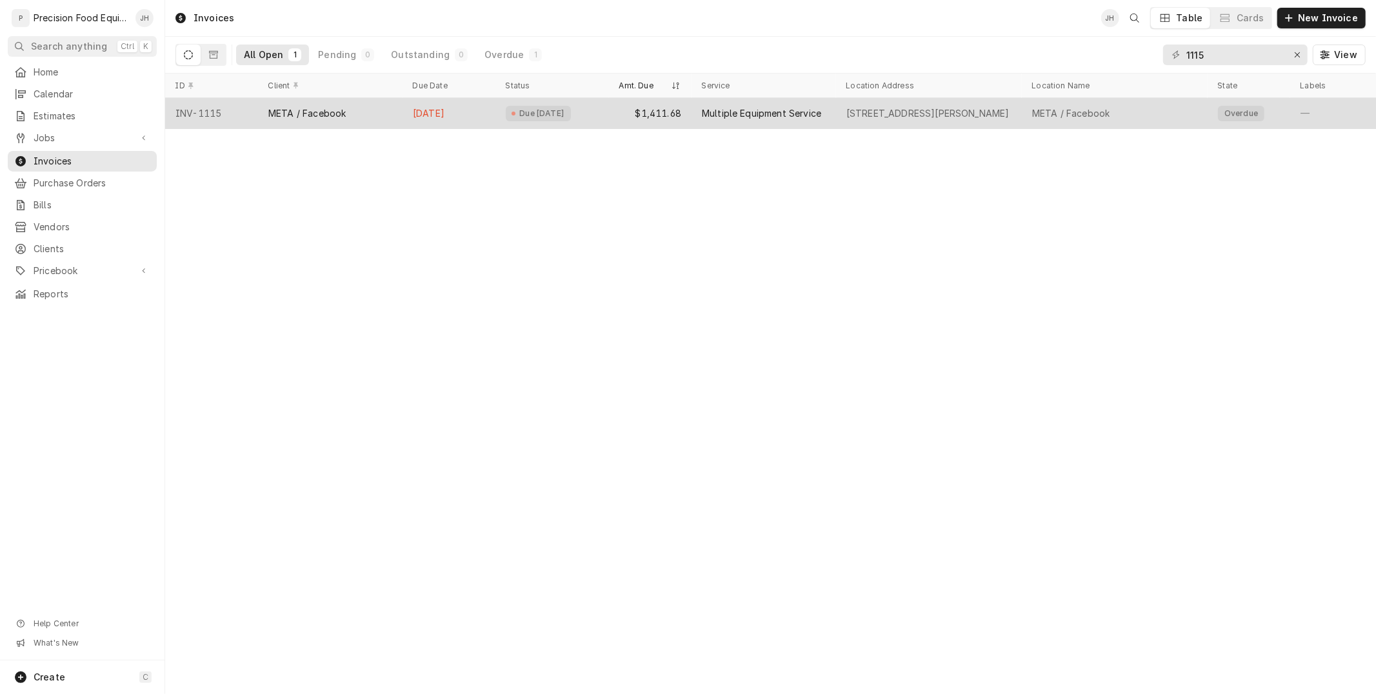
click at [472, 110] on div "[DATE]" at bounding box center [448, 113] width 93 height 31
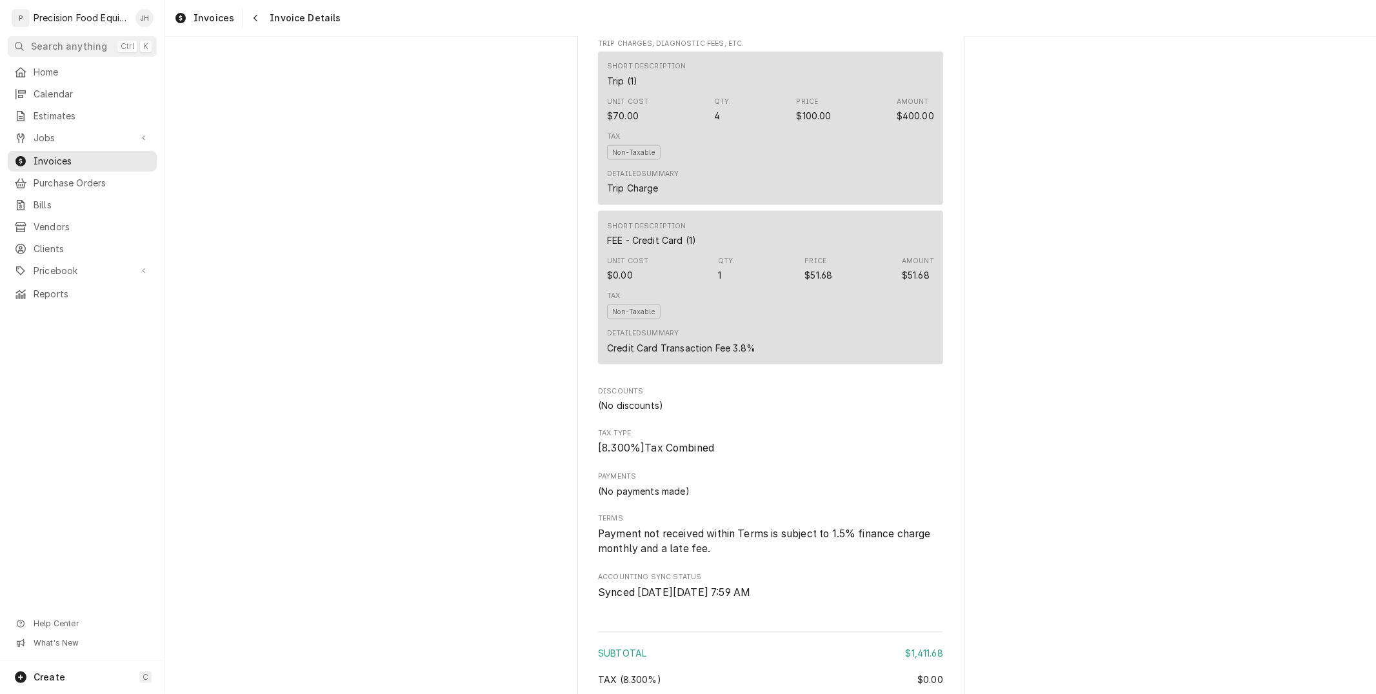
scroll to position [1842, 0]
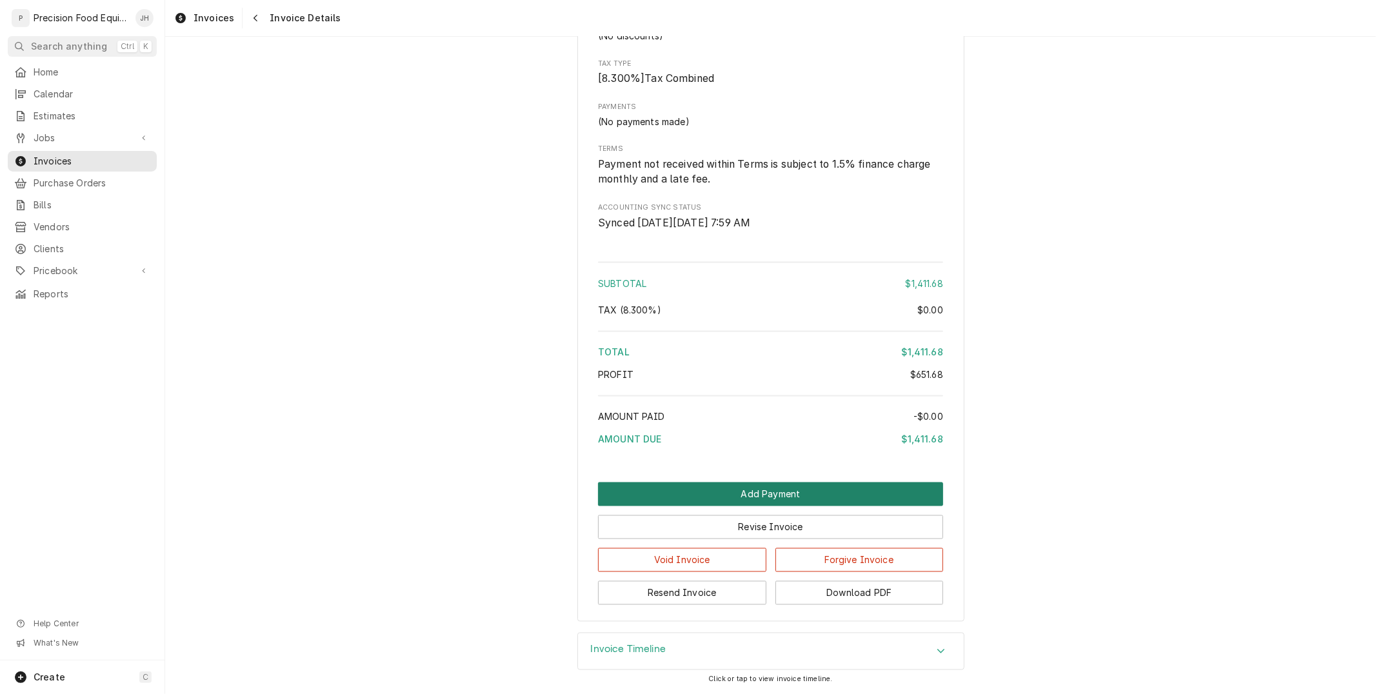
click at [846, 491] on button "Add Payment" at bounding box center [770, 494] width 345 height 24
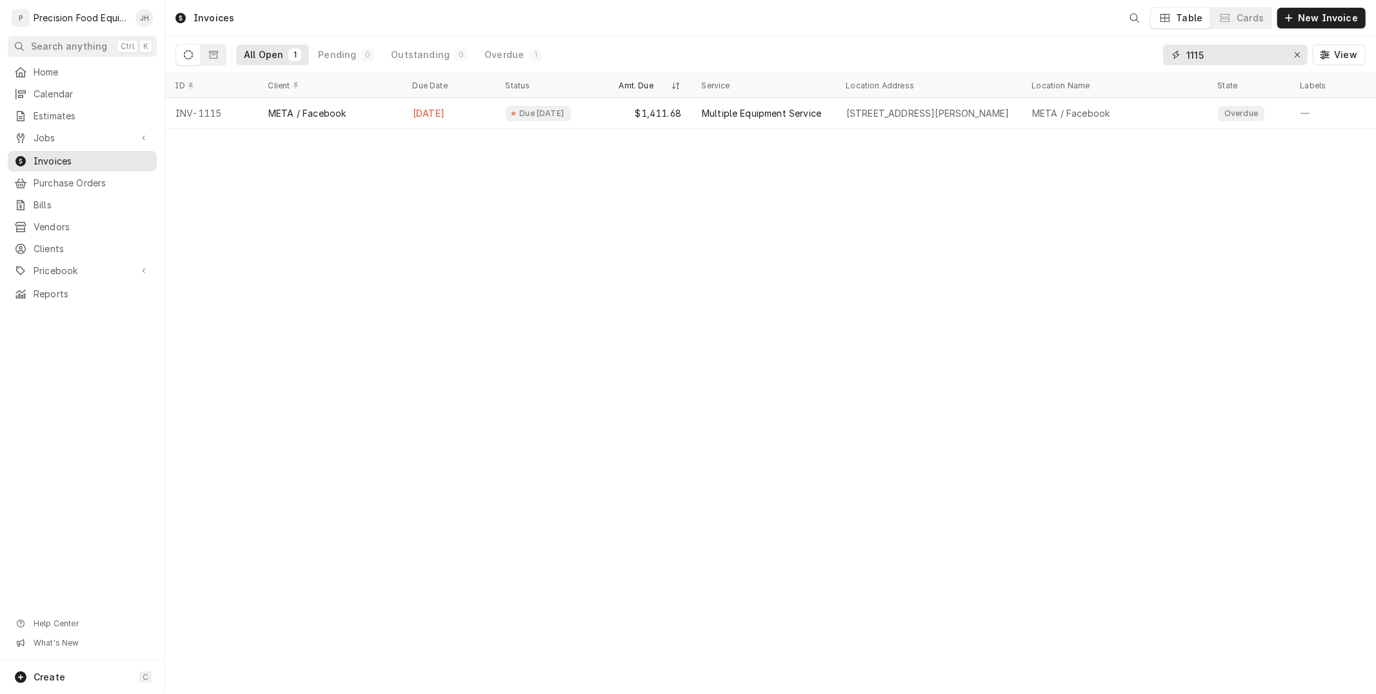
click at [1219, 57] on input "1115" at bounding box center [1234, 55] width 97 height 21
type input "1"
drag, startPoint x: 1166, startPoint y: 55, endPoint x: 1108, endPoint y: 52, distance: 58.1
click at [1108, 52] on div "All Open 1 Pending 0 Outstanding 1 Overdue 0 1173 View" at bounding box center [770, 55] width 1190 height 36
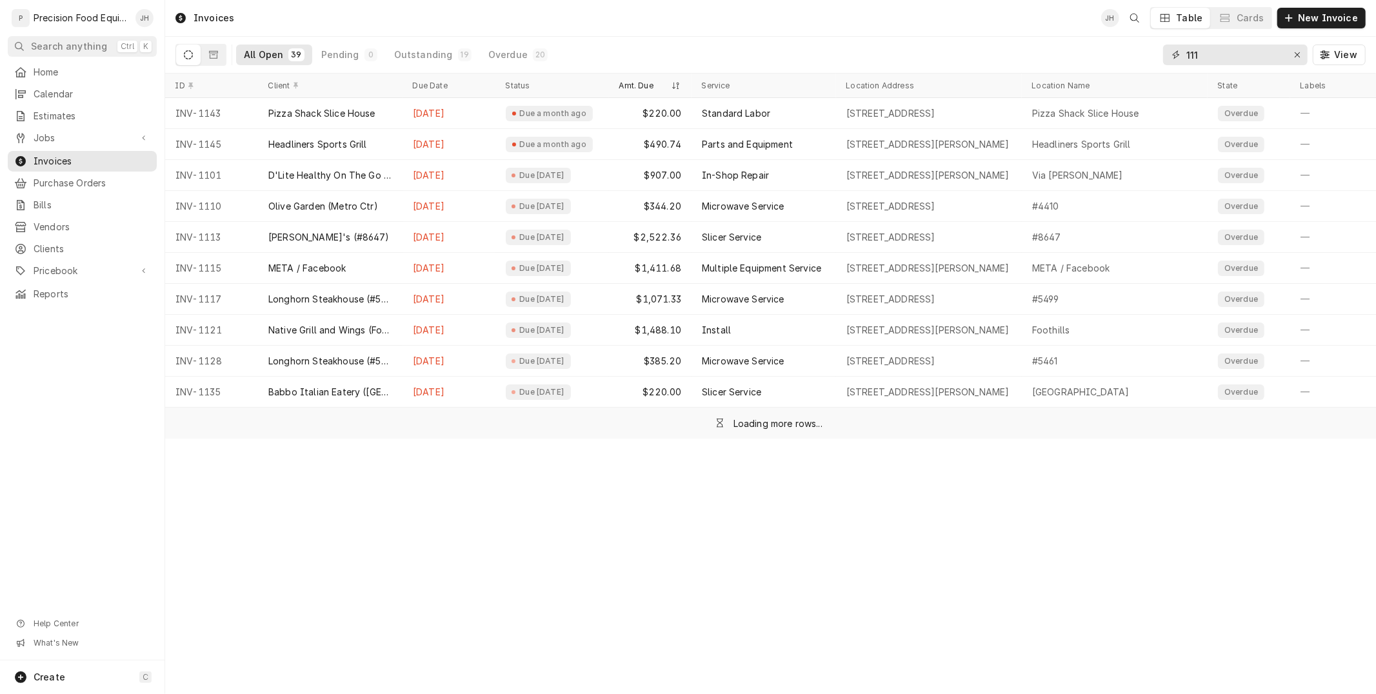
type input "1115"
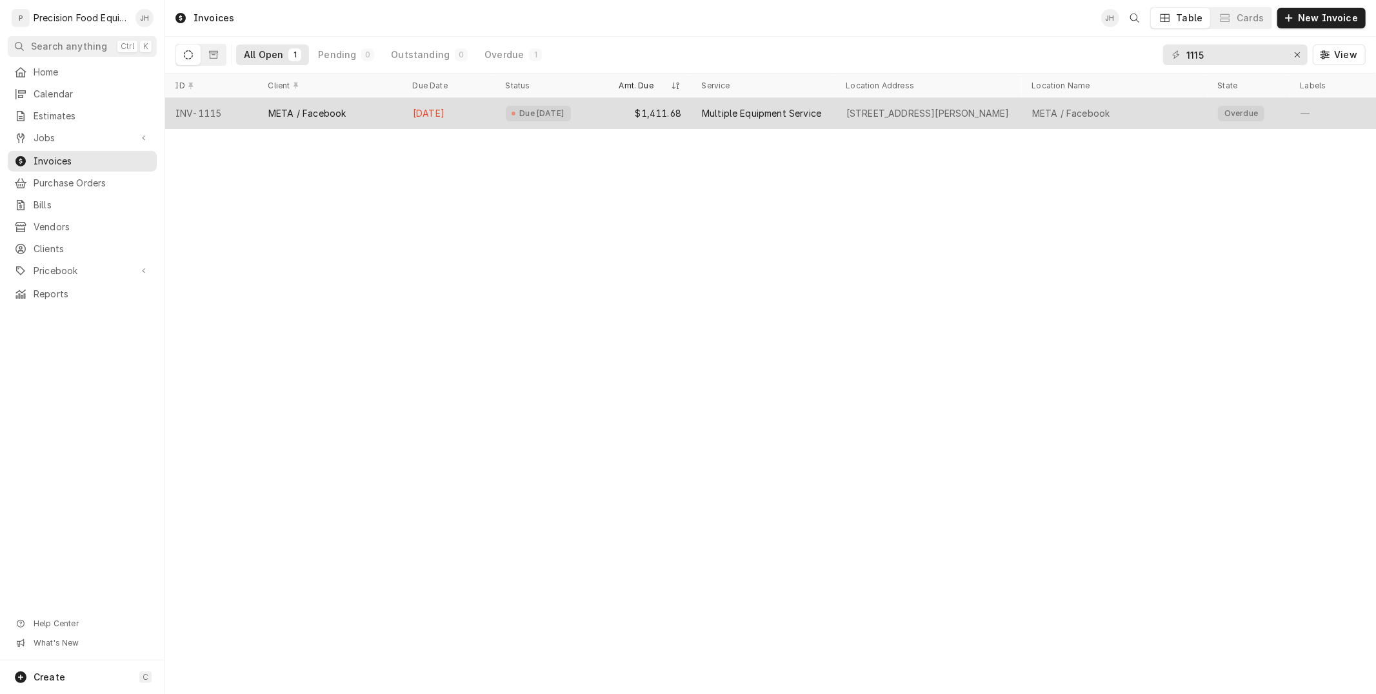
click at [800, 119] on div "Multiple Equipment Service" at bounding box center [761, 113] width 119 height 13
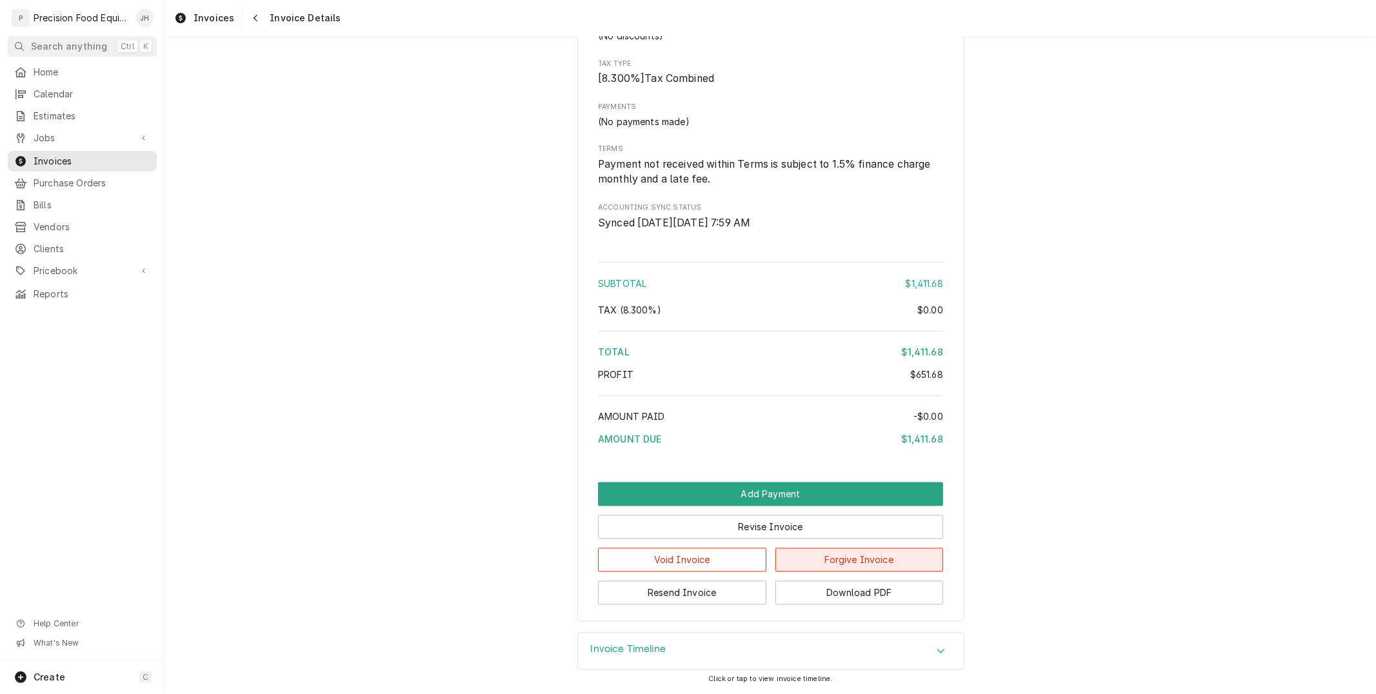
scroll to position [1842, 0]
click at [253, 17] on icon "Navigate back" at bounding box center [256, 18] width 6 height 9
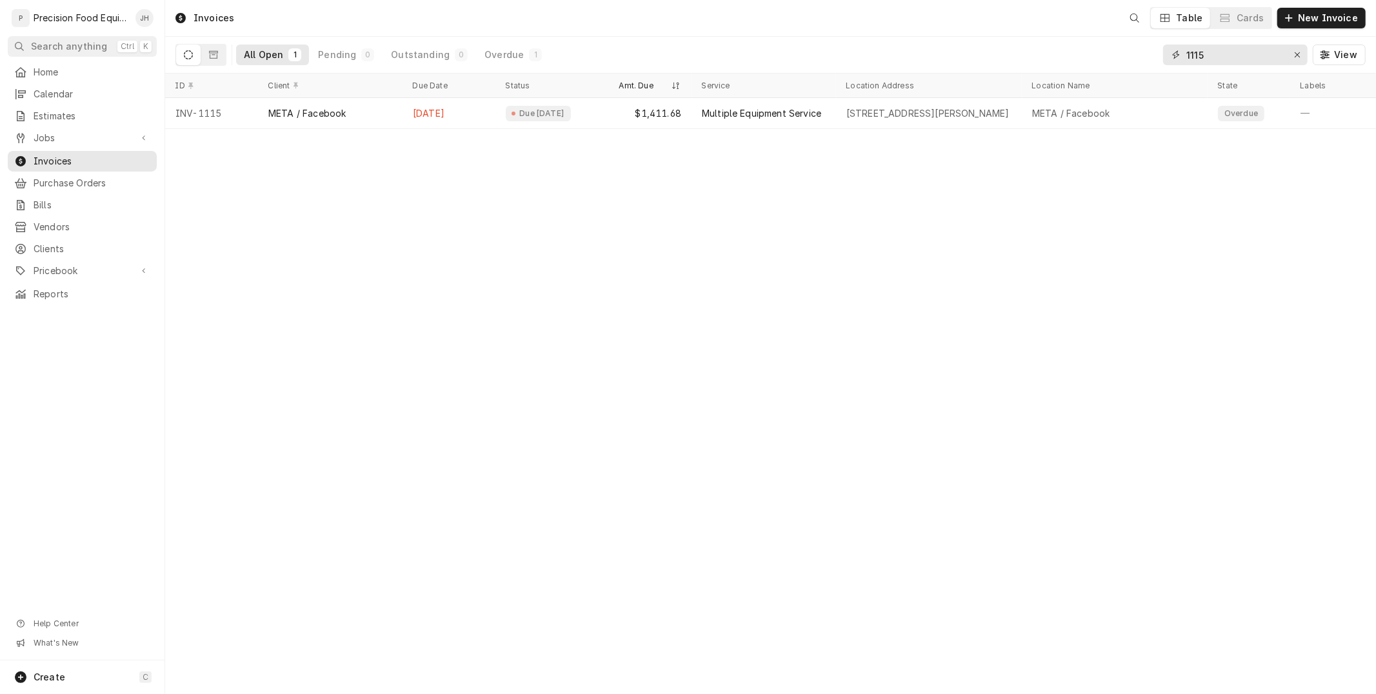
click at [1224, 50] on input "1115" at bounding box center [1234, 55] width 97 height 21
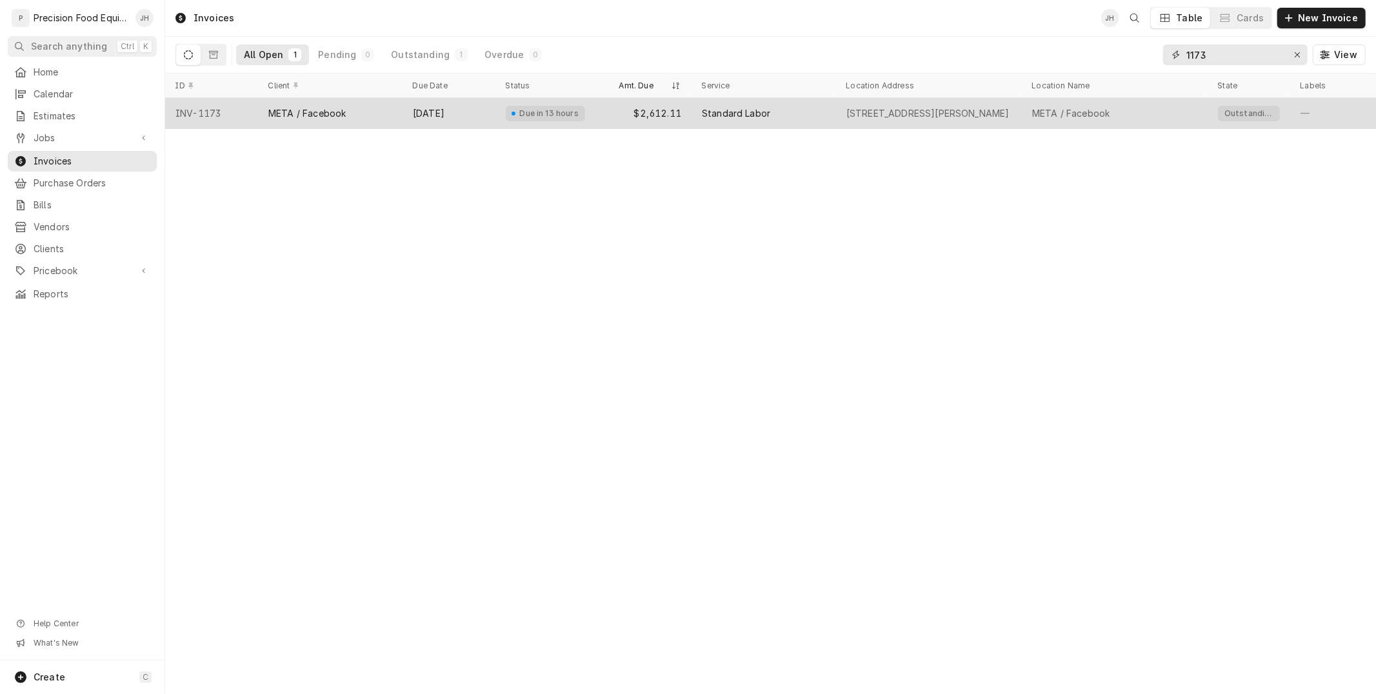
type input "1173"
click at [808, 113] on div "Standard Labor" at bounding box center [763, 113] width 144 height 31
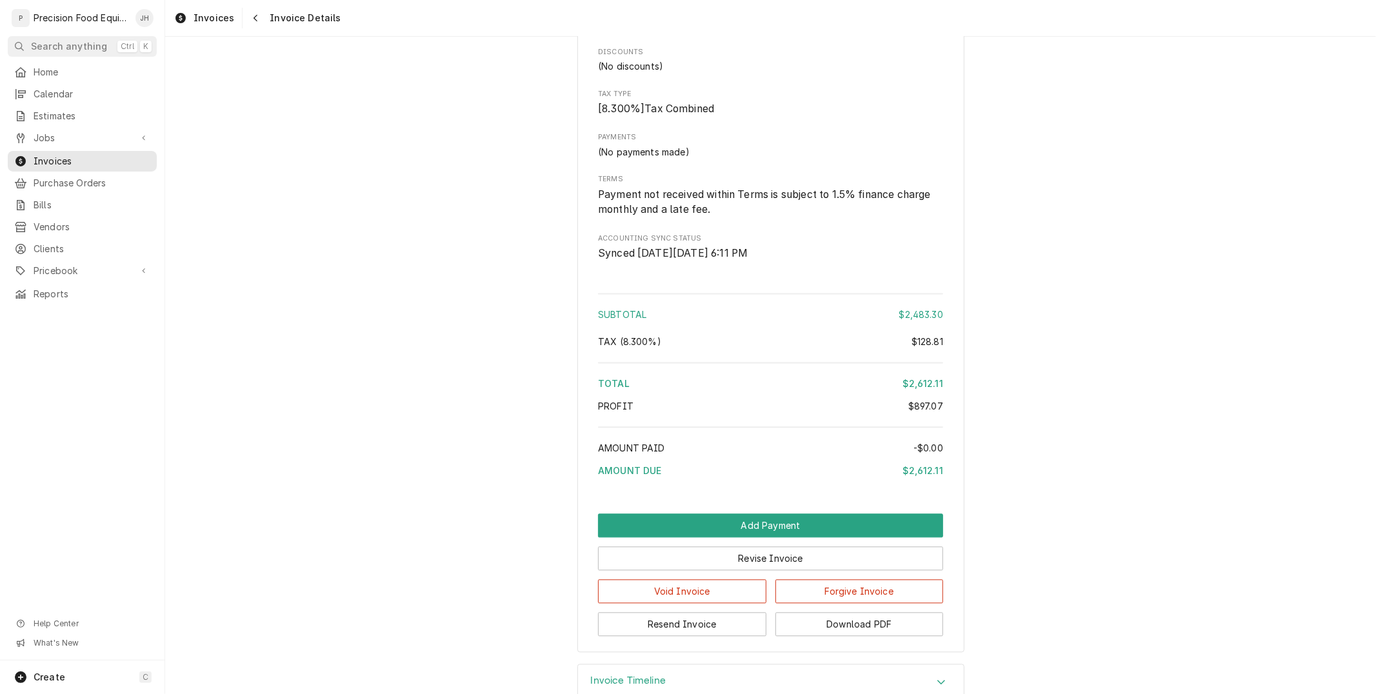
scroll to position [2259, 0]
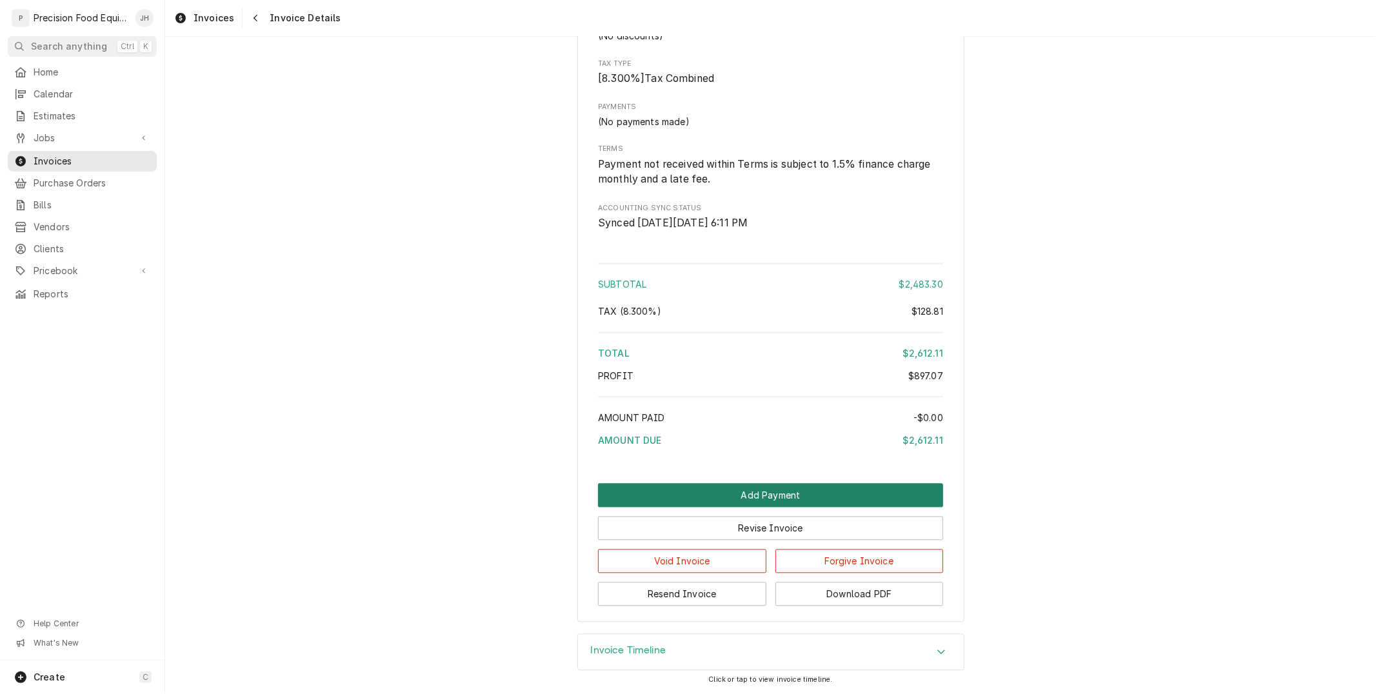
click at [779, 495] on button "Add Payment" at bounding box center [770, 495] width 345 height 24
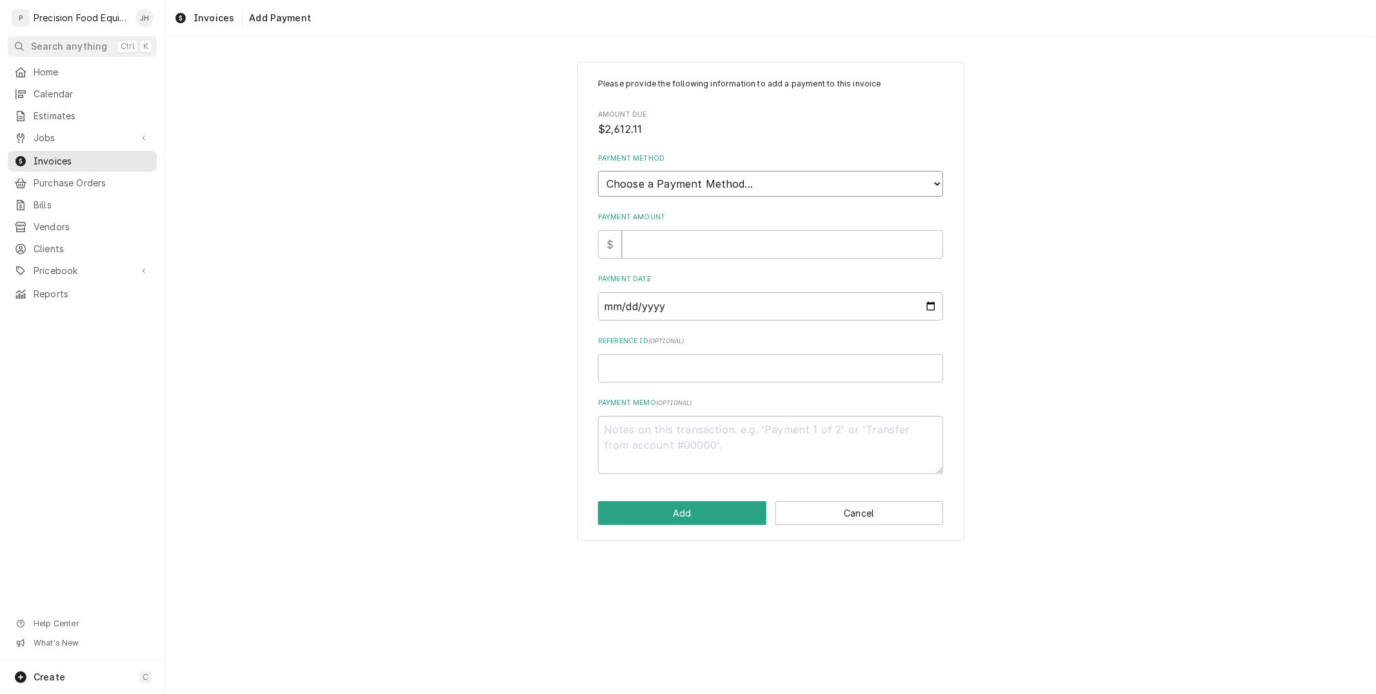
click at [724, 183] on select "Choose a Payment Method... Cash Check Credit/Debit Card ACH/eCheck Other" at bounding box center [770, 184] width 345 height 26
select select "2"
click at [598, 171] on select "Choose a Payment Method... Cash Check Credit/Debit Card ACH/eCheck Other" at bounding box center [770, 184] width 345 height 26
click at [705, 235] on input "Payment Amount" at bounding box center [782, 244] width 321 height 28
type textarea "x"
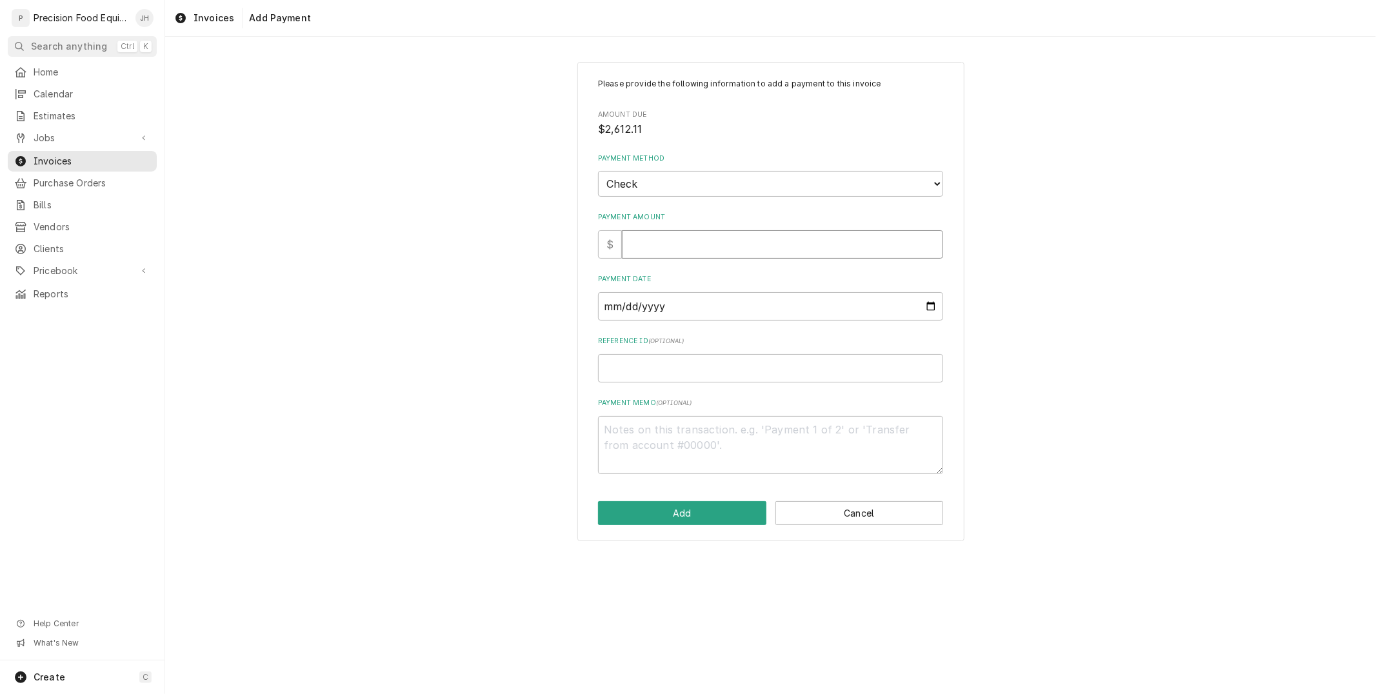
type input "2"
type textarea "x"
type input "25"
type textarea "x"
type input "251"
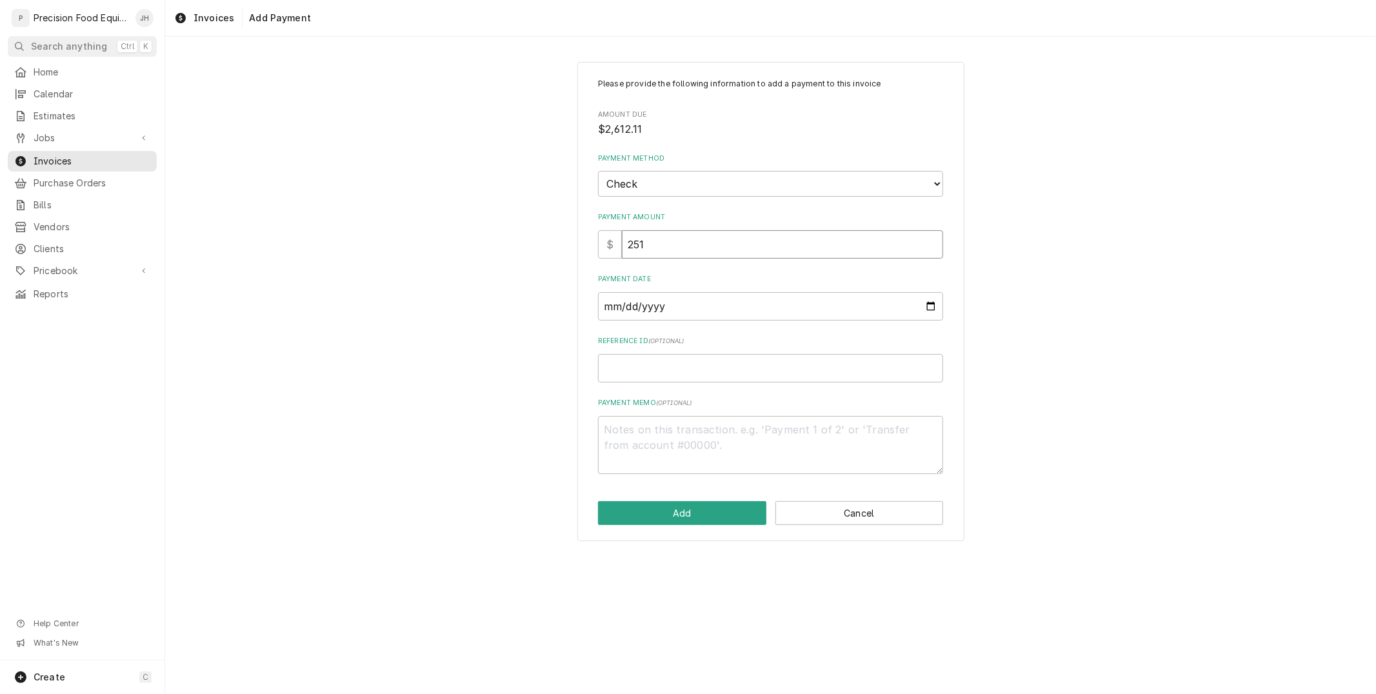
type textarea "x"
type input "2512"
type textarea "x"
type input "2512.1"
type textarea "x"
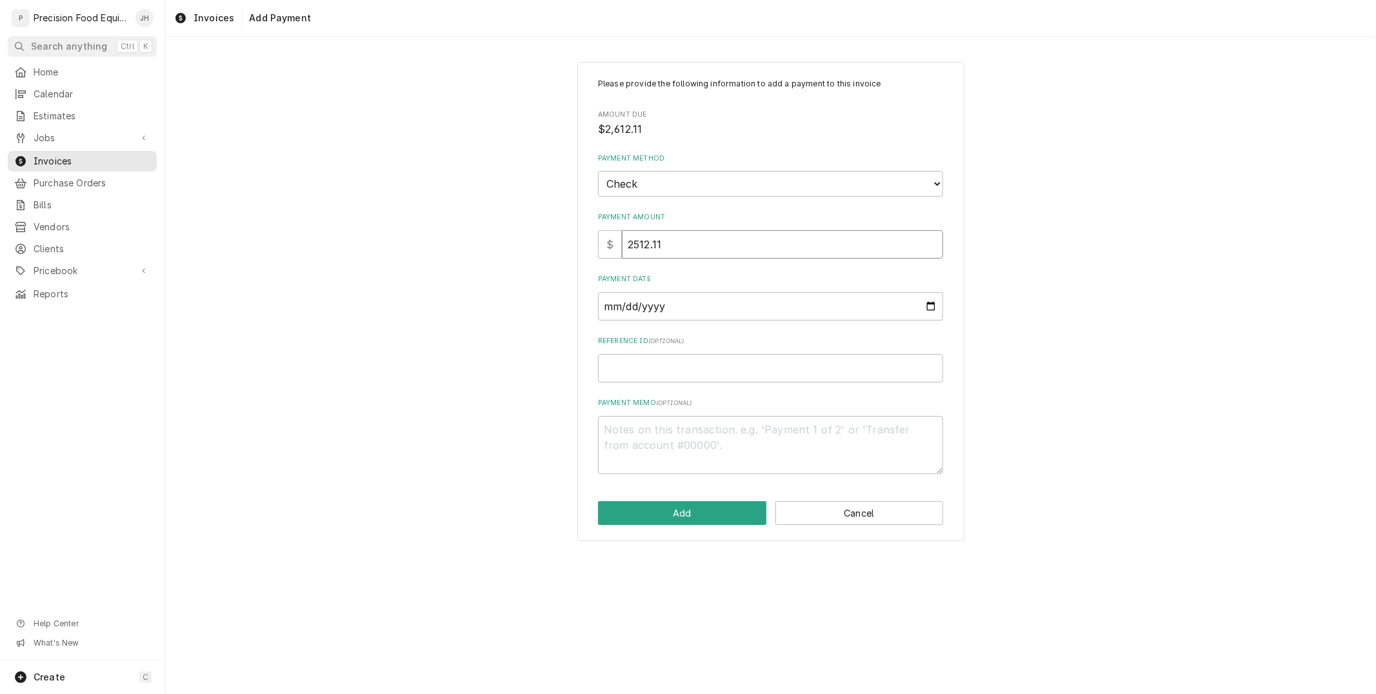
type input "2512.11"
click at [671, 307] on input "Payment Date" at bounding box center [770, 306] width 345 height 28
click at [929, 299] on input "Payment Date" at bounding box center [770, 306] width 345 height 28
type input "2025-08-13"
click at [697, 373] on input "Reference ID ( optional )" at bounding box center [770, 368] width 345 height 28
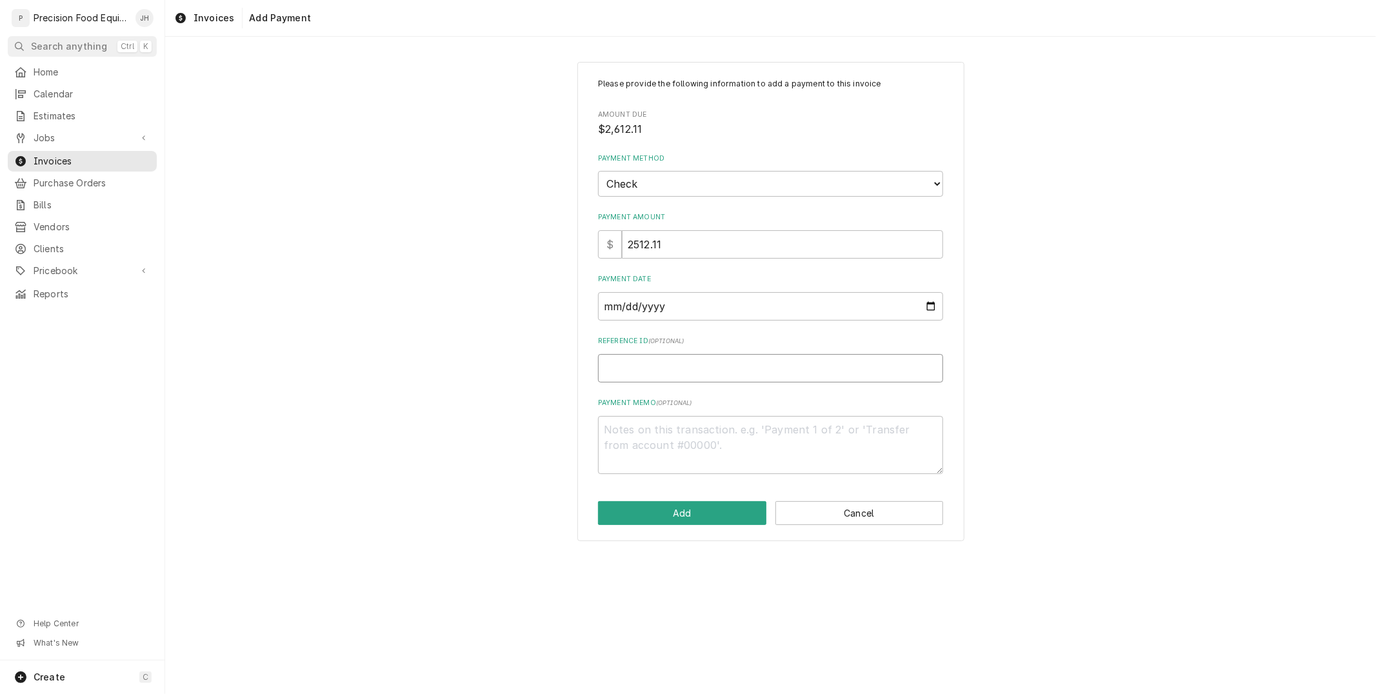
type textarea "x"
type input "2"
type textarea "x"
type input "20"
type textarea "x"
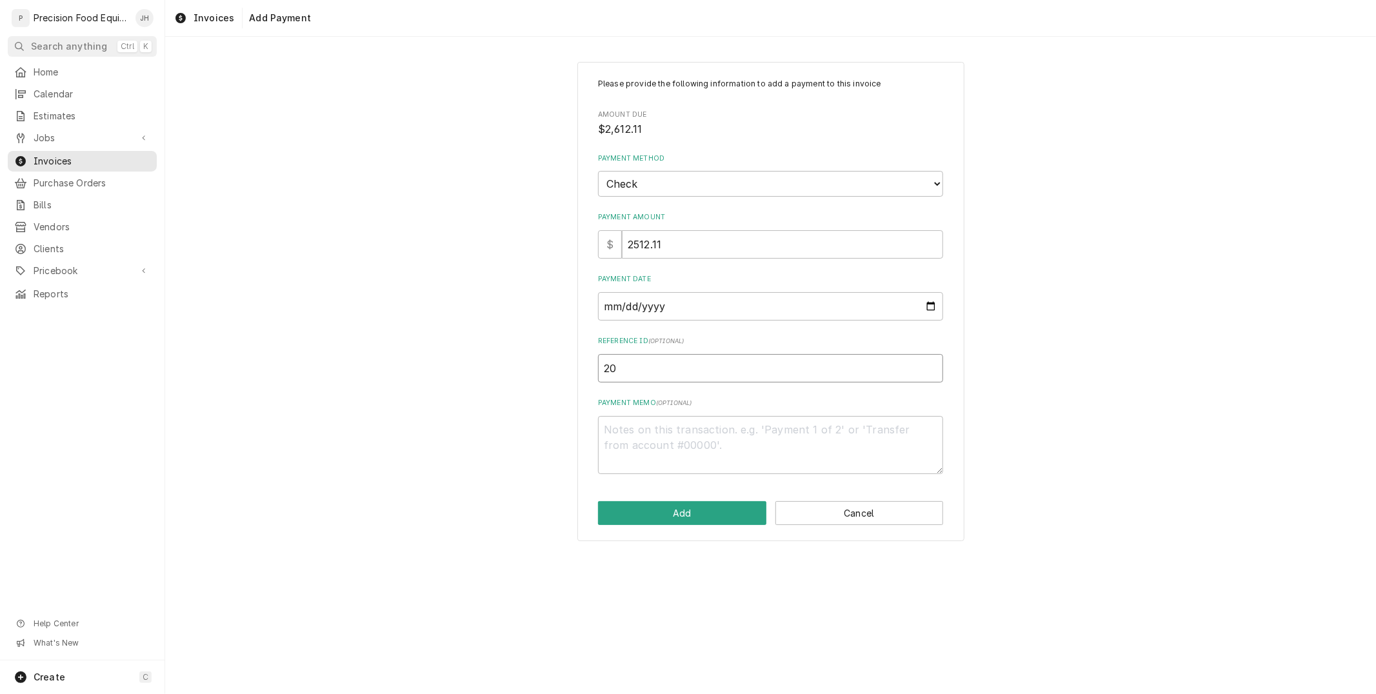
type input "200"
type textarea "x"
type input "2002"
click at [688, 501] on button "Add" at bounding box center [682, 513] width 168 height 24
type textarea "x"
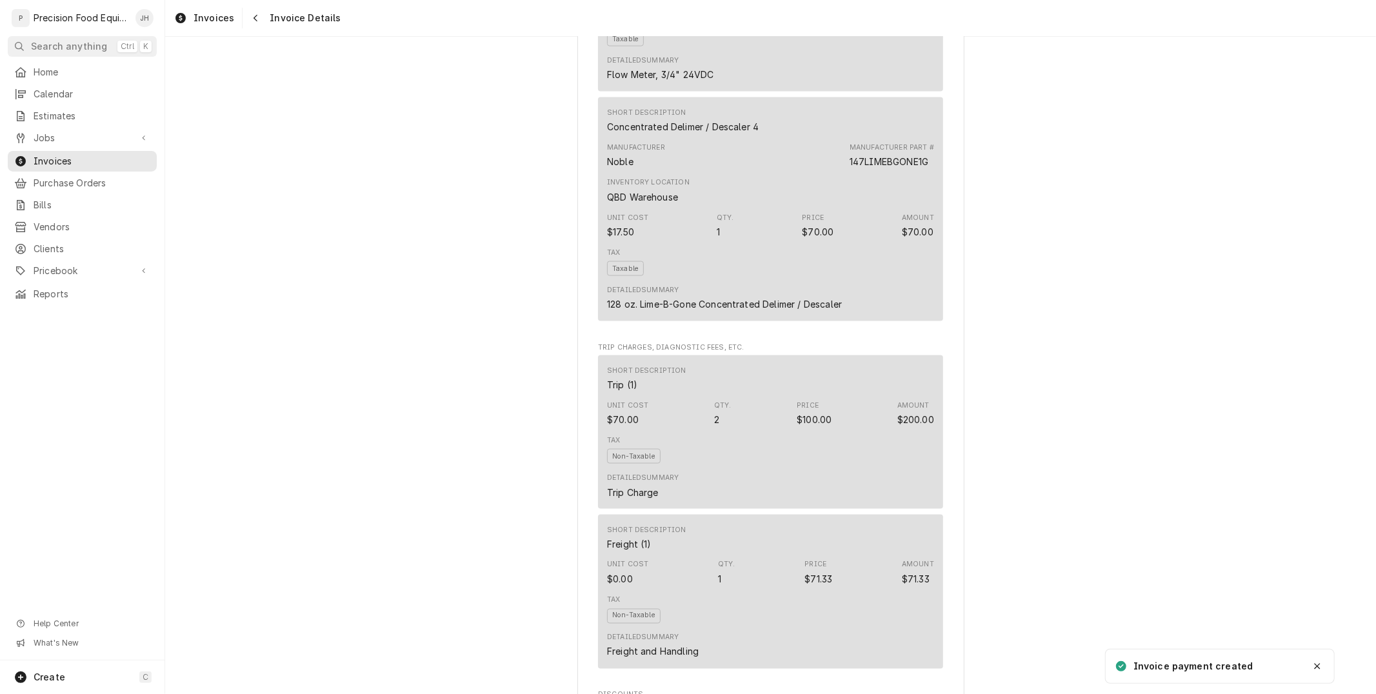
scroll to position [2293, 0]
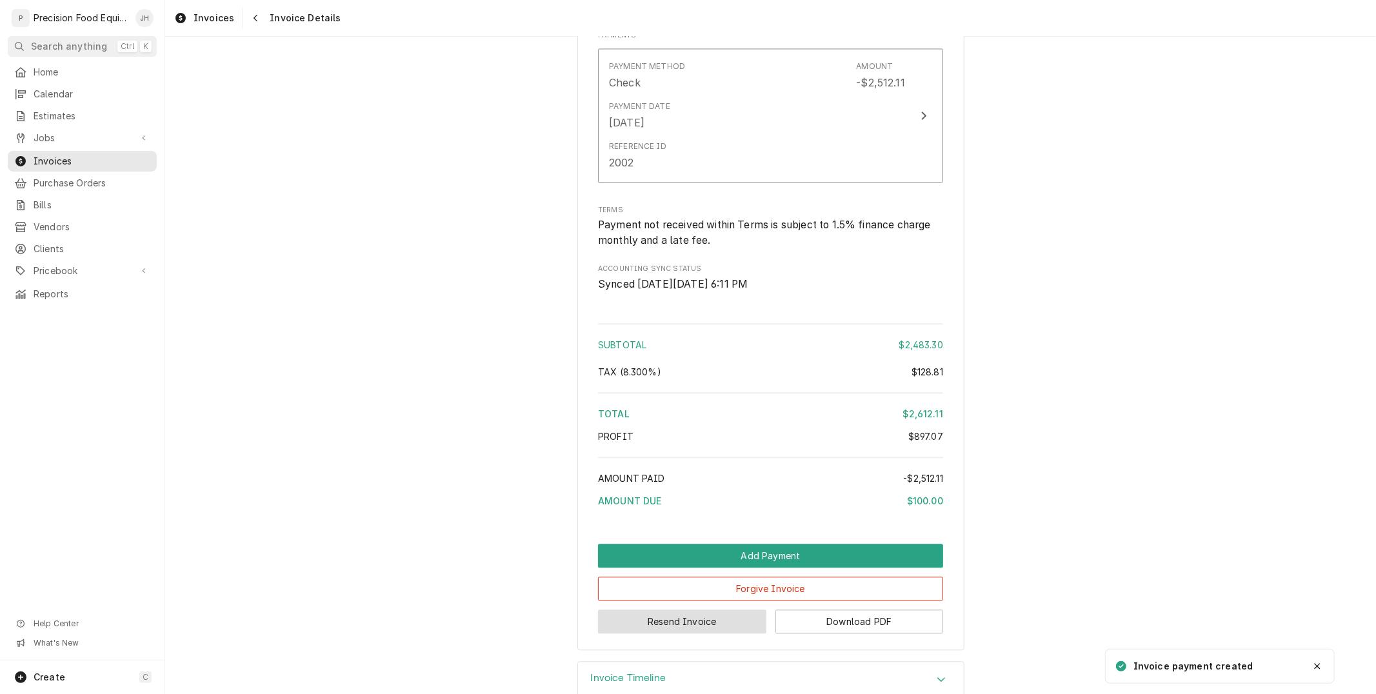
click at [697, 633] on button "Resend Invoice" at bounding box center [682, 622] width 168 height 24
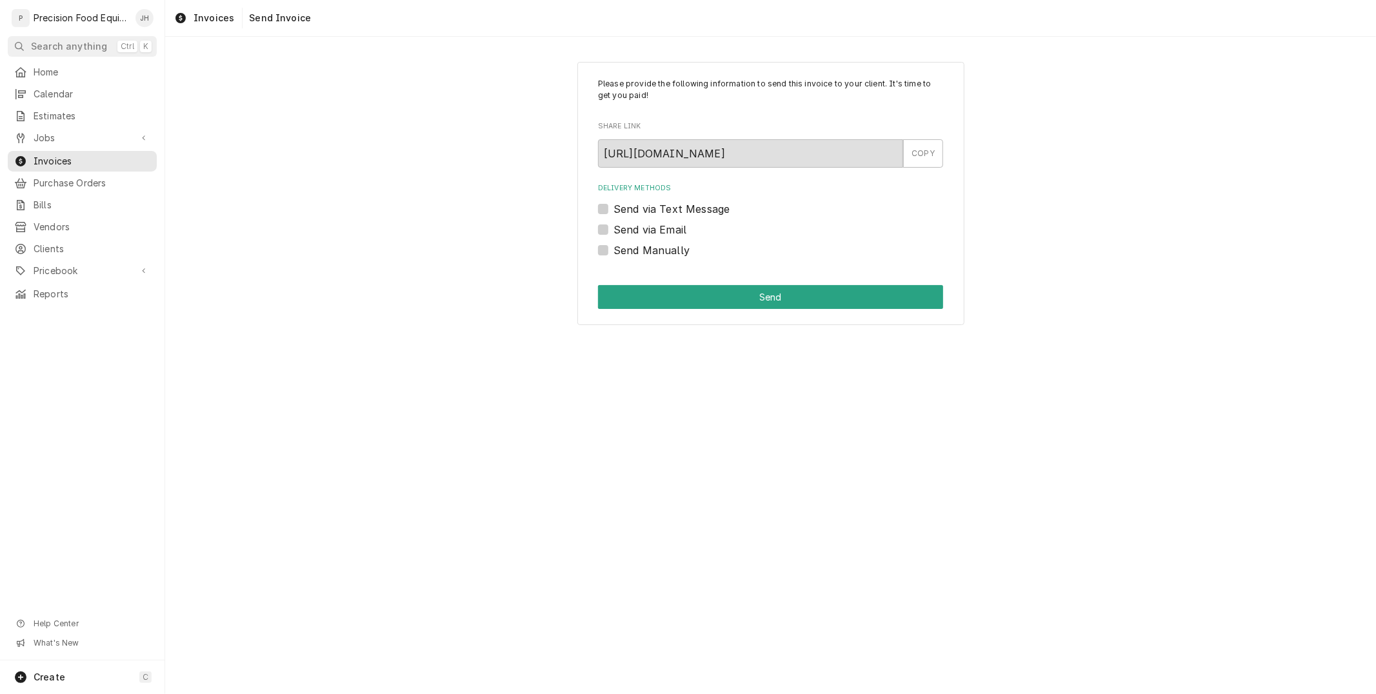
click at [613, 208] on label "Send via Text Message" at bounding box center [671, 208] width 116 height 15
click at [613, 208] on input "Send via Text Message" at bounding box center [785, 215] width 345 height 28
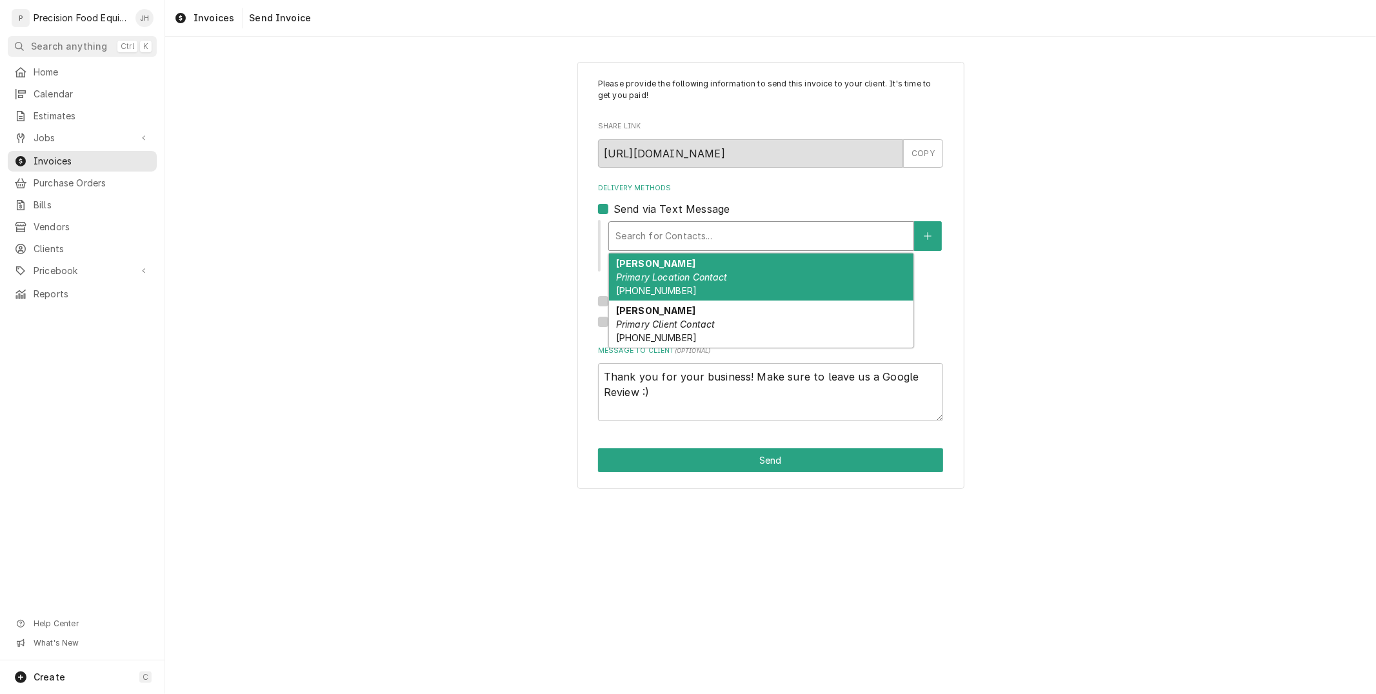
click at [650, 230] on div "Delivery Methods" at bounding box center [761, 235] width 292 height 23
click at [688, 223] on div "Search for Contacts..." at bounding box center [761, 236] width 304 height 28
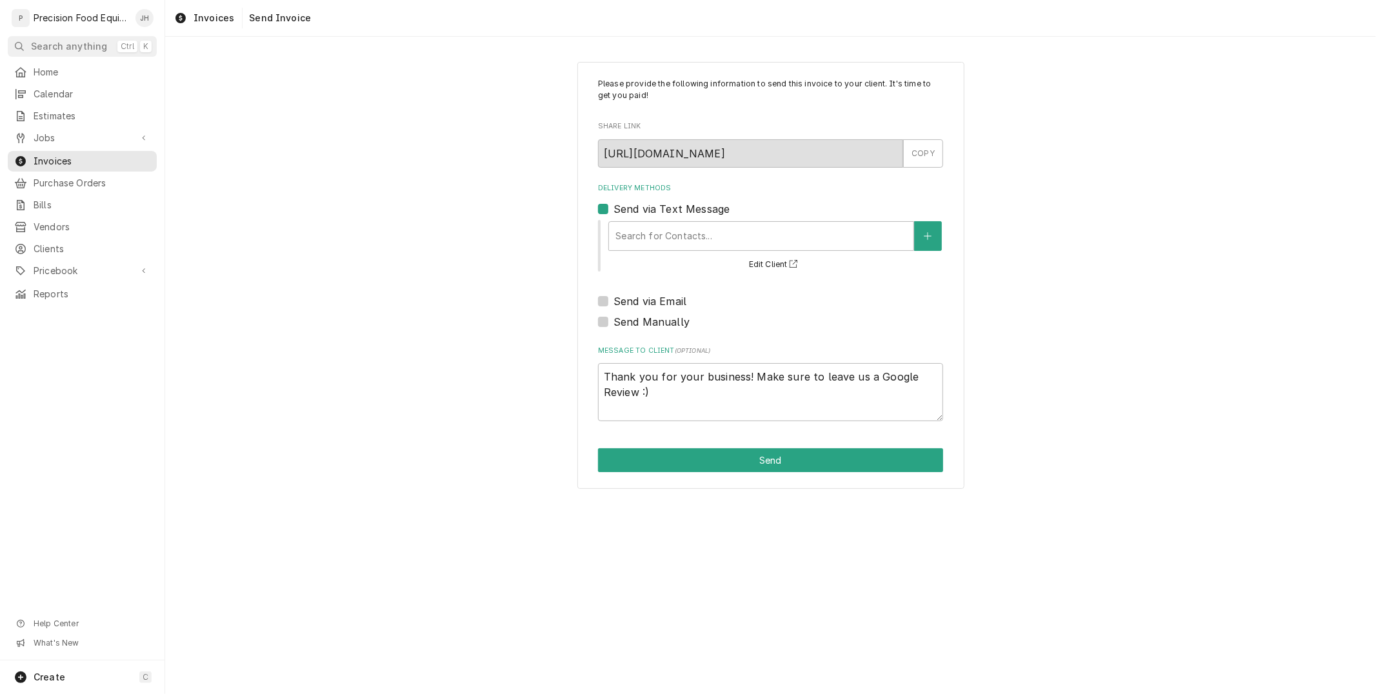
click at [613, 204] on label "Send via Text Message" at bounding box center [671, 208] width 116 height 15
click at [613, 204] on input "Send via Text Message" at bounding box center [785, 215] width 345 height 28
checkbox input "false"
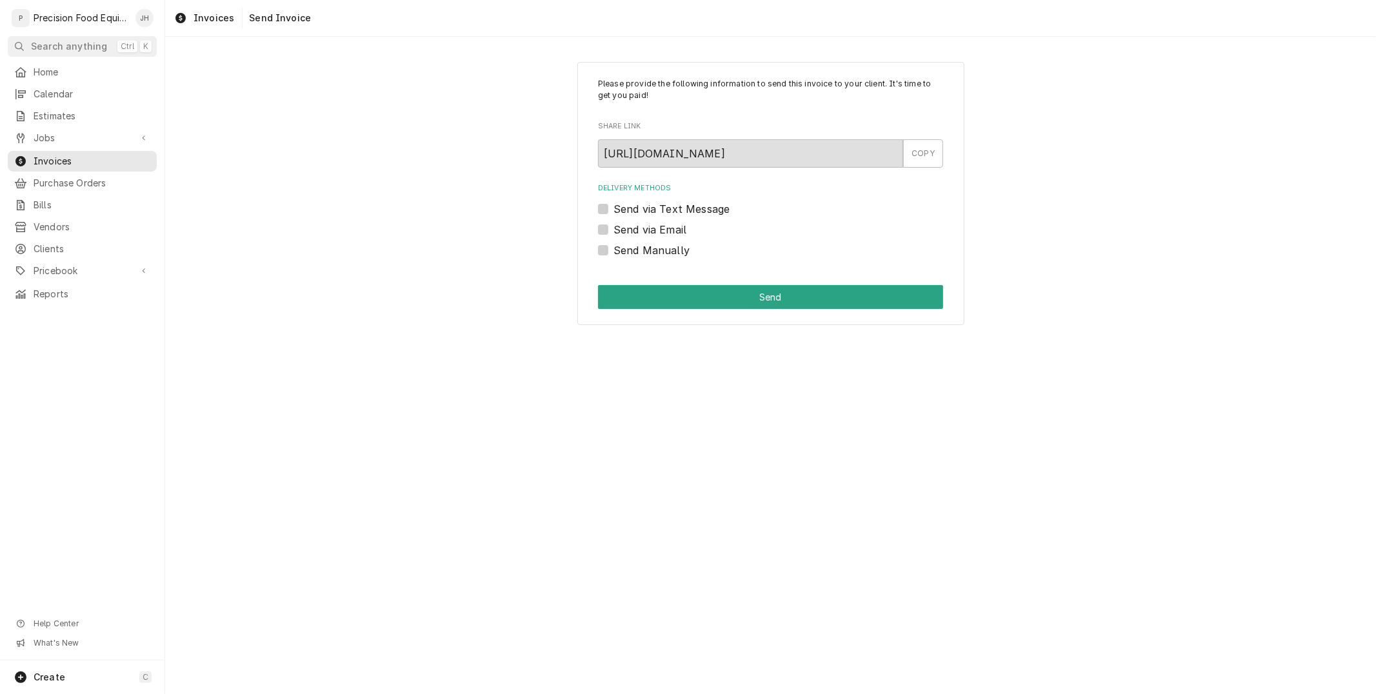
click at [613, 230] on label "Send via Email" at bounding box center [649, 229] width 73 height 15
click at [613, 230] on input "Send via Email" at bounding box center [785, 236] width 345 height 28
checkbox input "true"
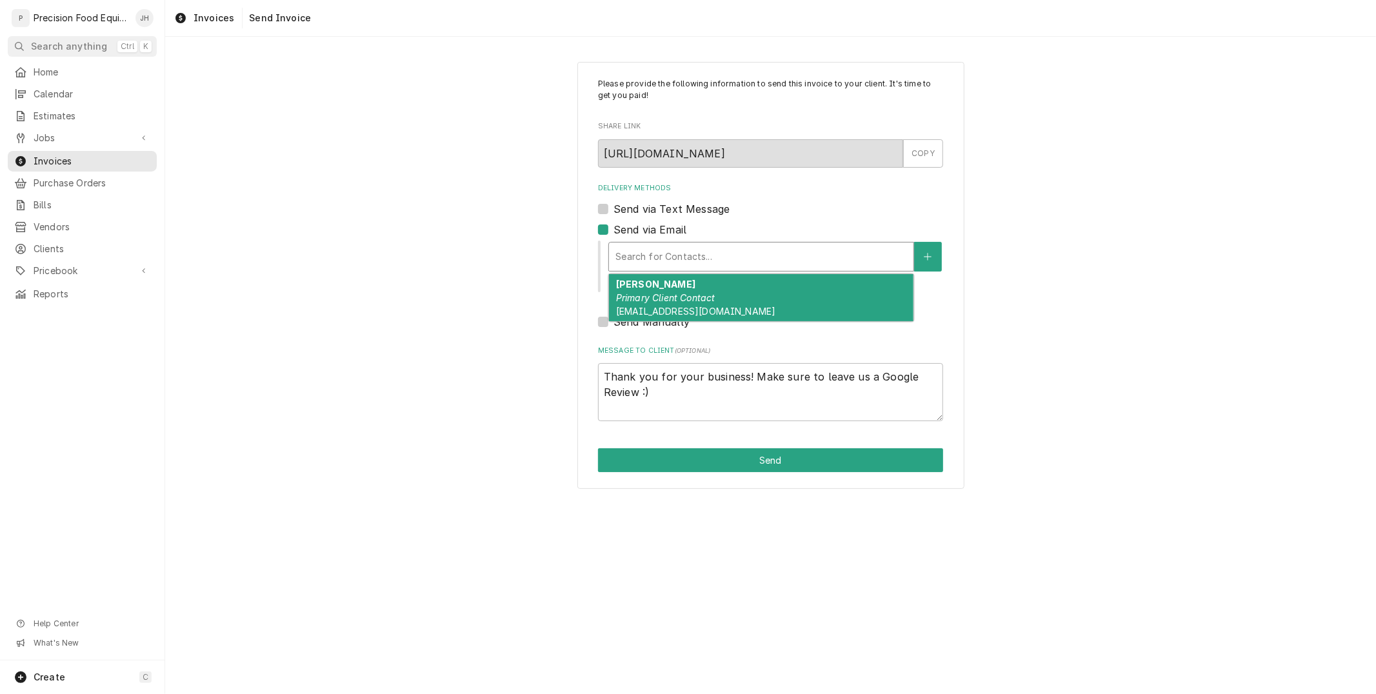
click at [665, 250] on div "Delivery Methods" at bounding box center [761, 256] width 292 height 23
click at [675, 288] on div "[PERSON_NAME] Primary Client Contact [EMAIL_ADDRESS][DOMAIN_NAME]" at bounding box center [761, 297] width 304 height 47
type textarea "x"
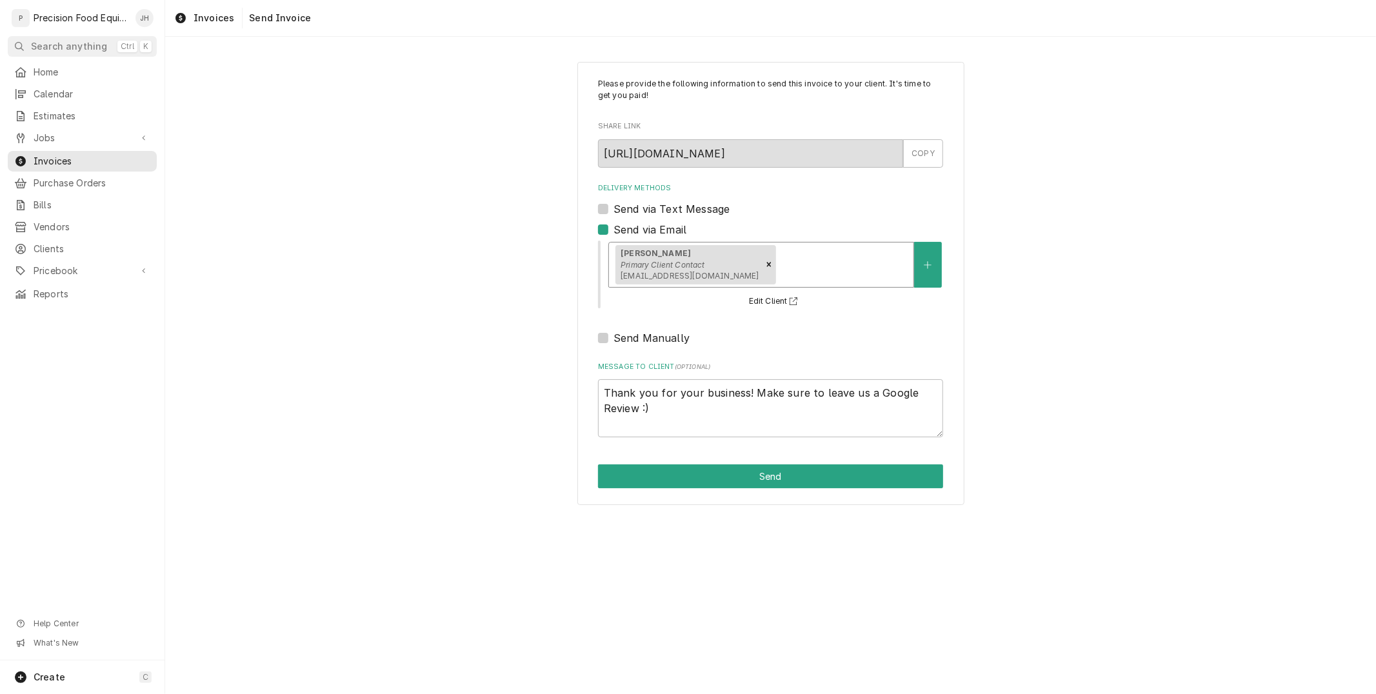
click at [613, 204] on label "Send via Text Message" at bounding box center [671, 208] width 116 height 15
click at [613, 204] on input "Send via Text Message" at bounding box center [785, 215] width 345 height 28
checkbox input "true"
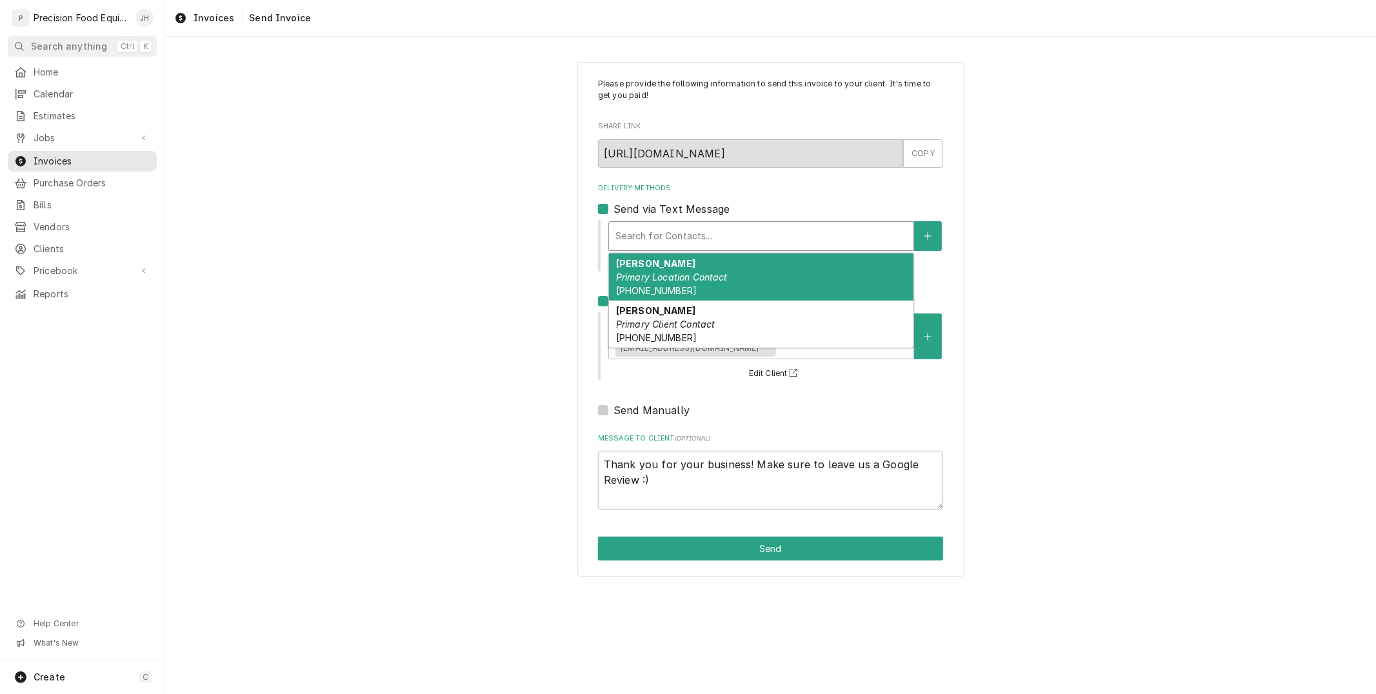
click at [616, 239] on input "Delivery Methods" at bounding box center [616, 236] width 3 height 21
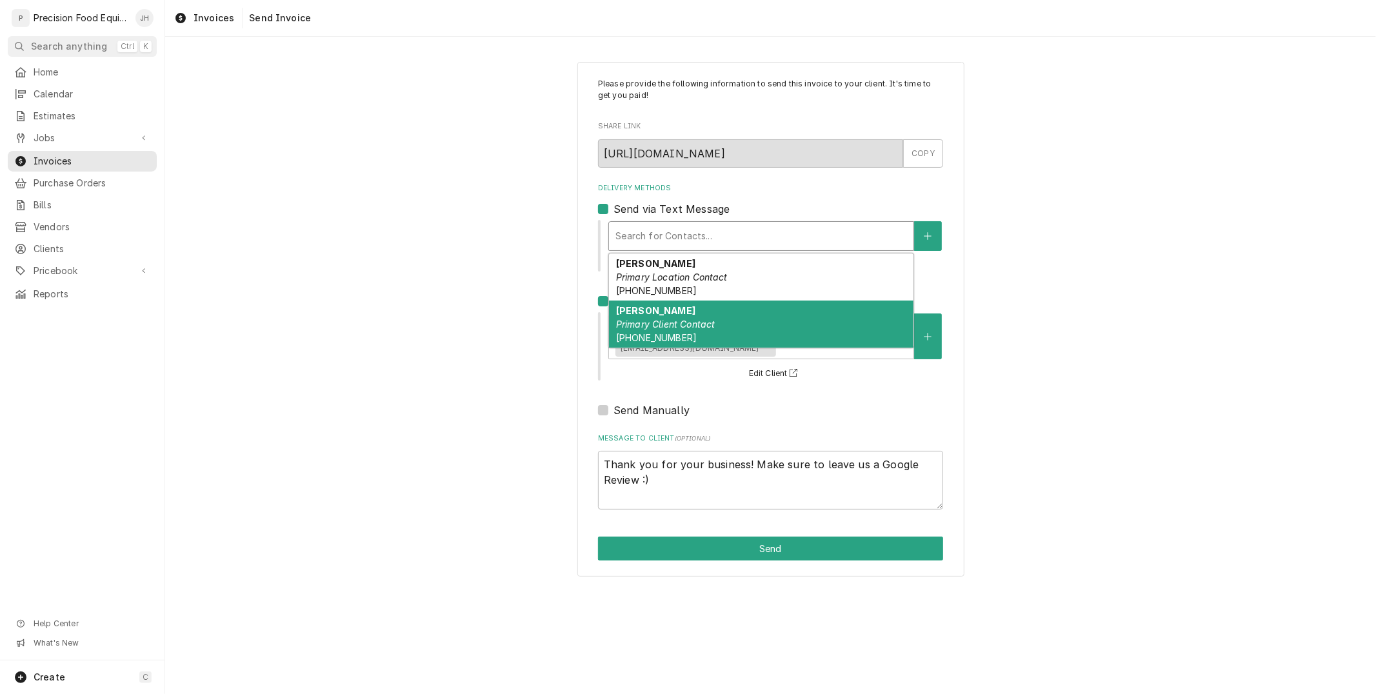
click at [654, 319] on em "Primary Client Contact" at bounding box center [665, 324] width 99 height 11
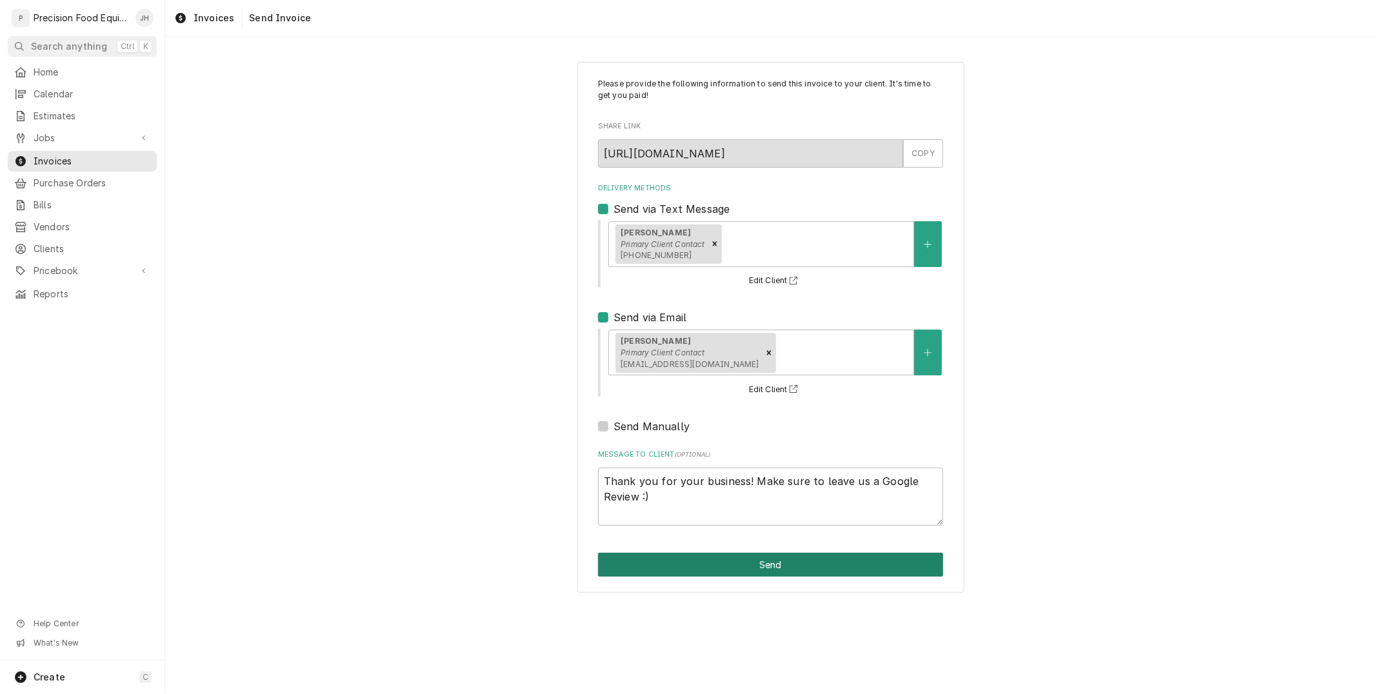
click at [749, 565] on button "Send" at bounding box center [770, 565] width 345 height 24
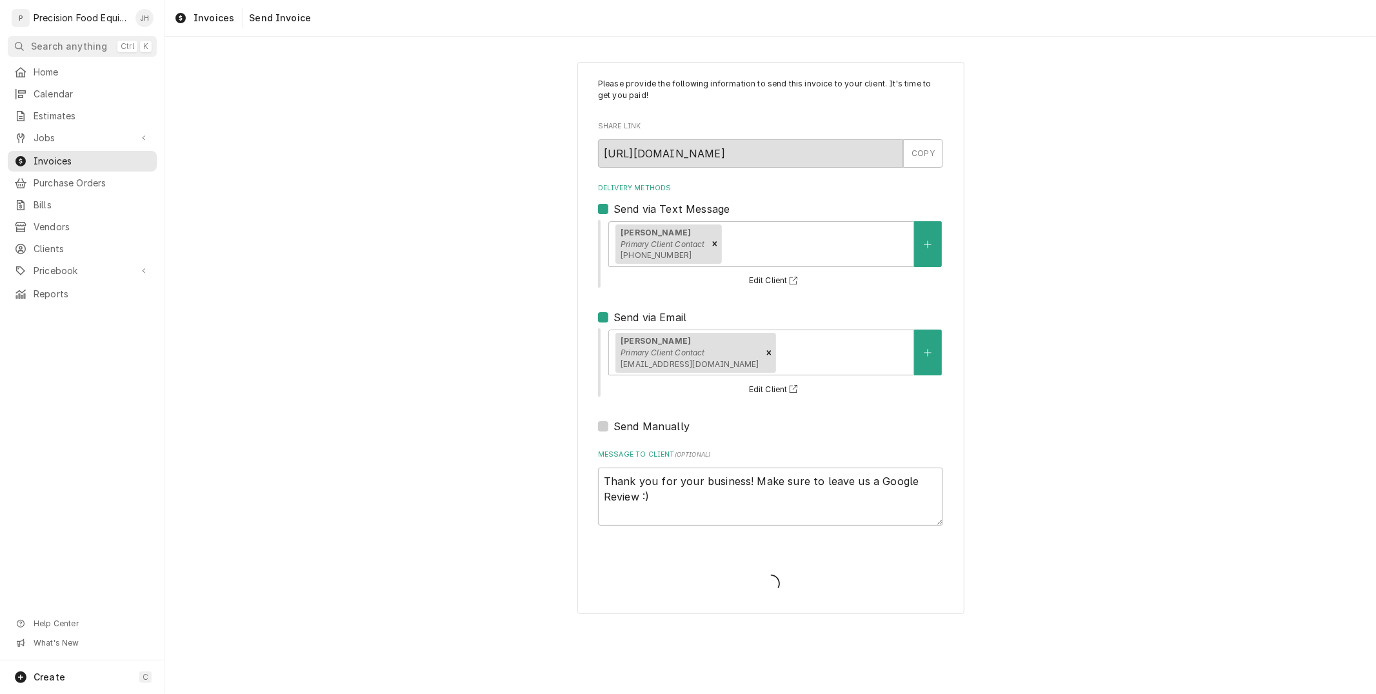
type textarea "x"
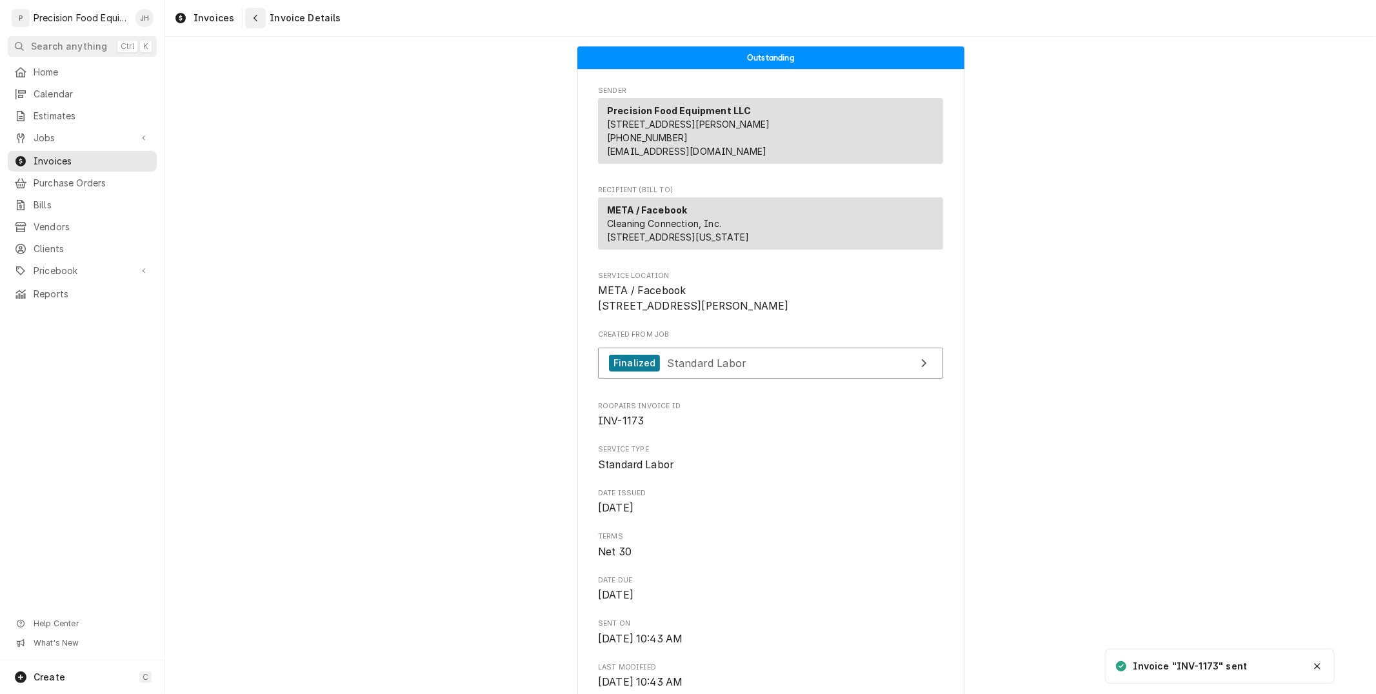
click at [253, 22] on icon "Navigate back" at bounding box center [256, 18] width 6 height 9
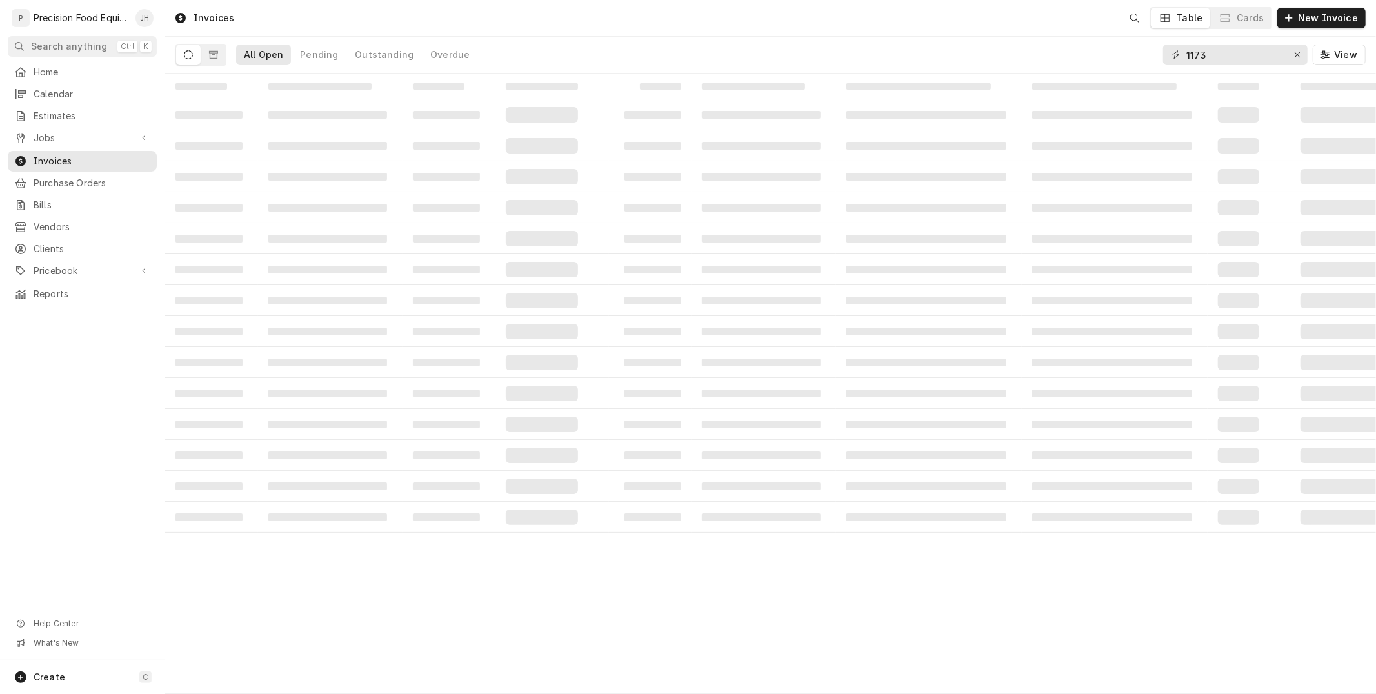
click at [1220, 56] on input "1173" at bounding box center [1234, 55] width 97 height 21
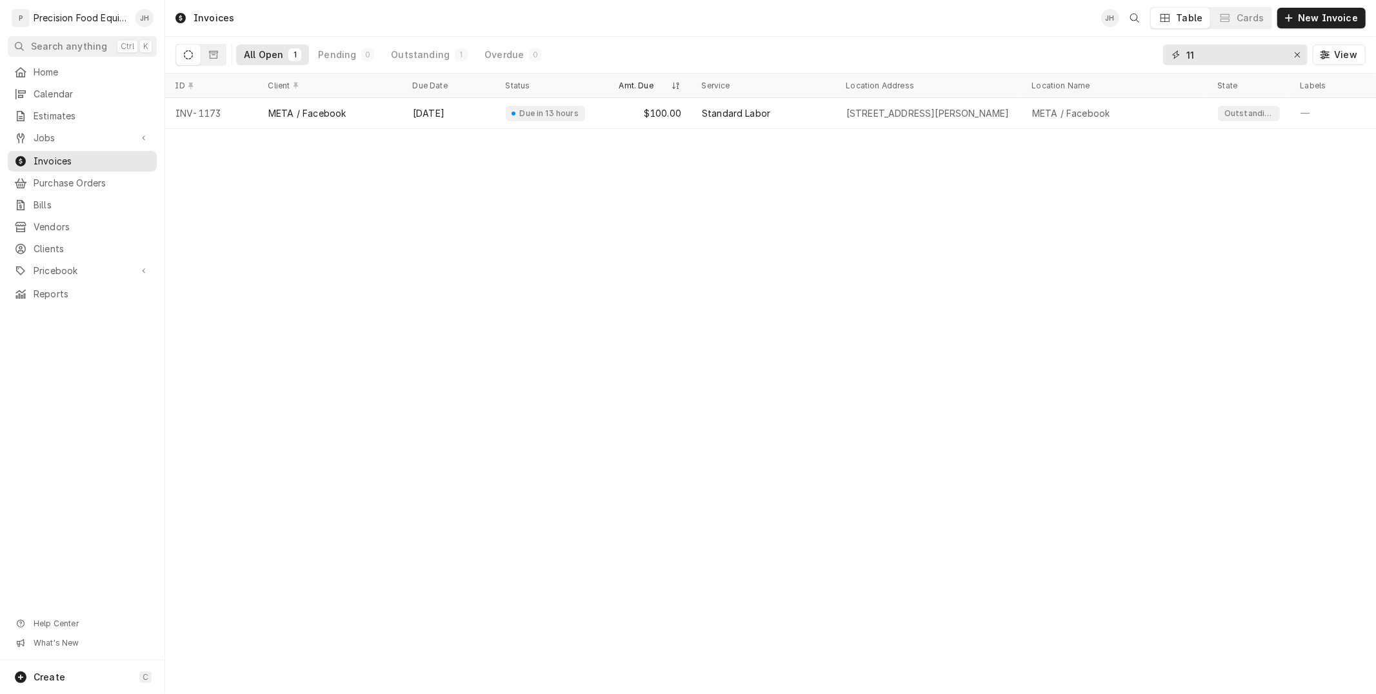
type input "1"
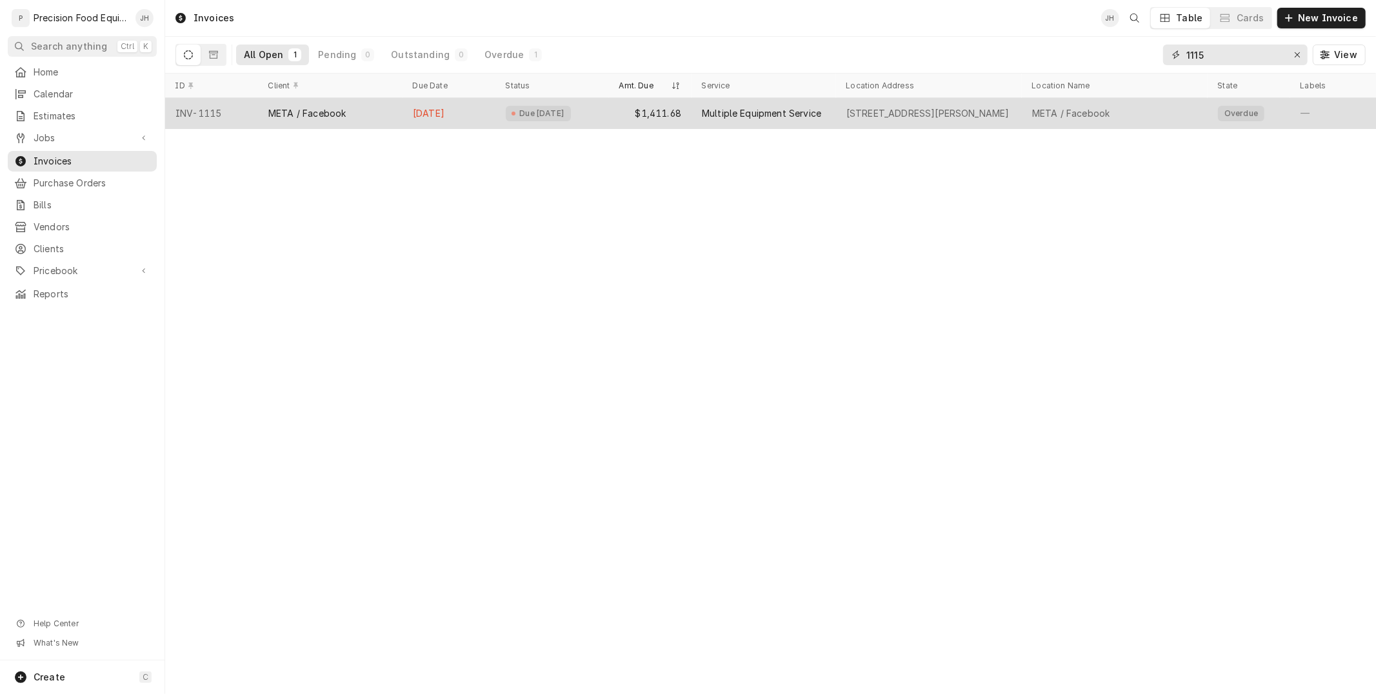
type input "1115"
click at [887, 124] on div "[STREET_ADDRESS][PERSON_NAME]" at bounding box center [929, 113] width 186 height 31
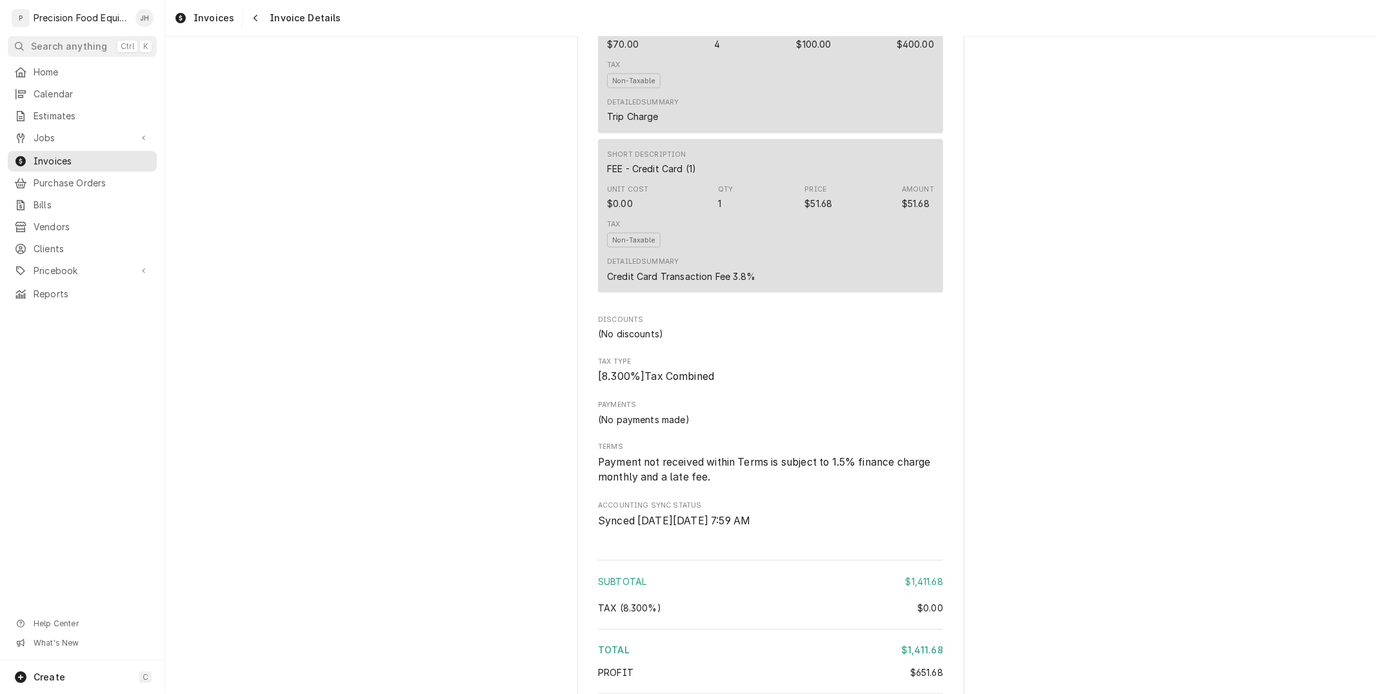
scroll to position [1842, 0]
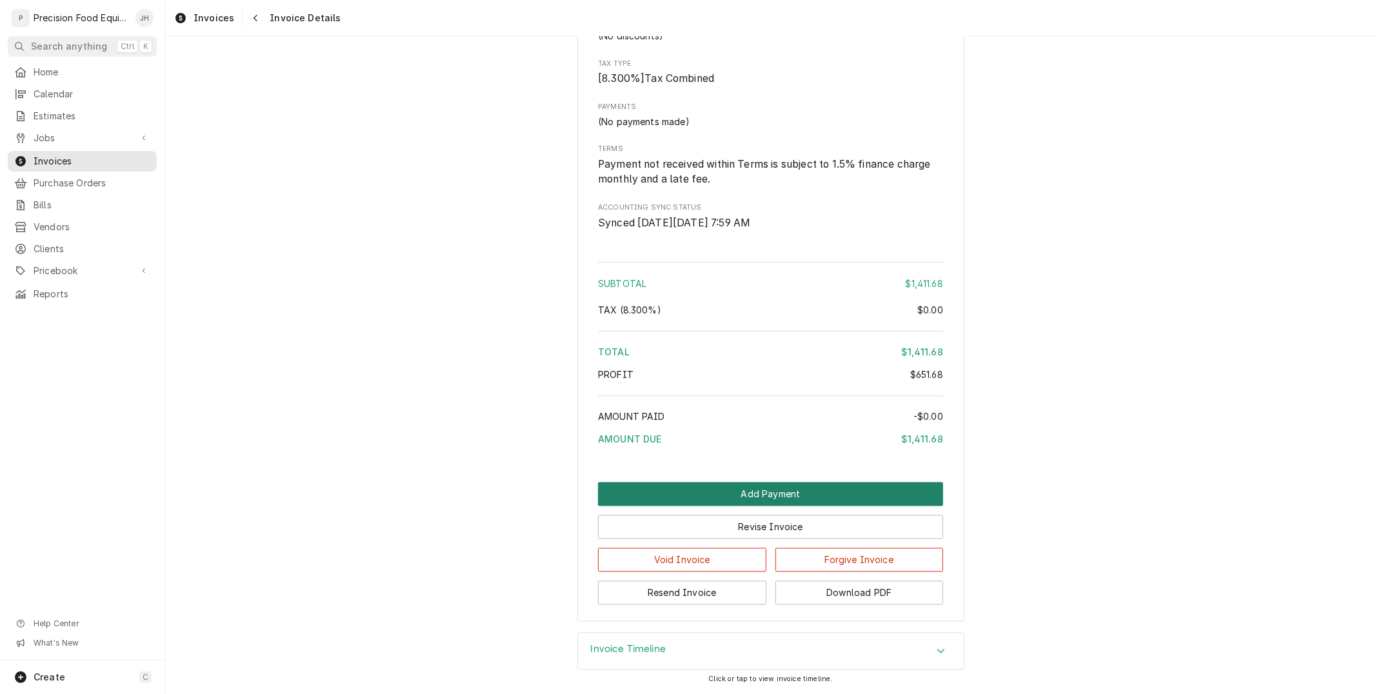
click at [771, 501] on button "Add Payment" at bounding box center [770, 494] width 345 height 24
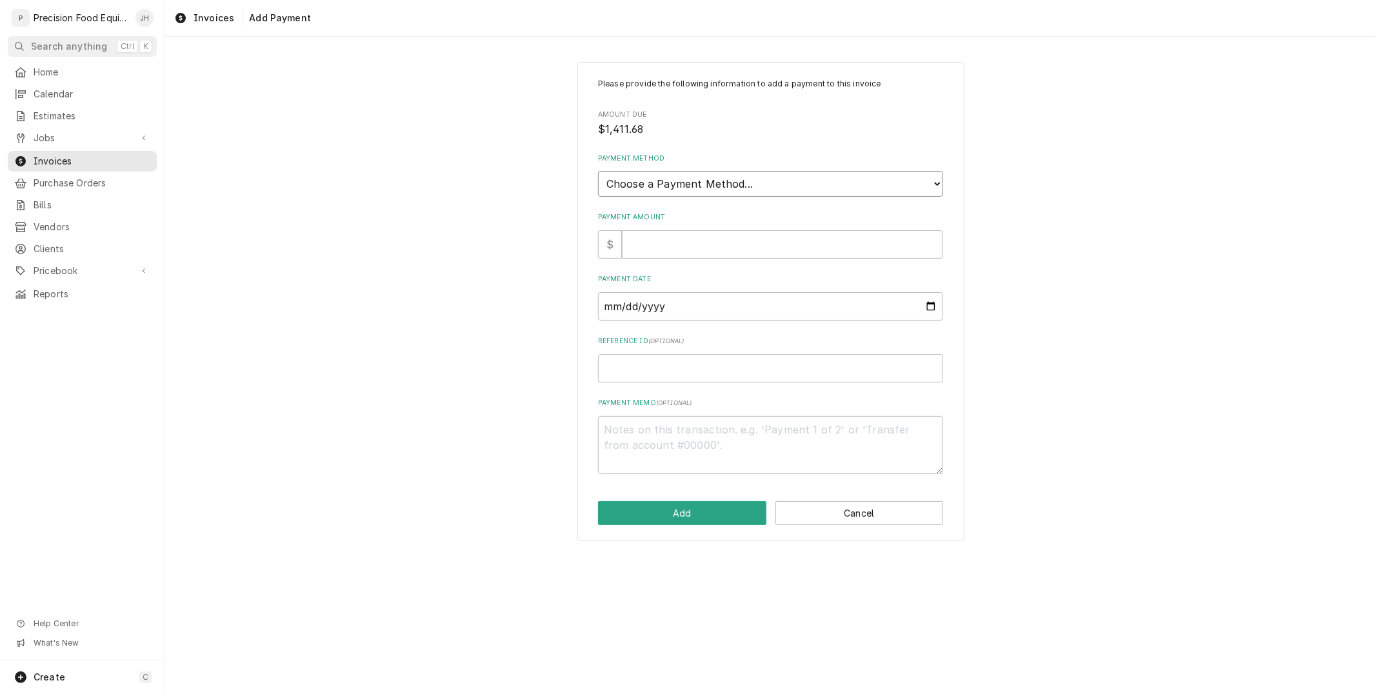
click at [641, 187] on select "Choose a Payment Method... Cash Check Credit/Debit Card ACH/eCheck Other" at bounding box center [770, 184] width 345 height 26
select select "2"
click at [598, 171] on select "Choose a Payment Method... Cash Check Credit/Debit Card ACH/eCheck Other" at bounding box center [770, 184] width 345 height 26
click at [669, 236] on input "Payment Amount" at bounding box center [782, 244] width 321 height 28
type textarea "x"
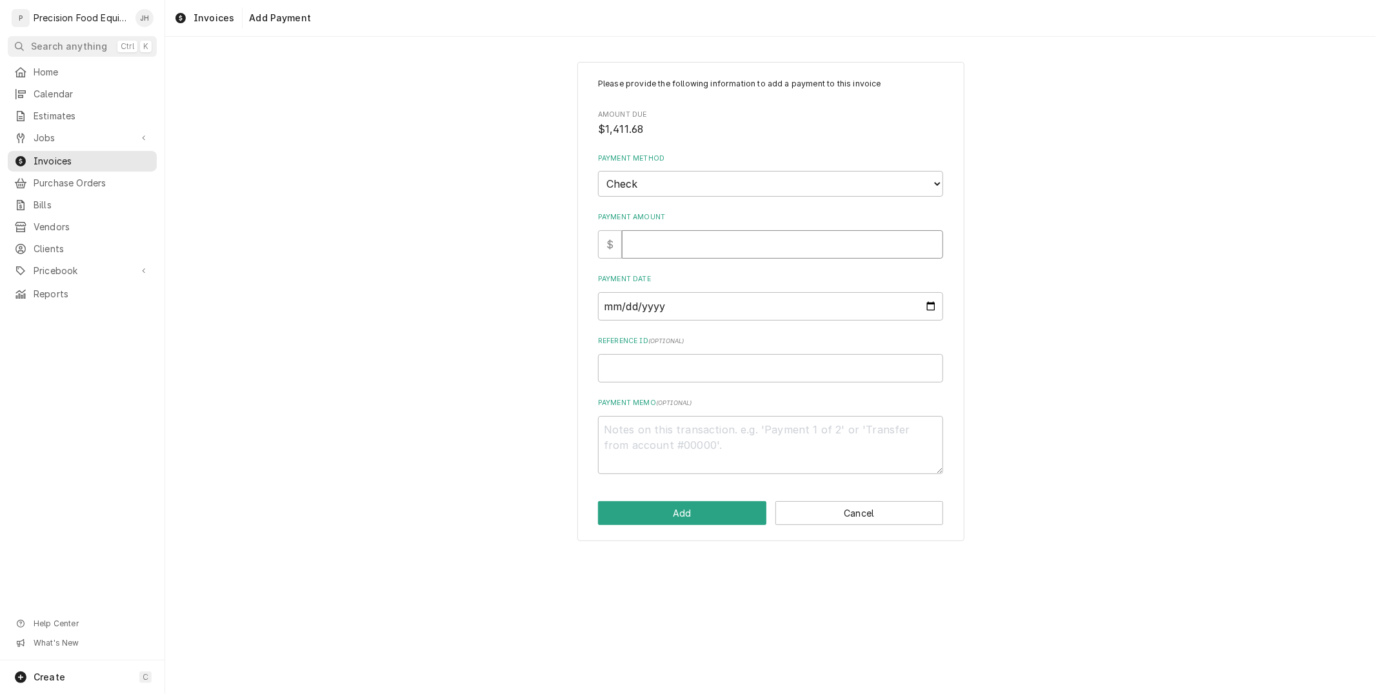
type input "1"
type textarea "x"
type input "13"
type textarea "x"
type input "136"
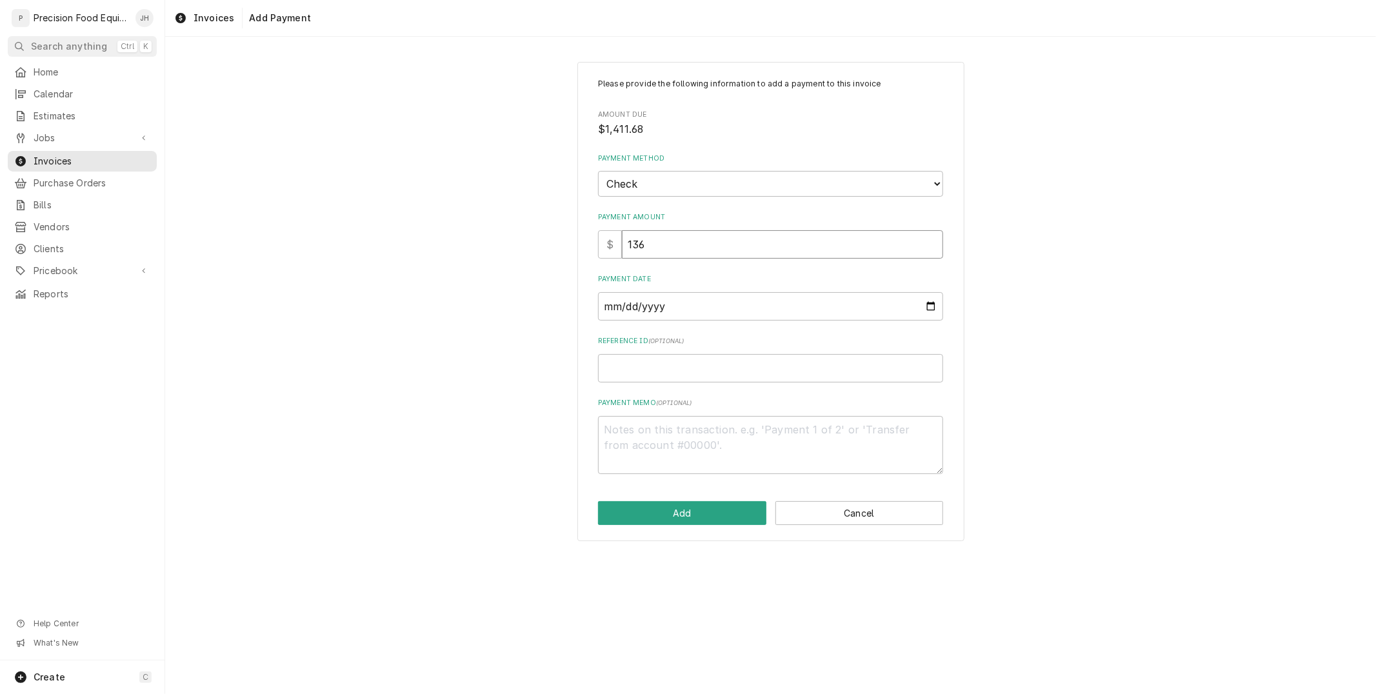
type textarea "x"
type input "1360"
type textarea "x"
type input "1360.0"
type textarea "x"
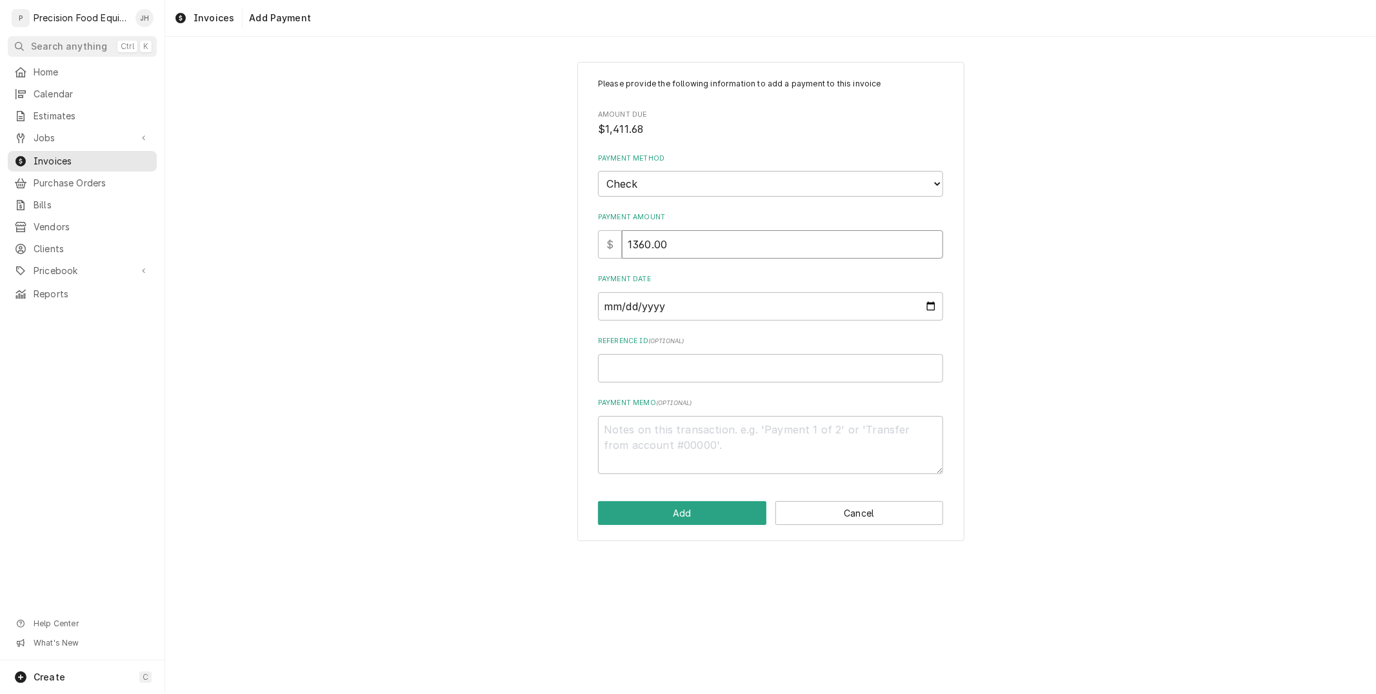
type input "1360.00"
click at [679, 288] on div "Payment Date" at bounding box center [770, 297] width 345 height 46
click at [679, 313] on input "Payment Date" at bounding box center [770, 306] width 345 height 28
click at [929, 301] on input "Payment Date" at bounding box center [770, 306] width 345 height 28
type input "2025-08-13"
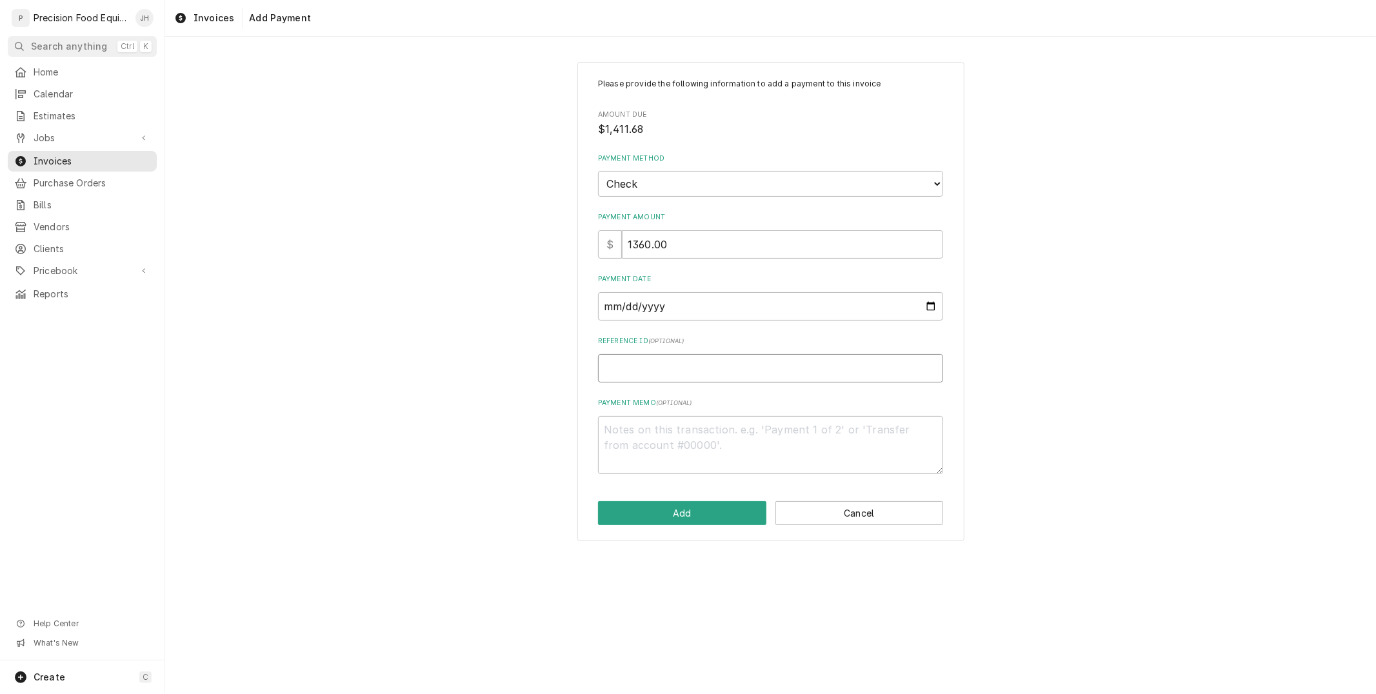
click at [699, 370] on input "Reference ID ( optional )" at bounding box center [770, 368] width 345 height 28
type textarea "x"
type input "2"
type textarea "x"
type input "20"
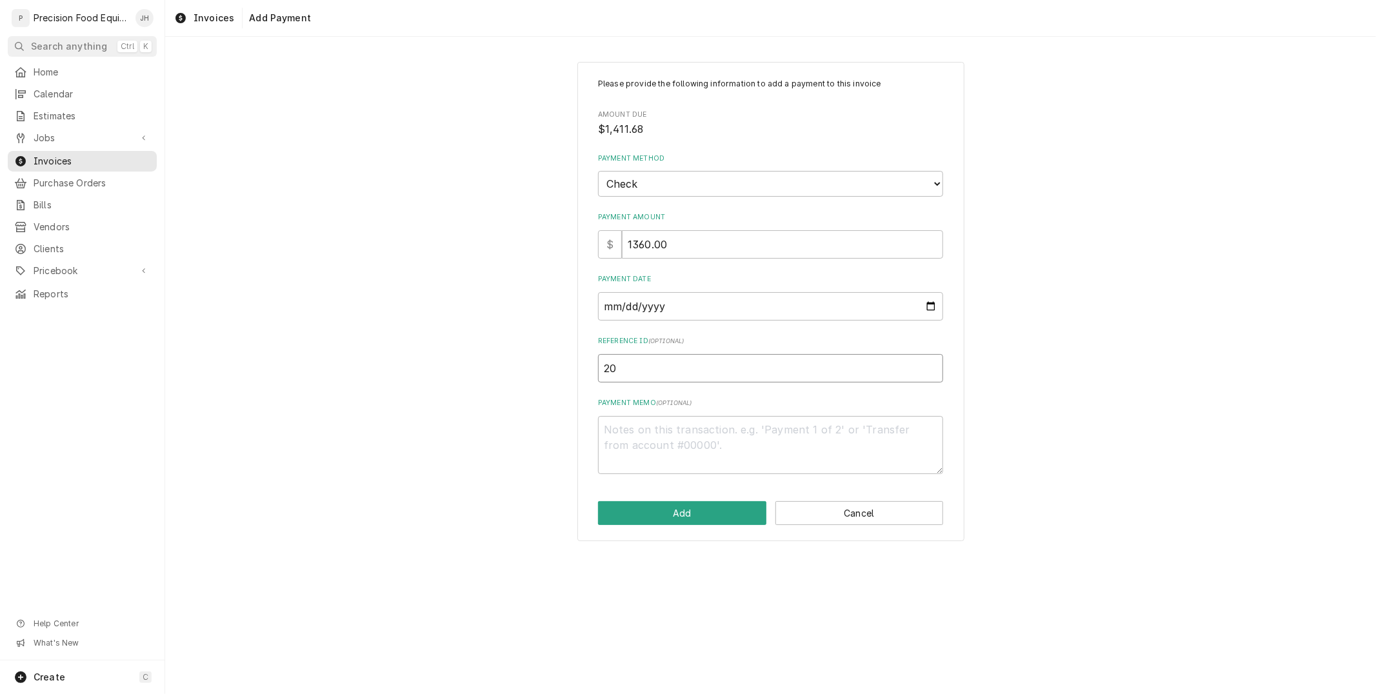
type textarea "x"
type input "200"
type textarea "x"
type input "2002"
click at [688, 521] on button "Add" at bounding box center [682, 513] width 168 height 24
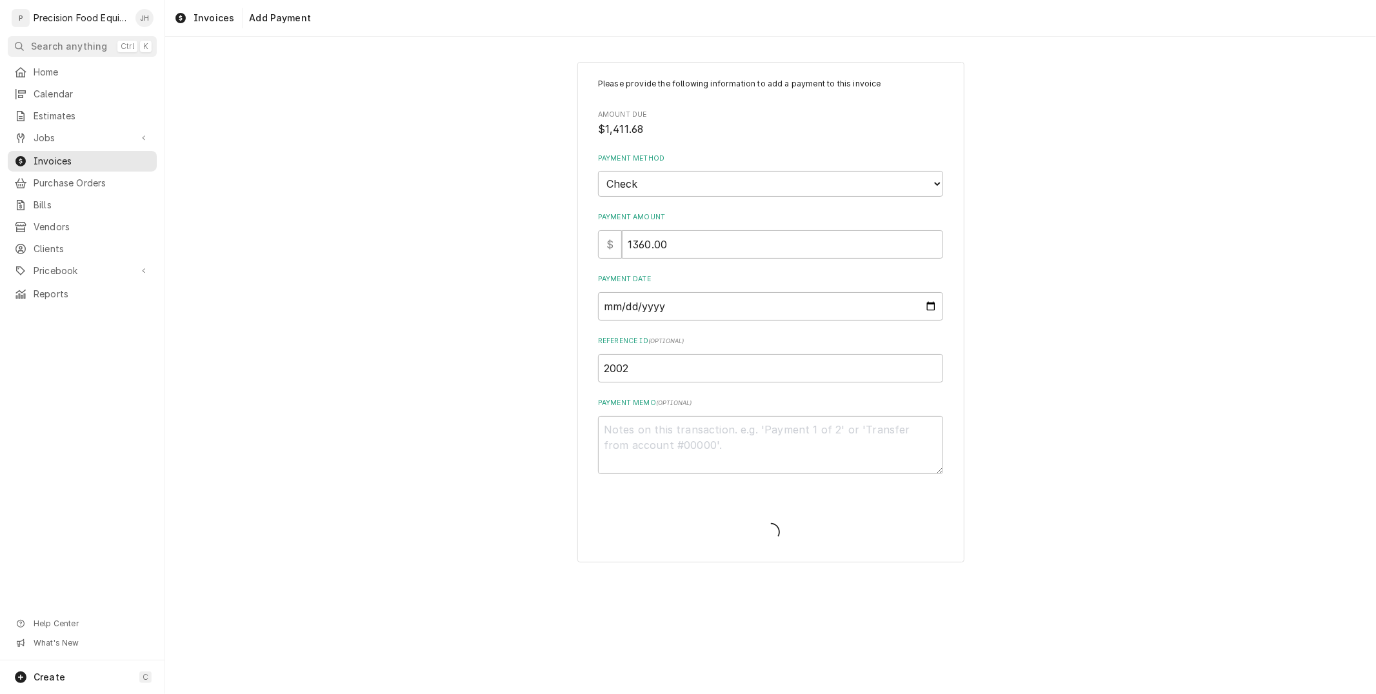
type textarea "x"
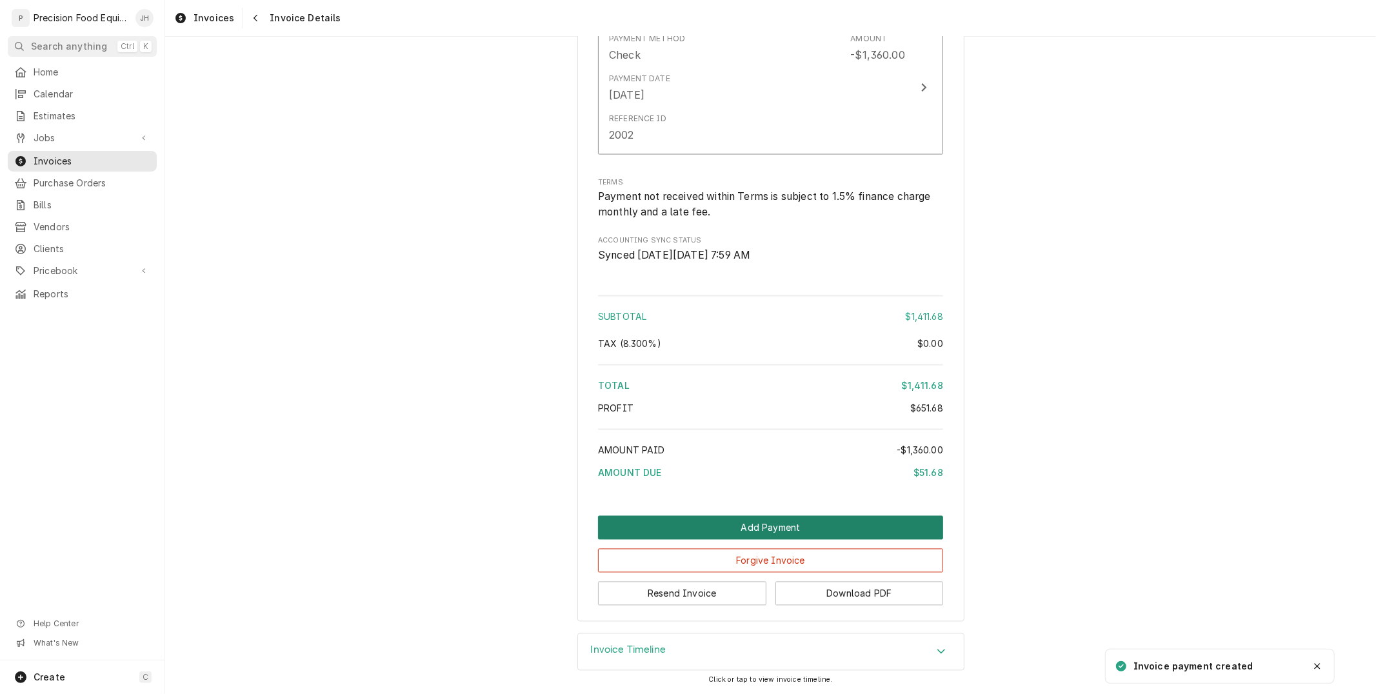
scroll to position [1942, 0]
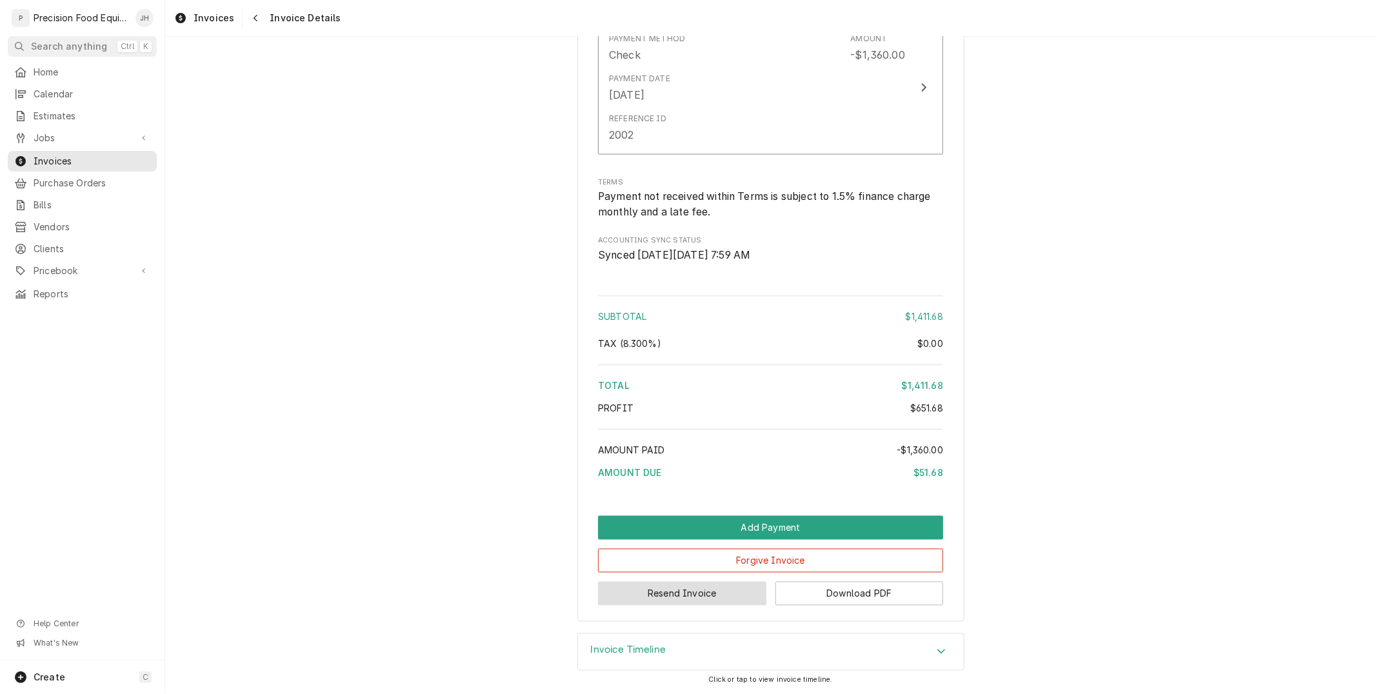
click at [724, 595] on button "Resend Invoice" at bounding box center [682, 594] width 168 height 24
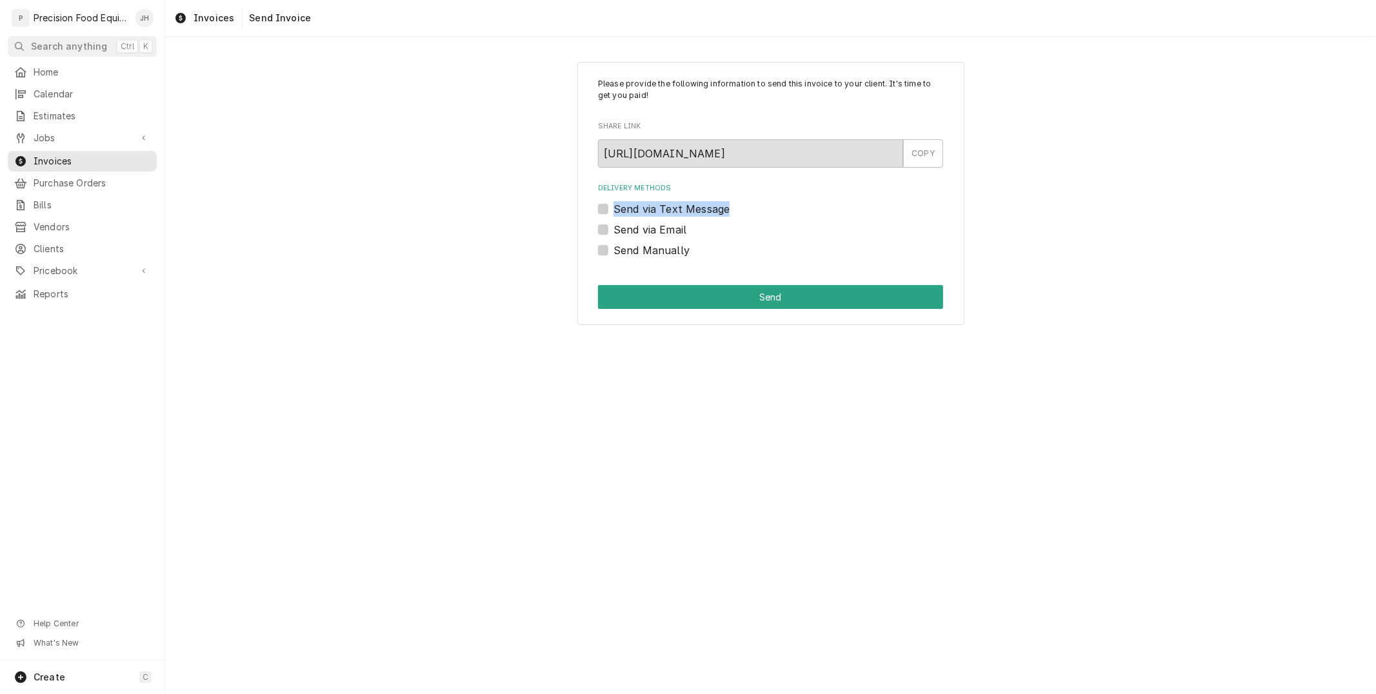
click at [597, 204] on div "Please provide the following information to send this invoice to your client. I…" at bounding box center [770, 194] width 387 height 264
click at [613, 207] on label "Send via Text Message" at bounding box center [671, 208] width 116 height 15
click at [613, 207] on input "Send via Text Message" at bounding box center [785, 215] width 345 height 28
checkbox input "true"
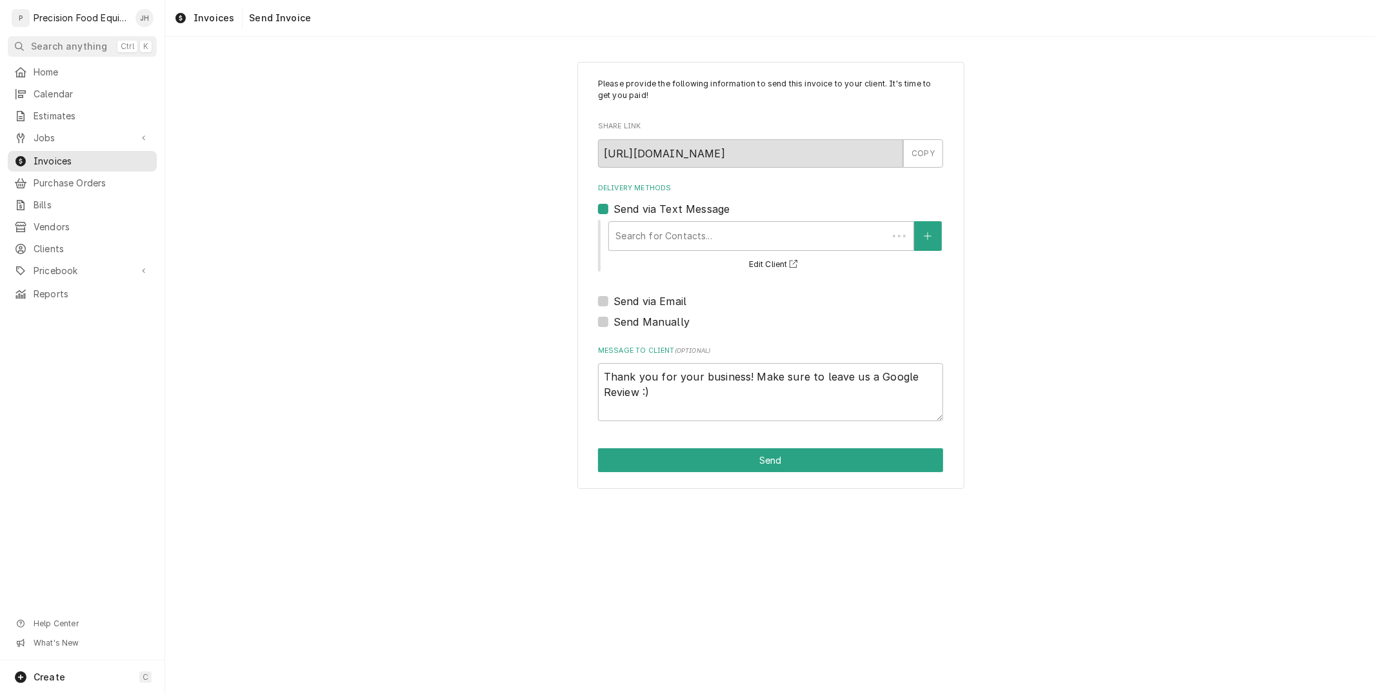
click at [653, 220] on div "Search for Contacts... Edit Client" at bounding box center [775, 246] width 336 height 54
click at [655, 224] on div "Delivery Methods" at bounding box center [761, 235] width 292 height 23
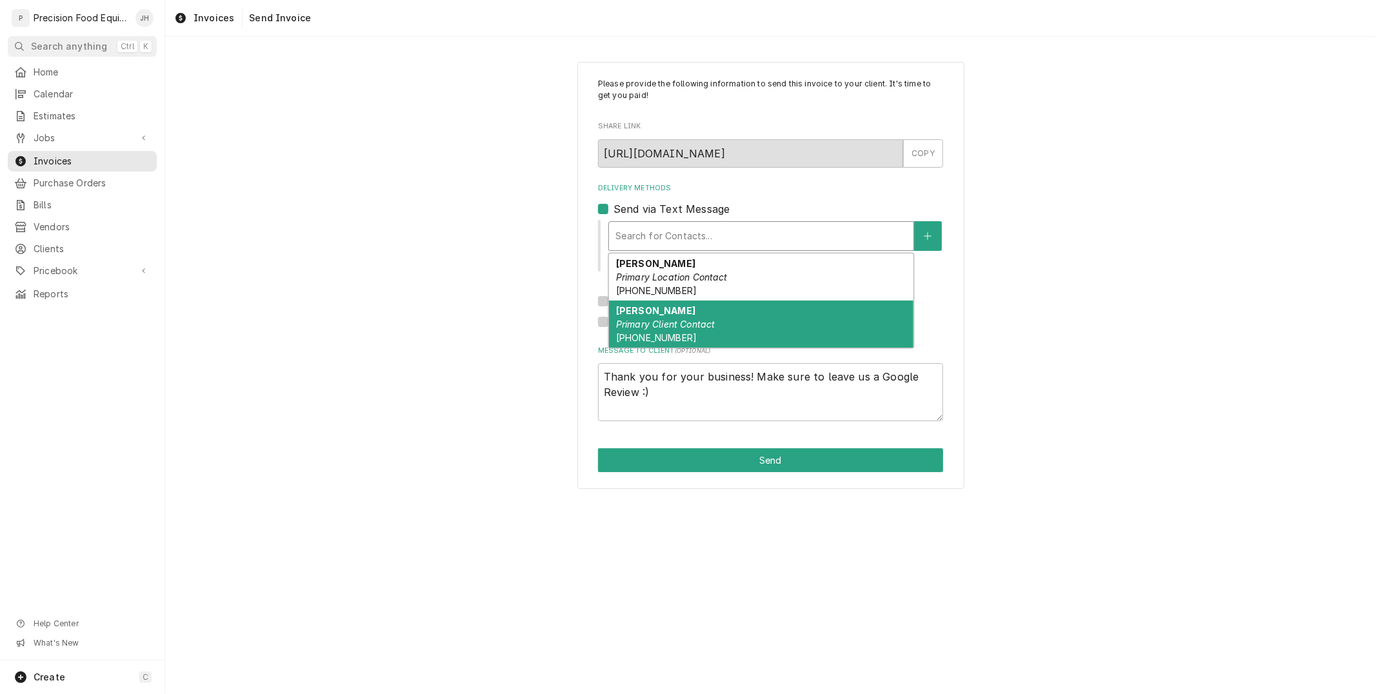
click at [695, 316] on div "[PERSON_NAME] Primary Client Contact [PHONE_NUMBER]" at bounding box center [761, 324] width 304 height 47
type textarea "x"
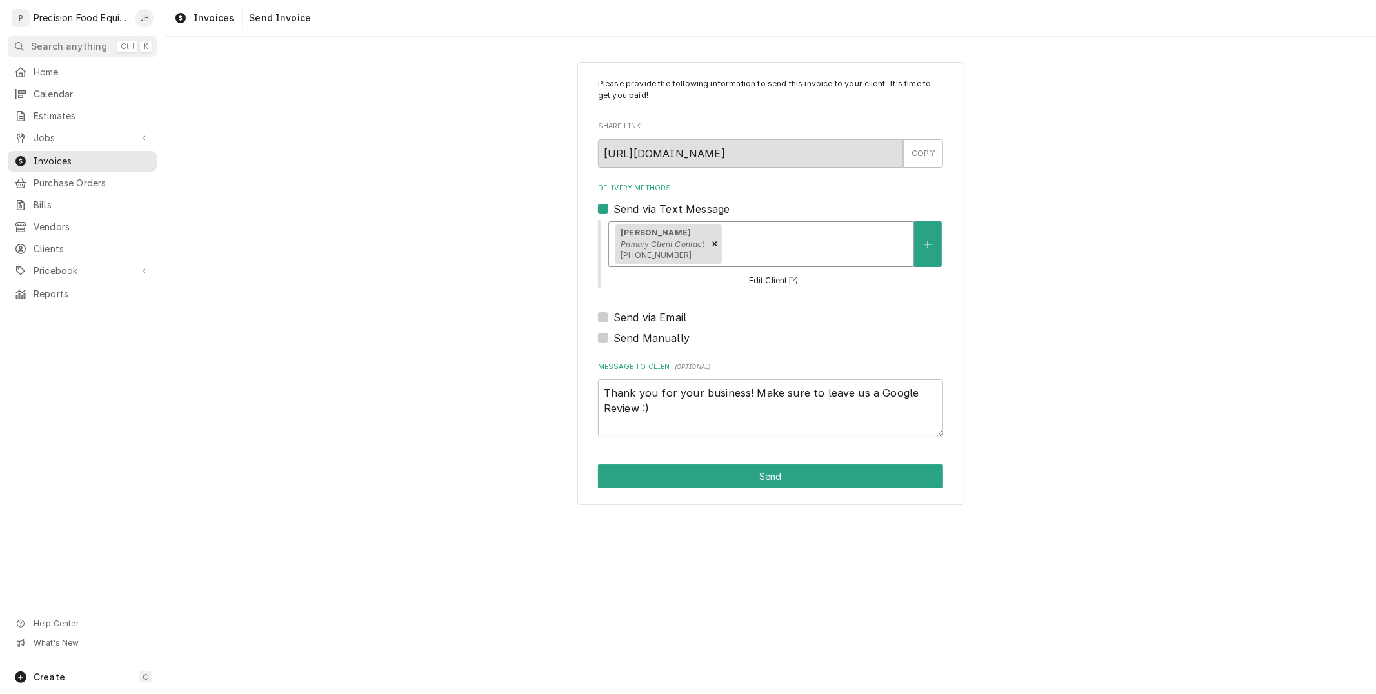
click at [613, 317] on label "Send via Email" at bounding box center [649, 317] width 73 height 15
click at [613, 317] on input "Send via Email" at bounding box center [785, 324] width 345 height 28
checkbox input "true"
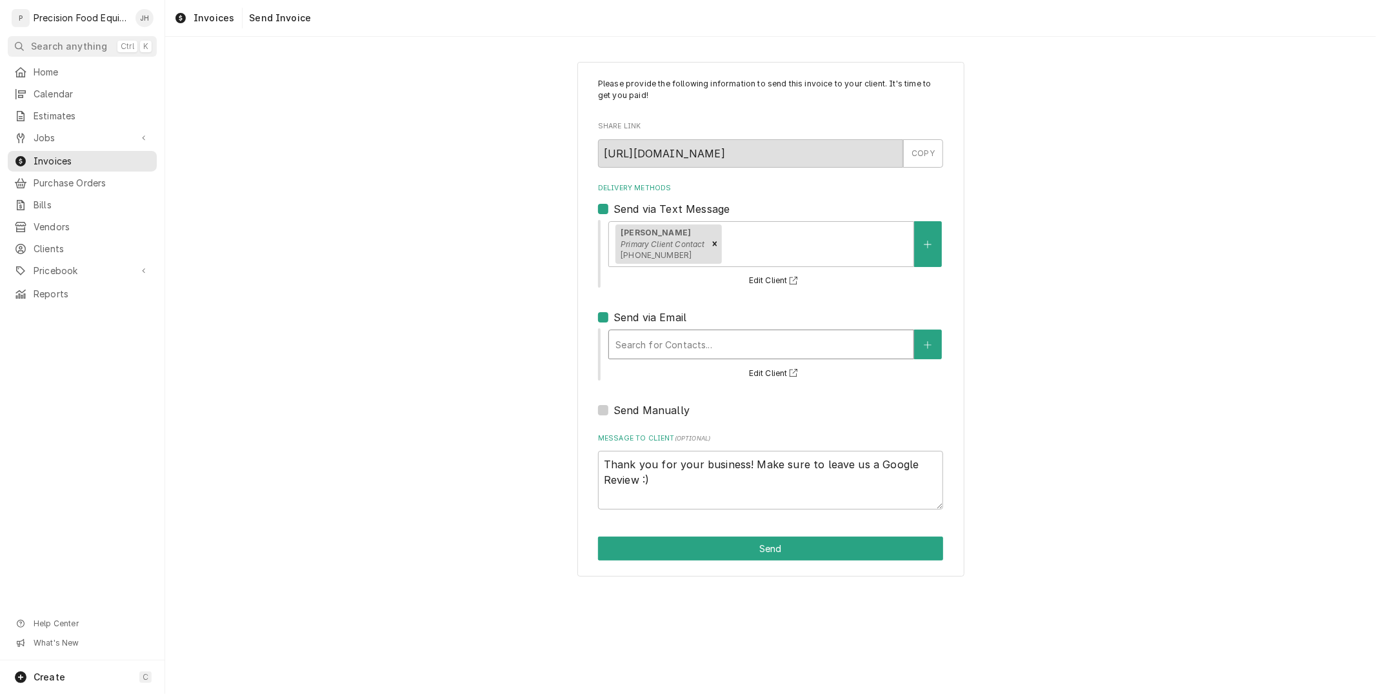
click at [673, 344] on div "Delivery Methods" at bounding box center [761, 344] width 292 height 23
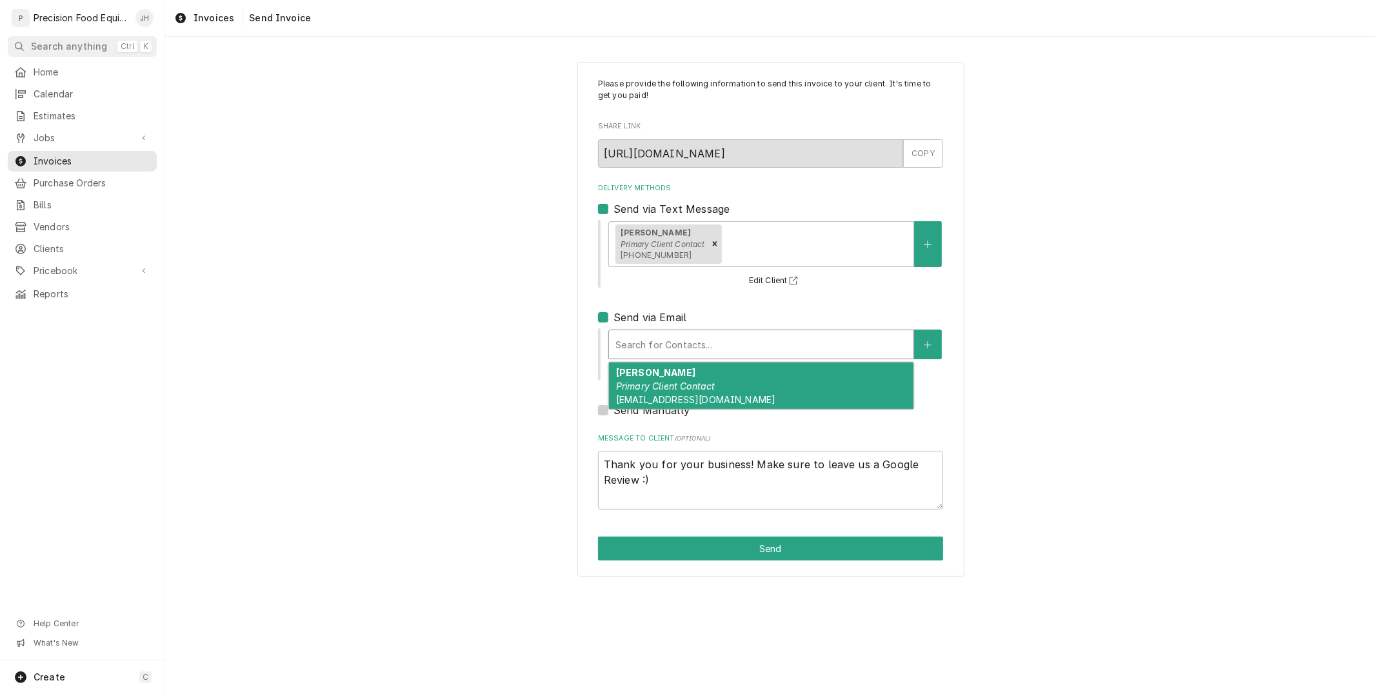
click at [688, 372] on div "[PERSON_NAME] Primary Client Contact [EMAIL_ADDRESS][DOMAIN_NAME]" at bounding box center [761, 385] width 304 height 47
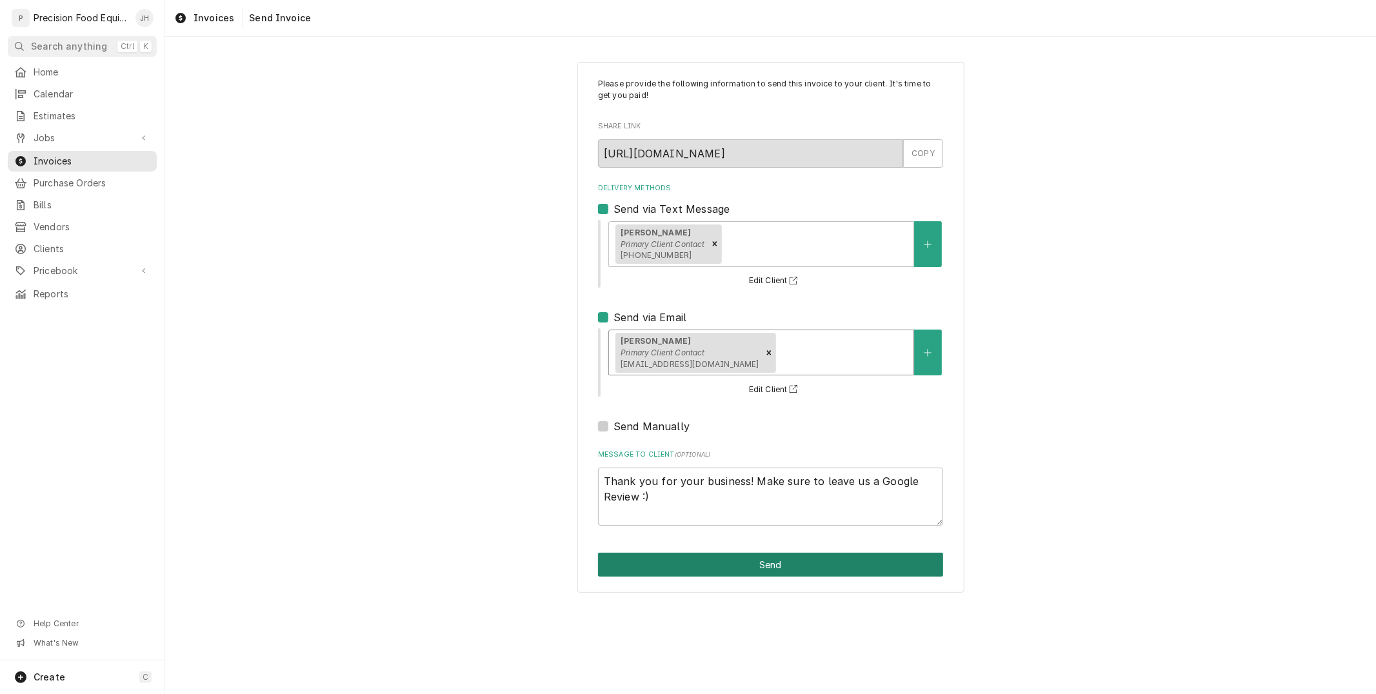
click at [782, 558] on button "Send" at bounding box center [770, 565] width 345 height 24
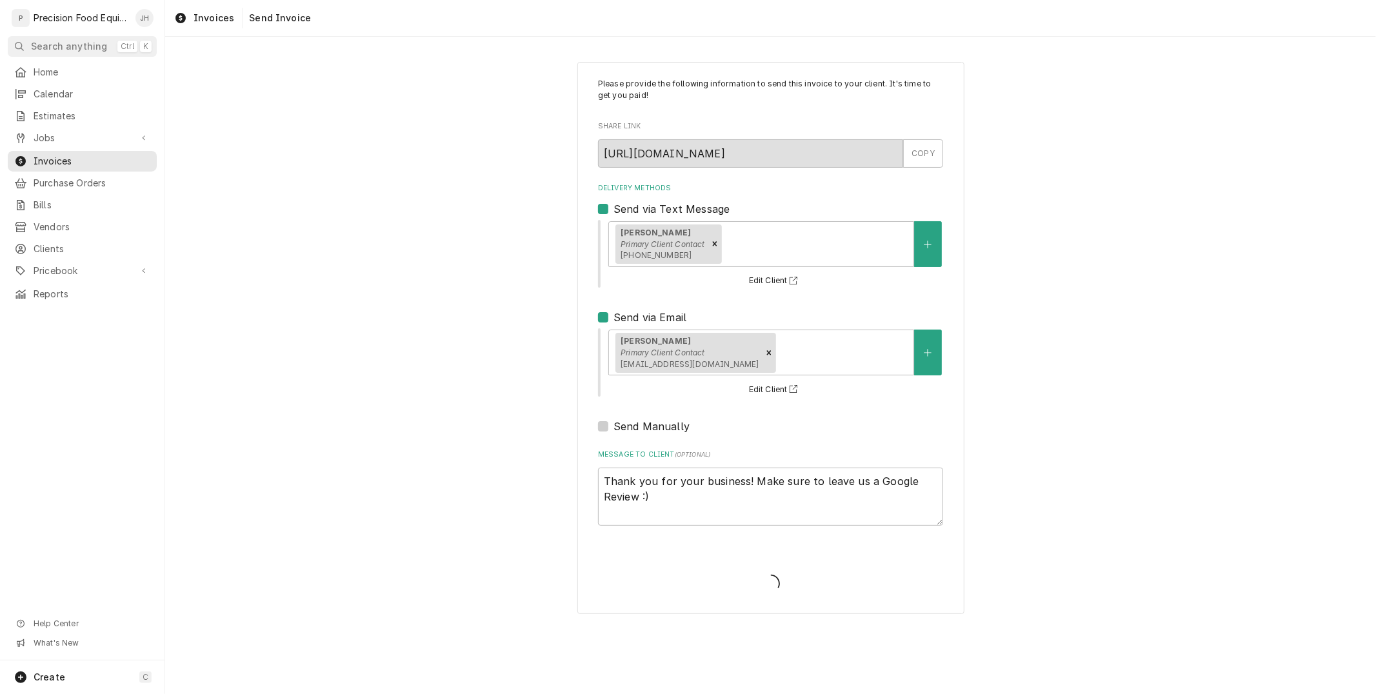
type textarea "x"
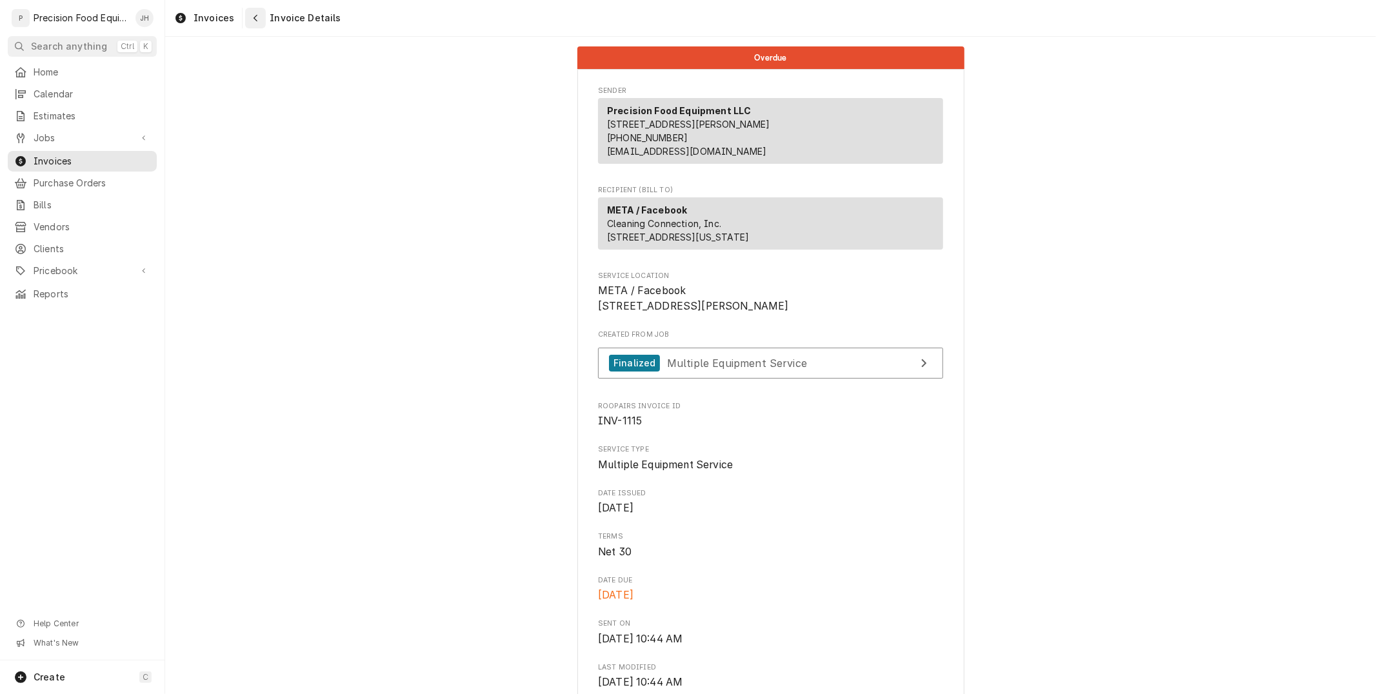
click at [249, 16] on div "Navigate back" at bounding box center [255, 18] width 13 height 13
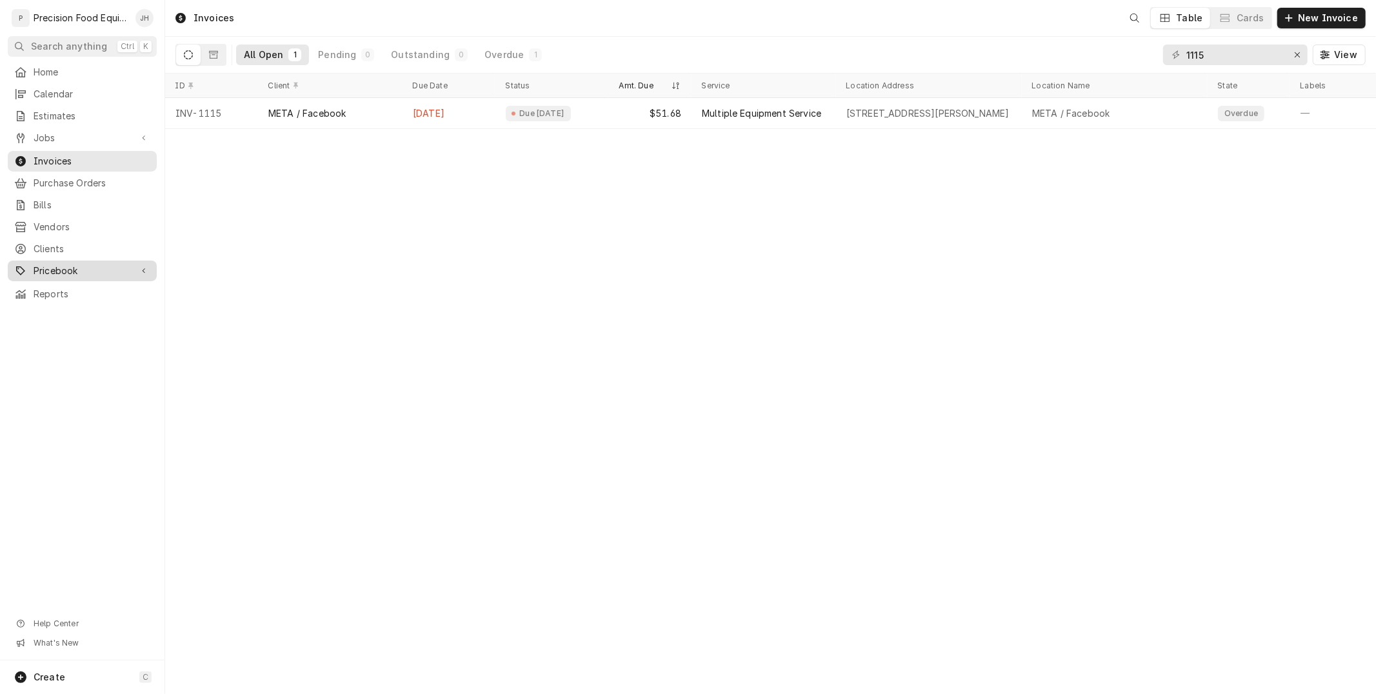
click at [46, 271] on span "Pricebook" at bounding box center [82, 270] width 97 height 13
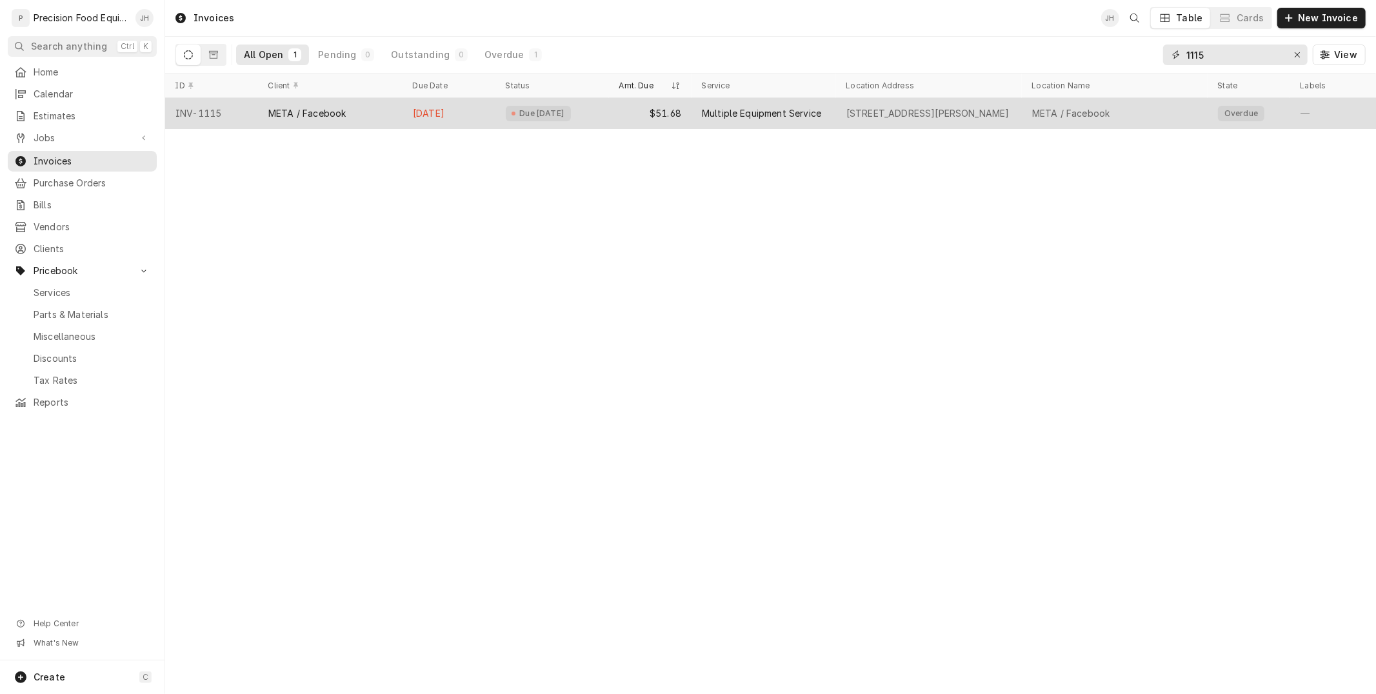
drag, startPoint x: 1256, startPoint y: 54, endPoint x: 1094, endPoint y: 104, distance: 169.3
click at [1094, 104] on div "Invoices JH Table Cards New Invoice All Open 1 Pending 0 Outstanding 0 Overdue …" at bounding box center [770, 347] width 1211 height 694
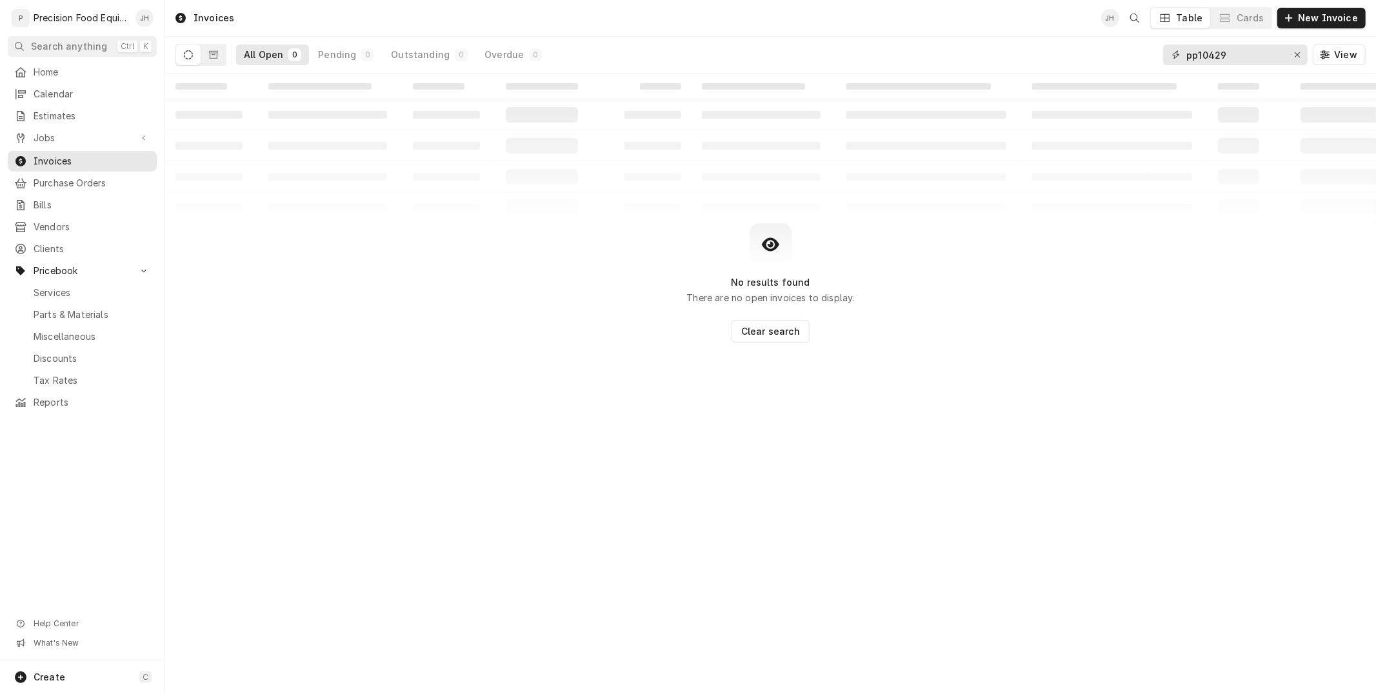
drag, startPoint x: 1246, startPoint y: 54, endPoint x: 842, endPoint y: 207, distance: 431.7
click at [842, 207] on div "Invoices JH Table Cards New Invoice All Open 0 Pending 0 Outstanding 0 Overdue …" at bounding box center [770, 347] width 1211 height 694
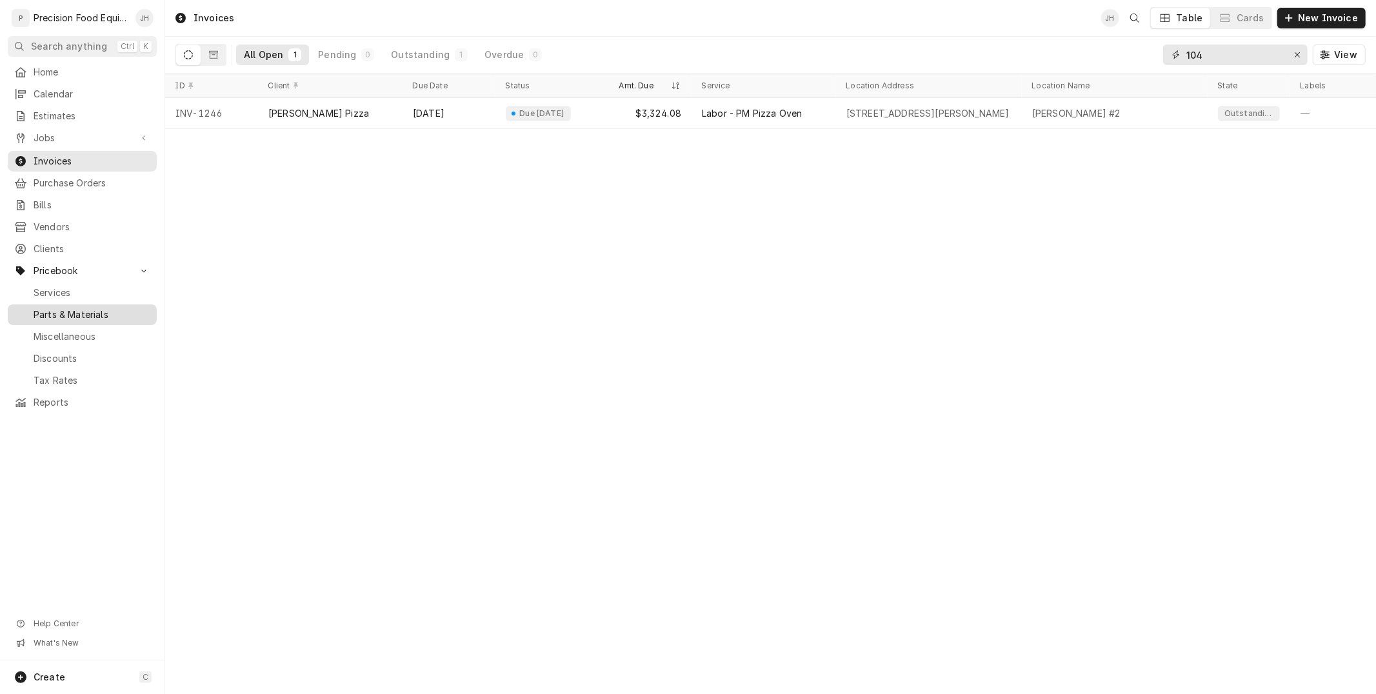
type input "104"
click at [75, 323] on link "Parts & Materials" at bounding box center [82, 314] width 149 height 21
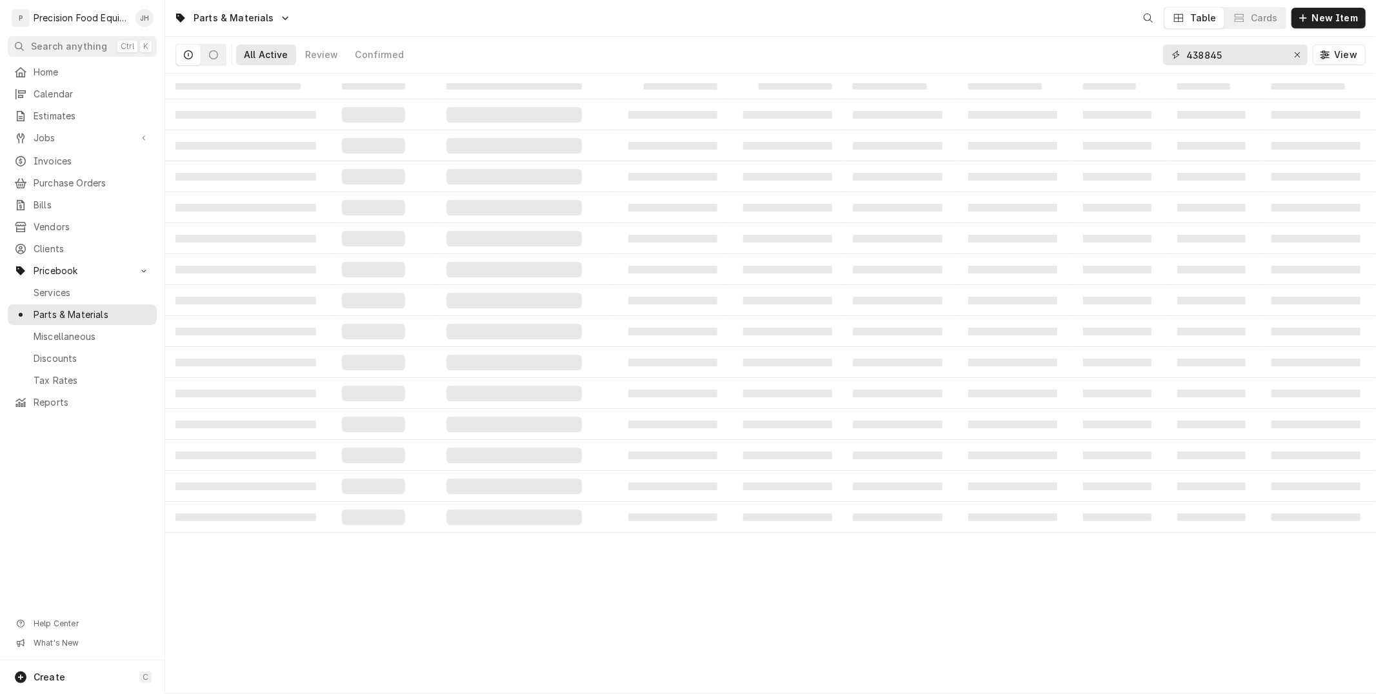
click at [1130, 75] on div "Parts & Materials Table Cards New Item All Active Review Confirmed 438845 View …" at bounding box center [770, 347] width 1211 height 694
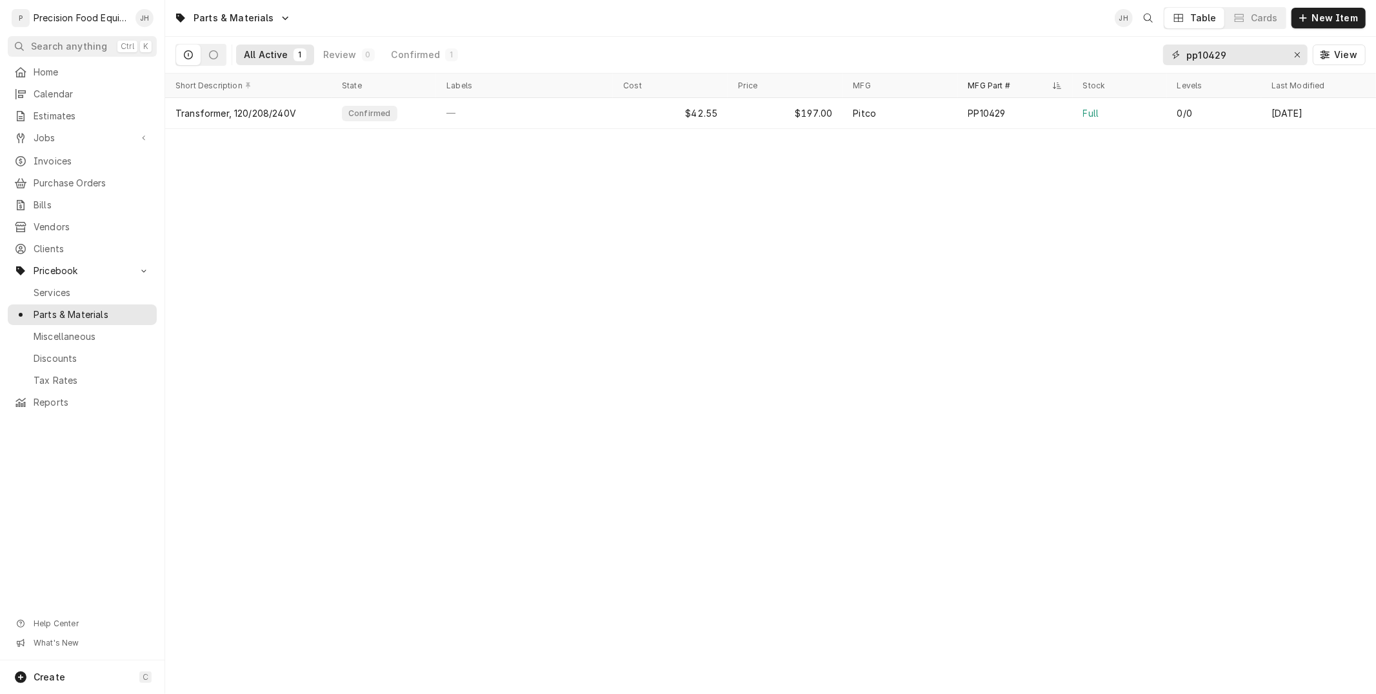
type input "pp10429"
click at [78, 151] on link "Invoices" at bounding box center [82, 161] width 149 height 21
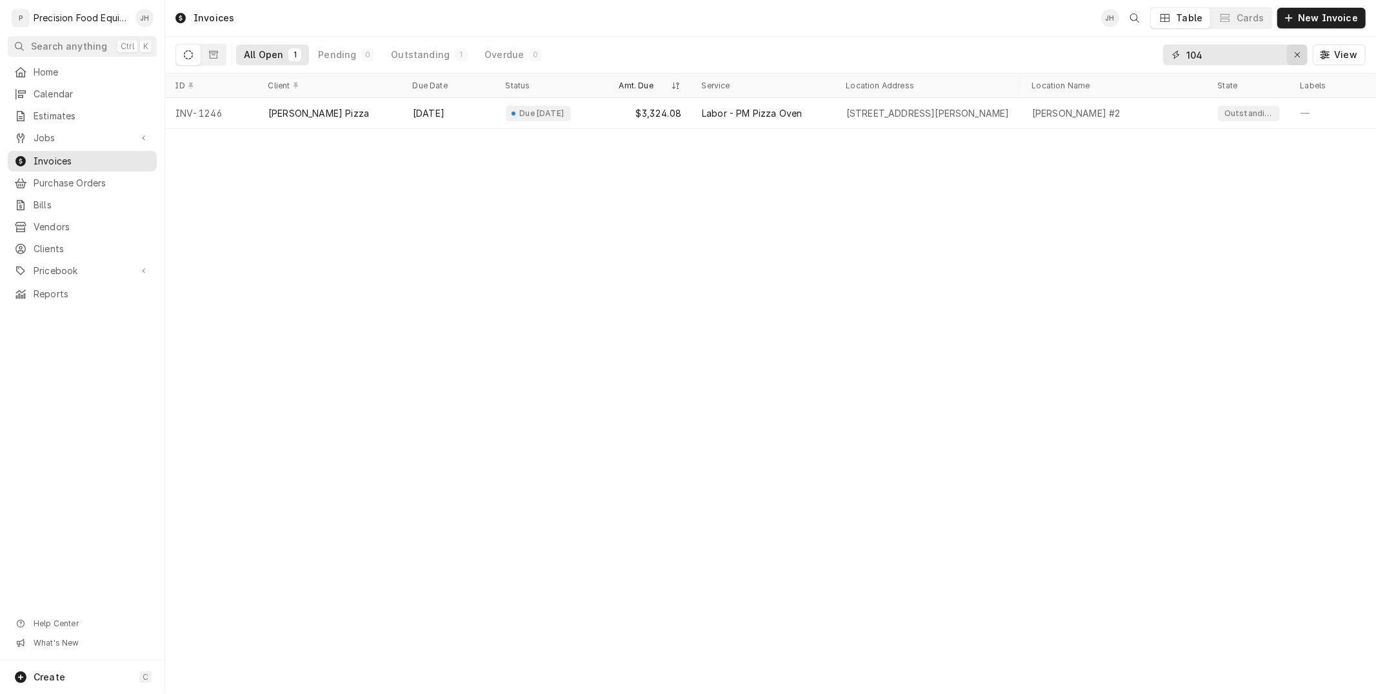
click at [1300, 55] on icon "Erase input" at bounding box center [1297, 54] width 5 height 5
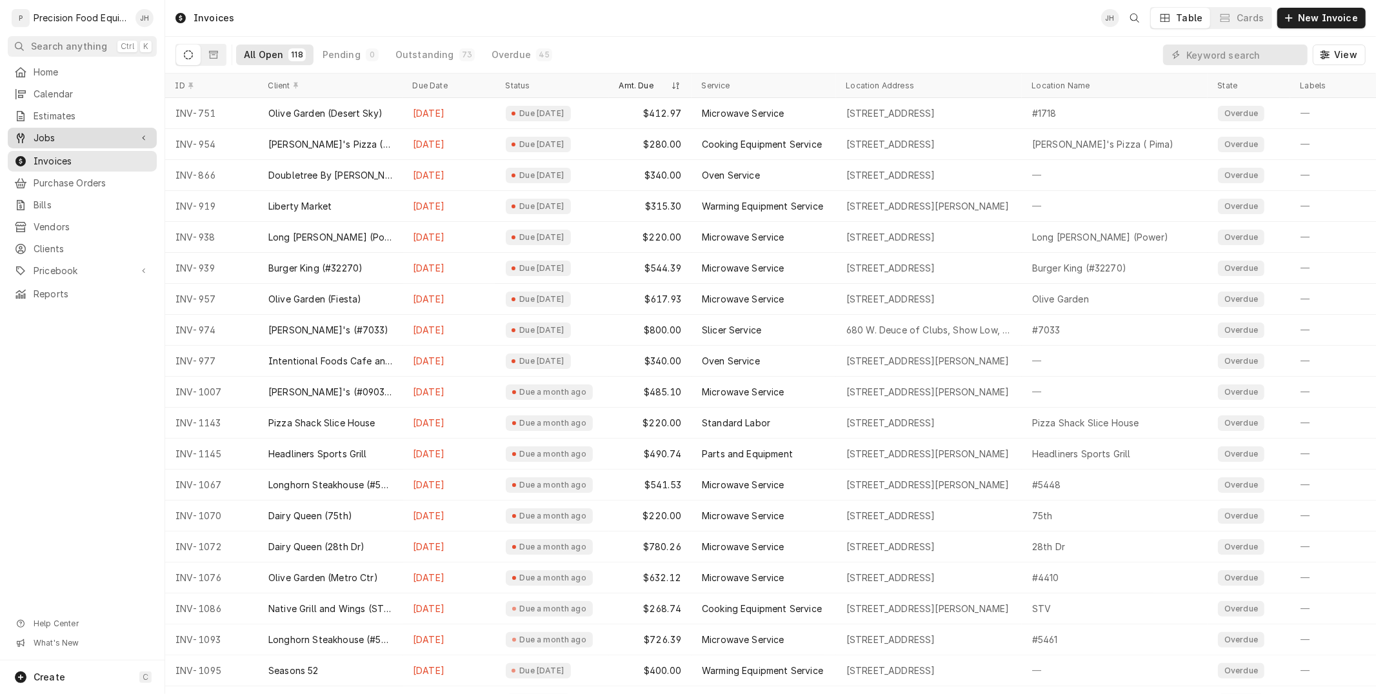
click at [67, 142] on span "Jobs" at bounding box center [82, 138] width 97 height 13
click at [67, 150] on link "Jobs" at bounding box center [82, 160] width 149 height 21
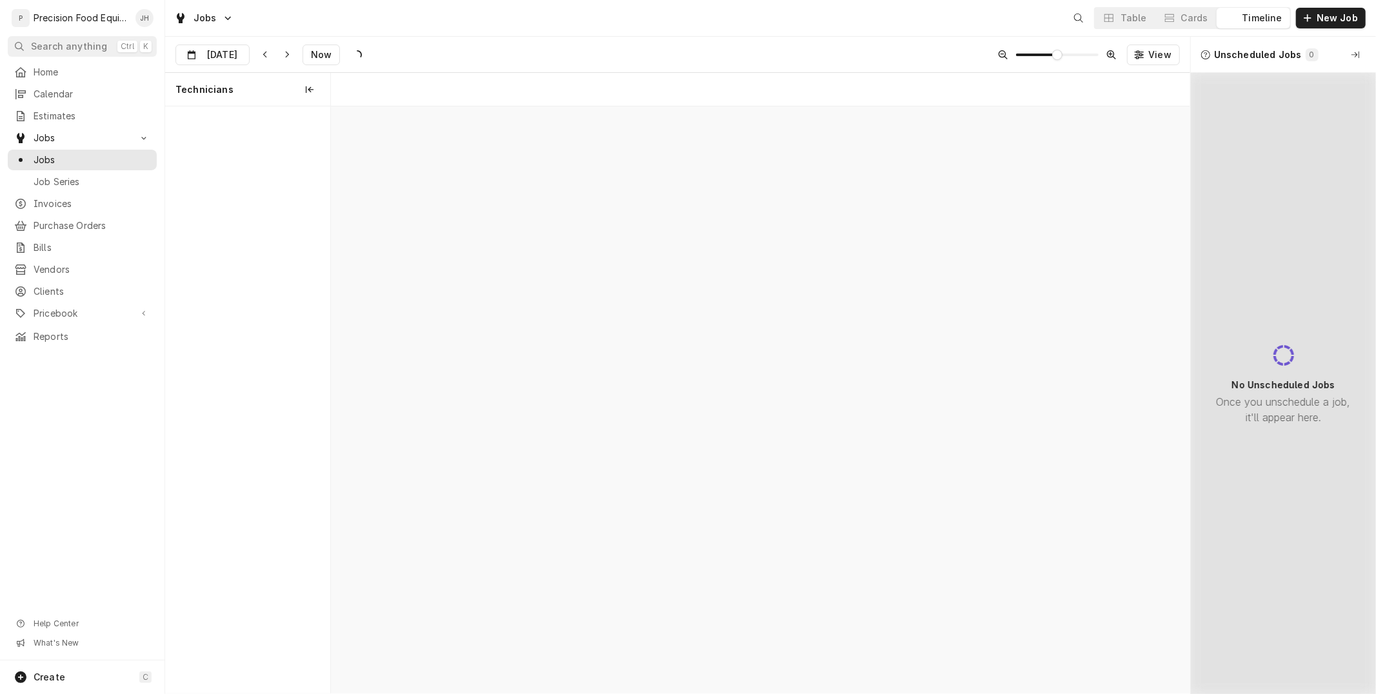
scroll to position [0, 17058]
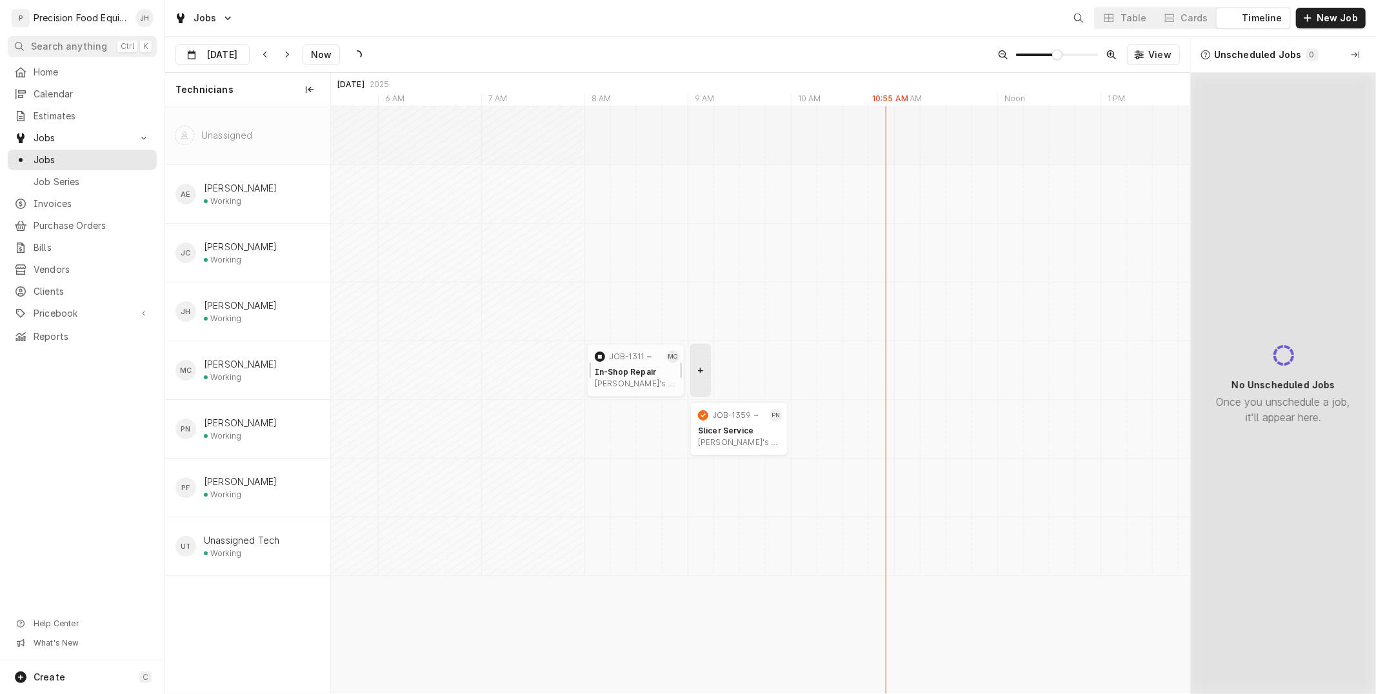
click at [633, 384] on div "Arby's (#1180) | Kingman, 86401" at bounding box center [636, 384] width 82 height 10
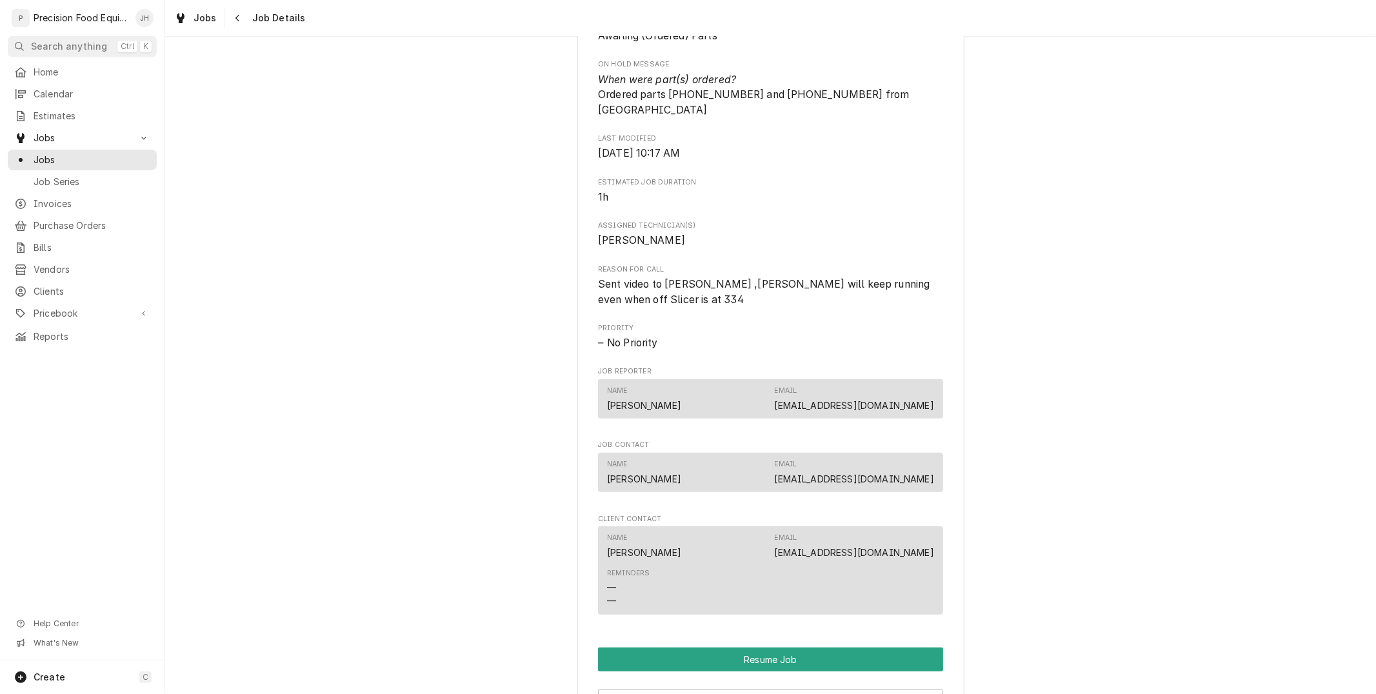
scroll to position [1105, 0]
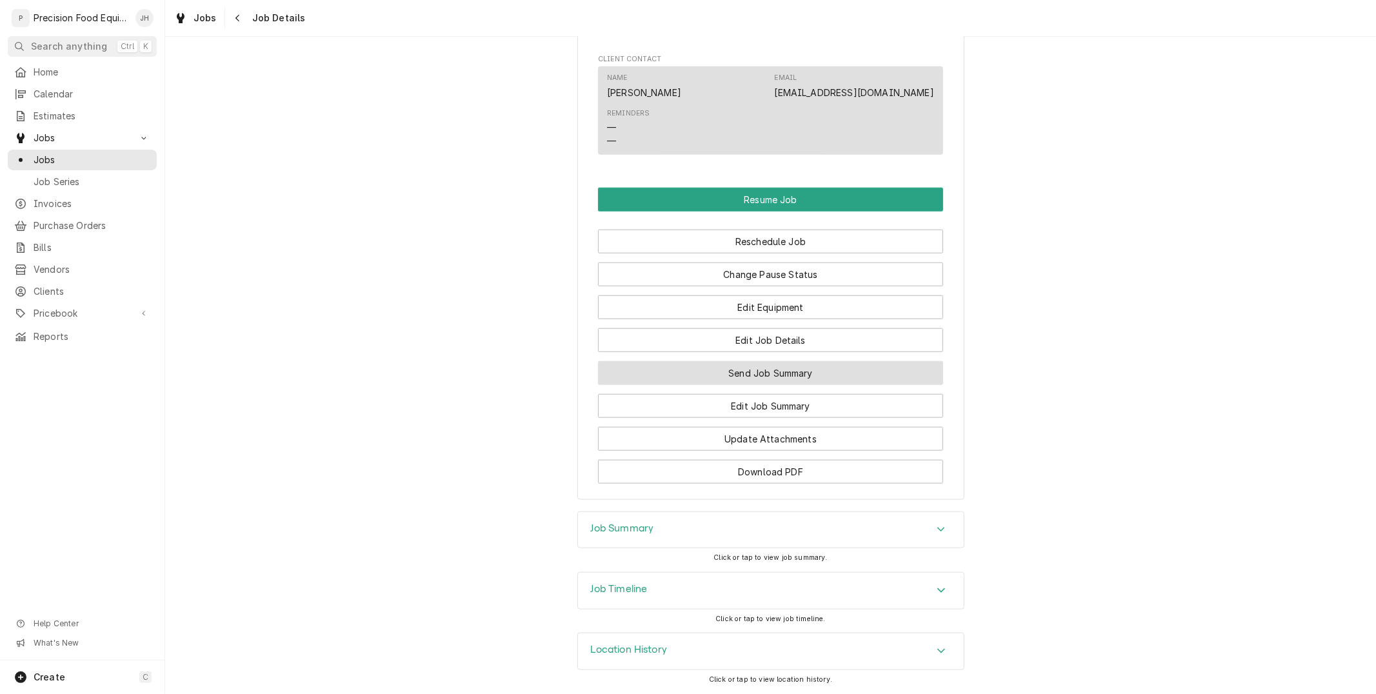
click at [790, 372] on button "Send Job Summary" at bounding box center [770, 373] width 345 height 24
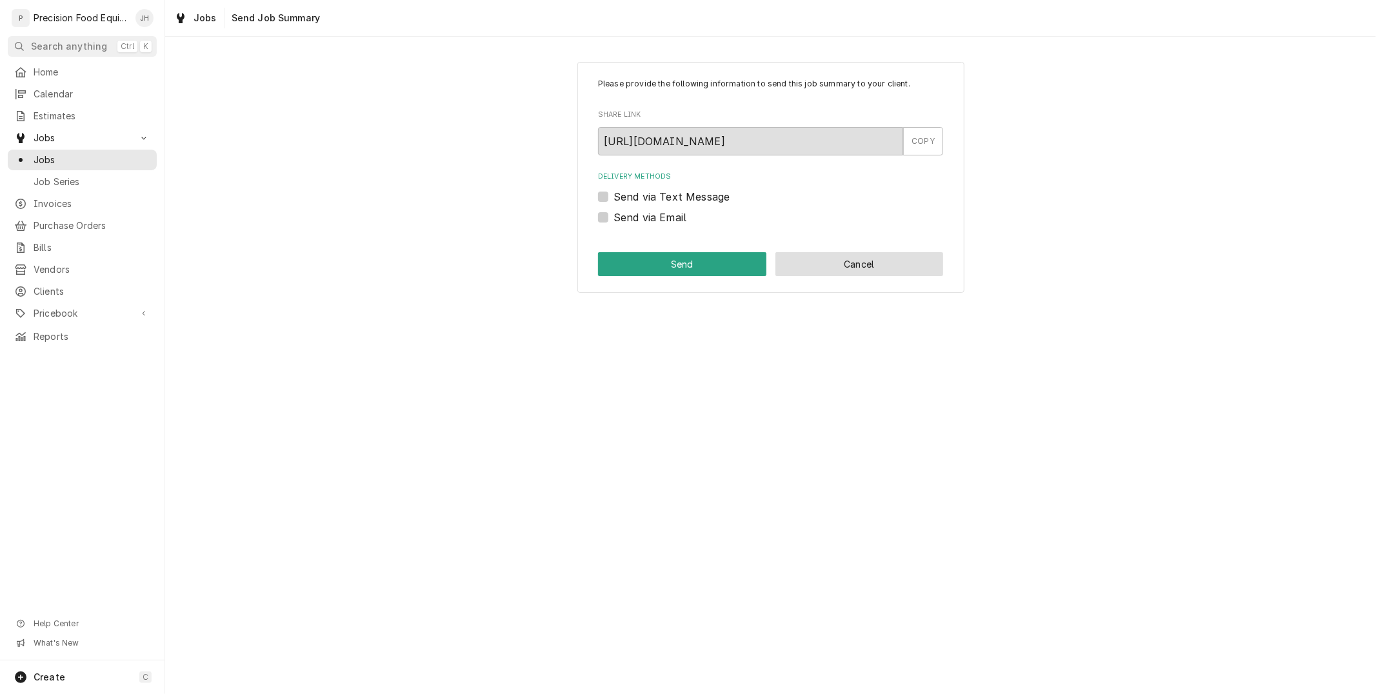
click at [880, 253] on button "Cancel" at bounding box center [859, 264] width 168 height 24
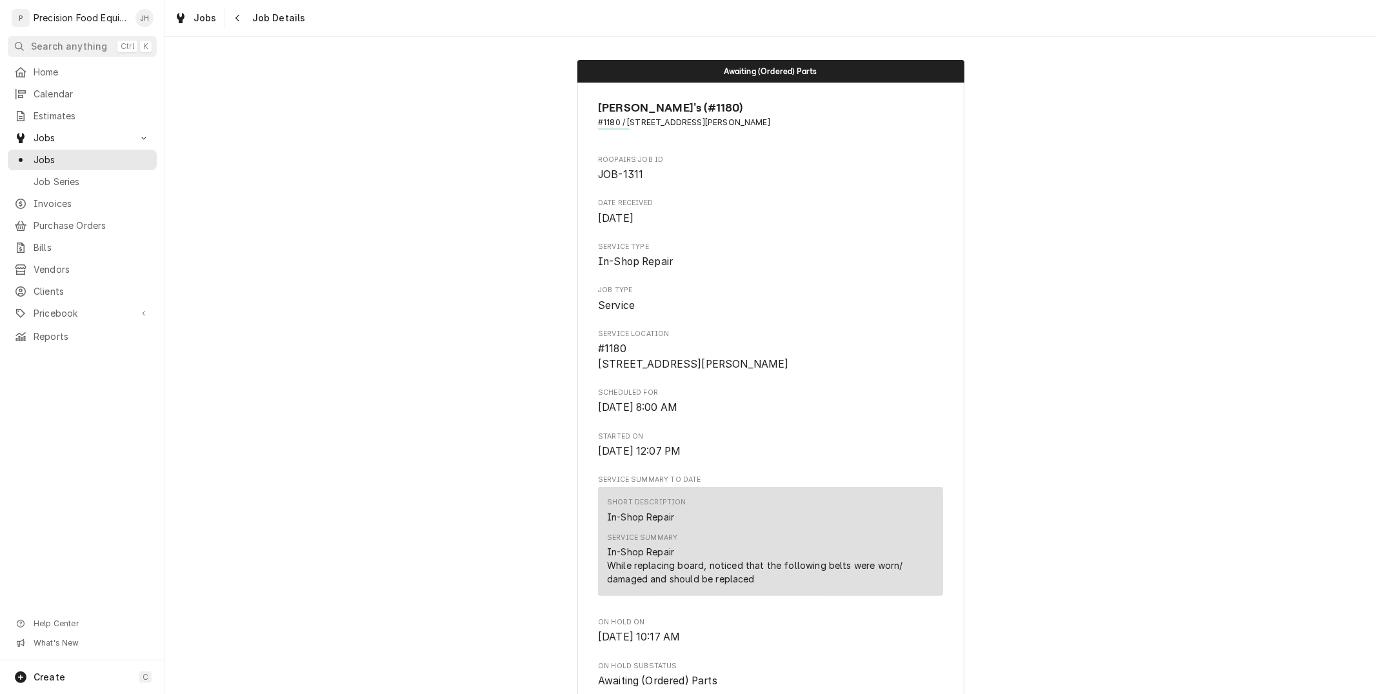
scroll to position [1091, 0]
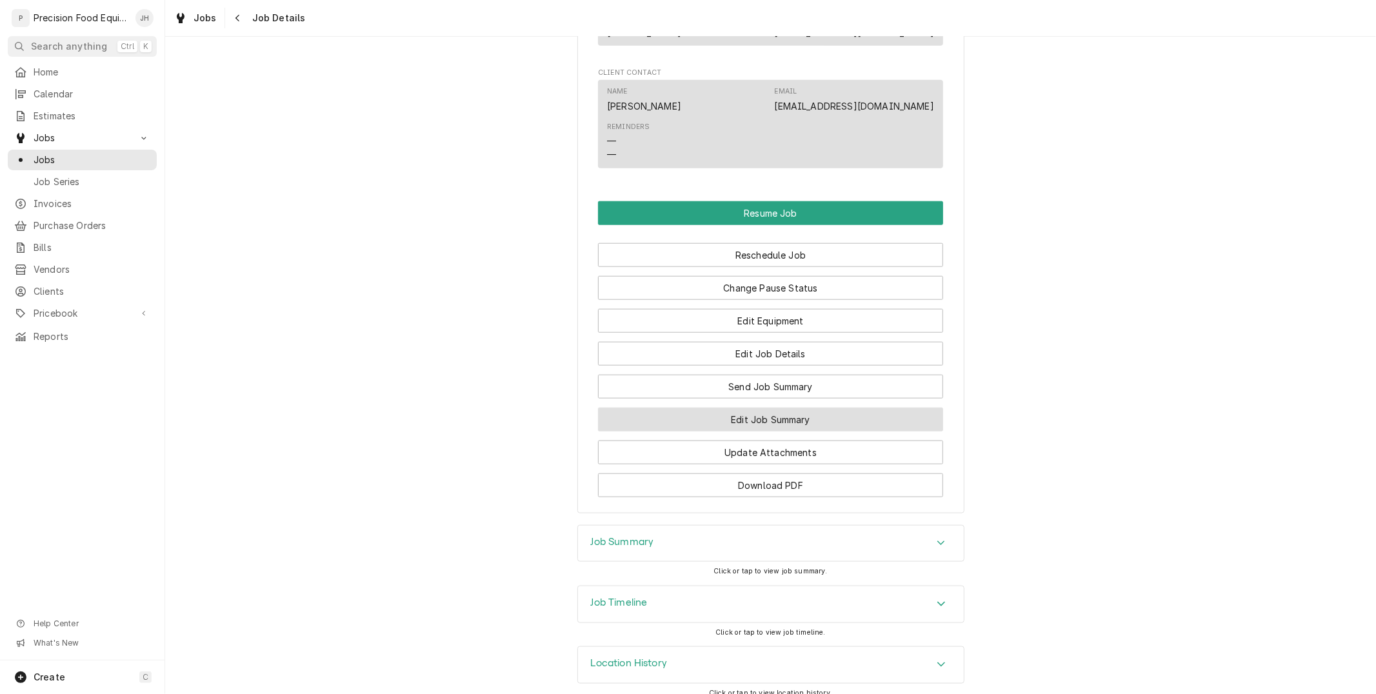
click at [779, 413] on button "Edit Job Summary" at bounding box center [770, 420] width 345 height 24
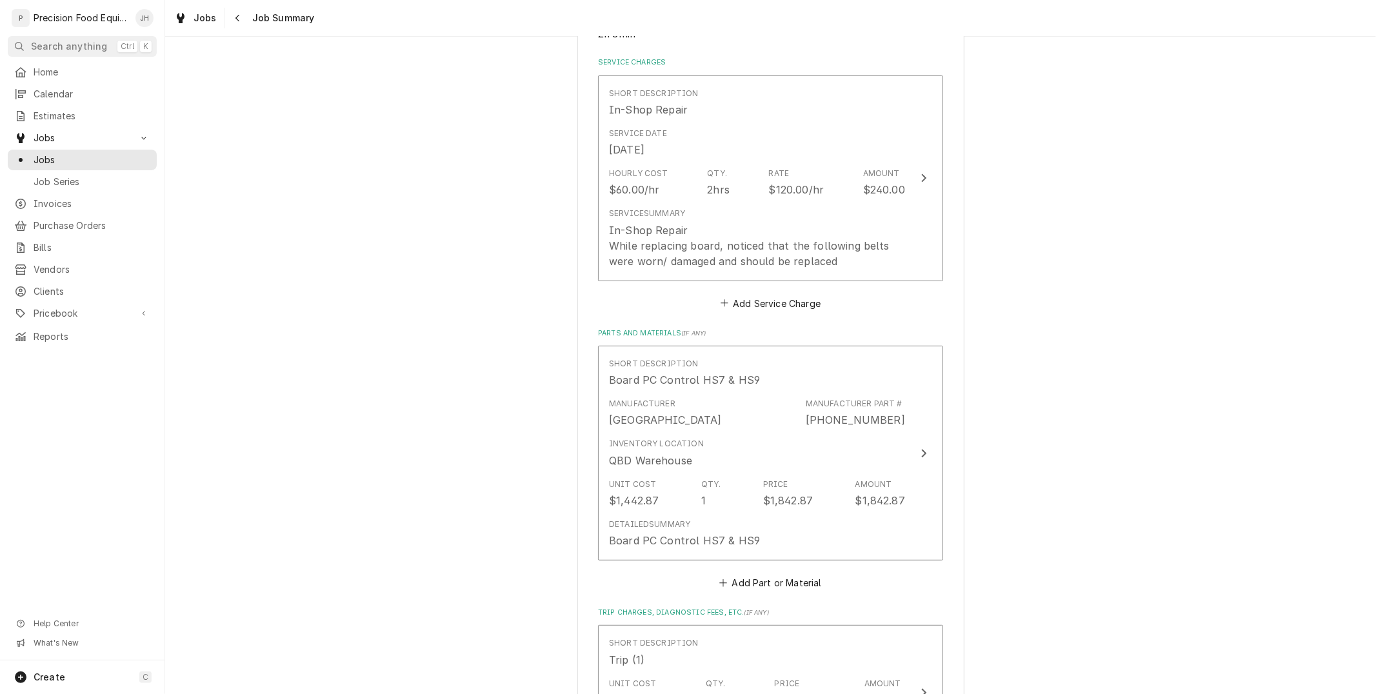
scroll to position [923, 0]
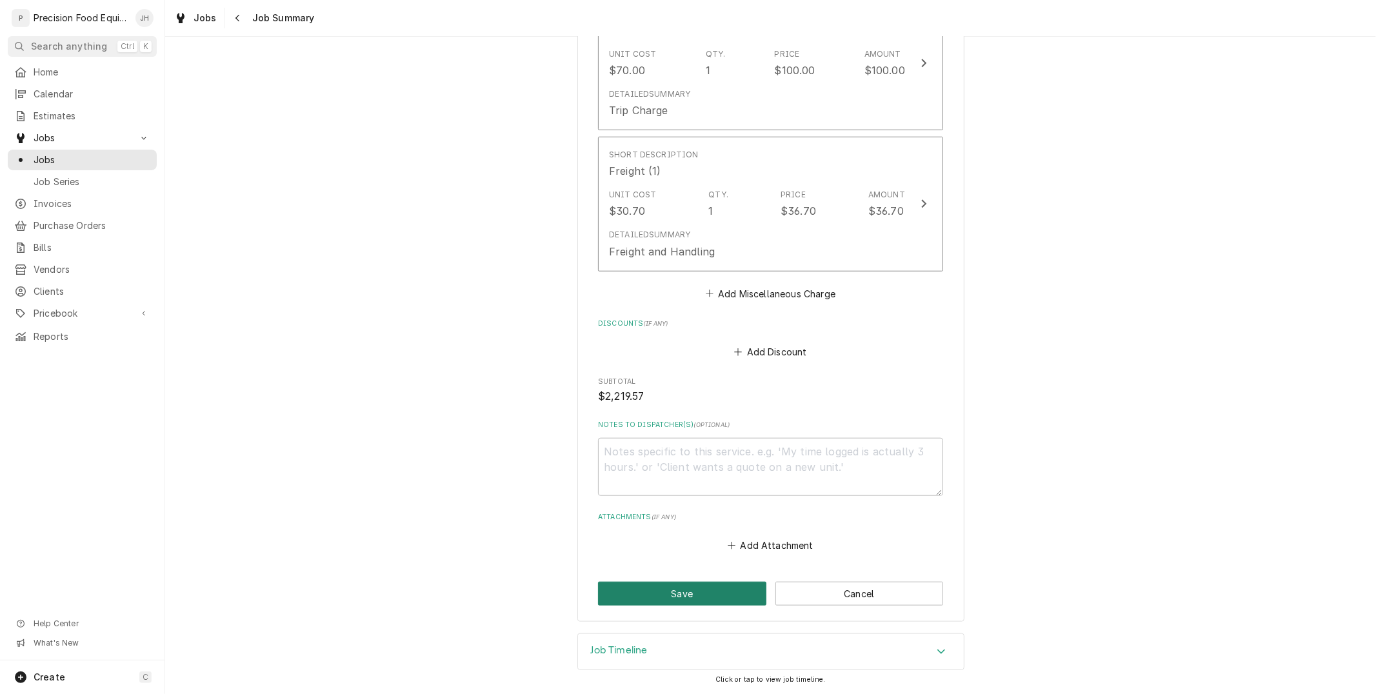
click at [690, 590] on button "Save" at bounding box center [682, 594] width 168 height 24
type textarea "x"
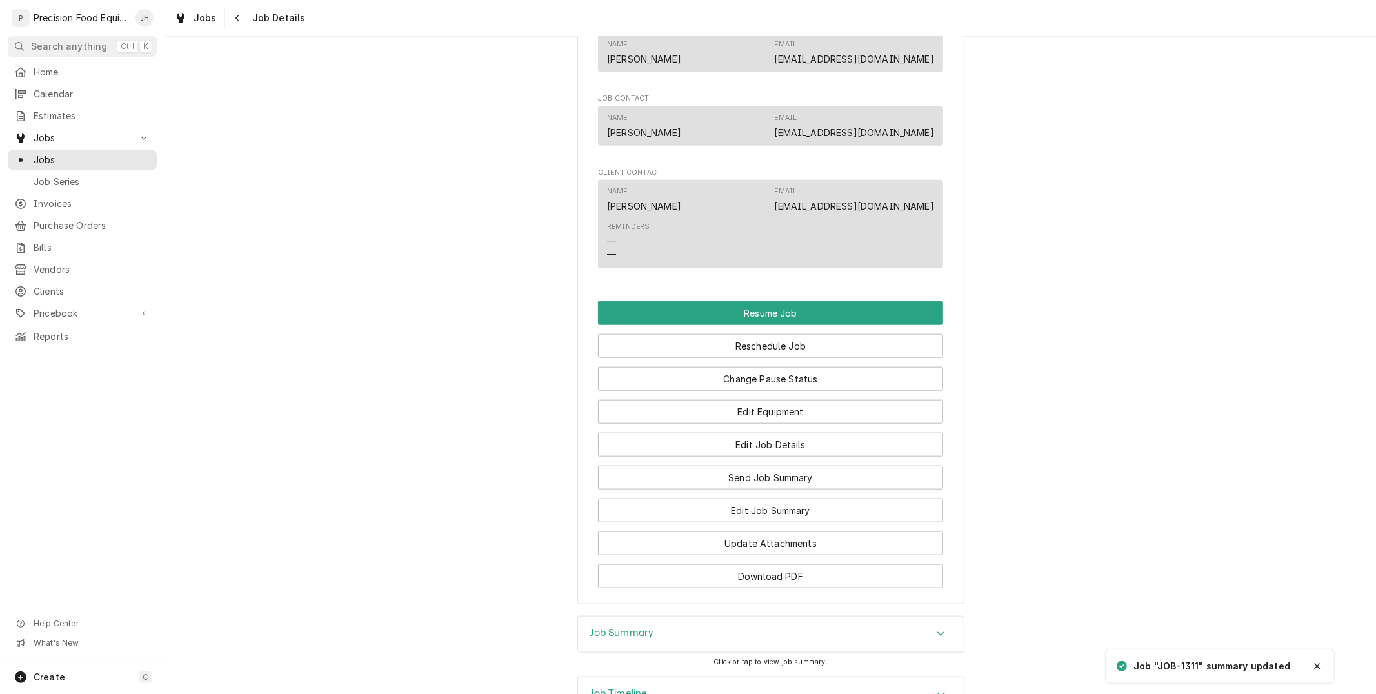
scroll to position [1003, 0]
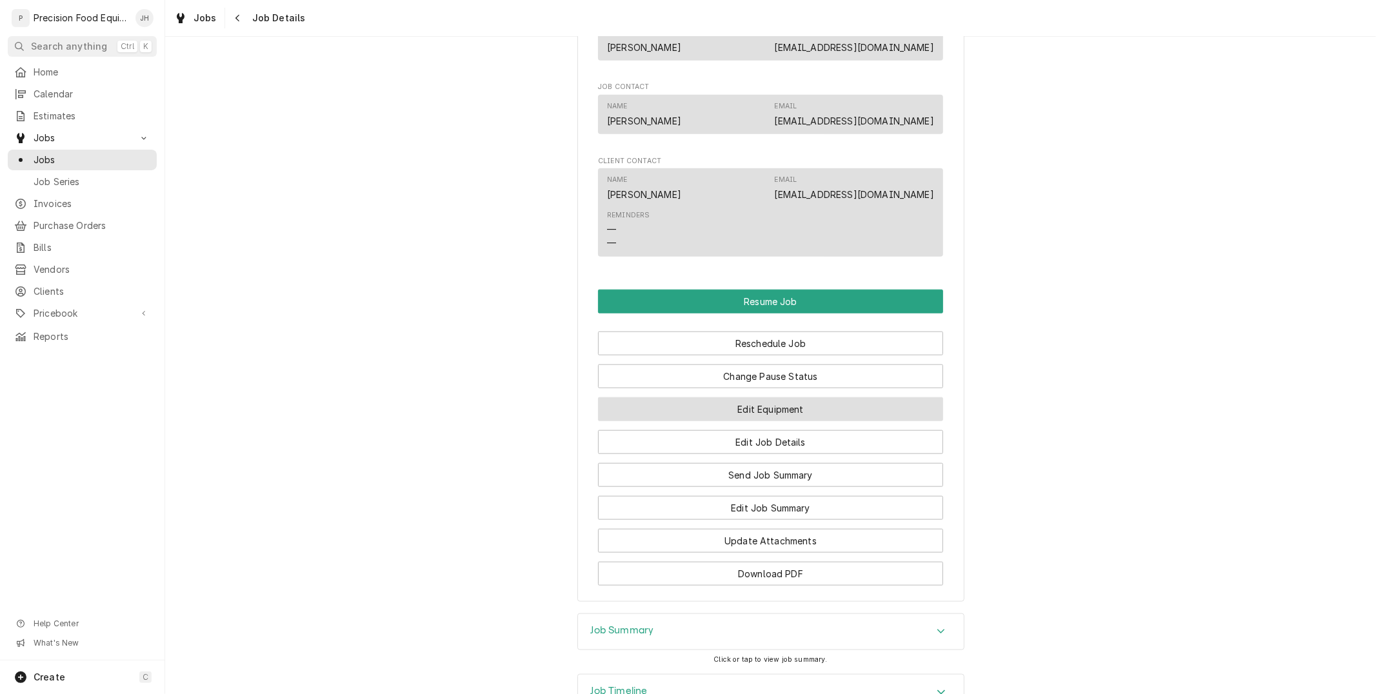
click at [807, 403] on button "Edit Equipment" at bounding box center [770, 409] width 345 height 24
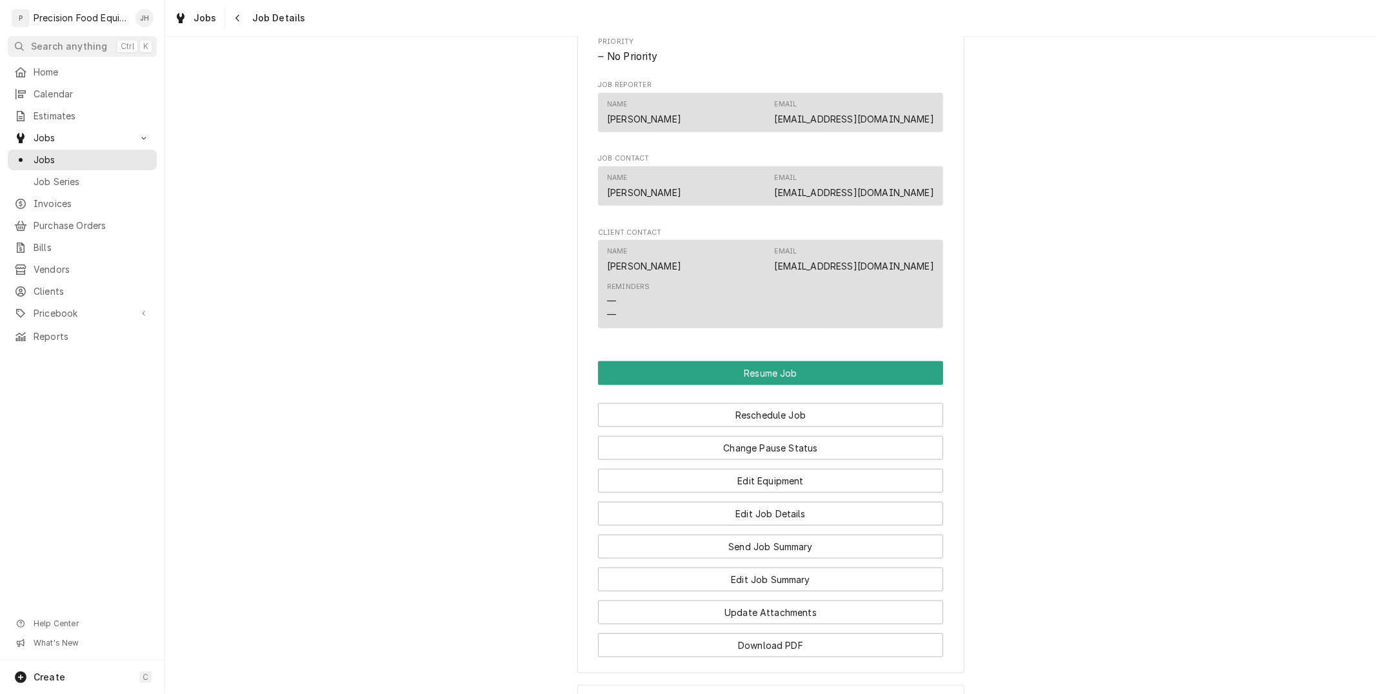
scroll to position [1003, 0]
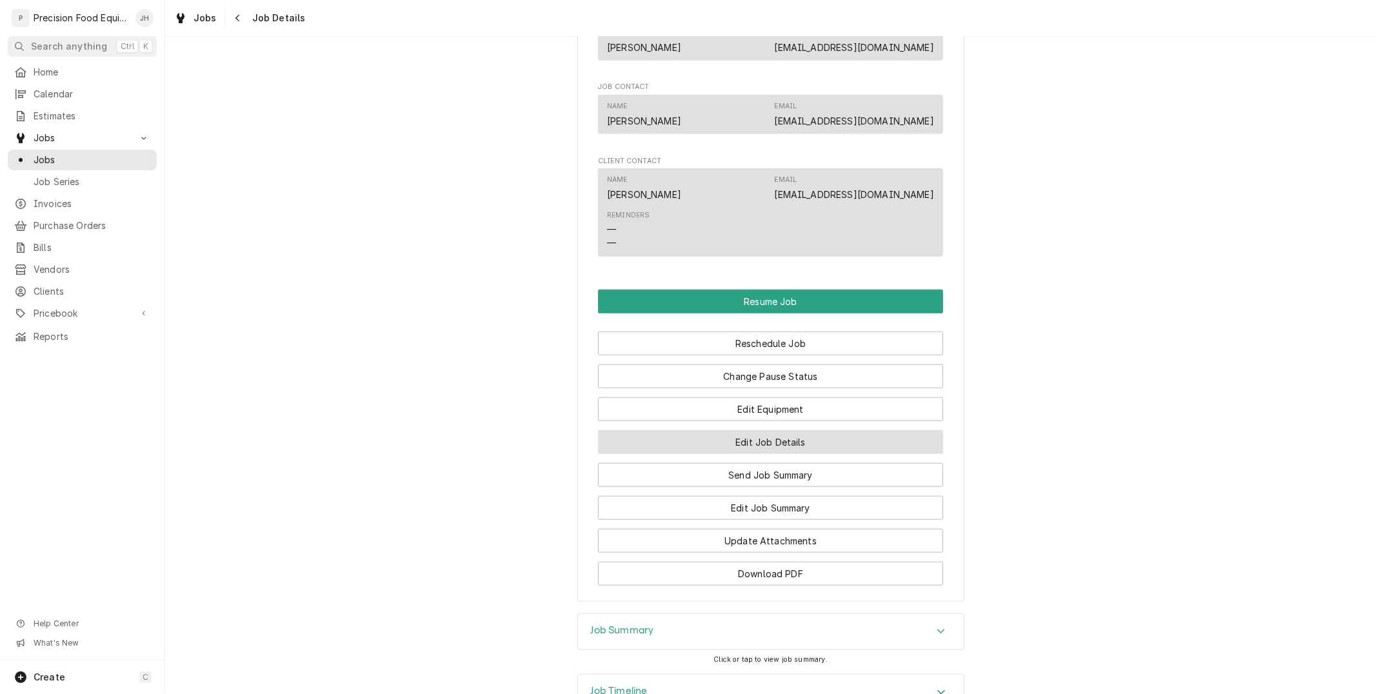
click at [801, 445] on button "Edit Job Details" at bounding box center [770, 442] width 345 height 24
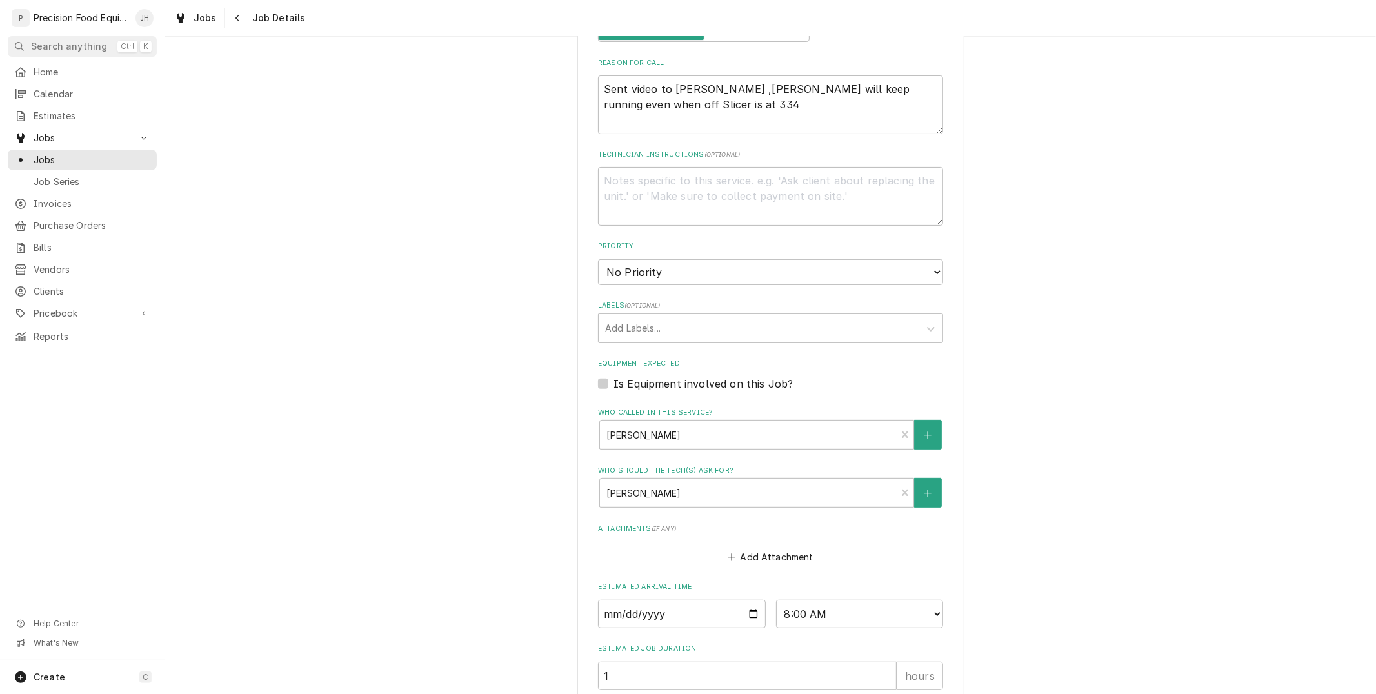
scroll to position [387, 0]
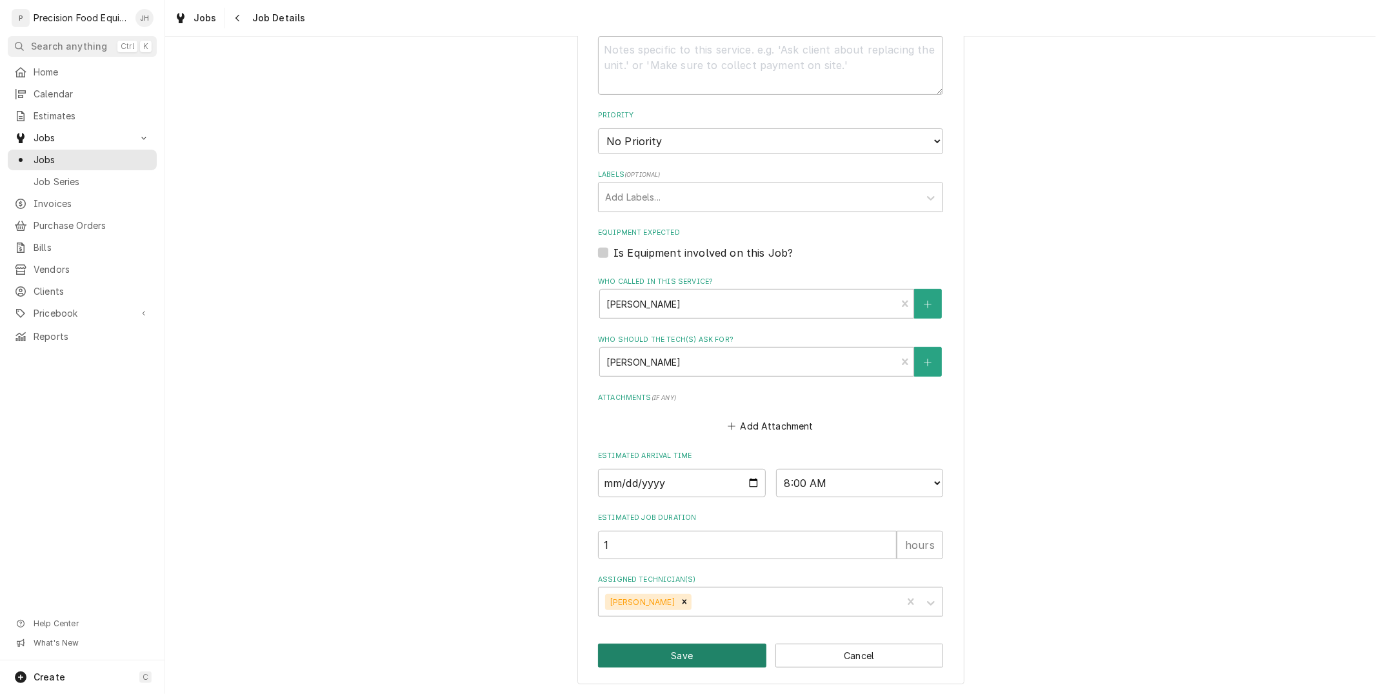
click button "Save"
type textarea "x"
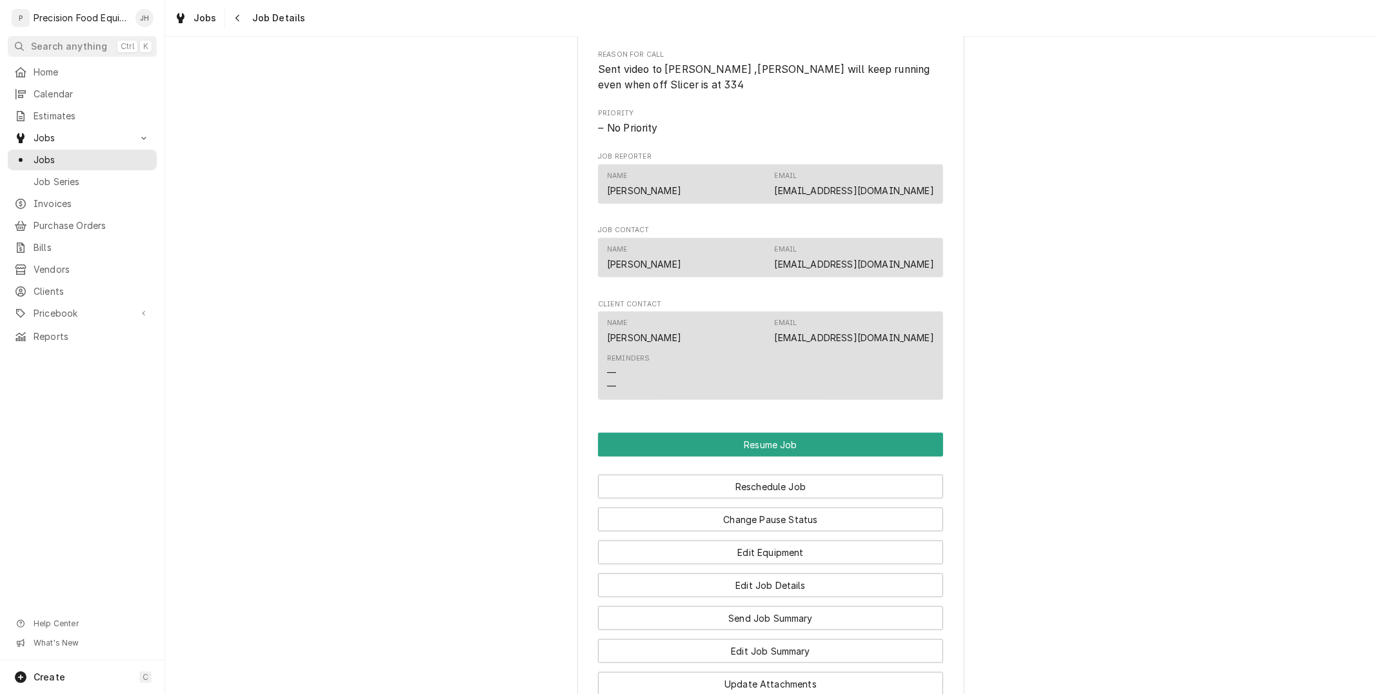
scroll to position [931, 0]
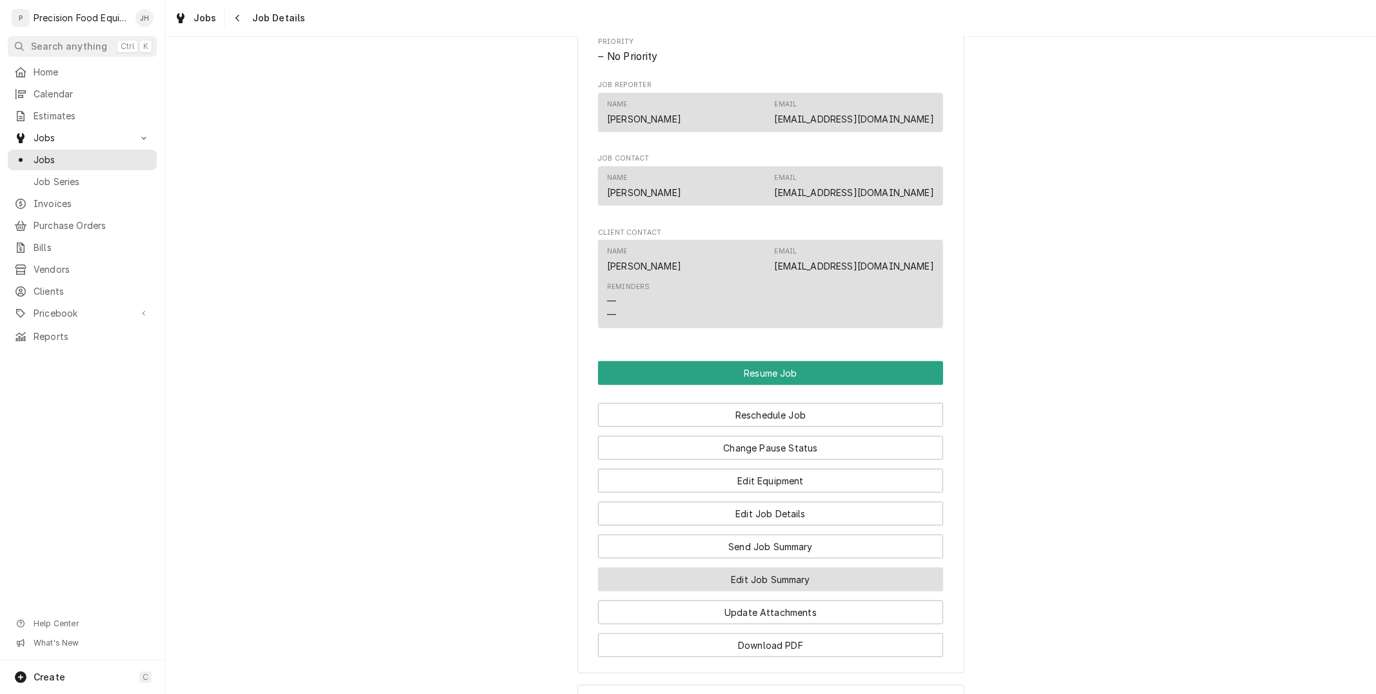
click at [793, 583] on button "Edit Job Summary" at bounding box center [770, 580] width 345 height 24
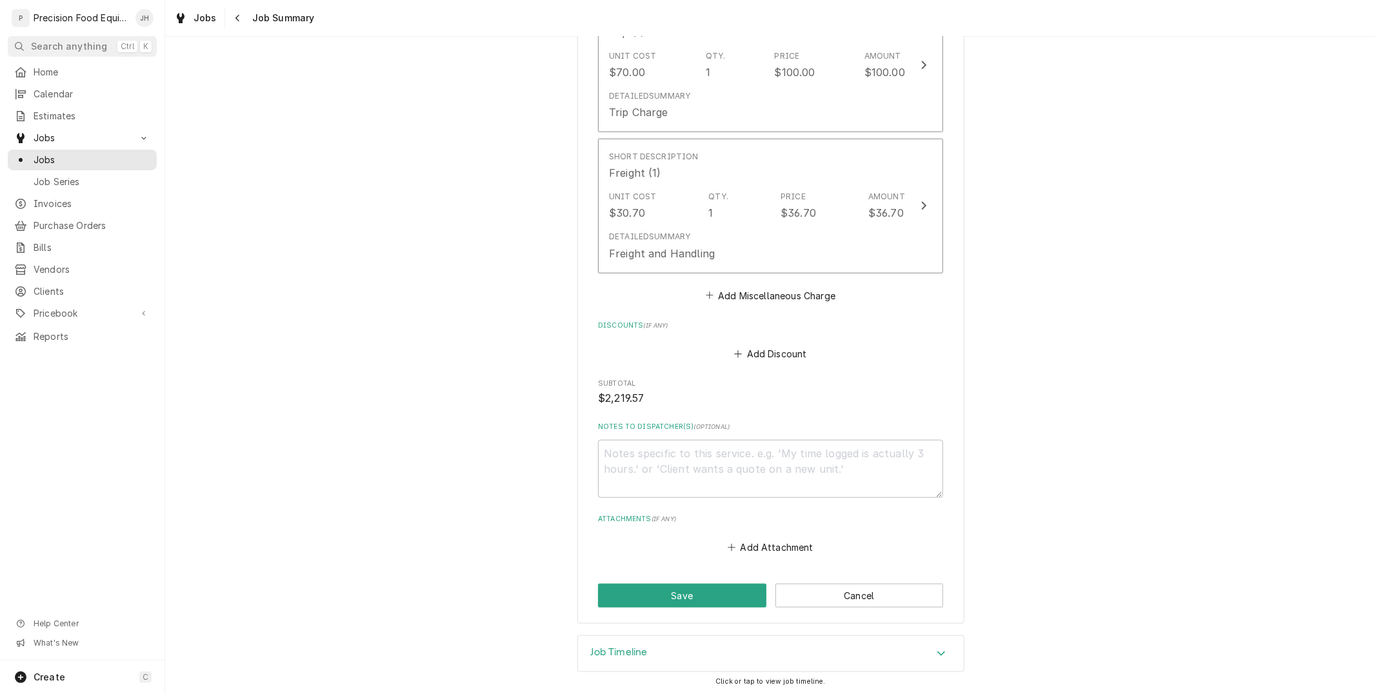
scroll to position [923, 0]
click at [734, 453] on textarea "Notes to Dispatcher(s) ( optional )" at bounding box center [770, 467] width 345 height 58
type textarea "x"
type textarea "O"
type textarea "x"
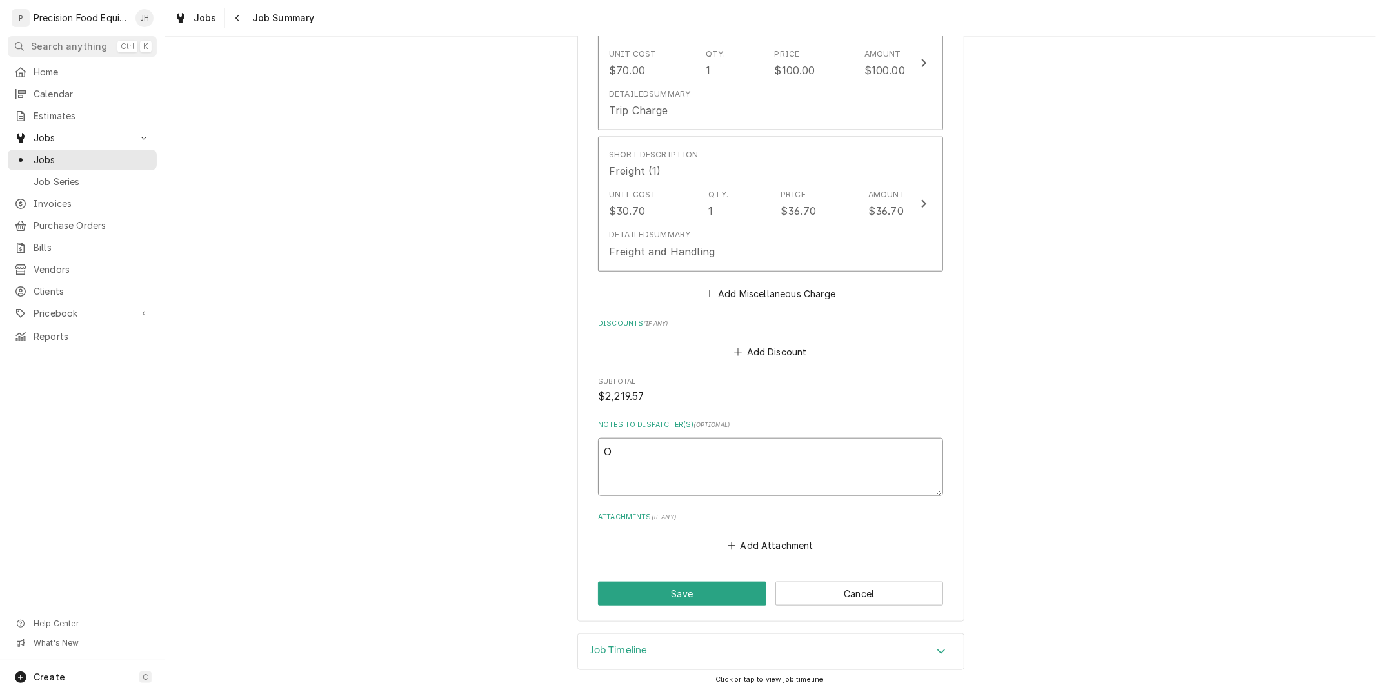
type textarea "Or"
type textarea "x"
type textarea "Ord"
type textarea "x"
type textarea "Orde"
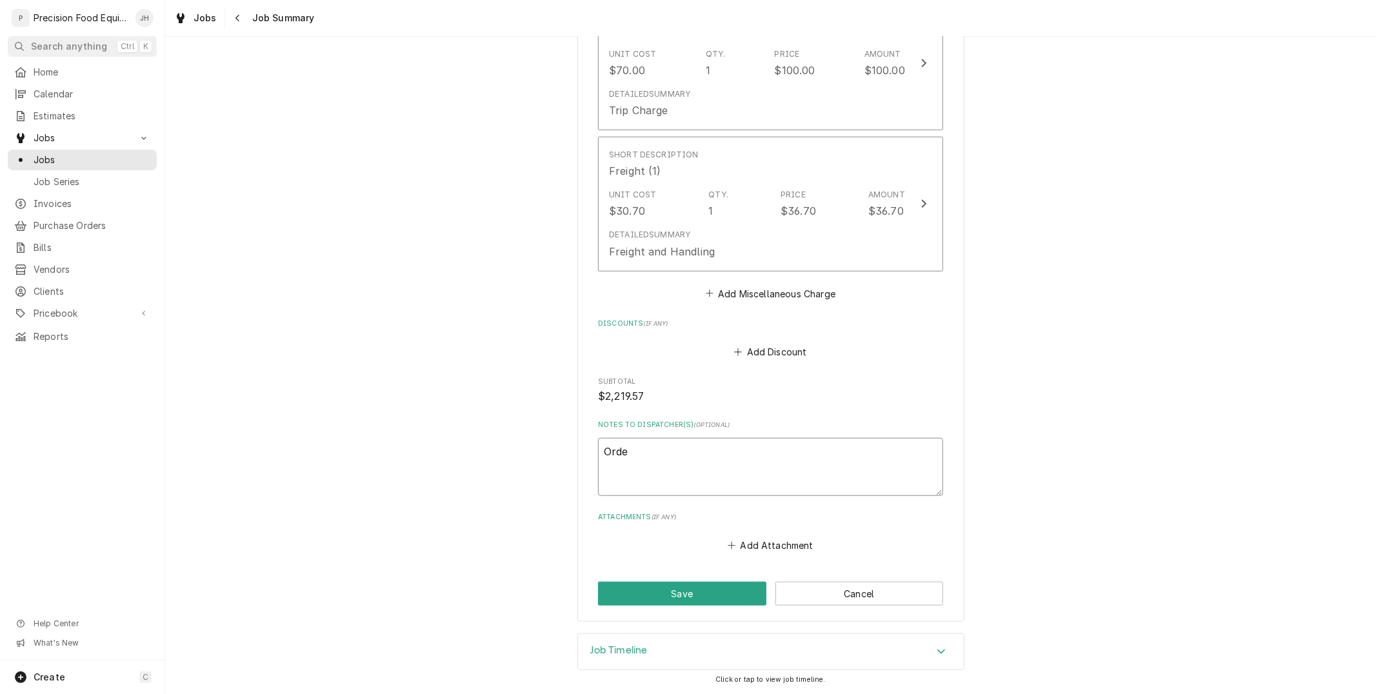
type textarea "x"
type textarea "Order"
type textarea "x"
type textarea "Ordere"
type textarea "x"
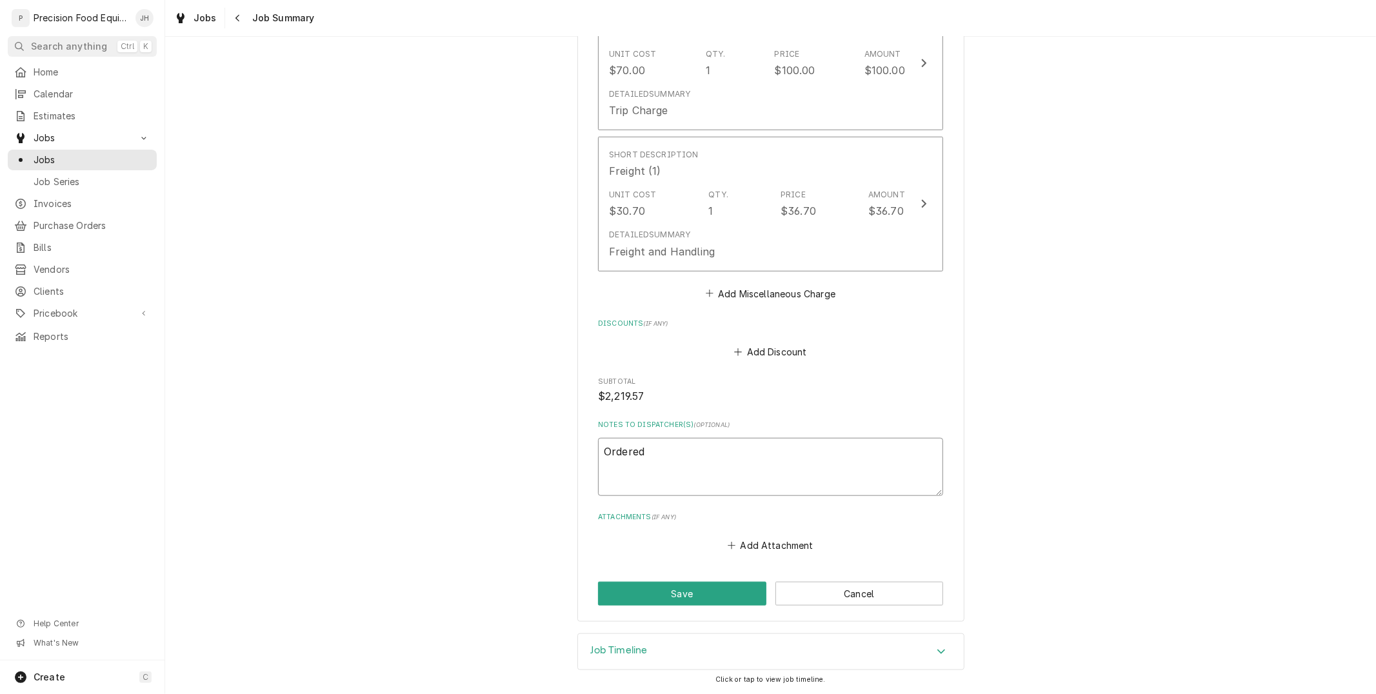
type textarea "Ordered"
type textarea "x"
type textarea "Ordered 0"
type textarea "x"
type textarea "Ordered 00"
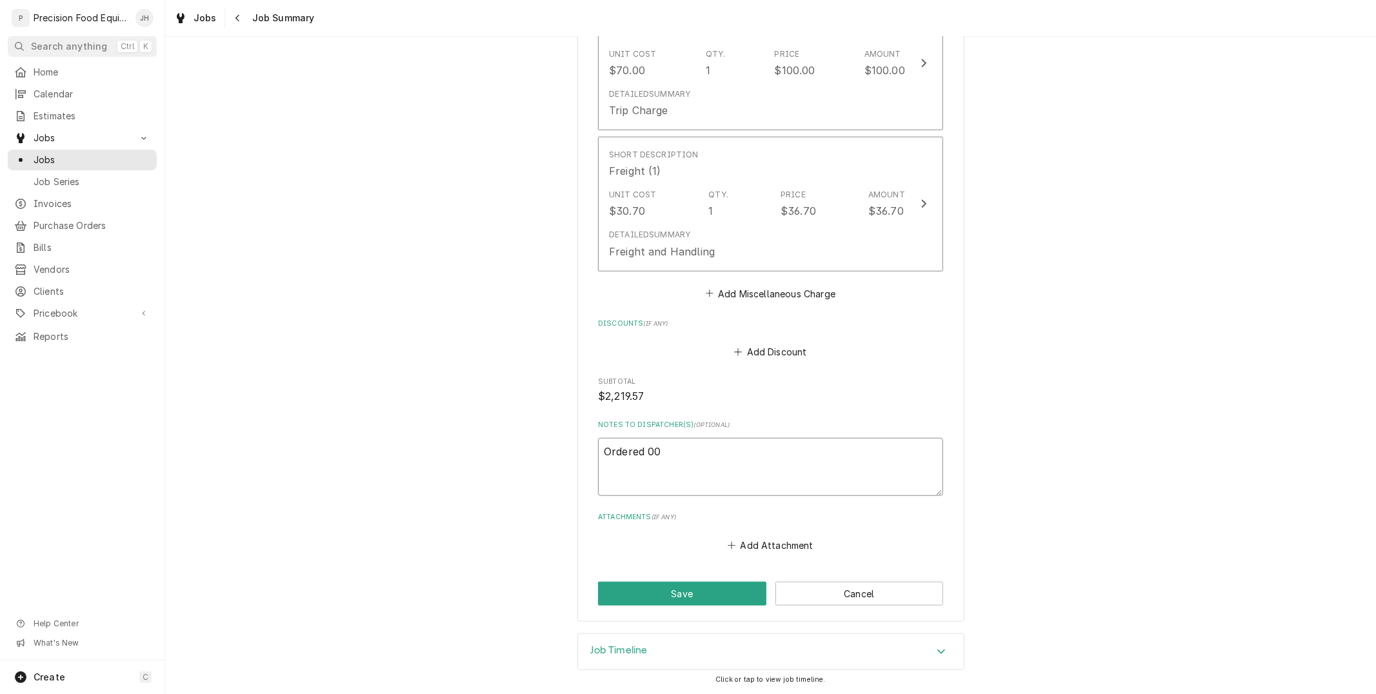
type textarea "x"
type textarea "Ordered 00-"
type textarea "x"
type textarea "Ordered 00-9"
type textarea "x"
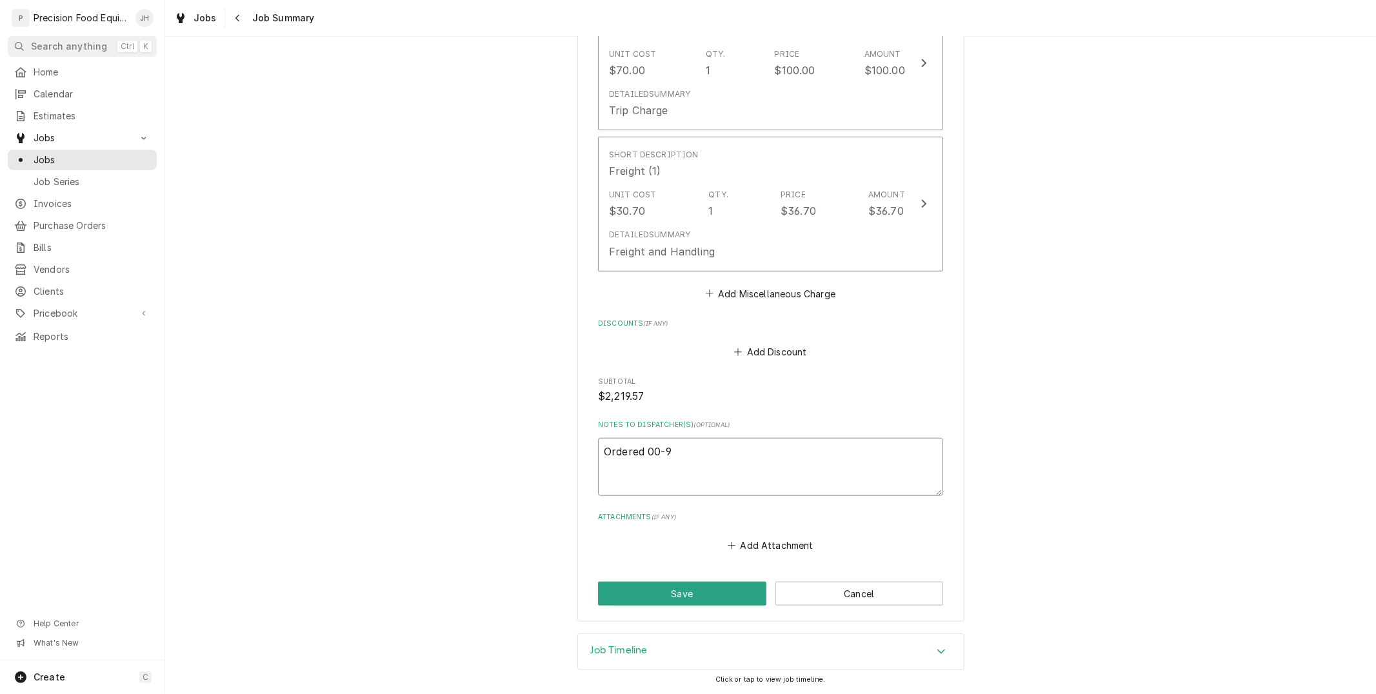
type textarea "Ordered 00-91"
type textarea "x"
type textarea "Ordered 00-915"
type textarea "x"
type textarea "Ordered 00-9153"
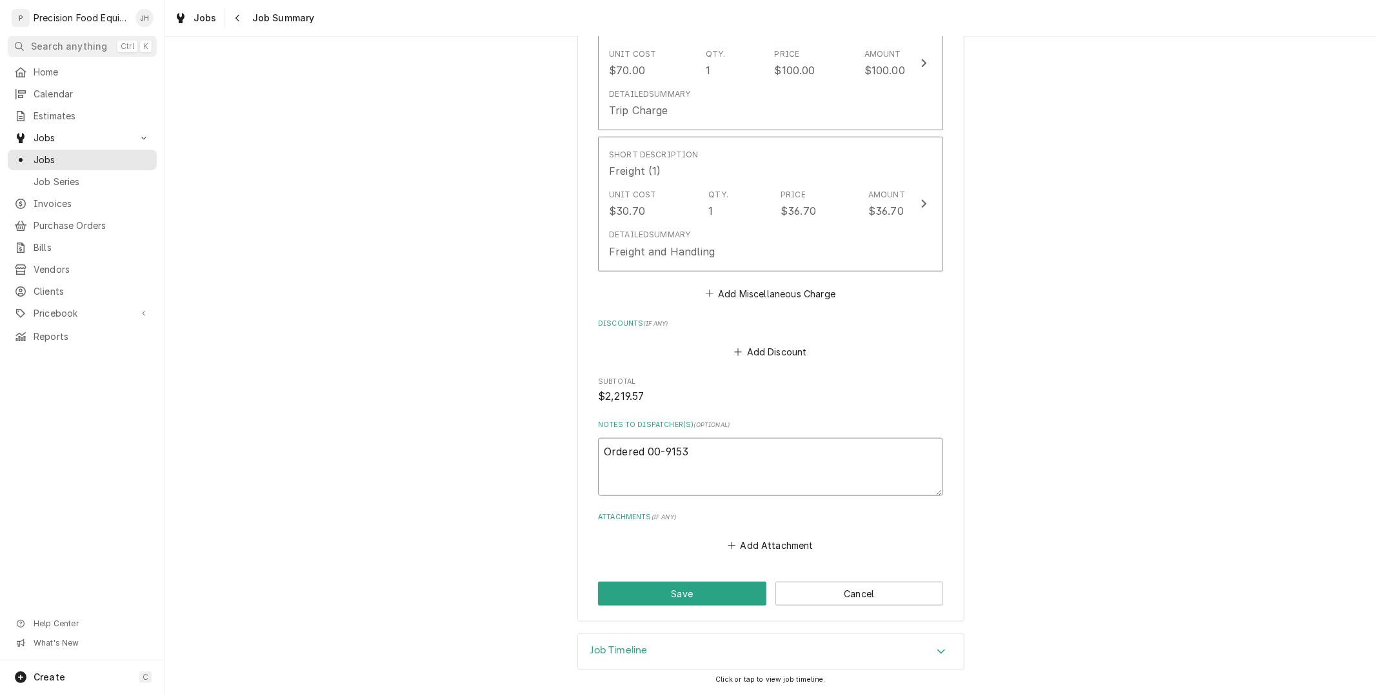
type textarea "x"
type textarea "Ordered 00-91537"
type textarea "x"
type textarea "Ordered 00-915373"
type textarea "x"
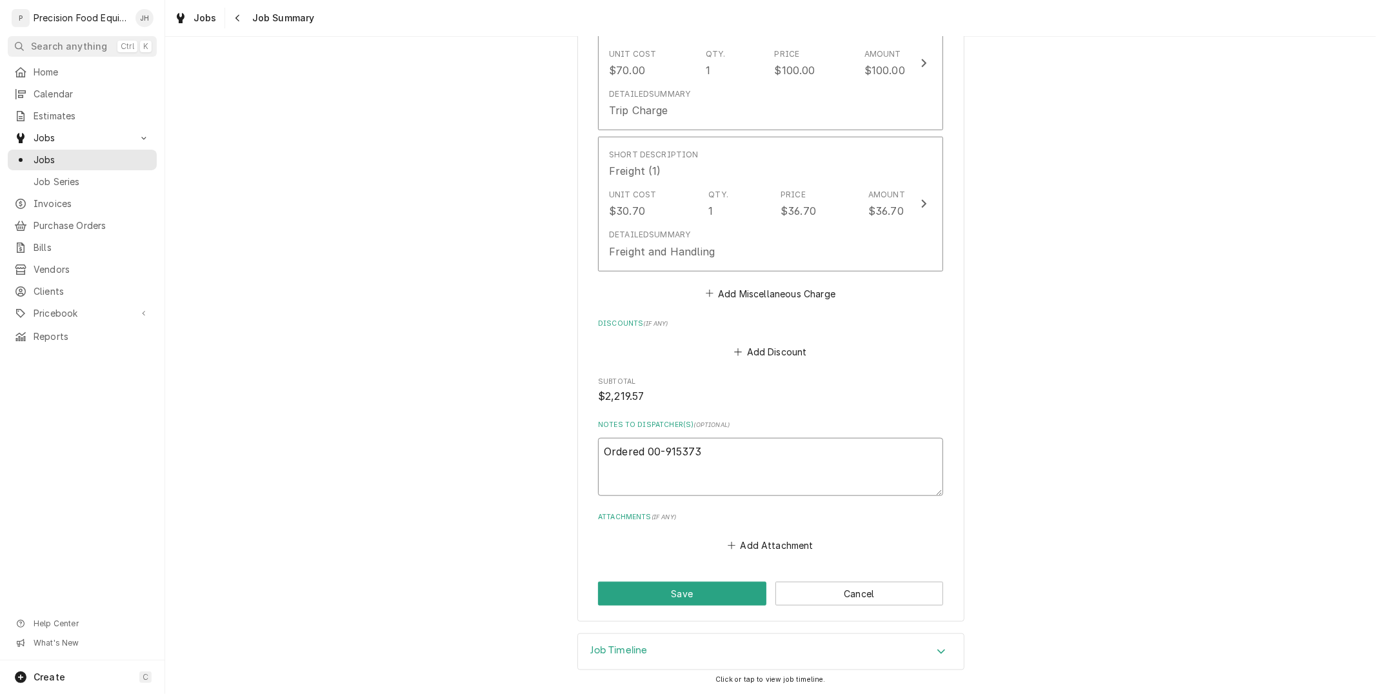
type textarea "Ordered 00-915373"
type textarea "x"
type textarea "Ordered 00-915373 f"
type textarea "x"
type textarea "Ordered 00-915373"
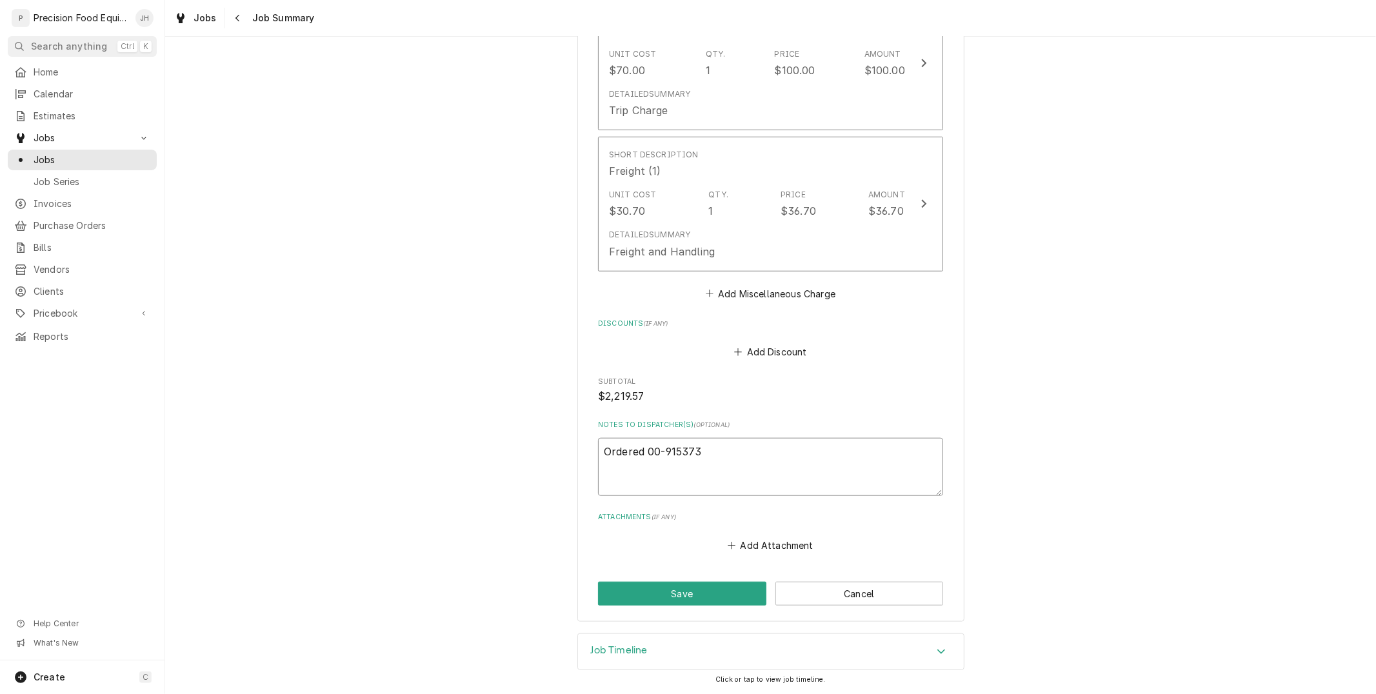
type textarea "x"
type textarea "Ordered 00-915373 f"
type textarea "x"
type textarea "Ordered 00-915373 fr"
type textarea "x"
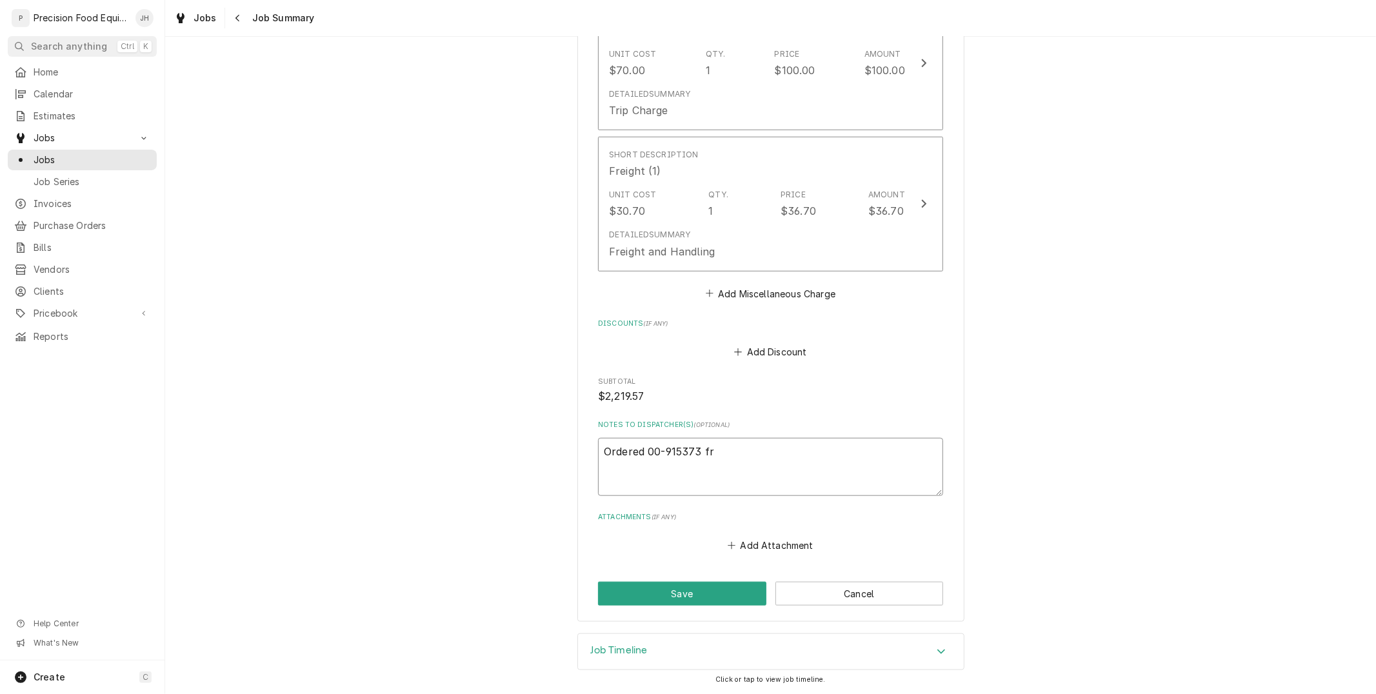
type textarea "Ordered 00-915373 fro"
type textarea "x"
type textarea "Ordered 00-915373 from"
type textarea "x"
type textarea "Ordered 00-915373 from"
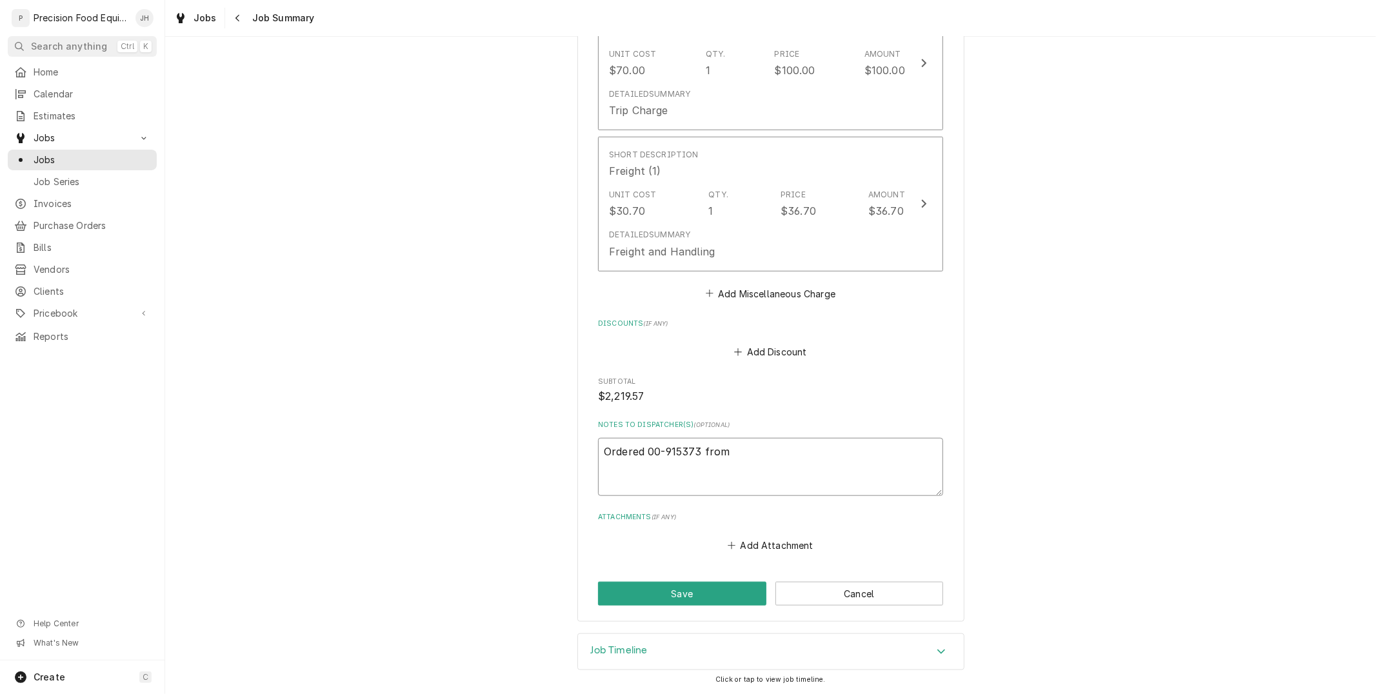
type textarea "x"
type textarea "Ordered 00-915373 from P"
type textarea "x"
type textarea "Ordered 00-915373 from Pa"
type textarea "x"
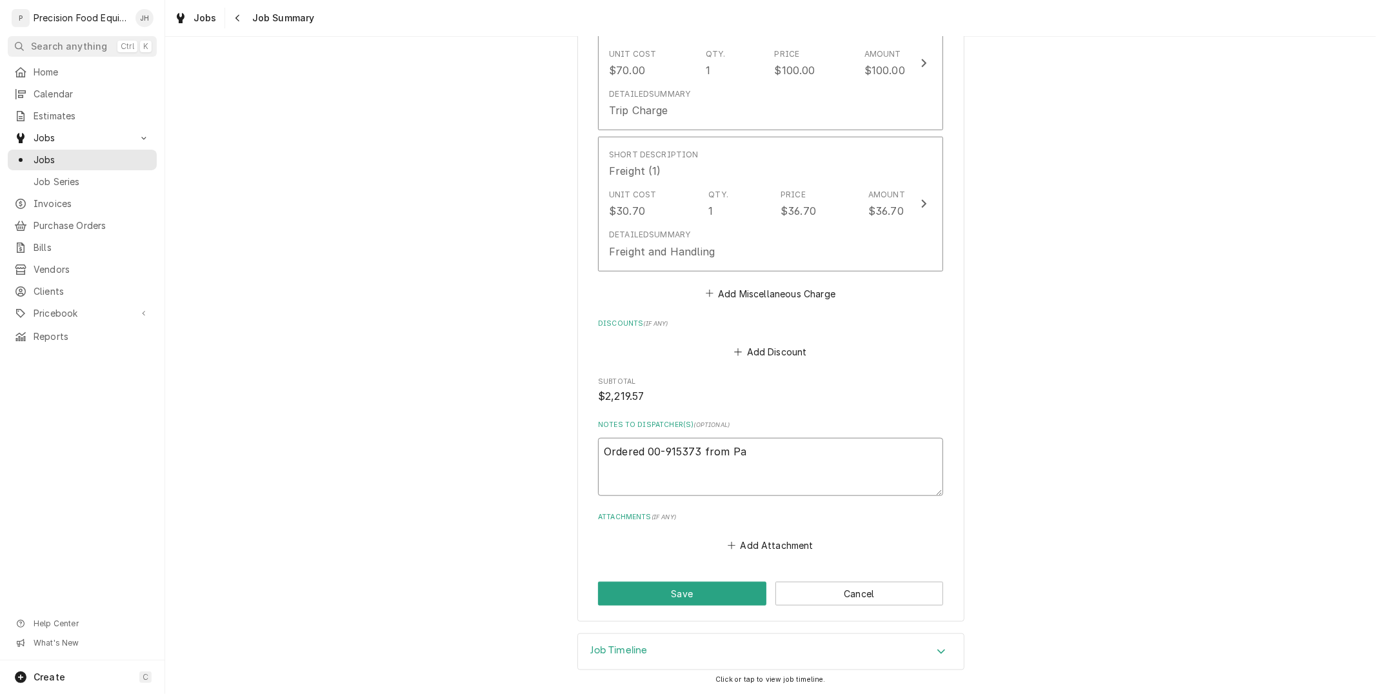
type textarea "Ordered 00-915373 from Par"
type textarea "x"
type textarea "Ordered 00-915373 from Part"
type textarea "x"
type textarea "Ordered 00-915373 from Parts"
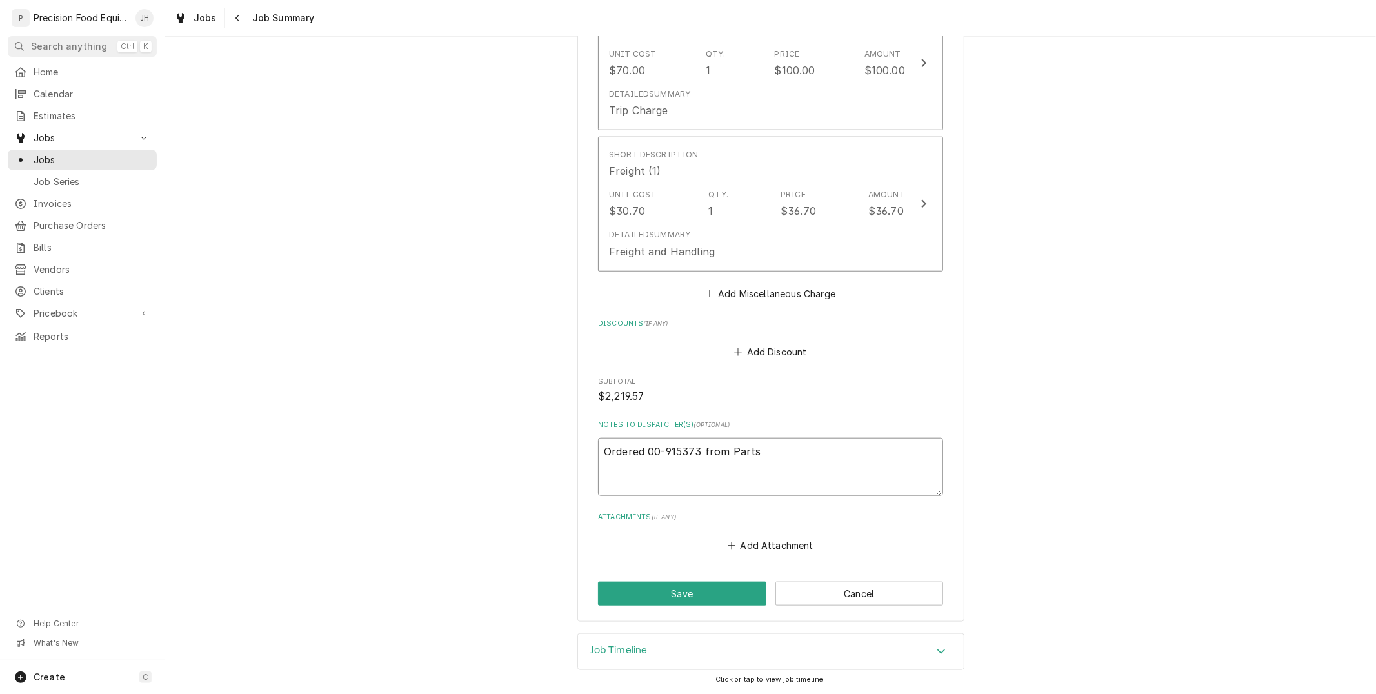
type textarea "x"
type textarea "Ordered 00-915373 from Parts t"
type textarea "x"
type textarea "Ordered 00-915373 from Parts to"
type textarea "x"
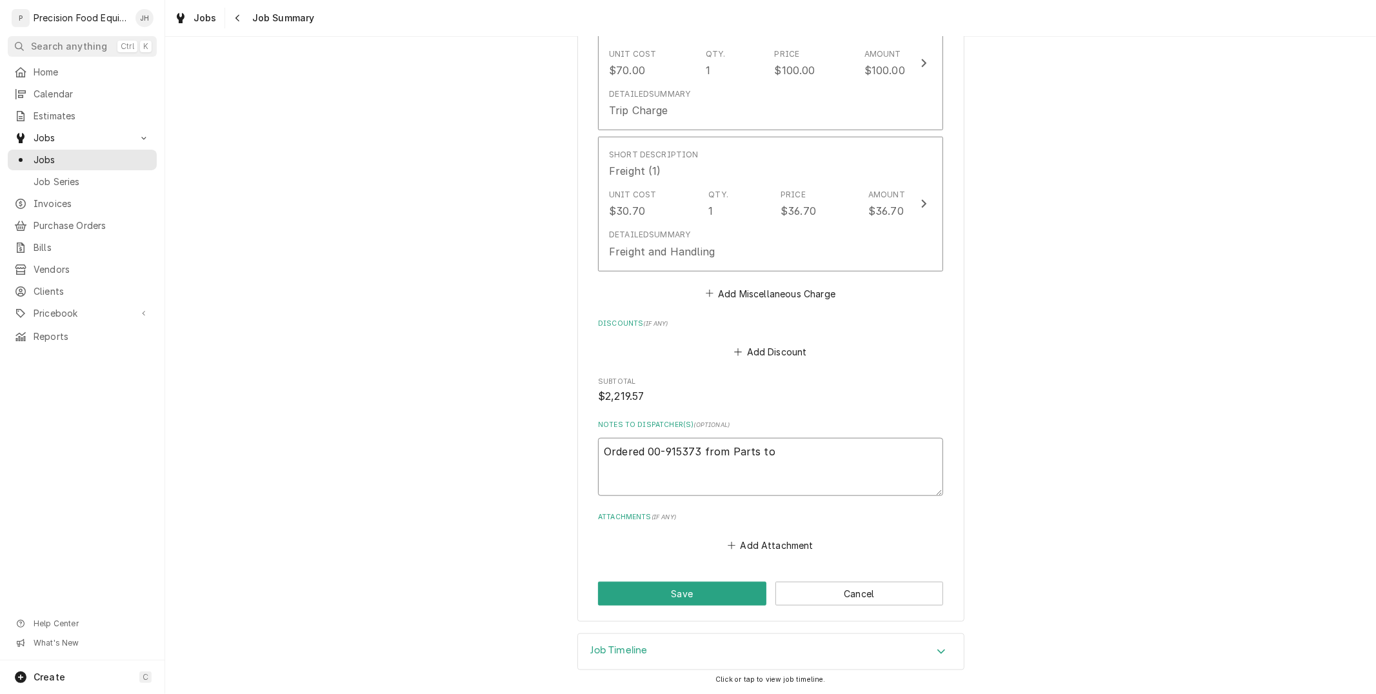
type textarea "Ordered 00-915373 from Parts tow"
type textarea "x"
type textarea "Ordered 00-915373 from Parts town"
type textarea "x"
type textarea "Ordered 00-915373 from Parts town"
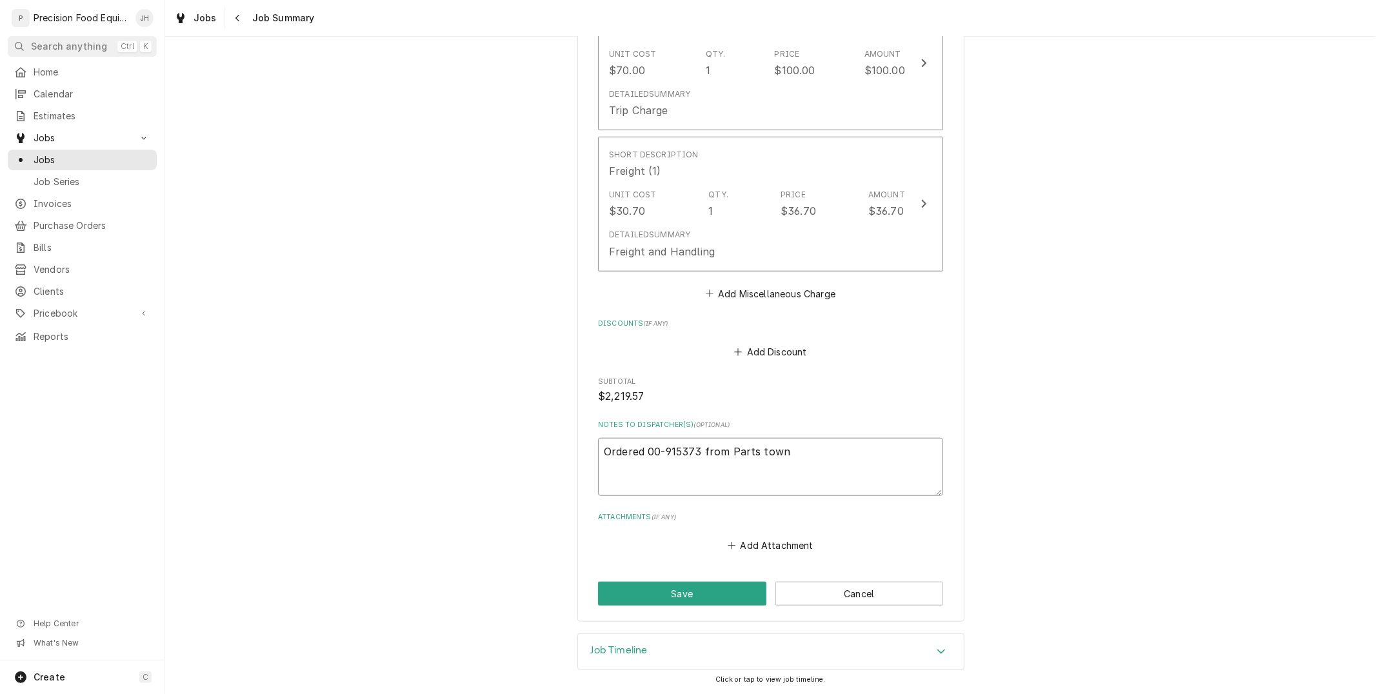
type textarea "x"
type textarea "Ordered 00-915373 from Parts town w"
type textarea "x"
type textarea "Ordered 00-915373 from Parts town we"
type textarea "x"
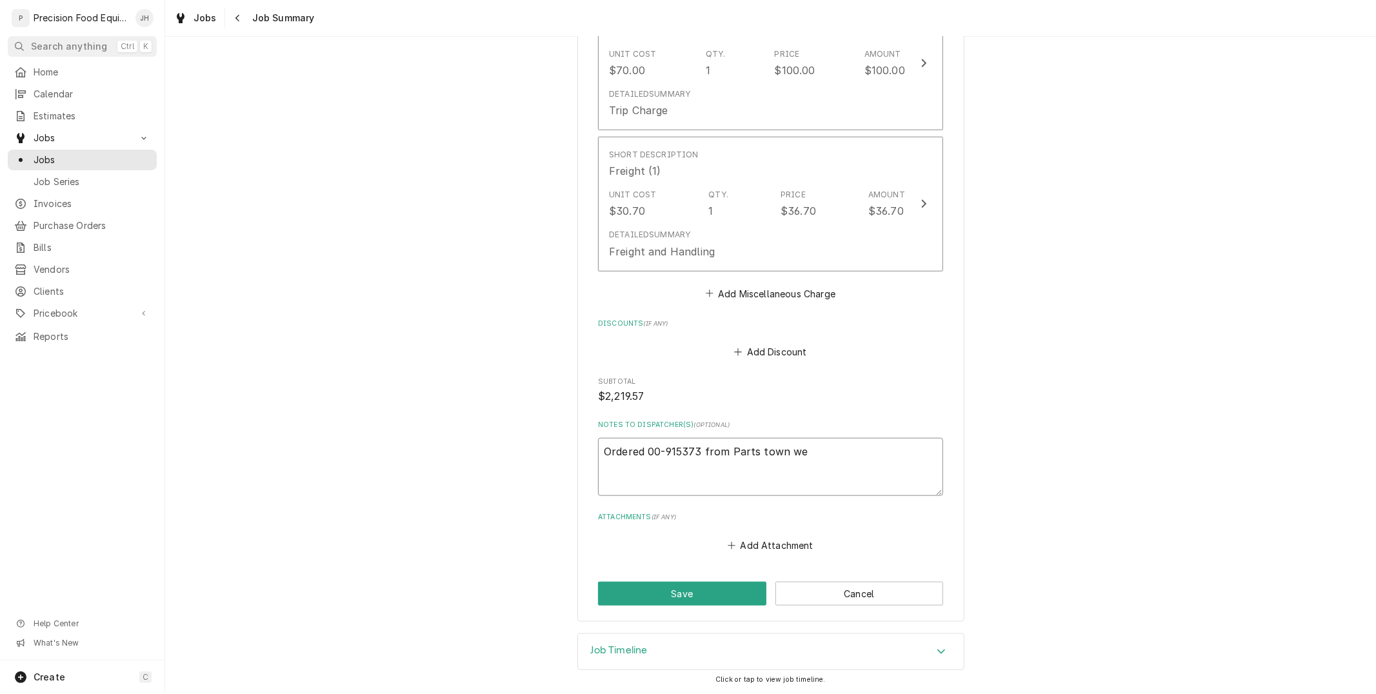
type textarea "Ordered 00-915373 from Parts town we"
type textarea "x"
type textarea "Ordered 00-915373 from Parts town we h"
type textarea "x"
type textarea "Ordered 00-915373 from Parts town we ha"
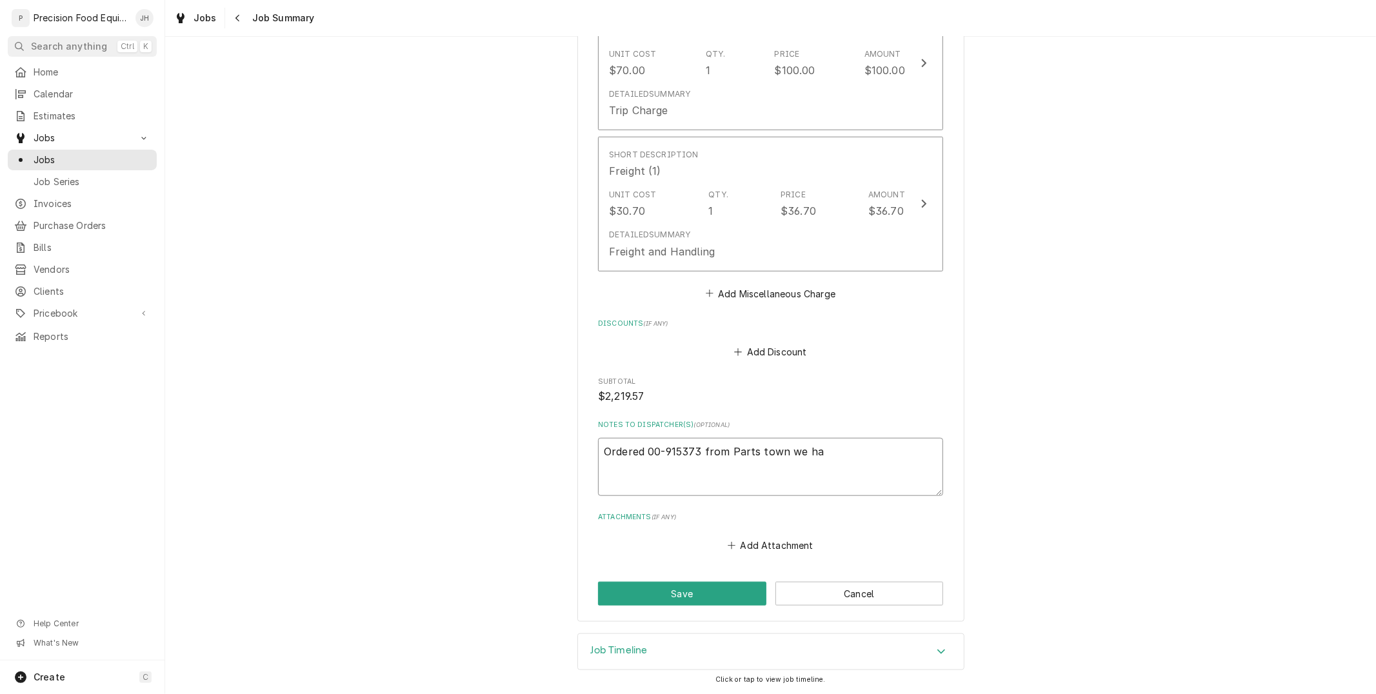
type textarea "x"
type textarea "Ordered 00-915373 from Parts town we hav"
type textarea "x"
type textarea "Ordered 00-915373 from Parts town we have"
type textarea "x"
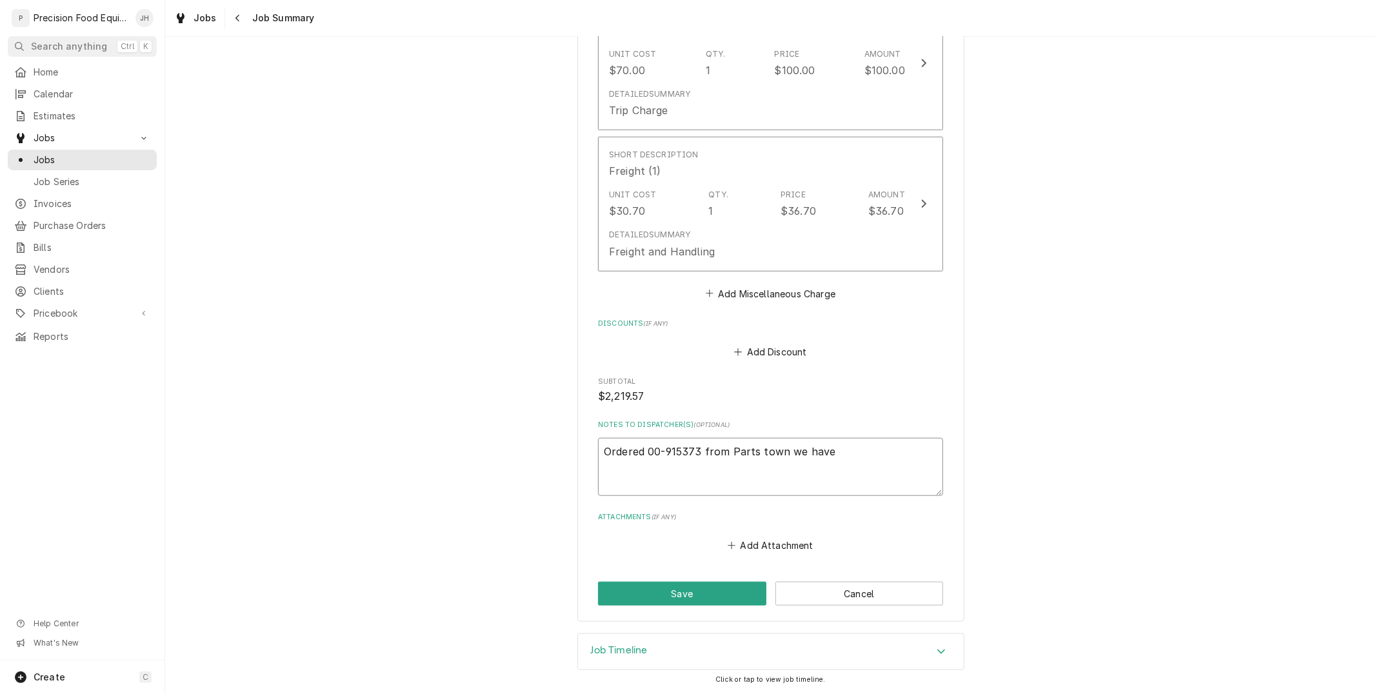
type textarea "Ordered 00-915373 from Parts town we have"
type textarea "x"
type textarea "Ordered 00-915373 from Parts town we have 0"
type textarea "x"
type textarea "Ordered 00-915373 from Parts town we have 00"
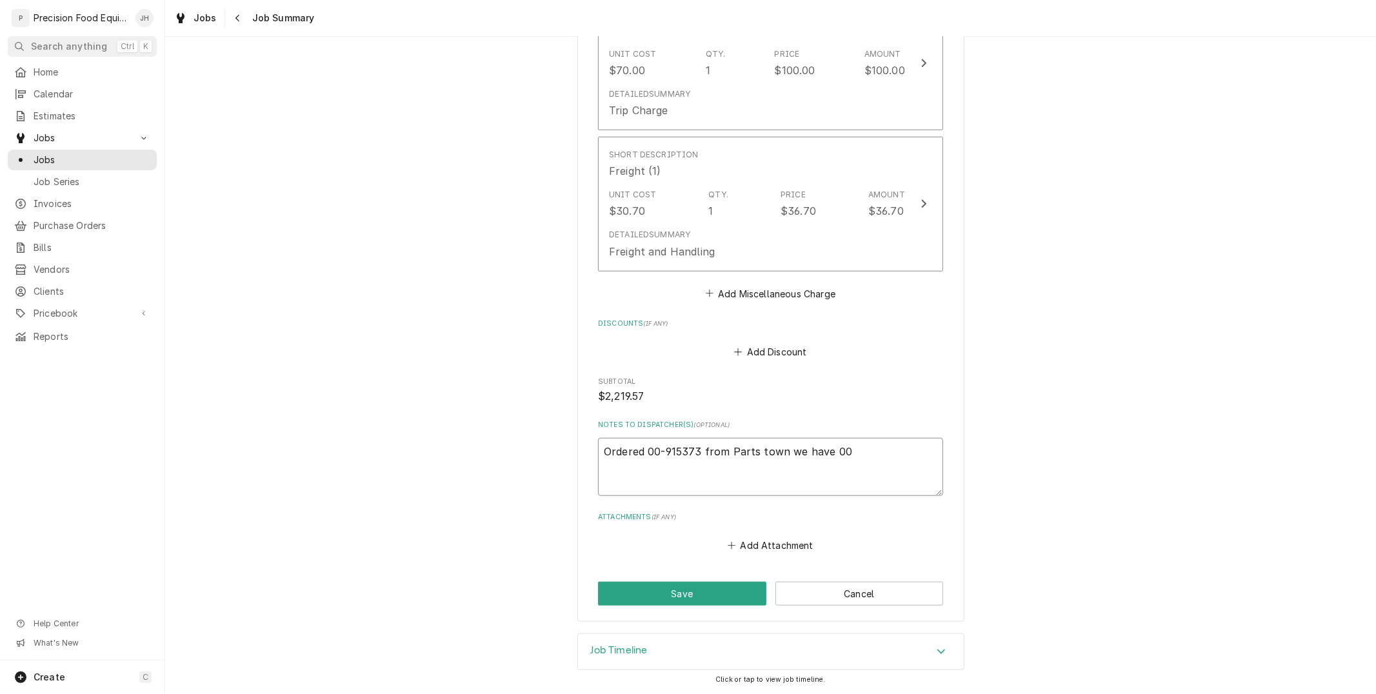
type textarea "x"
type textarea "Ordered 00-915373 from Parts town we have 00-"
type textarea "x"
type textarea "Ordered 00-915373 from Parts town we have 00-4"
type textarea "x"
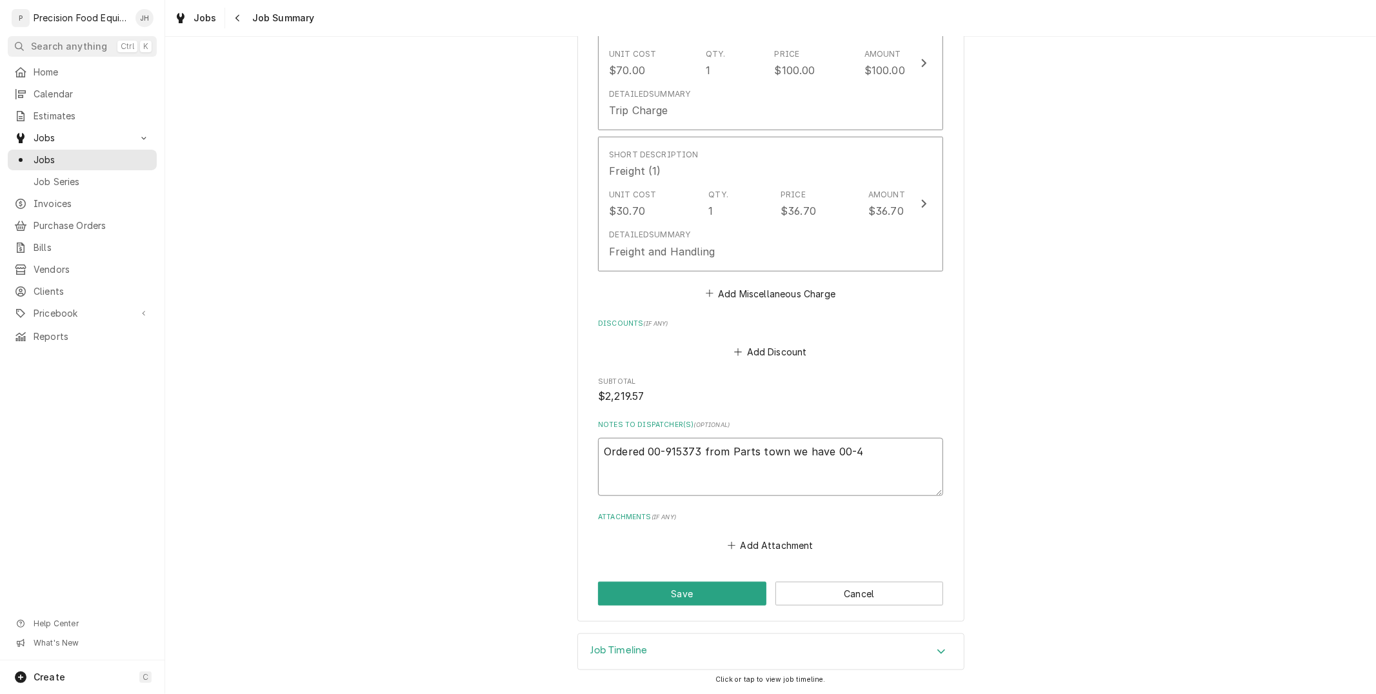
type textarea "Ordered 00-915373 from Parts town we have 00-43"
type textarea "x"
type textarea "Ordered 00-915373 from Parts town we have 00-438"
type textarea "x"
type textarea "Ordered 00-915373 from Parts town we have 00-4388"
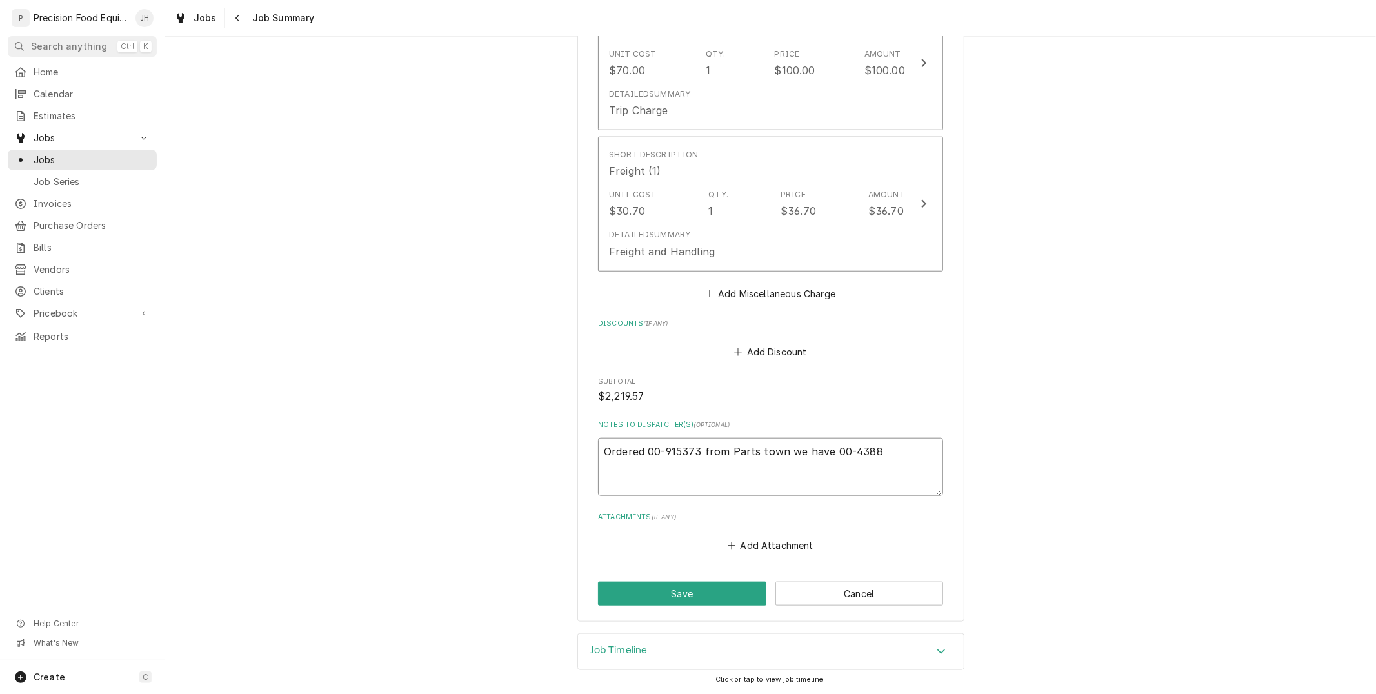
type textarea "x"
type textarea "Ordered 00-915373 from Parts town we have 00-43884"
type textarea "x"
type textarea "Ordered 00-915373 from Parts town we have 00-438845"
type textarea "x"
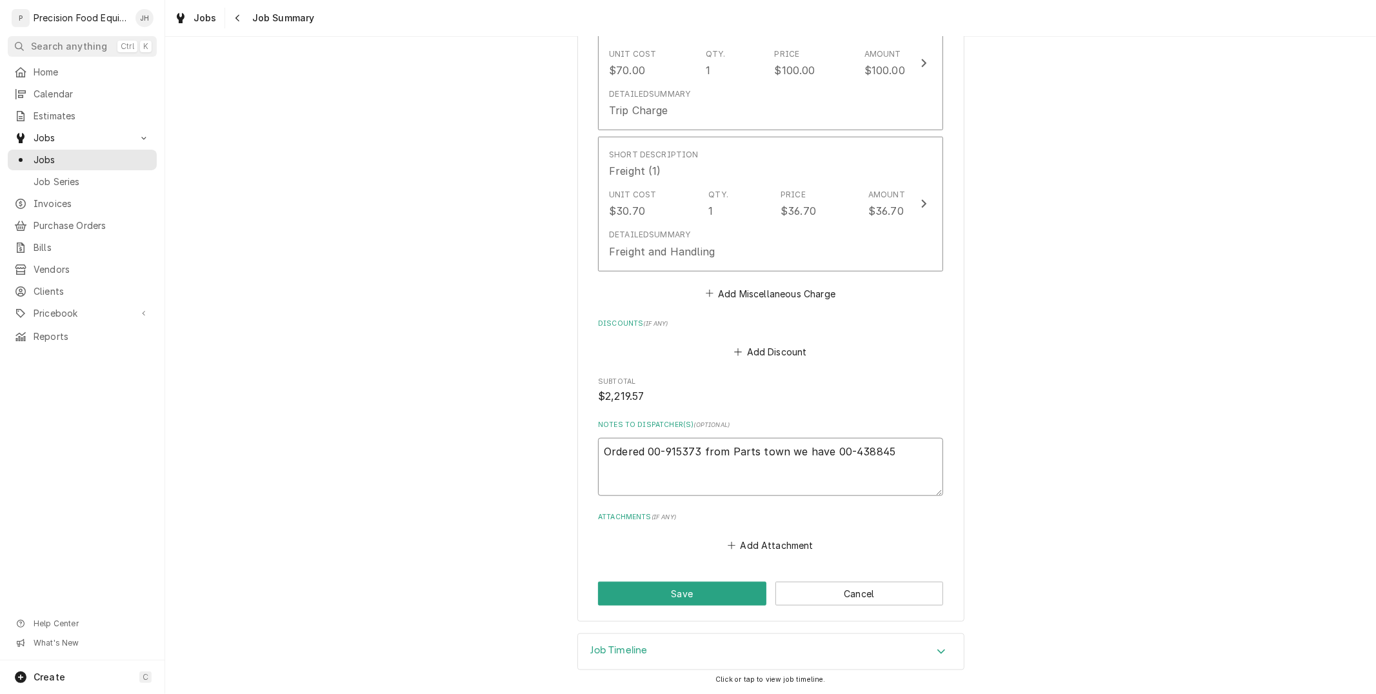
type textarea "Ordered 00-915373 from Parts town we have 00-438845"
type textarea "x"
type textarea "Ordered 00-915373 from Parts town we have 00-438845 i"
type textarea "x"
type textarea "Ordered 00-915373 from Parts town we have 00-438845 in"
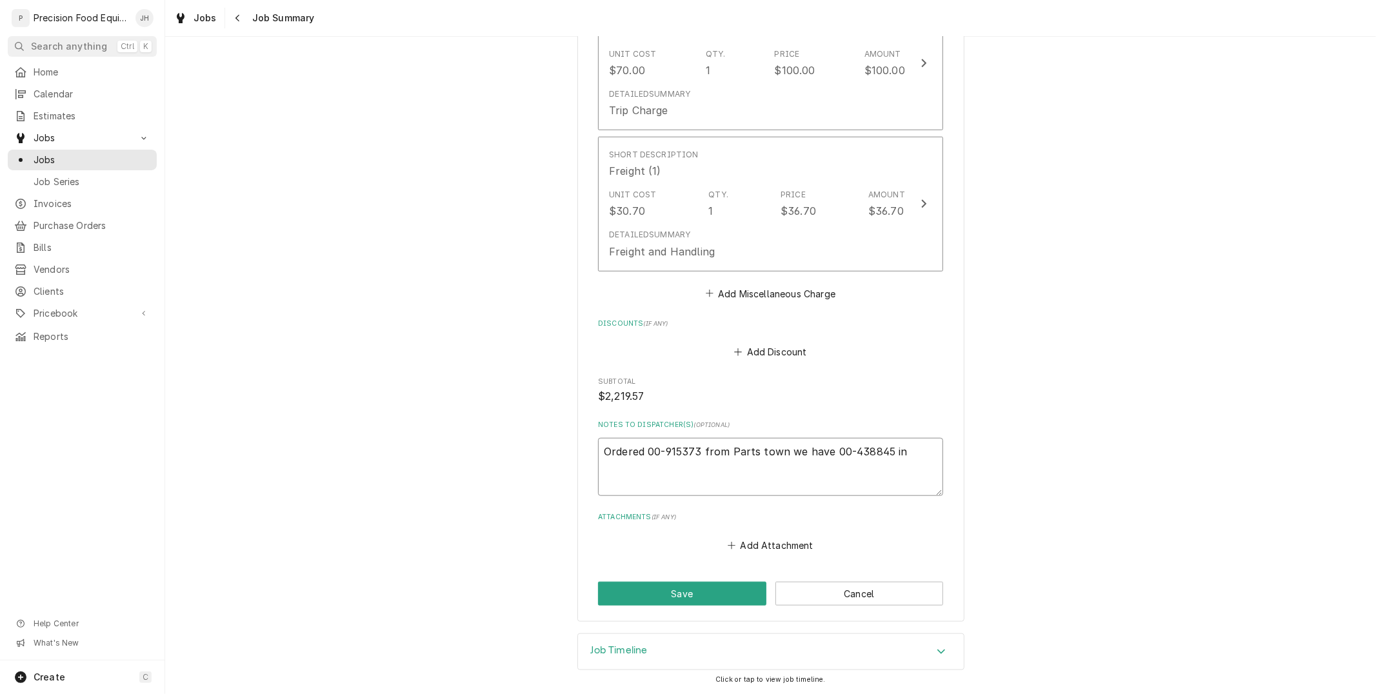
type textarea "x"
type textarea "Ordered 00-915373 from Parts town we have 00-438845 in"
type textarea "x"
type textarea "Ordered 00-915373 from Parts town we have 00-438845 in"
type textarea "x"
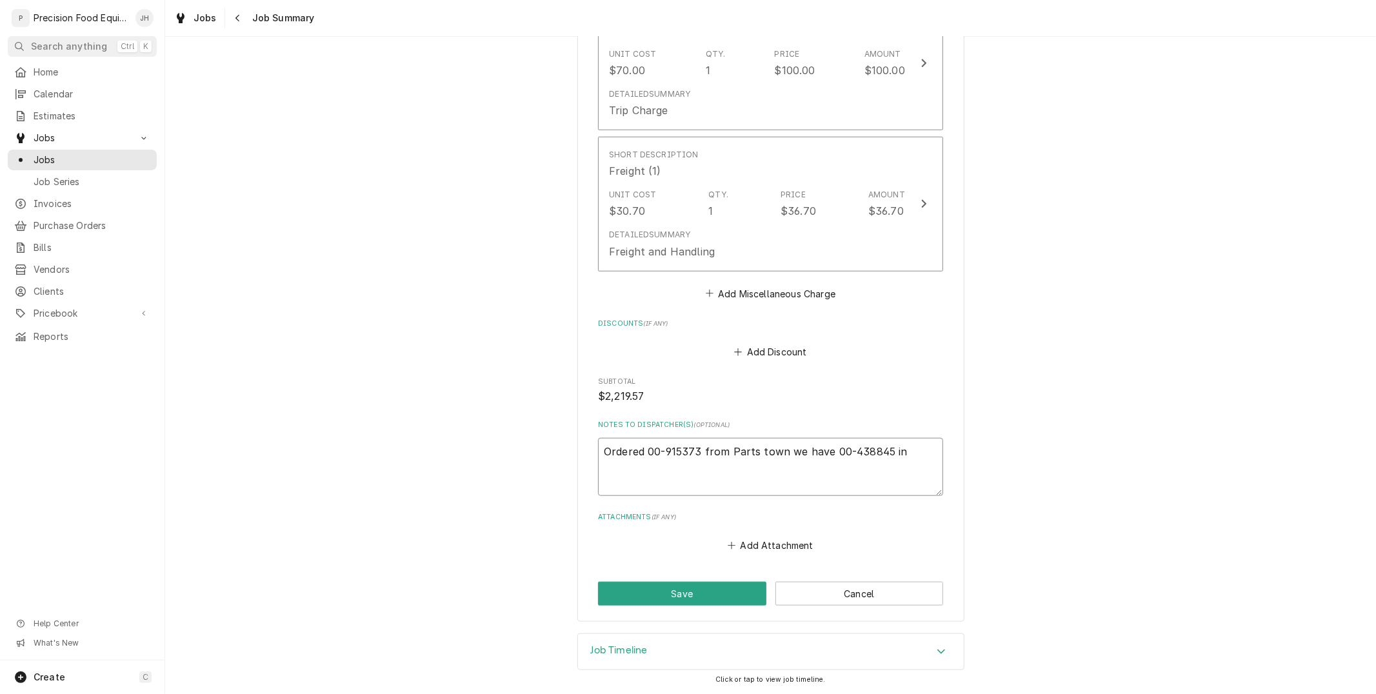
type textarea "Ordered 00-915373 from Parts town we have 00-438845 ins"
type textarea "x"
type textarea "Ordered 00-915373 from Parts town we have 00-438845 inst"
type textarea "x"
type textarea "Ordered 00-915373 from Parts town we have 00-438845 insto"
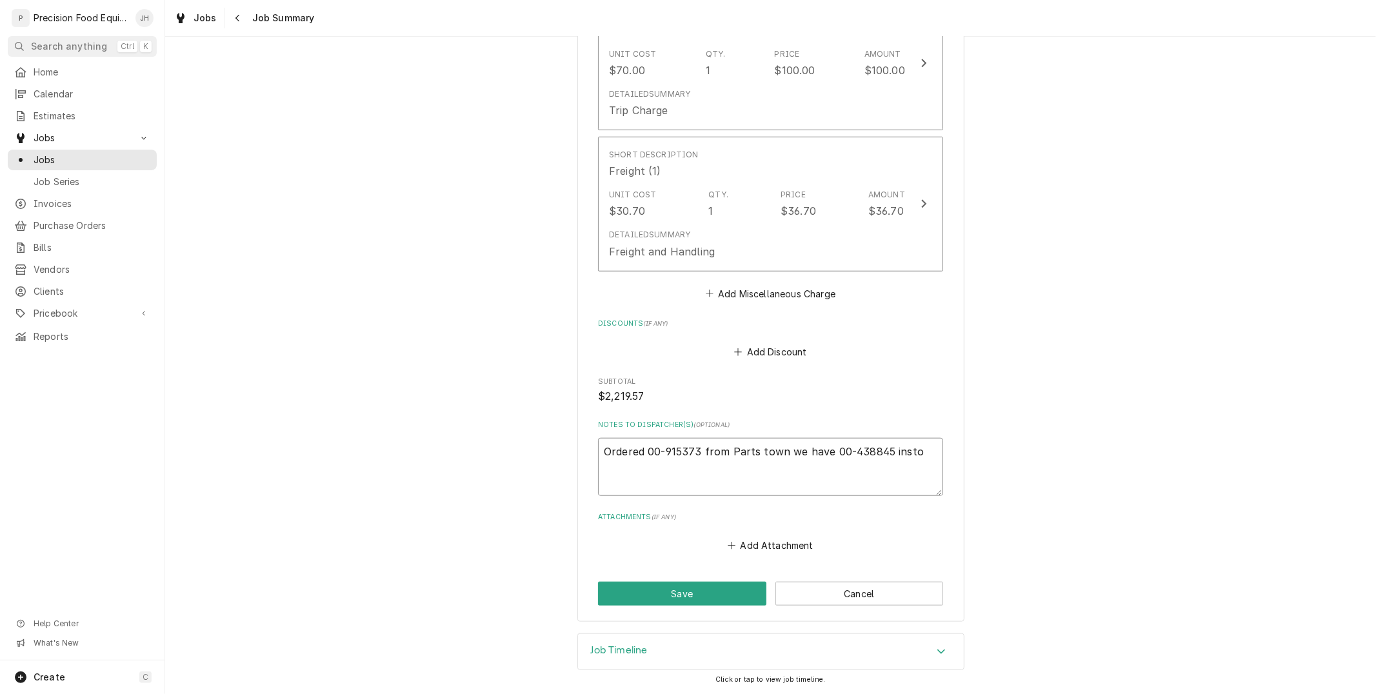
type textarea "x"
type textarea "Ordered 00-915373 from Parts town we have 00-438845 instoc"
type textarea "x"
type textarea "Ordered 00-915373 from Parts town we have 00-438845 instock"
type textarea "x"
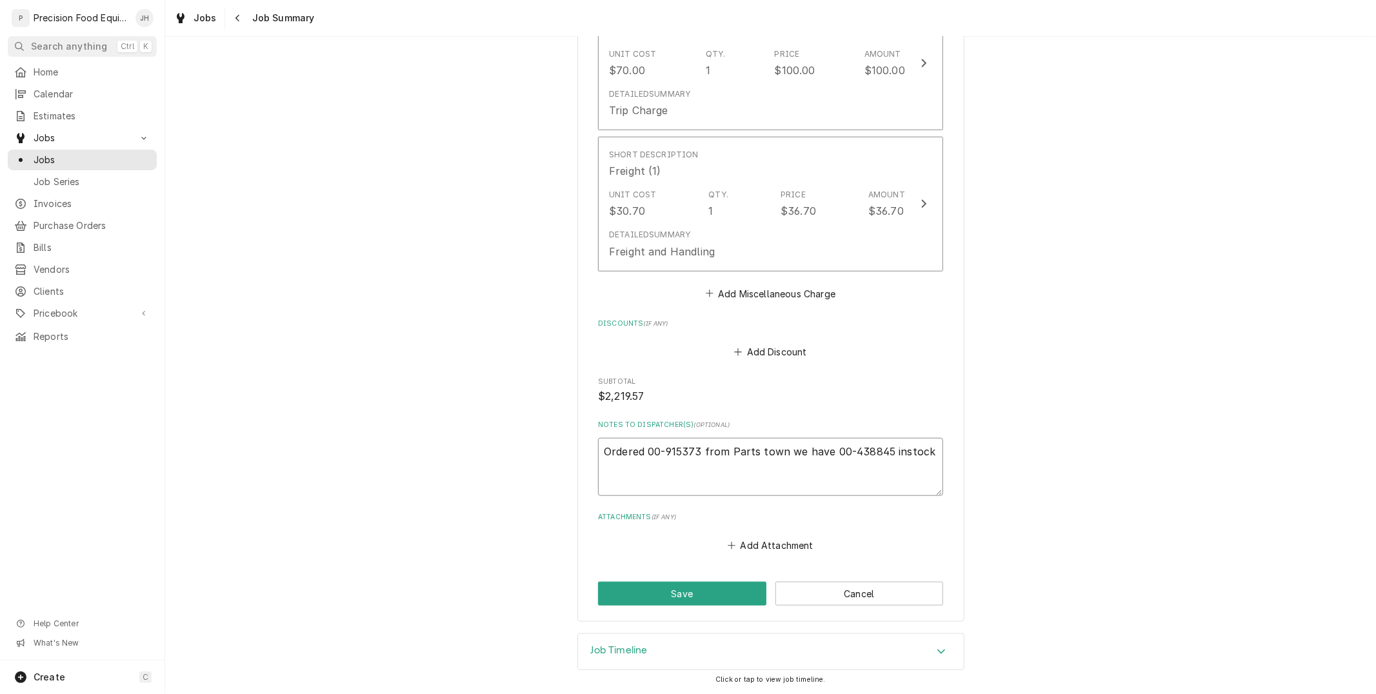
type textarea "Ordered 00-915373 from Parts town we have 00-438845 instock"
type textarea "x"
type textarea "Ordered 00-915373 from Parts town we have 00-438845 in stock"
click at [697, 587] on button "Save" at bounding box center [682, 594] width 168 height 24
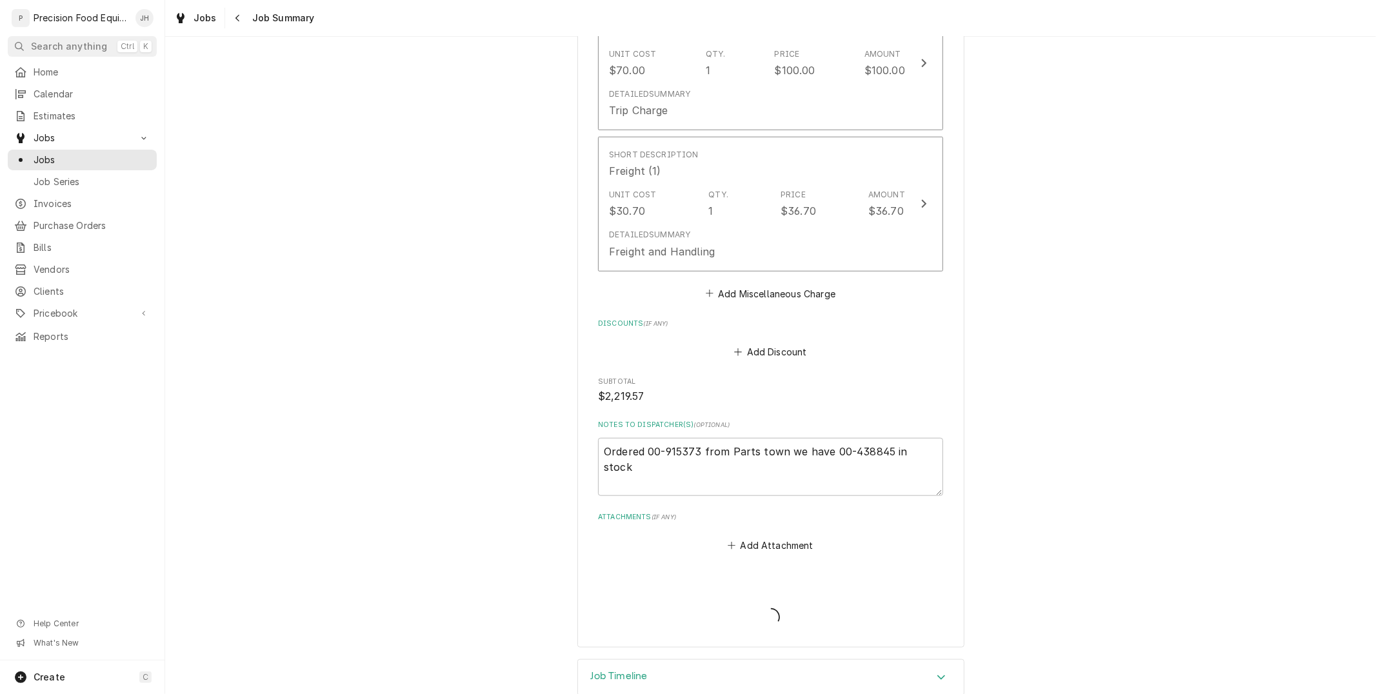
type textarea "x"
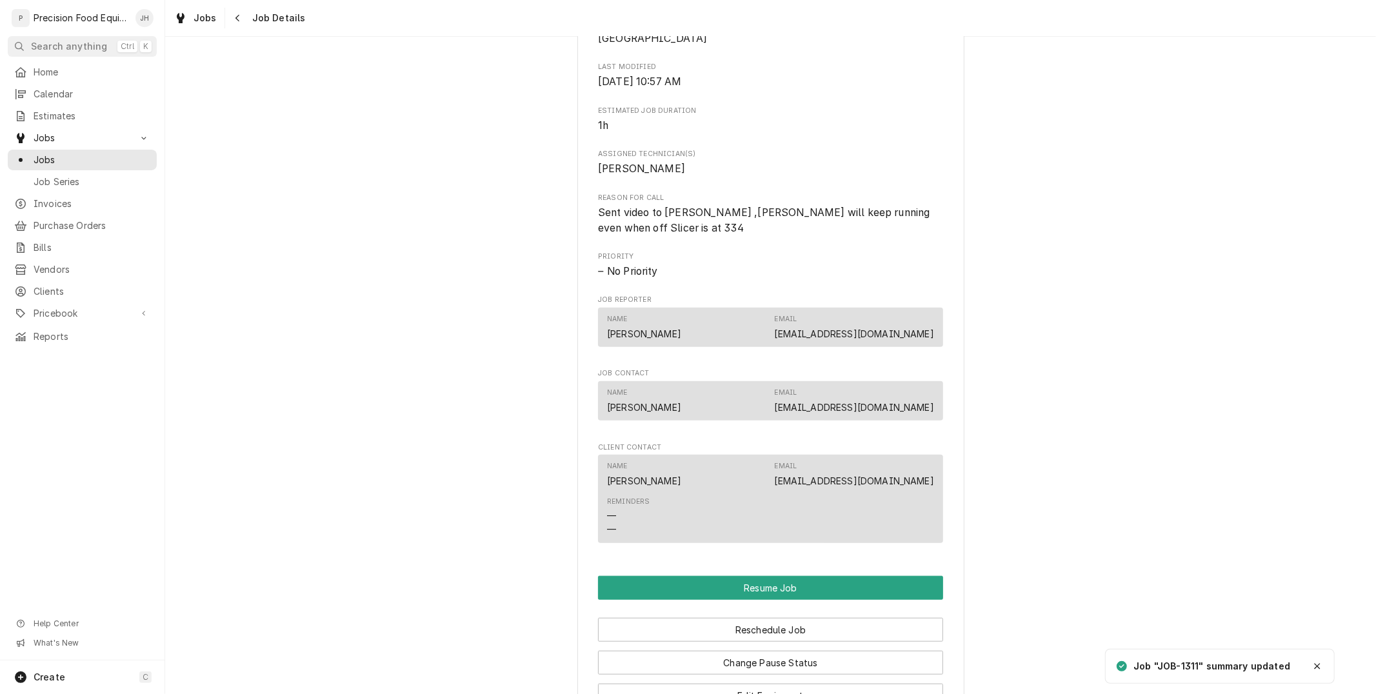
scroll to position [1105, 0]
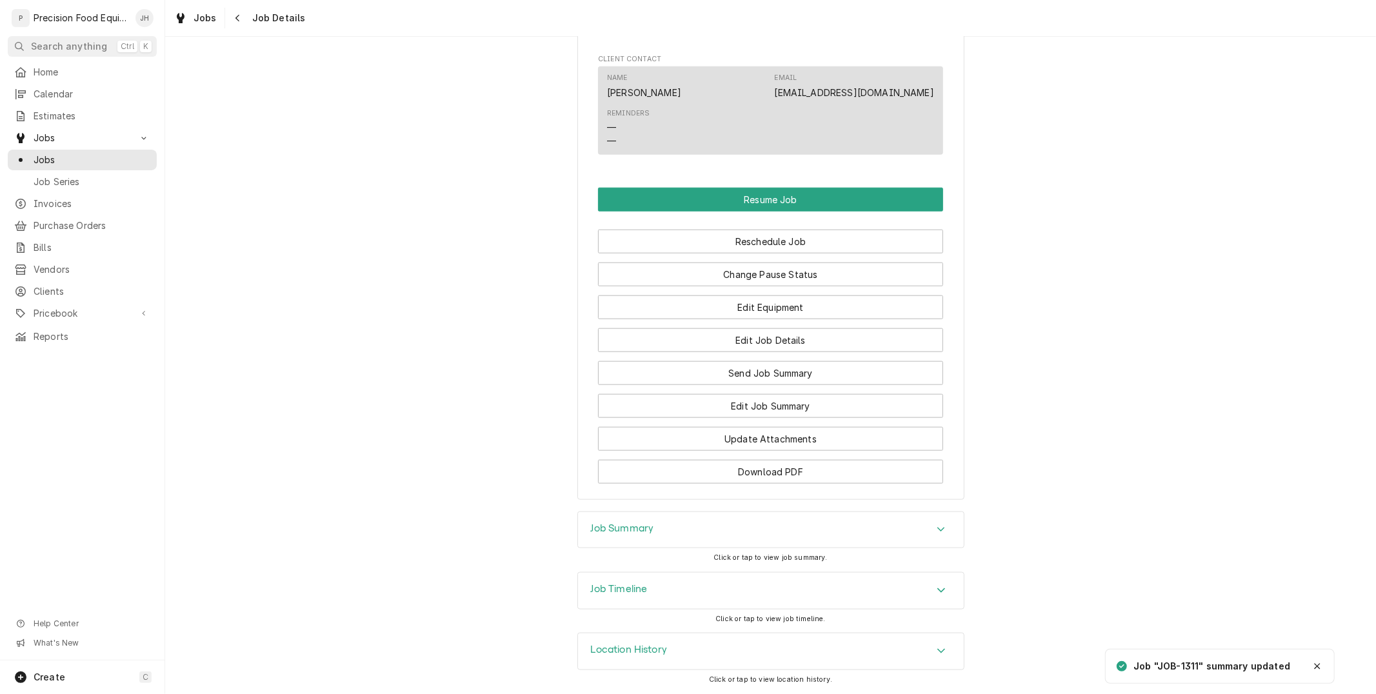
click at [866, 516] on div "Job Summary" at bounding box center [771, 530] width 386 height 36
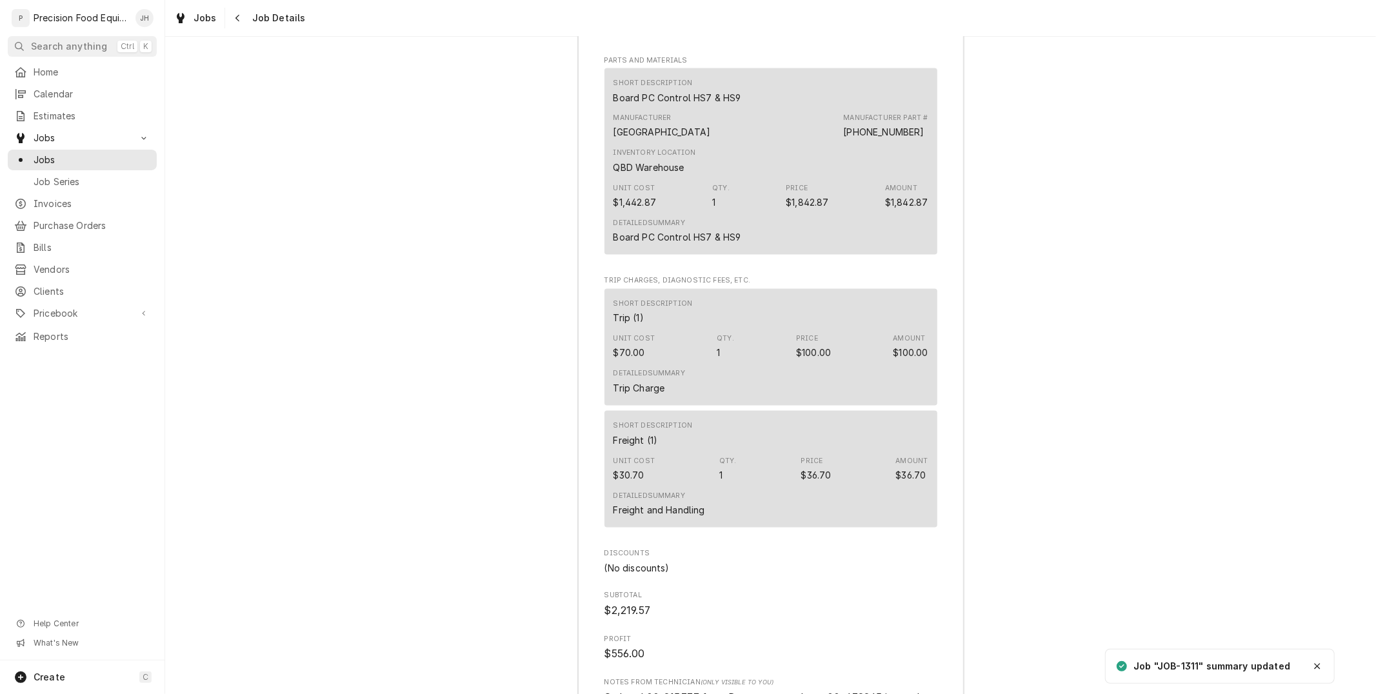
scroll to position [2174, 0]
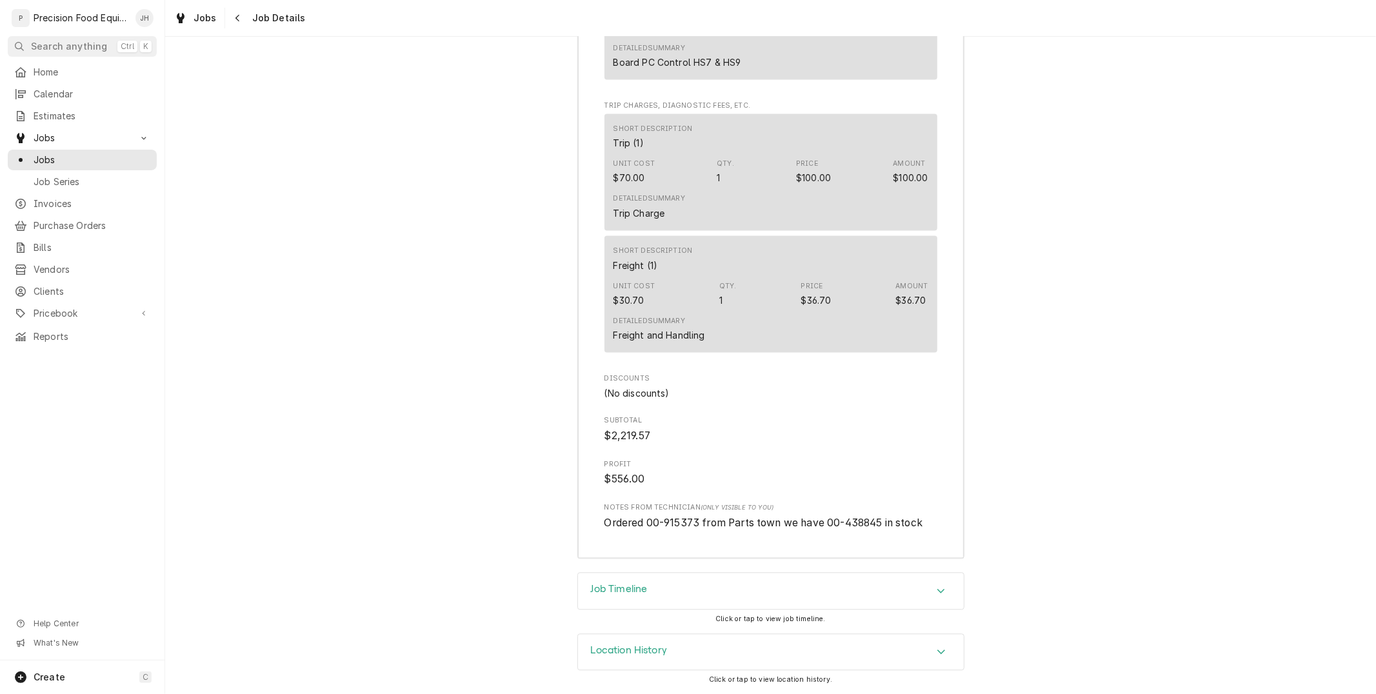
click at [681, 517] on span "Ordered 00-915373 from Parts town we have 00-438845 in stock" at bounding box center [763, 523] width 319 height 12
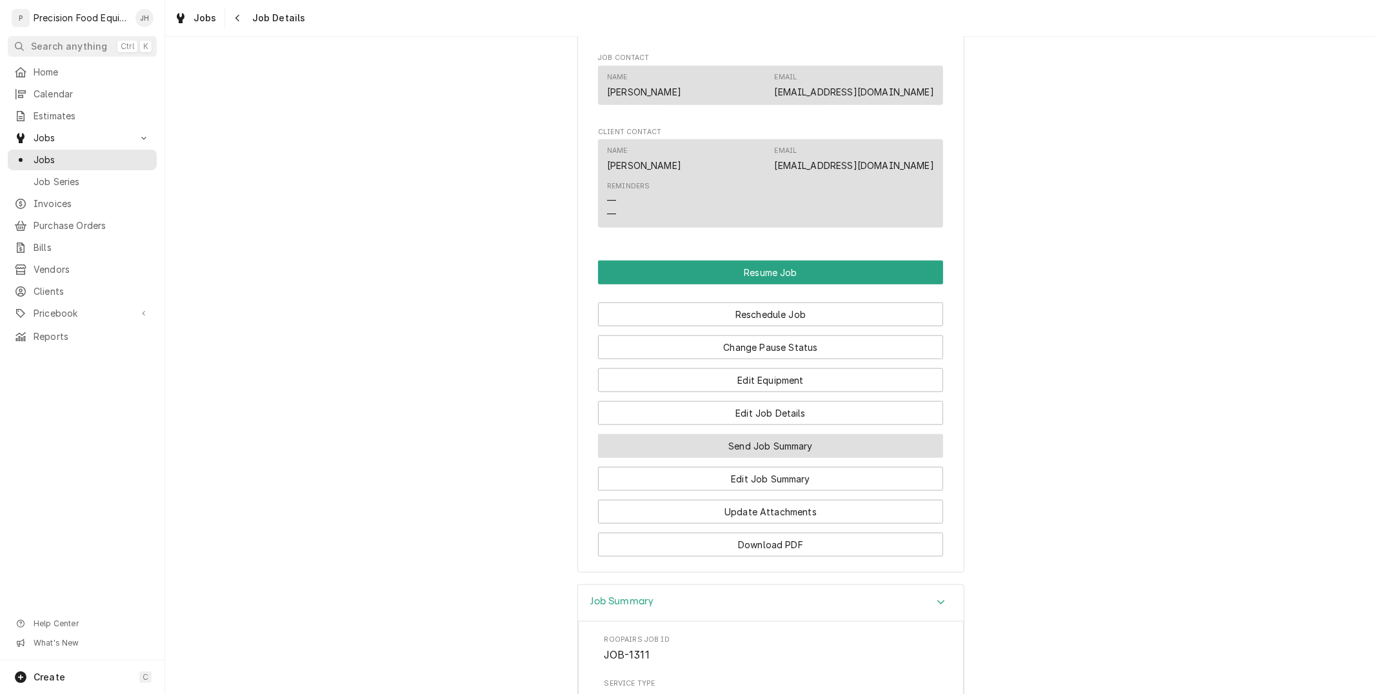
scroll to position [1171, 0]
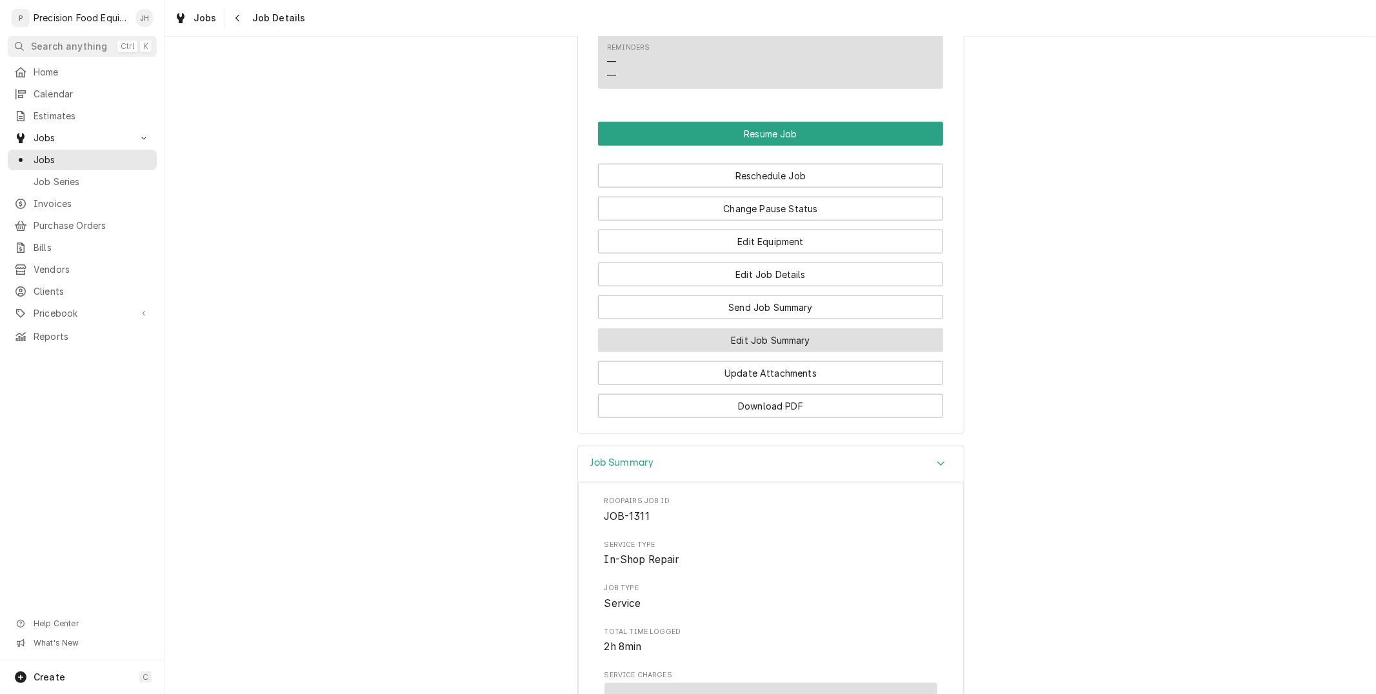
click at [807, 337] on button "Edit Job Summary" at bounding box center [770, 340] width 345 height 24
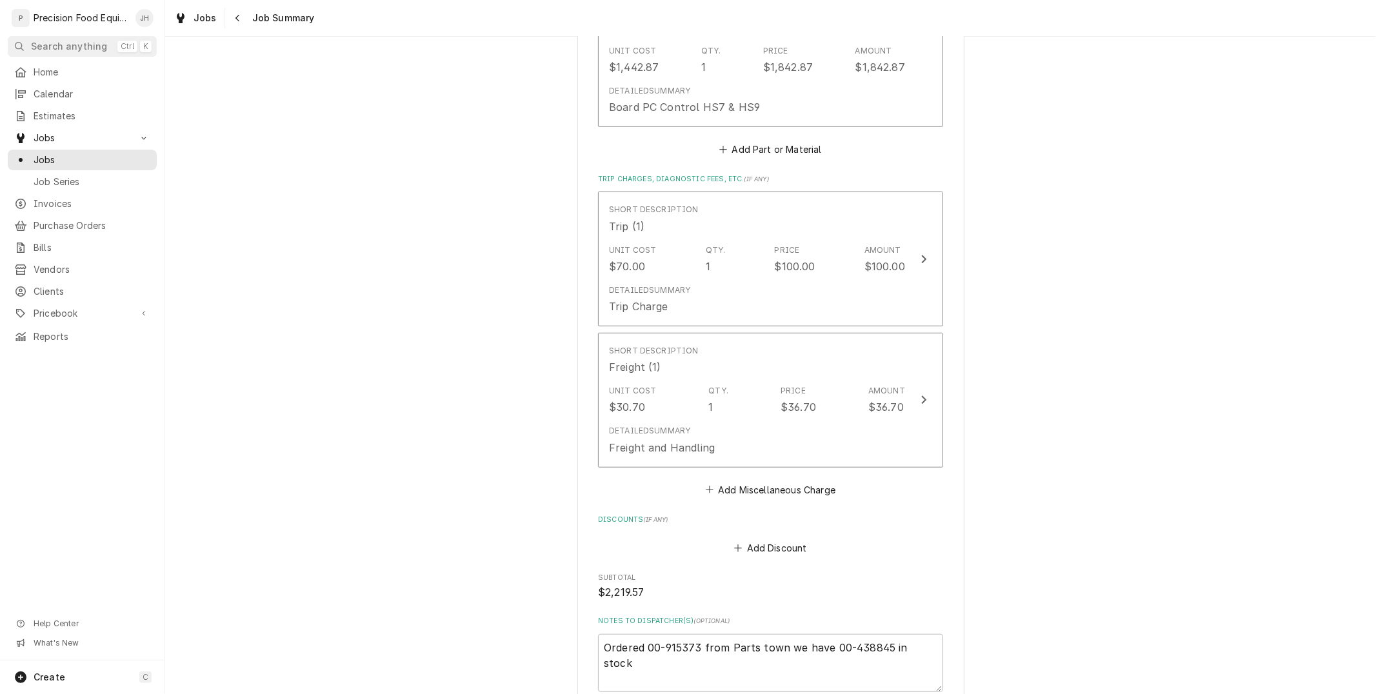
scroll to position [923, 0]
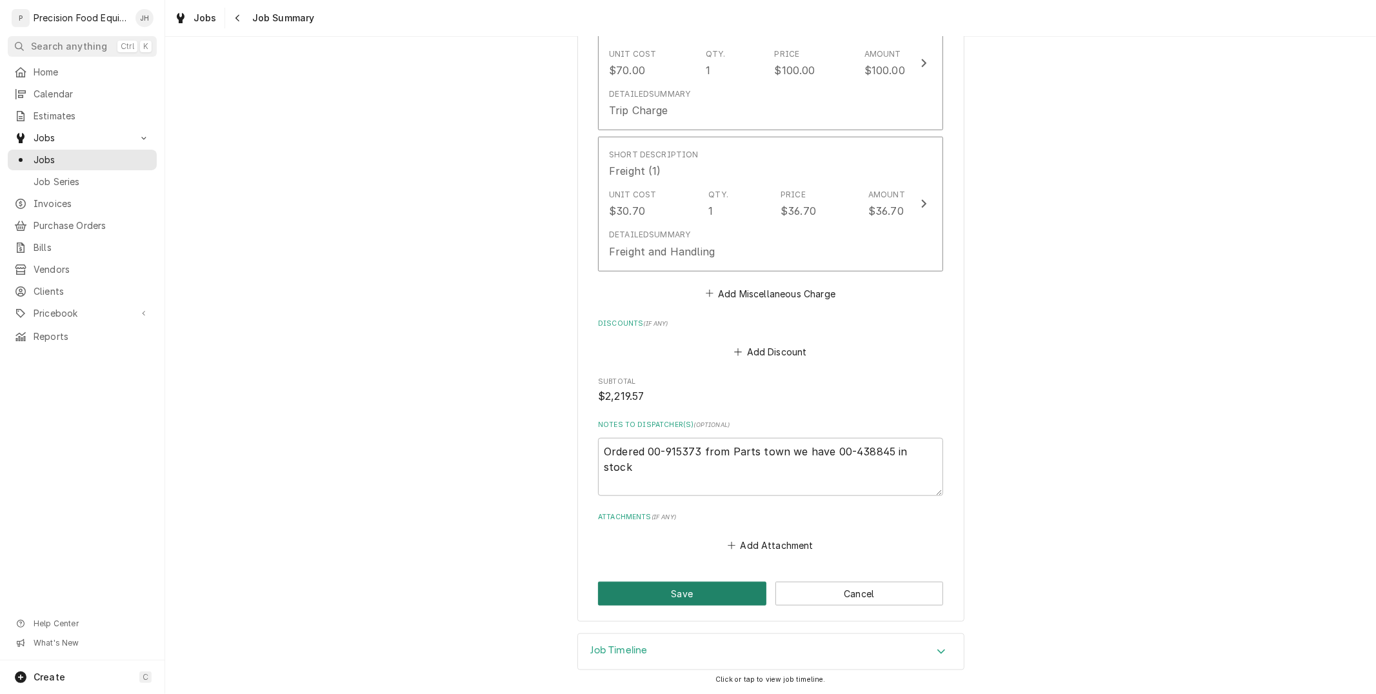
click at [637, 601] on button "Save" at bounding box center [682, 594] width 168 height 24
type textarea "x"
